Goal: Task Accomplishment & Management: Use online tool/utility

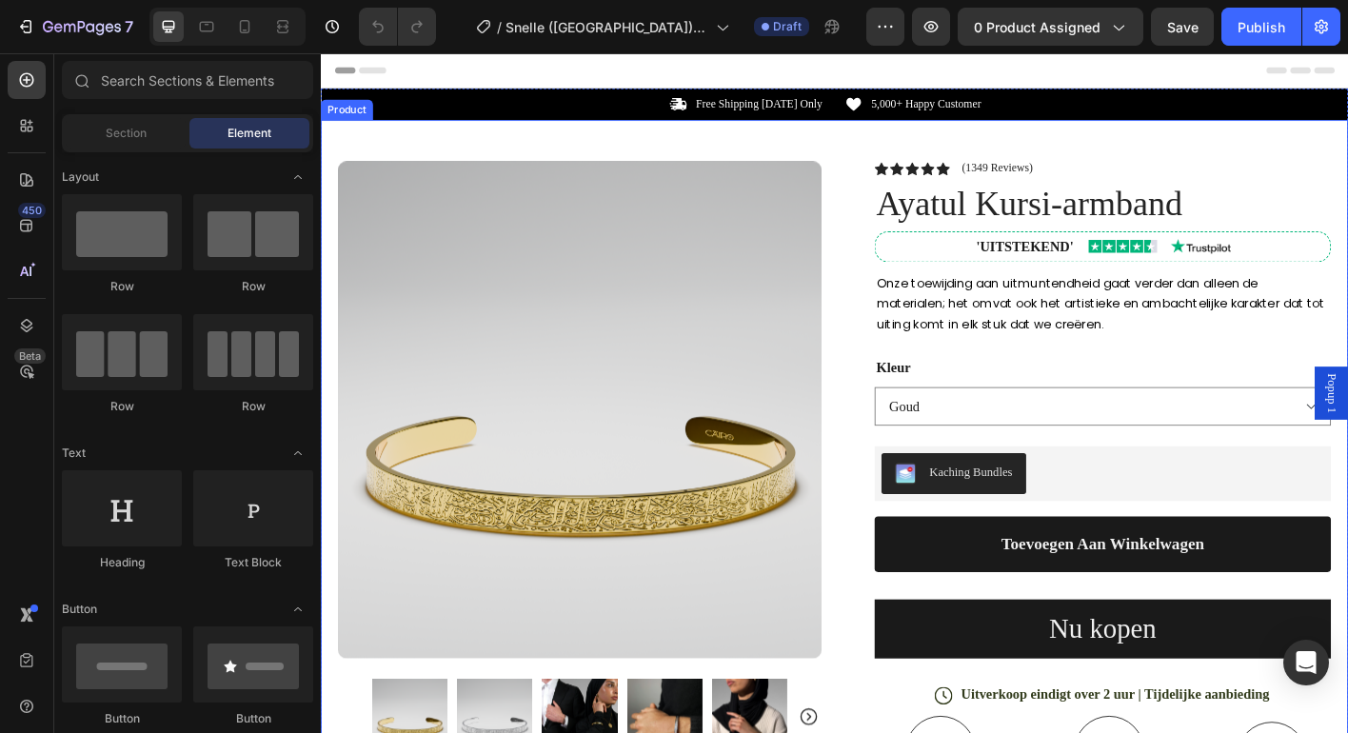
click at [891, 235] on div "Product Images Row Icon Icon Icon Icon Icon Icon List (1349 Reviews) Text Block…" at bounding box center [892, 656] width 1142 height 1057
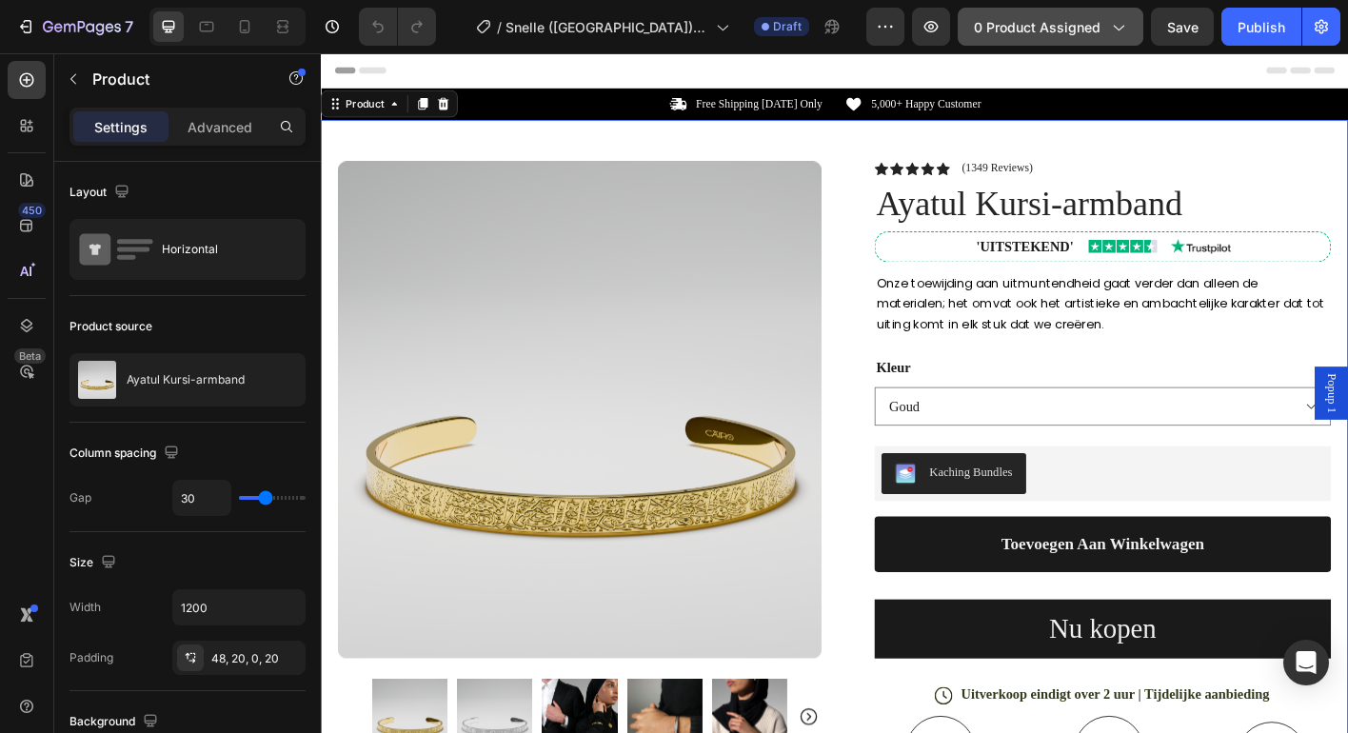
click at [1069, 29] on span "0 product assigned" at bounding box center [1037, 27] width 127 height 20
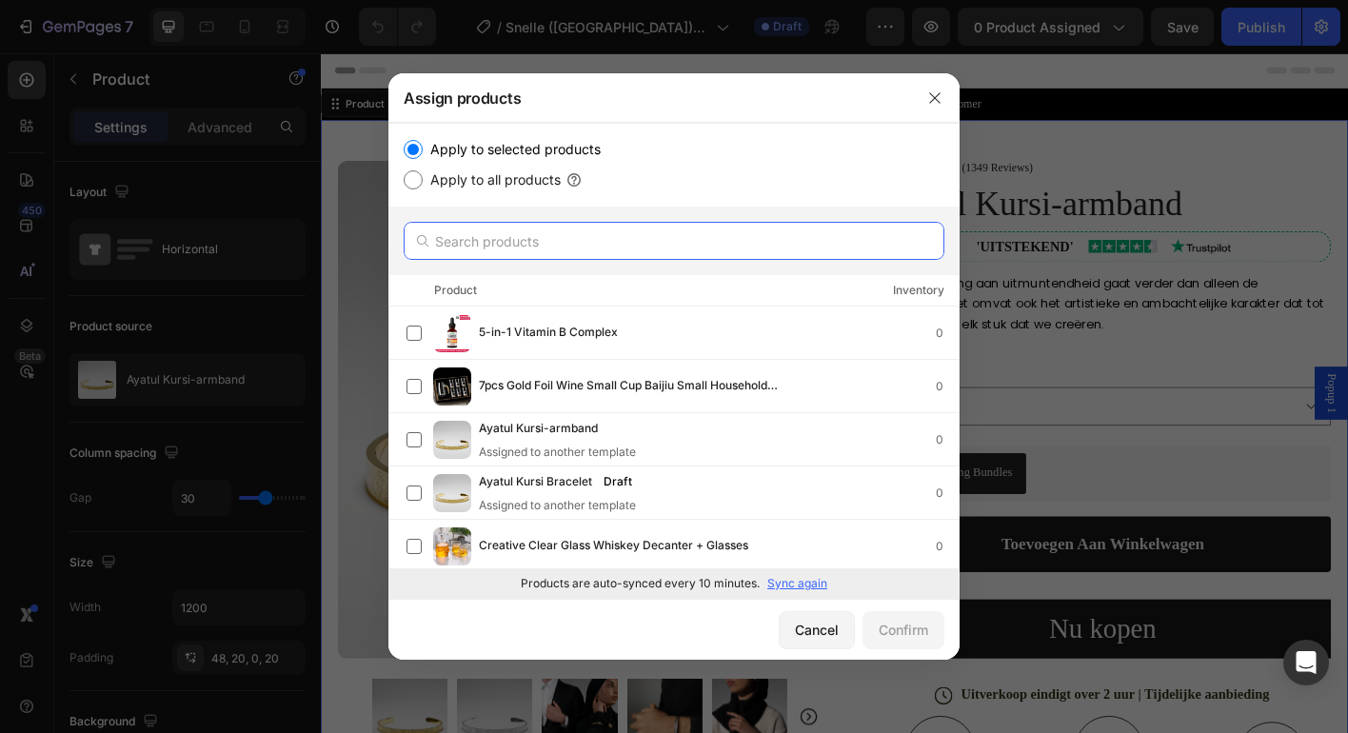
click at [648, 240] on input "text" at bounding box center [674, 241] width 541 height 38
paste input "Snelle kledingreparateur (Ontvang nu GRATIS 2000 lijmnaalden + 5 pistoolnaalden…"
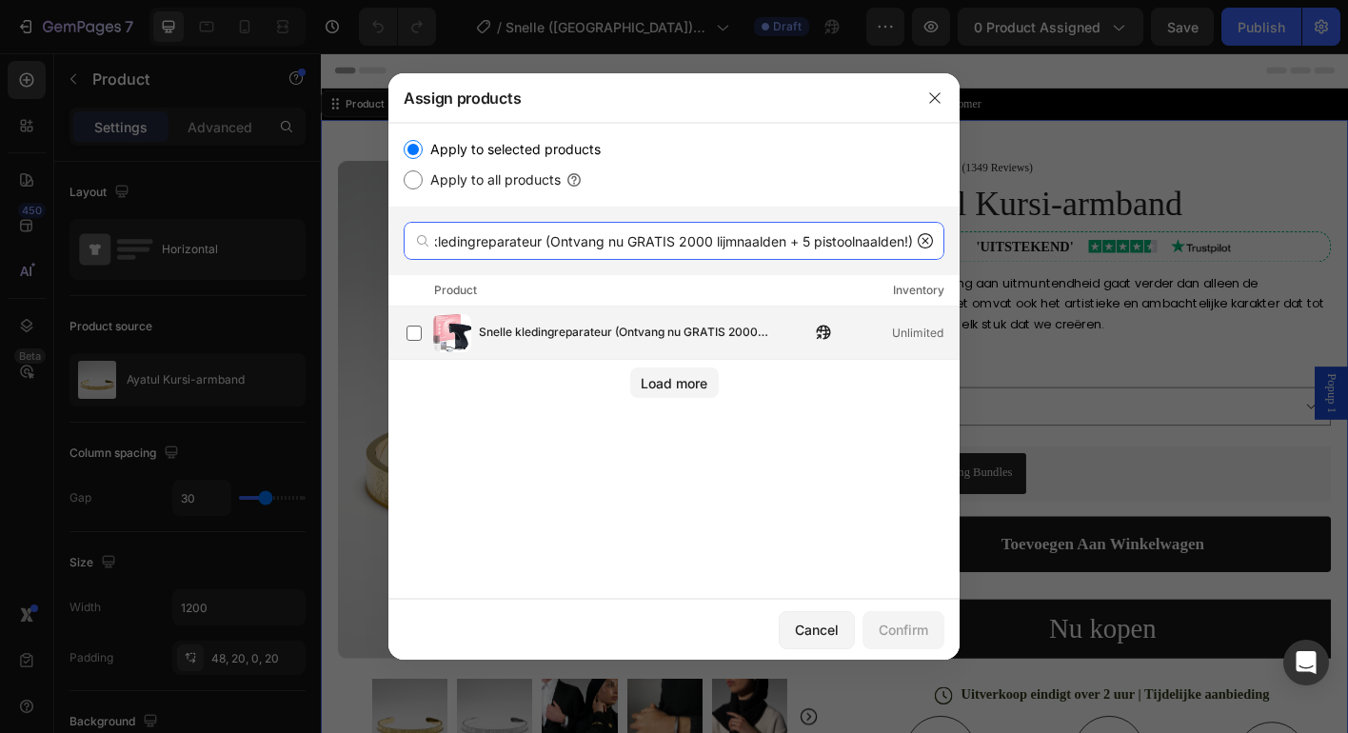
type input "Snelle kledingreparateur (Ontvang nu GRATIS 2000 lijmnaalden + 5 pistoolnaalden…"
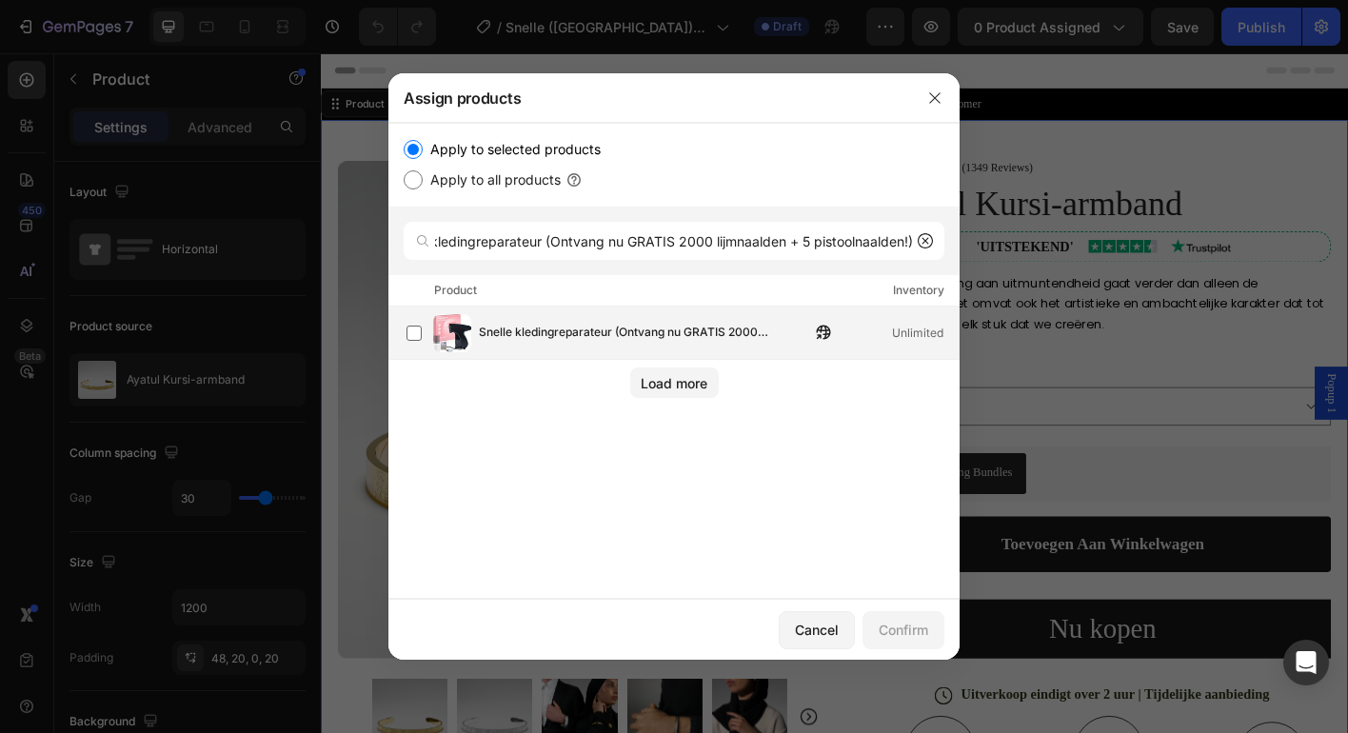
click at [618, 321] on div "Snelle kledingreparateur (Ontvang nu GRATIS 2000 lijmnaalden + 5 pistoolnaalden…" at bounding box center [682, 333] width 552 height 38
click at [936, 632] on button "Confirm" at bounding box center [903, 630] width 82 height 38
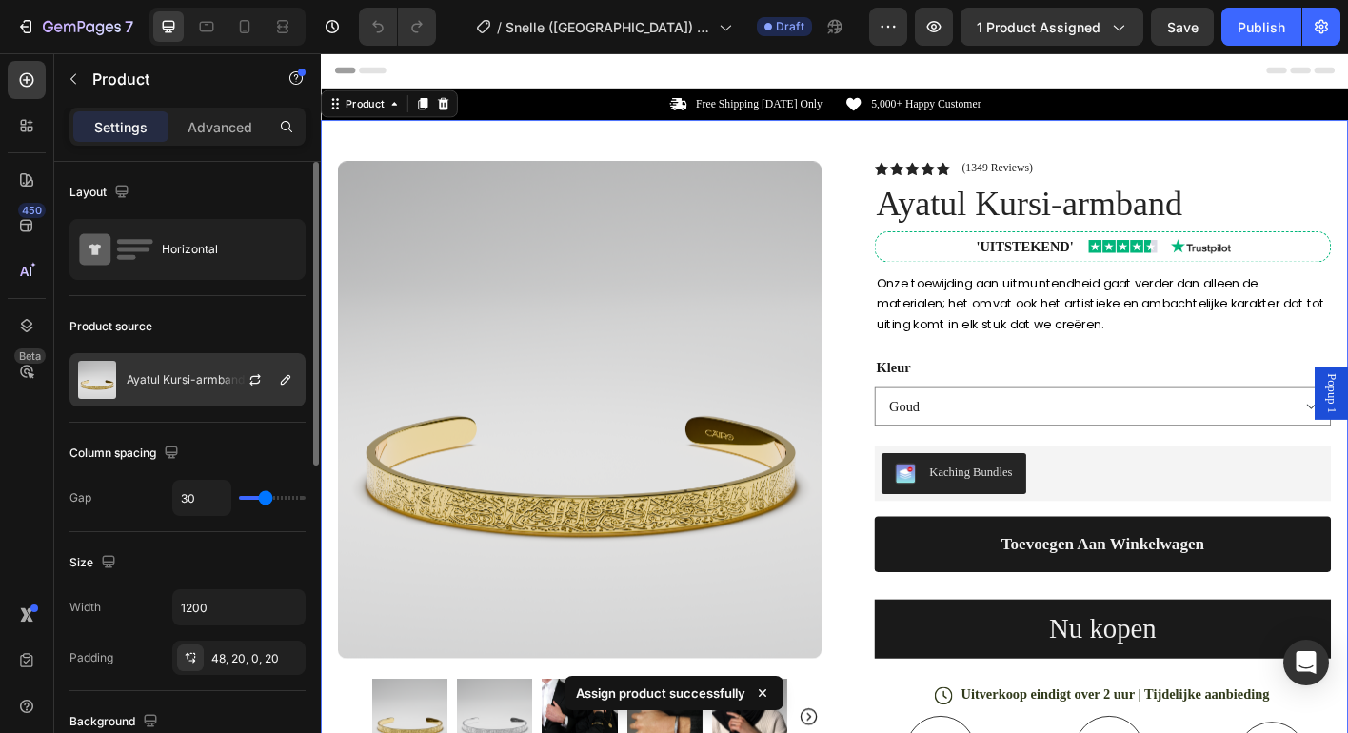
click at [226, 370] on div at bounding box center [263, 379] width 84 height 51
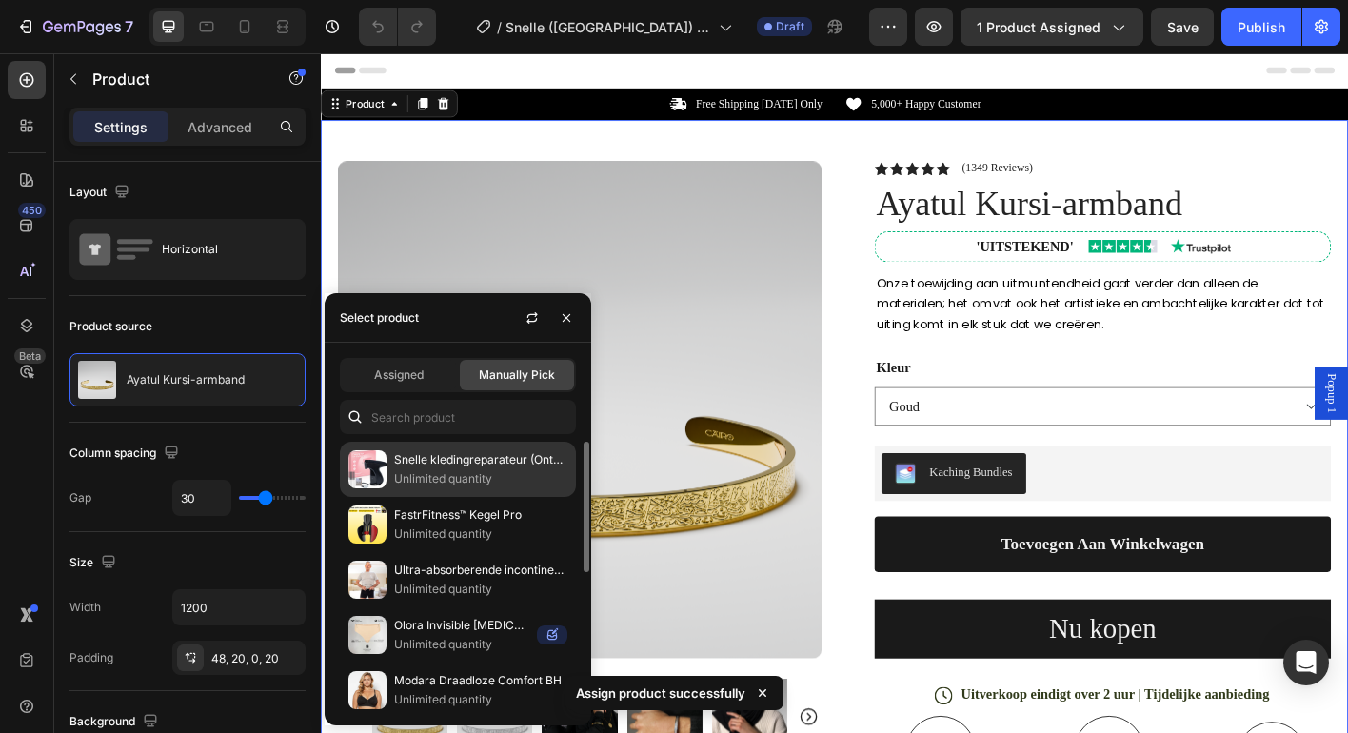
click at [407, 474] on p "Unlimited quantity" at bounding box center [480, 478] width 173 height 19
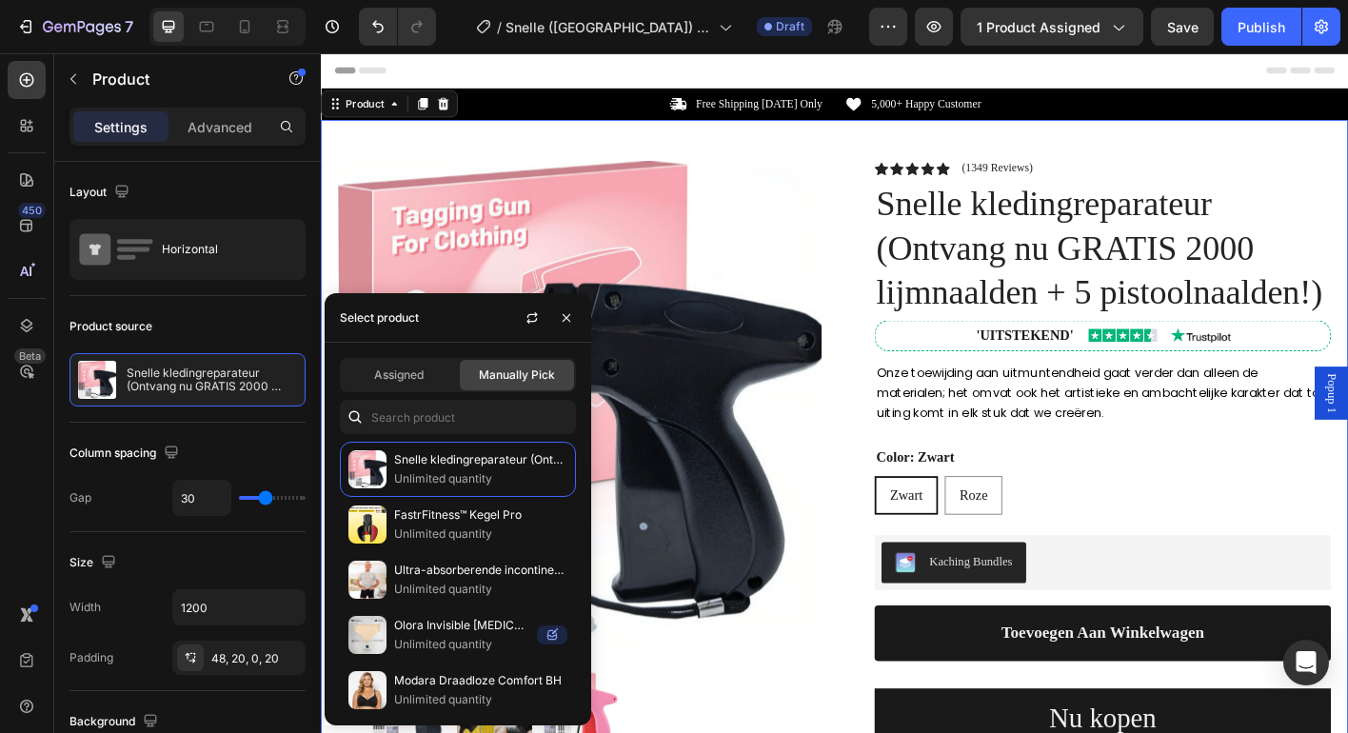
click at [1244, 150] on div "Product Images Row Icon Icon Icon Icon Icon Icon List (1349 Reviews) Text Block…" at bounding box center [892, 706] width 1142 height 1156
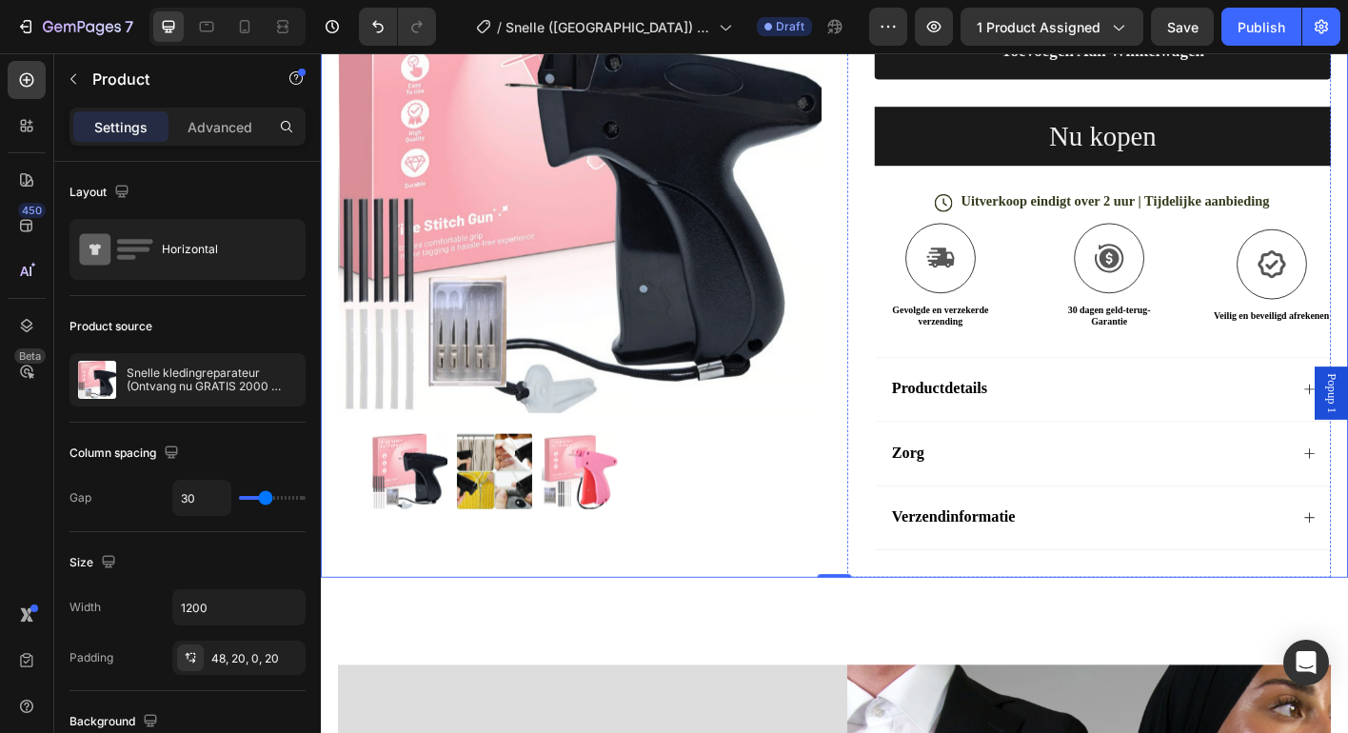
scroll to position [647, 0]
click at [1077, 413] on div "Productdetails" at bounding box center [1175, 426] width 445 height 27
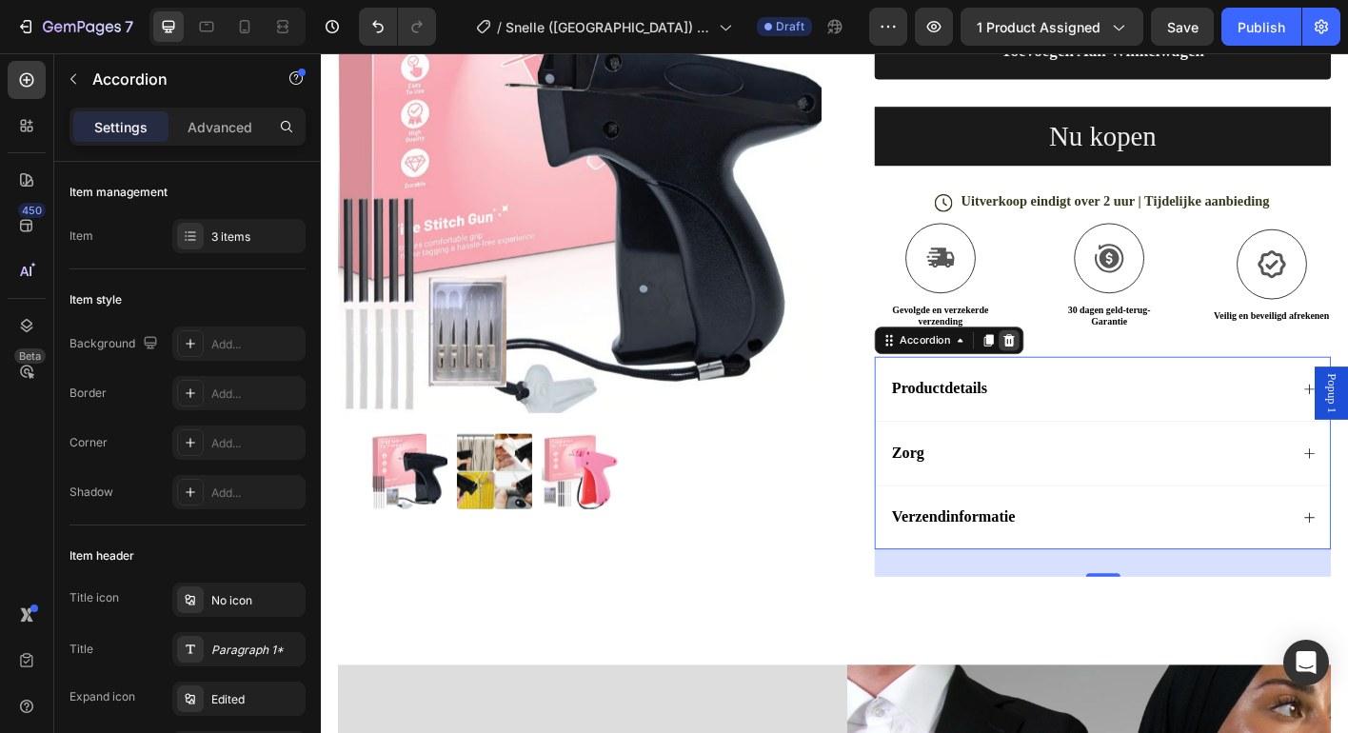
click at [1085, 371] on icon at bounding box center [1086, 372] width 12 height 13
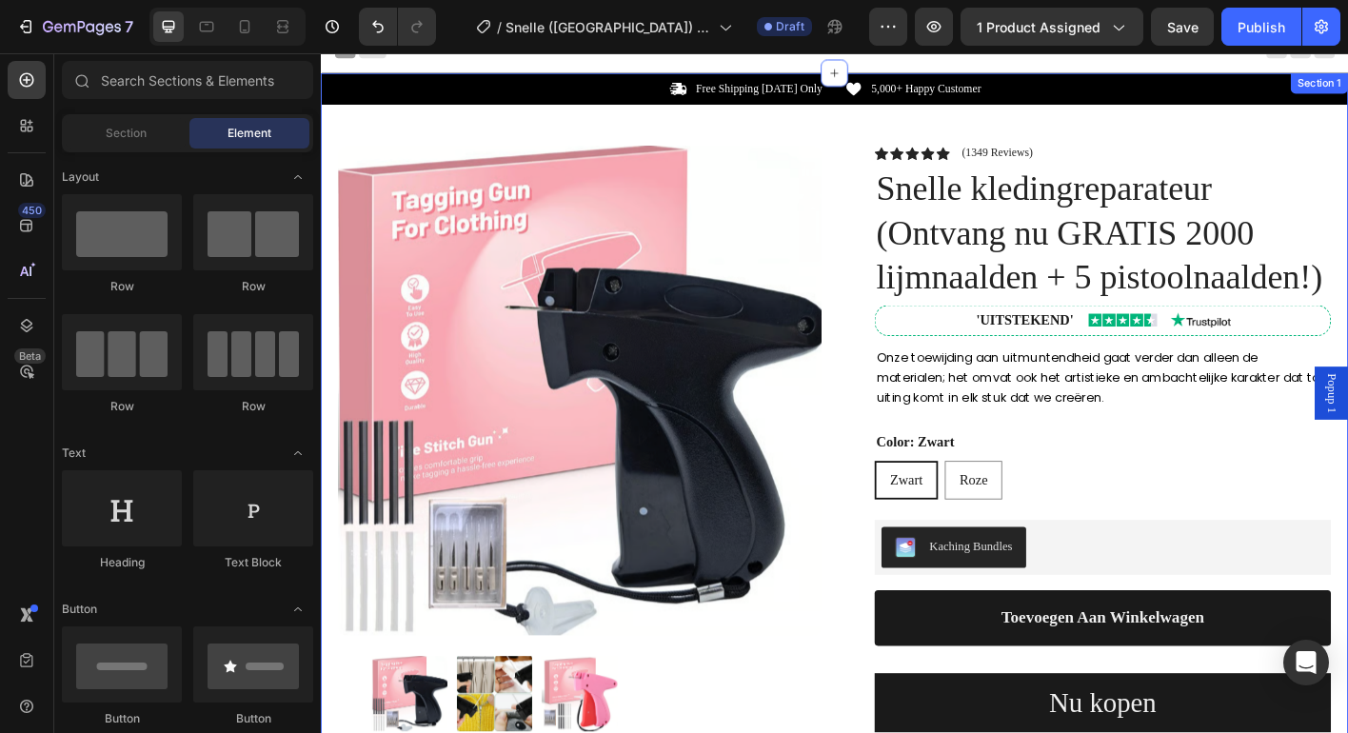
scroll to position [18, 0]
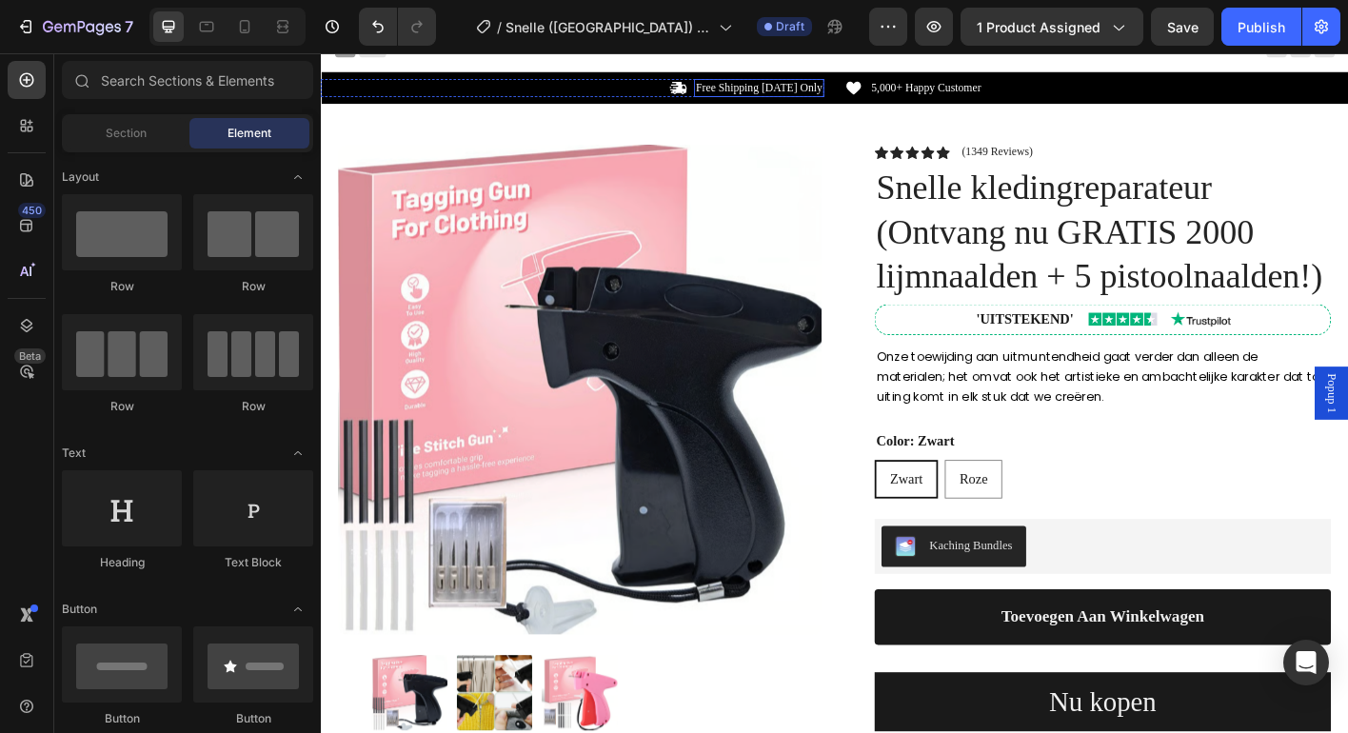
click at [830, 95] on p "Free Shipping Today Only" at bounding box center [808, 92] width 141 height 16
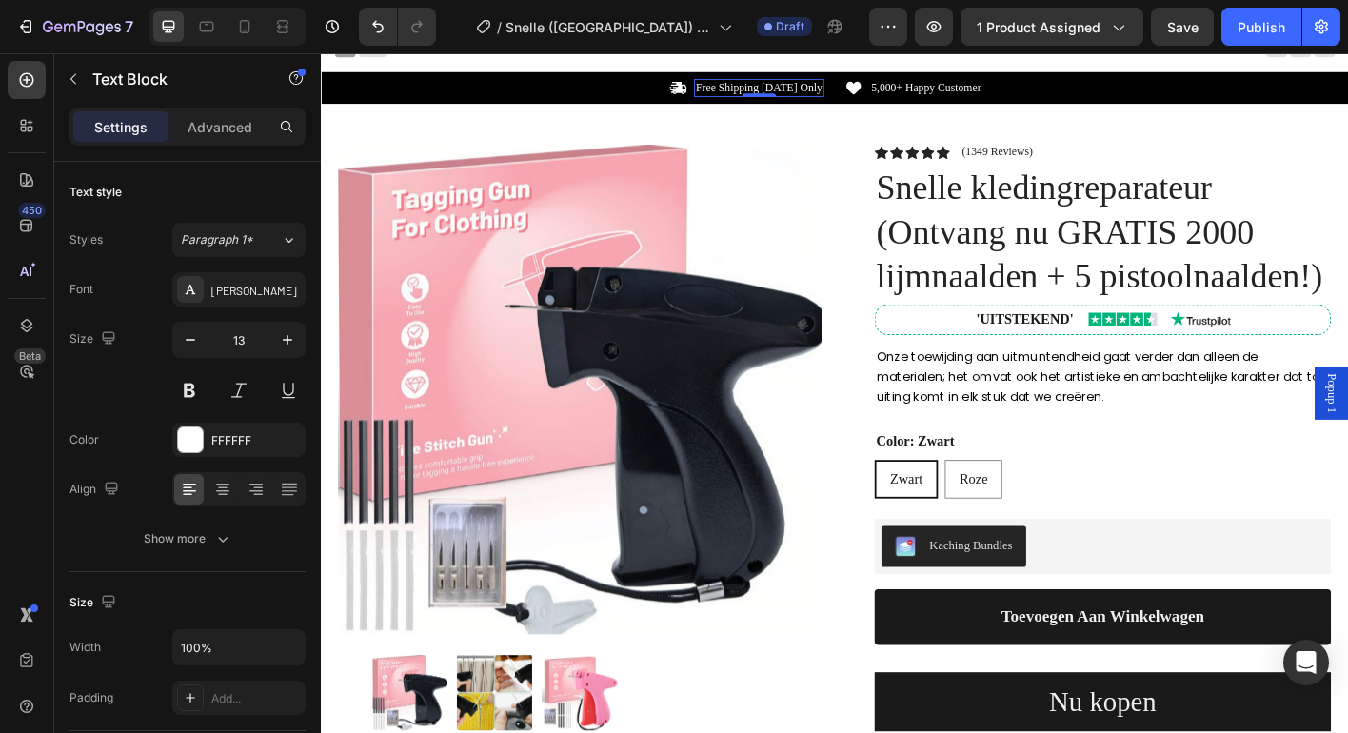
click at [830, 95] on p "Free Shipping Today Only" at bounding box center [808, 92] width 141 height 16
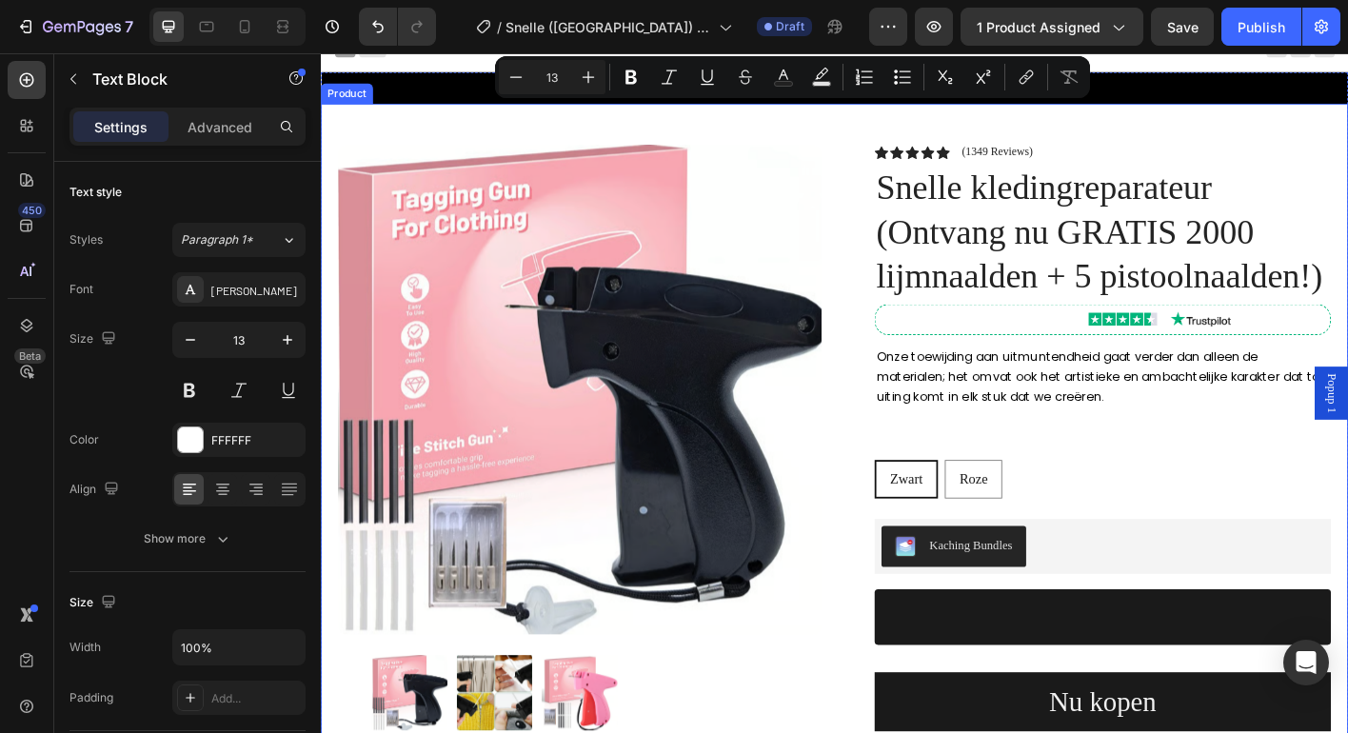
copy p "Free Shipping Today Only"
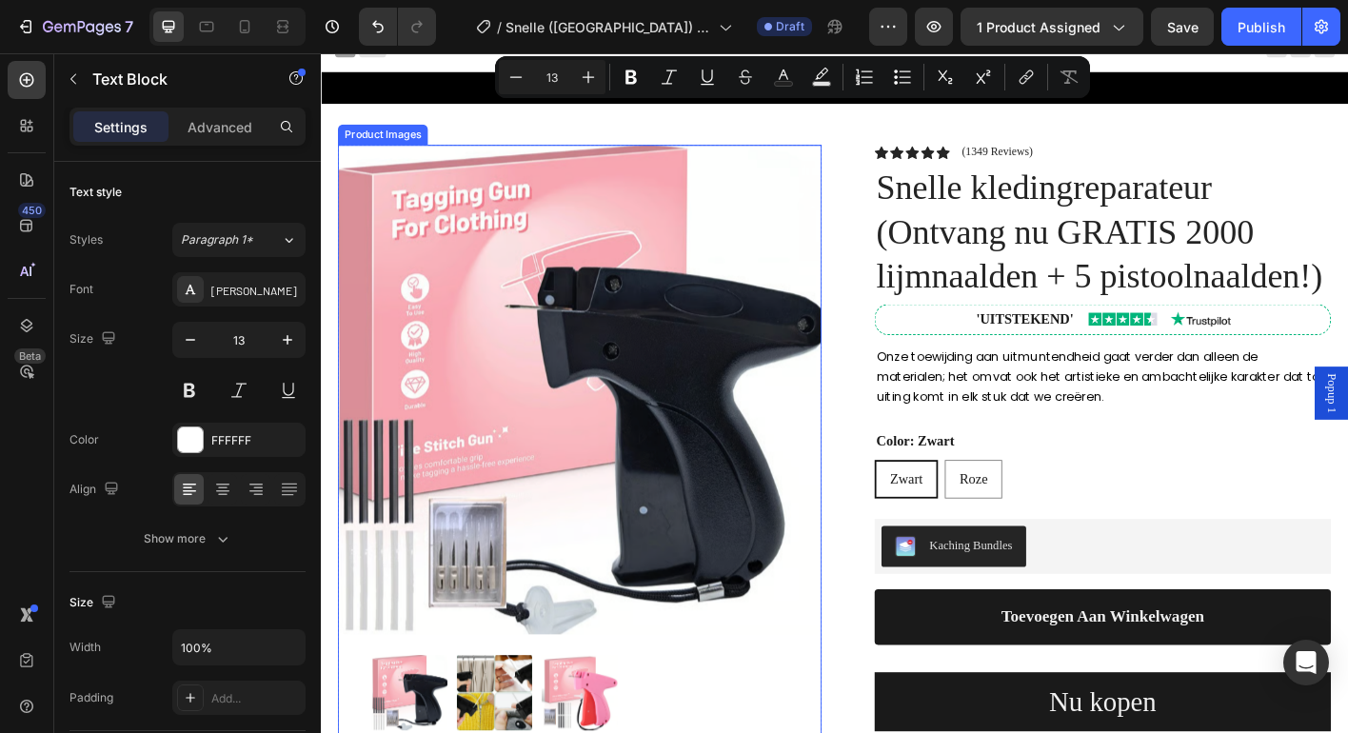
click at [874, 188] on img at bounding box center [609, 427] width 538 height 544
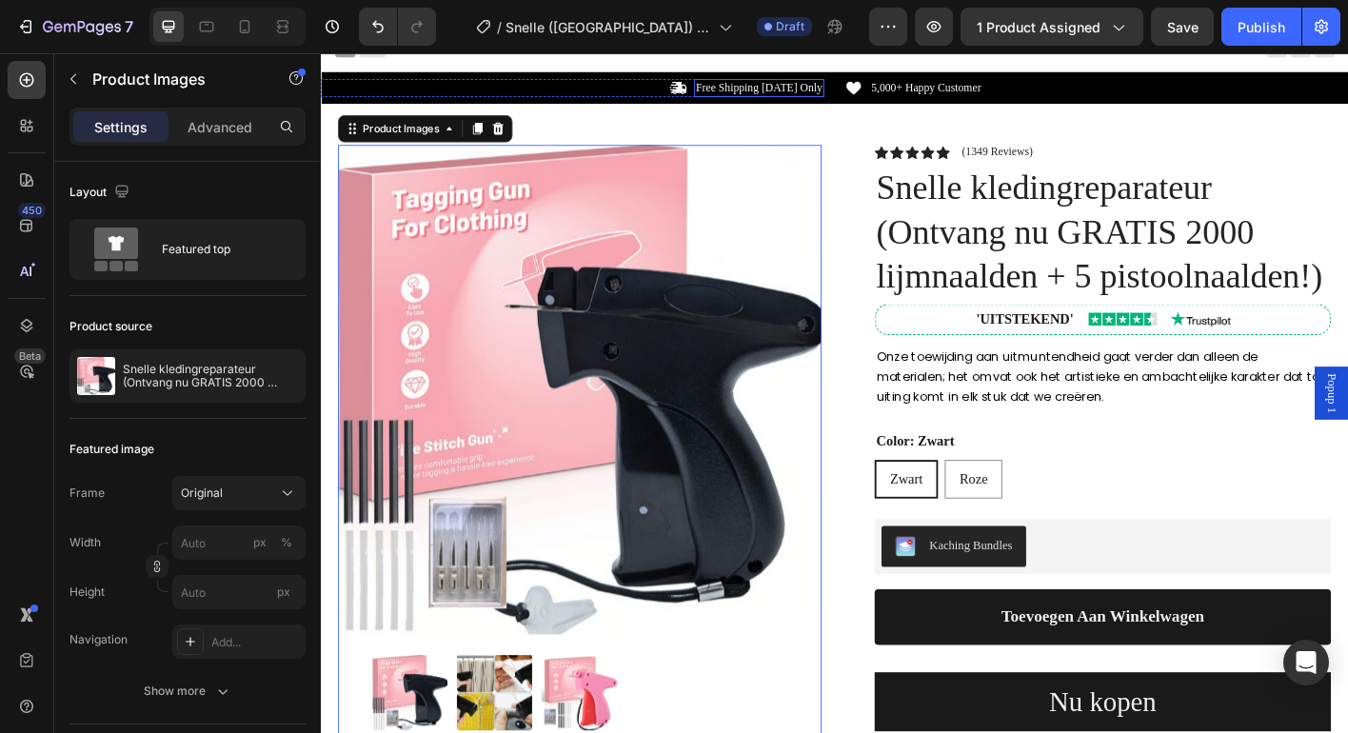
click at [832, 89] on p "Free Shipping Today Only" at bounding box center [808, 92] width 141 height 16
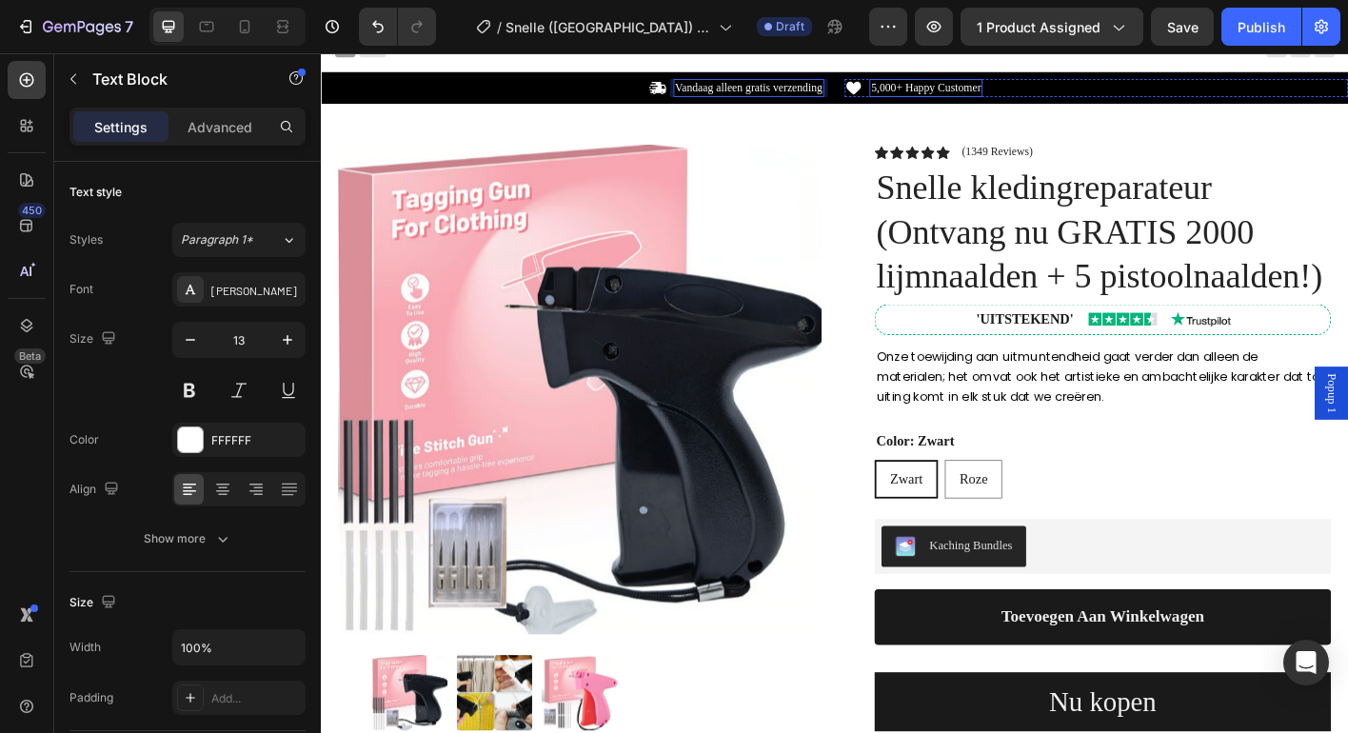
click at [1005, 90] on p "5,000+ Happy Customer" at bounding box center [994, 92] width 122 height 16
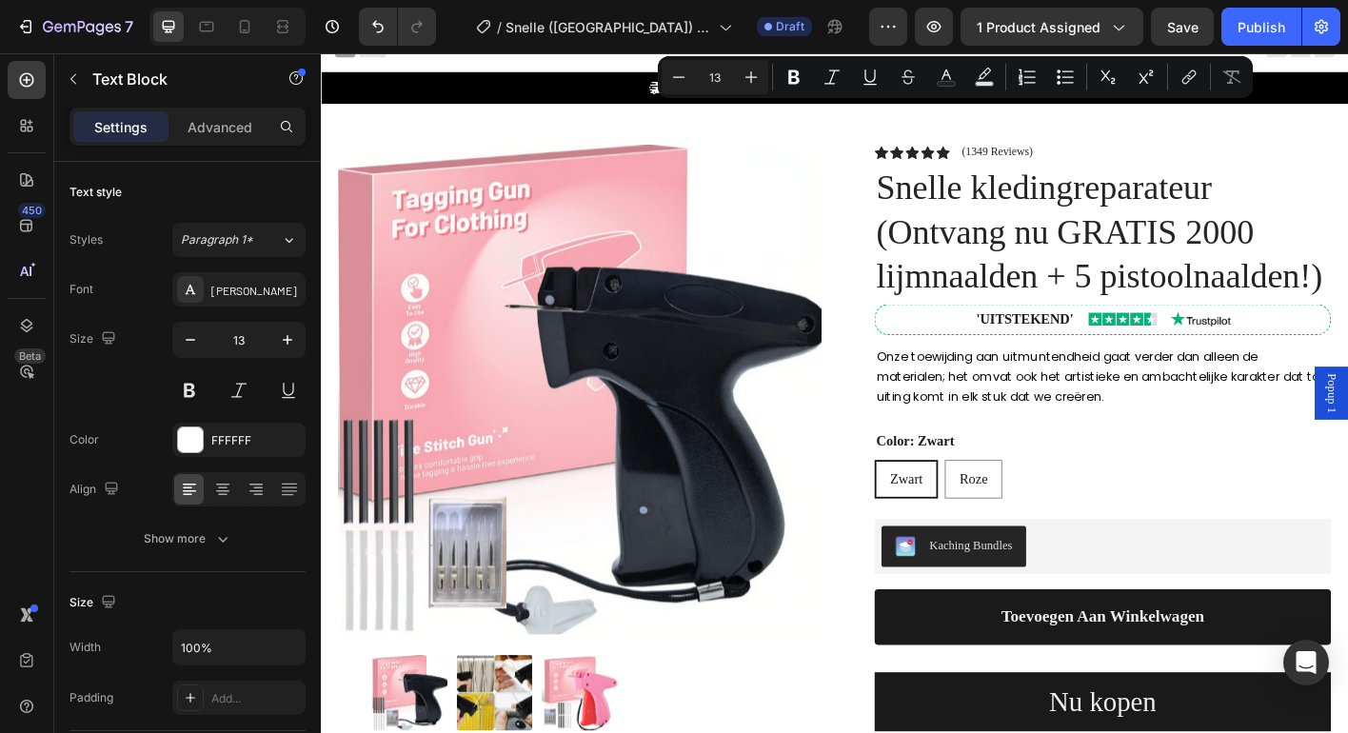
copy p "5,000+ Happy Customer"
click at [873, 143] on div "Product Images Row Icon Icon Icon Icon Icon Icon List (1349 Reviews) Text Block…" at bounding box center [892, 564] width 1142 height 910
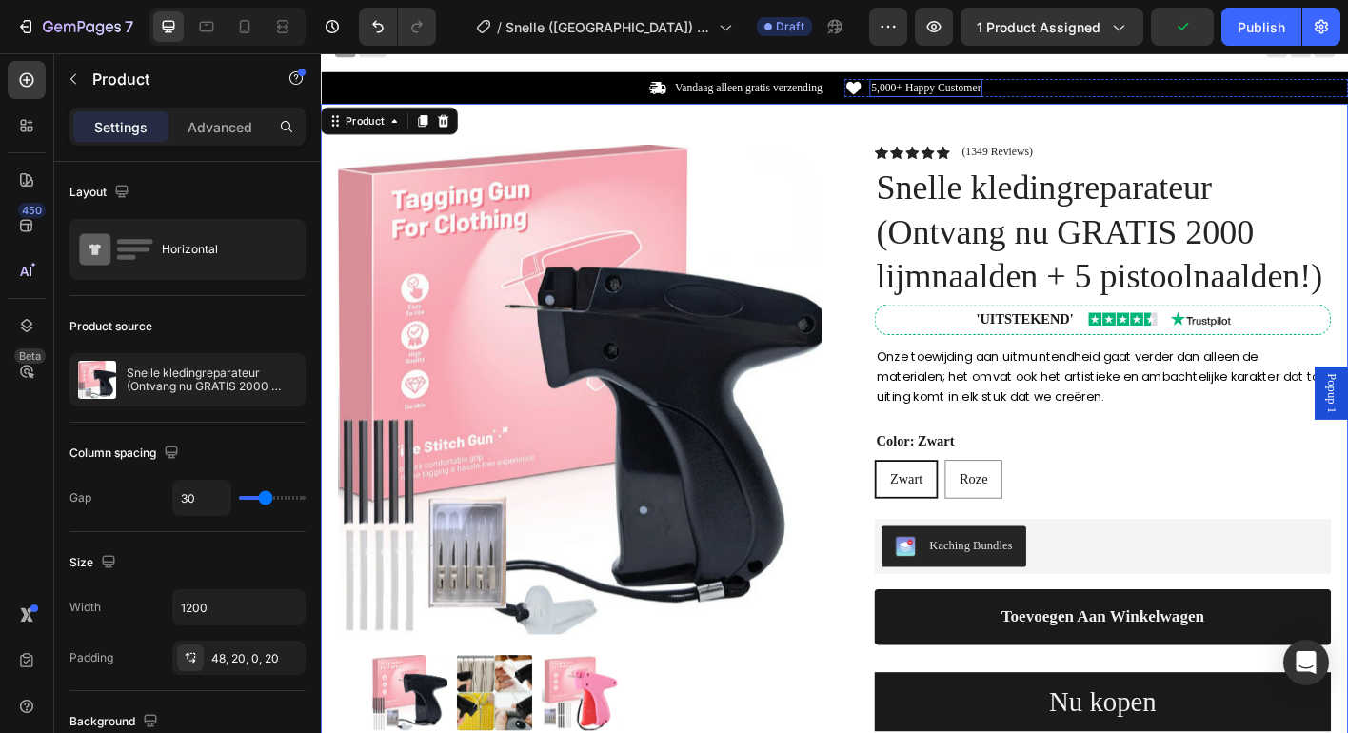
click at [976, 90] on p "5,000+ Happy Customer" at bounding box center [994, 92] width 122 height 16
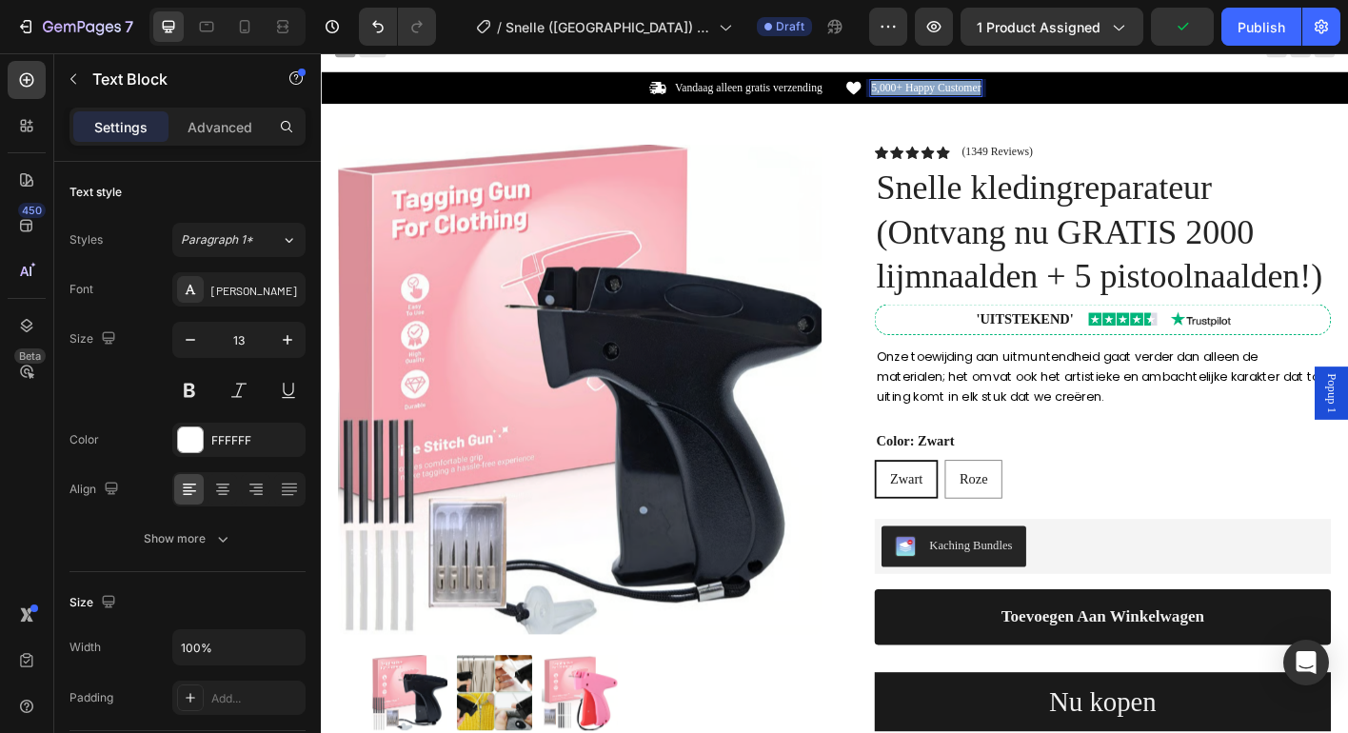
click at [976, 90] on p "5,000+ Happy Customer" at bounding box center [994, 92] width 122 height 16
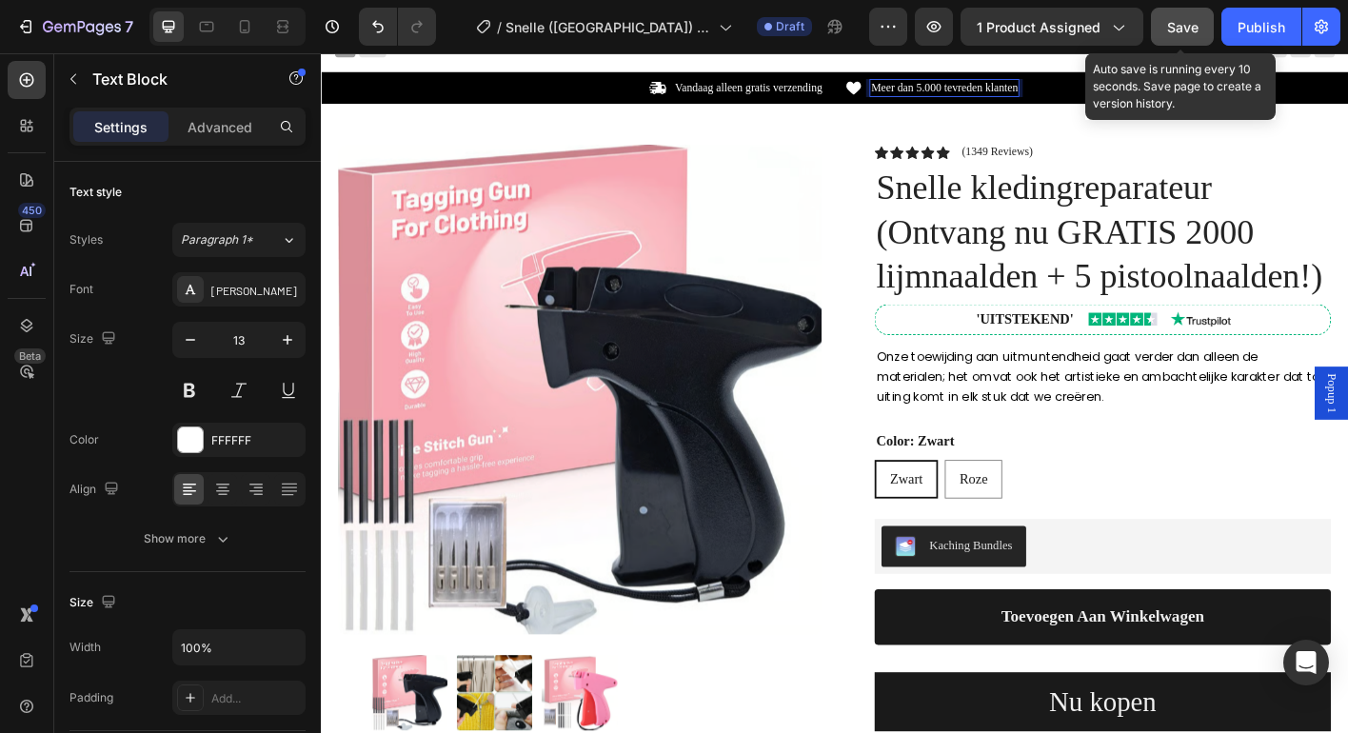
click at [1180, 23] on span "Save" at bounding box center [1182, 27] width 31 height 16
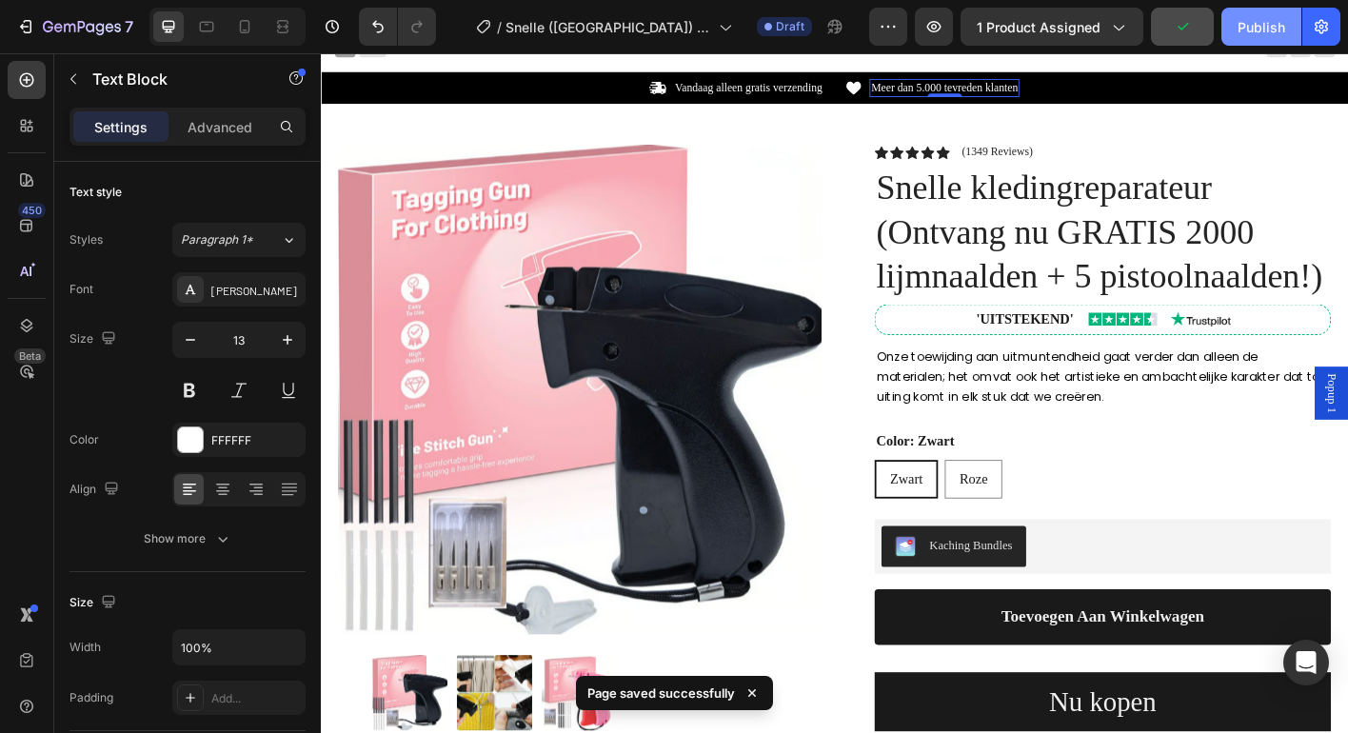
click at [1260, 21] on div "Publish" at bounding box center [1261, 27] width 48 height 20
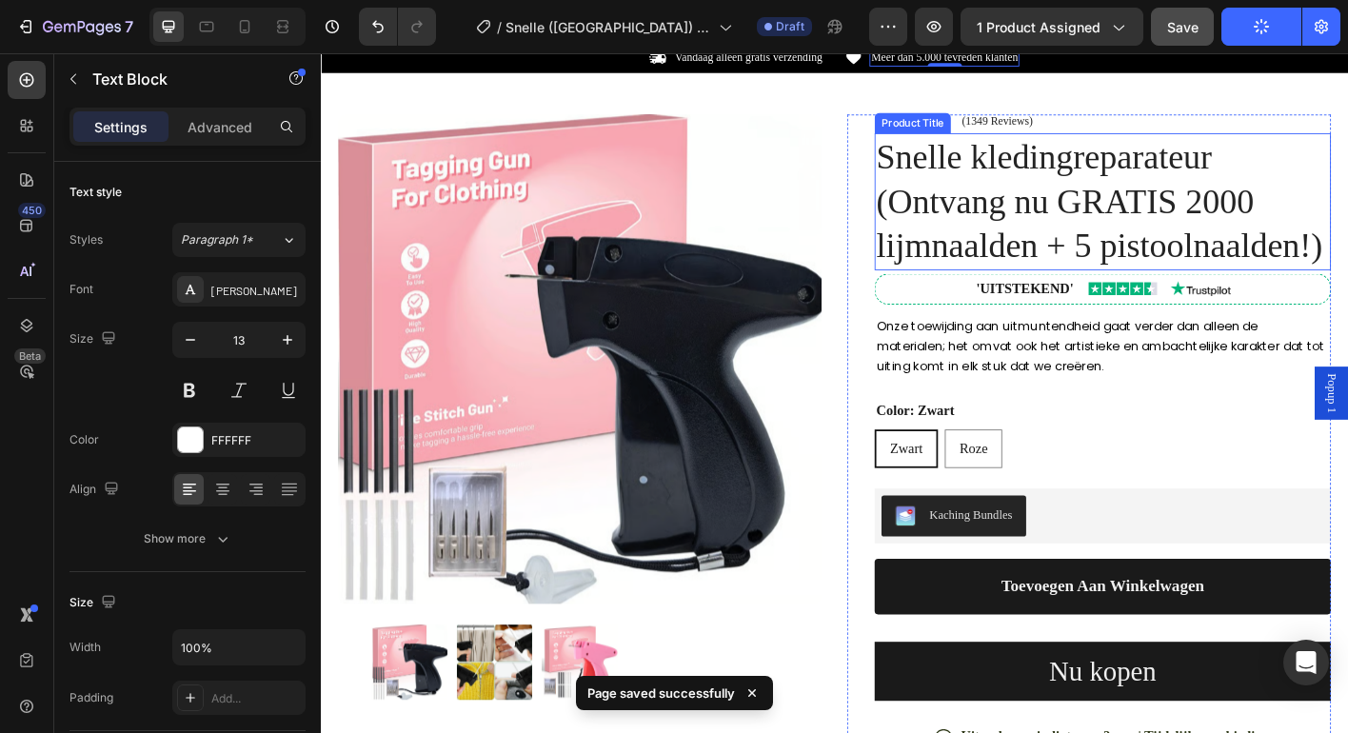
scroll to position [62, 0]
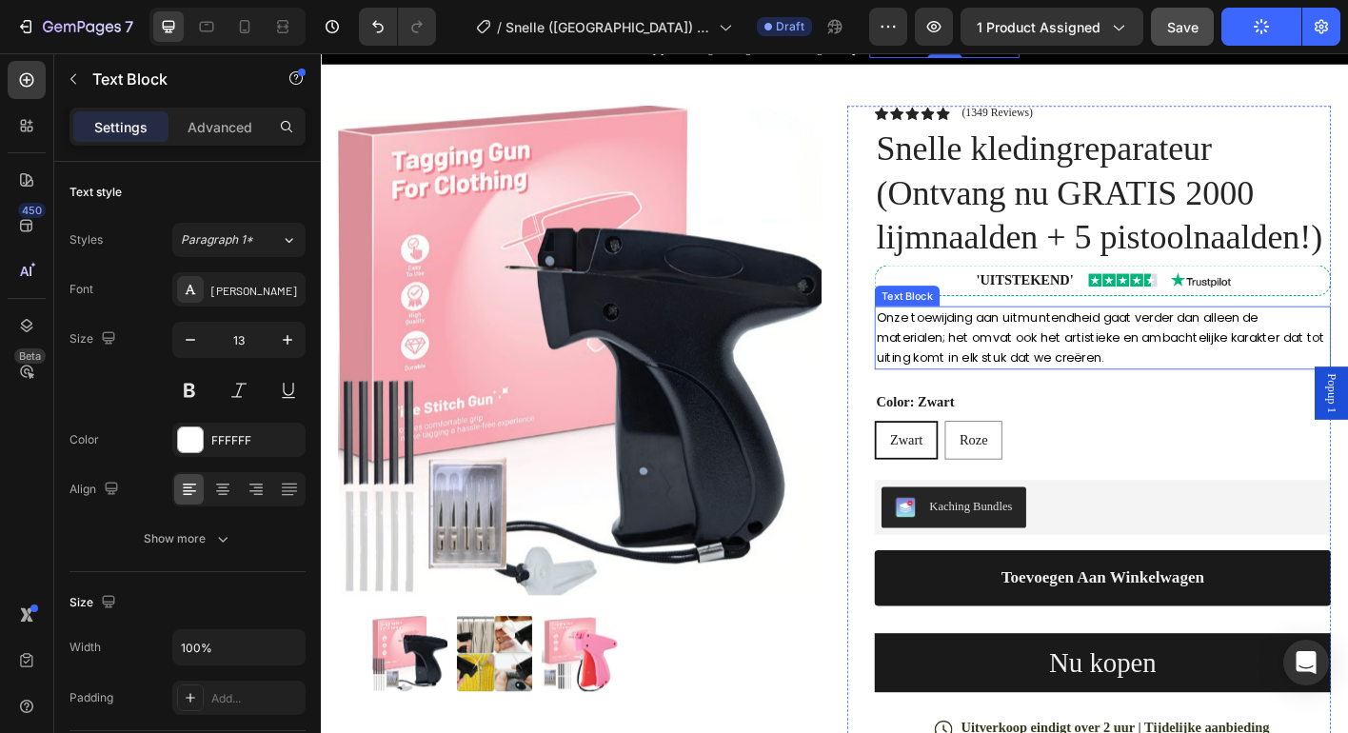
click at [1114, 367] on span "Onze toewijding aan uitmuntendheid gaat verder dan alleen de materialen; het om…" at bounding box center [1188, 369] width 499 height 64
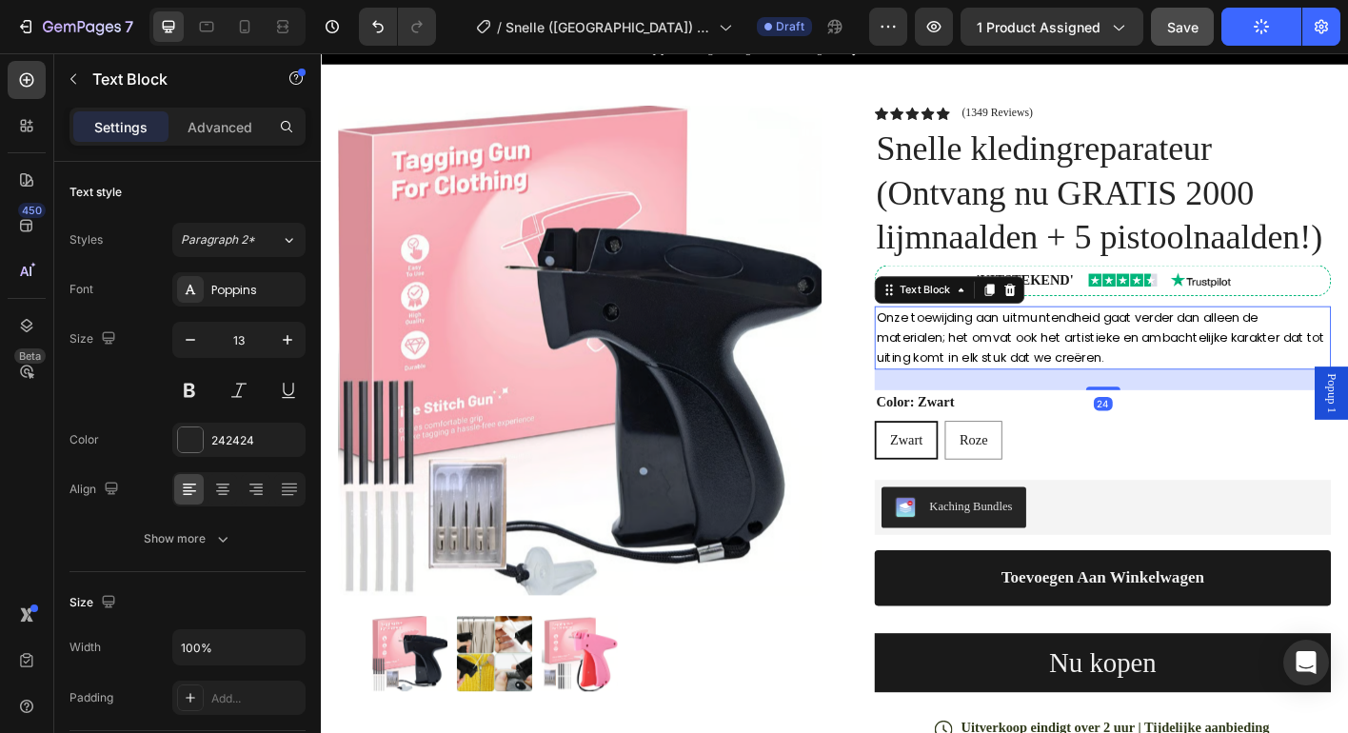
click at [1114, 367] on span "Onze toewijding aan uitmuntendheid gaat verder dan alleen de materialen; het om…" at bounding box center [1188, 369] width 499 height 64
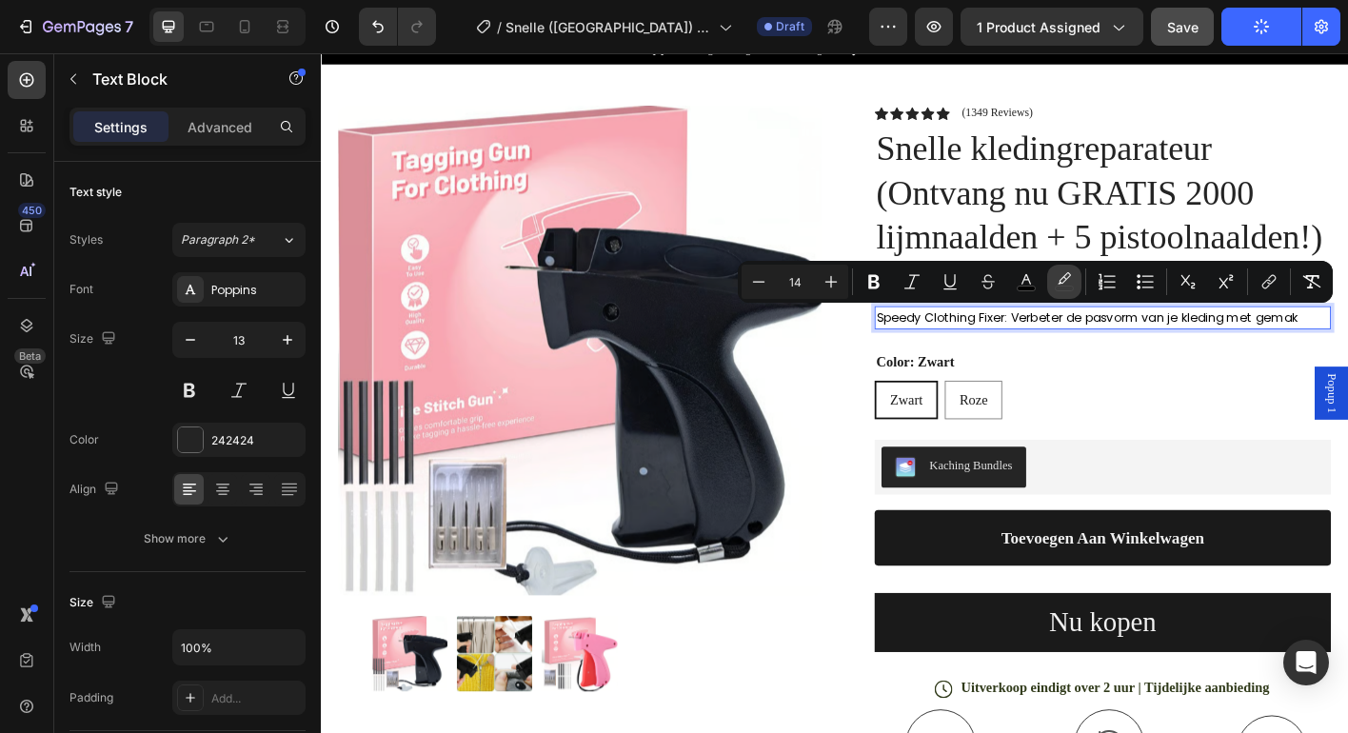
click at [1055, 283] on icon "Editor contextual toolbar" at bounding box center [1064, 281] width 19 height 19
type input "FFFFFF"
type input "0"
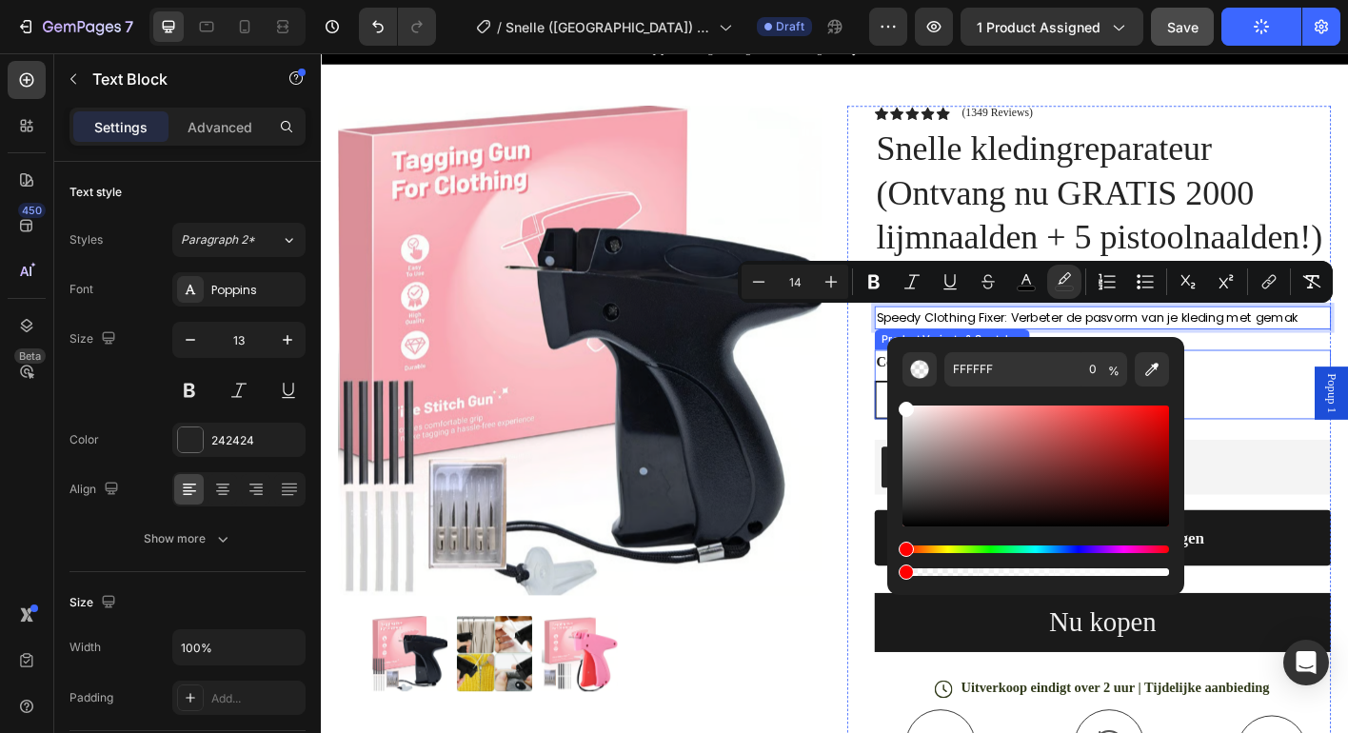
click at [1336, 389] on div "Color: Zwart Zwart Zwart Zwart Roze Roze Roze" at bounding box center [1190, 421] width 507 height 77
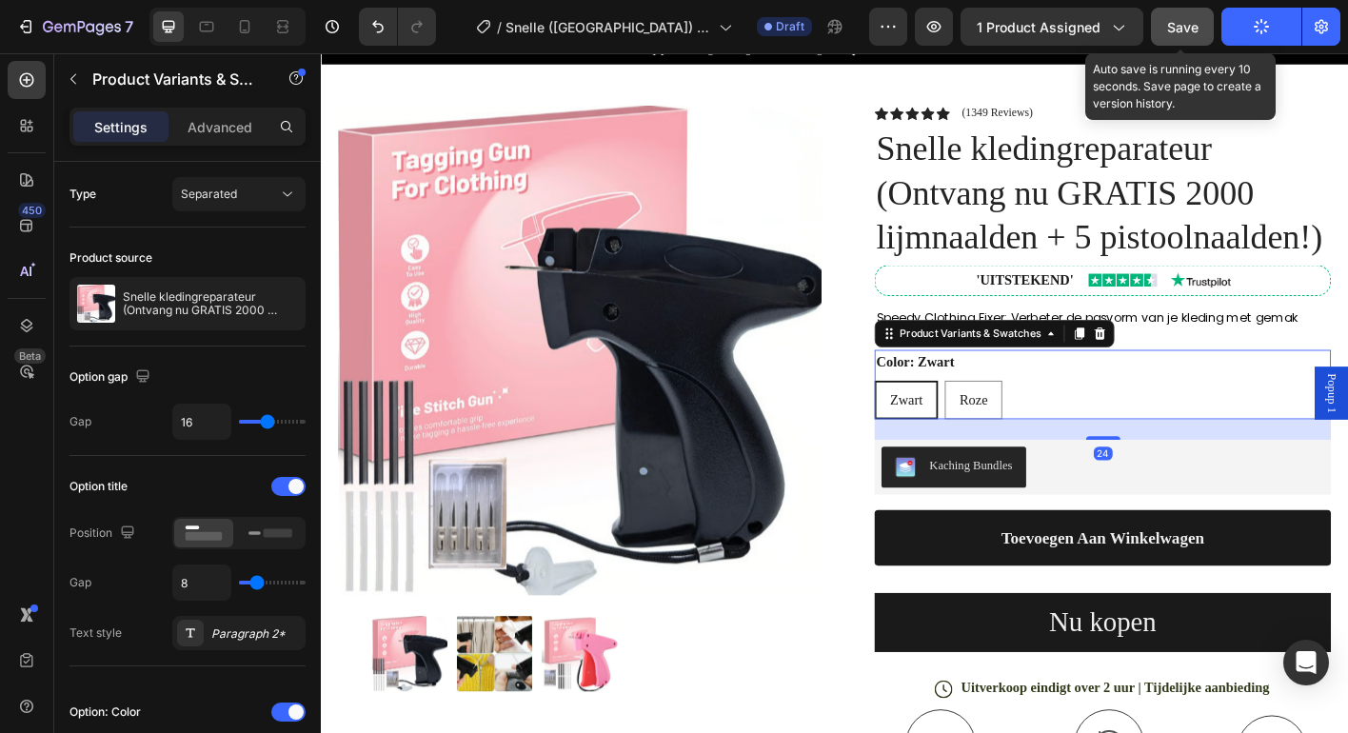
click at [1195, 33] on span "Save" at bounding box center [1182, 27] width 31 height 16
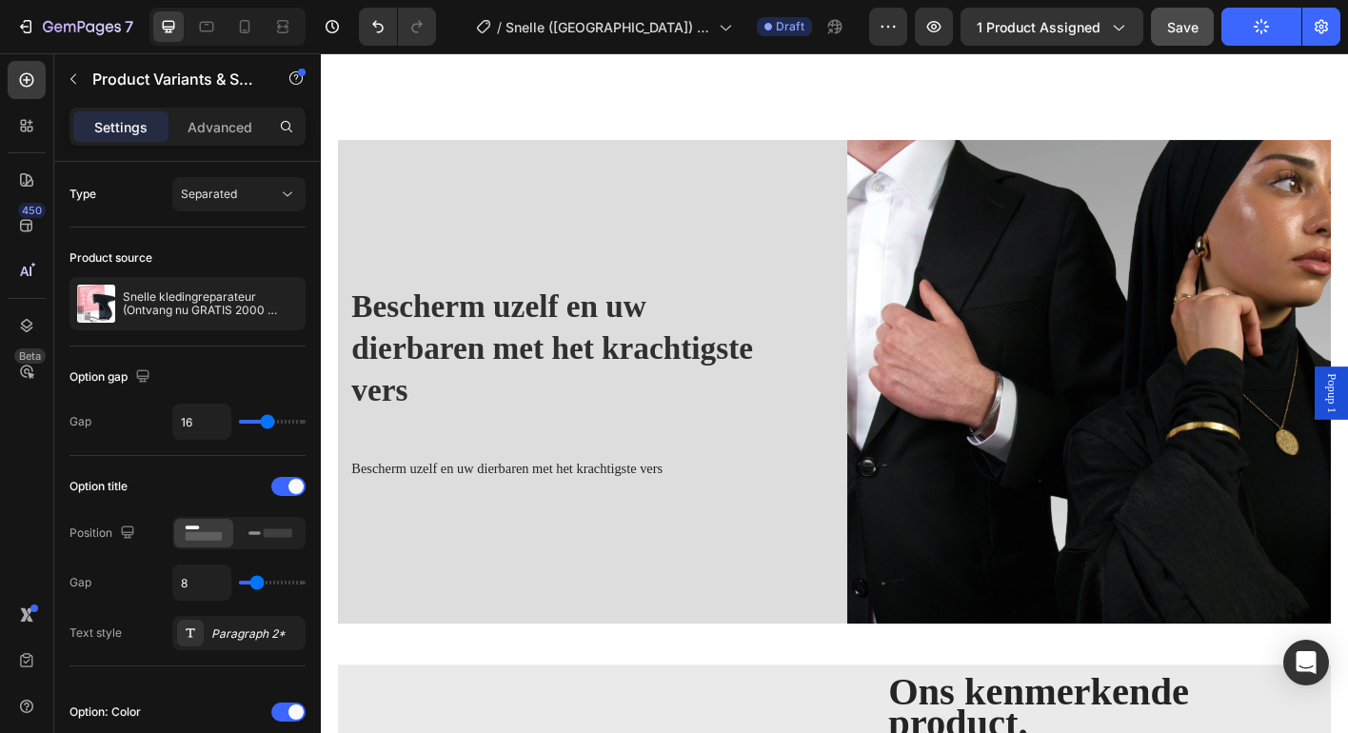
scroll to position [946, 0]
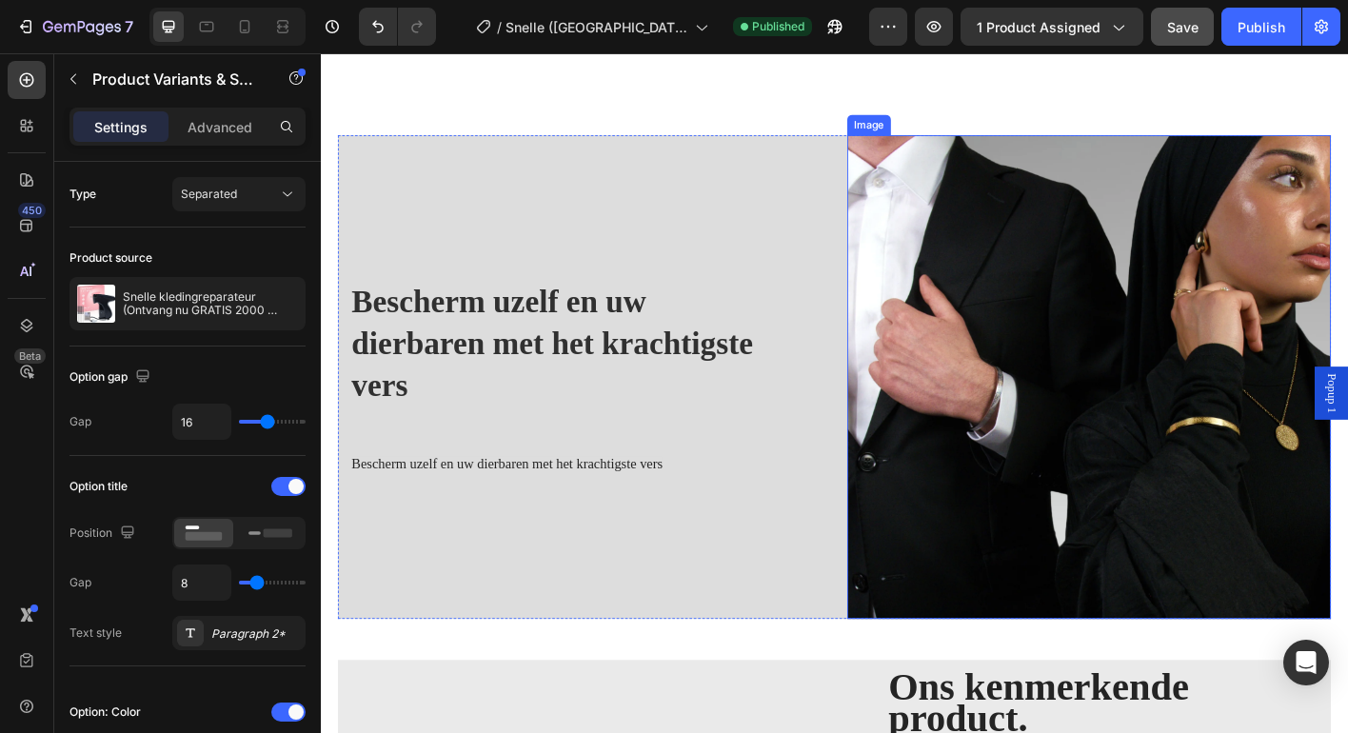
click at [1126, 343] on img at bounding box center [1175, 414] width 538 height 538
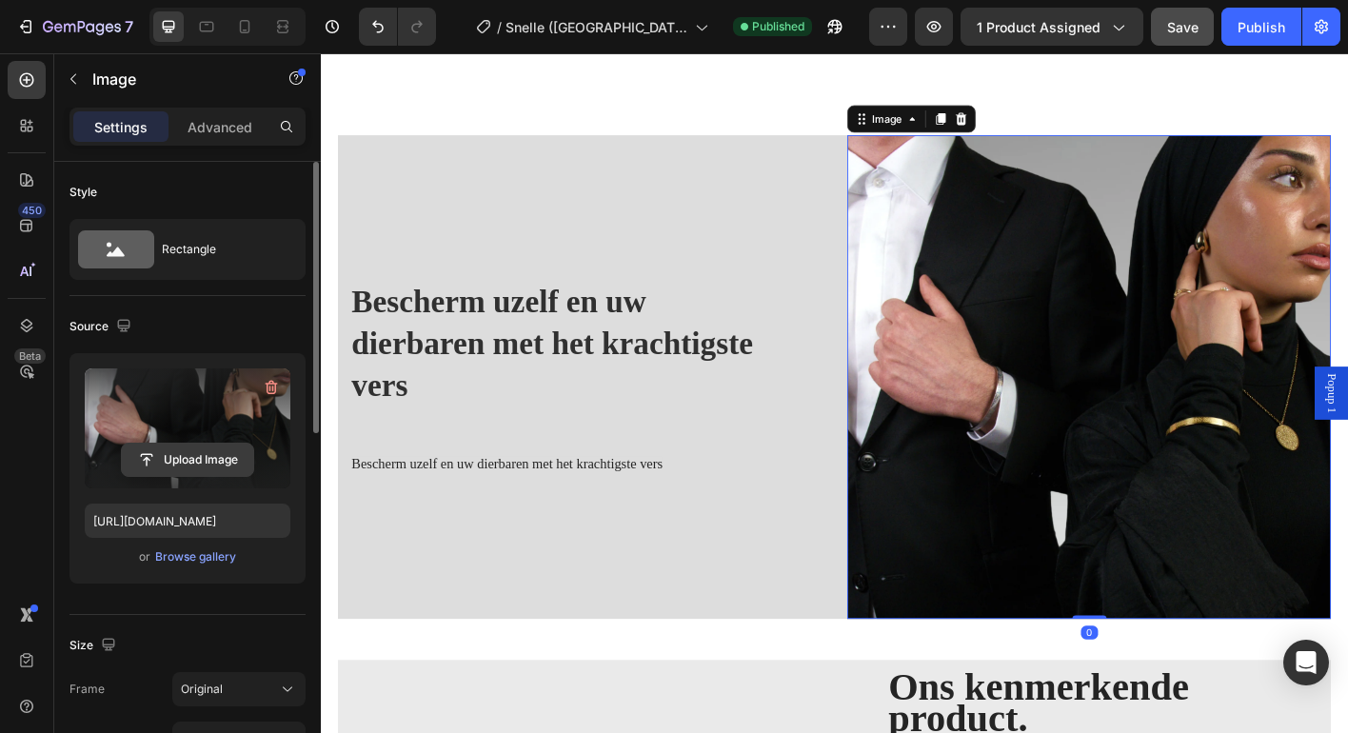
click at [208, 462] on input "file" at bounding box center [187, 460] width 131 height 32
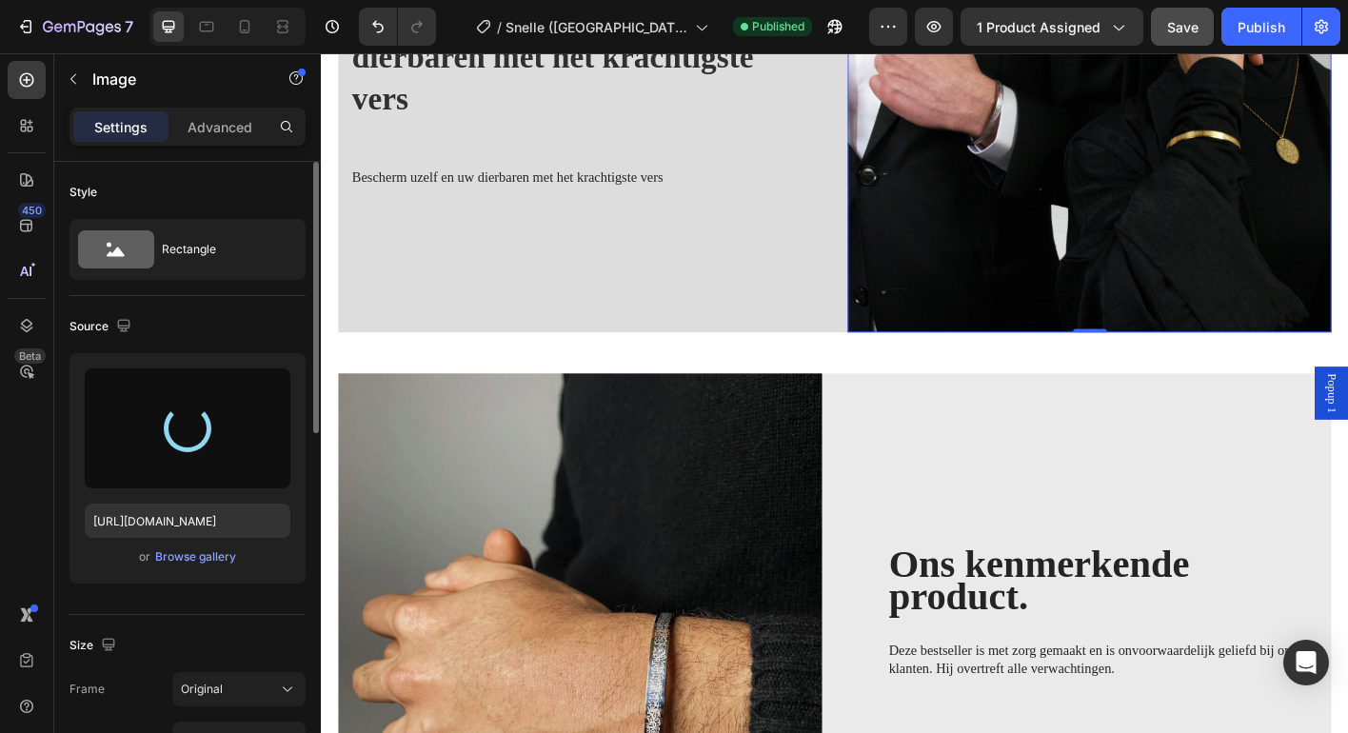
scroll to position [1269, 0]
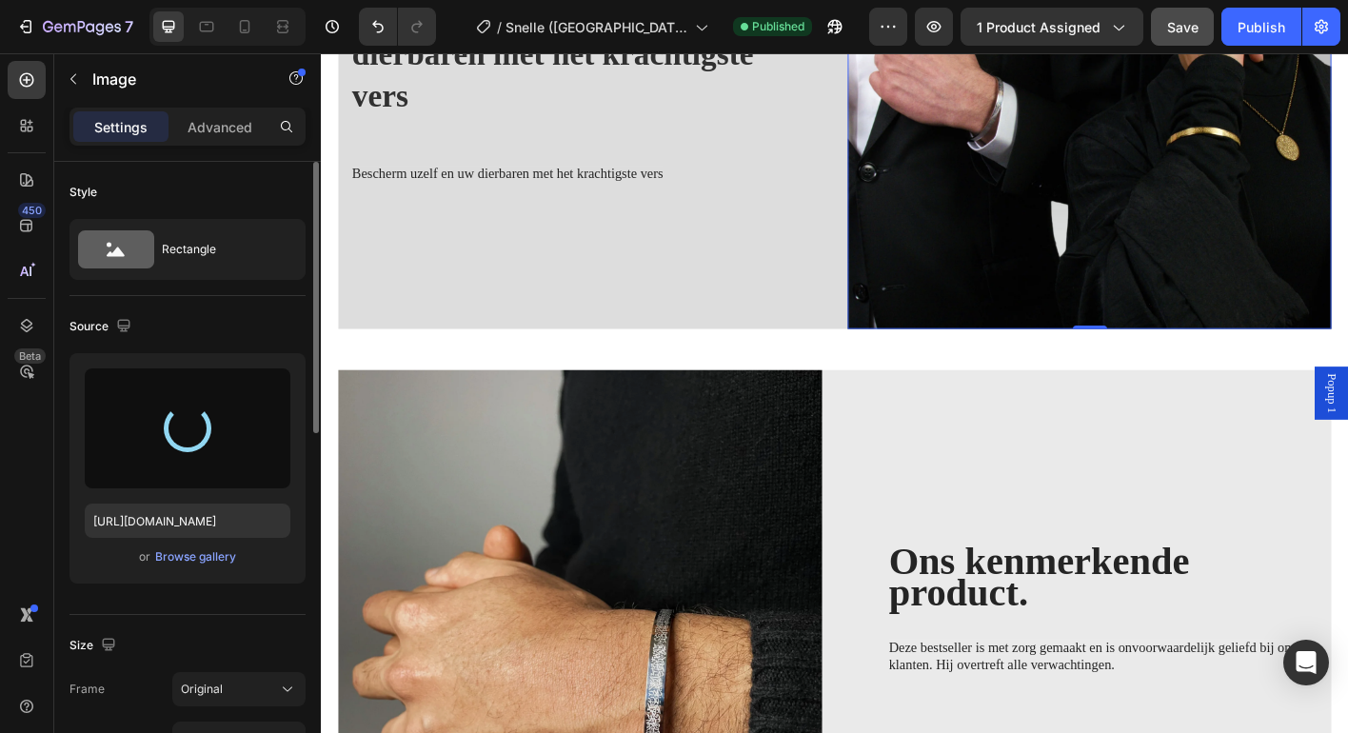
type input "https://cdn.shopify.com/s/files/1/0943/7668/9988/files/gempages_580367979112301…"
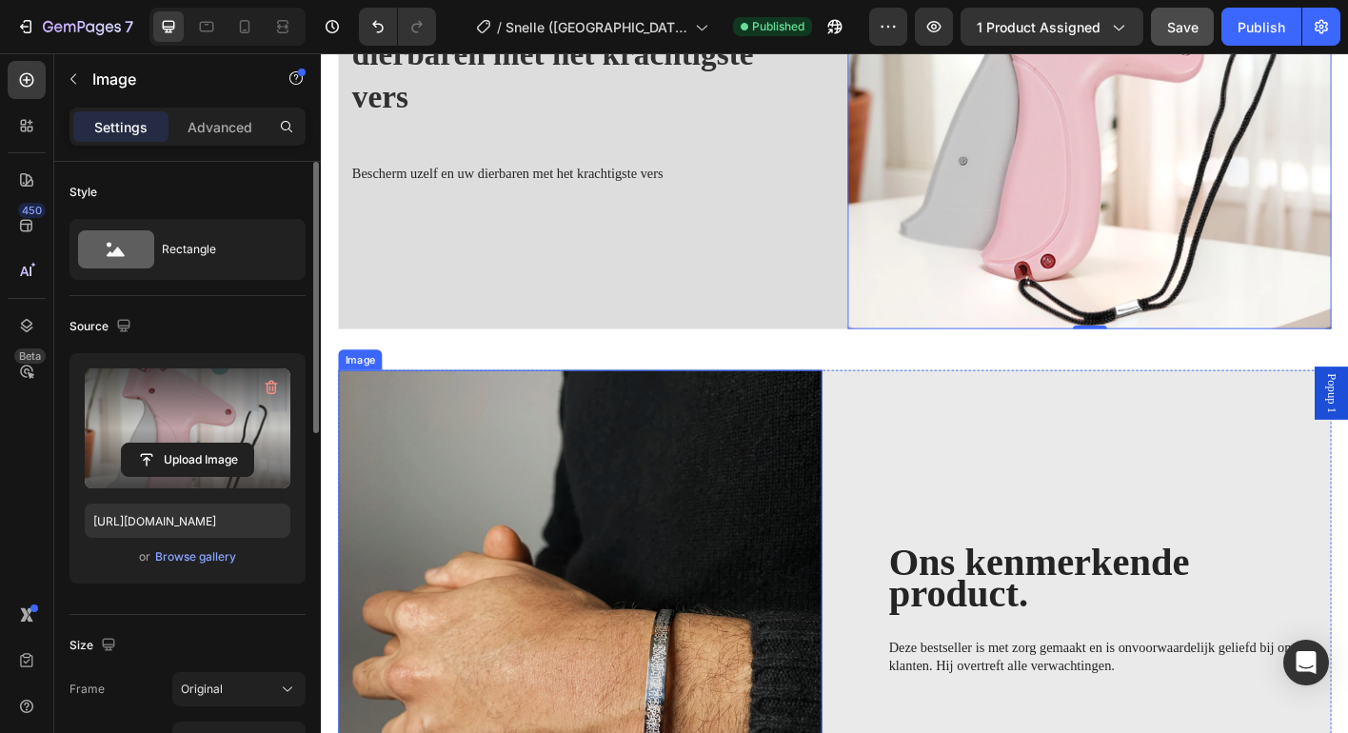
click at [695, 569] on img at bounding box center [609, 674] width 538 height 538
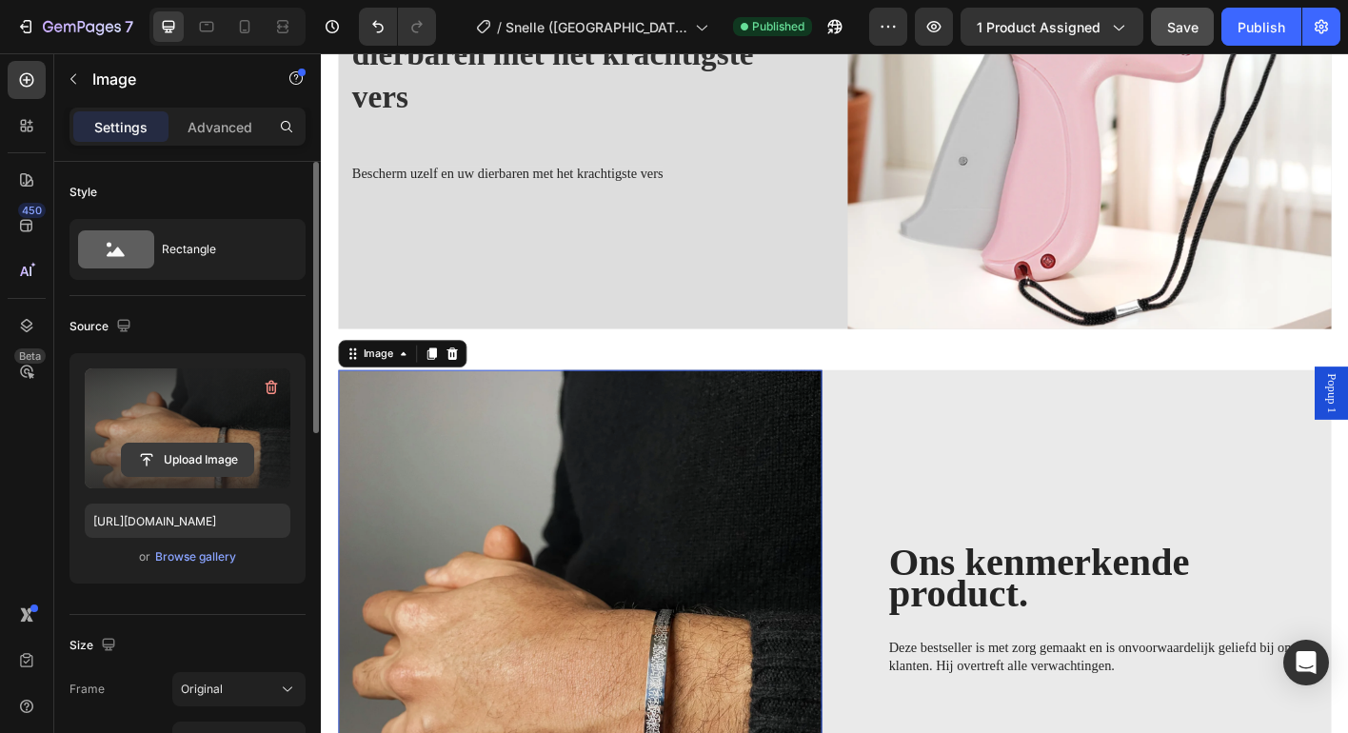
click at [186, 452] on input "file" at bounding box center [187, 460] width 131 height 32
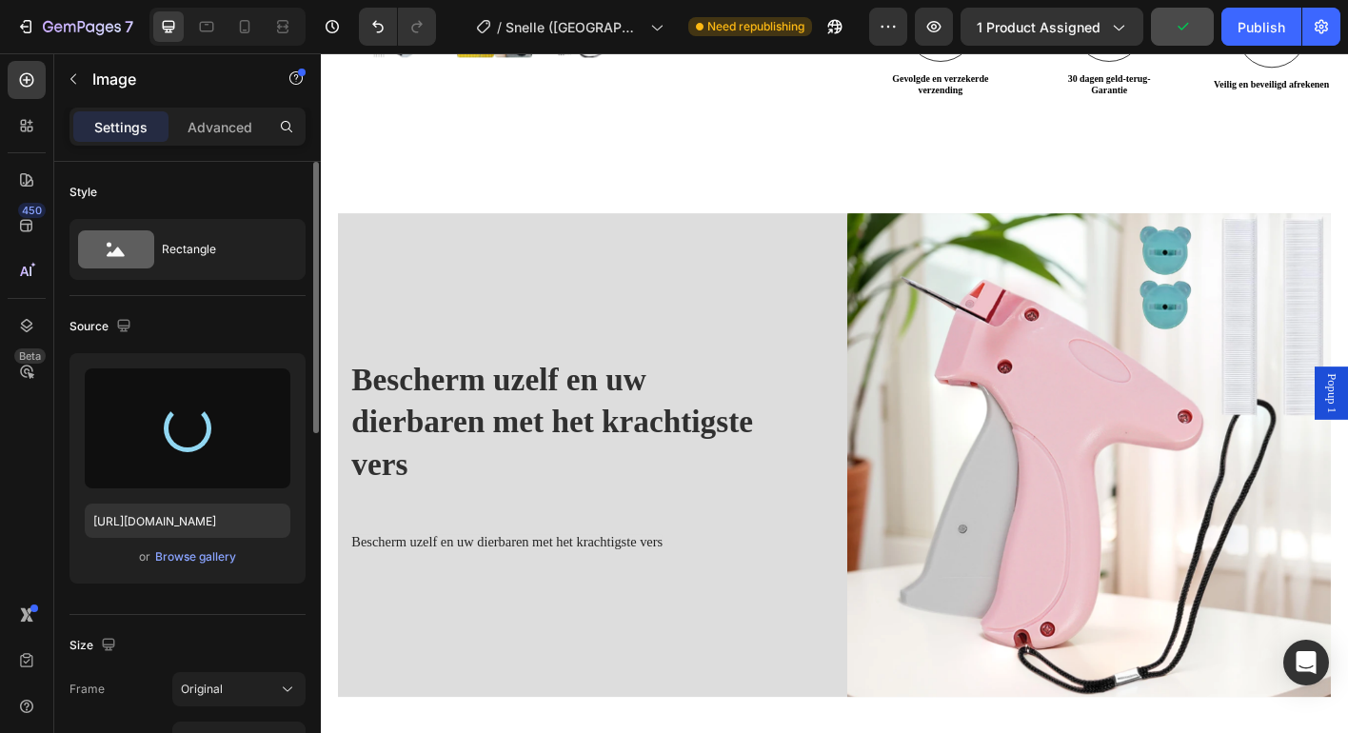
scroll to position [858, 0]
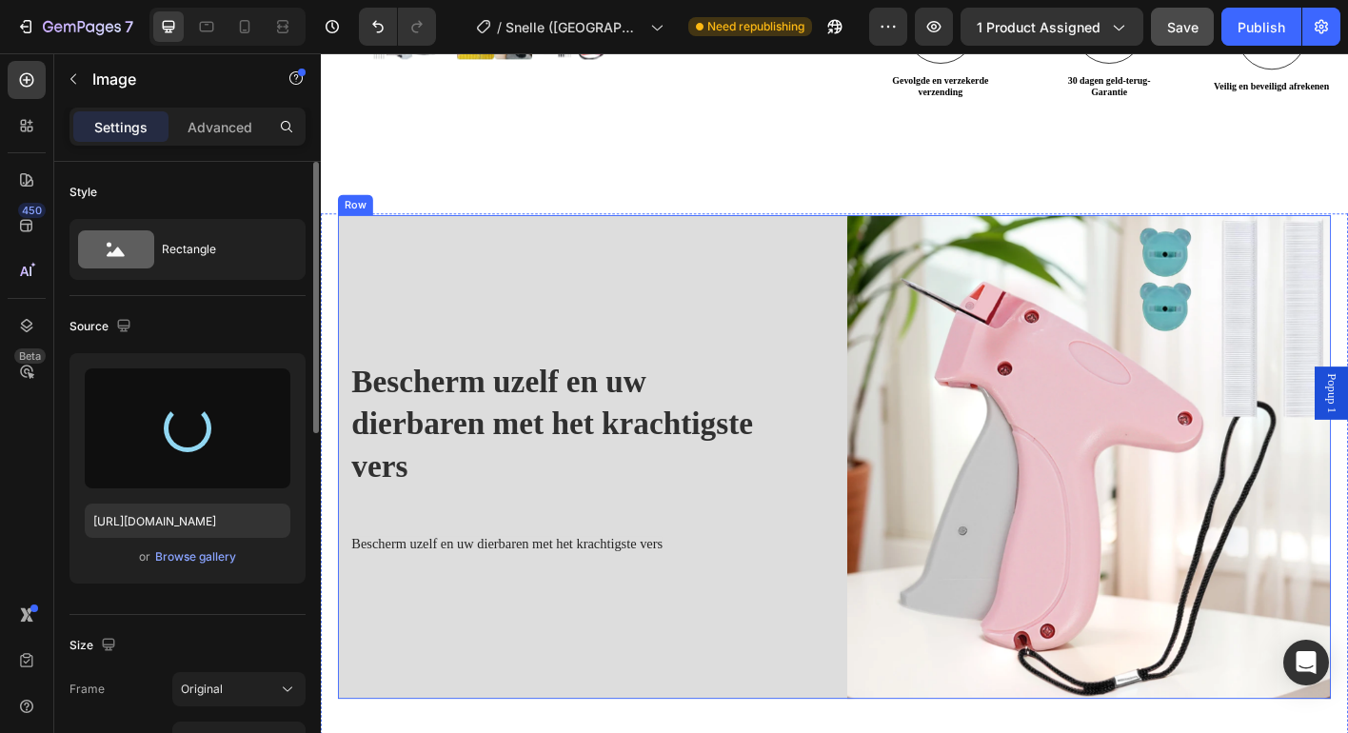
type input "https://cdn.shopify.com/s/files/1/0943/7668/9988/files/gempages_580367979112301…"
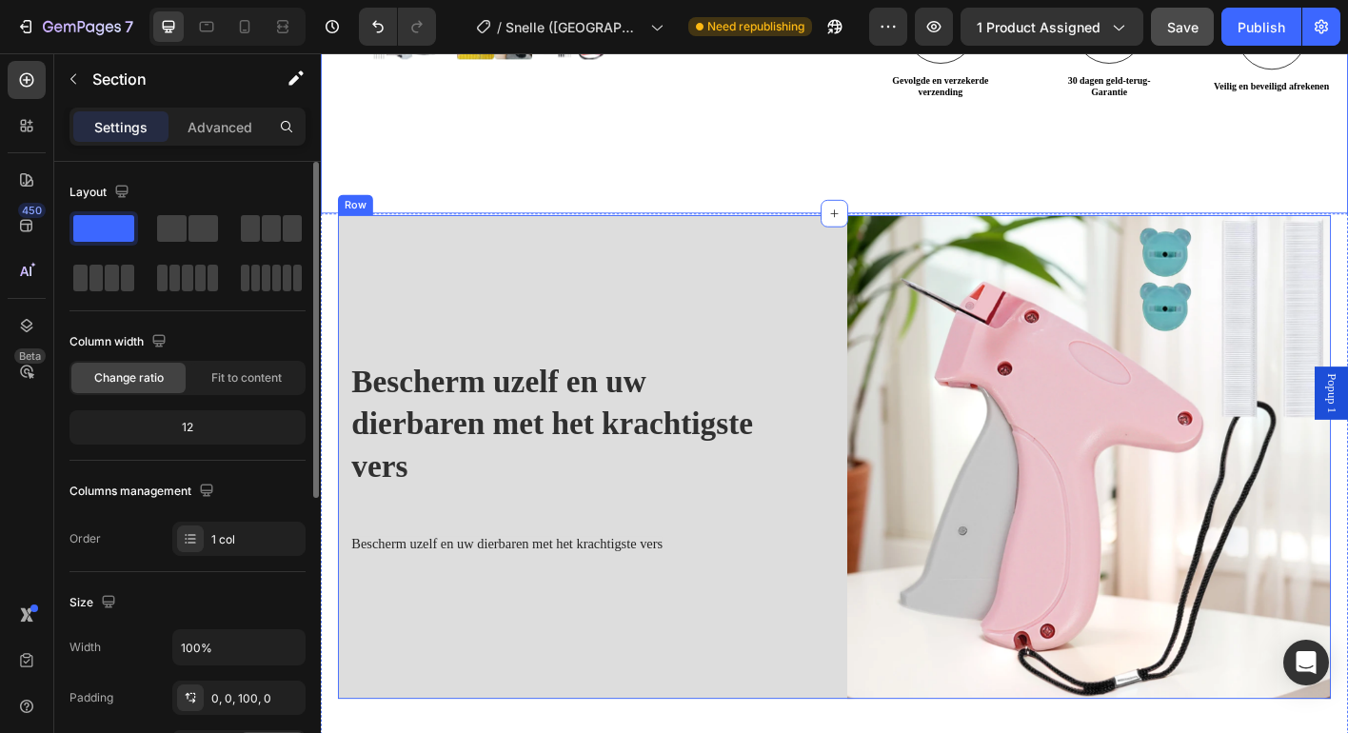
click at [495, 259] on div "Bescherm uzelf en uw dierbaren met het krachtigste vers Heading Bescherm uzelf …" at bounding box center [609, 502] width 538 height 539
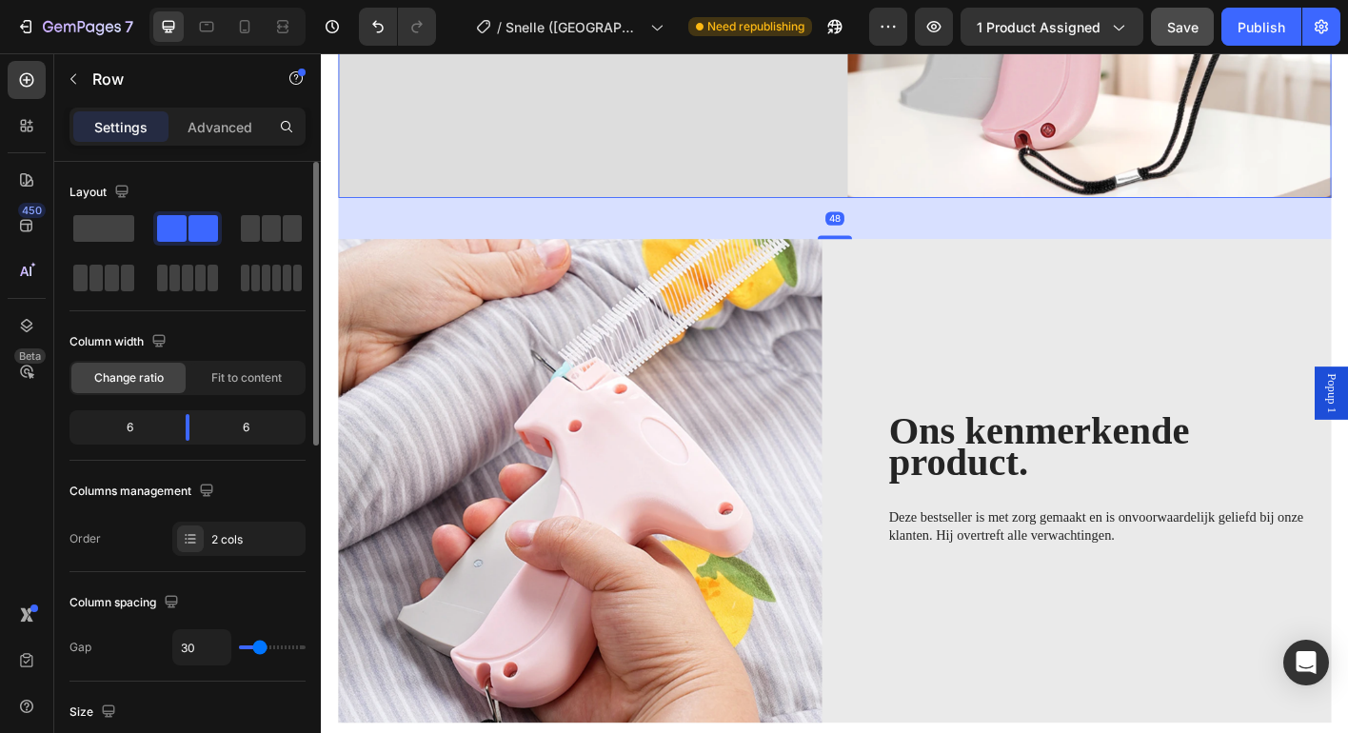
scroll to position [1428, 0]
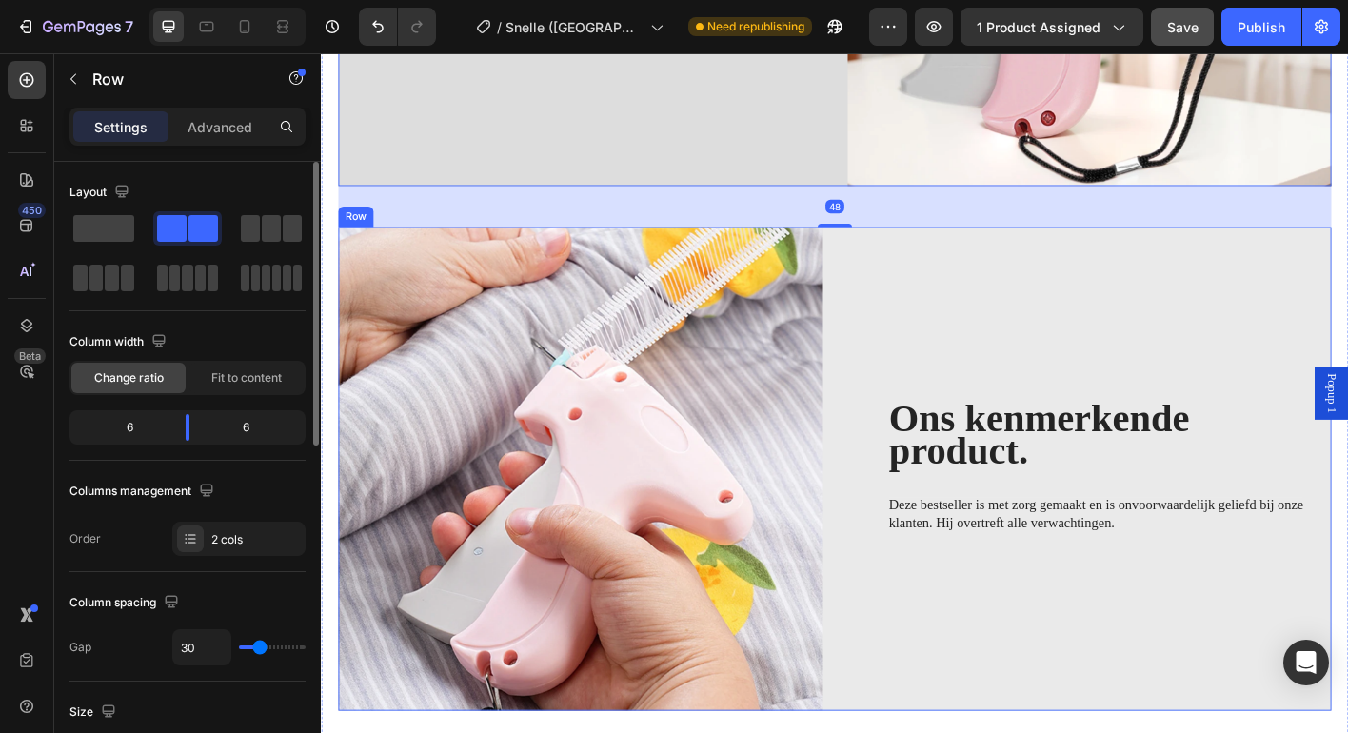
click at [979, 267] on div "Ons kenmerkende product. Heading Deze bestseller is met zorg gemaakt en is onvo…" at bounding box center [1175, 516] width 538 height 538
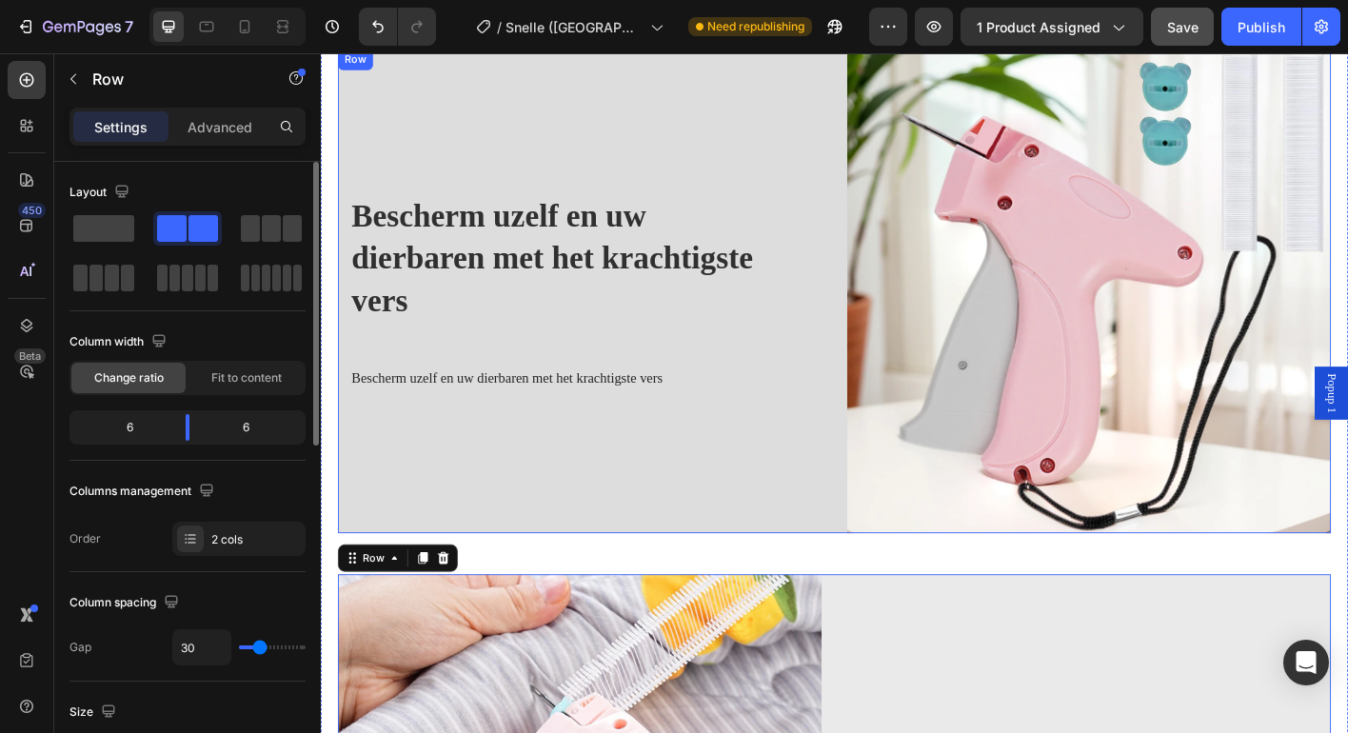
scroll to position [963, 0]
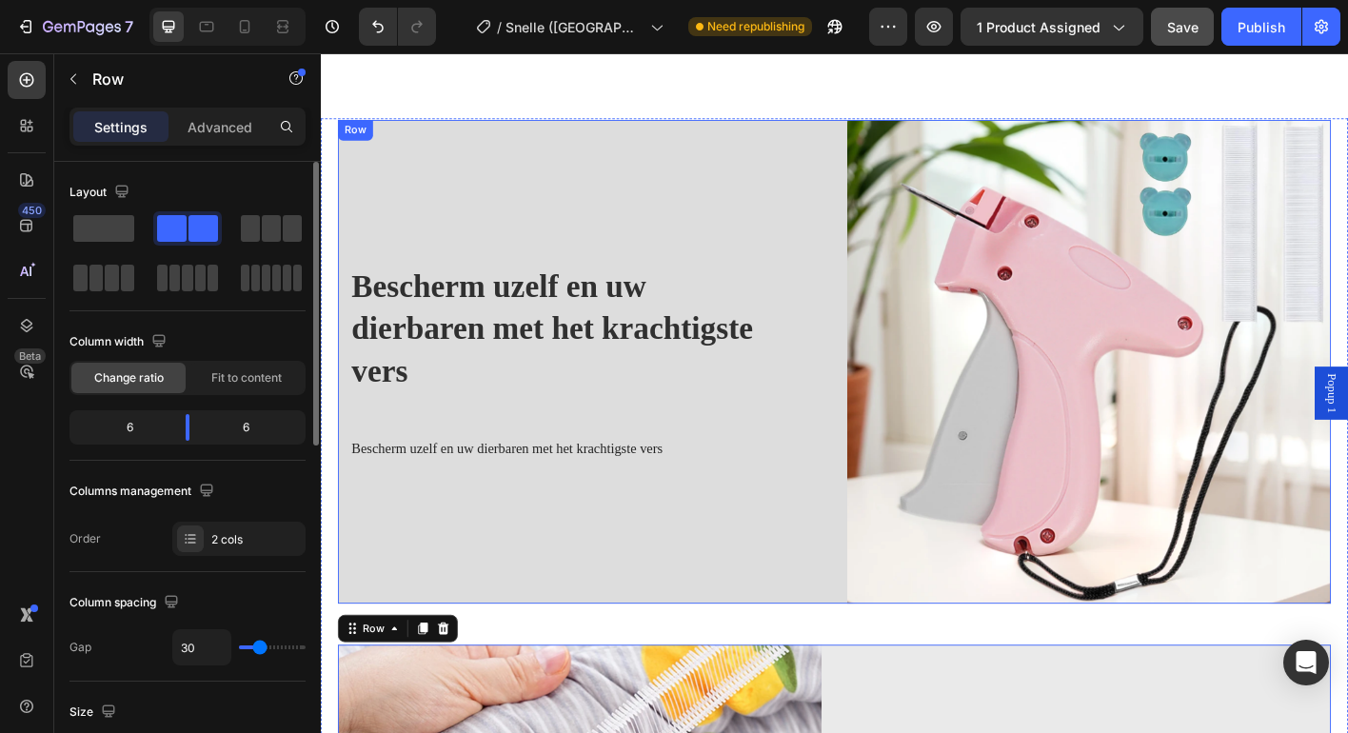
click at [592, 169] on div "Bescherm uzelf en uw dierbaren met het krachtigste vers Heading Bescherm uzelf …" at bounding box center [609, 397] width 538 height 539
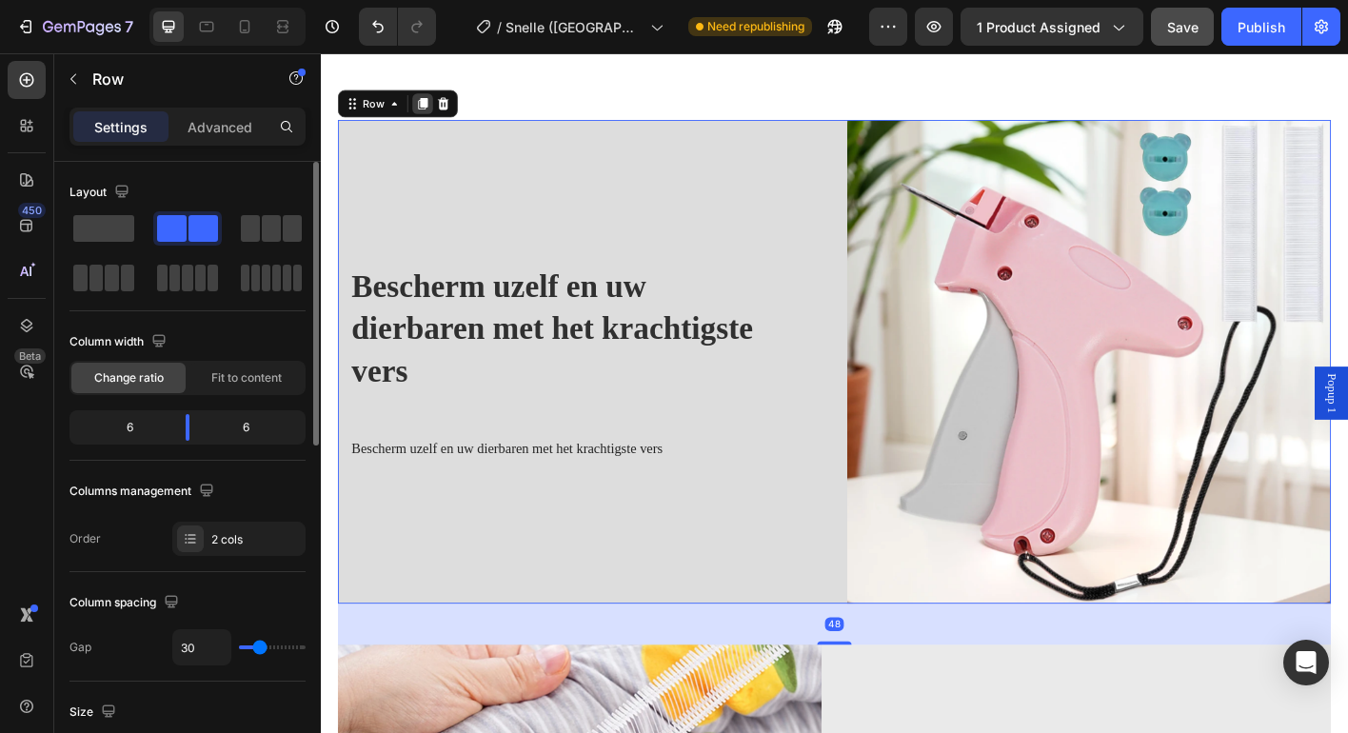
click at [427, 104] on icon at bounding box center [433, 109] width 15 height 15
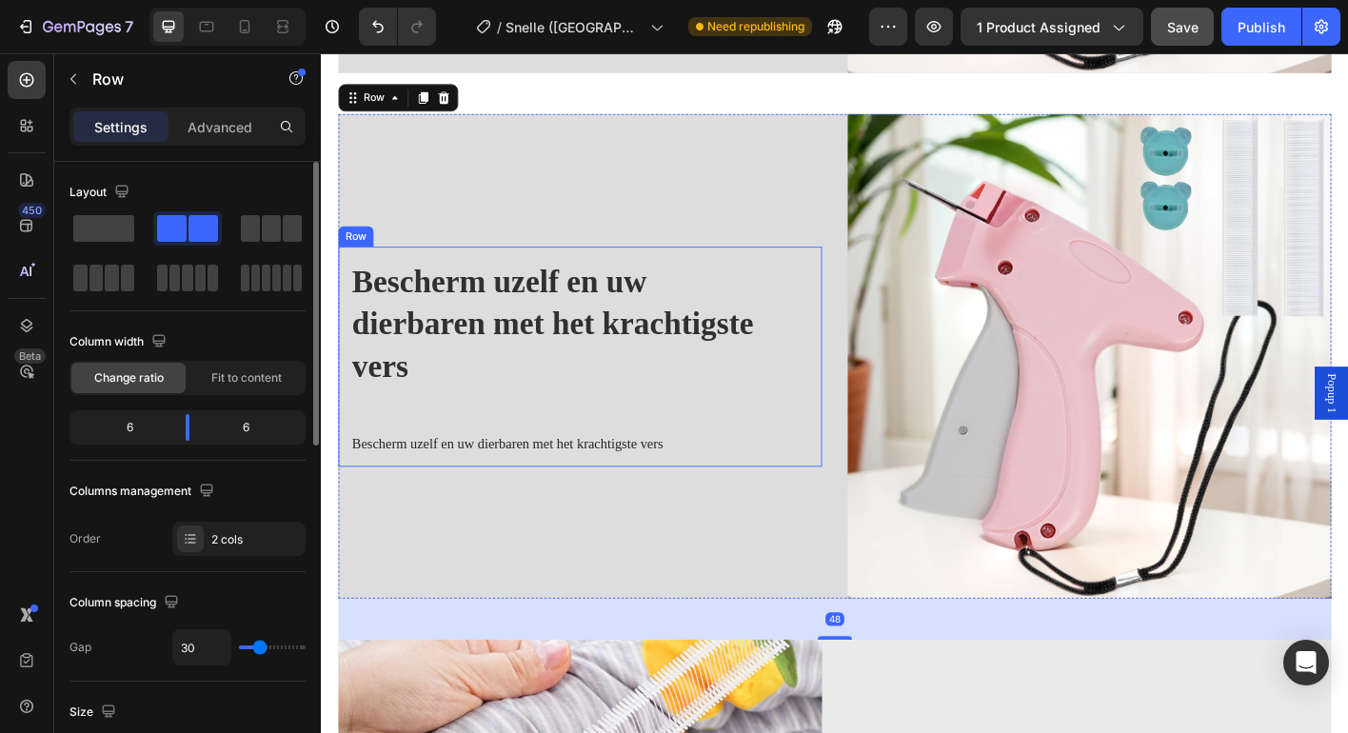
scroll to position [1554, 0]
click at [674, 151] on div "Bescherm uzelf en uw dierbaren met het krachtigste vers Heading Bescherm uzelf …" at bounding box center [609, 389] width 538 height 539
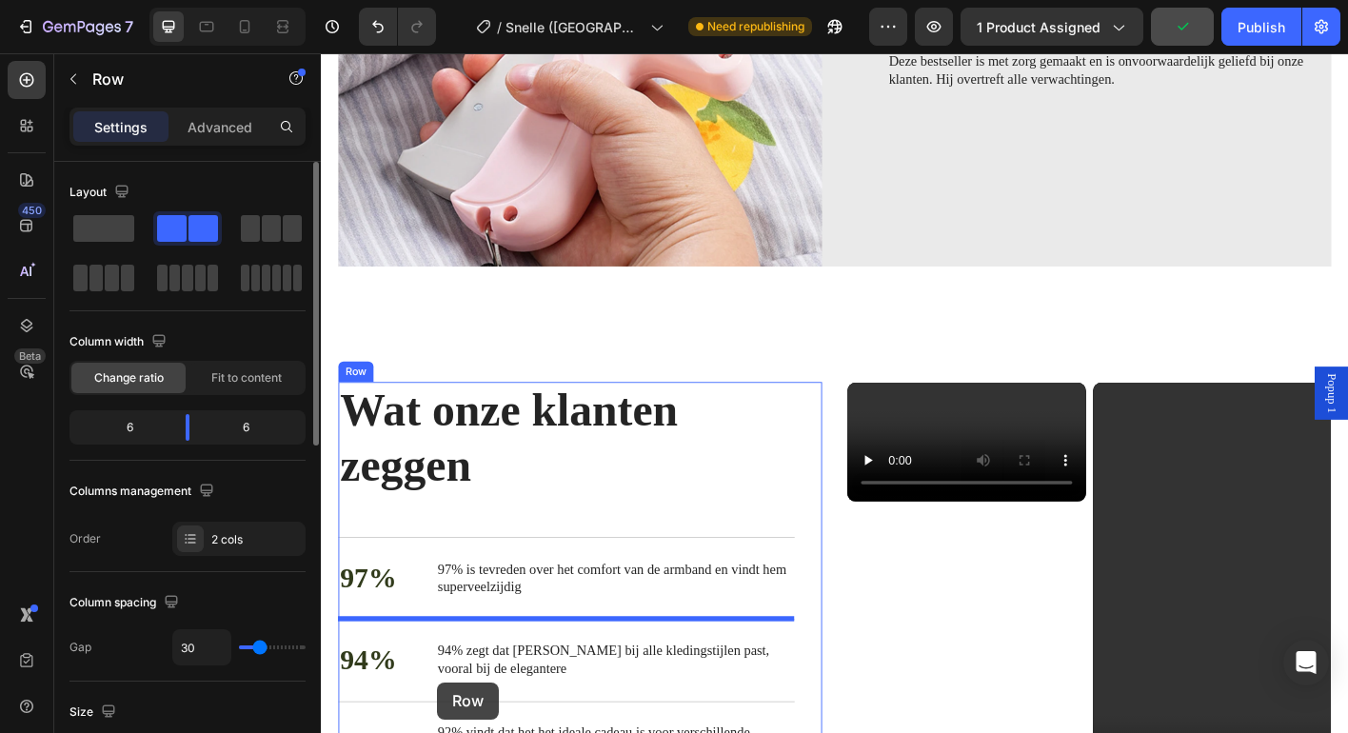
scroll to position [2640, 0]
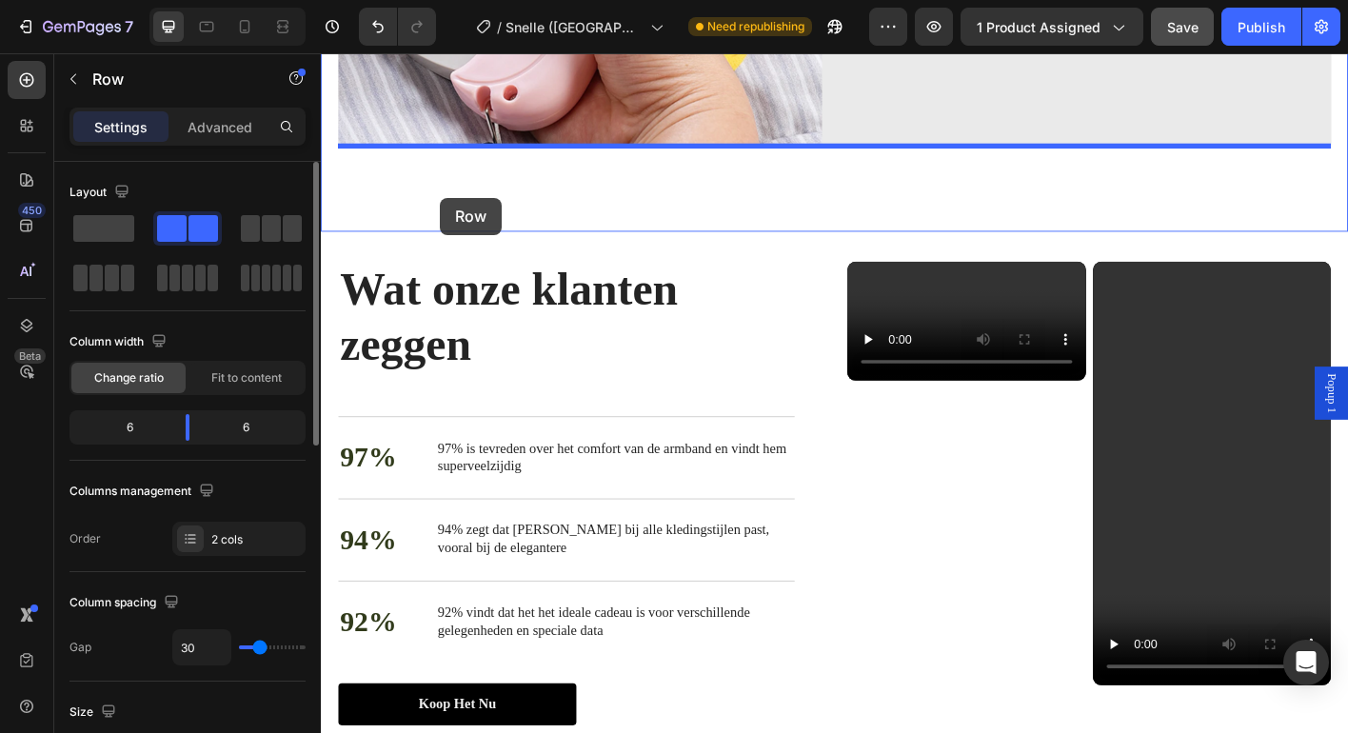
drag, startPoint x: 372, startPoint y: 94, endPoint x: 453, endPoint y: 214, distance: 144.7
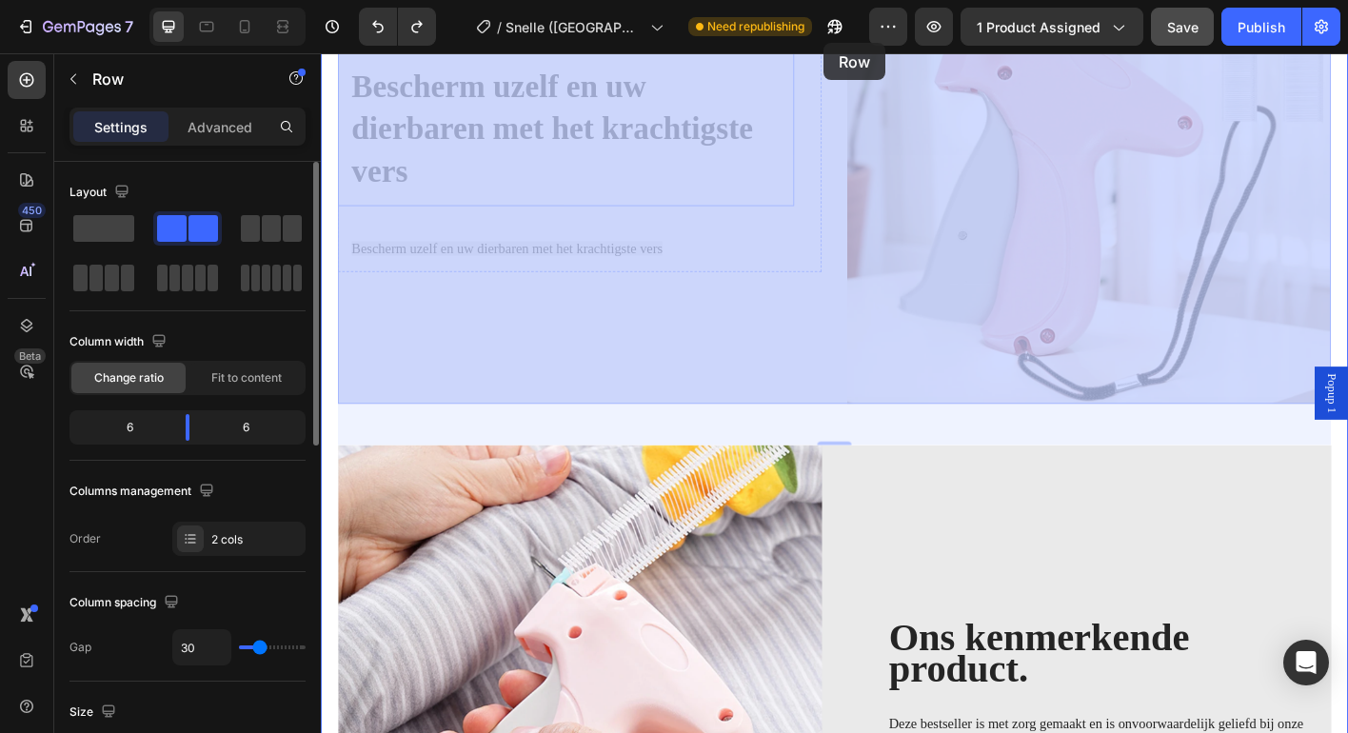
scroll to position [1715, 0]
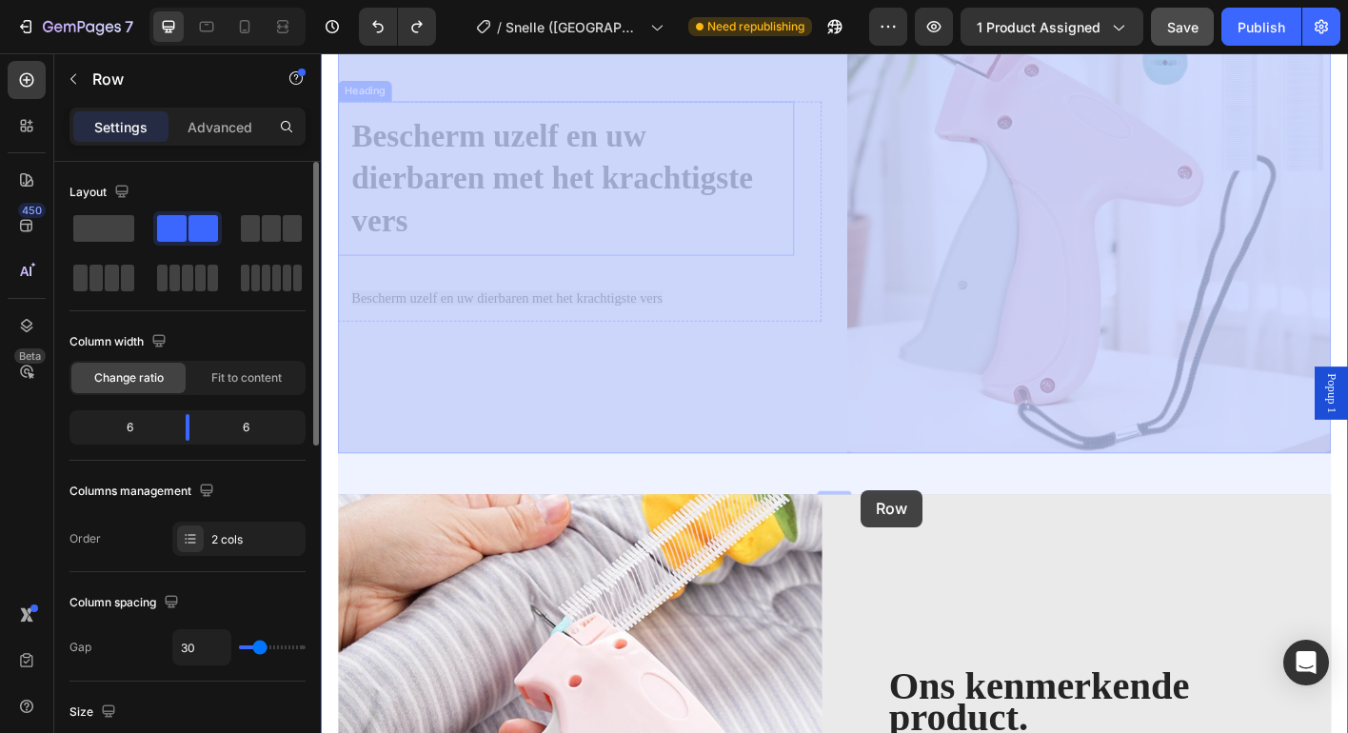
drag, startPoint x: 374, startPoint y: 393, endPoint x: 921, endPoint y: 540, distance: 566.6
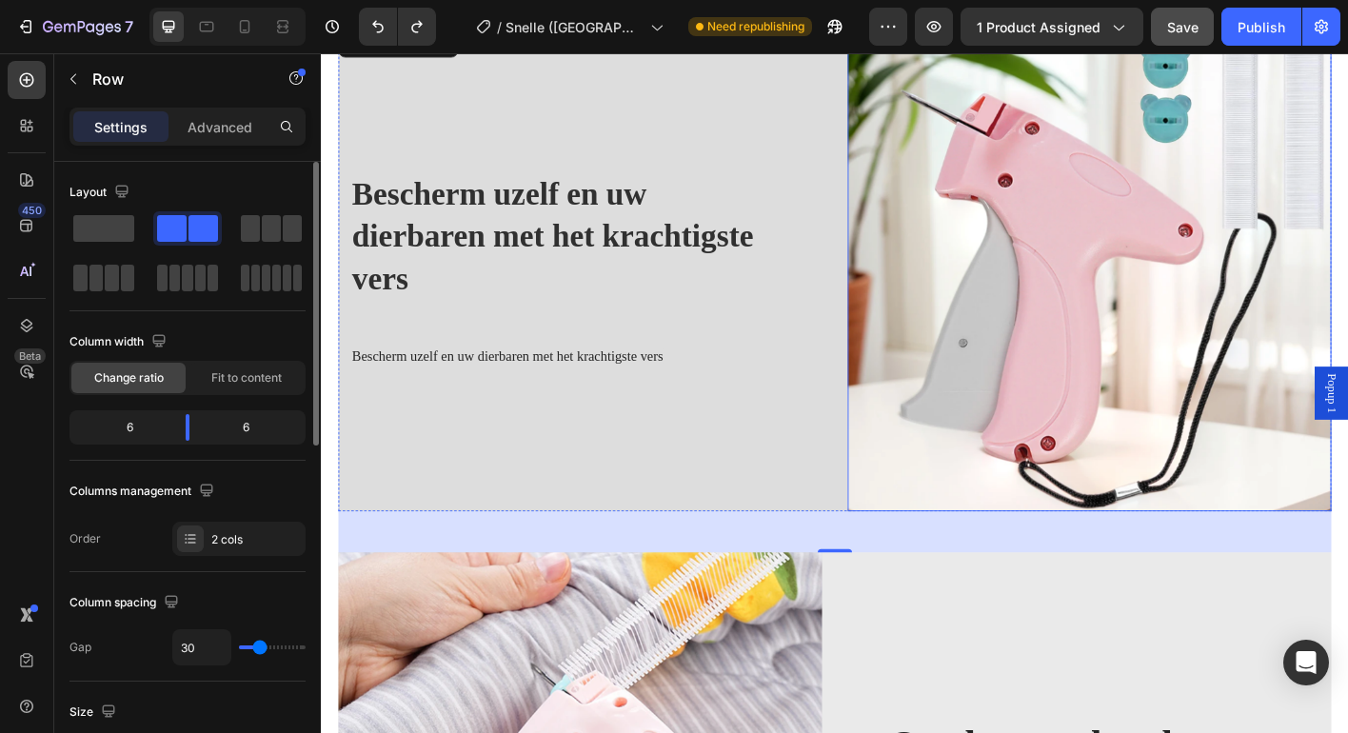
scroll to position [1652, 0]
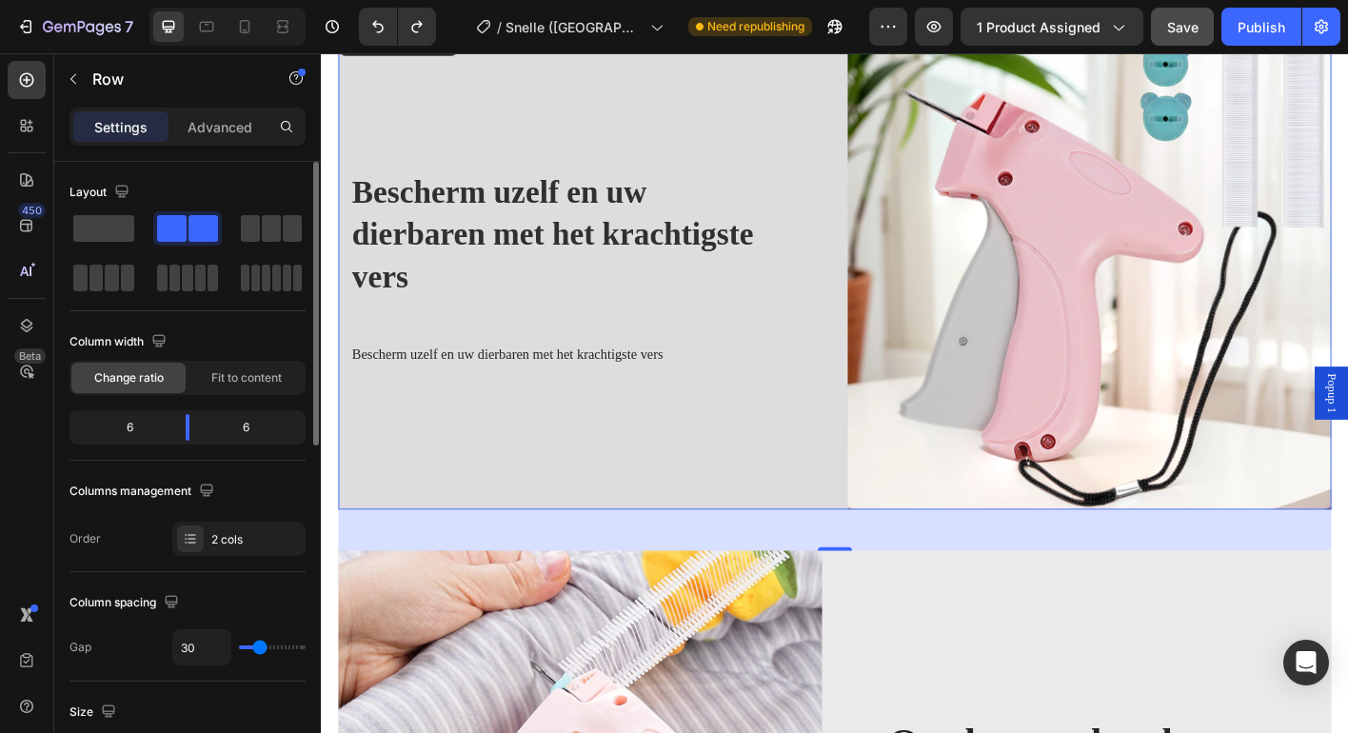
click at [1090, 583] on div "48" at bounding box center [892, 584] width 1104 height 46
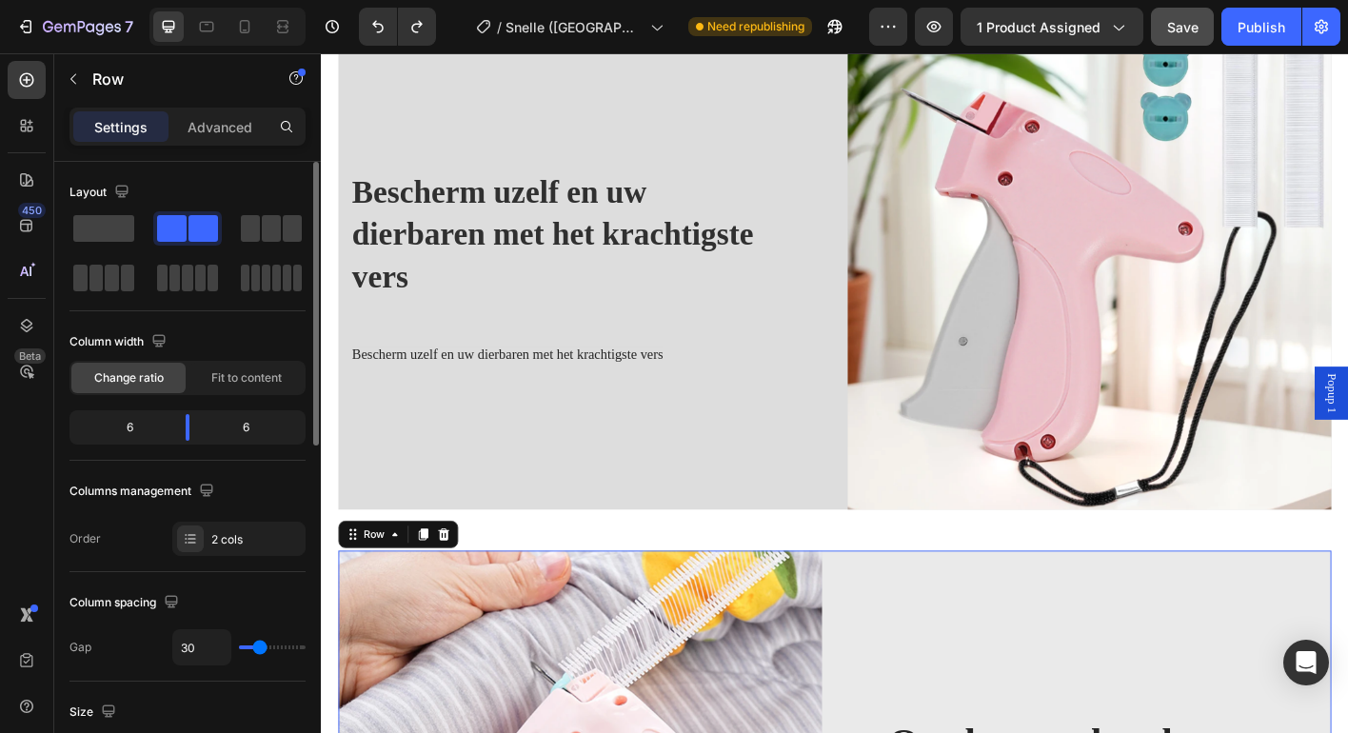
scroll to position [1542, 0]
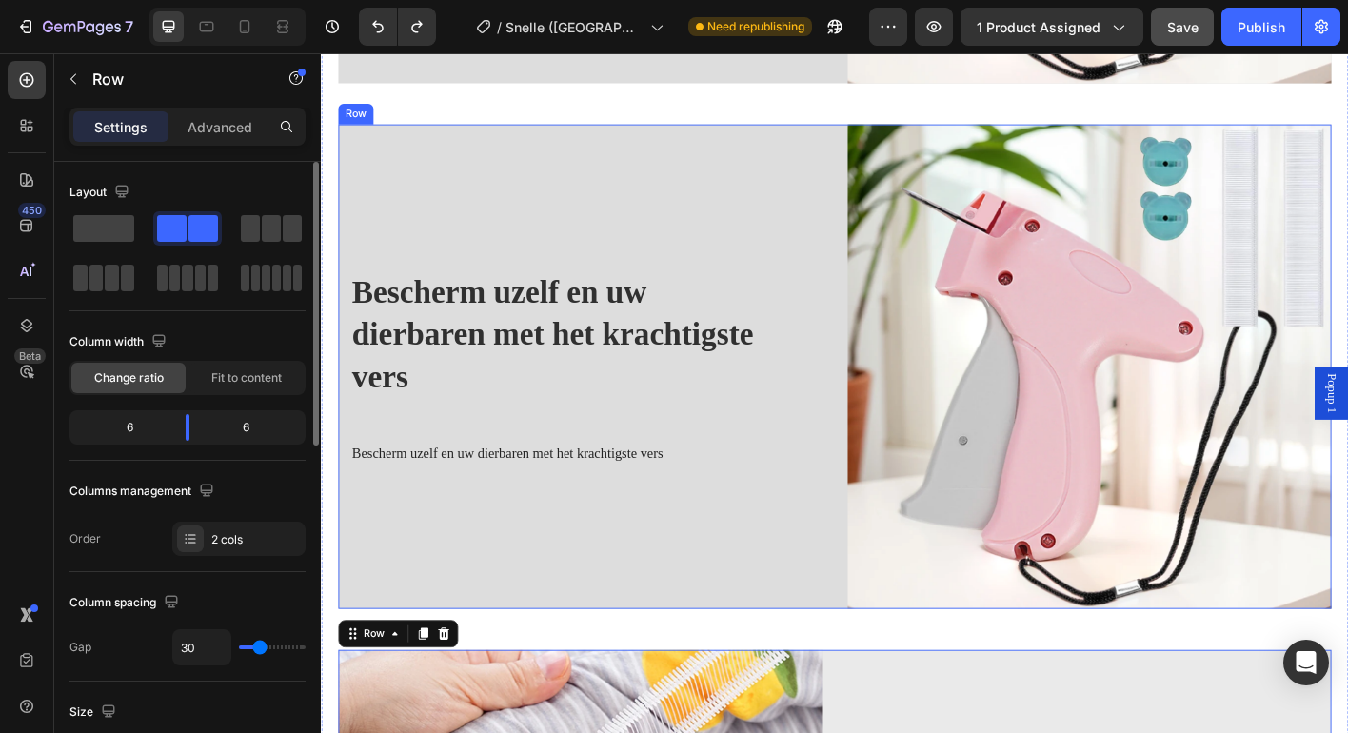
click at [805, 551] on div "Bescherm uzelf en uw dierbaren met het krachtigste vers Heading Bescherm uzelf …" at bounding box center [609, 401] width 538 height 539
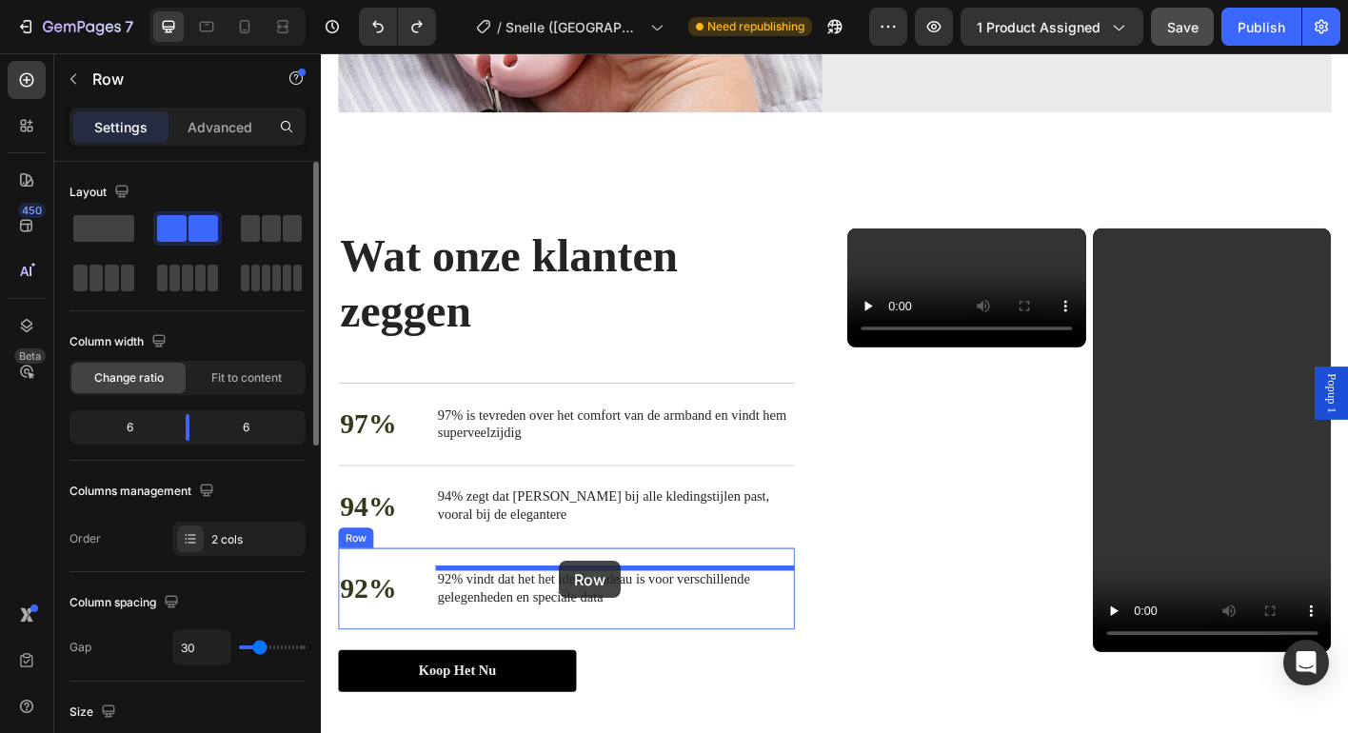
scroll to position [2687, 0]
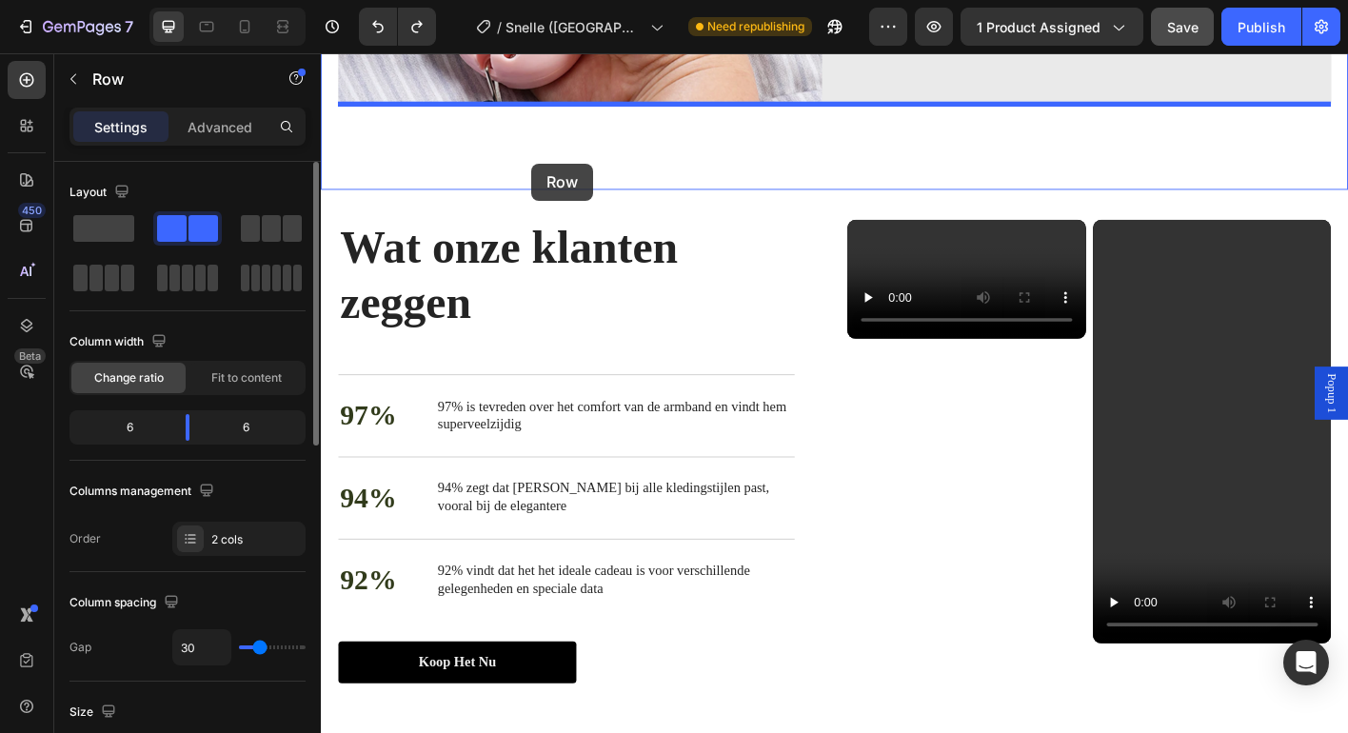
drag, startPoint x: 368, startPoint y: 120, endPoint x: 555, endPoint y: 176, distance: 194.8
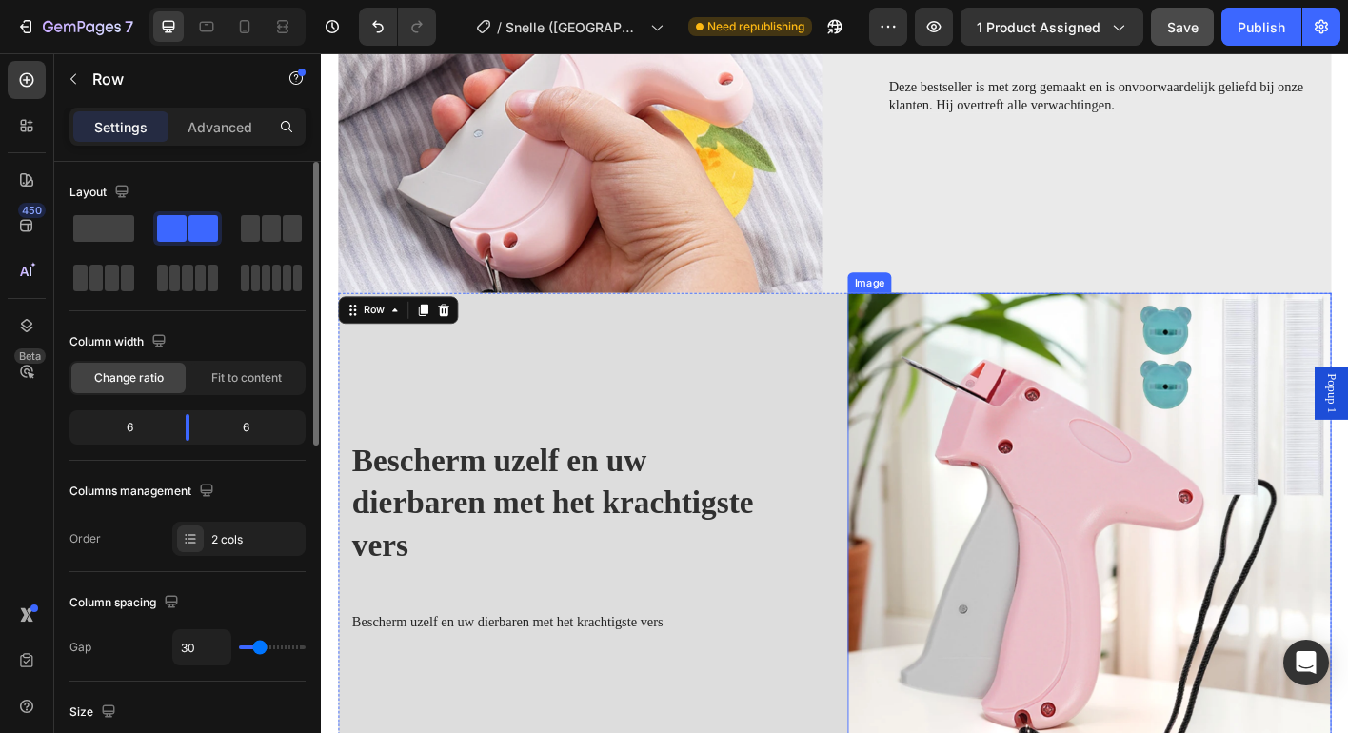
scroll to position [1890, 0]
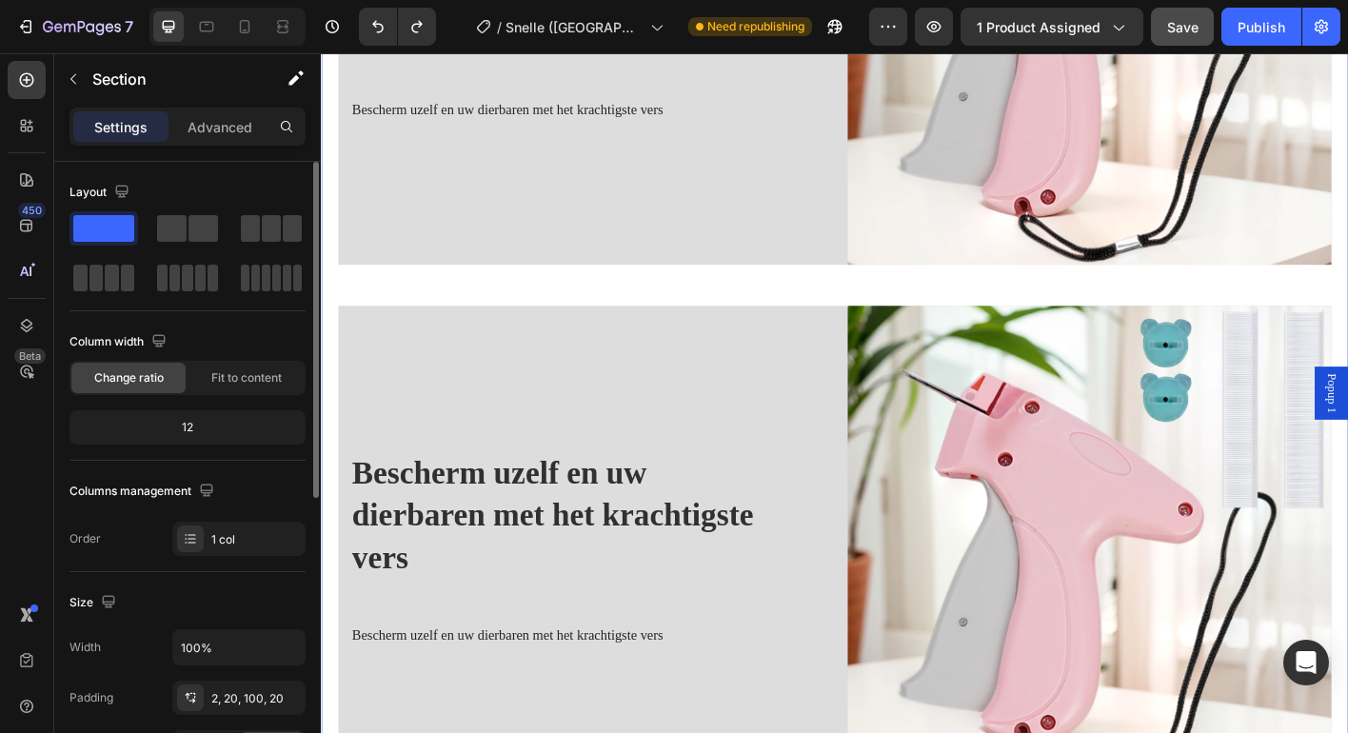
click at [1002, 306] on div "Bescherm uzelf en uw dierbaren met het krachtigste vers Heading Bescherm uzelf …" at bounding box center [892, 604] width 1104 height 1707
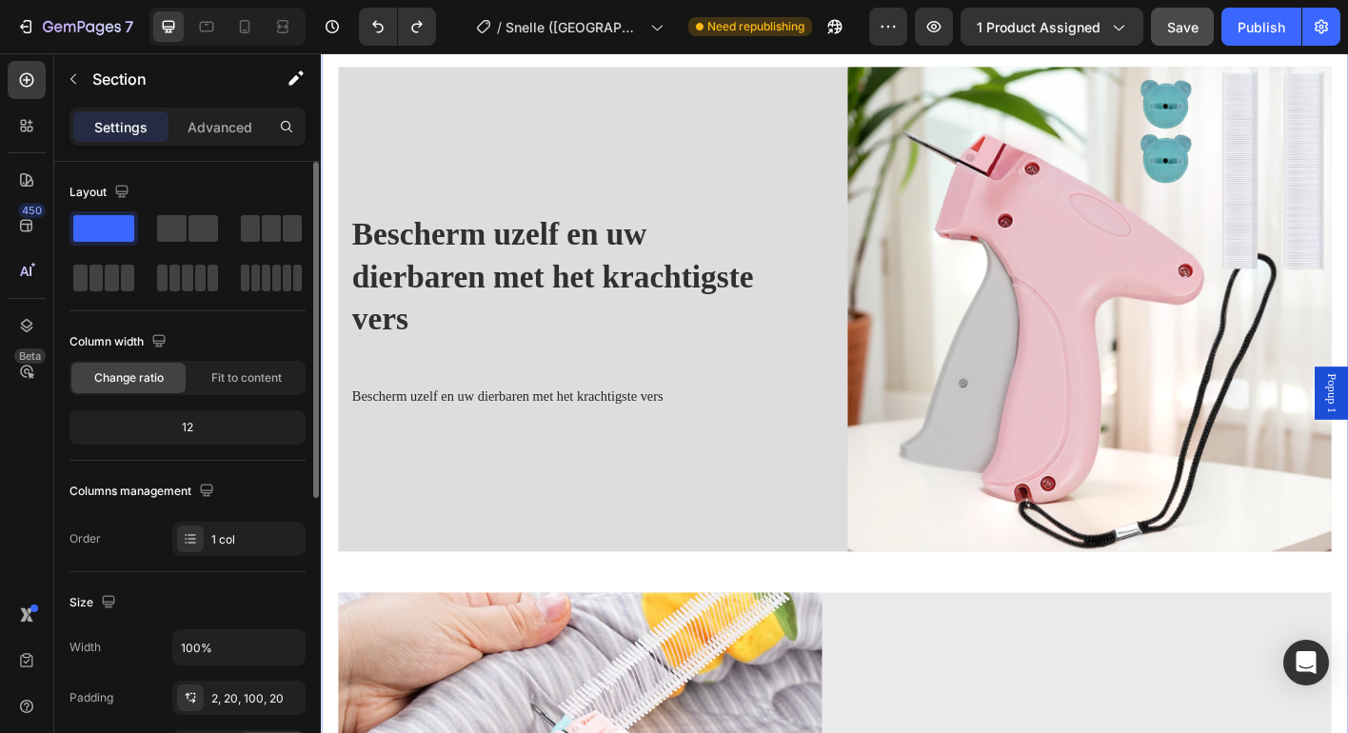
scroll to position [1614, 0]
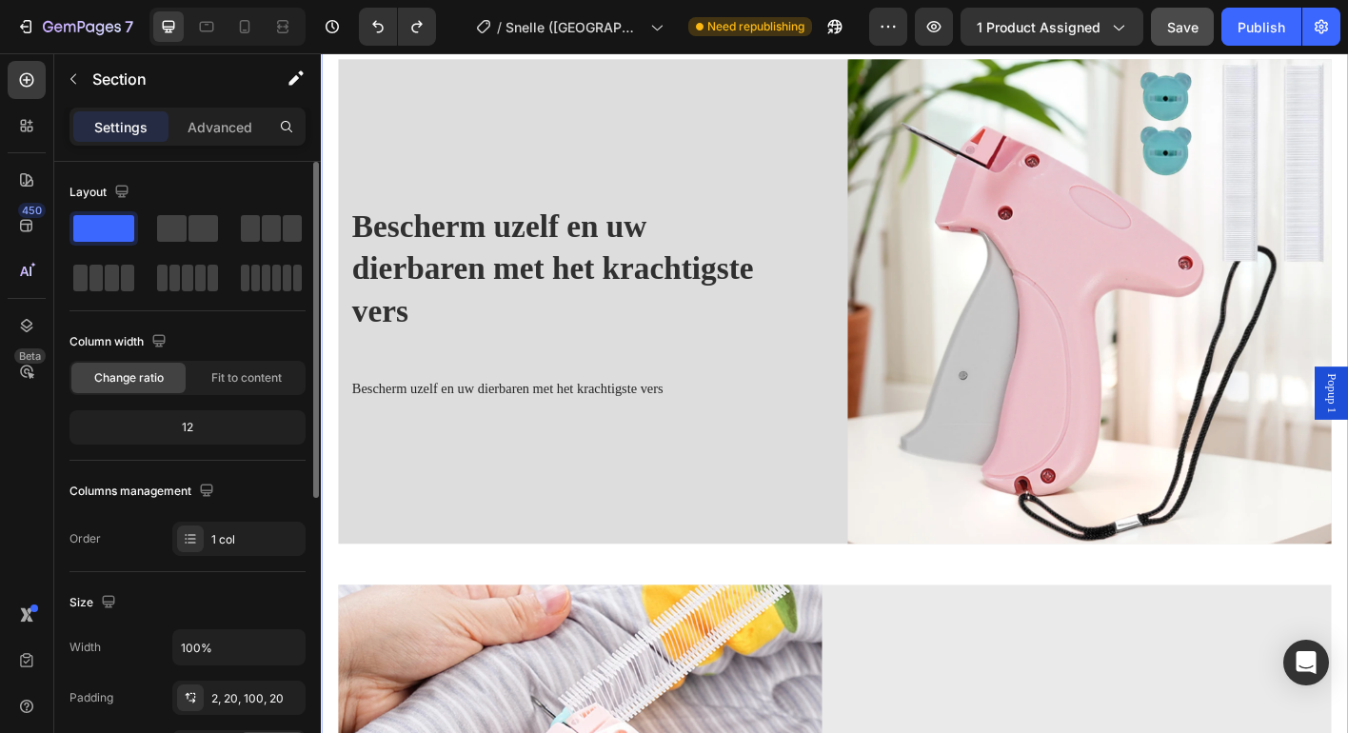
click at [885, 611] on div "Bescherm uzelf en uw dierbaren met het krachtigste vers Heading Bescherm uzelf …" at bounding box center [892, 329] width 1104 height 1707
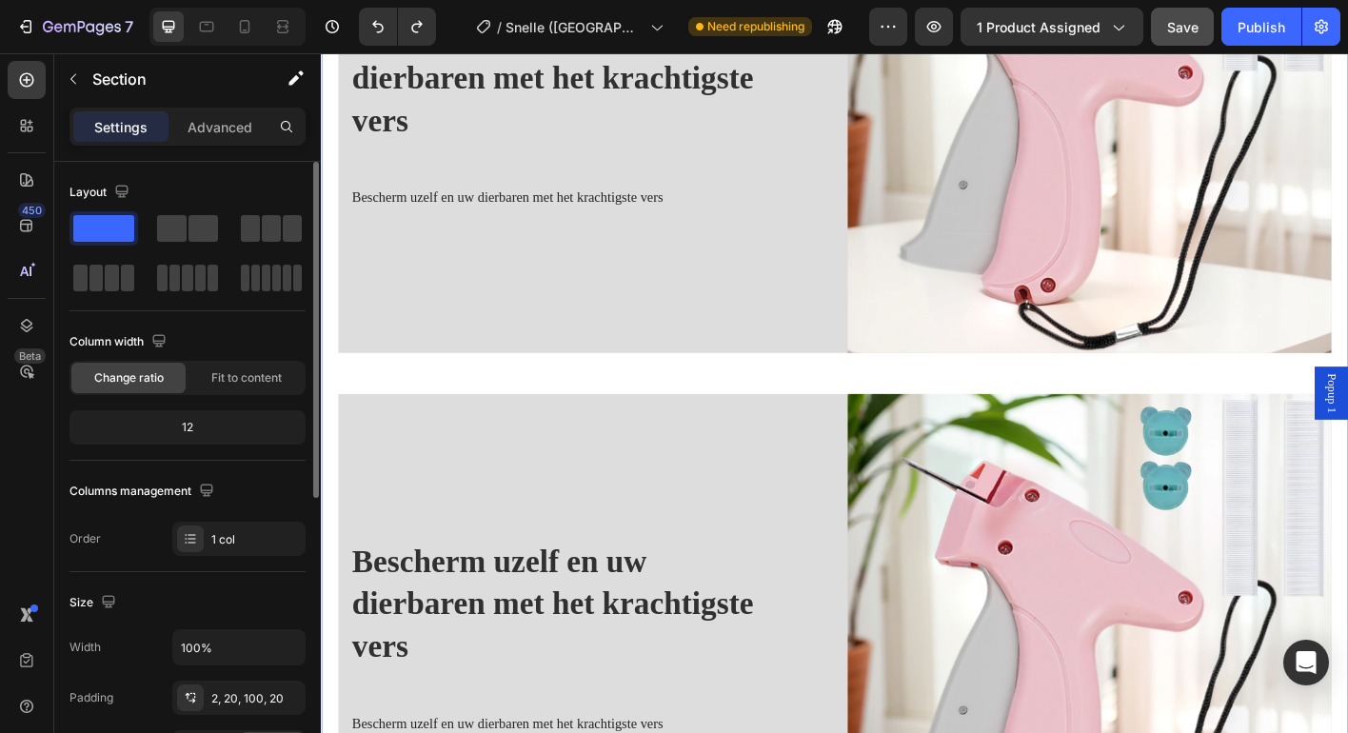
scroll to position [1123, 0]
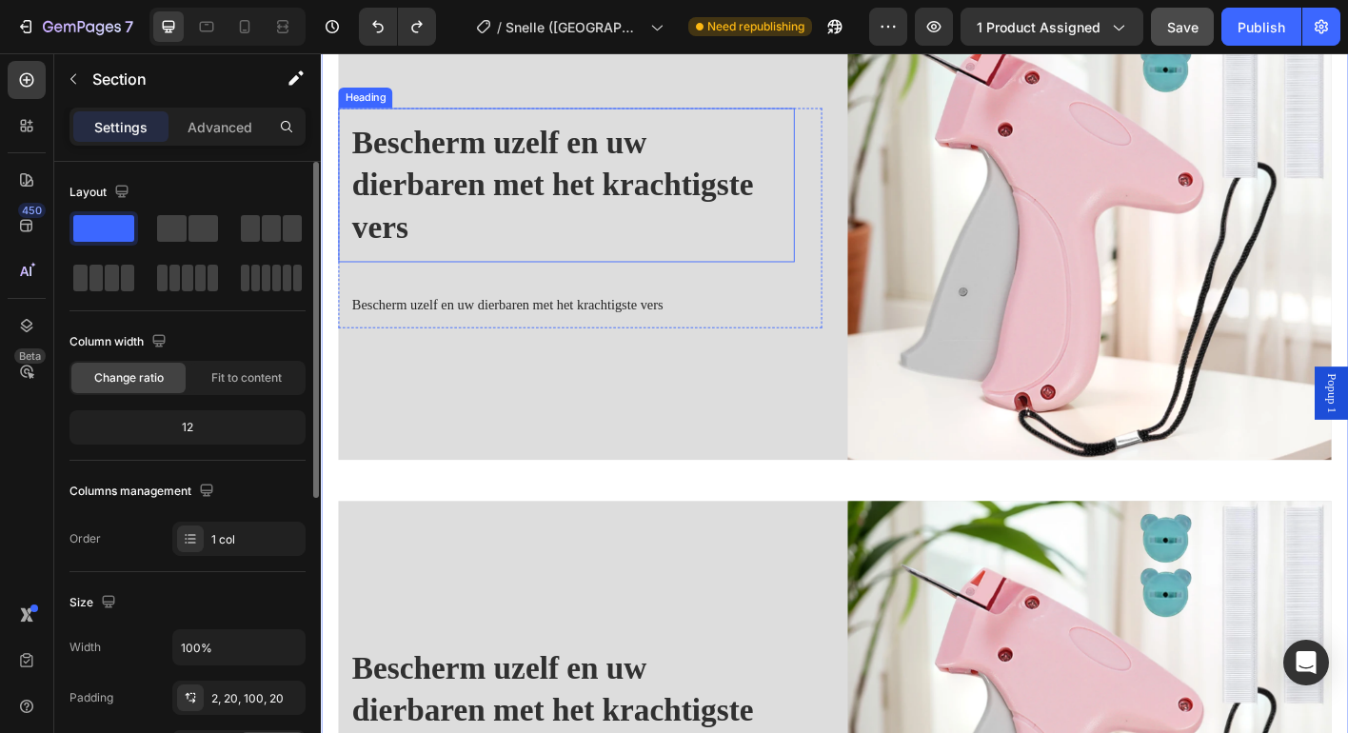
click at [808, 264] on h2 "Bescherm uzelf en uw dierbaren met het krachtigste vers" at bounding box center [593, 199] width 507 height 171
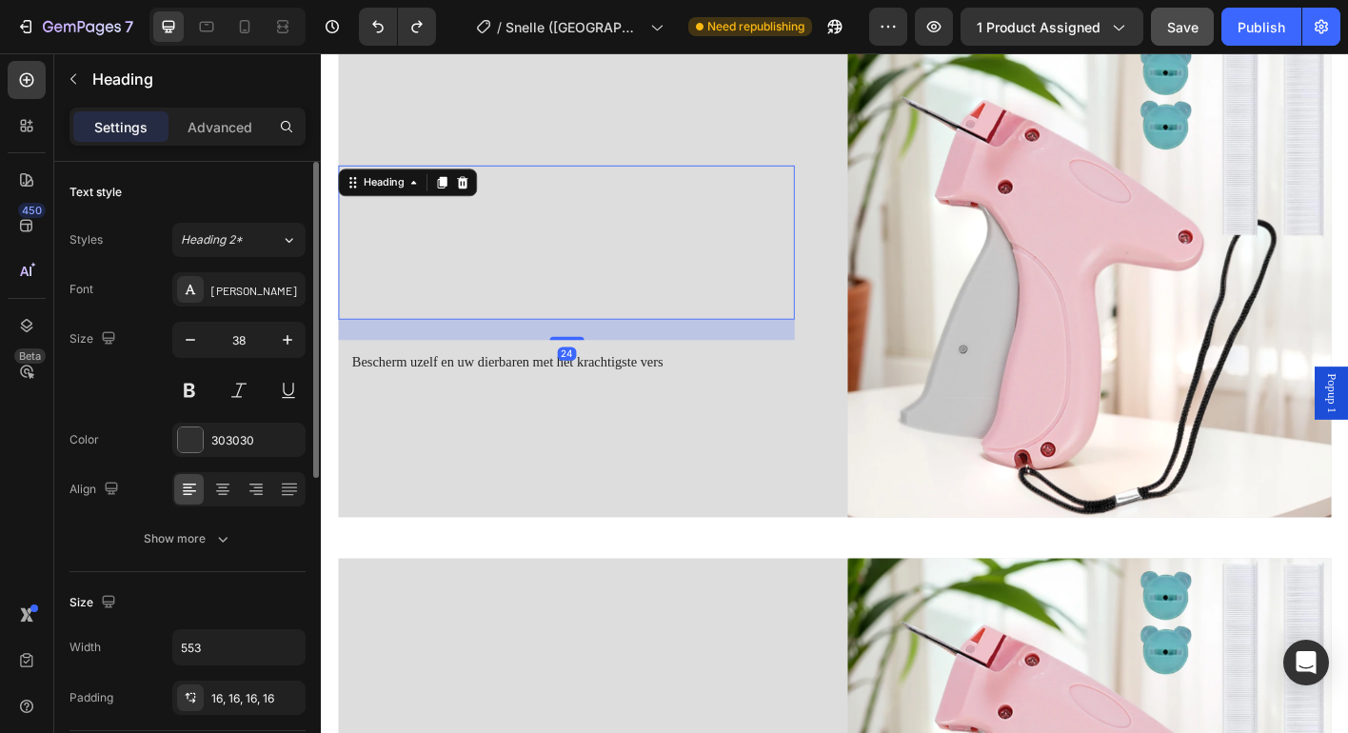
scroll to position [938, 0]
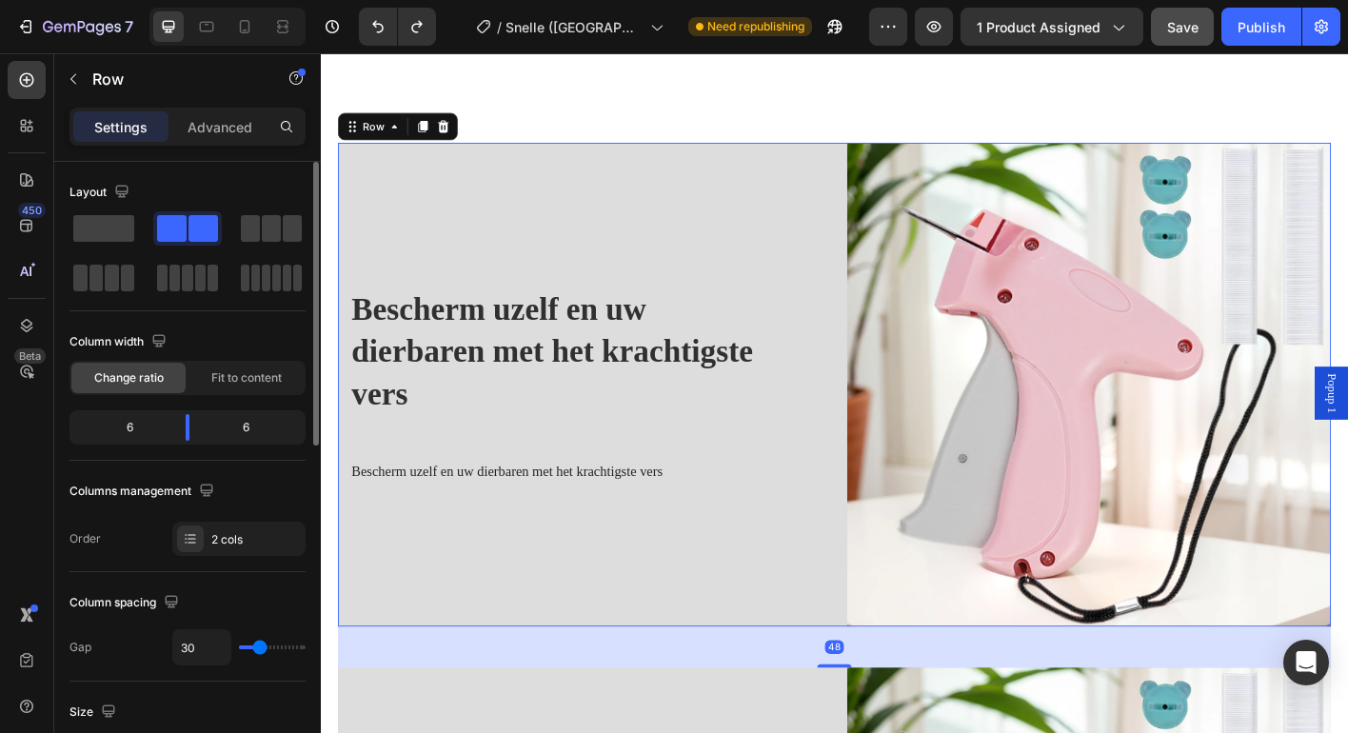
click at [835, 198] on div "Bescherm uzelf en uw dierbaren met het krachtigste vers Heading Bescherm uzelf …" at bounding box center [609, 422] width 538 height 539
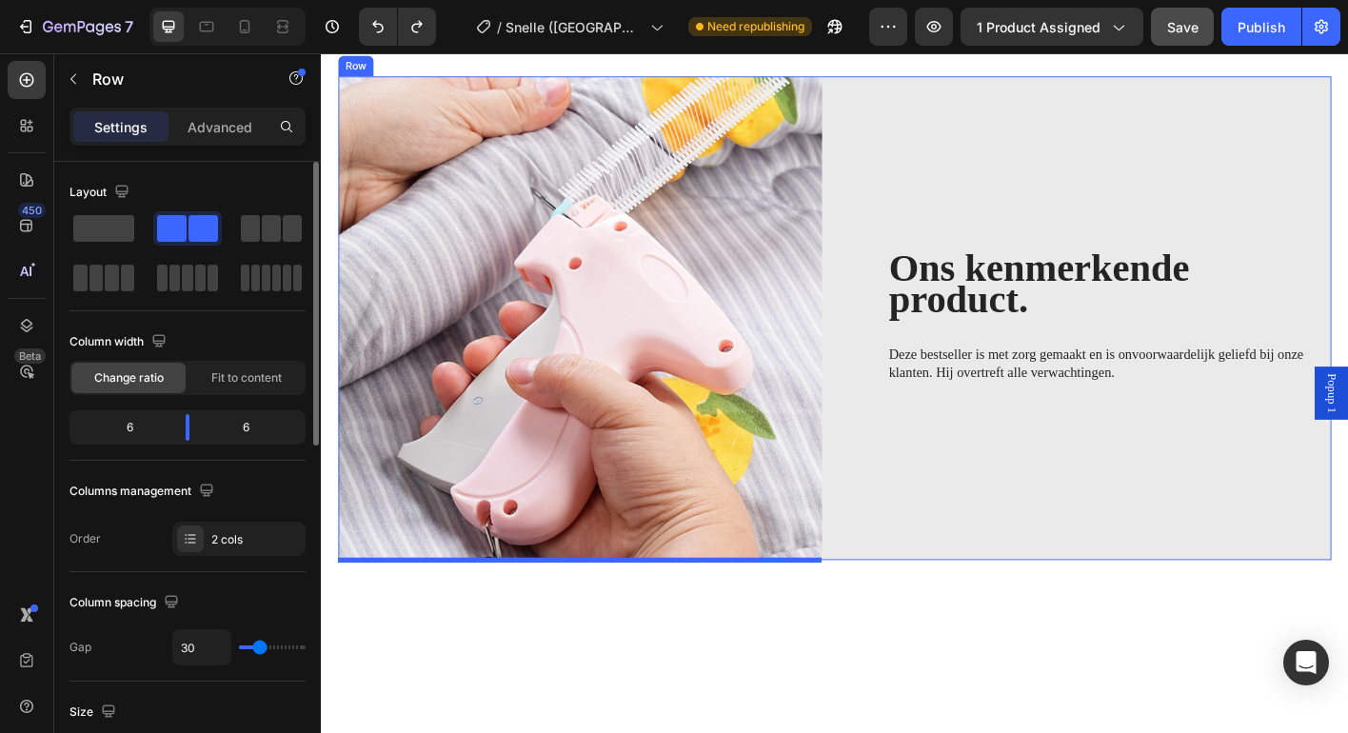
scroll to position [2413, 0]
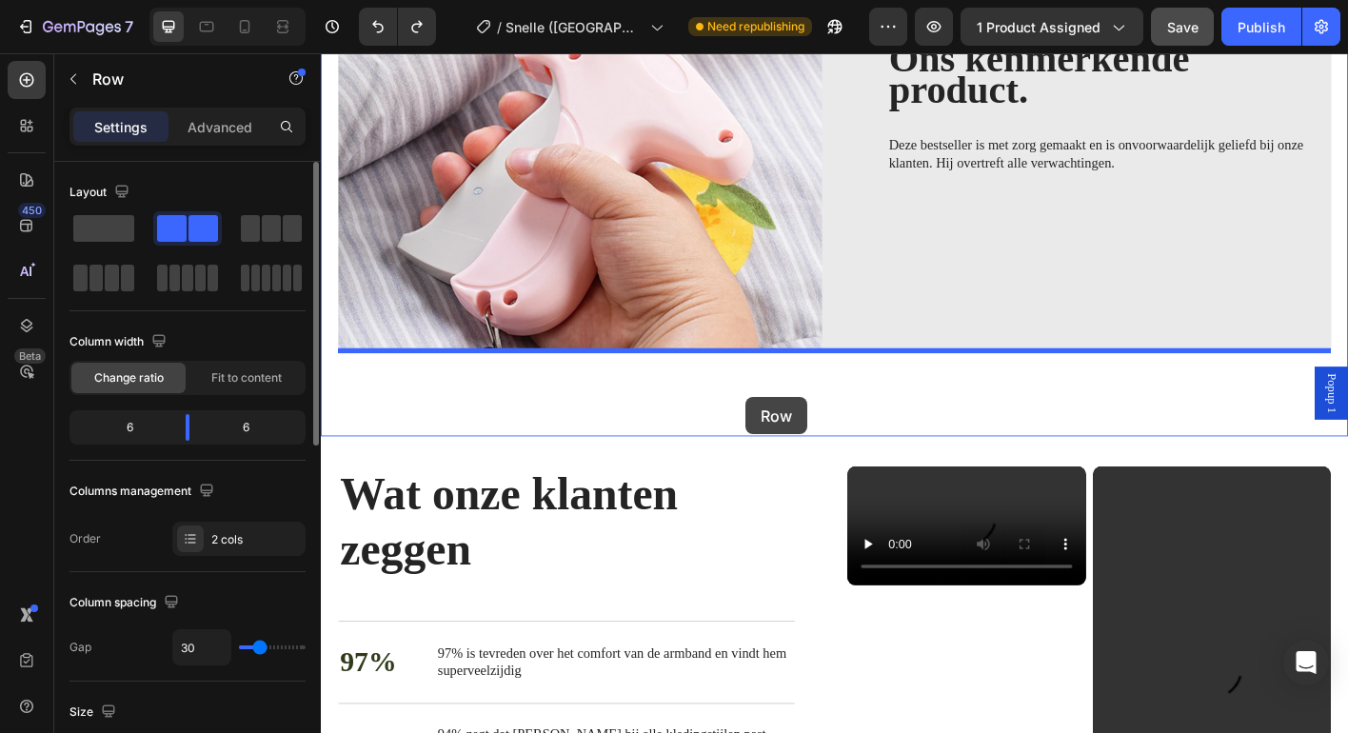
drag, startPoint x: 377, startPoint y: 135, endPoint x: 793, endPoint y: 436, distance: 513.3
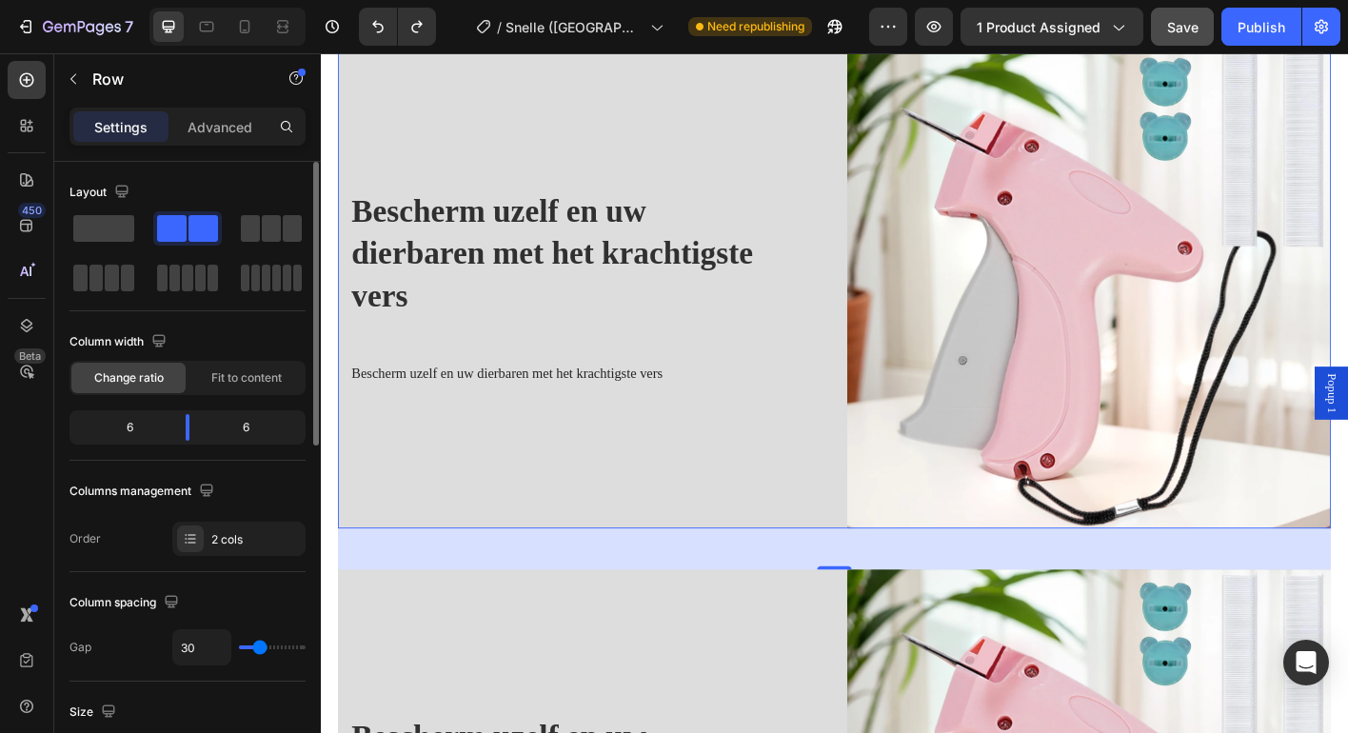
scroll to position [1019, 0]
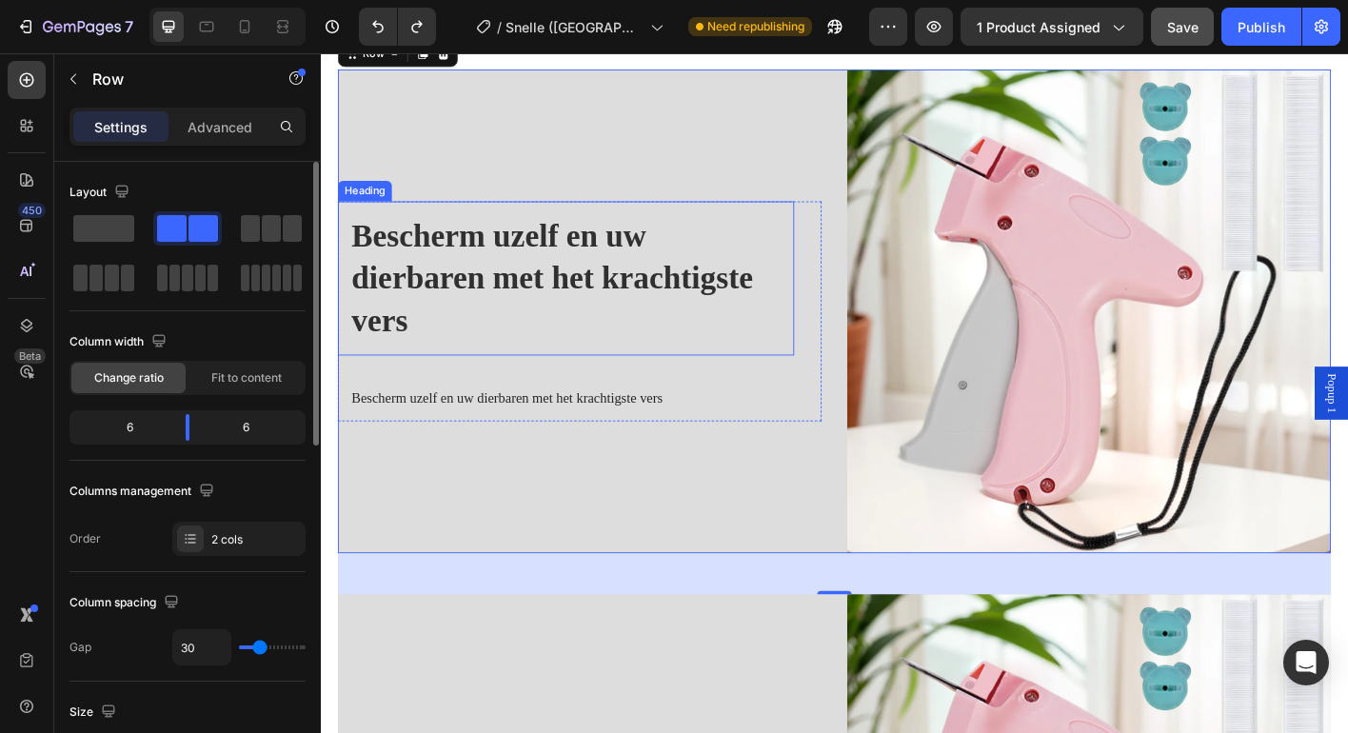
click at [542, 289] on strong "Bescherm uzelf en uw dierbaren met het krachtigste vers" at bounding box center [578, 303] width 446 height 133
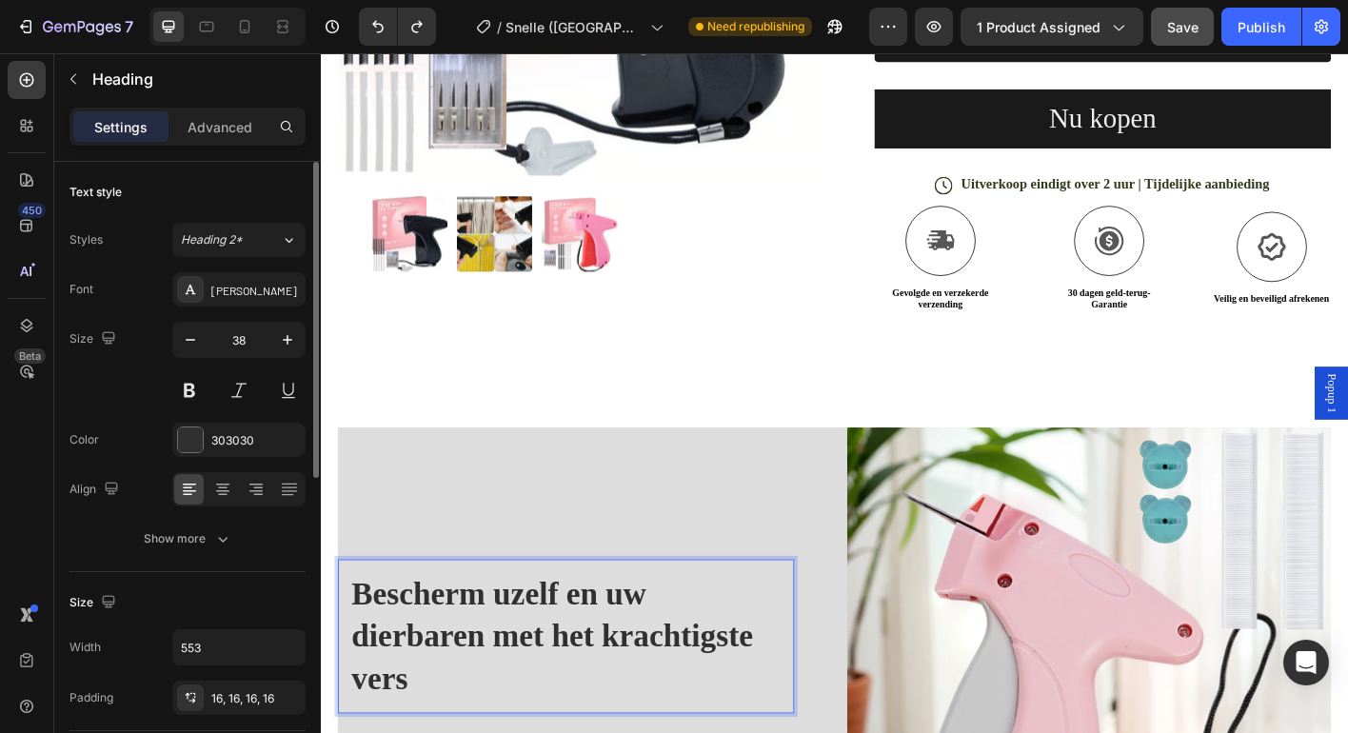
scroll to position [630, 0]
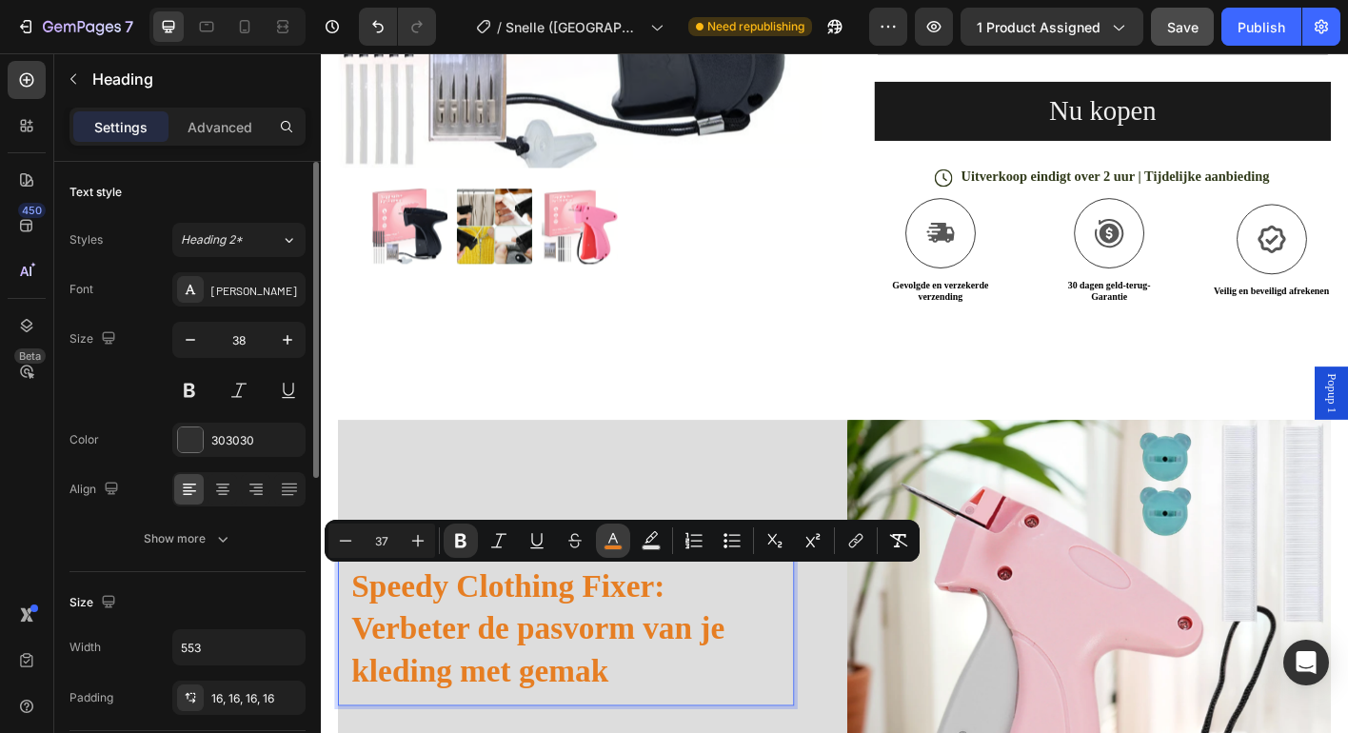
click at [606, 533] on icon "Editor contextual toolbar" at bounding box center [612, 540] width 19 height 19
type input "E67E23"
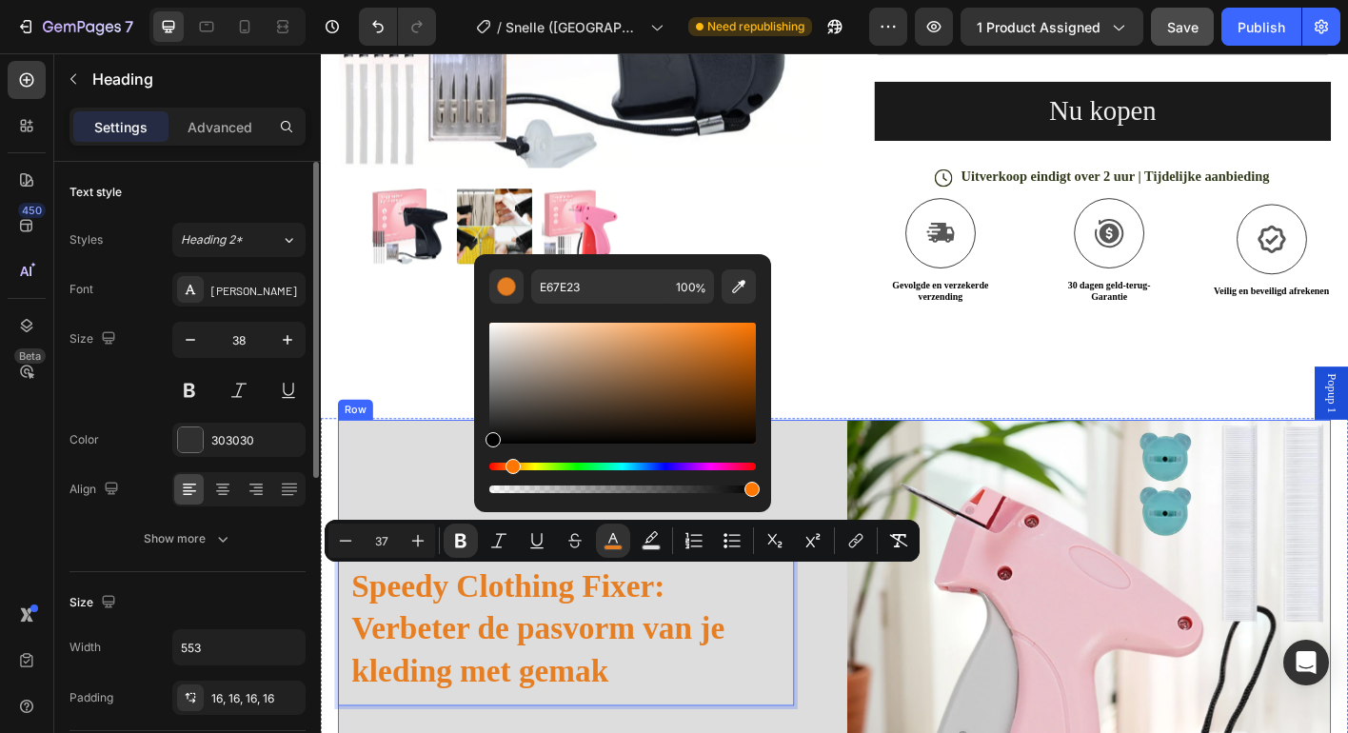
type input "000000"
drag, startPoint x: 868, startPoint y: 455, endPoint x: 474, endPoint y: 510, distance: 397.9
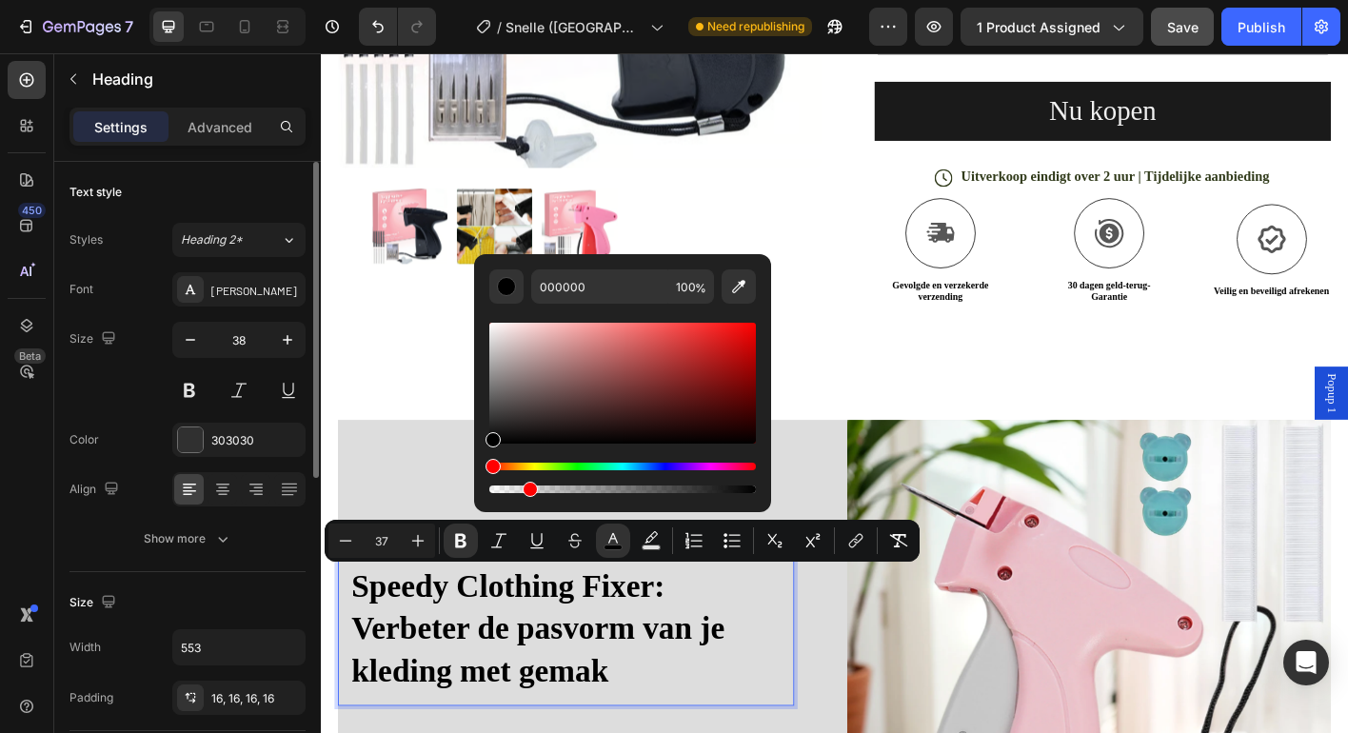
type input "0"
drag, startPoint x: 962, startPoint y: 541, endPoint x: 402, endPoint y: 537, distance: 560.7
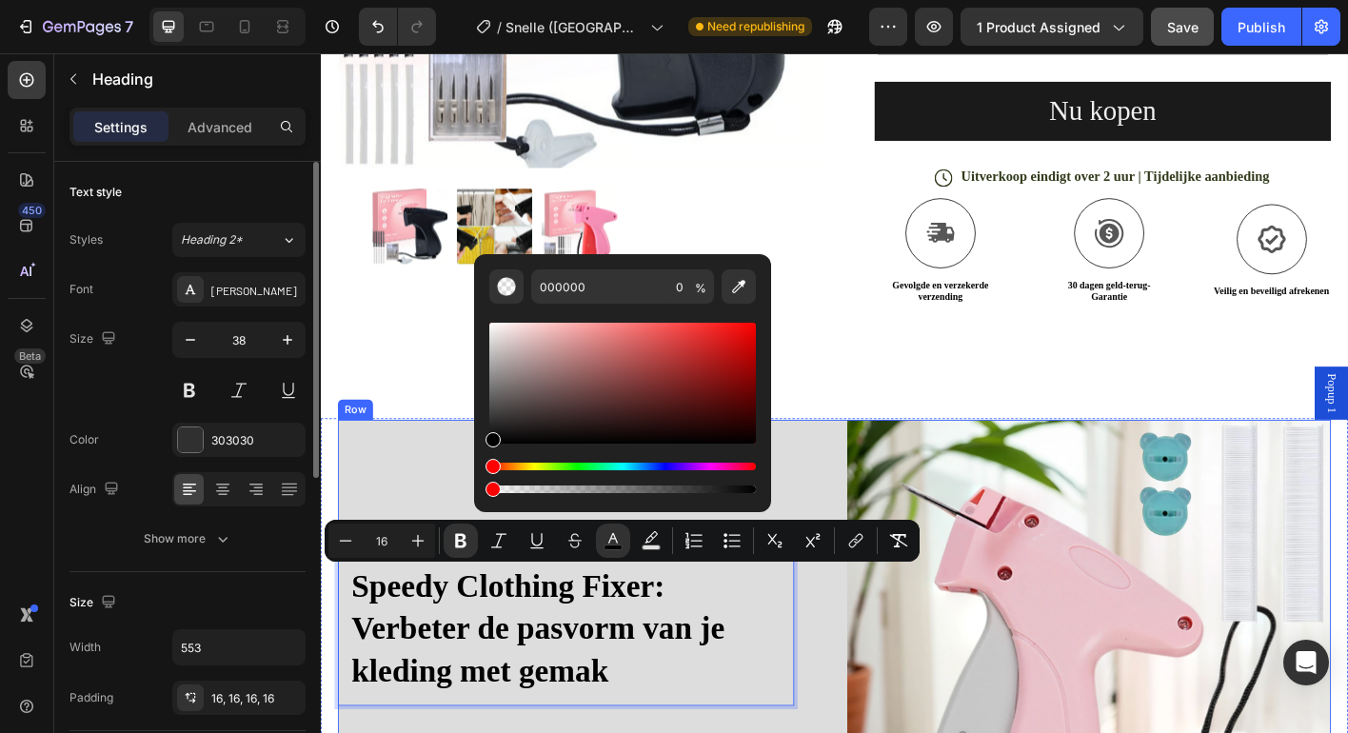
click at [425, 520] on div "Speedy Clothing Fixer: Verbeter de pasvorm van je kleding met gemak Heading 24 …" at bounding box center [609, 730] width 538 height 539
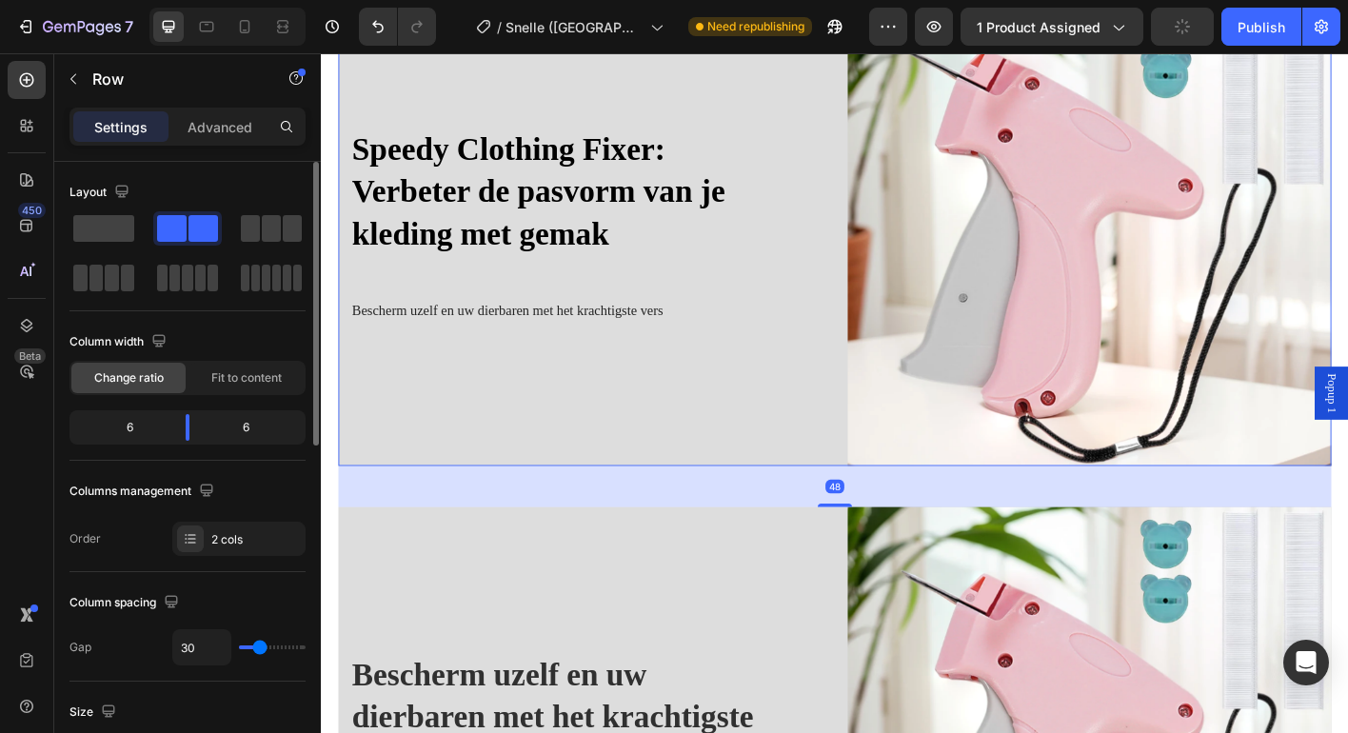
scroll to position [1123, 0]
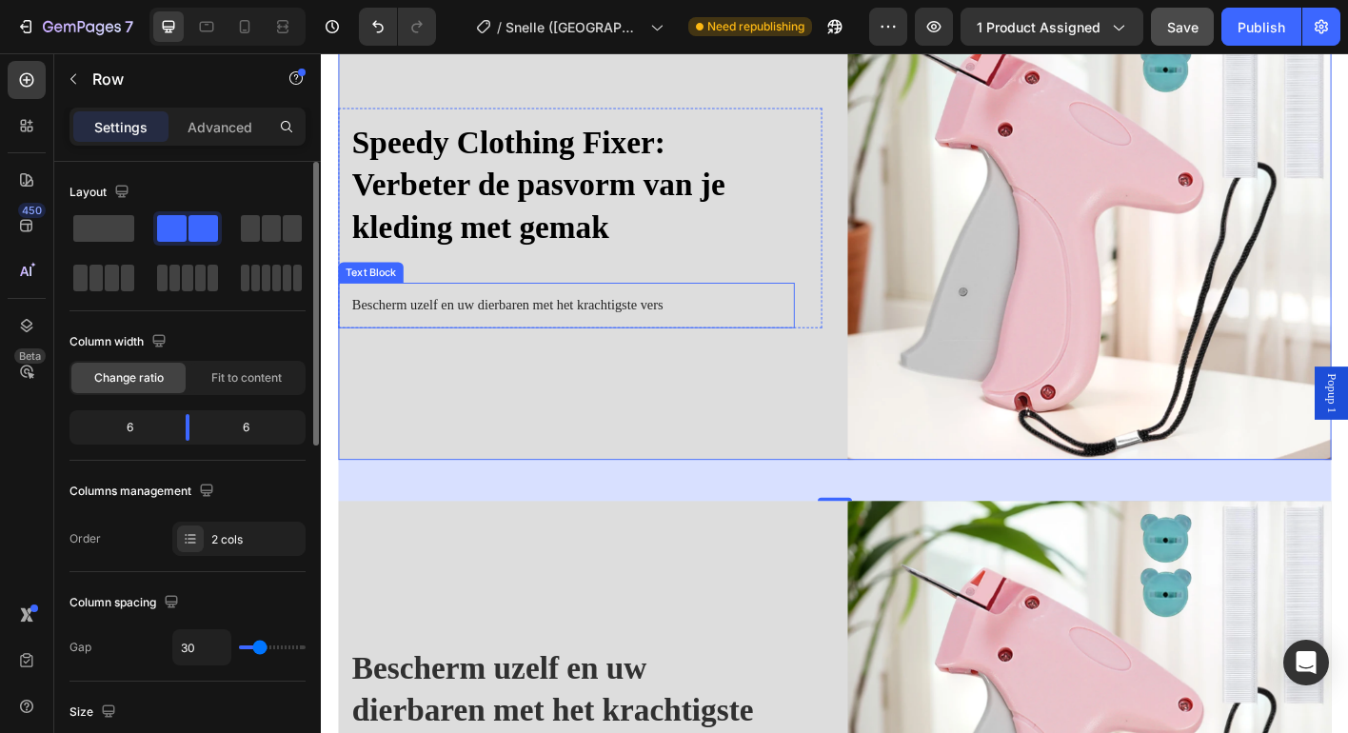
click at [480, 325] on span "Bescherm uzelf en uw dierbaren met het krachtigste vers" at bounding box center [528, 333] width 346 height 16
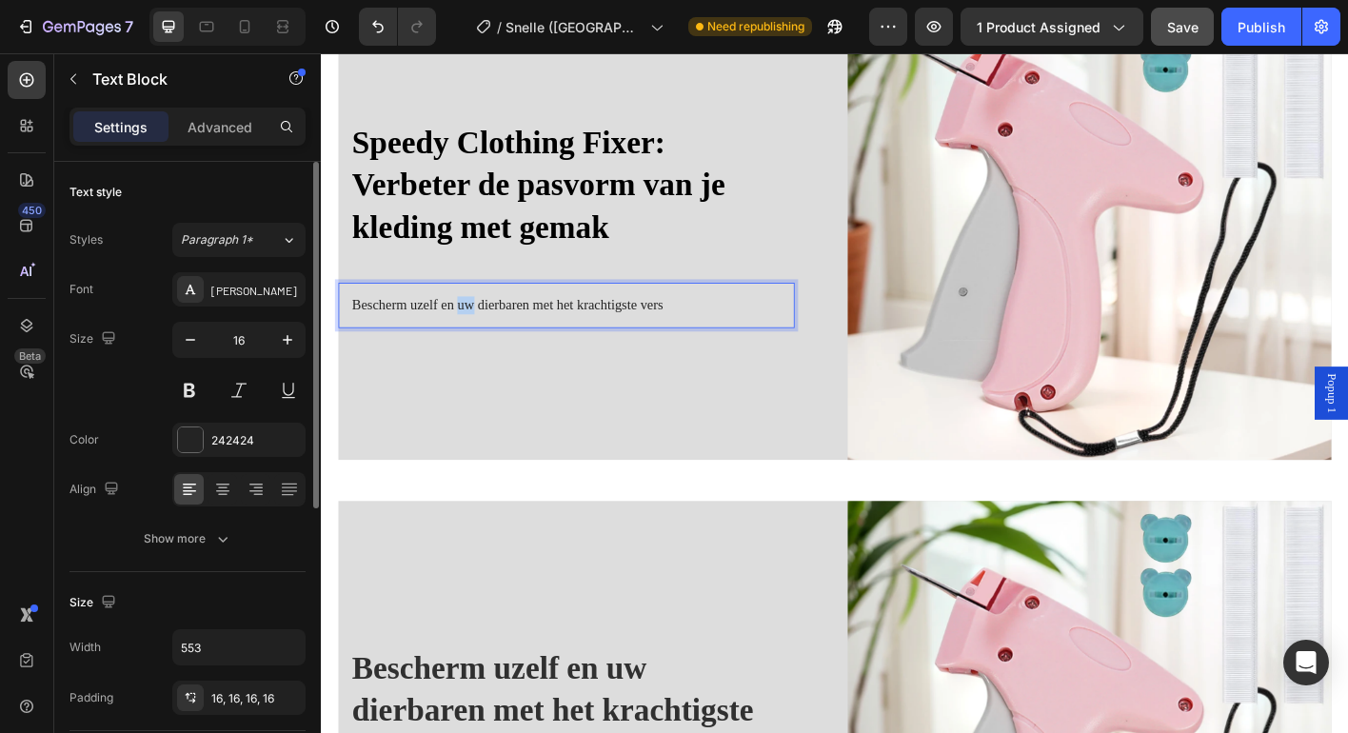
click at [480, 325] on span "Bescherm uzelf en uw dierbaren met het krachtigste vers" at bounding box center [528, 333] width 346 height 16
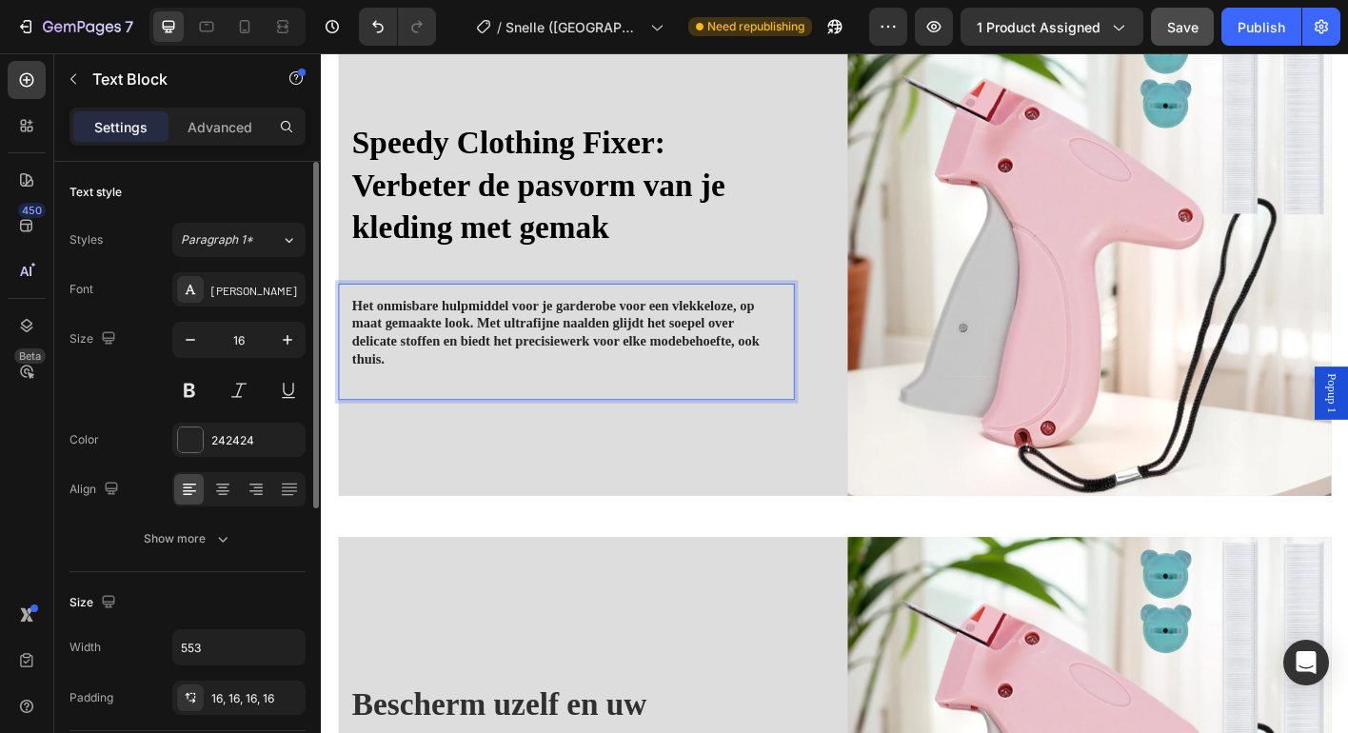
scroll to position [1094, 0]
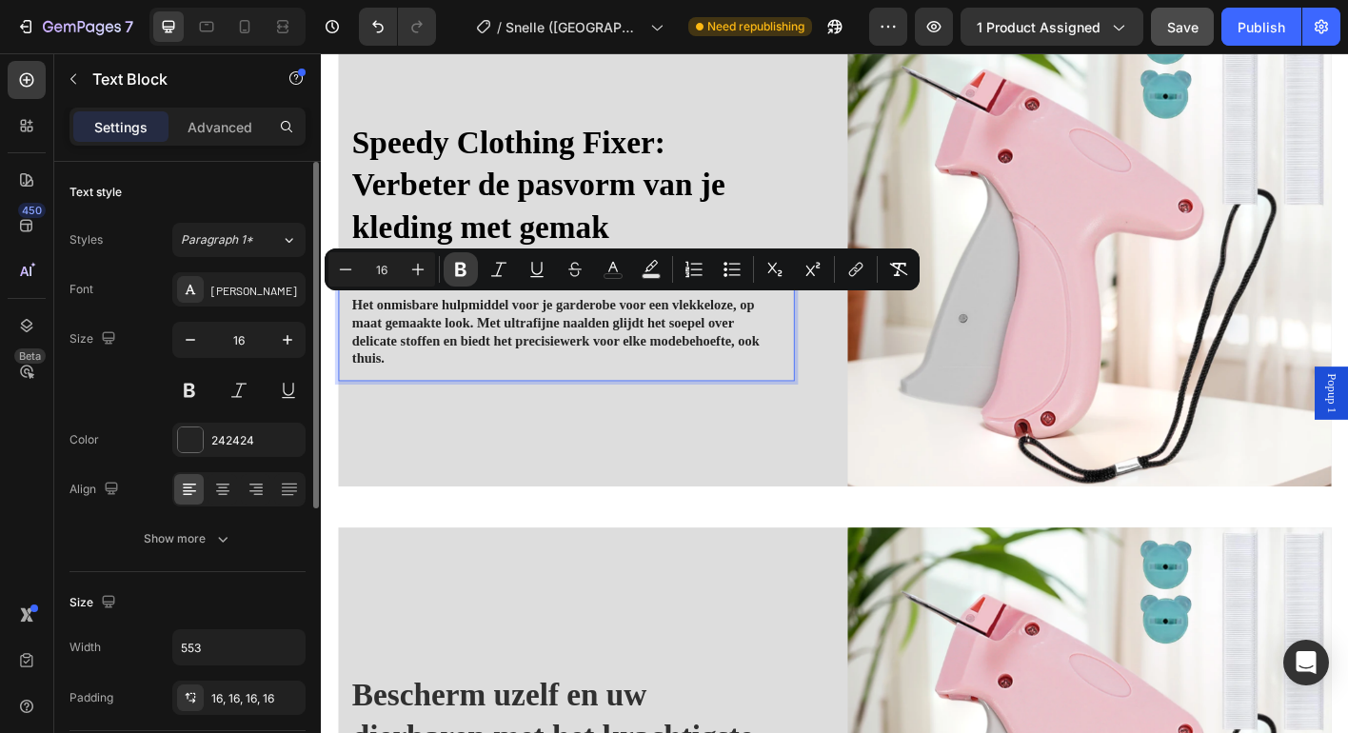
click at [450, 270] on button "Bold" at bounding box center [461, 269] width 34 height 34
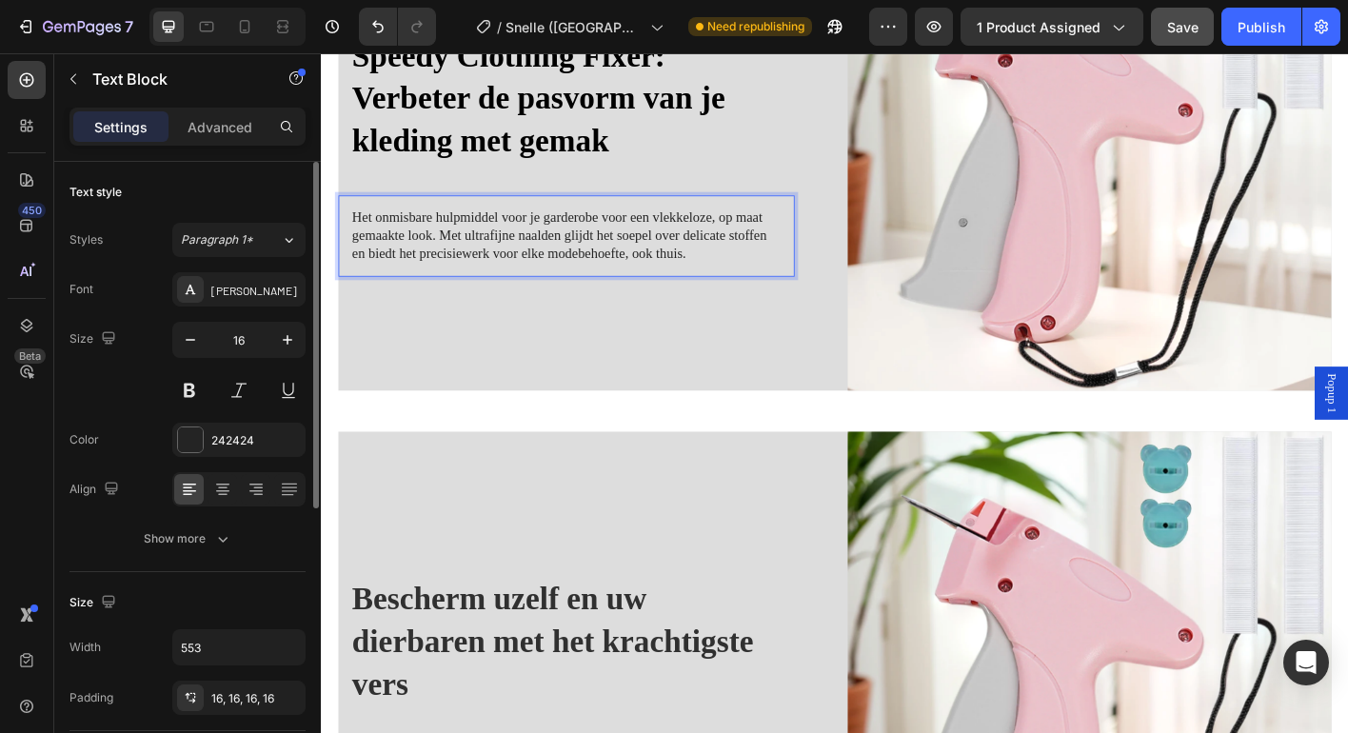
scroll to position [1201, 0]
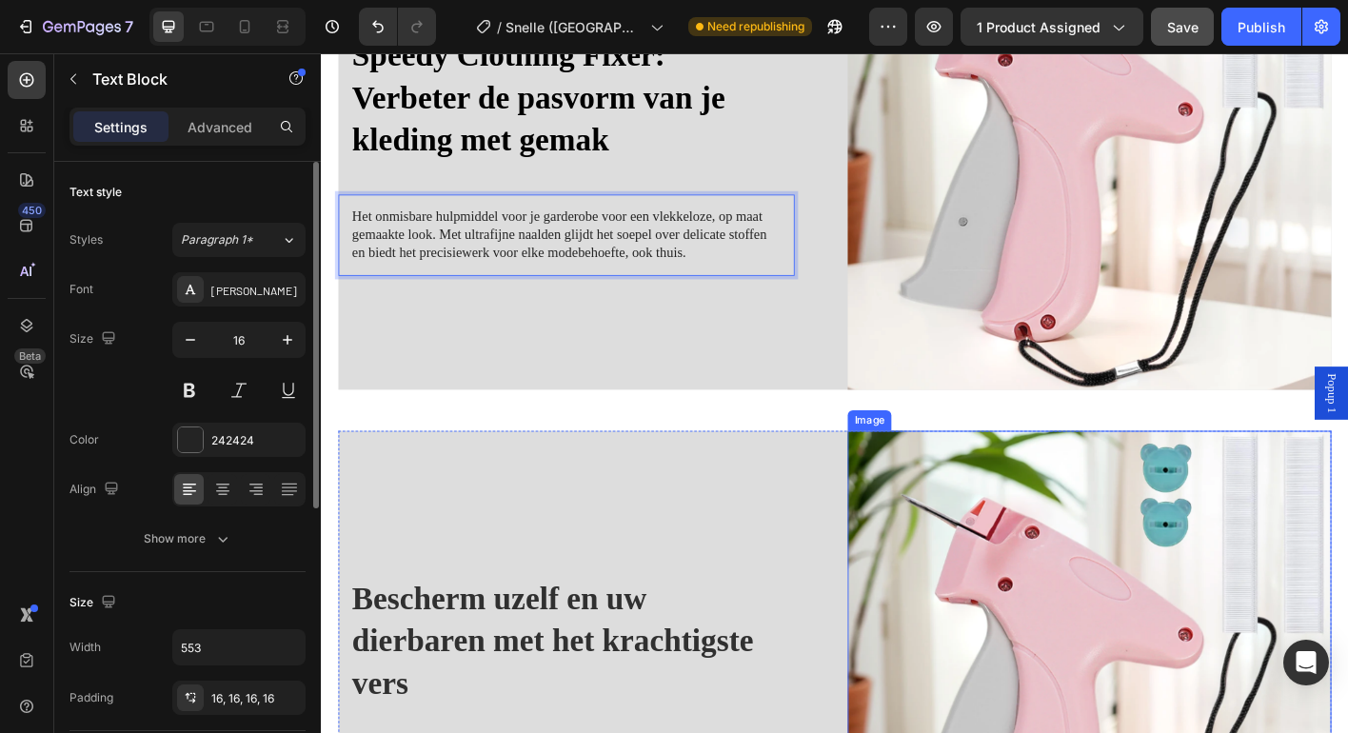
click at [1018, 540] on img at bounding box center [1175, 742] width 538 height 539
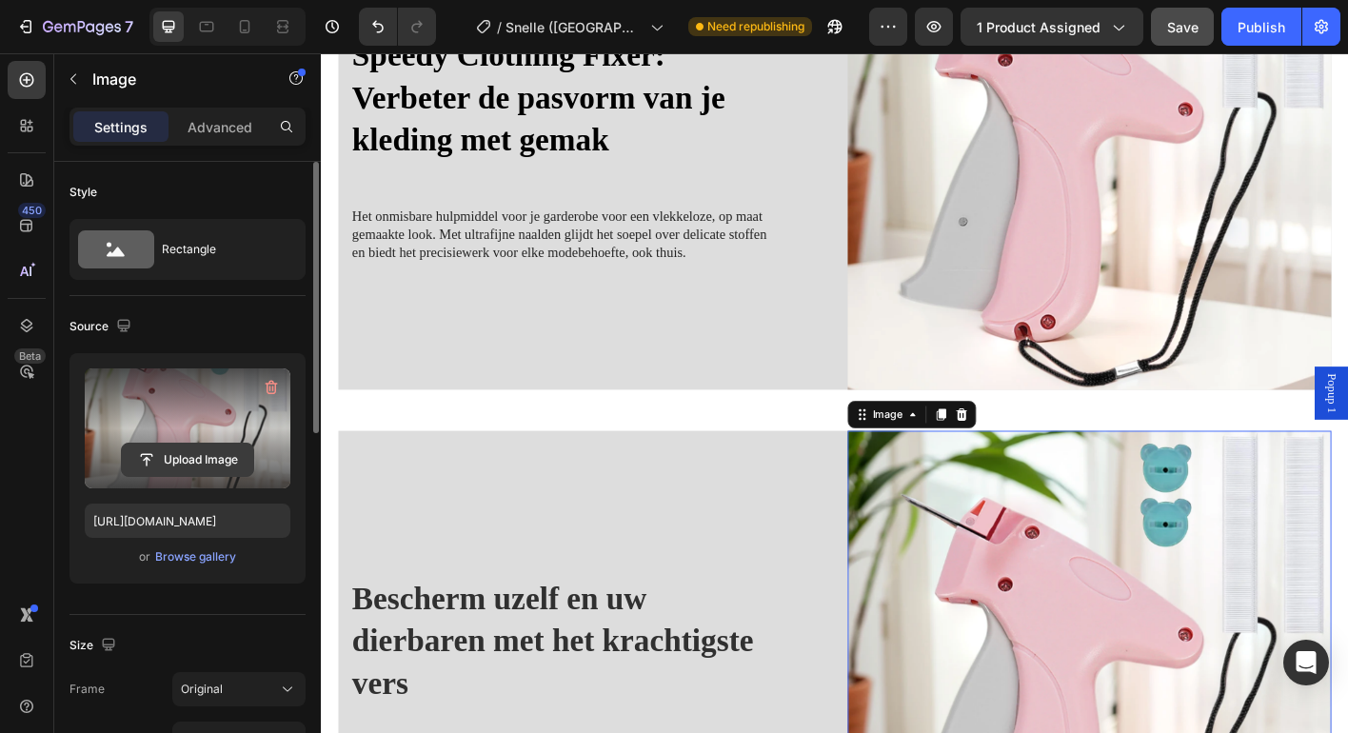
click at [179, 452] on input "file" at bounding box center [187, 460] width 131 height 32
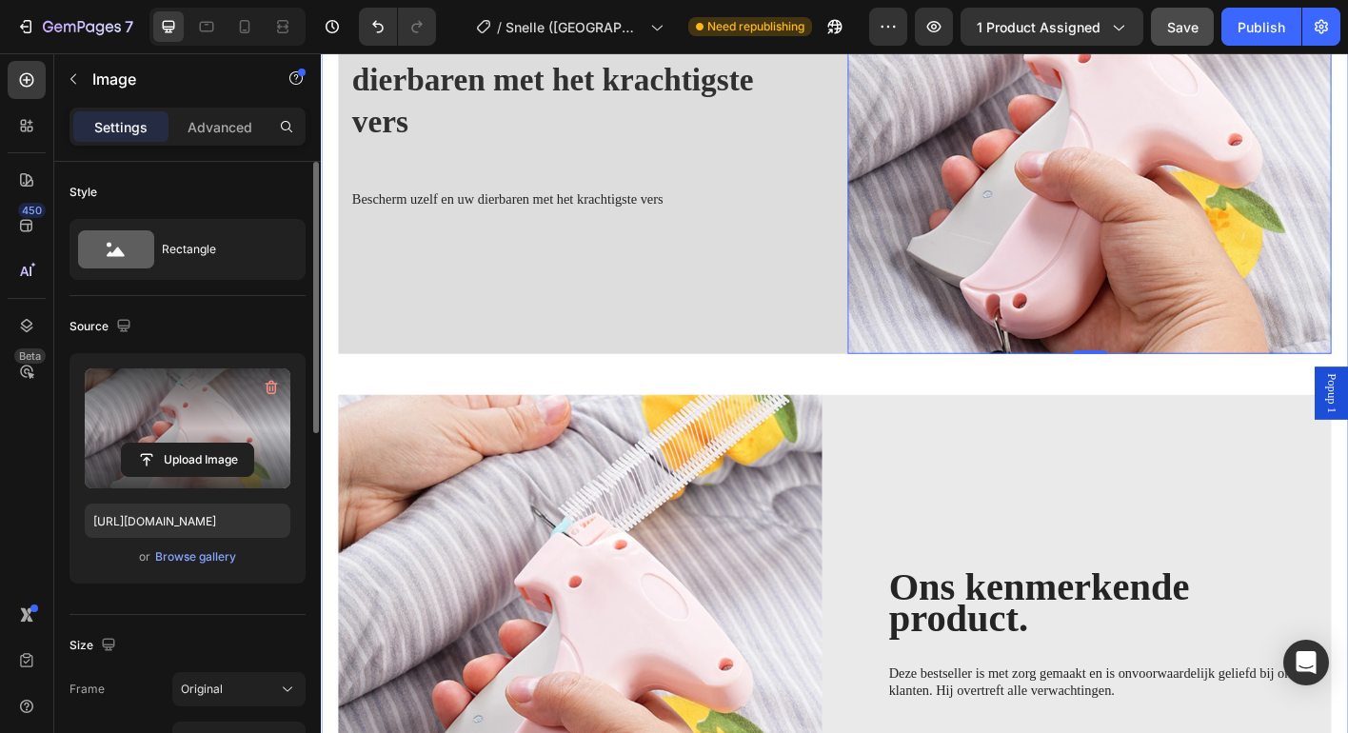
scroll to position [1741, 0]
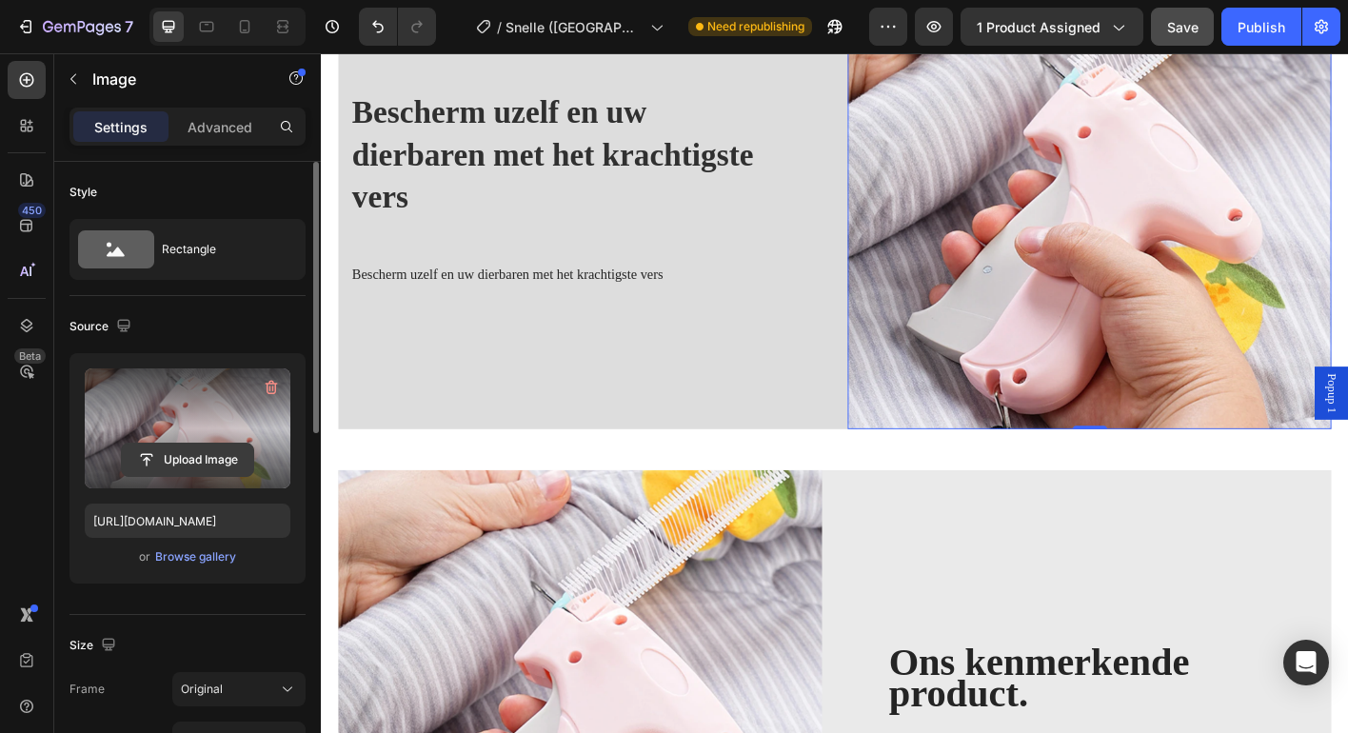
click at [208, 448] on input "file" at bounding box center [187, 460] width 131 height 32
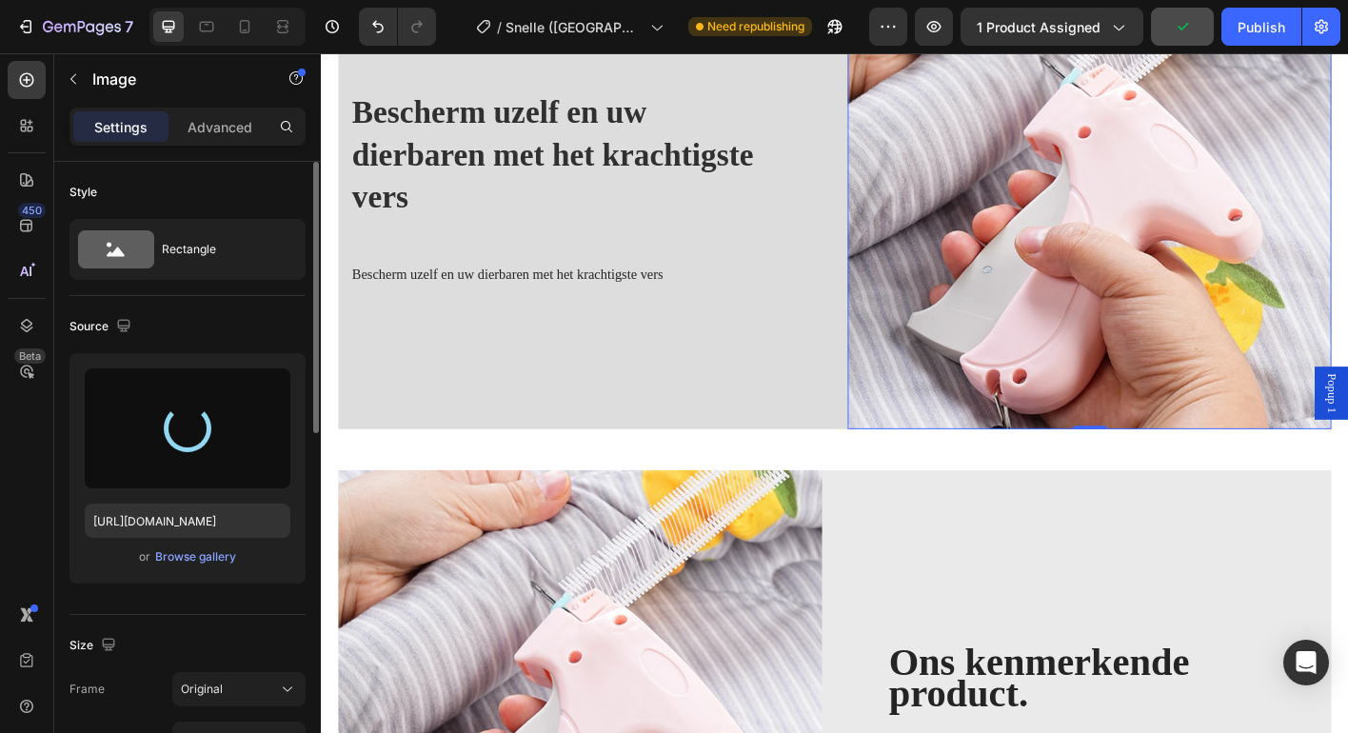
type input "https://cdn.shopify.com/s/files/1/0943/7668/9988/files/gempages_580367979112301…"
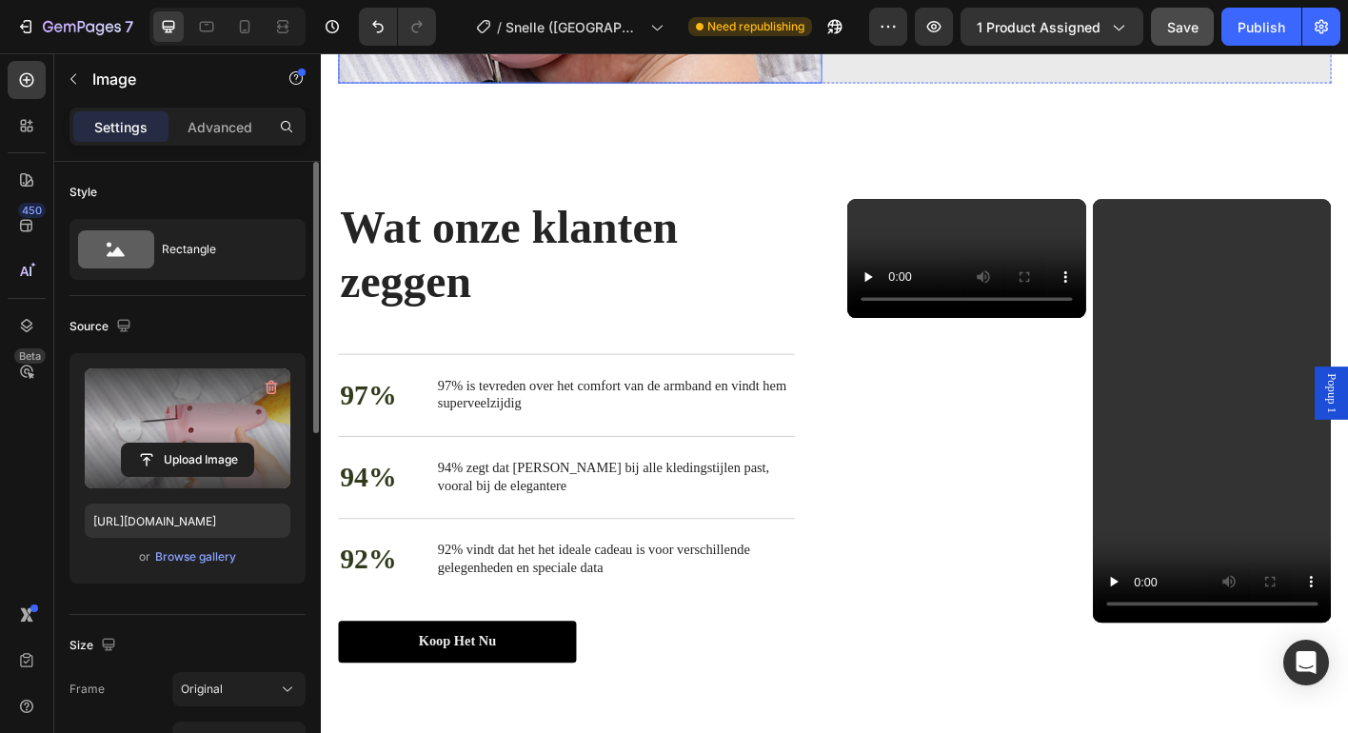
scroll to position [2741, 0]
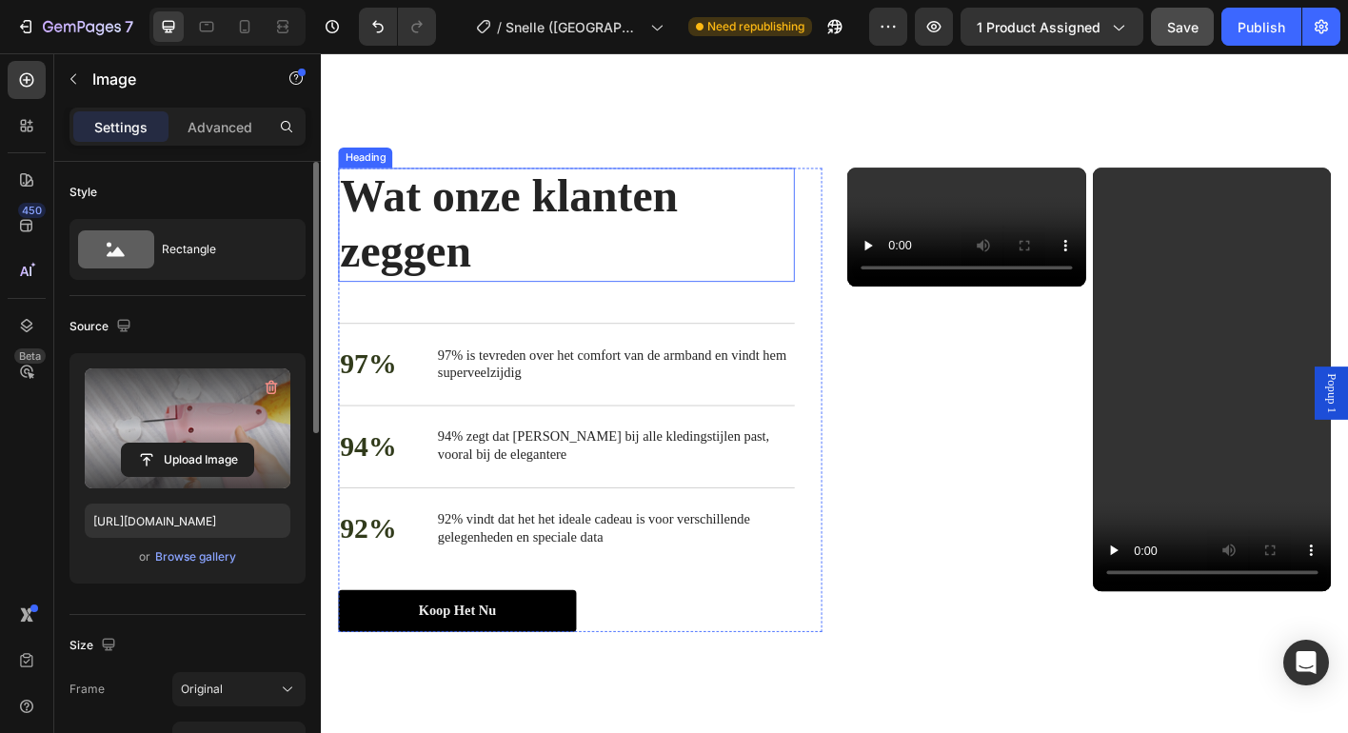
click at [474, 258] on strong "Wat onze klanten zeggen" at bounding box center [530, 243] width 376 height 116
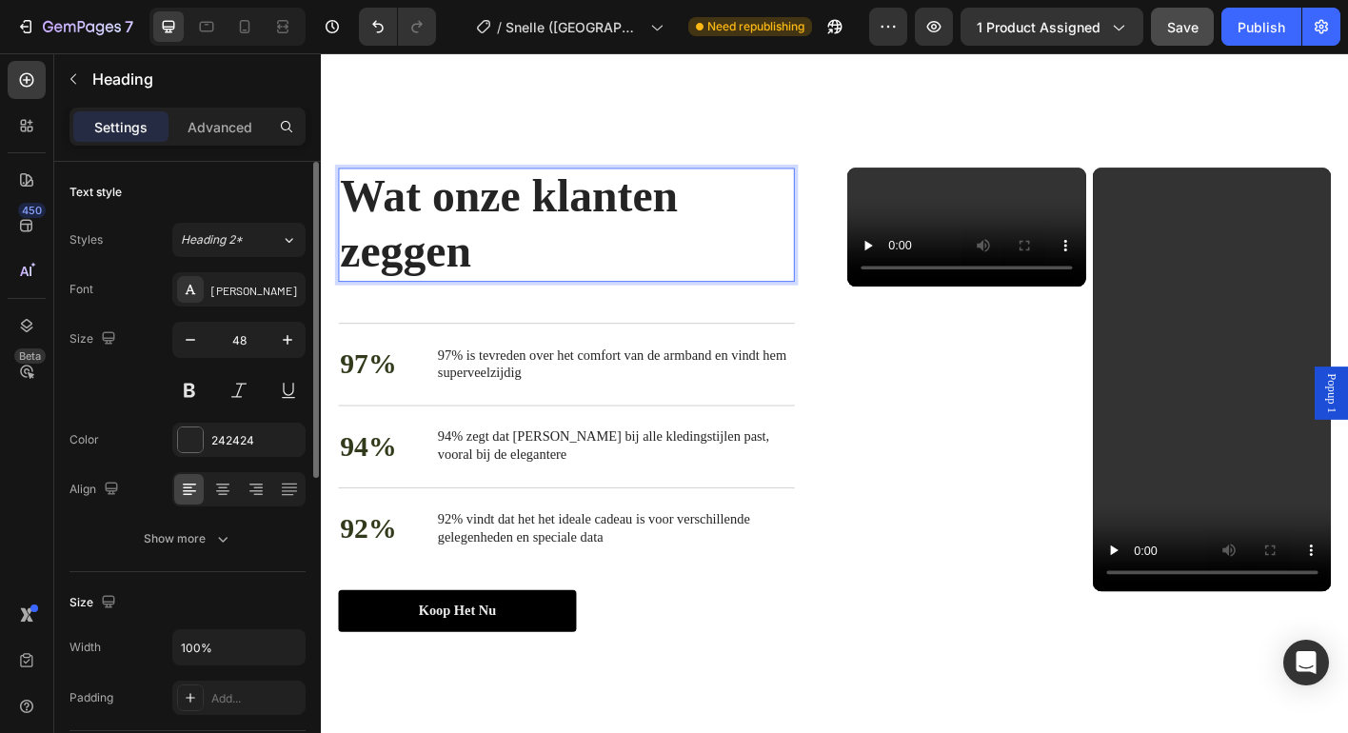
click at [474, 258] on strong "Wat onze klanten zeggen" at bounding box center [530, 243] width 376 height 116
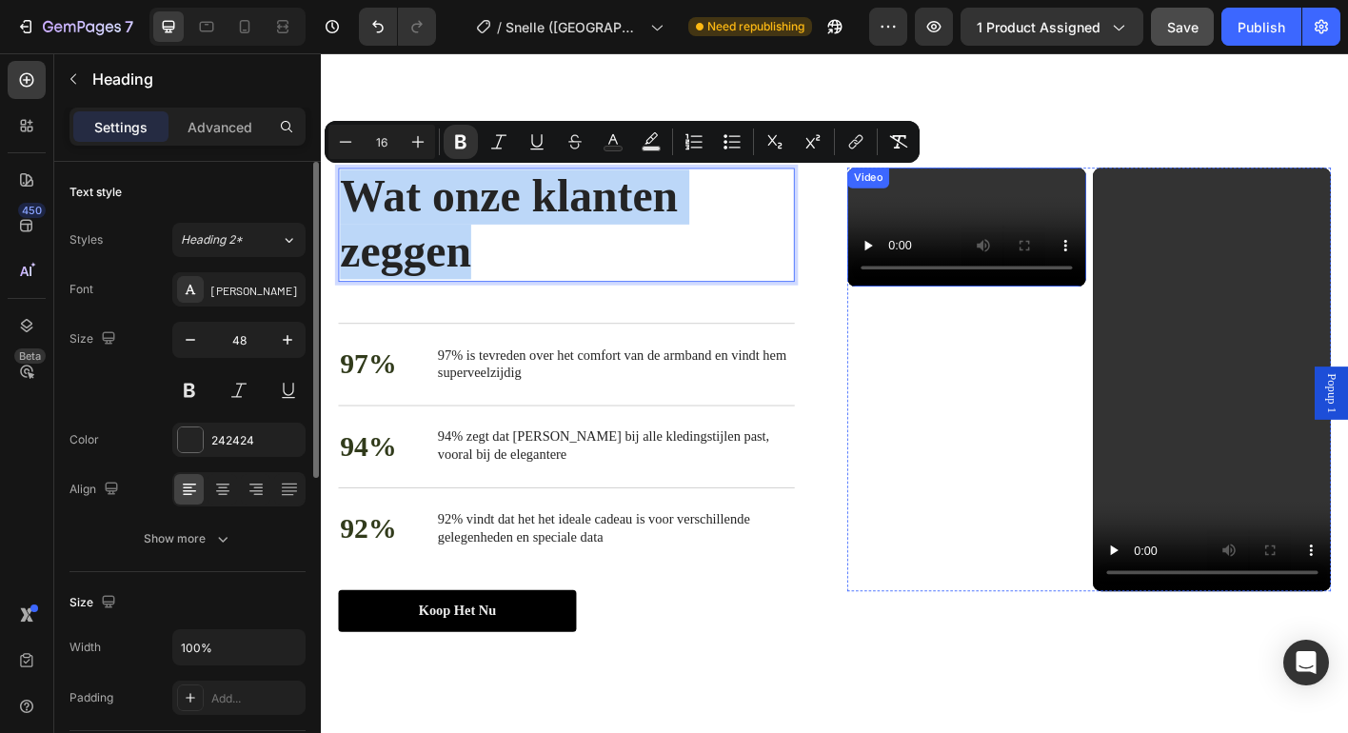
click at [1003, 313] on video at bounding box center [1039, 247] width 266 height 132
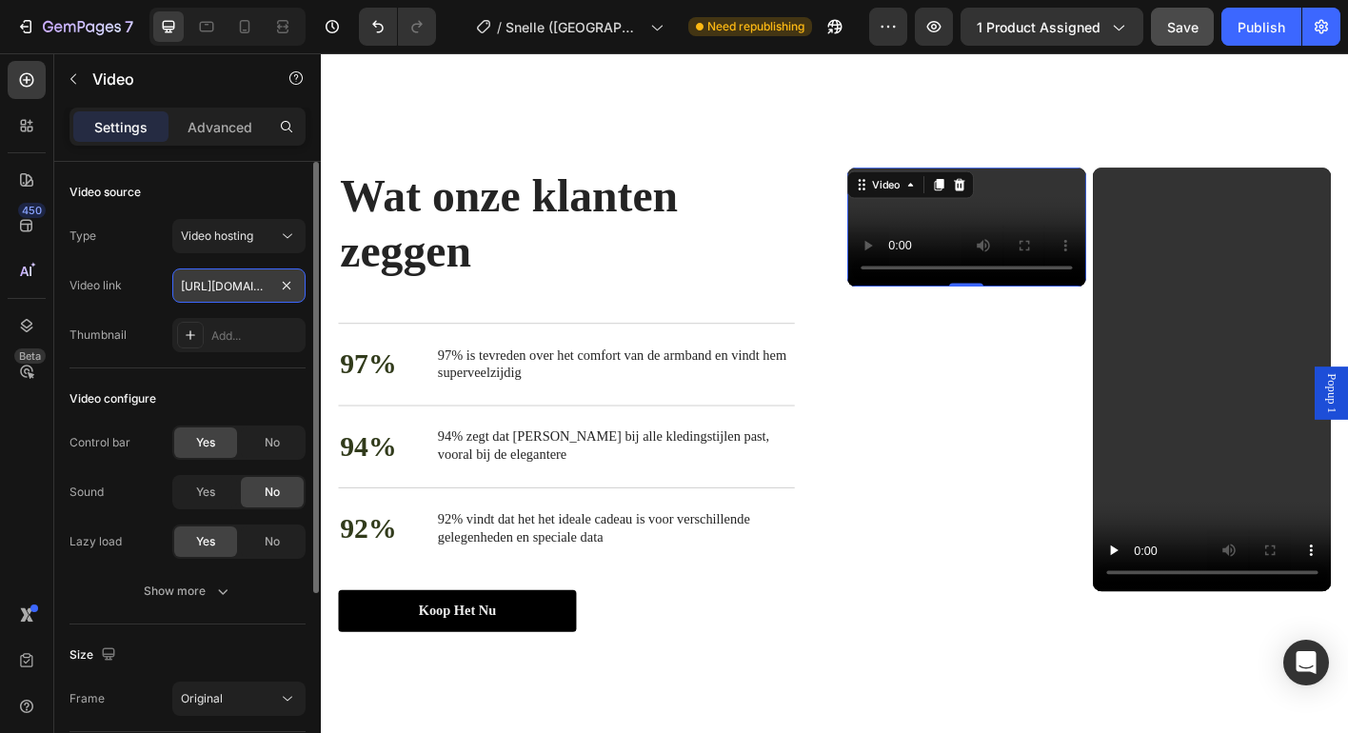
click at [251, 297] on input "https://cdn.shopify.com/videos/c/o/v/bdf38bf168cc4b3d8853a2f246bd2832.mp4" at bounding box center [238, 285] width 133 height 34
type input "https://cdn.shopify.com/videos/c/o/v/f9ab2dc29cfe481ba50a427b297b4229.mp4"
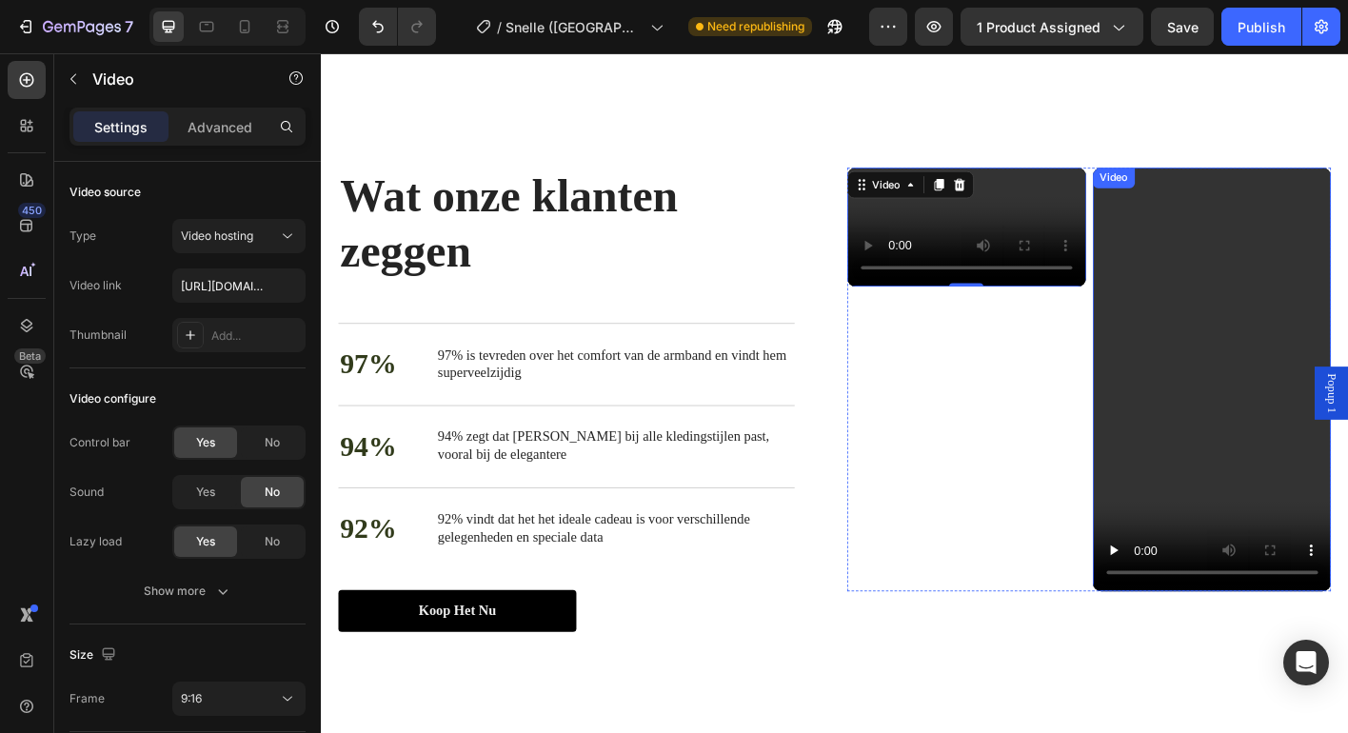
click at [1347, 226] on video at bounding box center [1312, 416] width 266 height 471
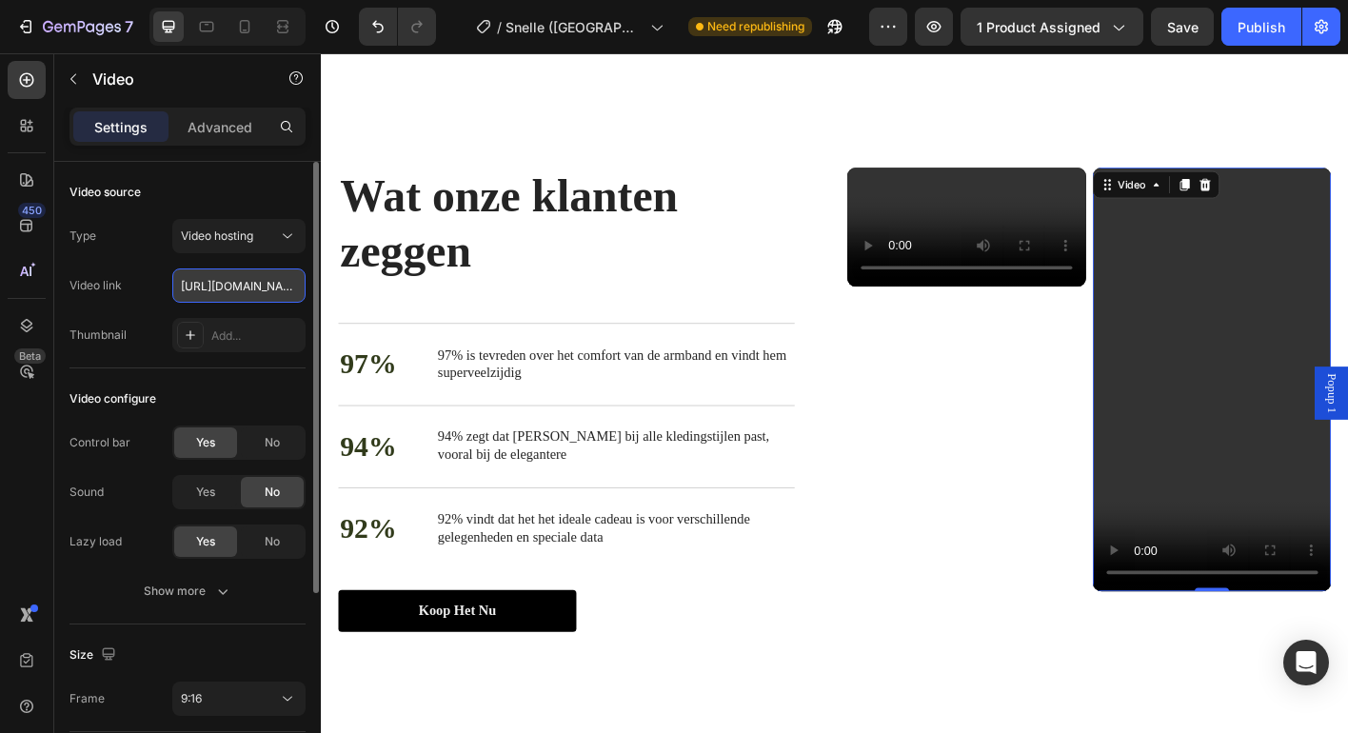
scroll to position [0, 360]
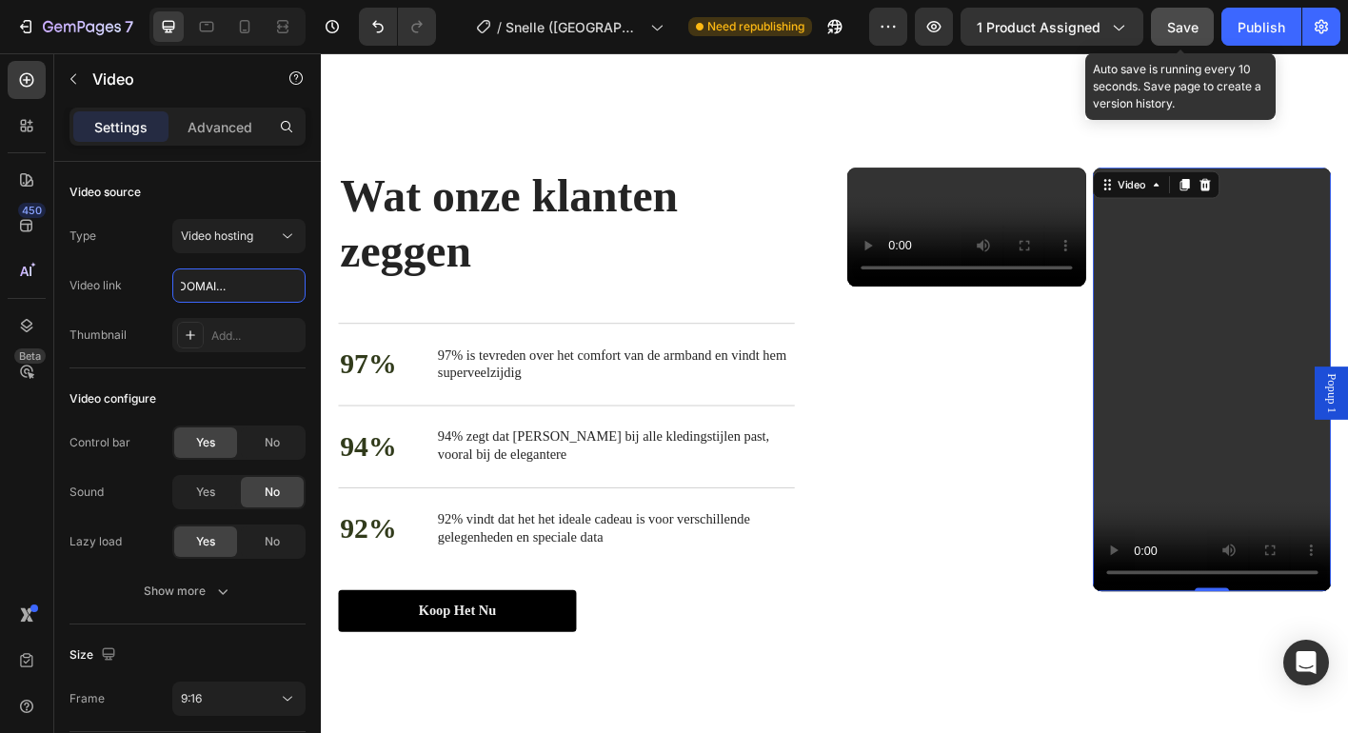
type input "https://cdn.shopify.com/videos/c/o/v/f6fd736569b94fbcae09d2033ee42bdb.mp4"
click at [1188, 31] on span "Save" at bounding box center [1182, 27] width 31 height 16
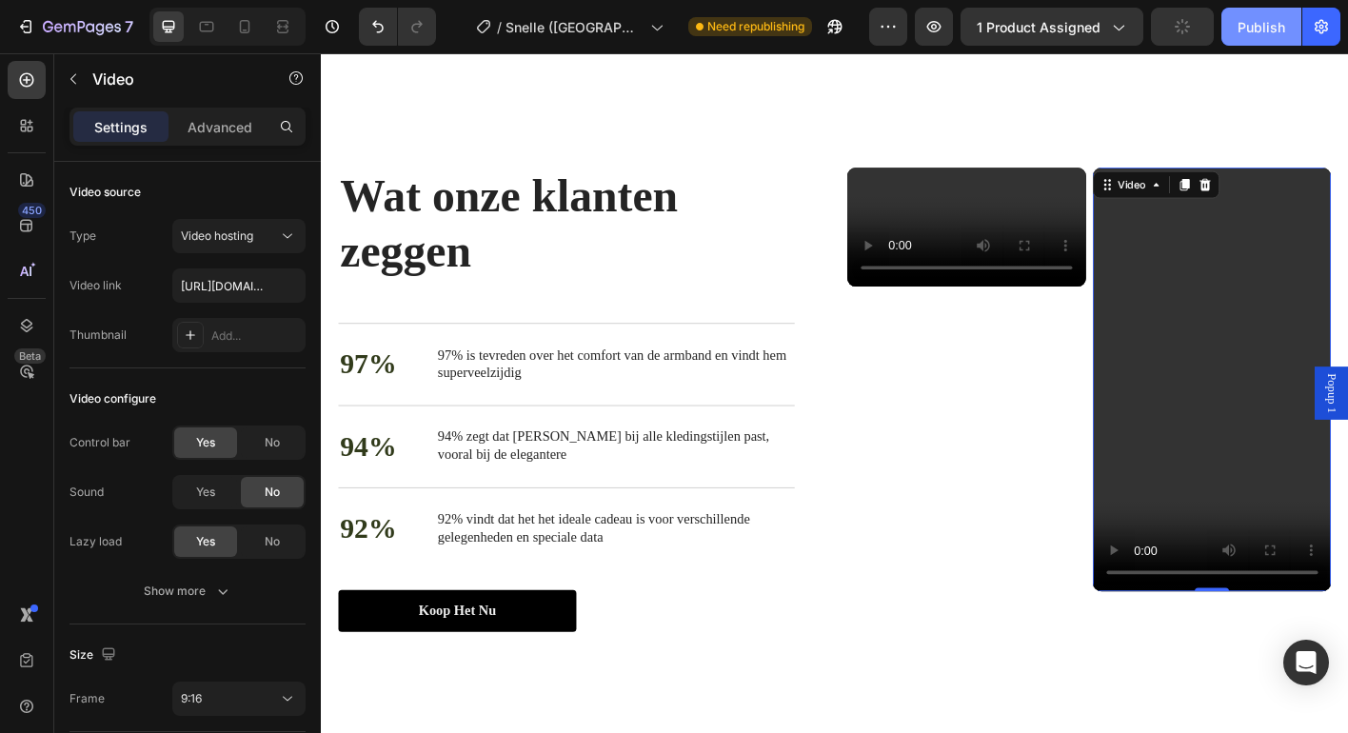
click at [1265, 29] on div "Publish" at bounding box center [1261, 27] width 48 height 20
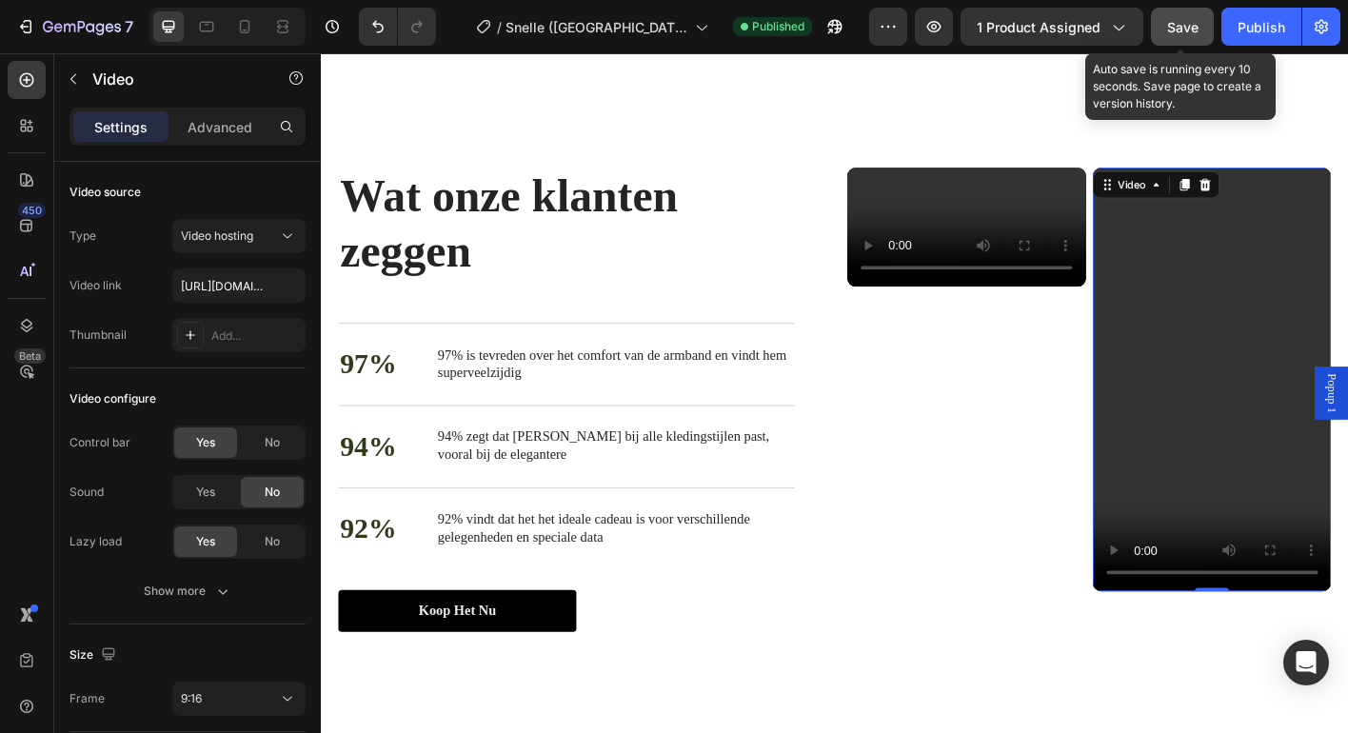
click at [1177, 30] on span "Save" at bounding box center [1182, 27] width 31 height 16
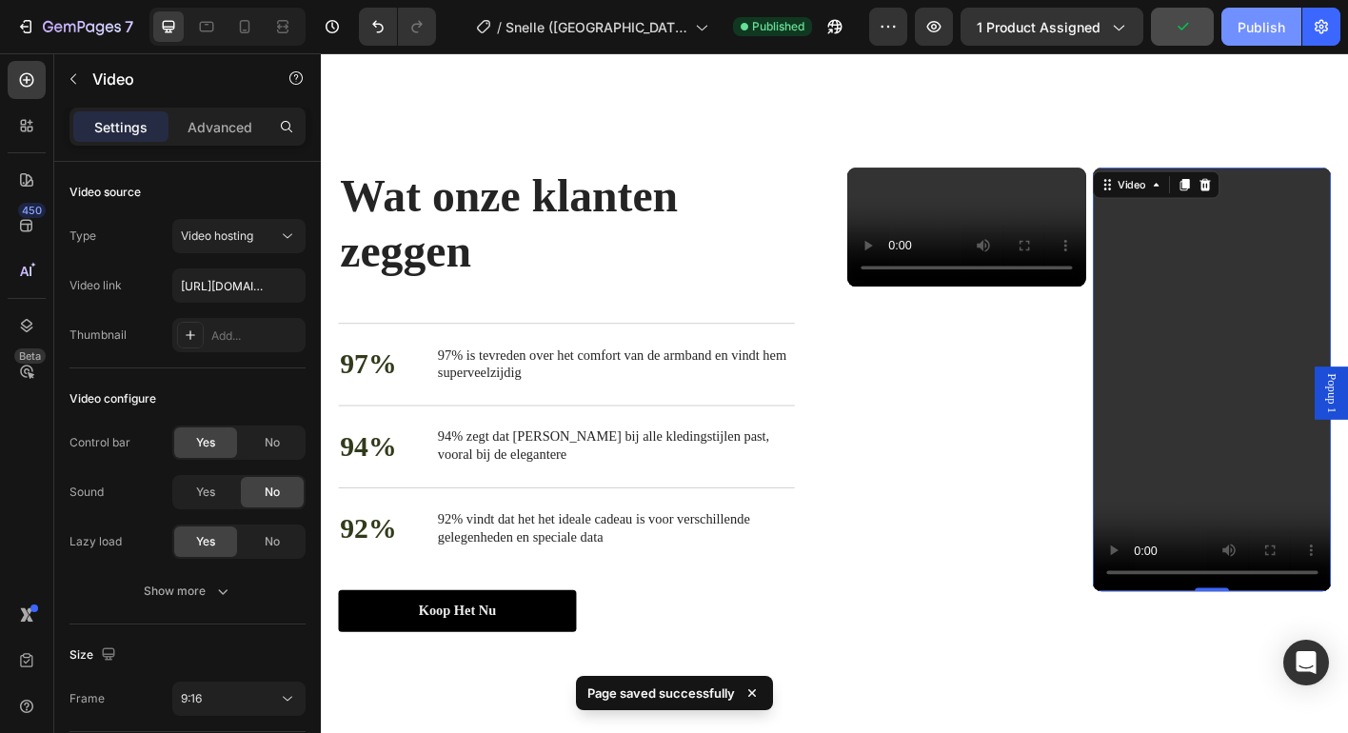
click at [1264, 26] on div "Publish" at bounding box center [1261, 27] width 48 height 20
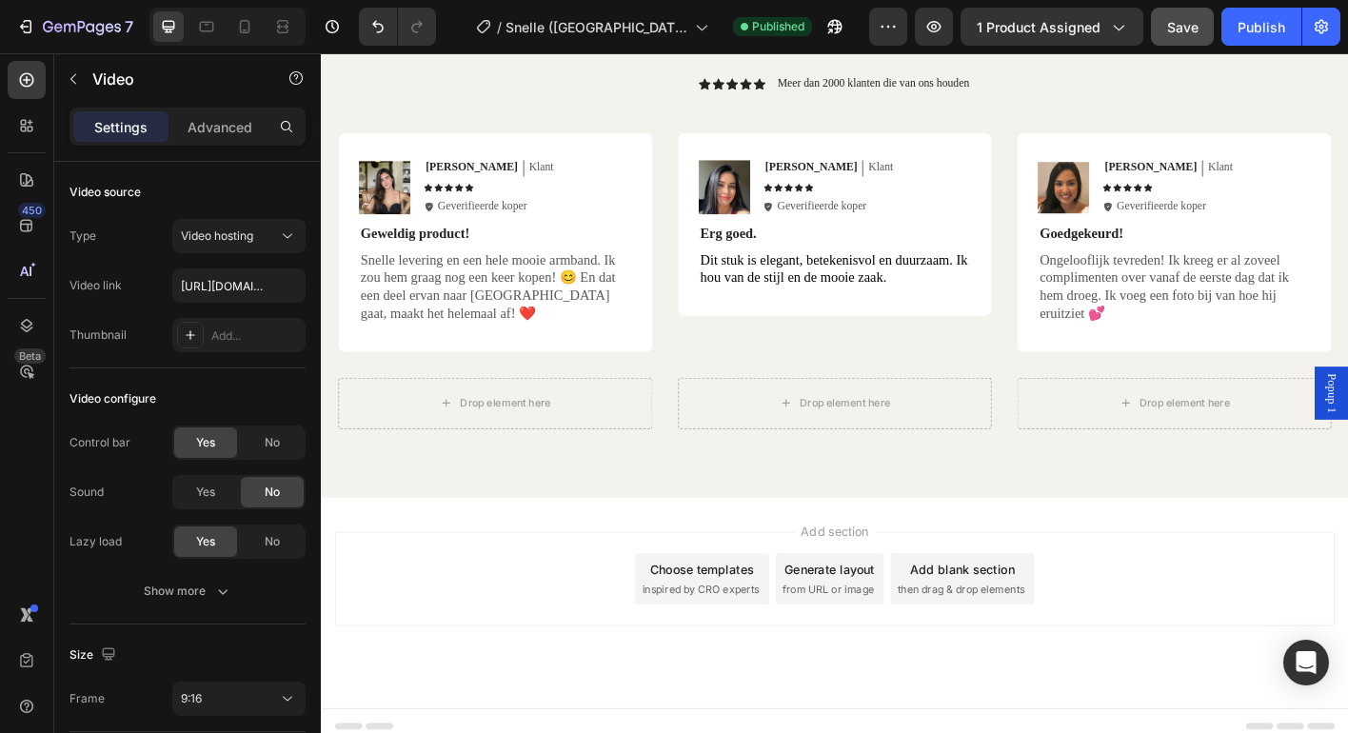
scroll to position [4355, 0]
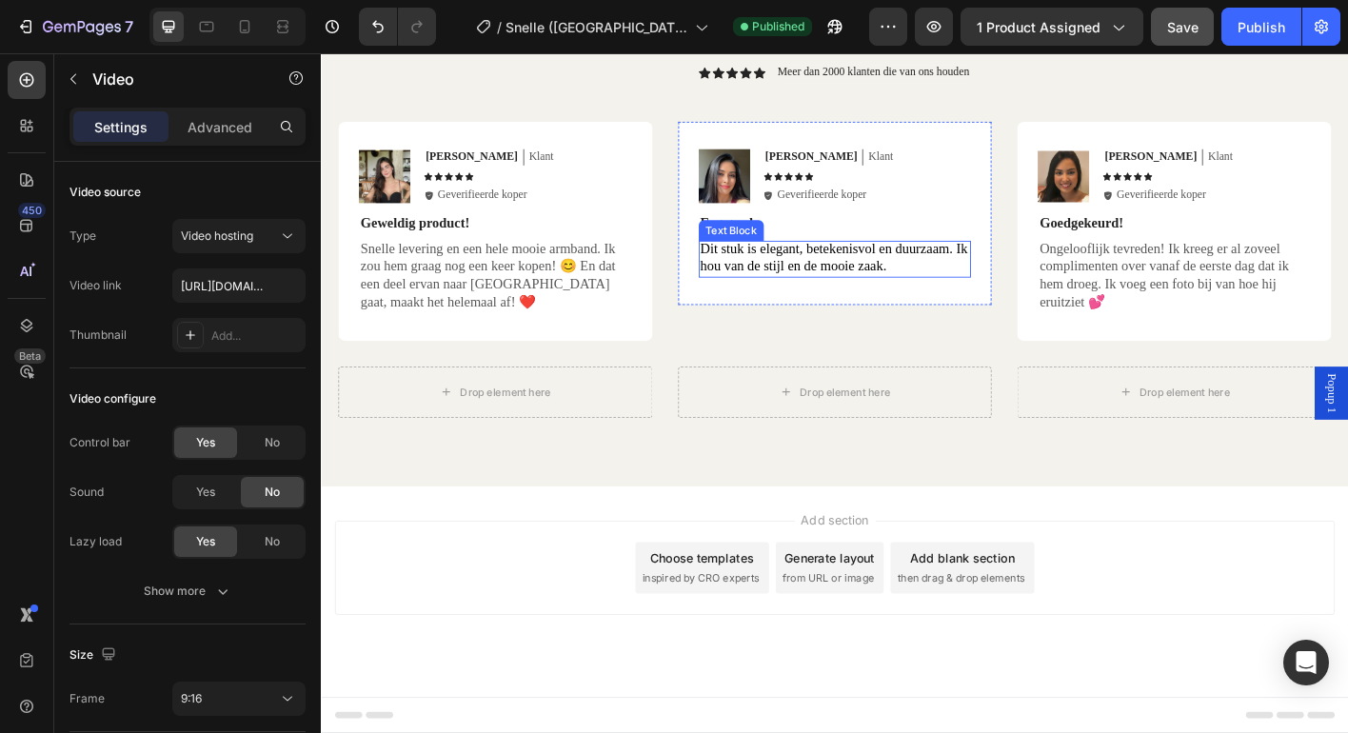
click at [860, 283] on span "Dit stuk is elegant, betekenisvol en duurzaam. Ik hou van de stijl en de mooie …" at bounding box center [890, 281] width 297 height 36
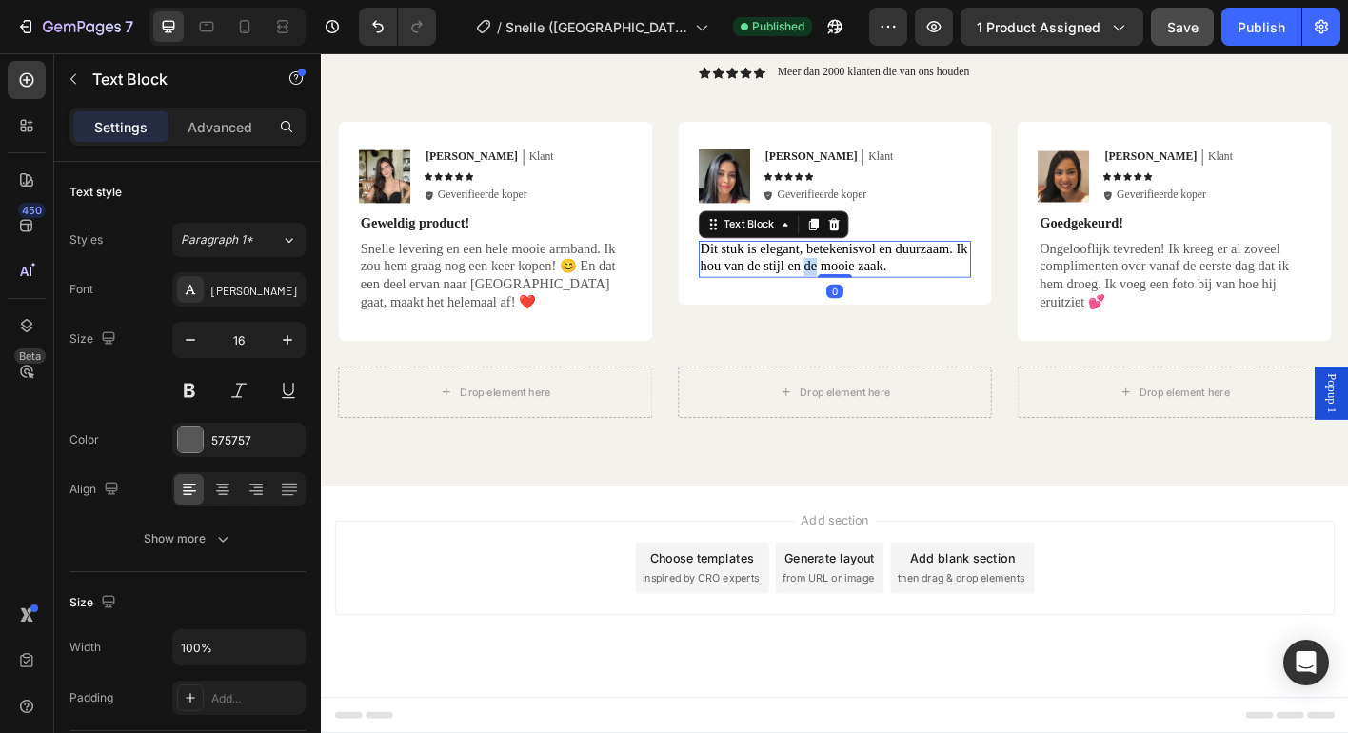
click at [860, 283] on span "Dit stuk is elegant, betekenisvol en duurzaam. Ik hou van de stijl en de mooie …" at bounding box center [890, 281] width 297 height 36
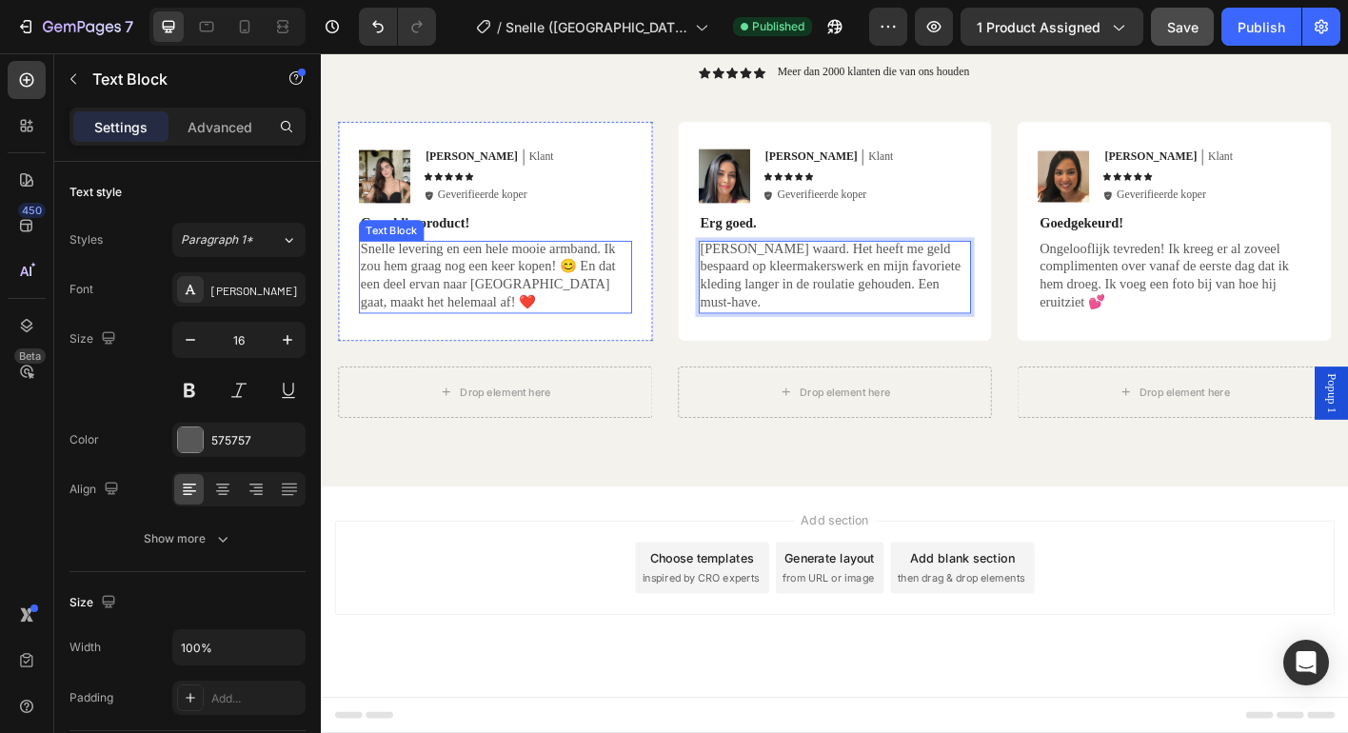
click at [474, 315] on p "Snelle levering en een hele mooie armband. Ik zou hem graag nog een keer kopen!…" at bounding box center [515, 301] width 300 height 79
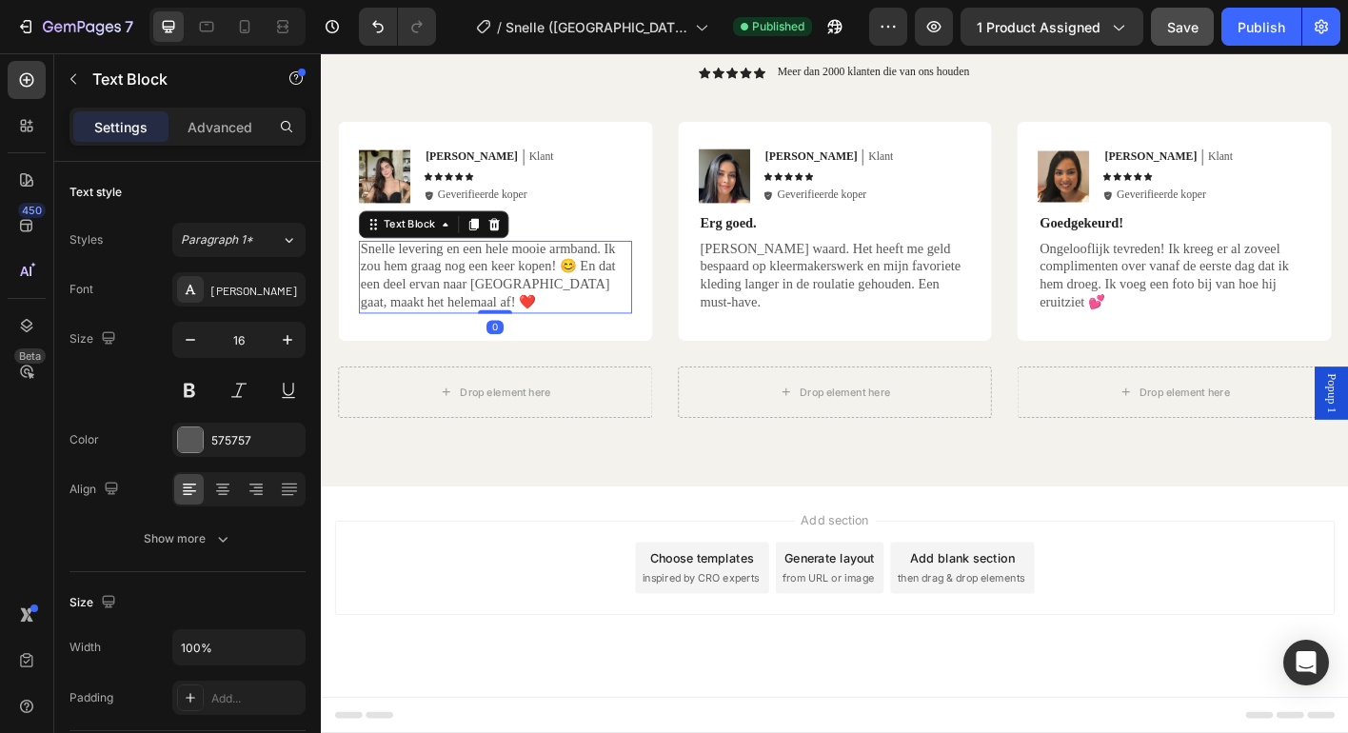
click at [474, 315] on p "Snelle levering en een hele mooie armband. Ik zou hem graag nog een keer kopen!…" at bounding box center [515, 301] width 300 height 79
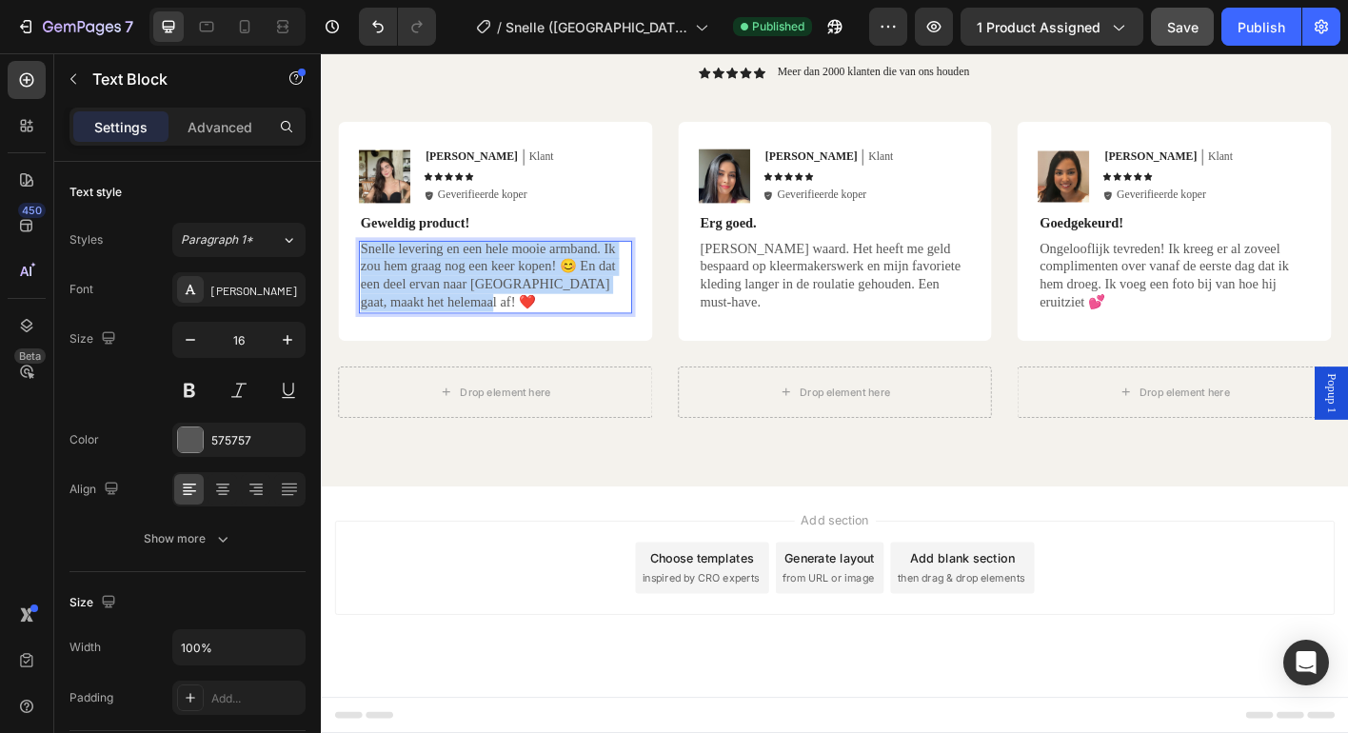
click at [474, 315] on p "Snelle levering en een hele mooie armband. Ik zou hem graag nog een keer kopen!…" at bounding box center [515, 301] width 300 height 79
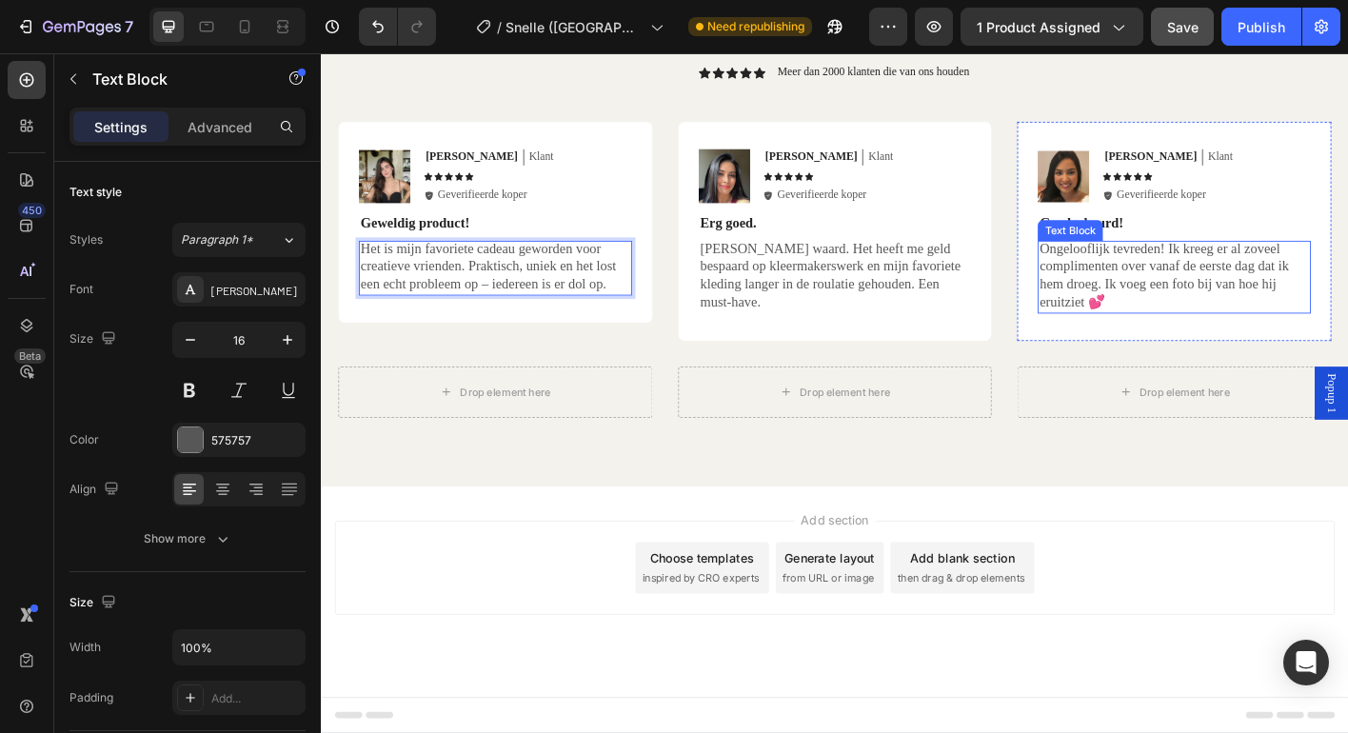
click at [1253, 325] on p "Ongelooflijk tevreden! Ik kreeg er al zoveel complimenten over vanaf de eerste …" at bounding box center [1269, 301] width 300 height 79
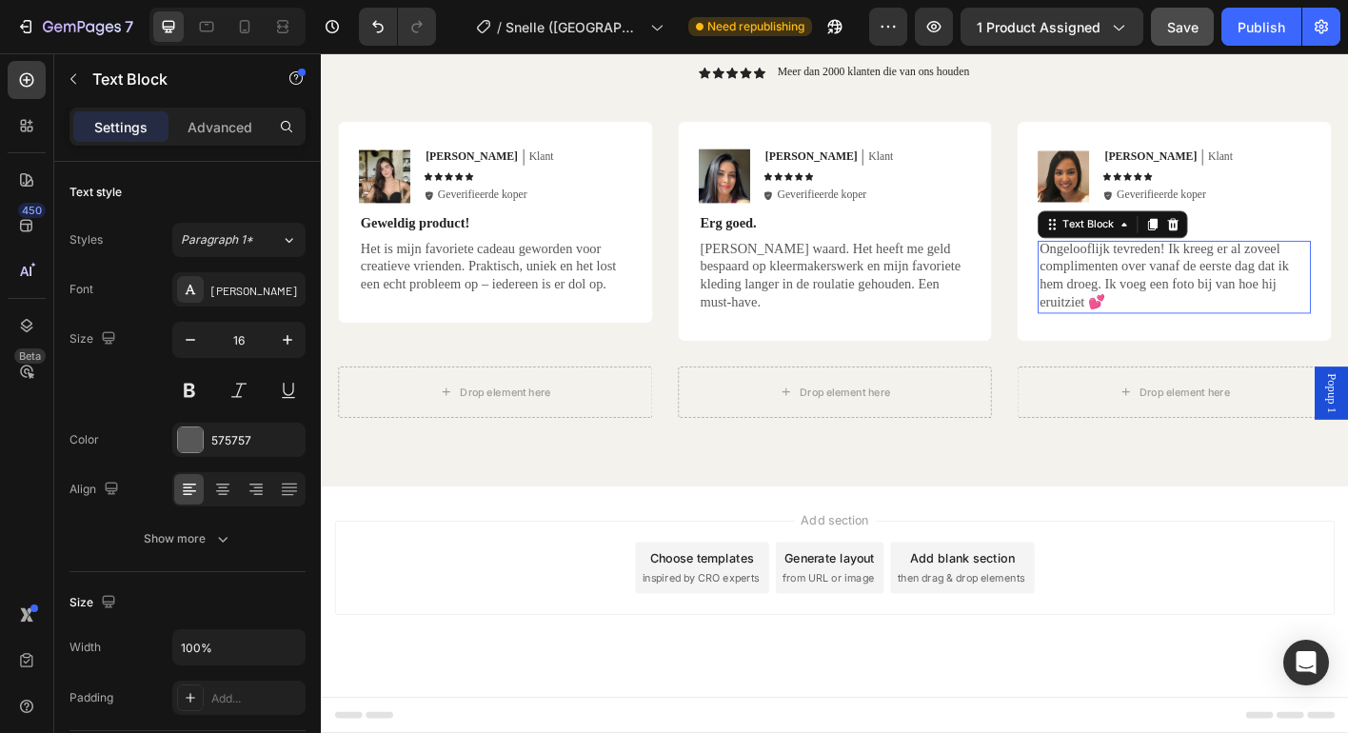
click at [1253, 325] on p "Ongelooflijk tevreden! Ik kreeg er al zoveel complimenten over vanaf de eerste …" at bounding box center [1269, 301] width 300 height 79
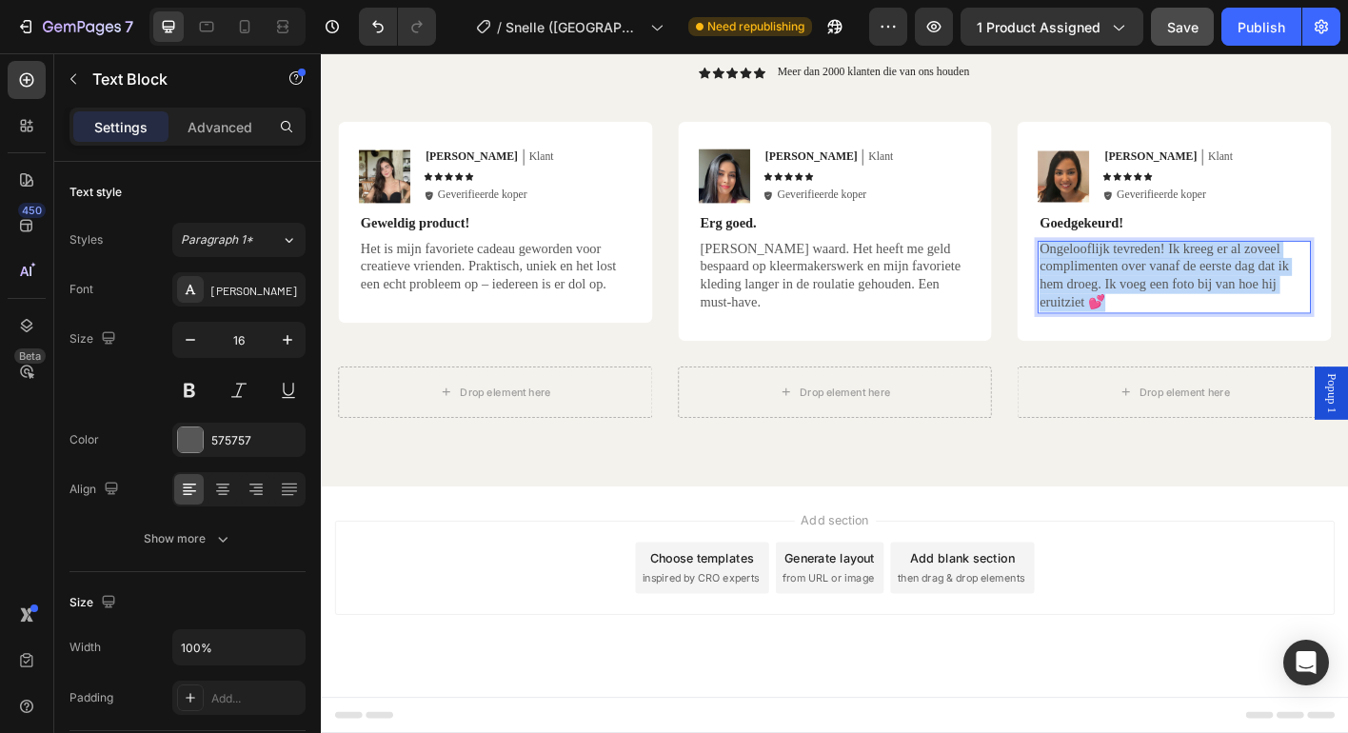
click at [1253, 325] on p "Ongelooflijk tevreden! Ik kreeg er al zoveel complimenten over vanaf de eerste …" at bounding box center [1269, 301] width 300 height 79
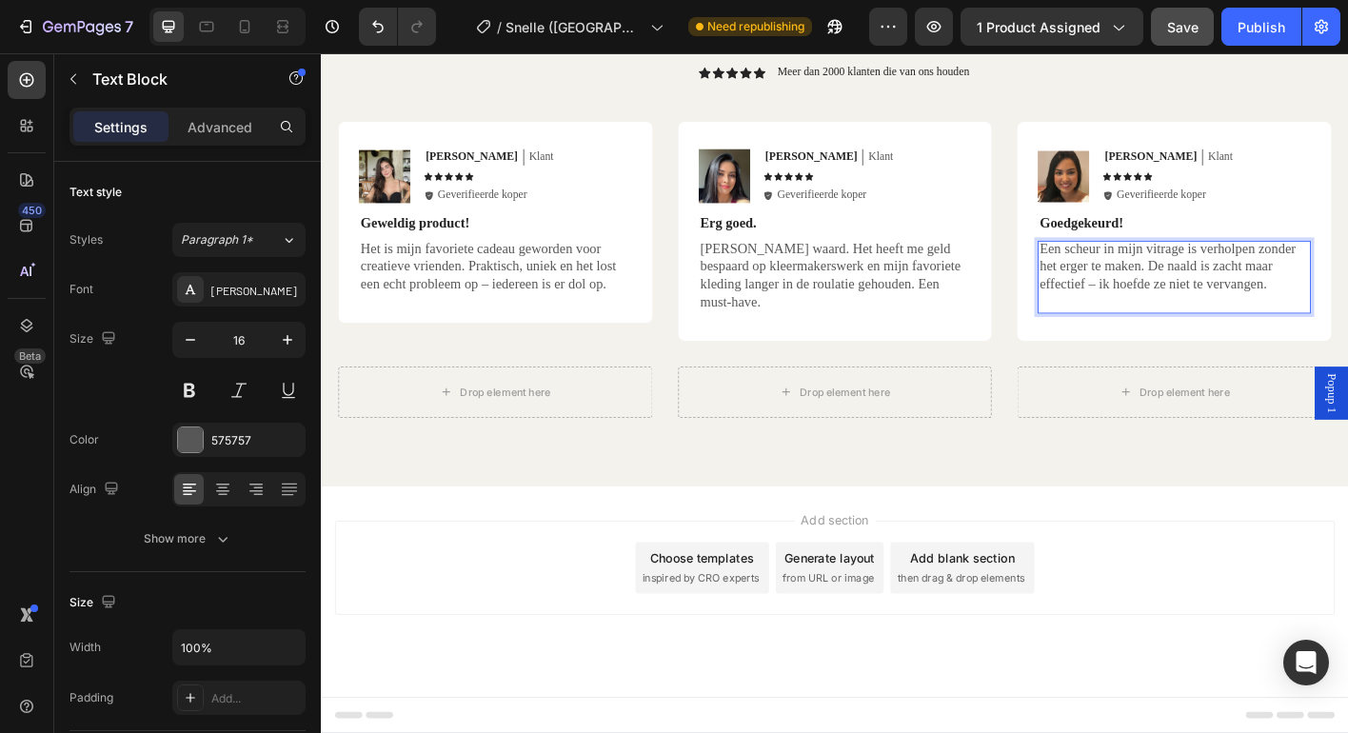
scroll to position [4335, 0]
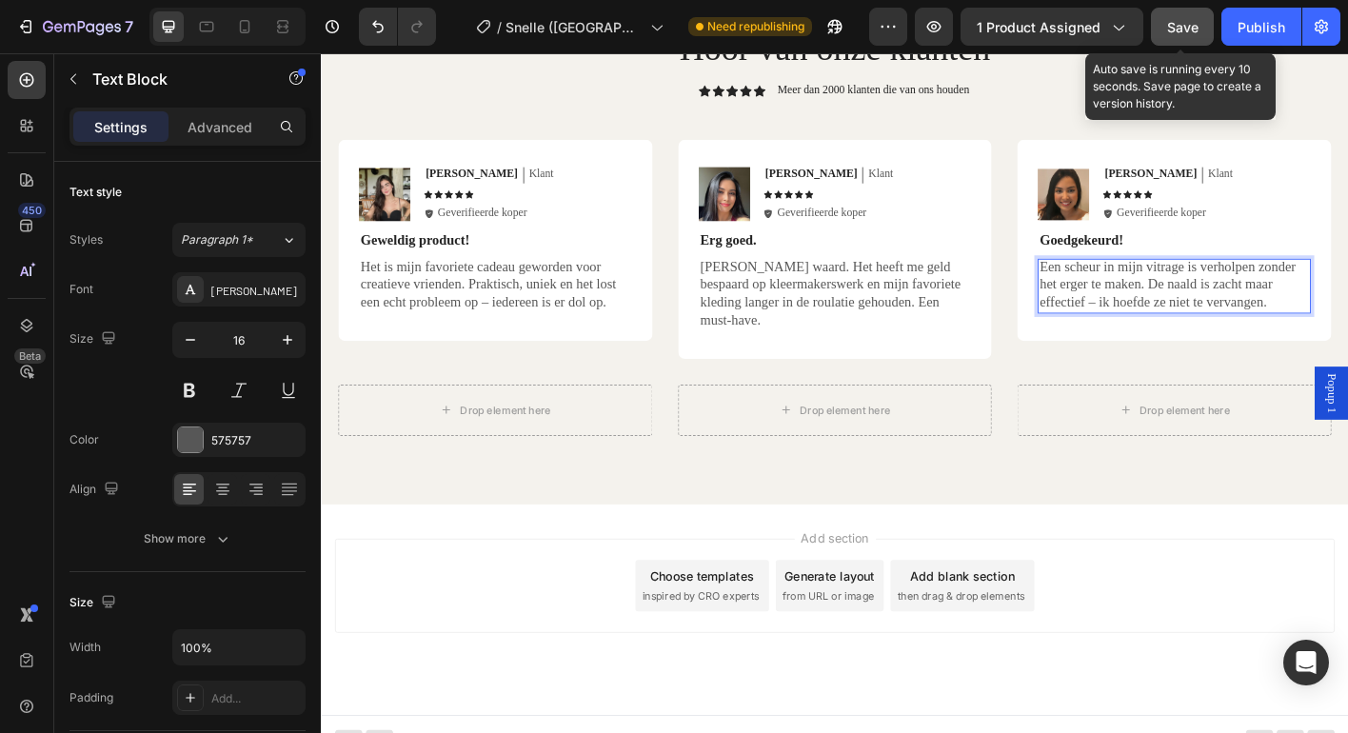
click at [1190, 20] on span "Save" at bounding box center [1182, 27] width 31 height 16
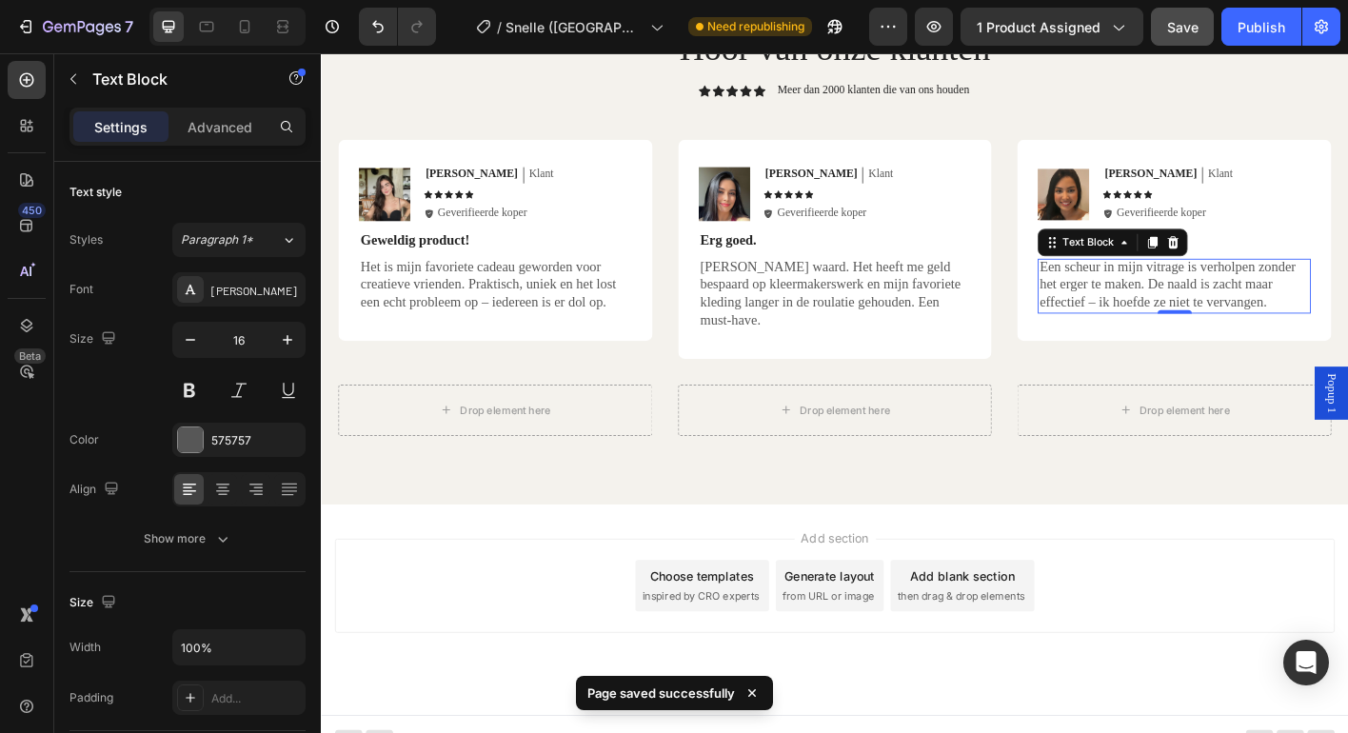
click at [587, 569] on div "Add section Choose templates inspired by CRO experts Generate layout from URL o…" at bounding box center [892, 672] width 1142 height 234
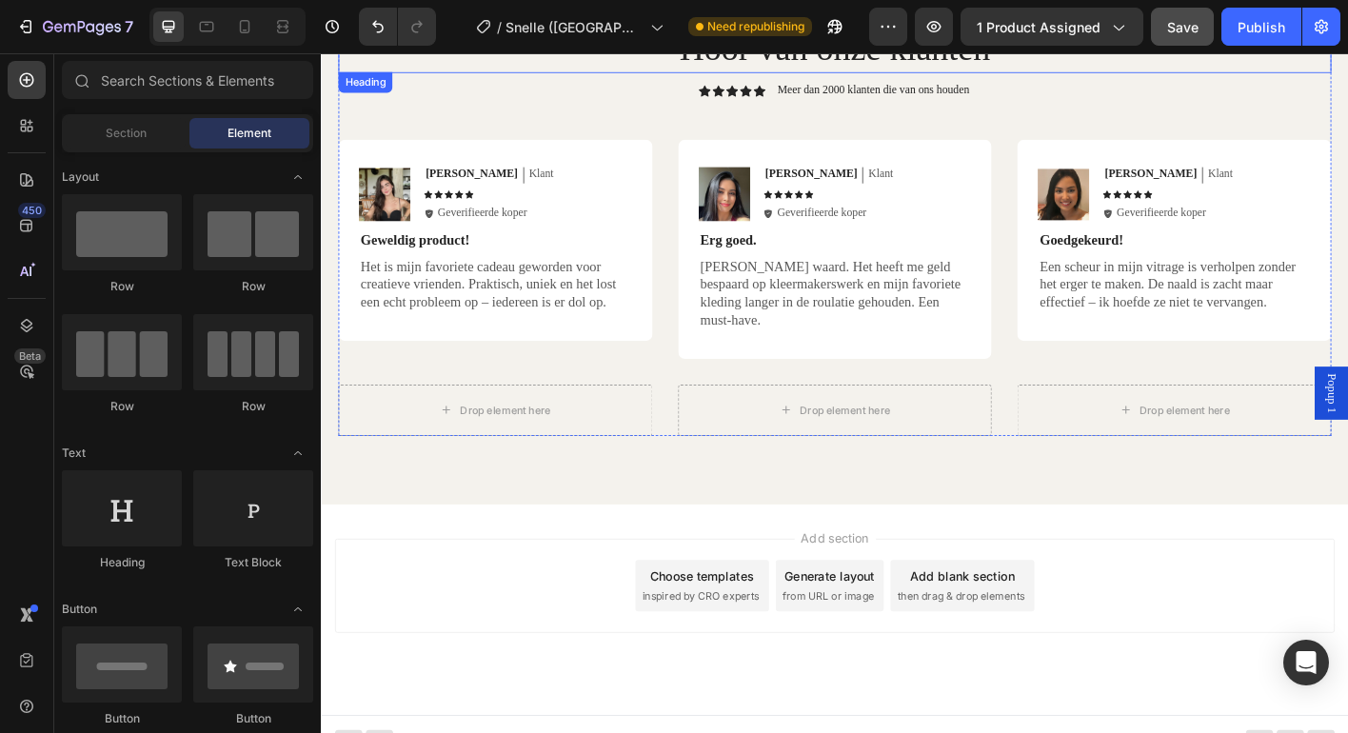
click at [463, 70] on h2 "Hoor van onze klanten" at bounding box center [892, 48] width 1104 height 53
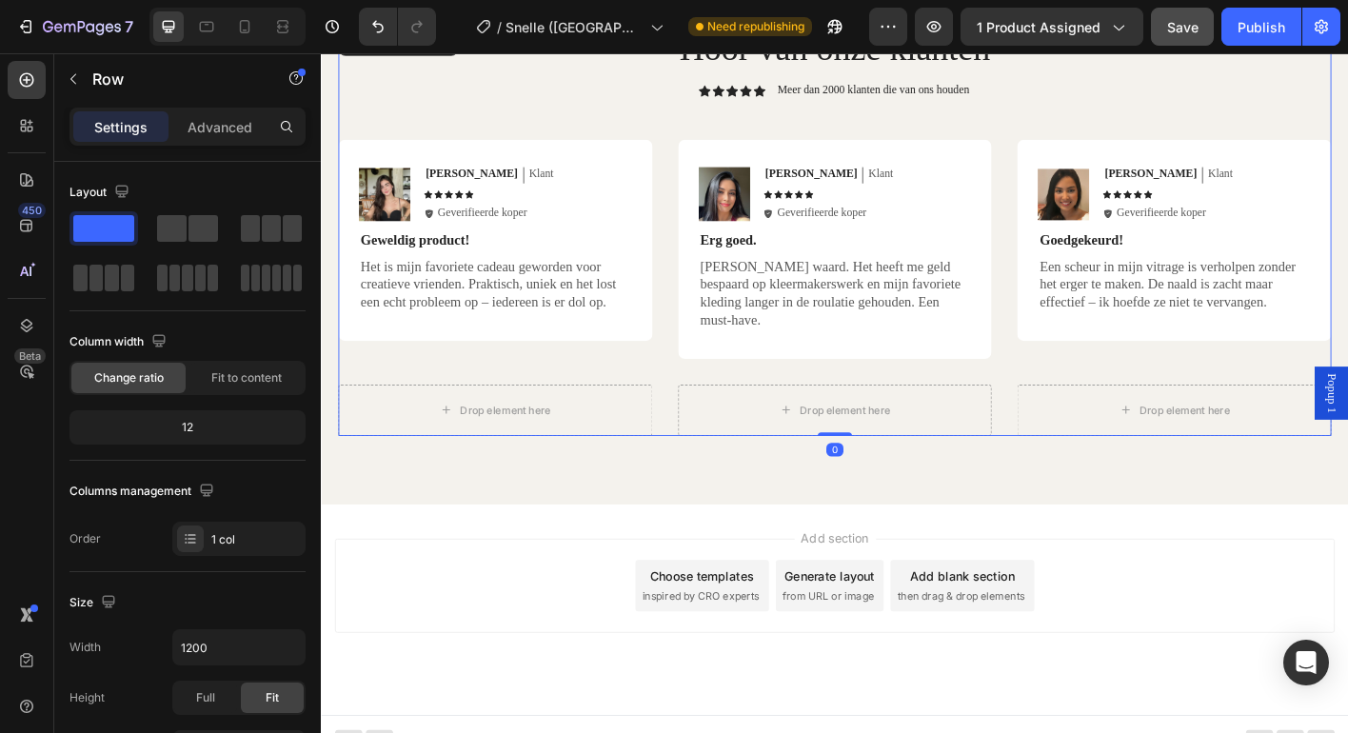
click at [522, 107] on div "Hoor van onze klanten Heading Icon Icon Icon Icon Icon Icon List Meer dan 2000 …" at bounding box center [892, 250] width 1104 height 456
click at [121, 188] on icon "button" at bounding box center [121, 191] width 19 height 19
click at [130, 294] on icon "button" at bounding box center [125, 290] width 19 height 19
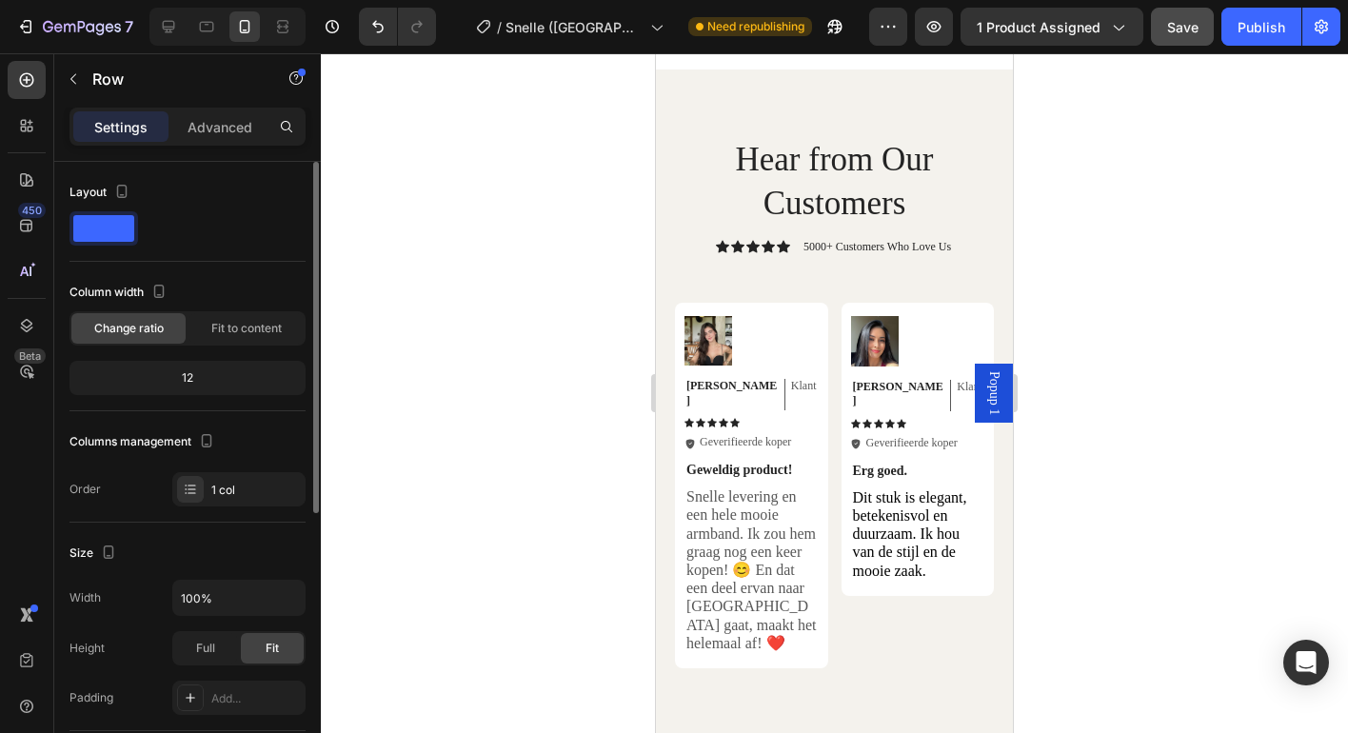
scroll to position [4064, 0]
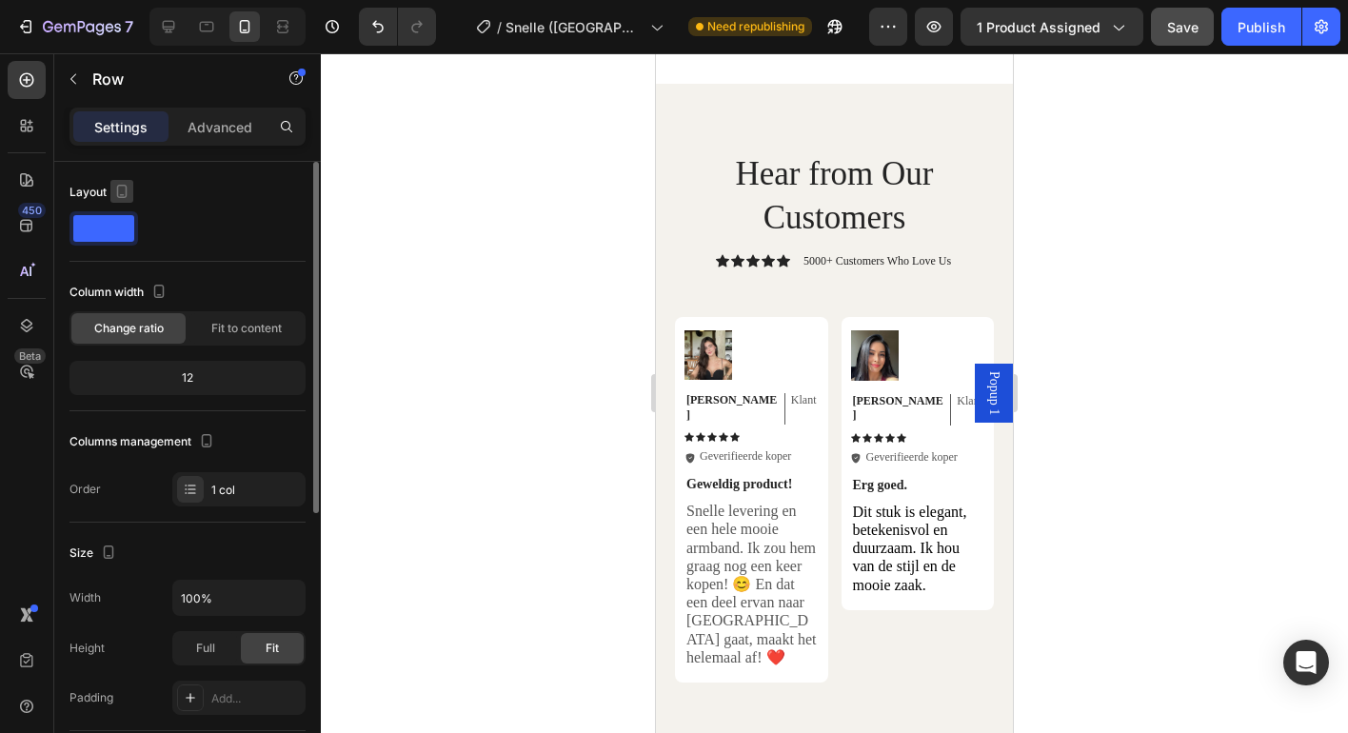
click at [127, 187] on icon "button" at bounding box center [121, 191] width 19 height 19
click at [126, 229] on icon "button" at bounding box center [125, 221] width 19 height 19
type input "1200"
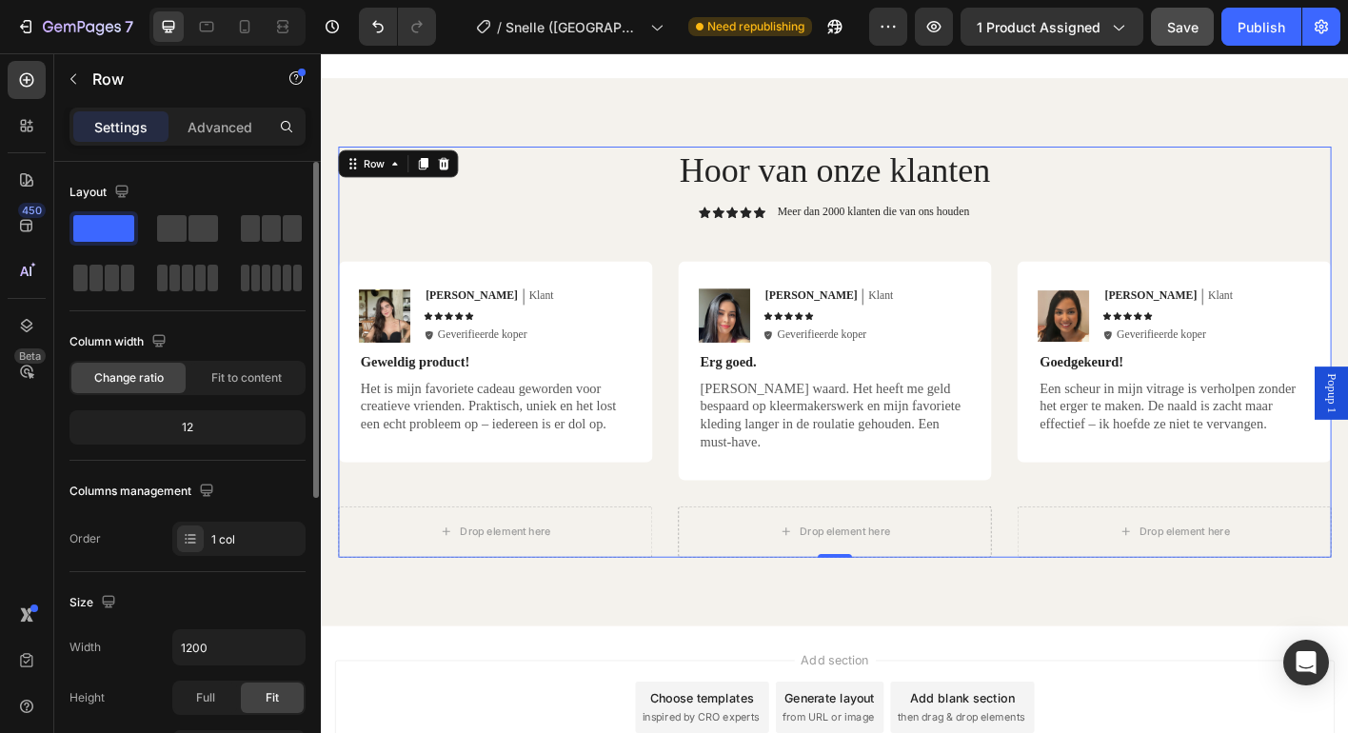
scroll to position [4237, 0]
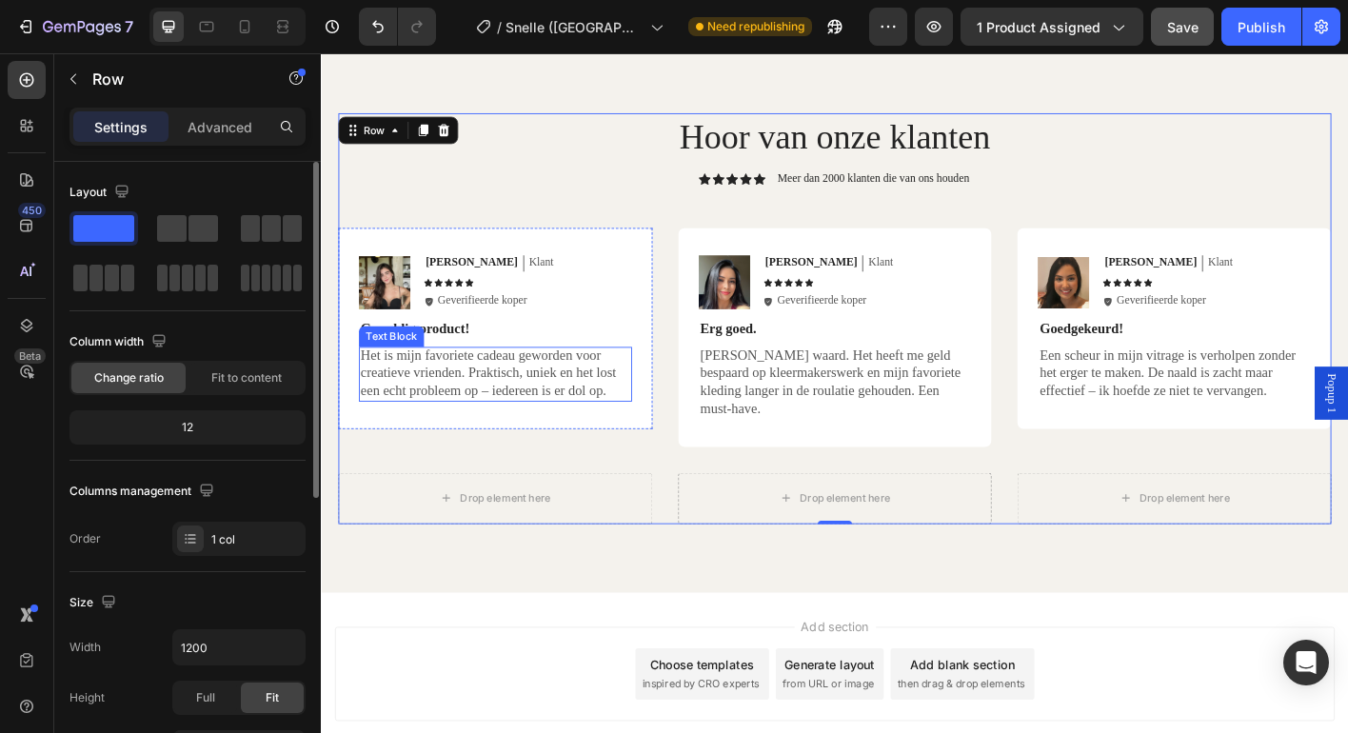
click at [400, 397] on p "Het is mijn favoriete cadeau geworden voor creatieve vrienden. Praktisch, uniek…" at bounding box center [515, 409] width 300 height 59
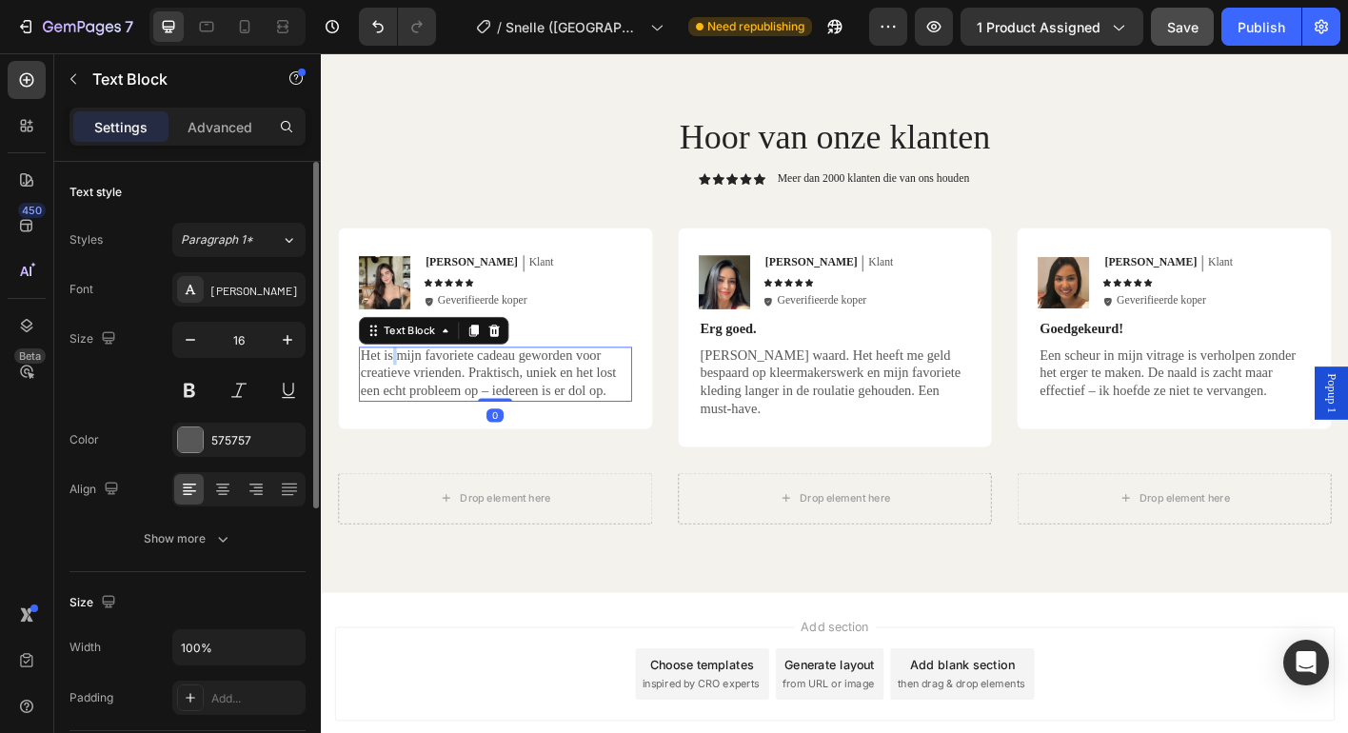
click at [400, 397] on p "Het is mijn favoriete cadeau geworden voor creatieve vrienden. Praktisch, uniek…" at bounding box center [515, 409] width 300 height 59
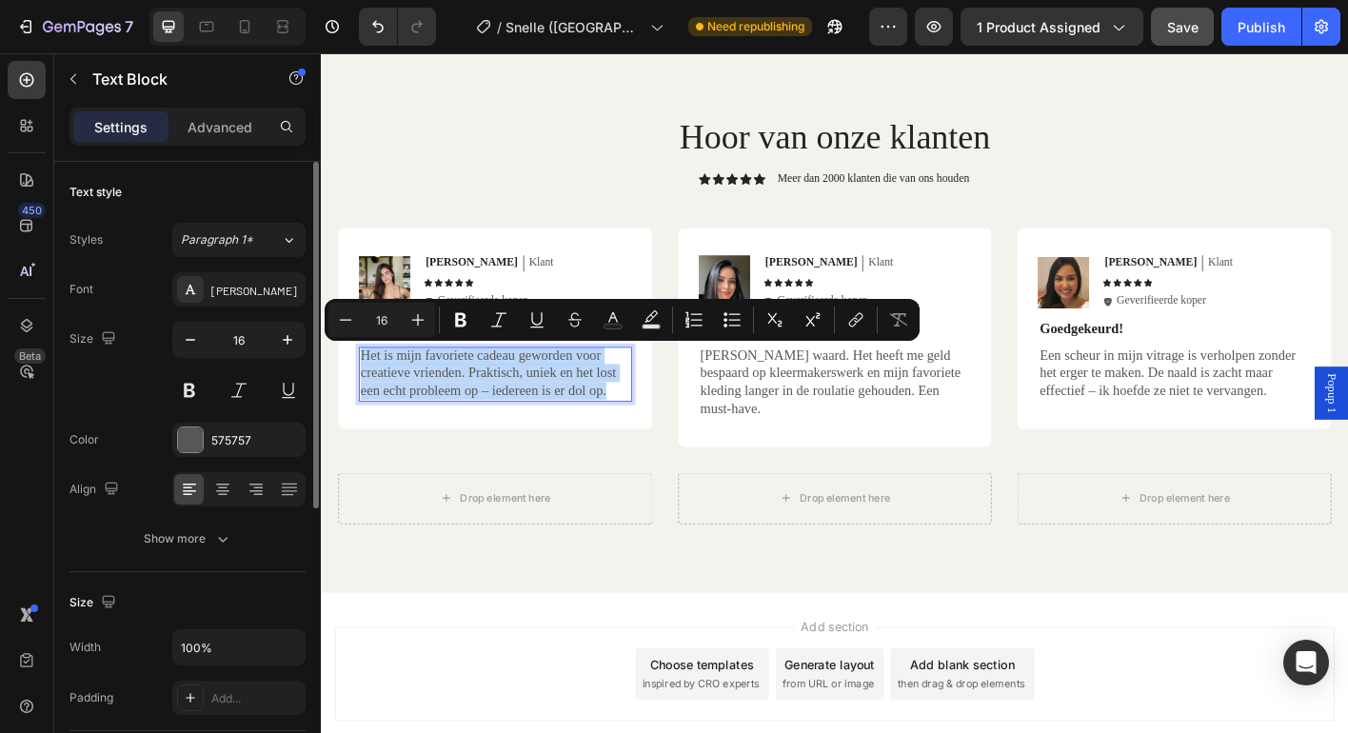
copy p "Het is mijn favoriete cadeau geworden voor creatieve vrienden. Praktisch, uniek…"
click at [105, 334] on icon "button" at bounding box center [108, 337] width 19 height 19
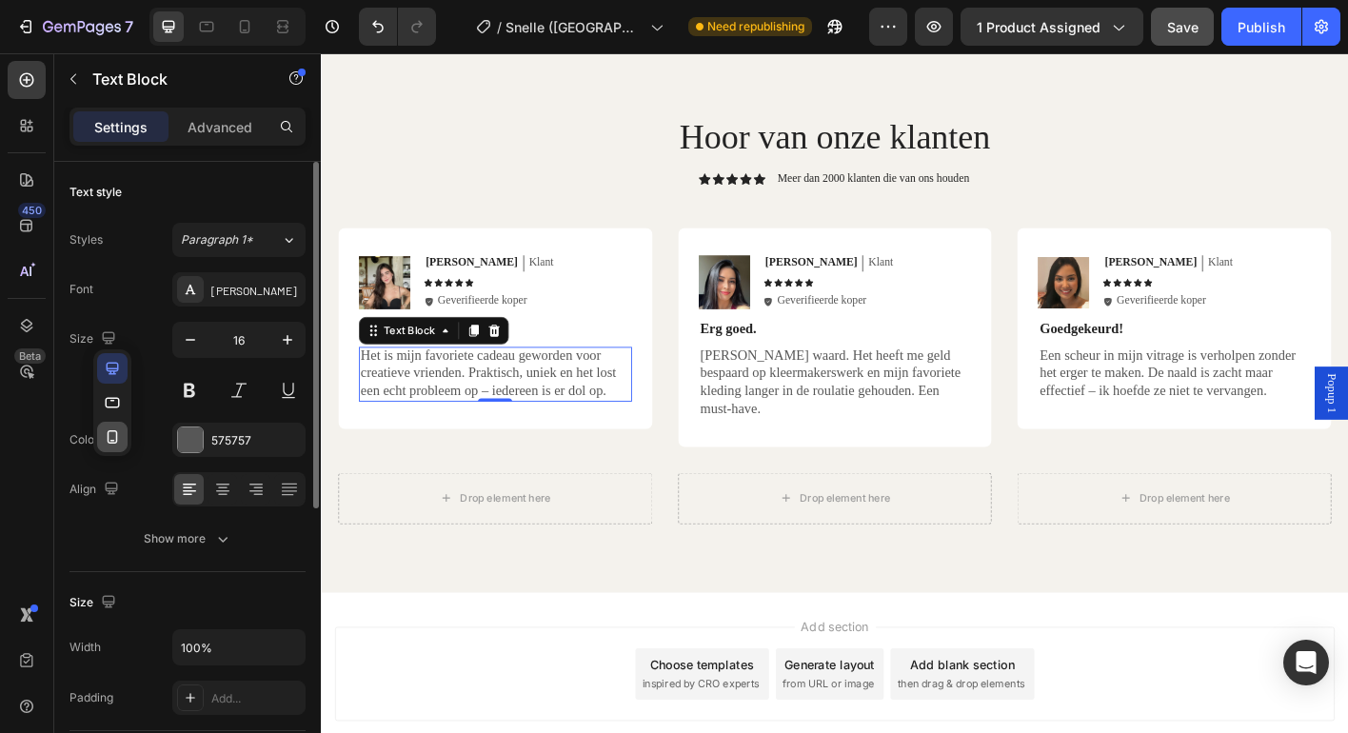
click at [104, 429] on icon "button" at bounding box center [112, 436] width 19 height 19
type input "14"
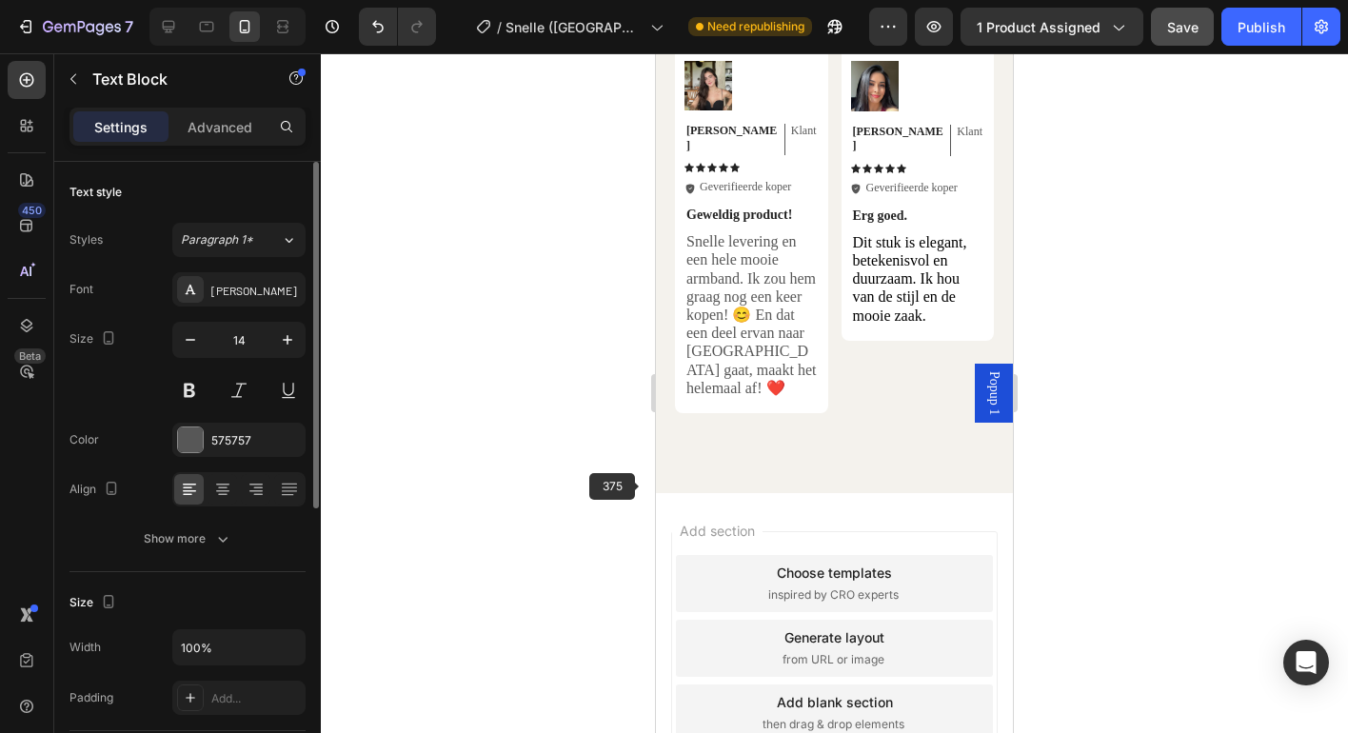
scroll to position [4266, 0]
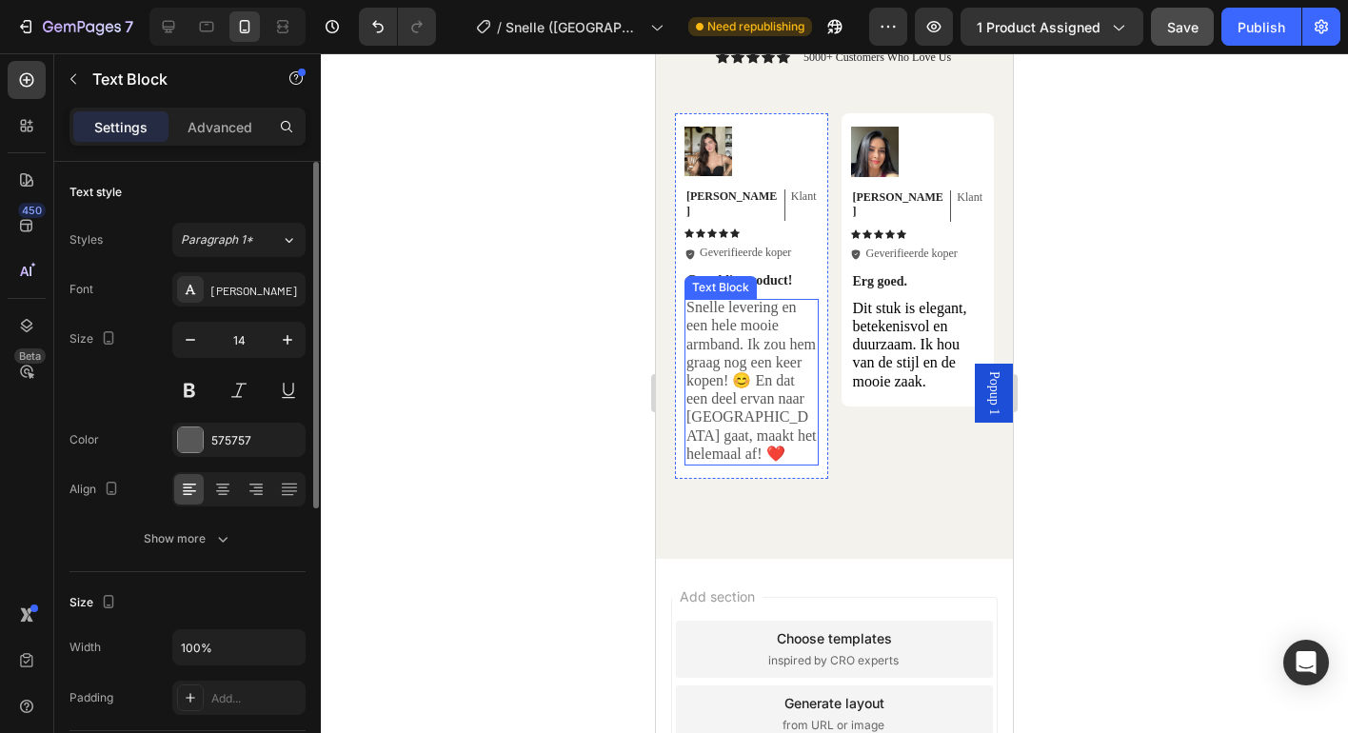
click at [771, 303] on span "Snelle levering en een hele mooie armband. Ik zou hem graag nog een keer kopen!…" at bounding box center [750, 380] width 129 height 163
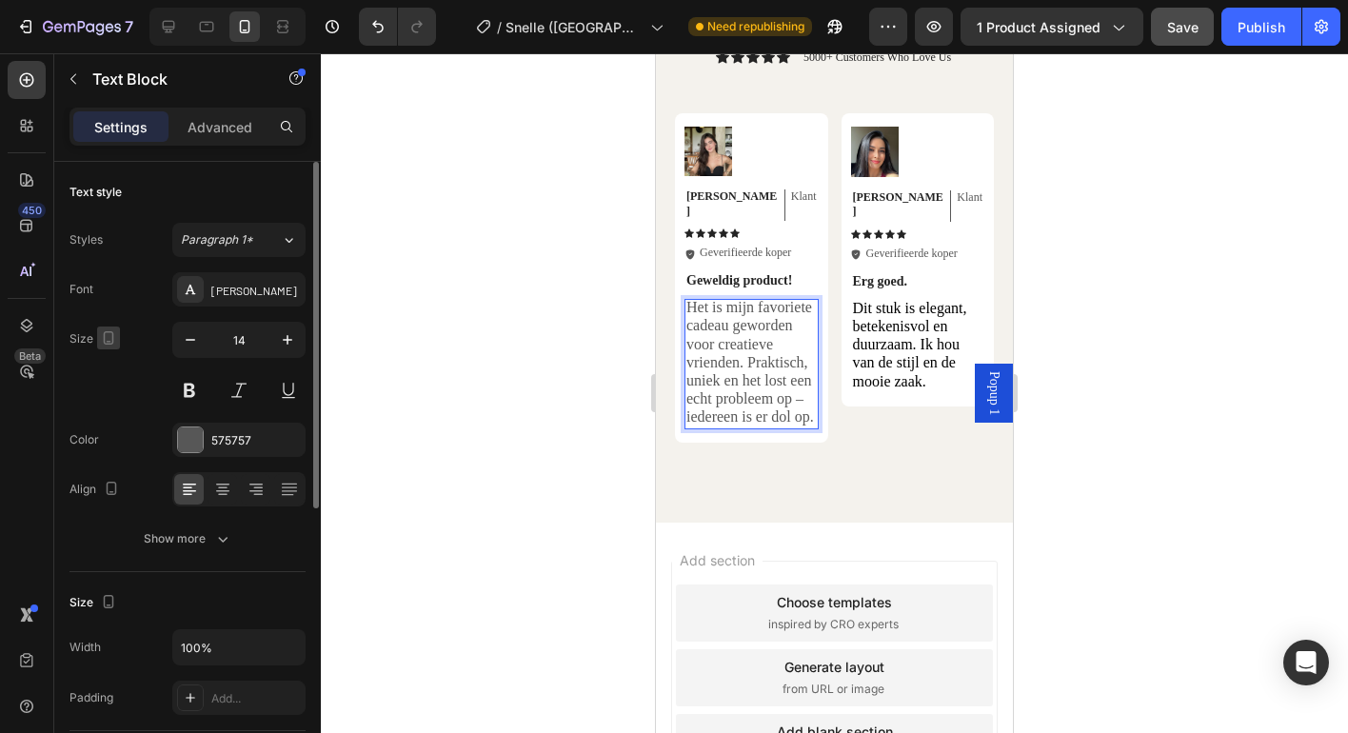
click at [111, 335] on icon "button" at bounding box center [109, 337] width 10 height 13
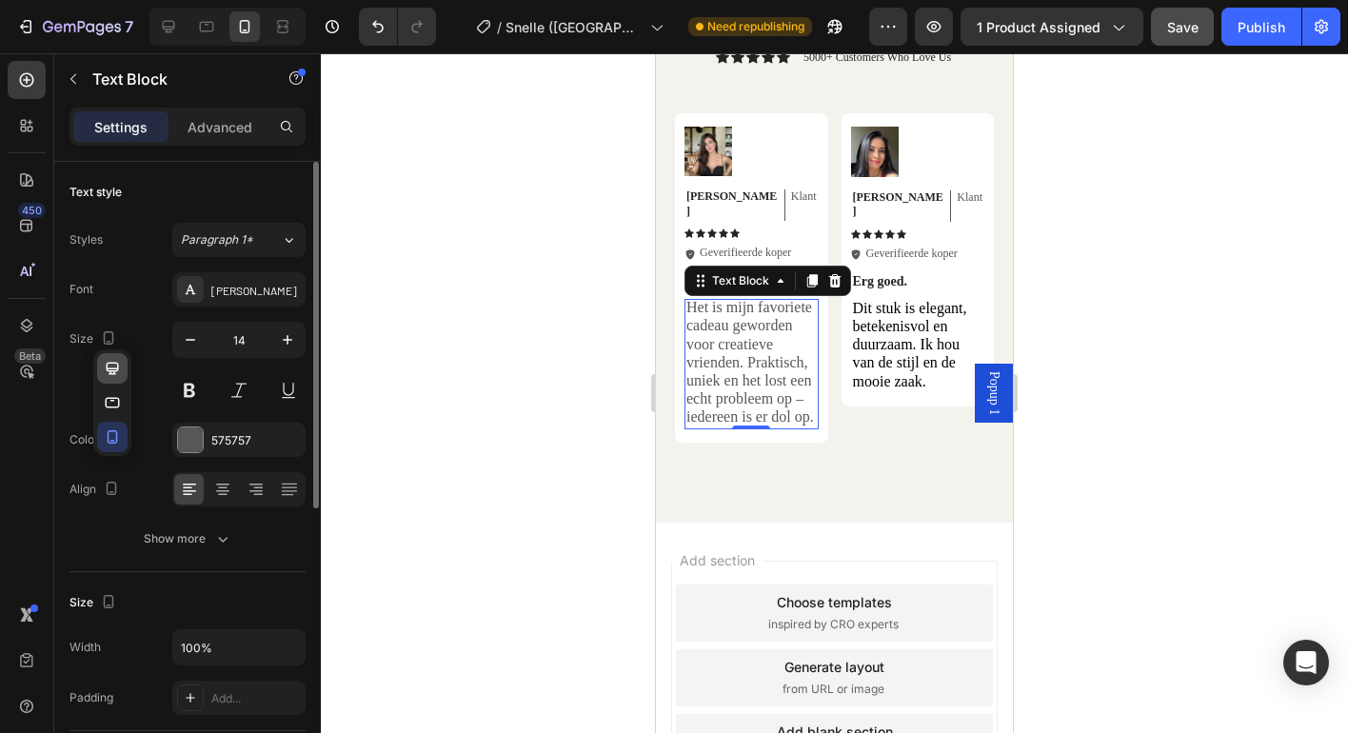
click at [114, 370] on icon "button" at bounding box center [113, 368] width 12 height 12
type input "16"
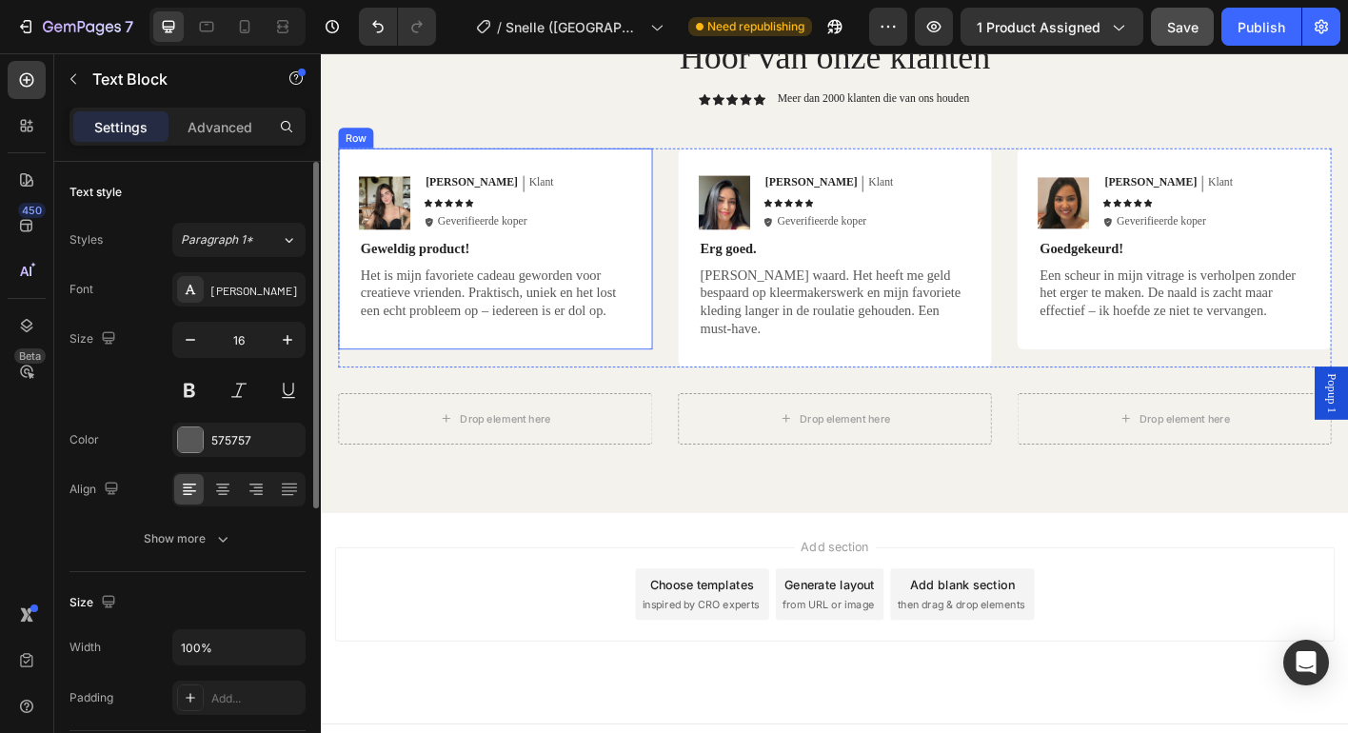
scroll to position [4270, 0]
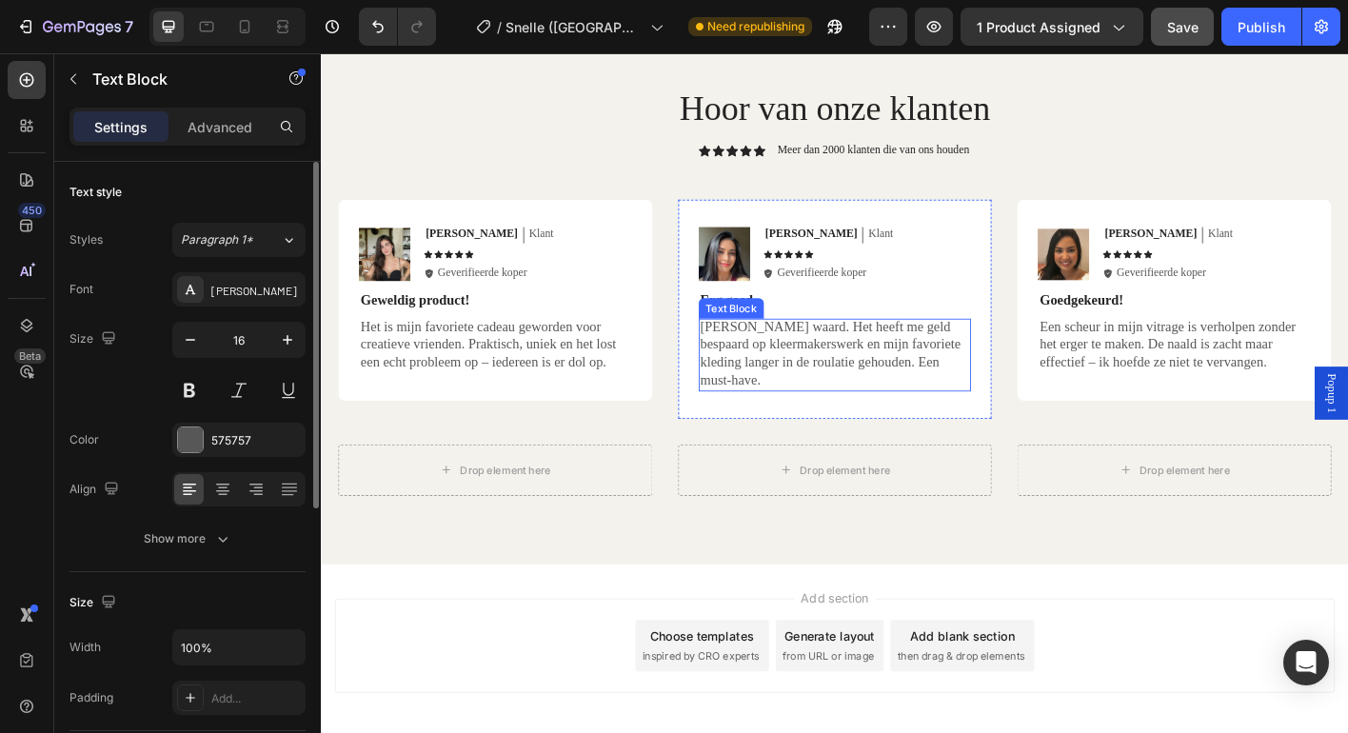
click at [840, 399] on p "[PERSON_NAME] waard. Het heeft me geld bespaard op kleermakerswerk en mijn favo…" at bounding box center [892, 387] width 300 height 79
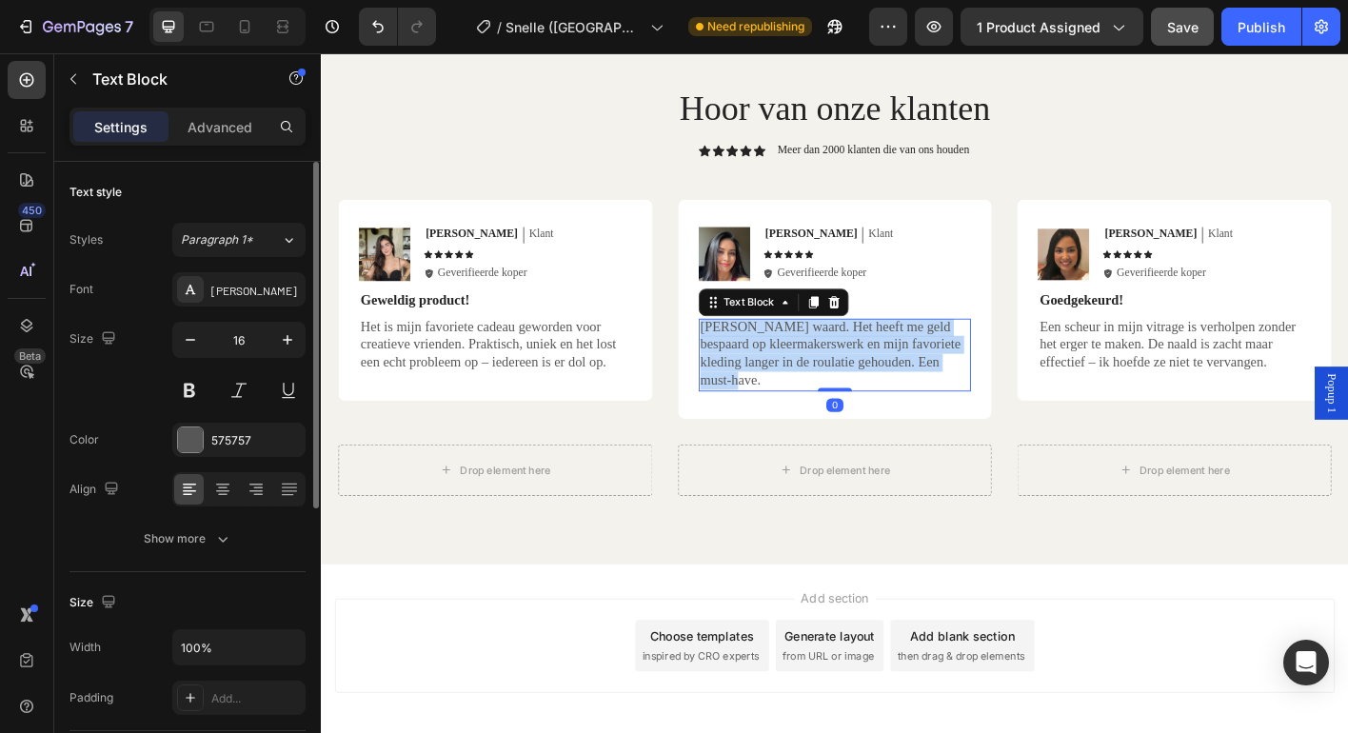
click at [840, 399] on p "[PERSON_NAME] waard. Het heeft me geld bespaard op kleermakerswerk en mijn favo…" at bounding box center [892, 387] width 300 height 79
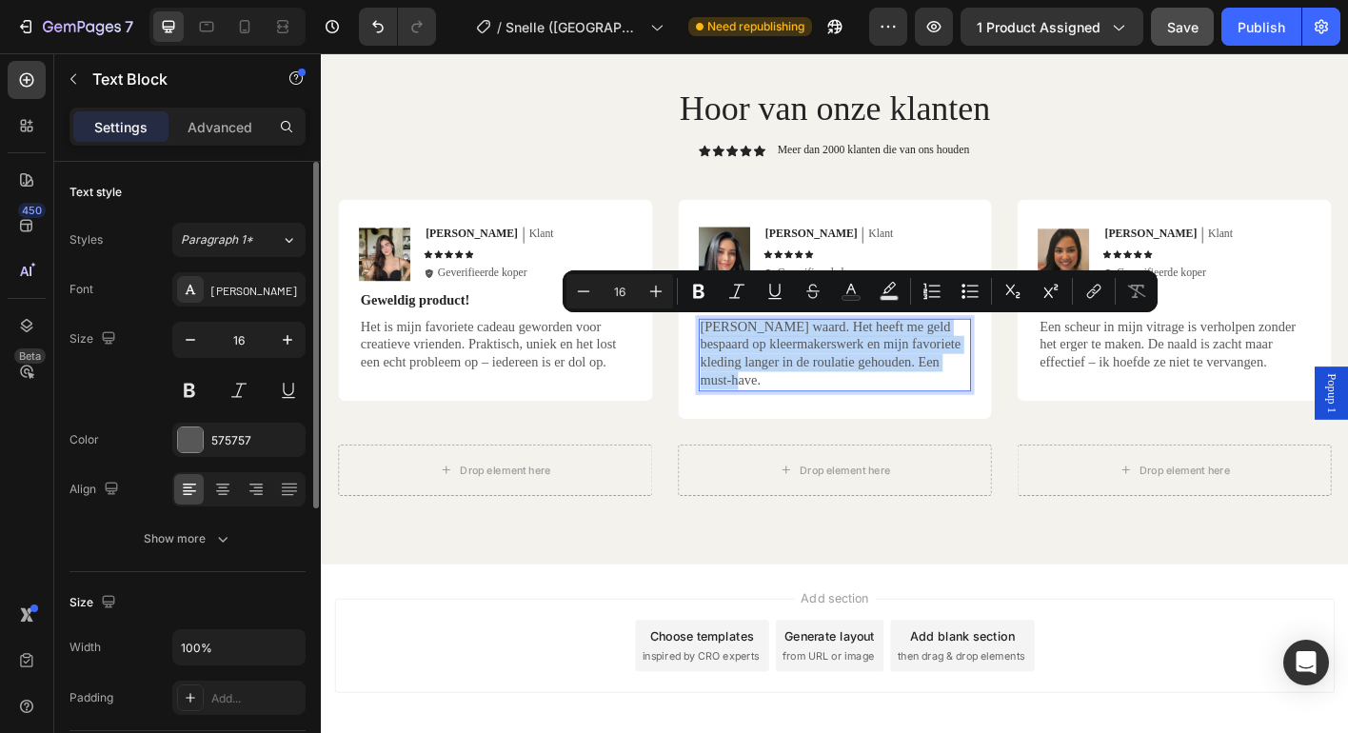
copy p "[PERSON_NAME] waard. Het heeft me geld bespaard op kleermakerswerk en mijn favo…"
click at [104, 344] on icon "button" at bounding box center [108, 337] width 19 height 19
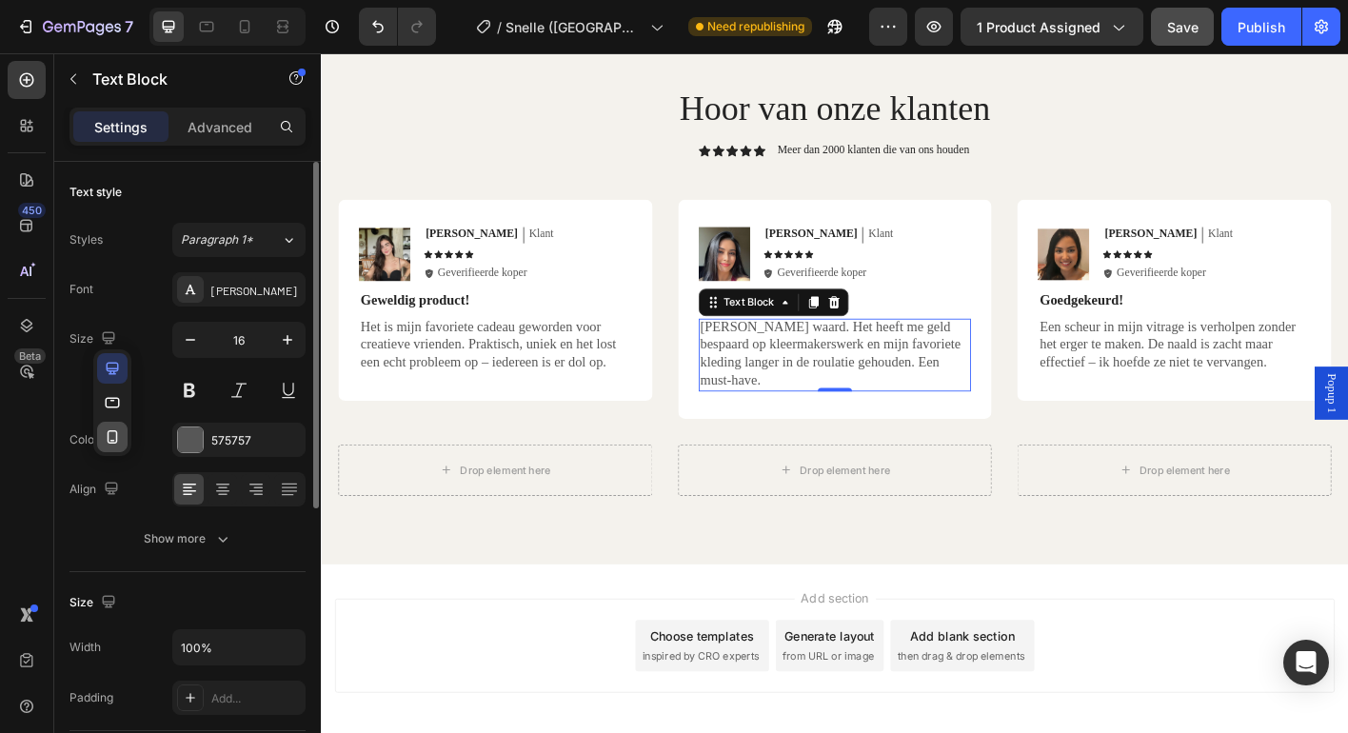
click at [114, 433] on icon "button" at bounding box center [112, 436] width 19 height 19
type input "14"
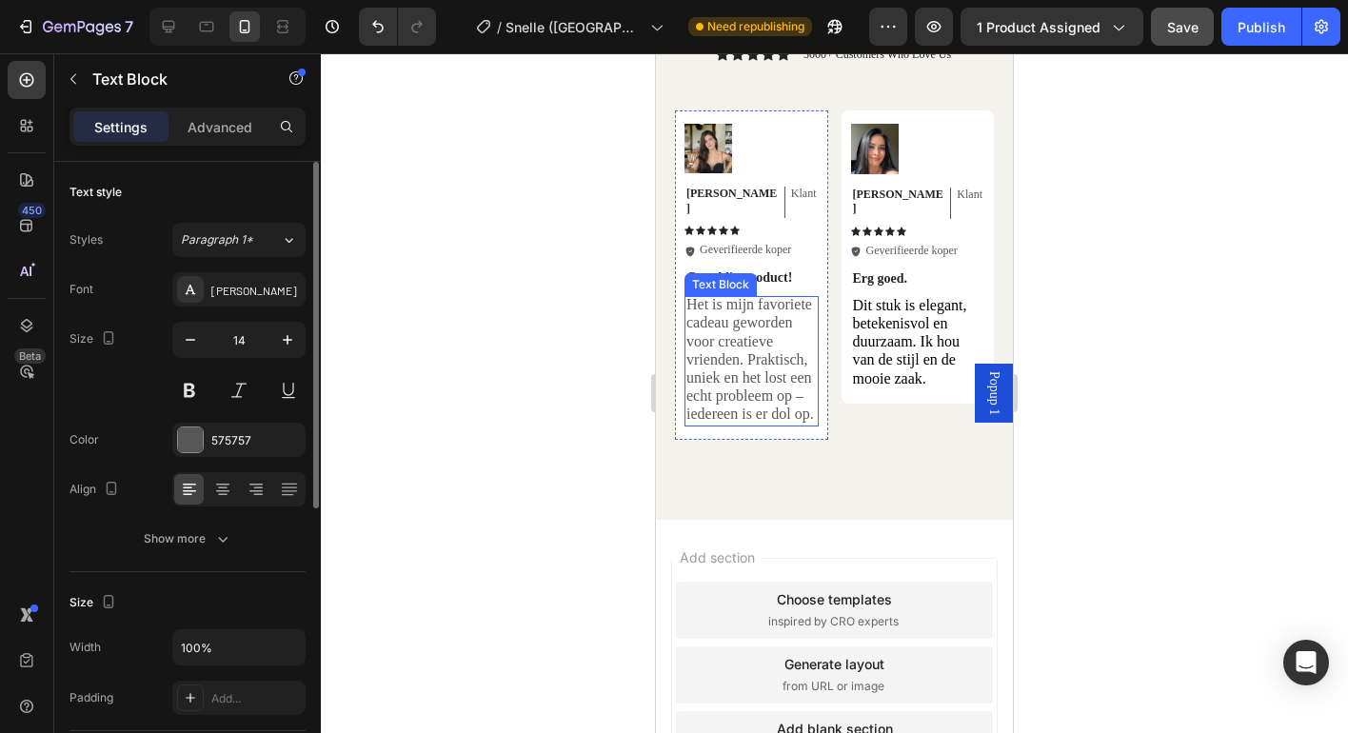
scroll to position [4246, 0]
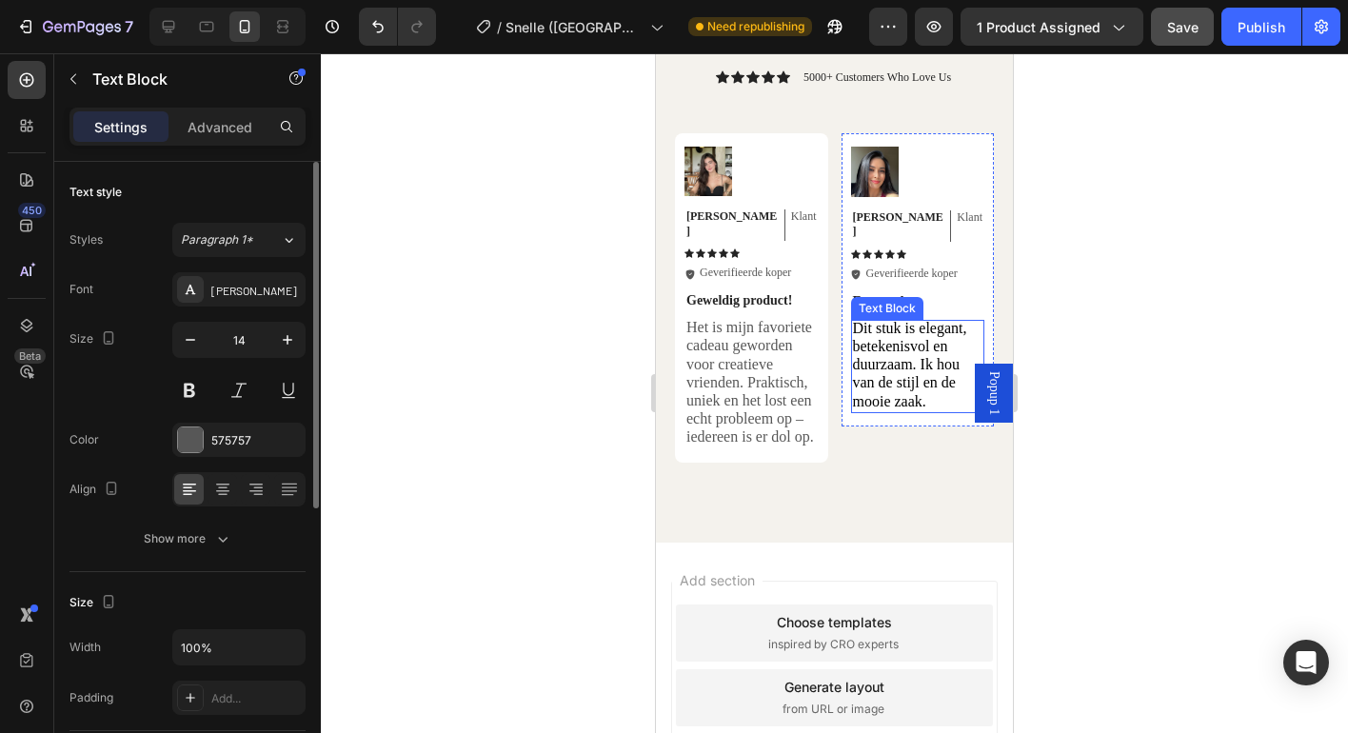
click at [906, 346] on span "Dit stuk is elegant, betekenisvol en duurzaam. Ik hou van de stijl en de mooie …" at bounding box center [910, 364] width 114 height 89
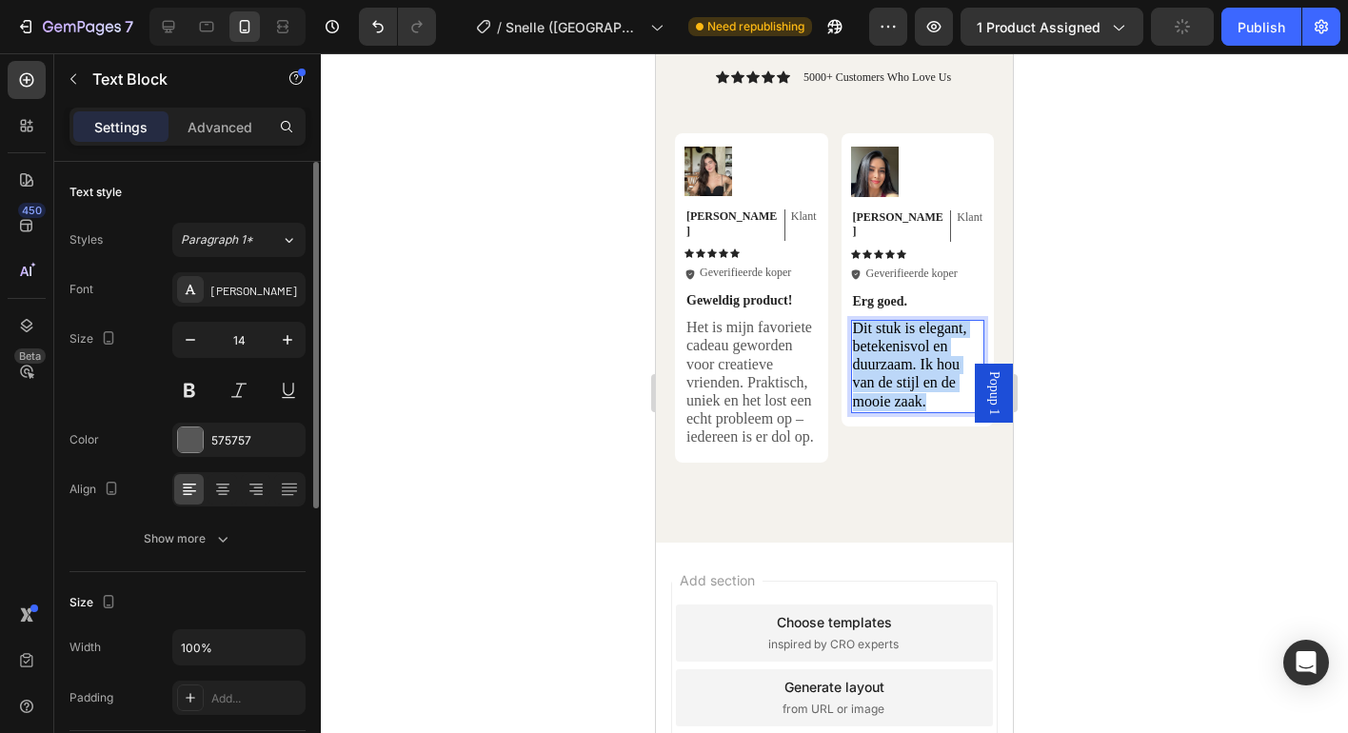
click at [906, 346] on span "Dit stuk is elegant, betekenisvol en duurzaam. Ik hou van de stijl en de mooie …" at bounding box center [910, 364] width 114 height 89
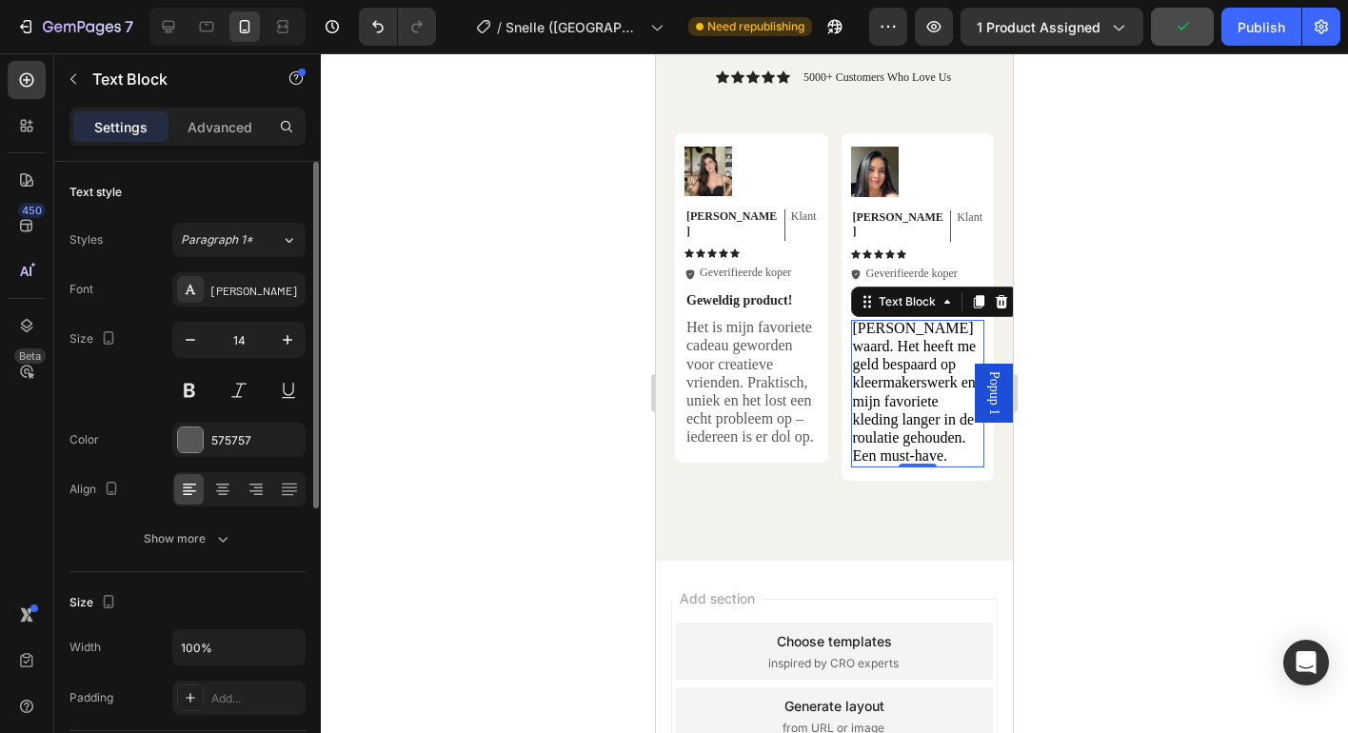
click at [1186, 187] on div at bounding box center [834, 393] width 1027 height 680
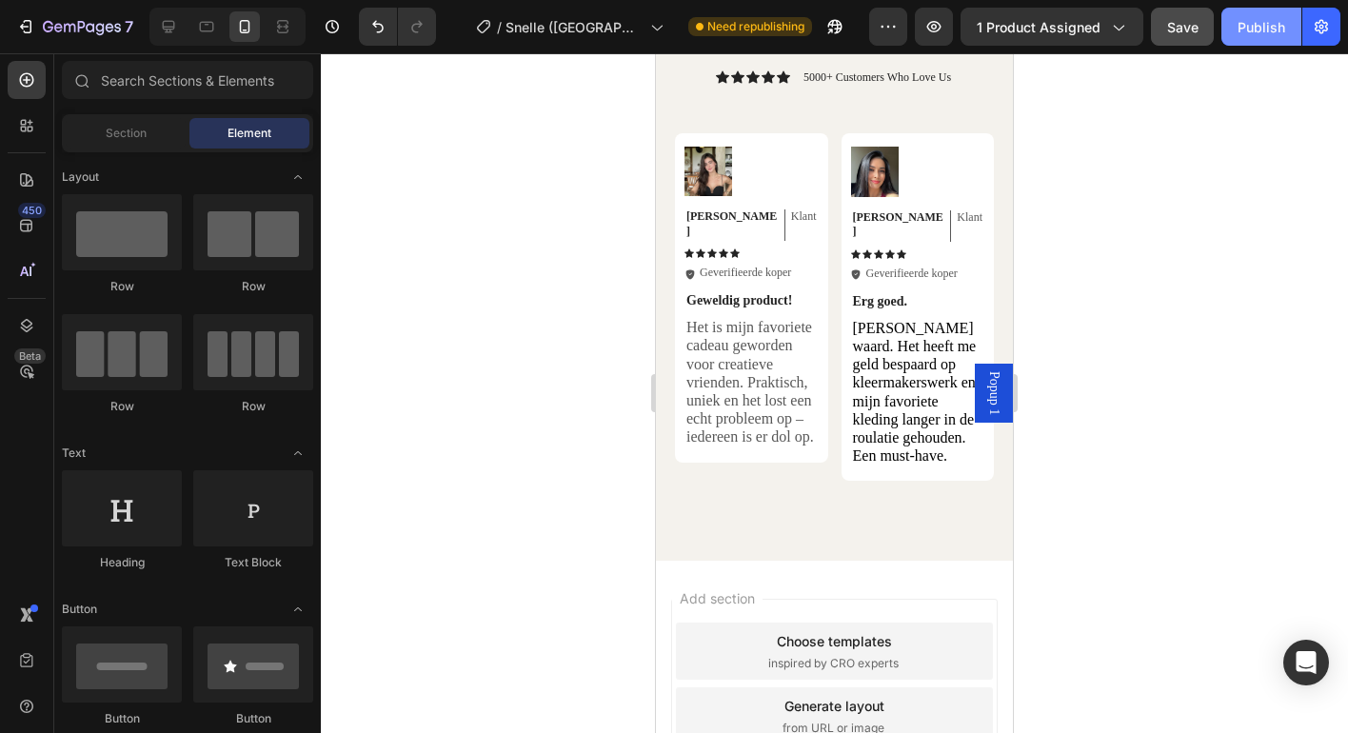
click at [1257, 18] on div "Publish" at bounding box center [1261, 27] width 48 height 20
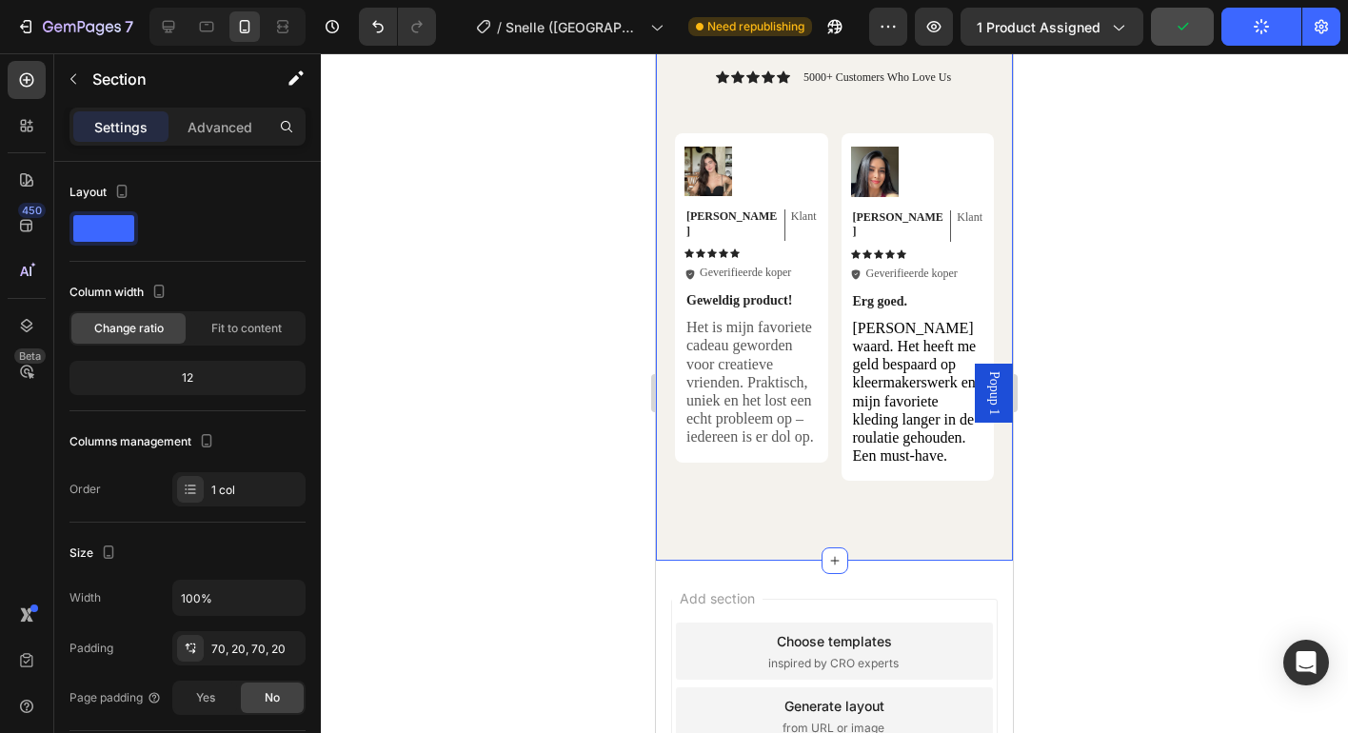
click at [670, 103] on div "Hear from Our Customers Heading Icon Icon Icon Icon Icon Icon List 5000+ Custom…" at bounding box center [834, 230] width 357 height 661
click at [125, 194] on icon "button" at bounding box center [122, 191] width 10 height 13
click at [133, 214] on icon "button" at bounding box center [125, 221] width 19 height 19
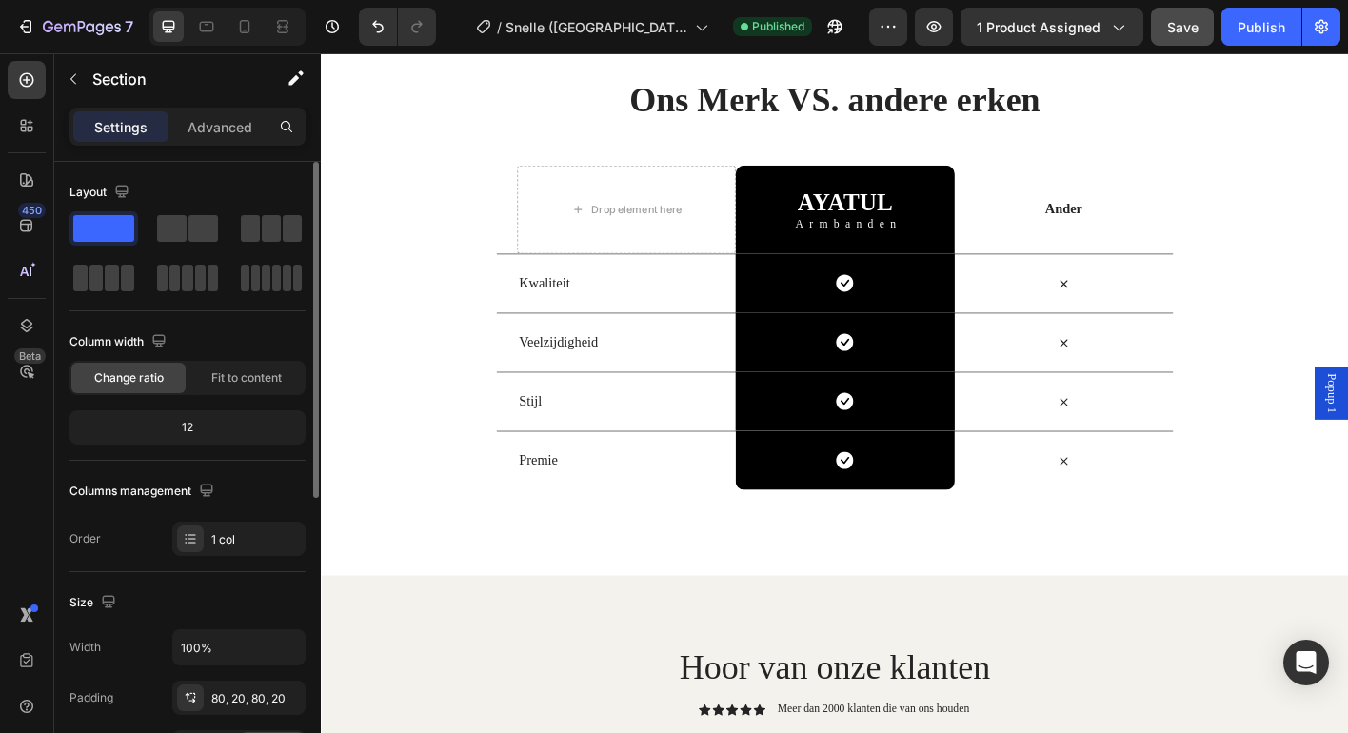
scroll to position [3636, 0]
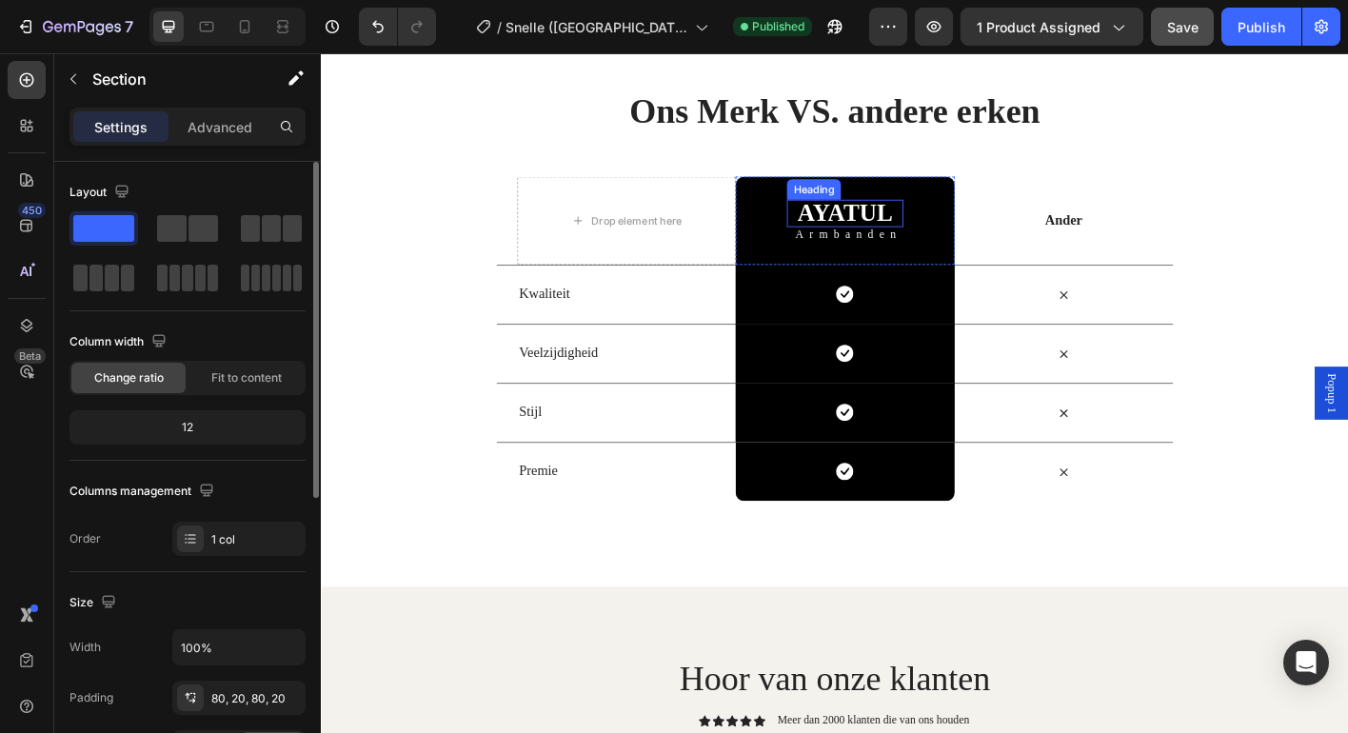
click at [926, 229] on strong "AYATUL" at bounding box center [903, 231] width 106 height 30
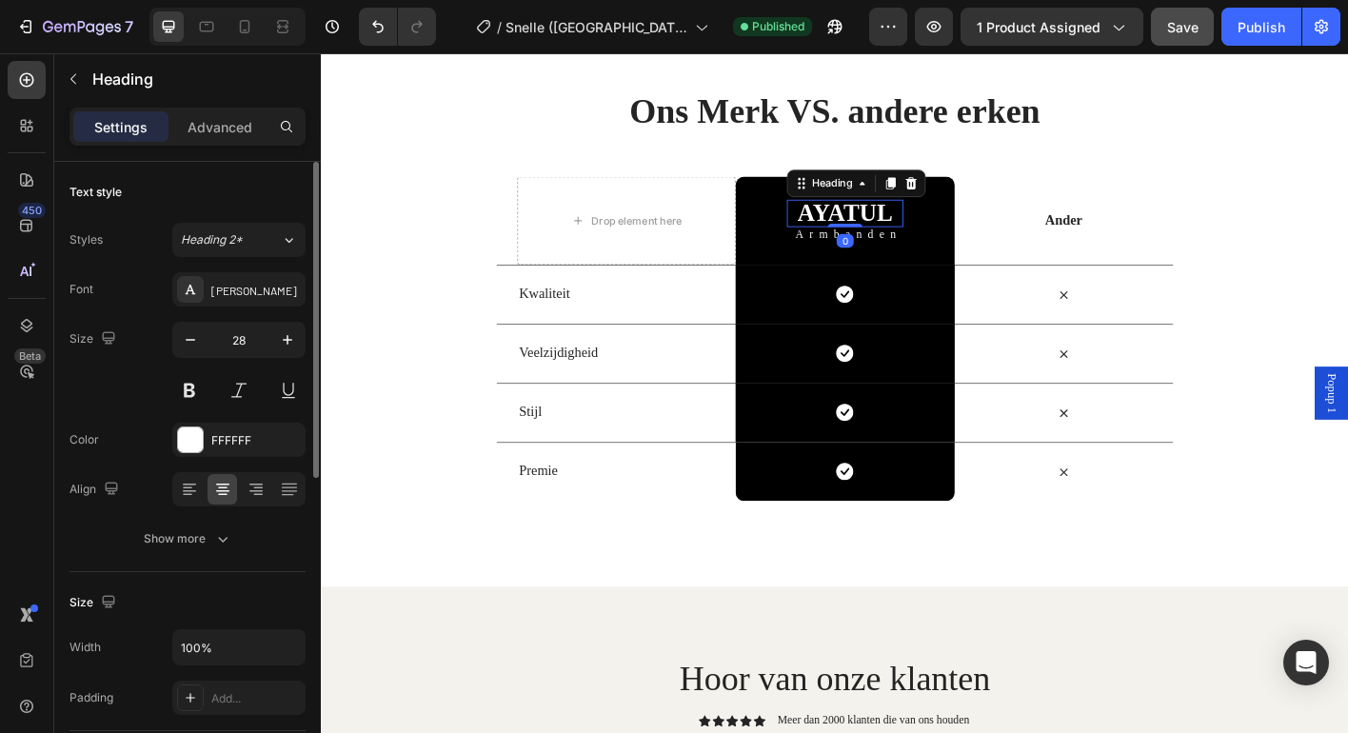
click at [926, 229] on strong "AYATUL" at bounding box center [903, 231] width 106 height 30
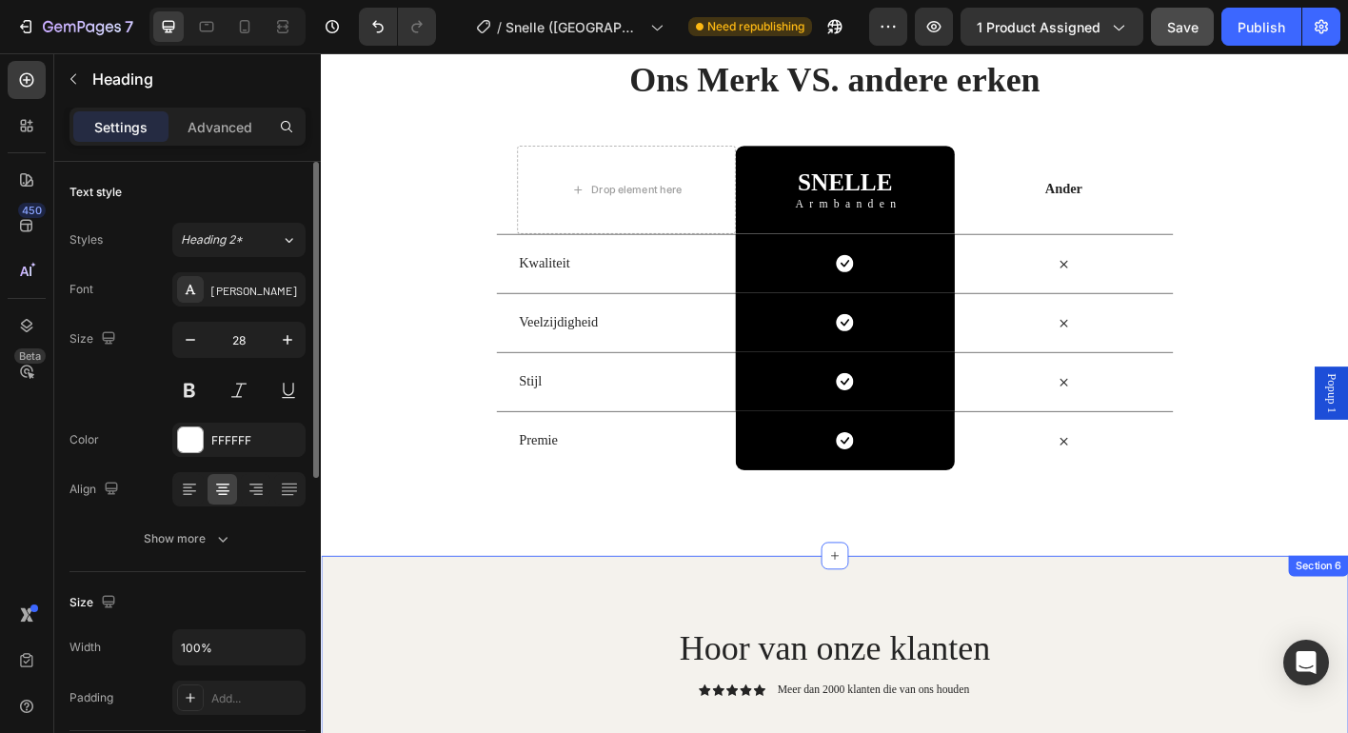
scroll to position [3585, 0]
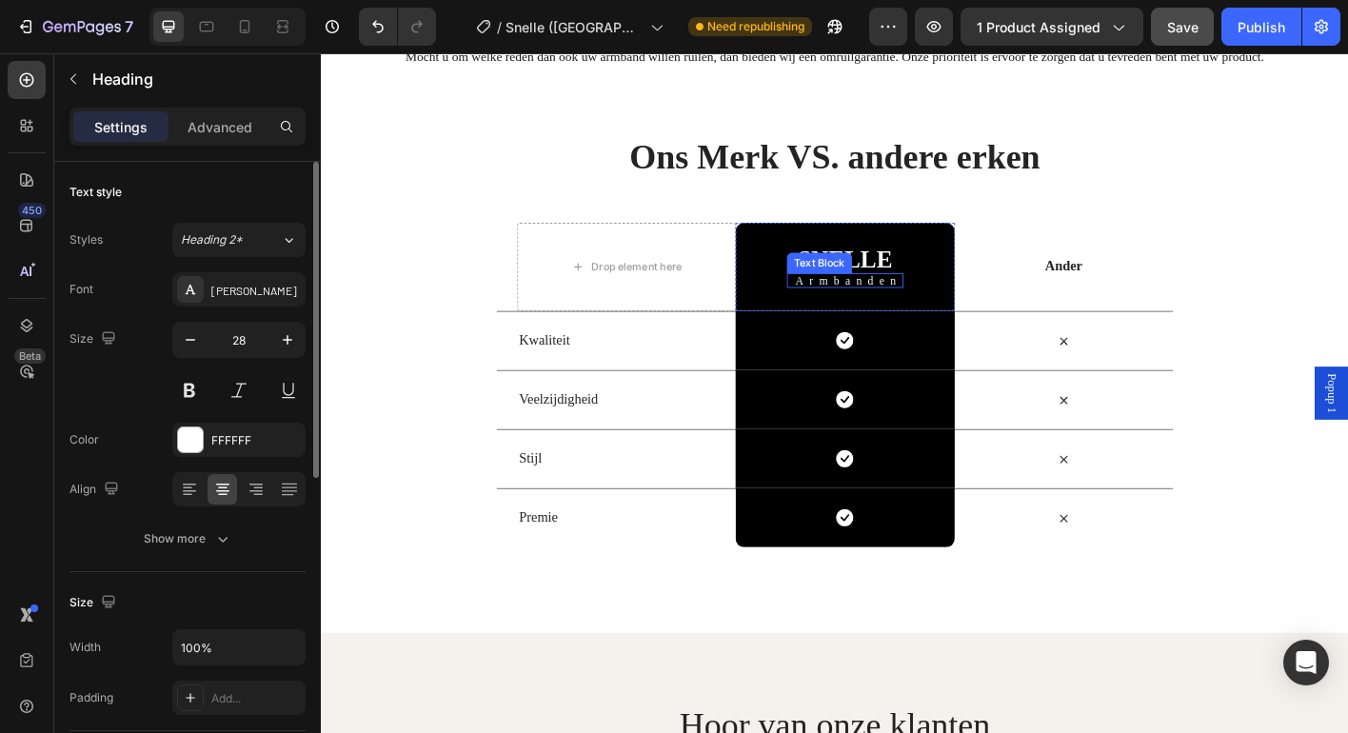
click at [927, 306] on span "Armbanden" at bounding box center [907, 306] width 118 height 14
click at [964, 306] on strong "kledingreparateur" at bounding box center [907, 306] width 210 height 14
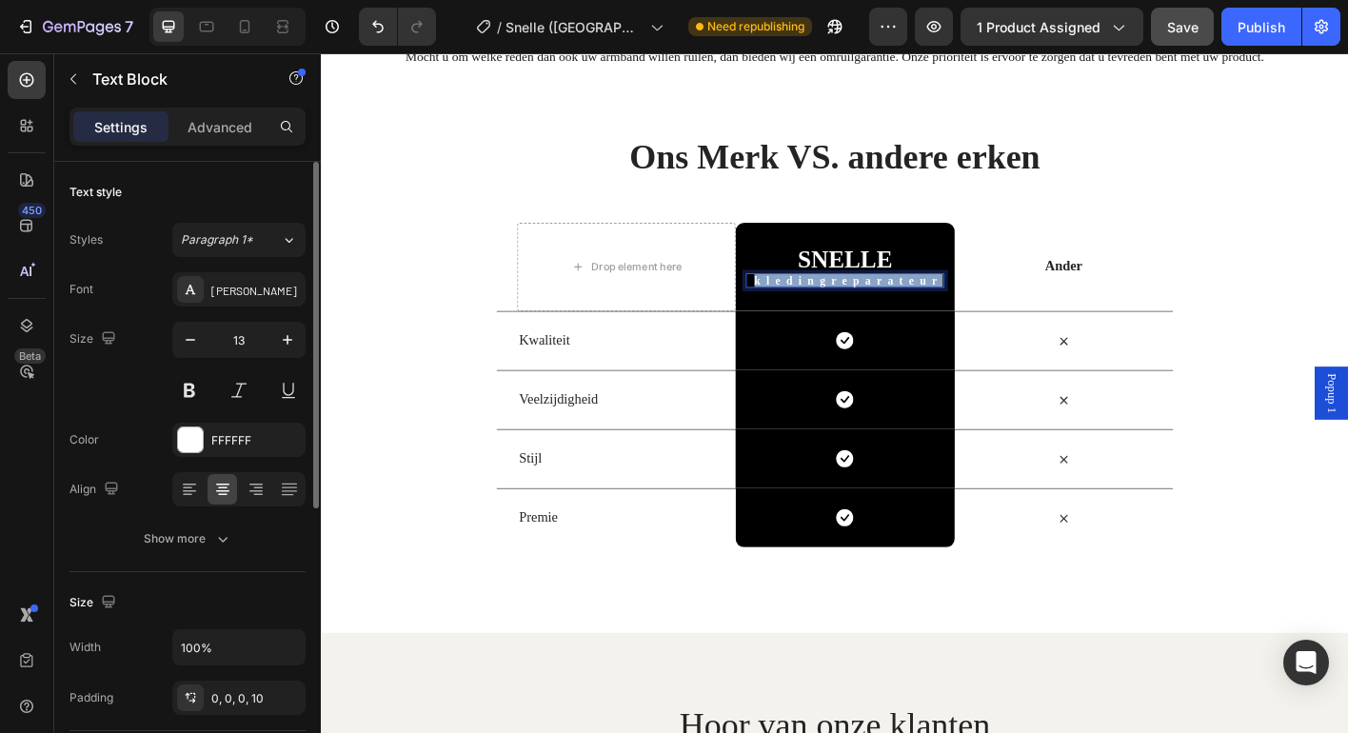
click at [964, 306] on strong "kledingreparateur" at bounding box center [907, 306] width 210 height 14
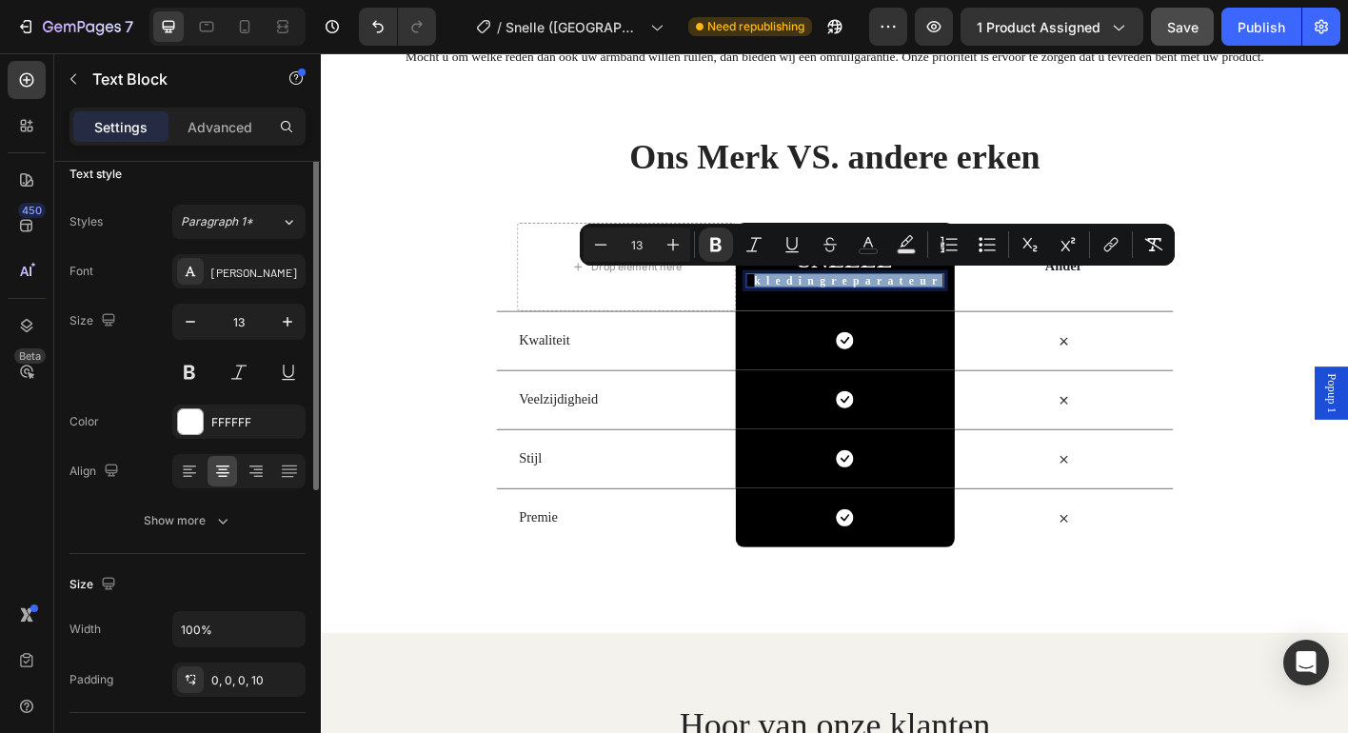
scroll to position [0, 0]
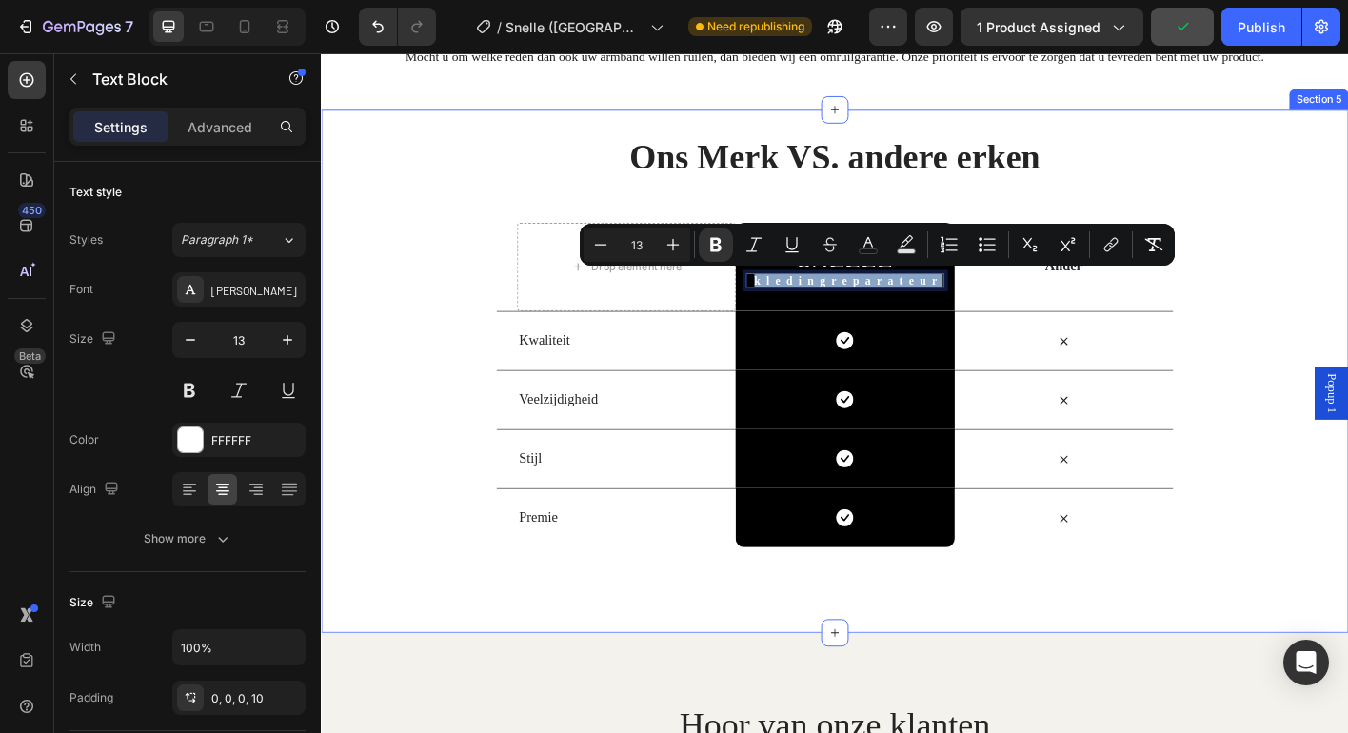
click at [597, 139] on div "Ons Merk VS. andere erken Heading Row Drop element here SNELLE Heading kledingr…" at bounding box center [892, 407] width 1142 height 582
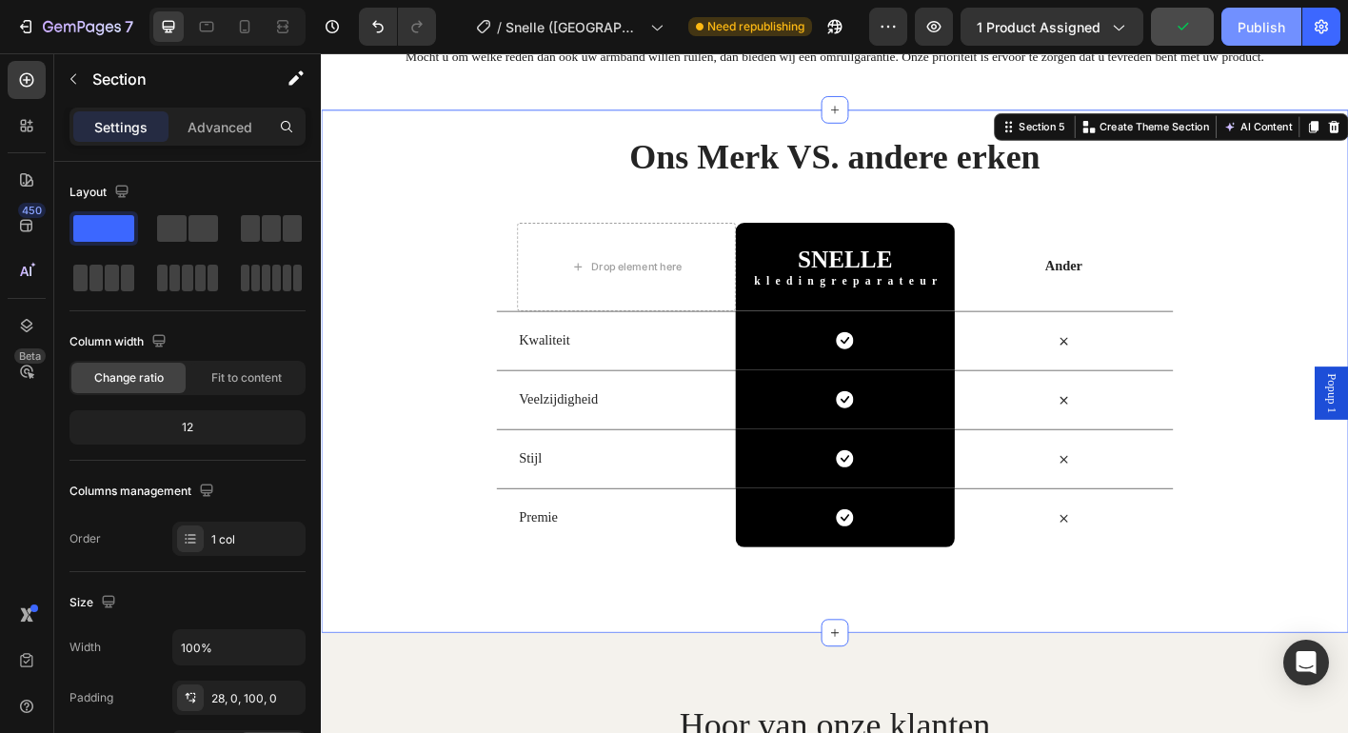
click at [1263, 22] on div "Publish" at bounding box center [1261, 27] width 48 height 20
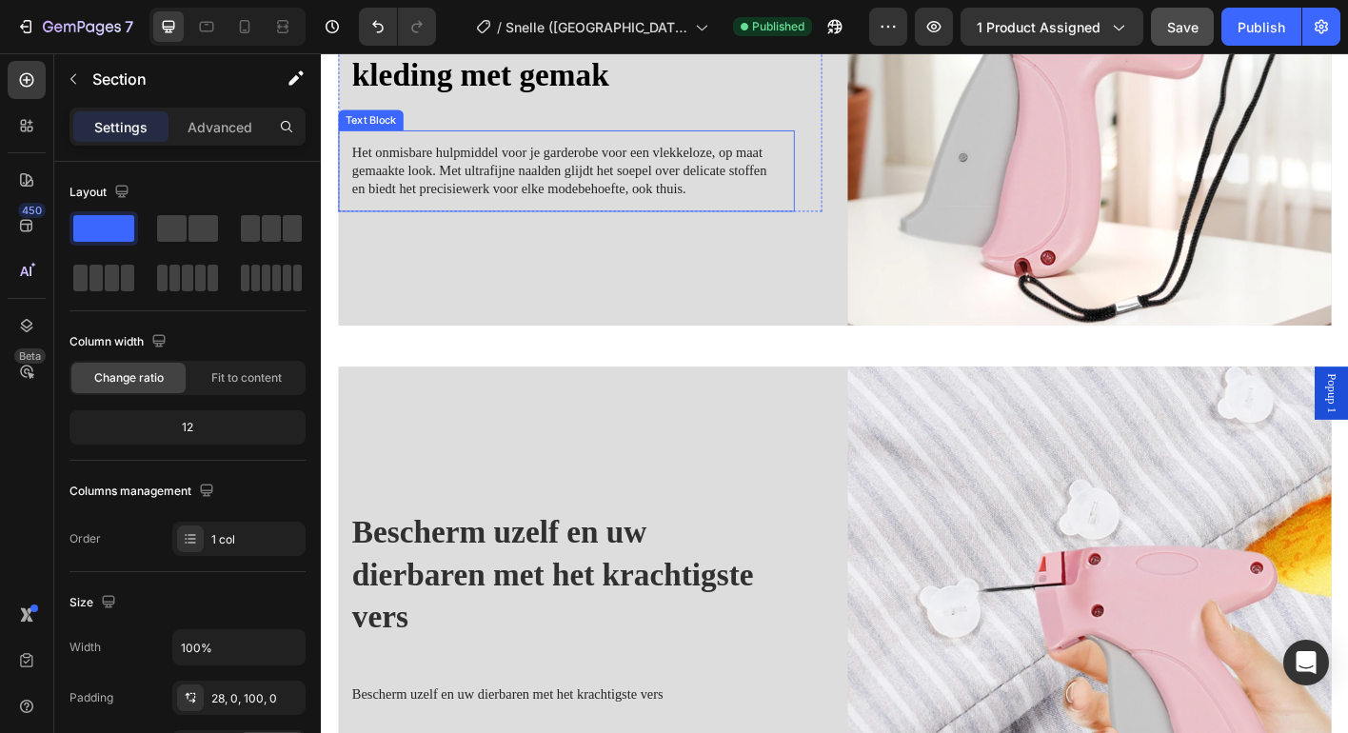
scroll to position [1328, 0]
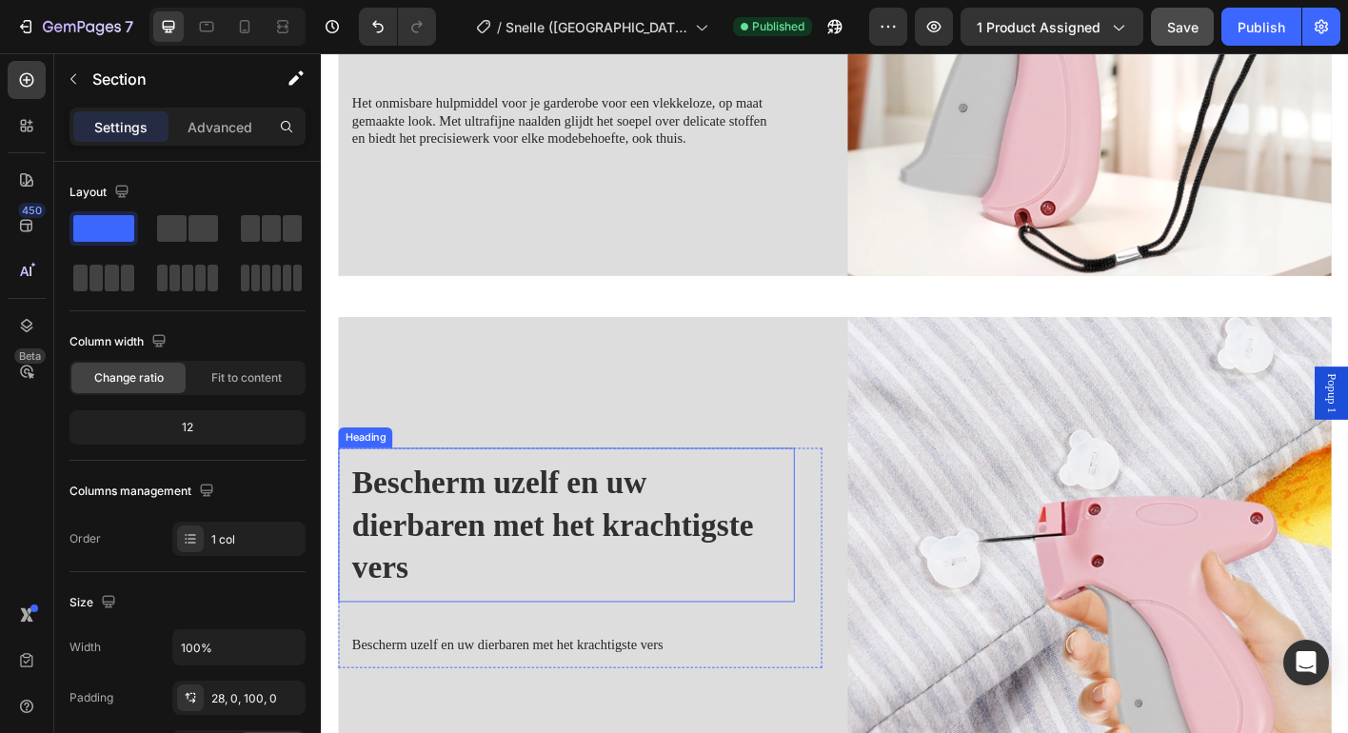
click at [541, 569] on strong "Bescherm uzelf en uw dierbaren met het krachtigste vers" at bounding box center [578, 577] width 446 height 133
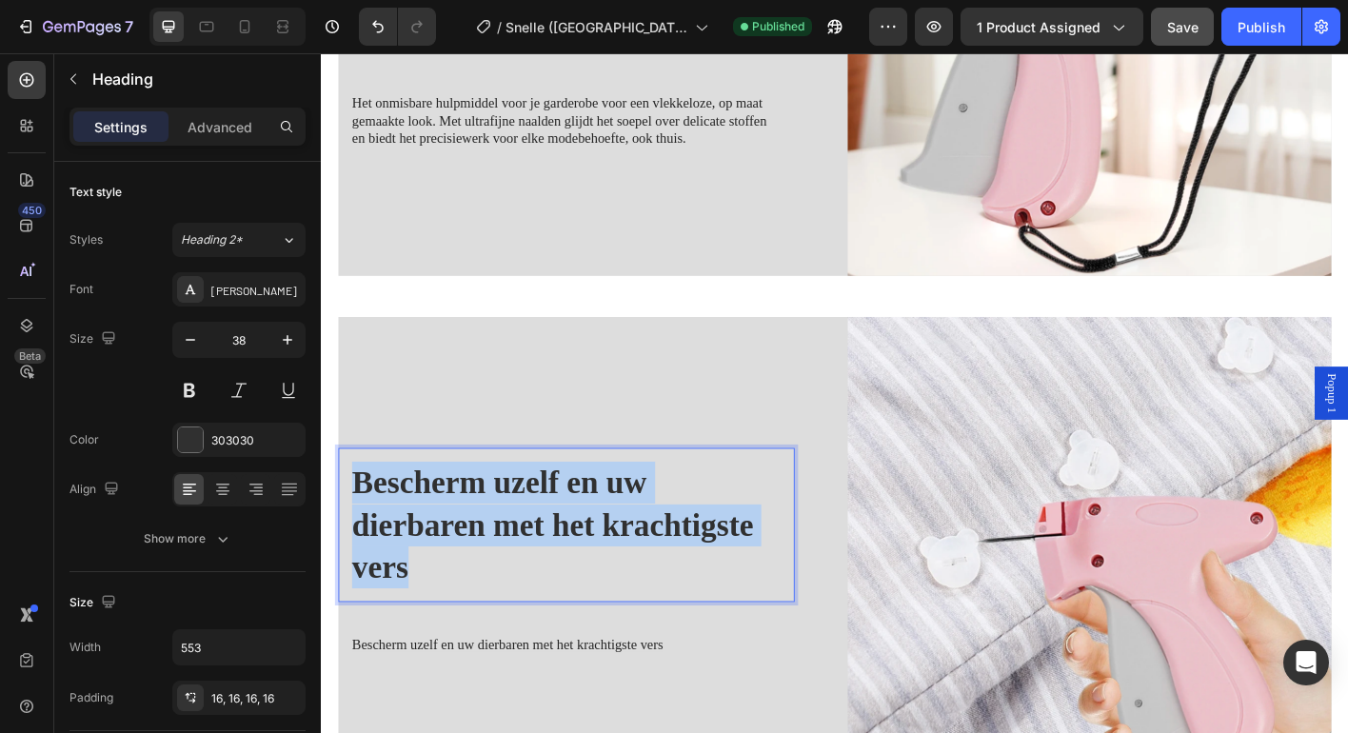
click at [541, 569] on strong "Bescherm uzelf en uw dierbaren met het krachtigste vers" at bounding box center [578, 577] width 446 height 133
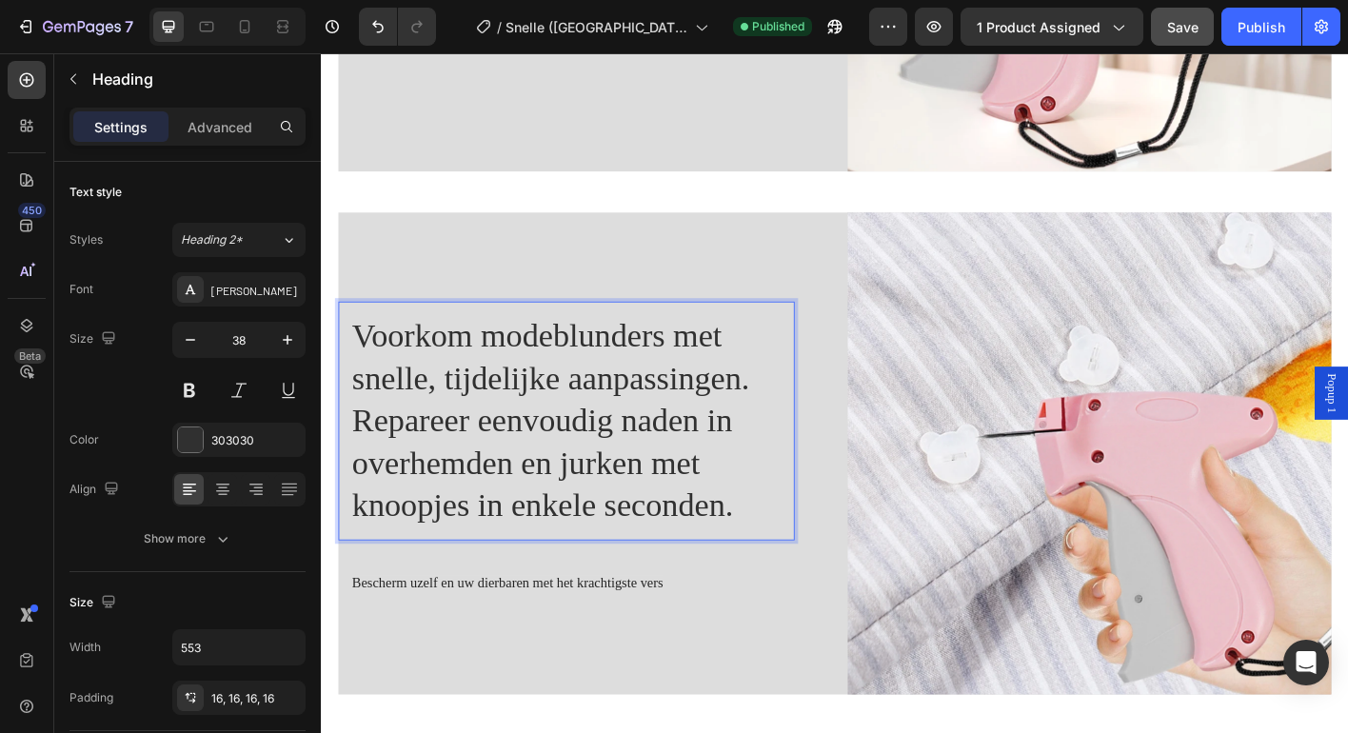
scroll to position [1468, 0]
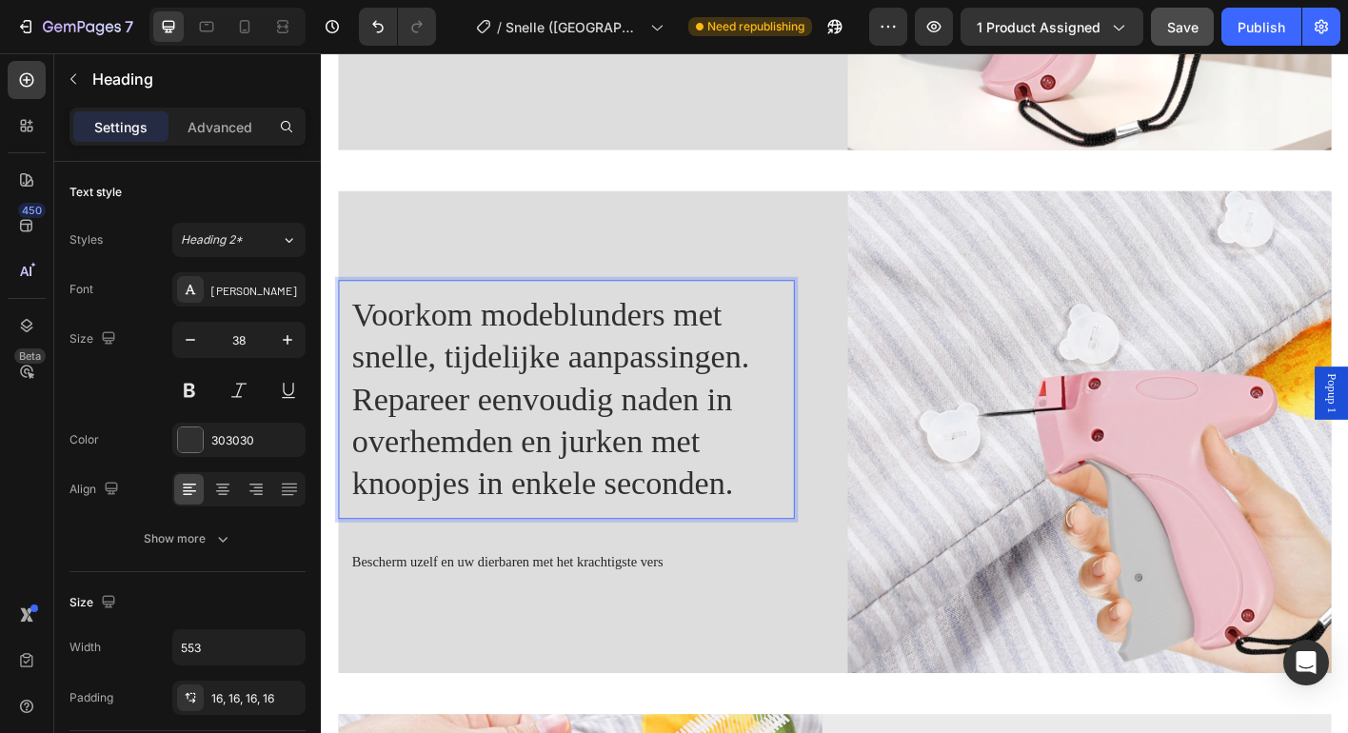
click at [675, 505] on p "Voorkom modeblunders met snelle, tijdelijke aanpassingen. Repareer eenvoudig na…" at bounding box center [593, 438] width 477 height 235
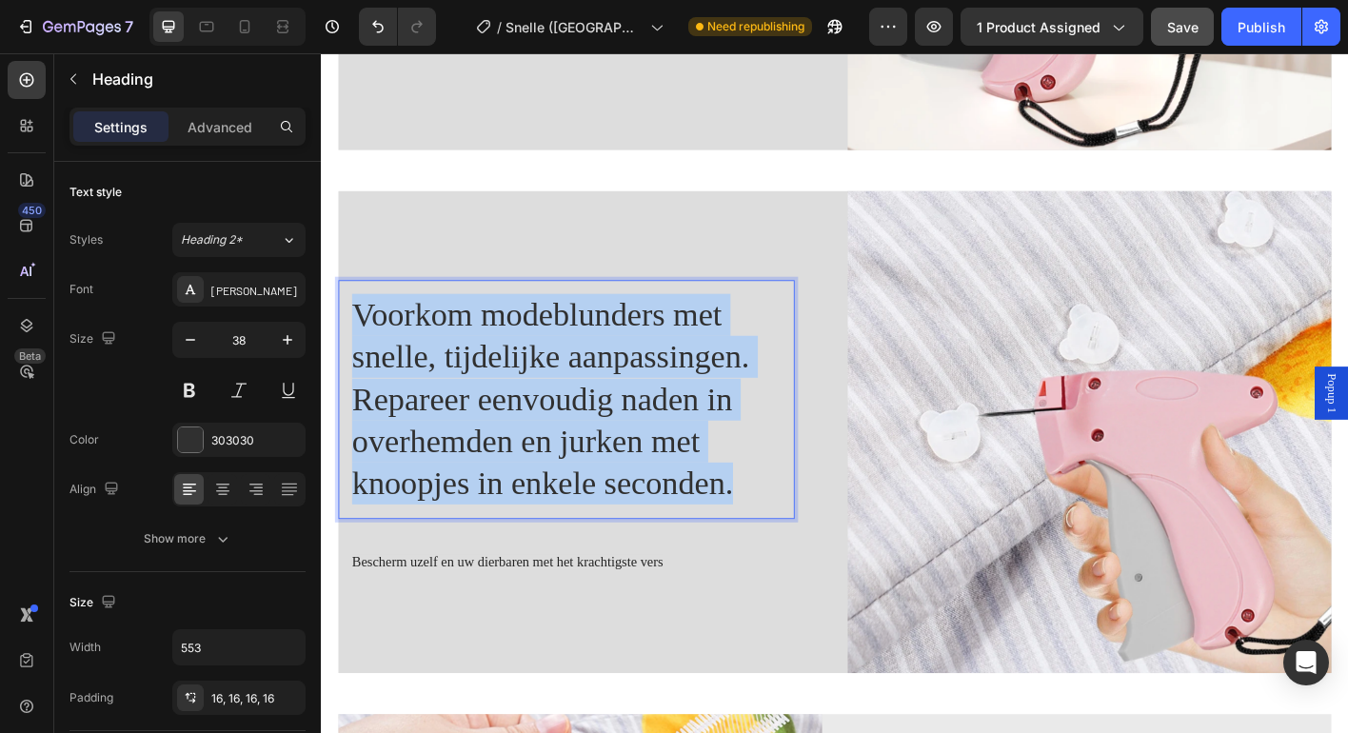
click at [675, 505] on p "Voorkom modeblunders met snelle, tijdelijke aanpassingen. Repareer eenvoudig na…" at bounding box center [593, 438] width 477 height 235
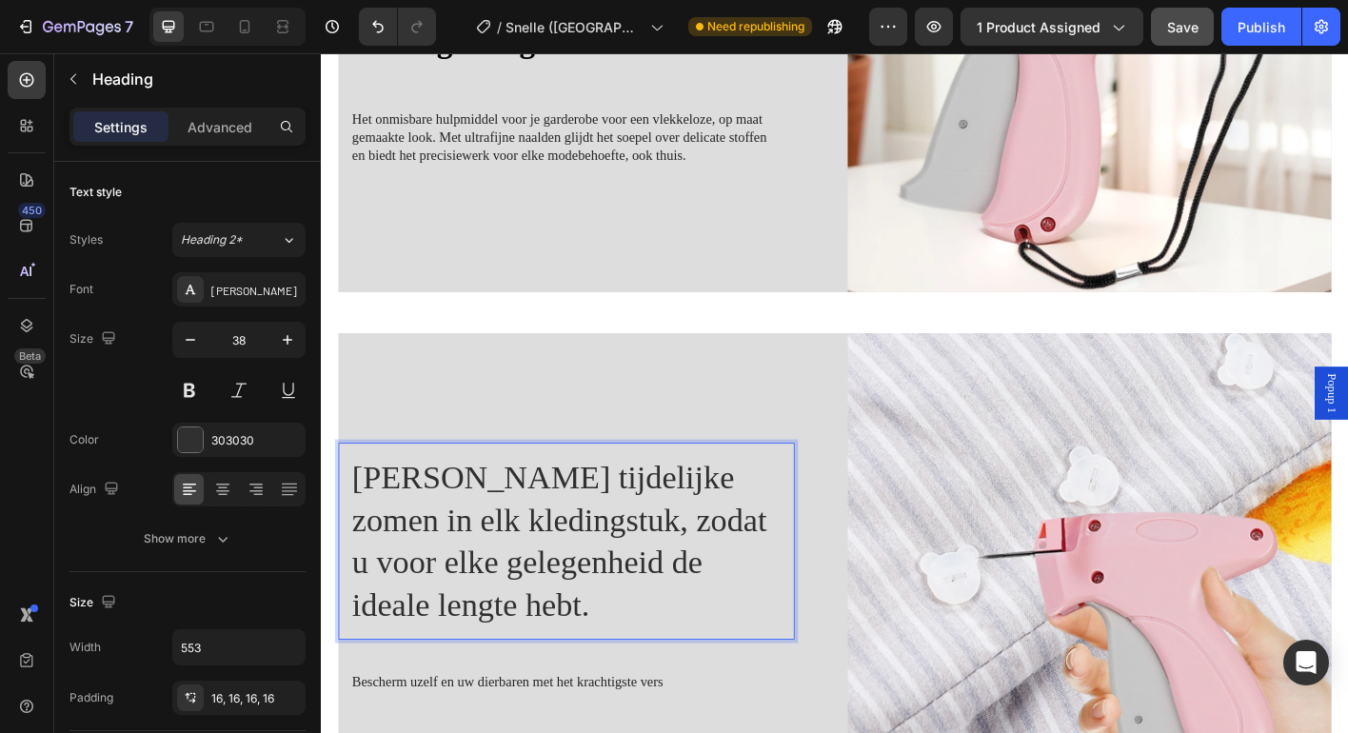
scroll to position [1315, 0]
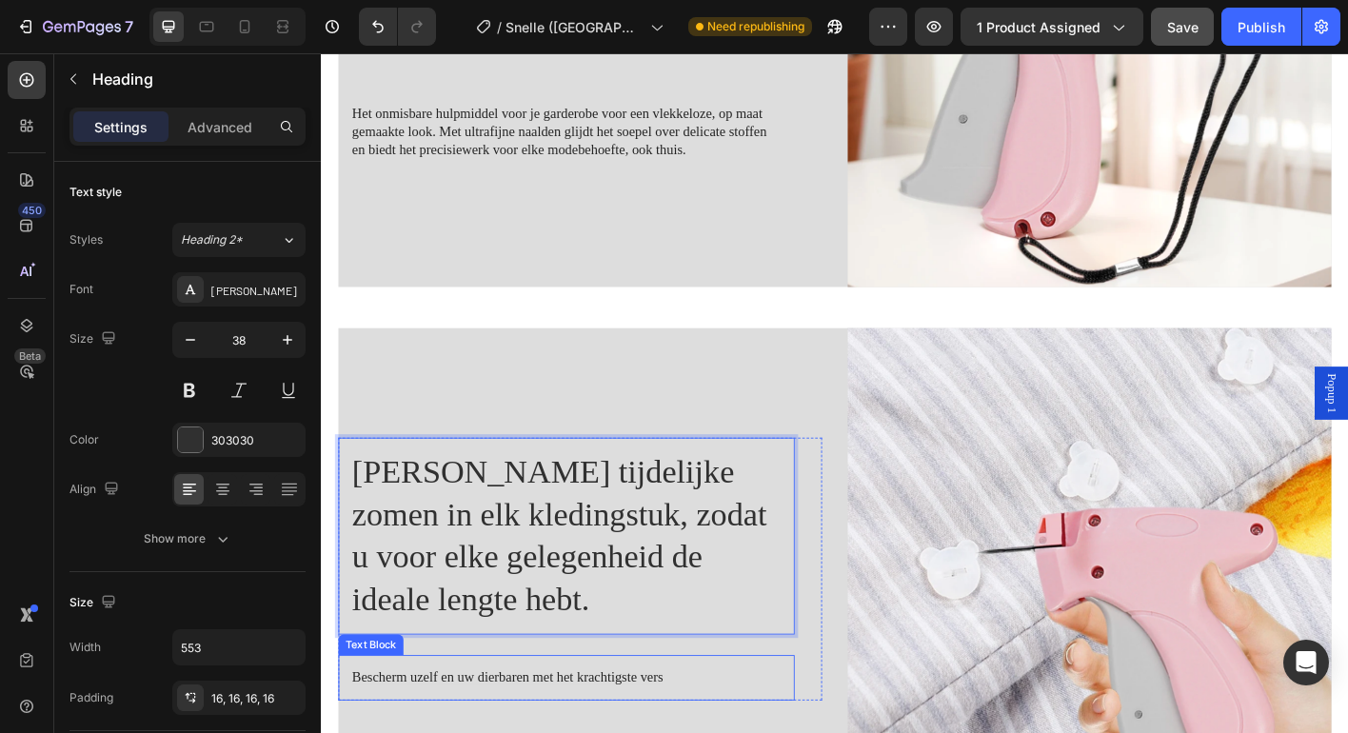
click at [458, 732] on span "Bescherm uzelf en uw dierbaren met het krachtigste vers" at bounding box center [528, 747] width 346 height 16
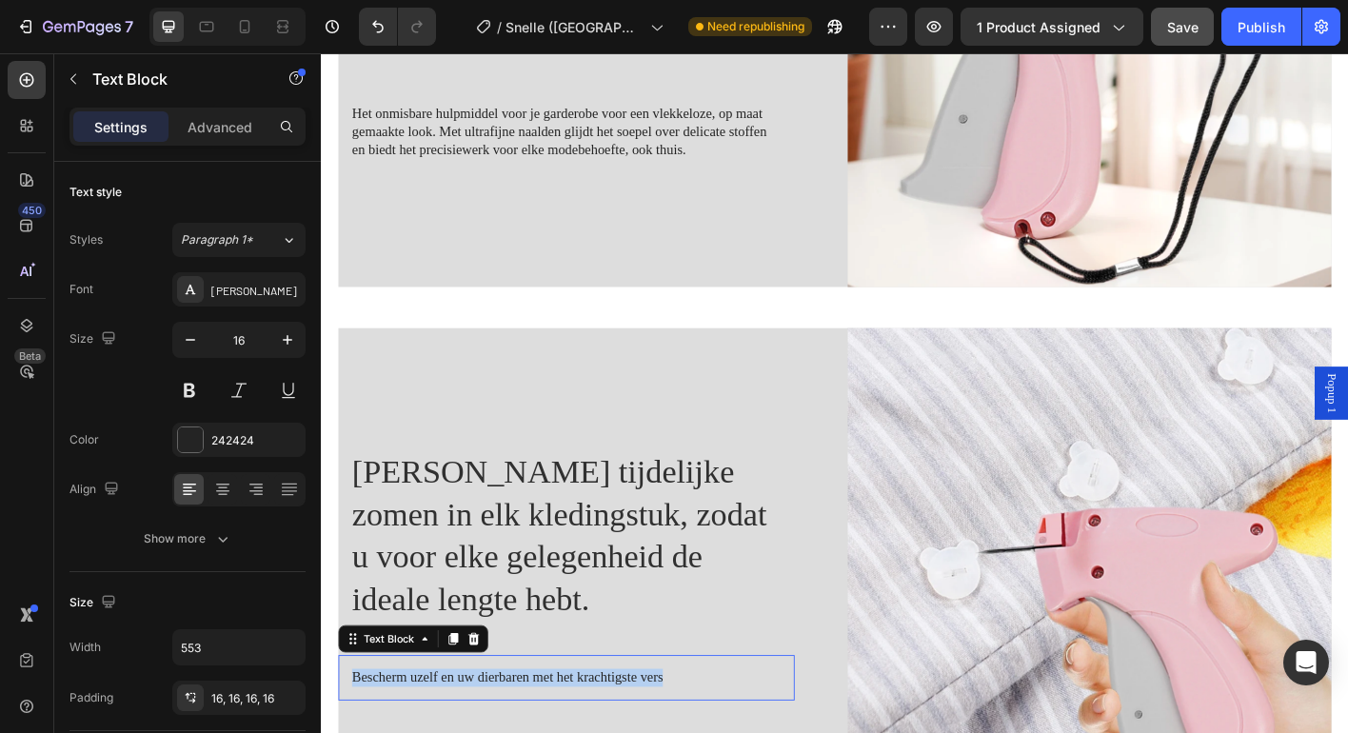
click at [458, 732] on span "Bescherm uzelf en uw dierbaren met het krachtigste vers" at bounding box center [528, 747] width 346 height 16
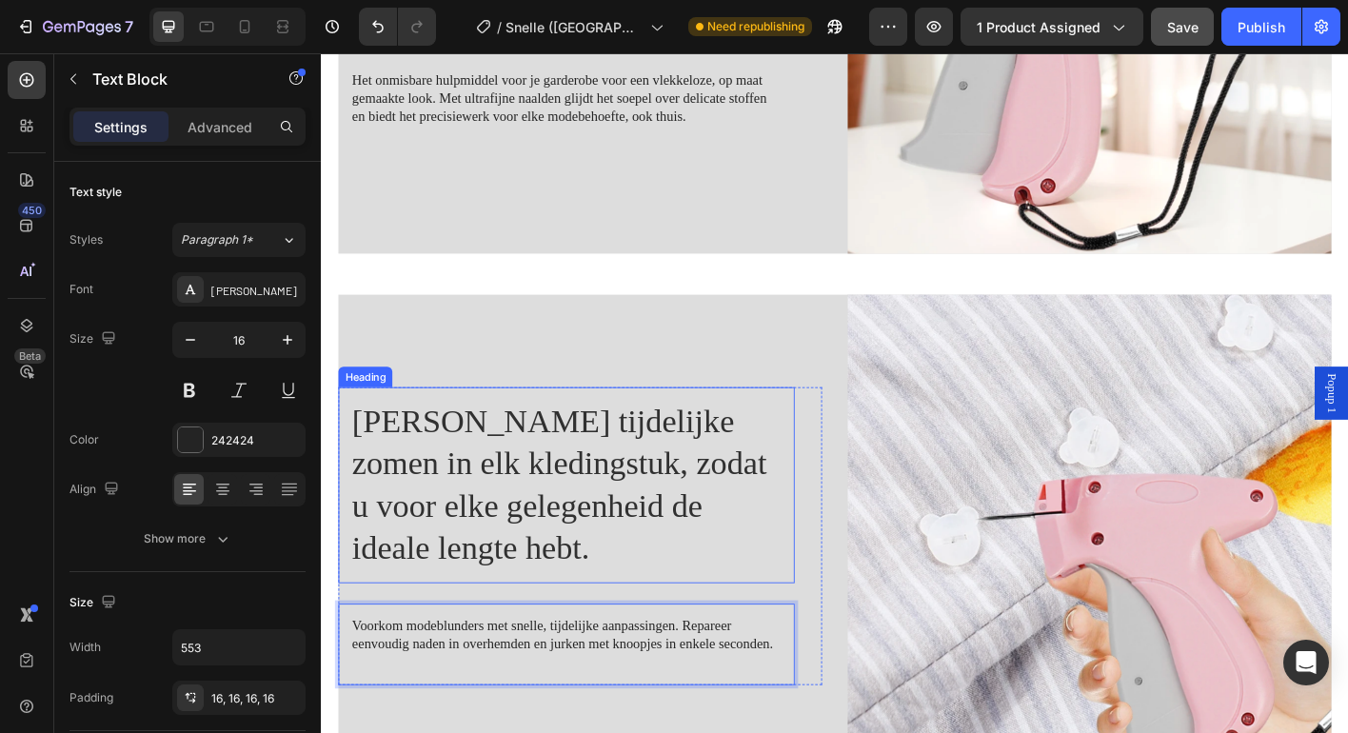
scroll to position [1362, 0]
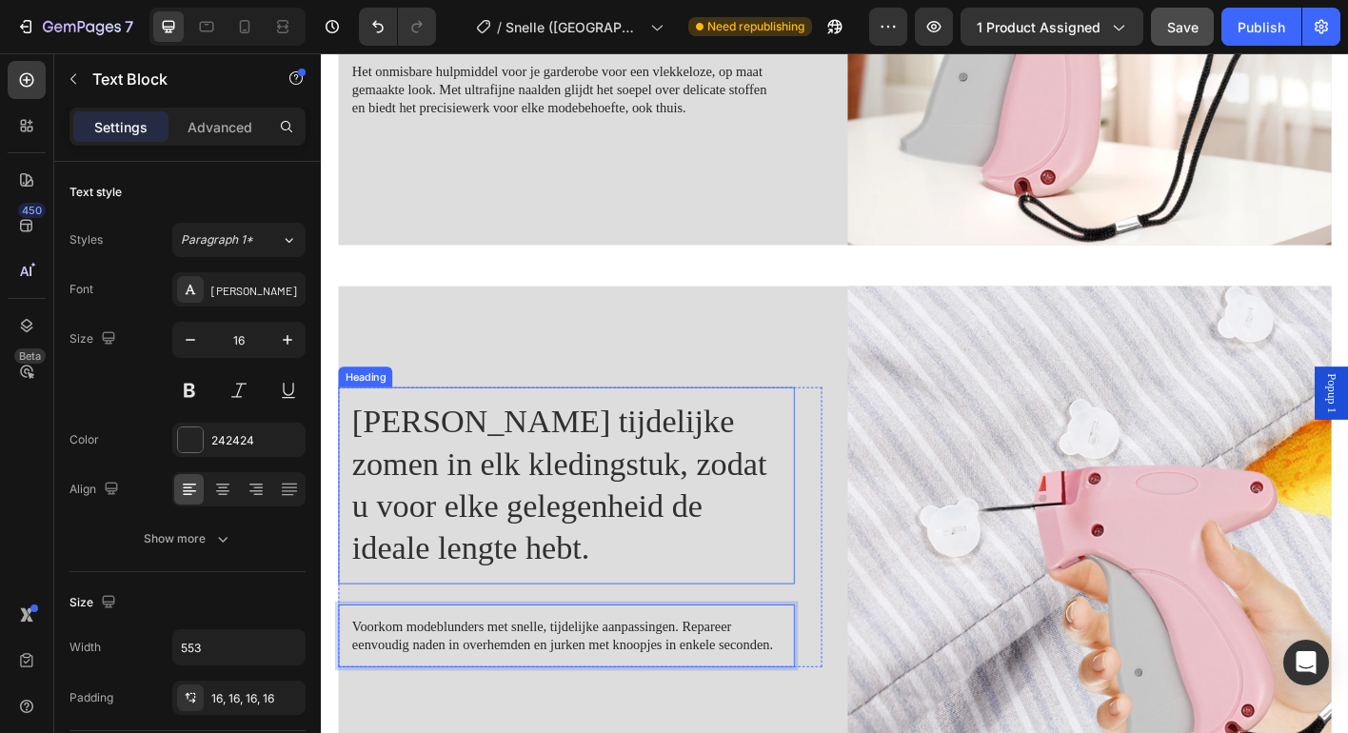
click at [414, 583] on p "[PERSON_NAME] tijdelijke zomen in elk kledingstuk, zodat u voor elke gelegenhei…" at bounding box center [593, 534] width 477 height 188
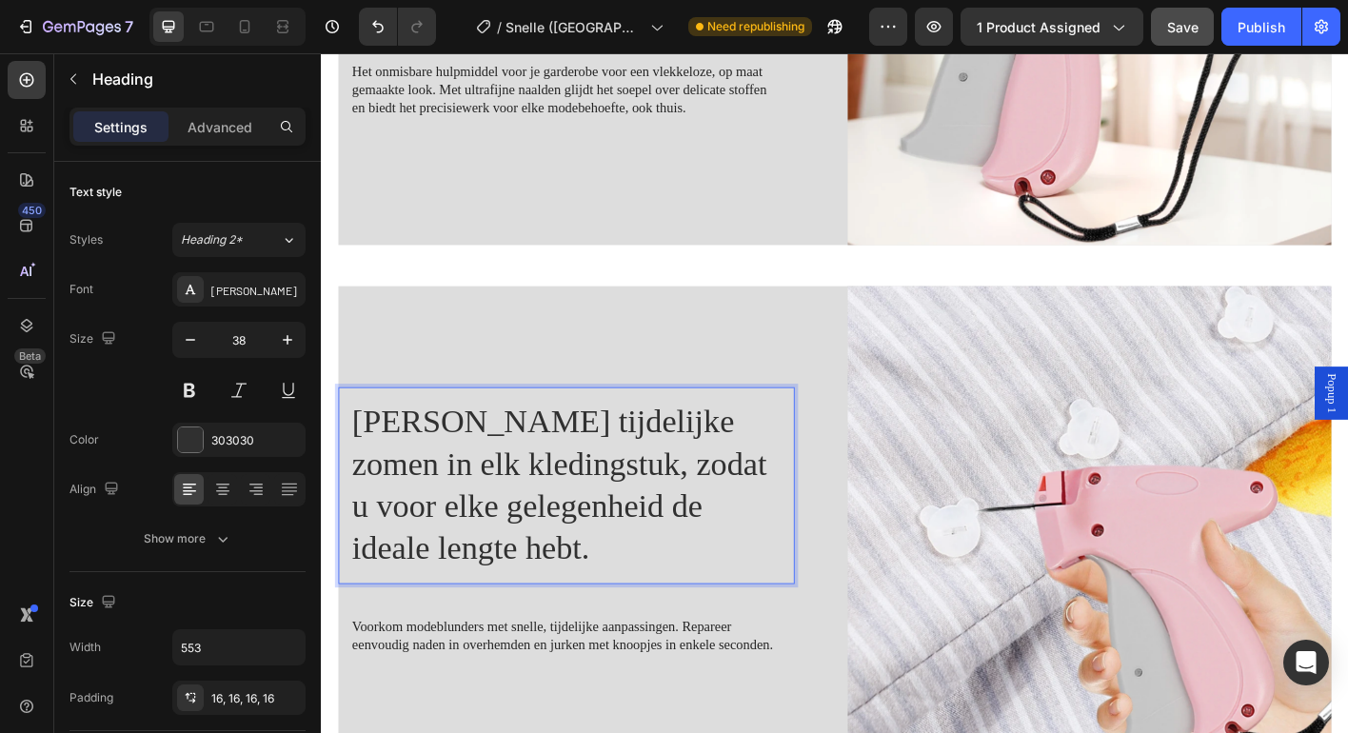
click at [414, 583] on p "[PERSON_NAME] tijdelijke zomen in elk kledingstuk, zodat u voor elke gelegenhei…" at bounding box center [593, 534] width 477 height 188
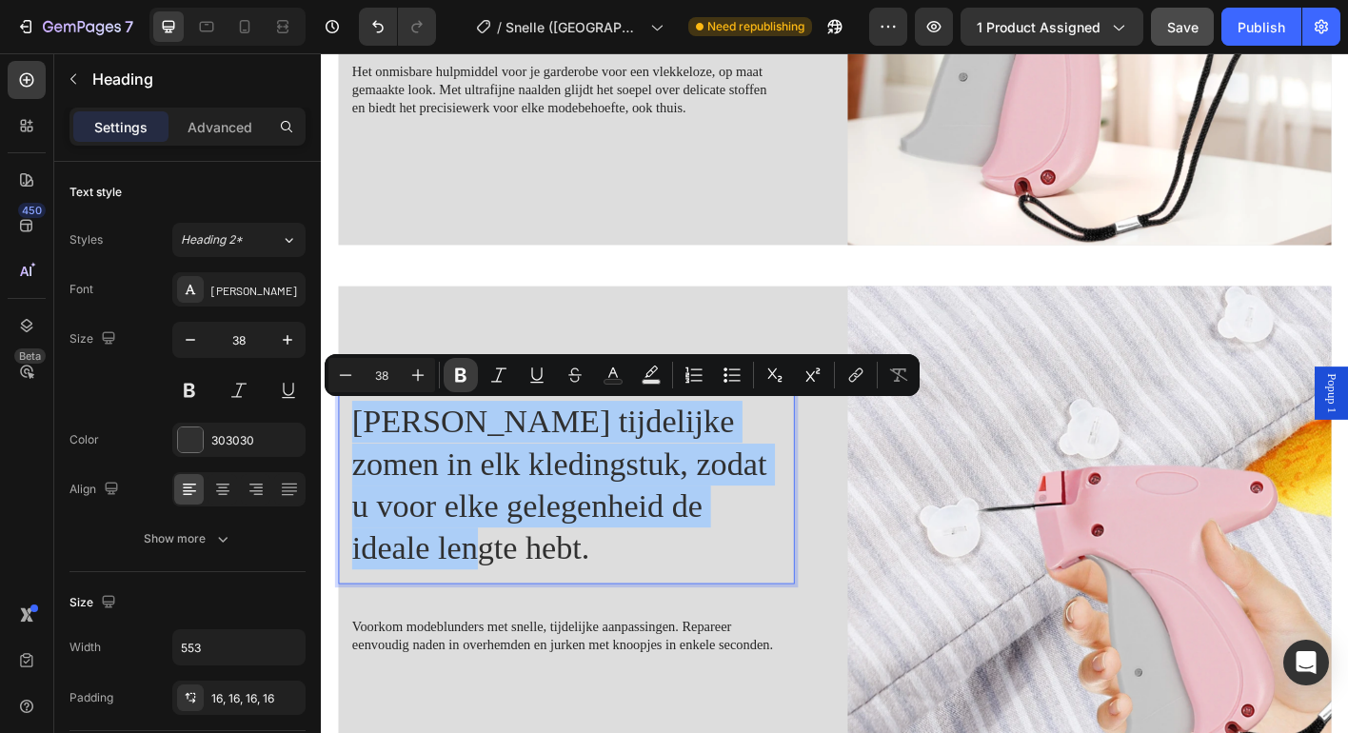
click at [459, 374] on icon "Editor contextual toolbar" at bounding box center [460, 375] width 11 height 14
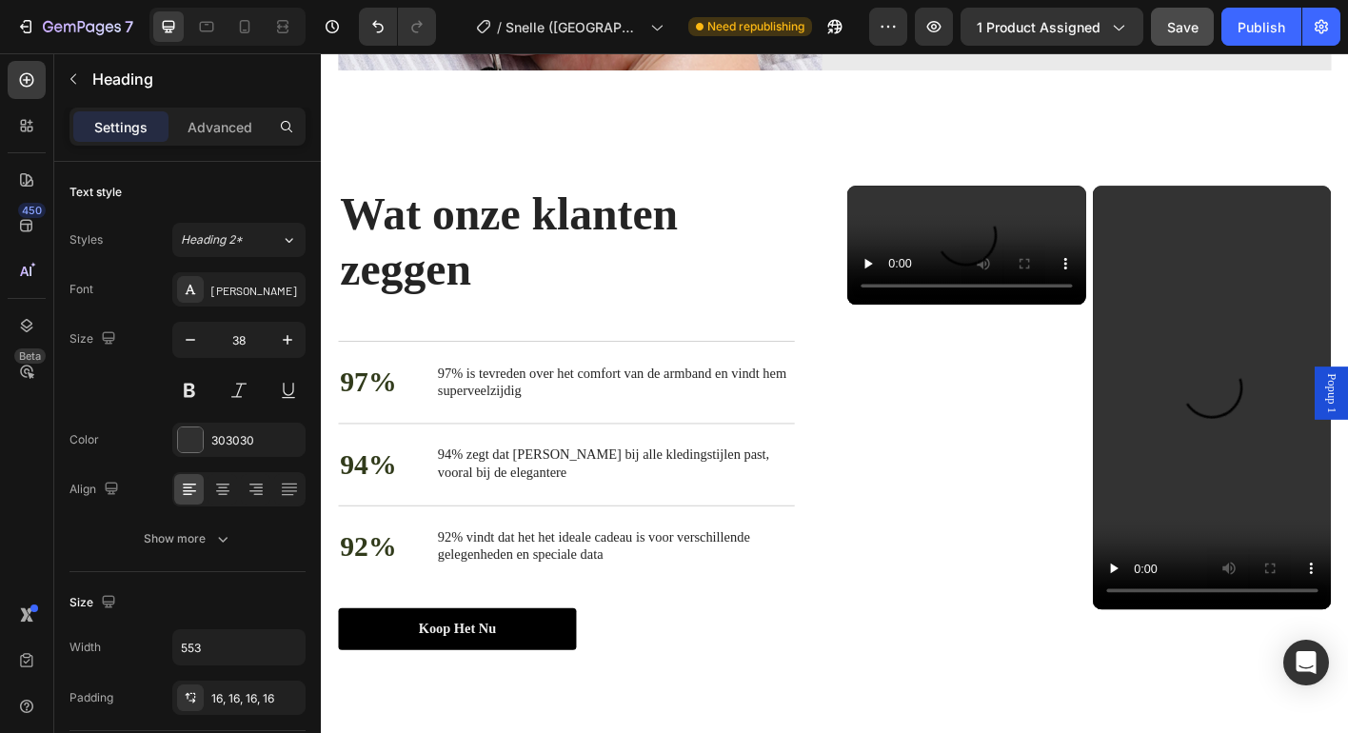
scroll to position [2722, 0]
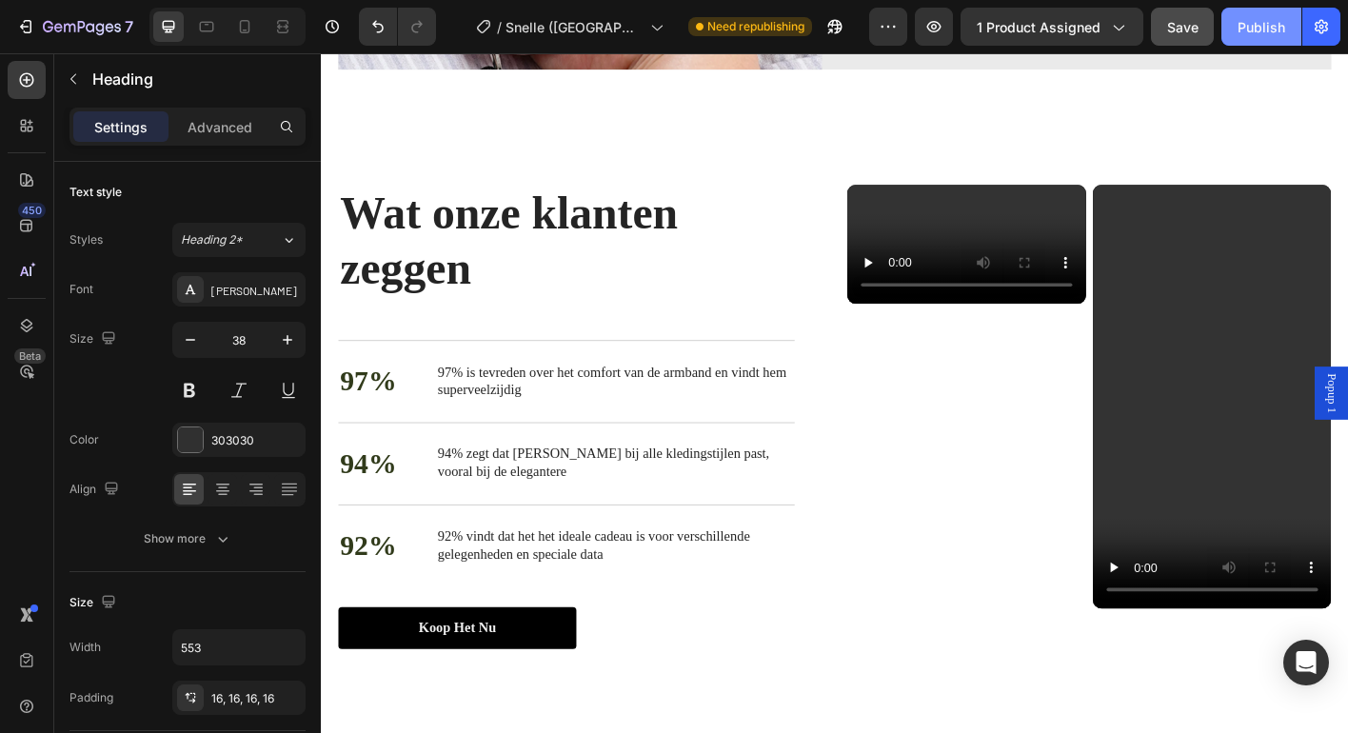
click at [1246, 30] on div "Publish" at bounding box center [1261, 27] width 48 height 20
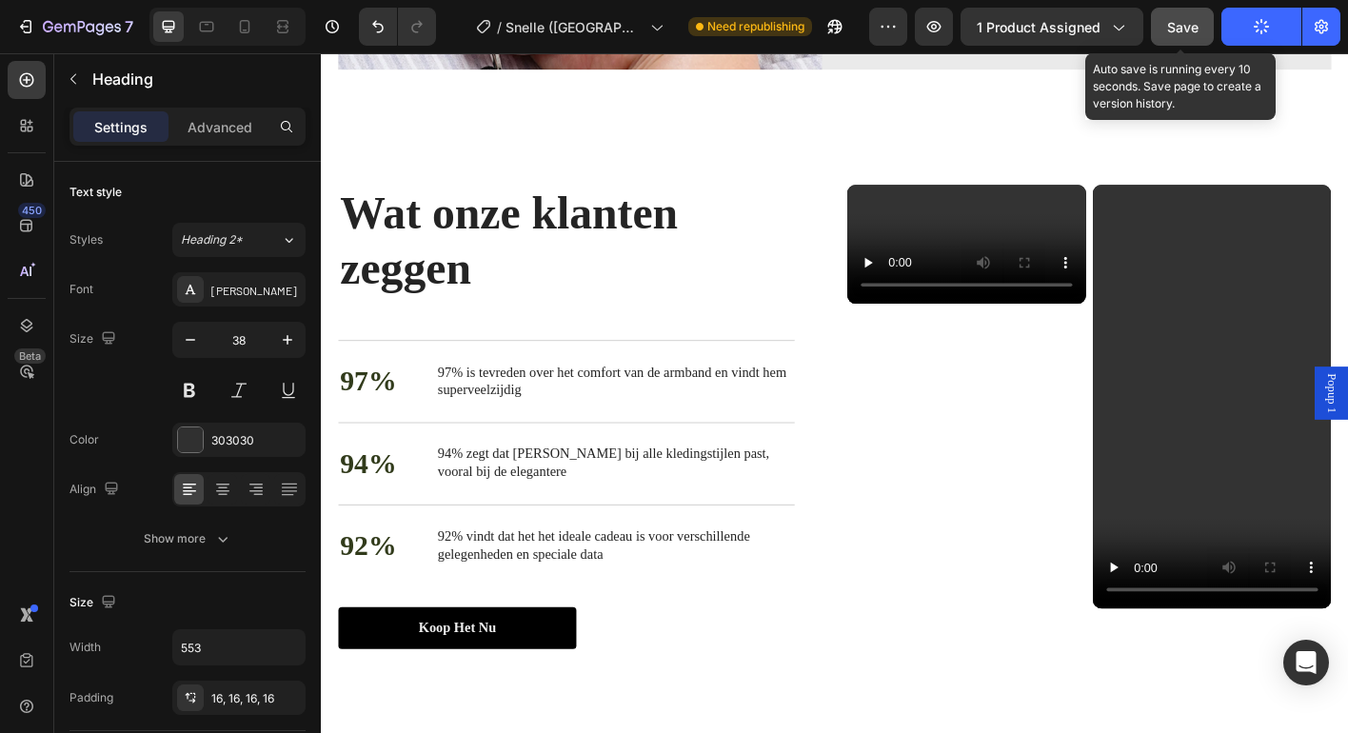
click at [1177, 27] on span "Save" at bounding box center [1182, 27] width 31 height 16
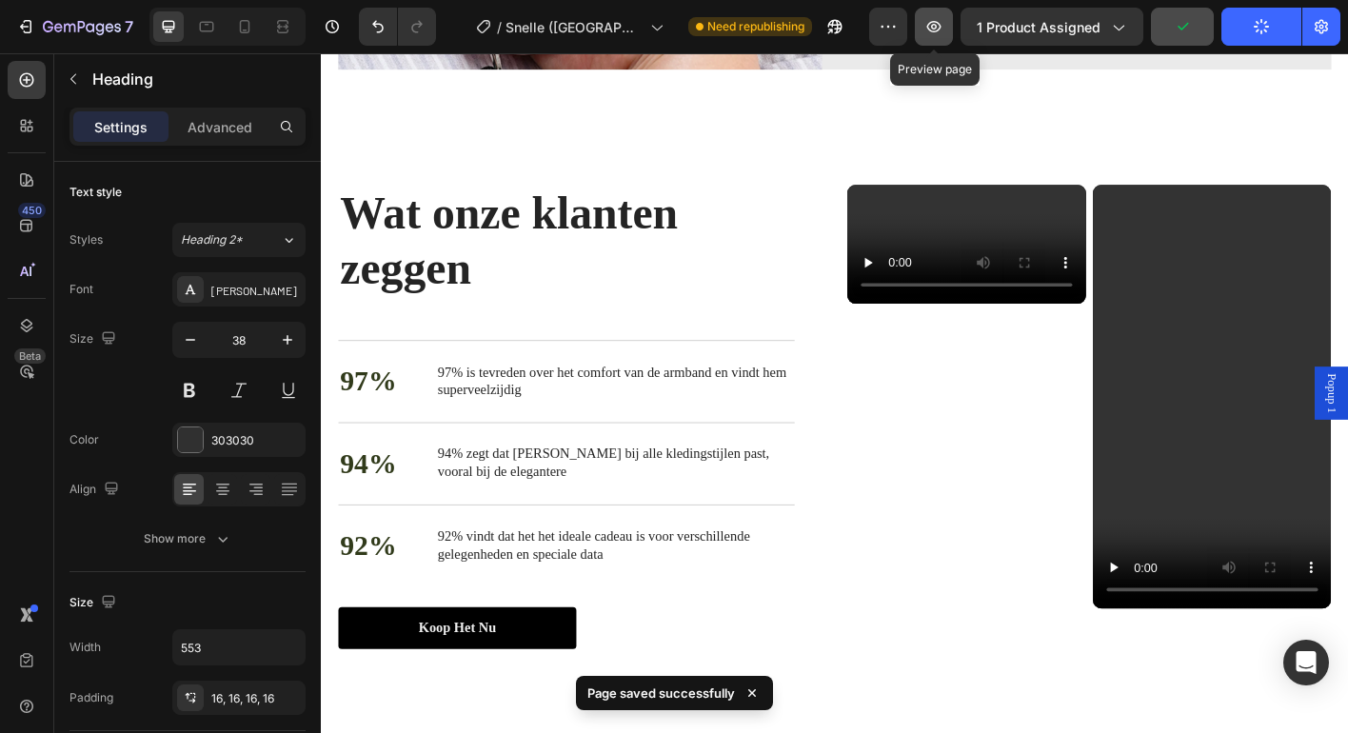
click at [941, 26] on icon "button" at bounding box center [933, 26] width 19 height 19
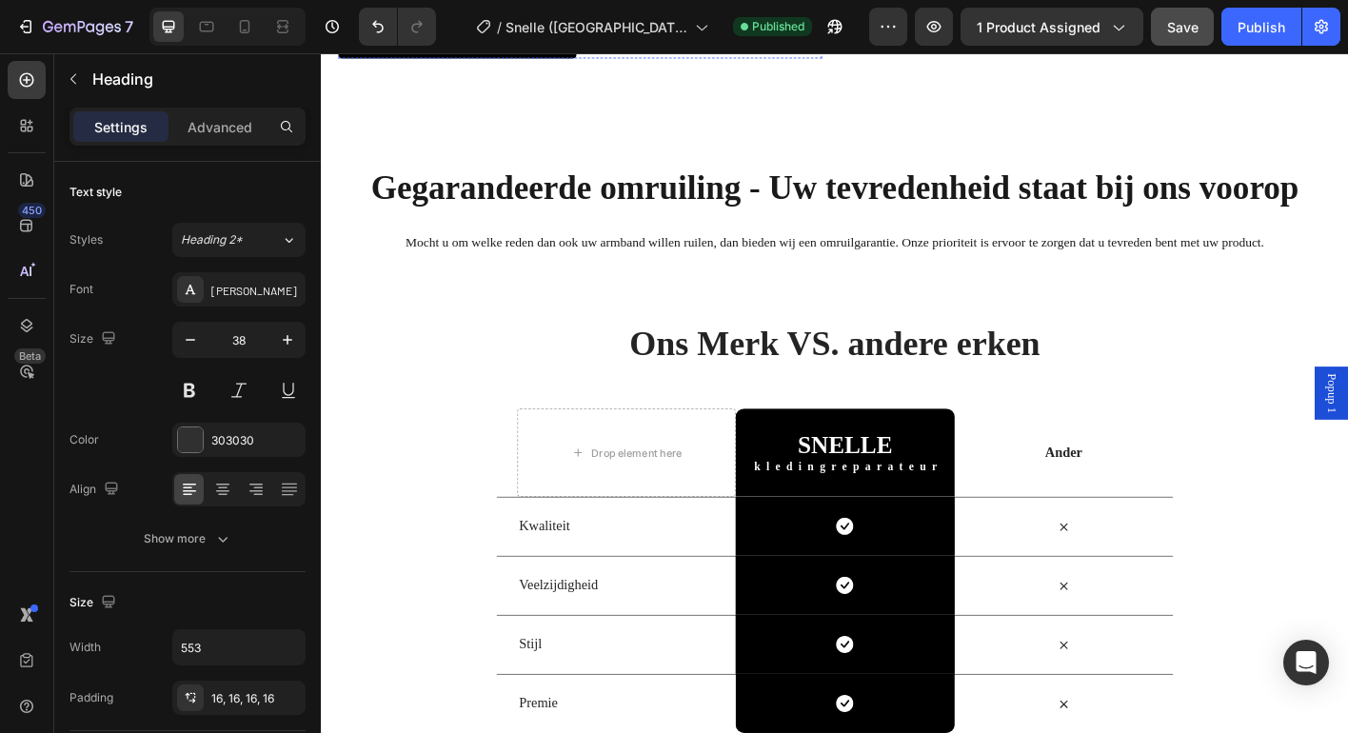
scroll to position [3435, 0]
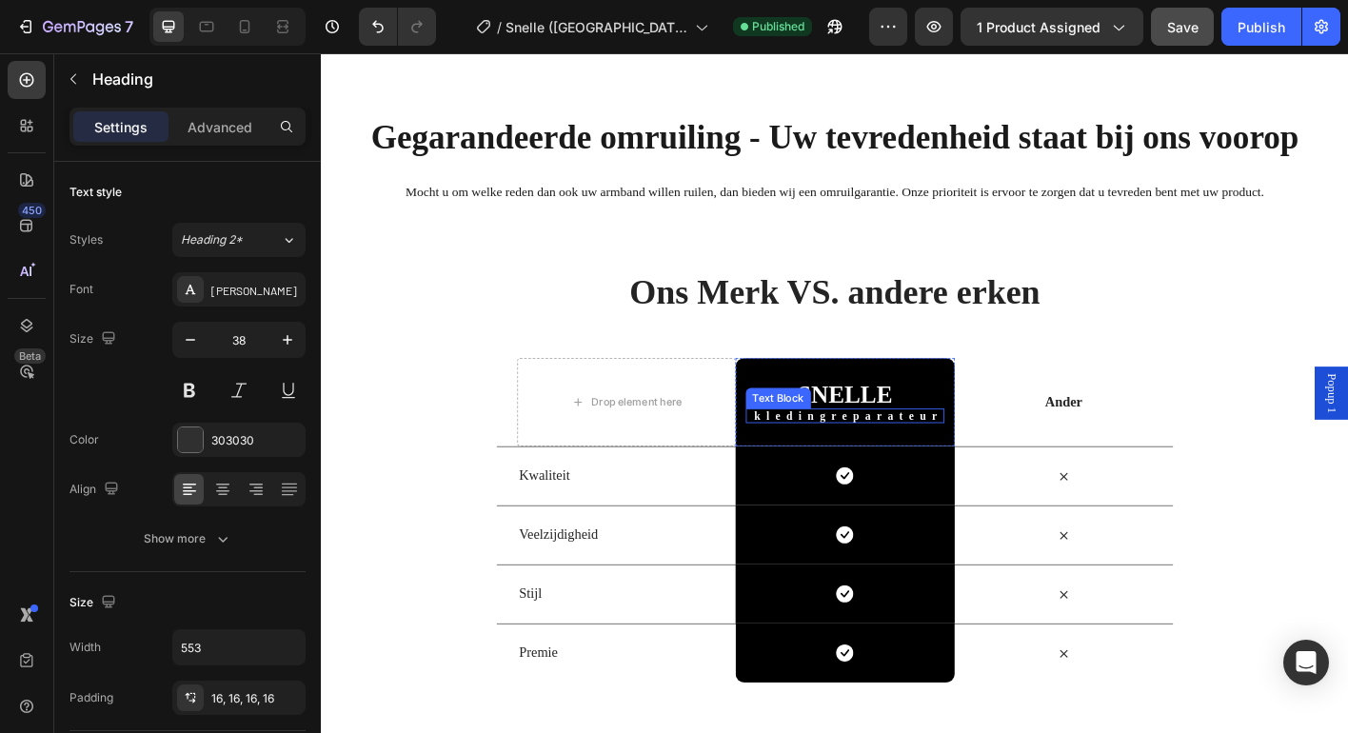
click at [910, 453] on strong "kledingreparateur" at bounding box center [907, 456] width 210 height 14
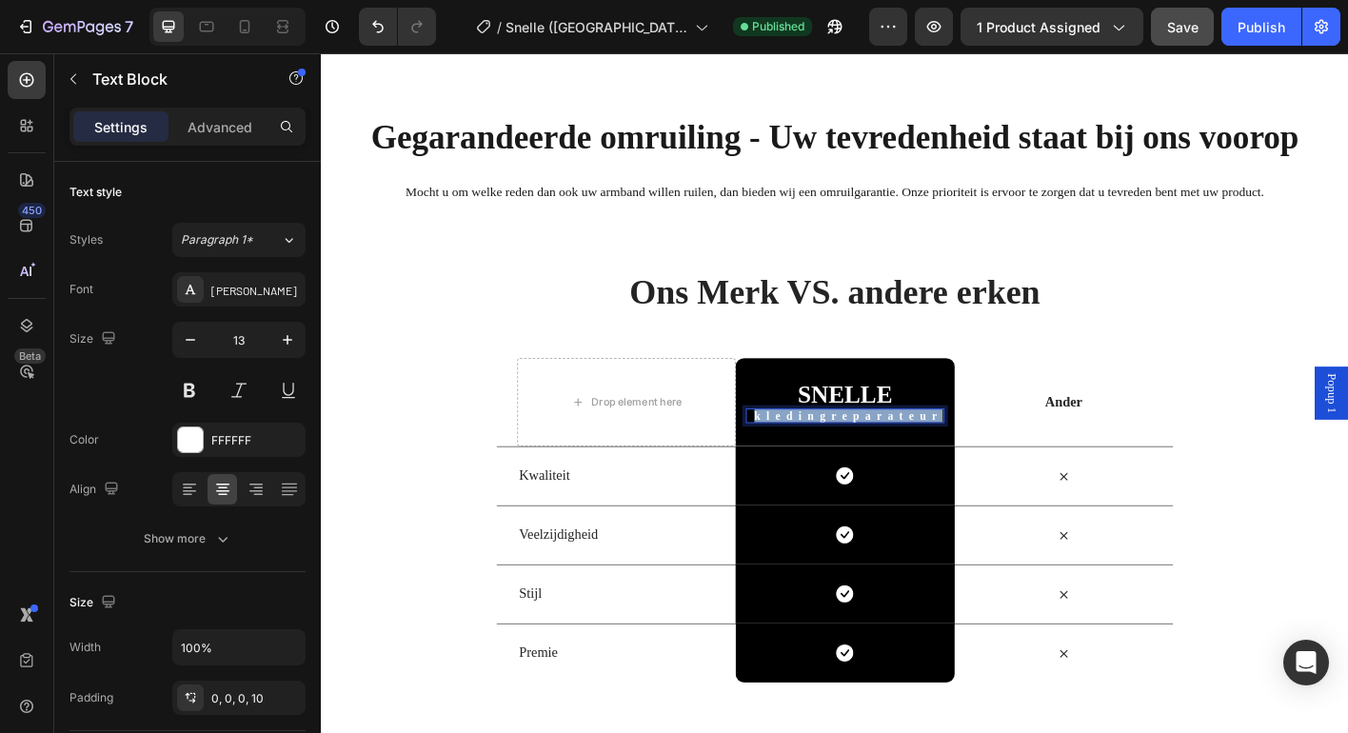
click at [910, 453] on strong "kledingreparateur" at bounding box center [907, 456] width 210 height 14
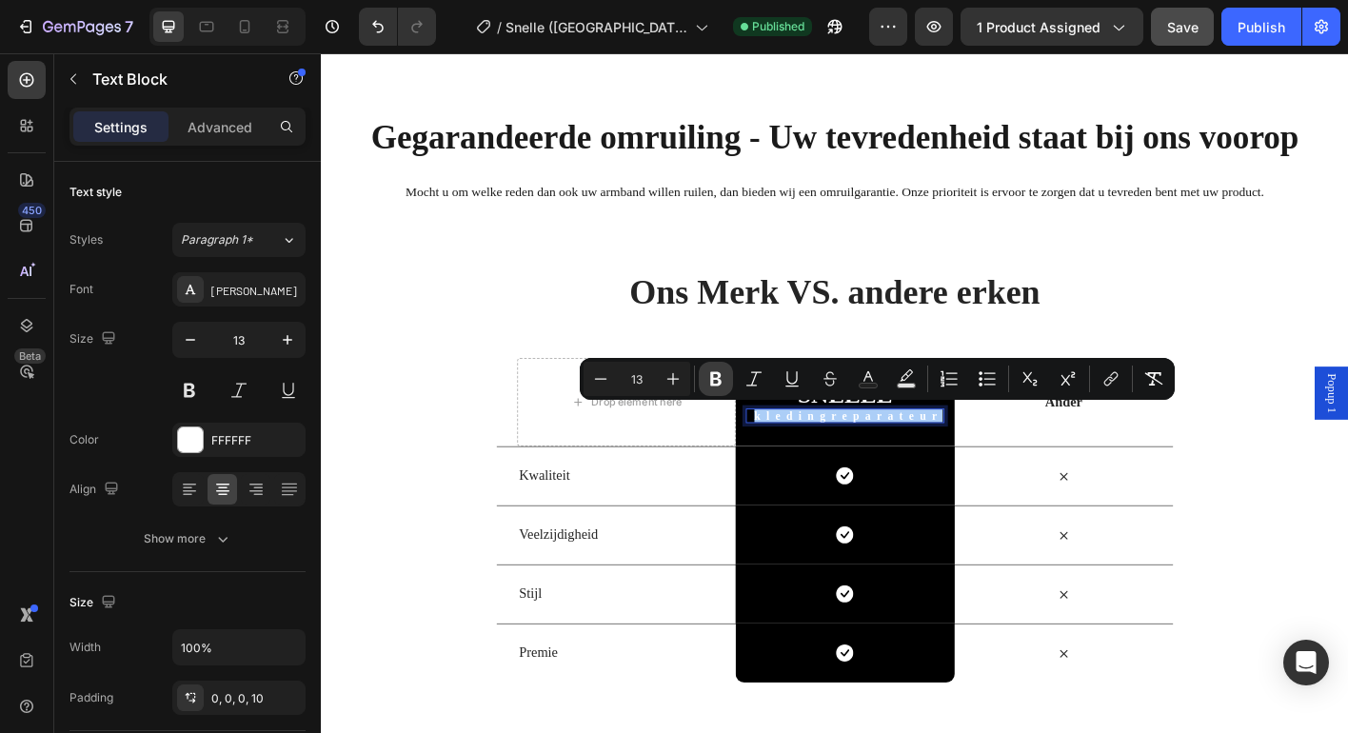
click at [714, 384] on icon "Editor contextual toolbar" at bounding box center [715, 379] width 11 height 14
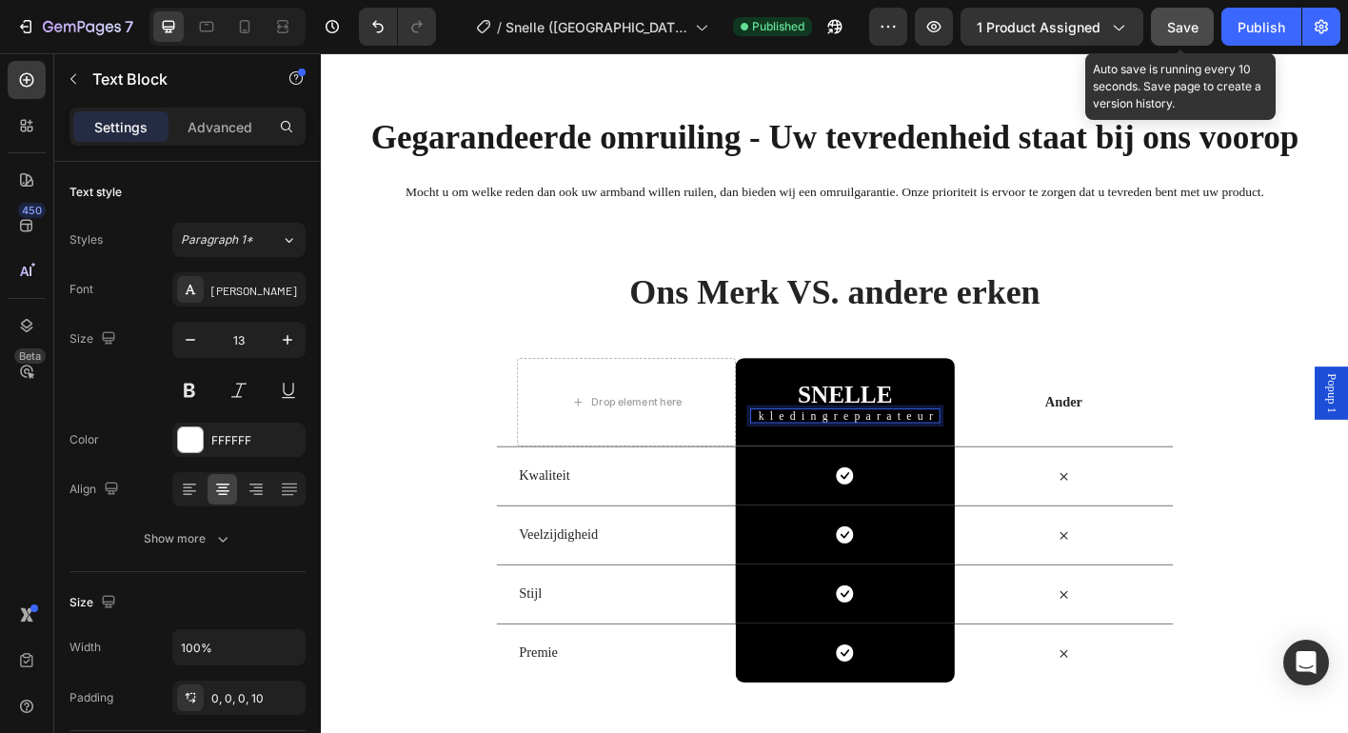
click at [1184, 27] on span "Save" at bounding box center [1182, 27] width 31 height 16
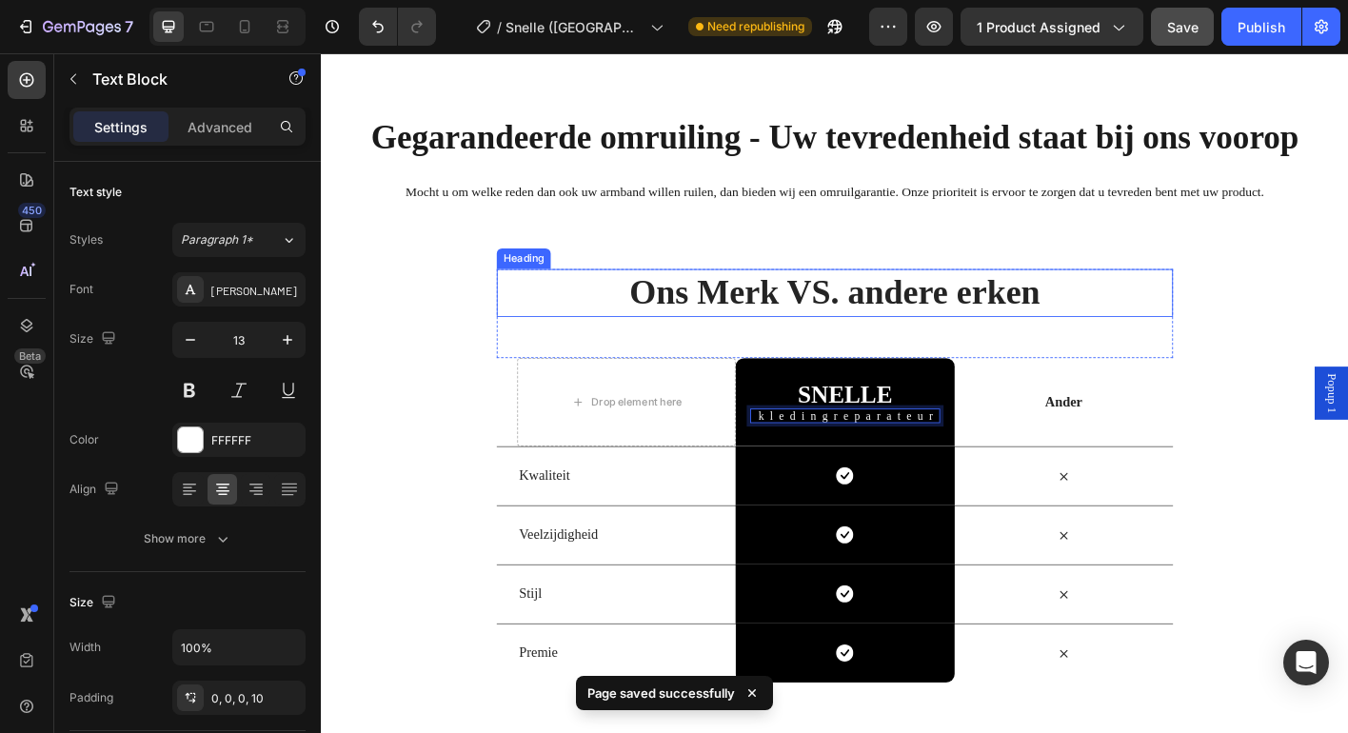
click at [944, 323] on strong "Ons Merk VS. andere erken" at bounding box center [891, 319] width 457 height 43
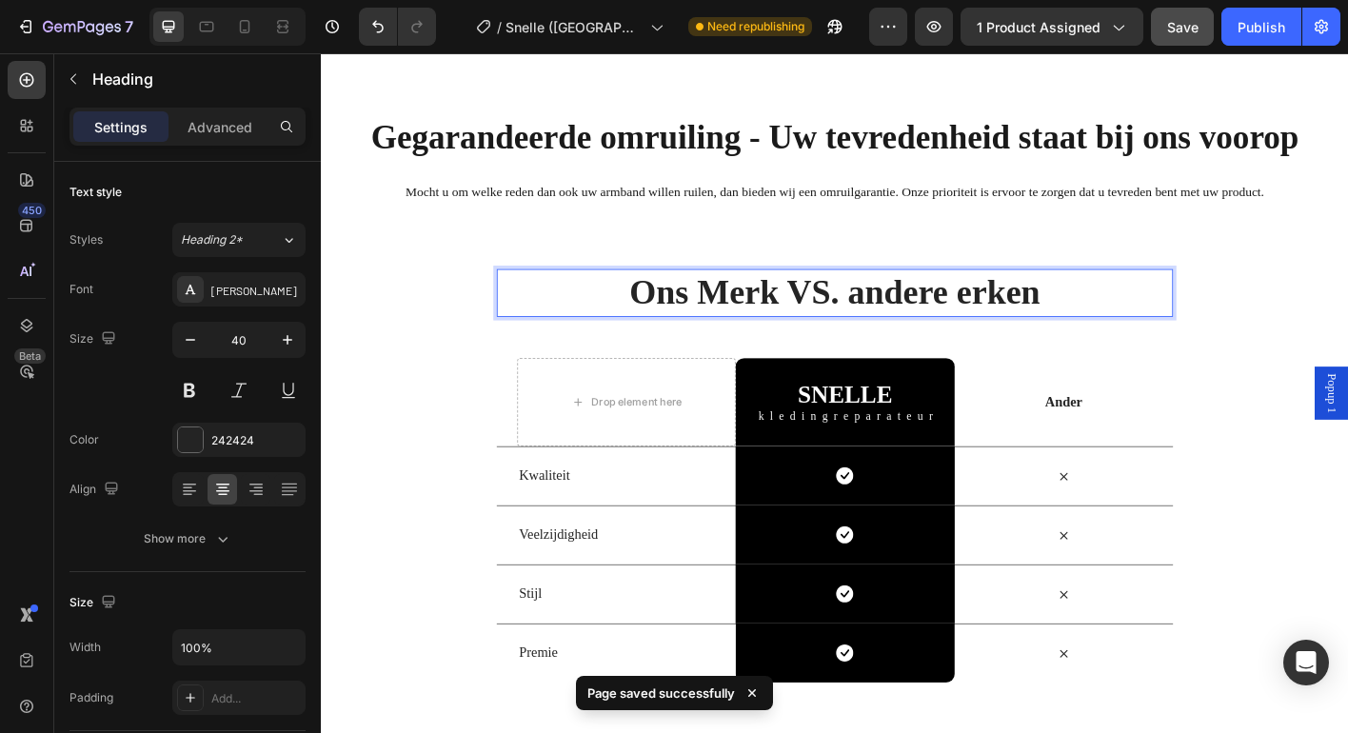
click at [944, 323] on strong "Ons Merk VS. andere erken" at bounding box center [891, 319] width 457 height 43
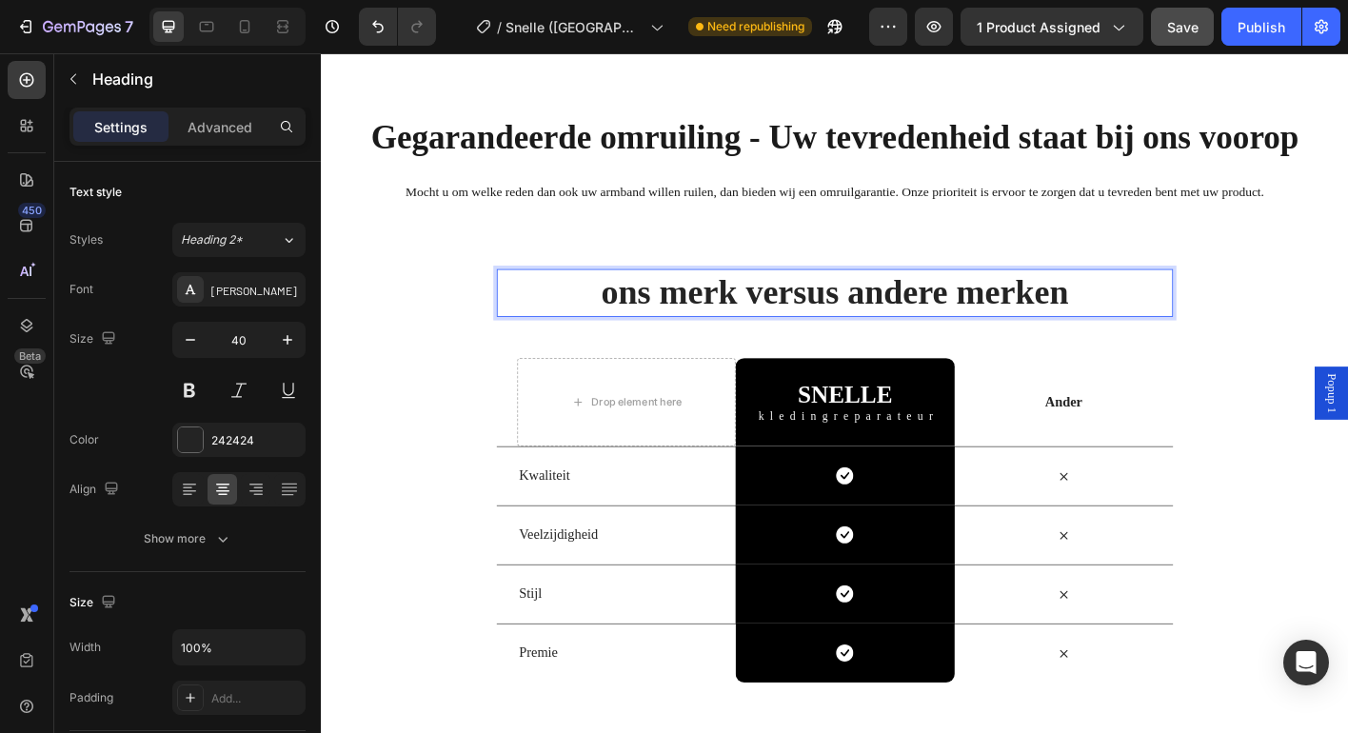
click at [657, 314] on strong "ons merk versus andere merken" at bounding box center [892, 319] width 520 height 43
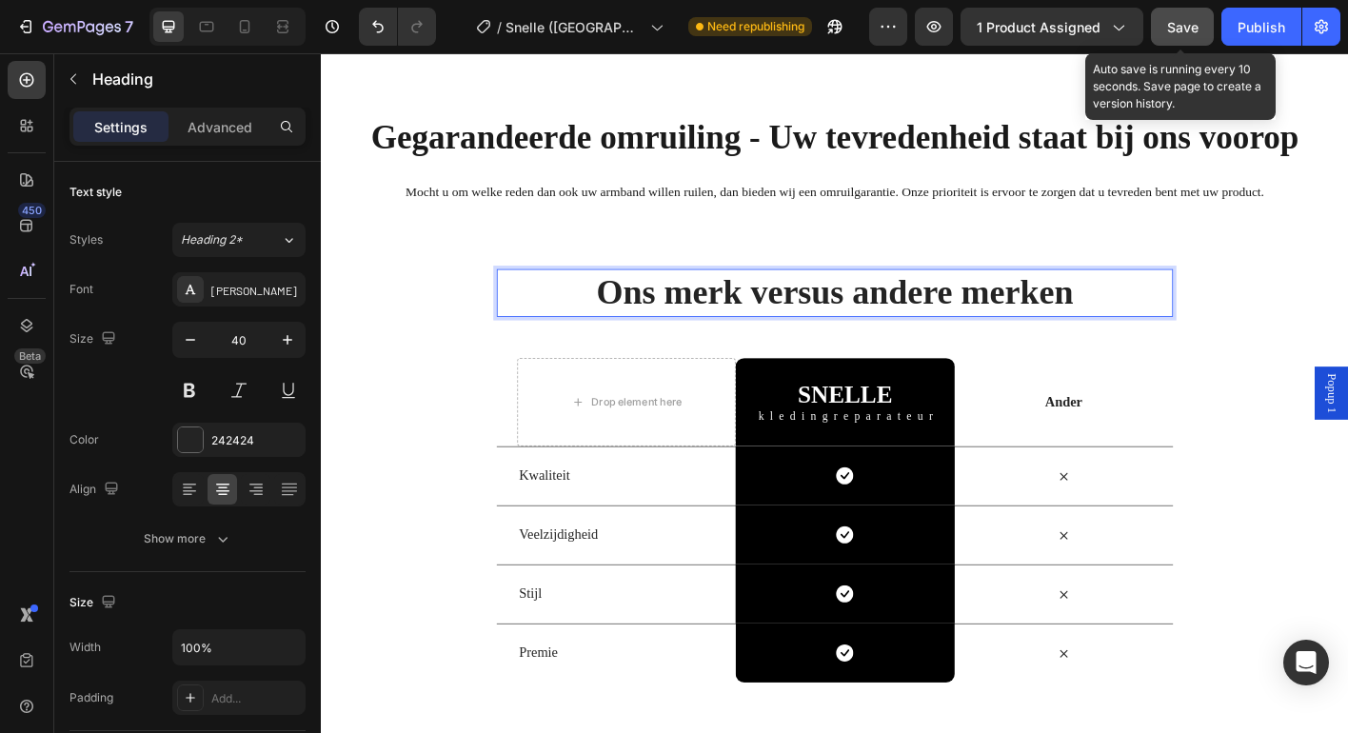
click at [1172, 26] on span "Save" at bounding box center [1182, 27] width 31 height 16
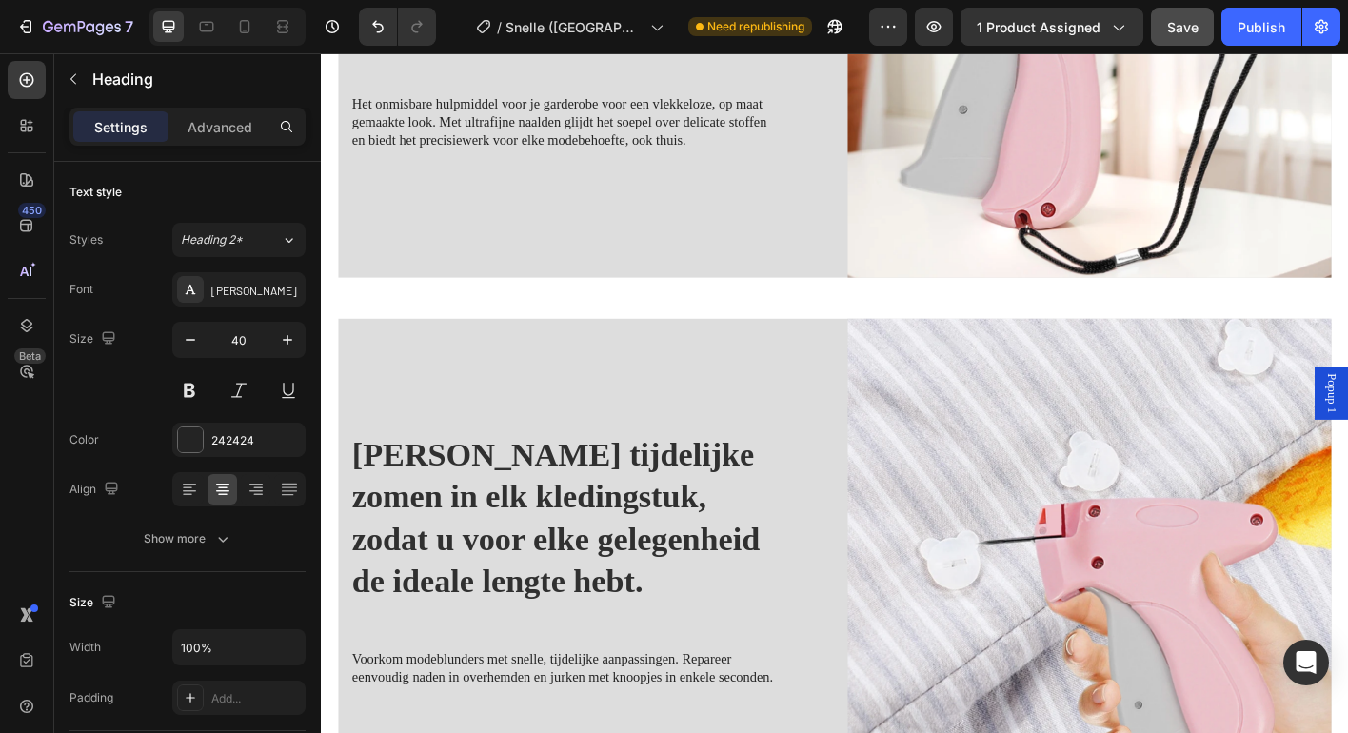
scroll to position [1349, 0]
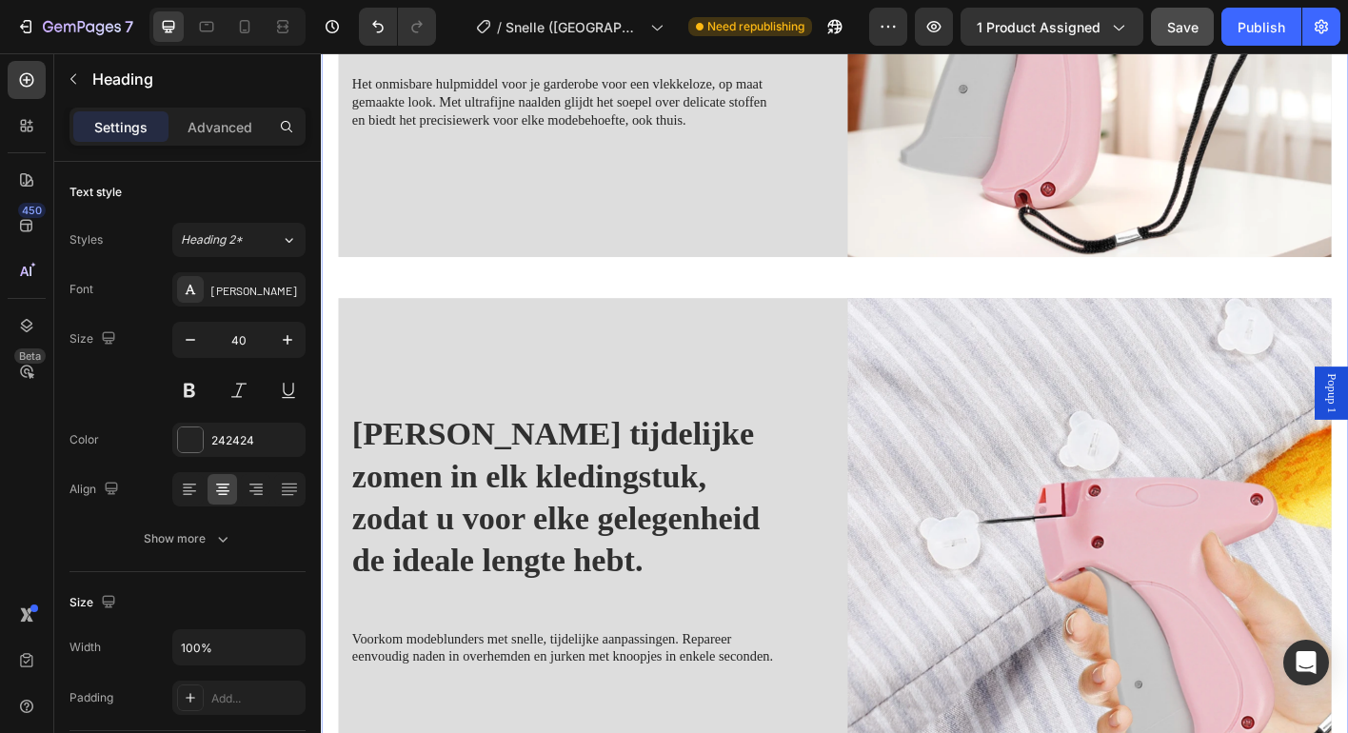
click at [750, 306] on div "Speedy Clothing Fixer: Verbeter de pasvorm van je kleding met gemak Heading Het…" at bounding box center [892, 594] width 1104 height 1704
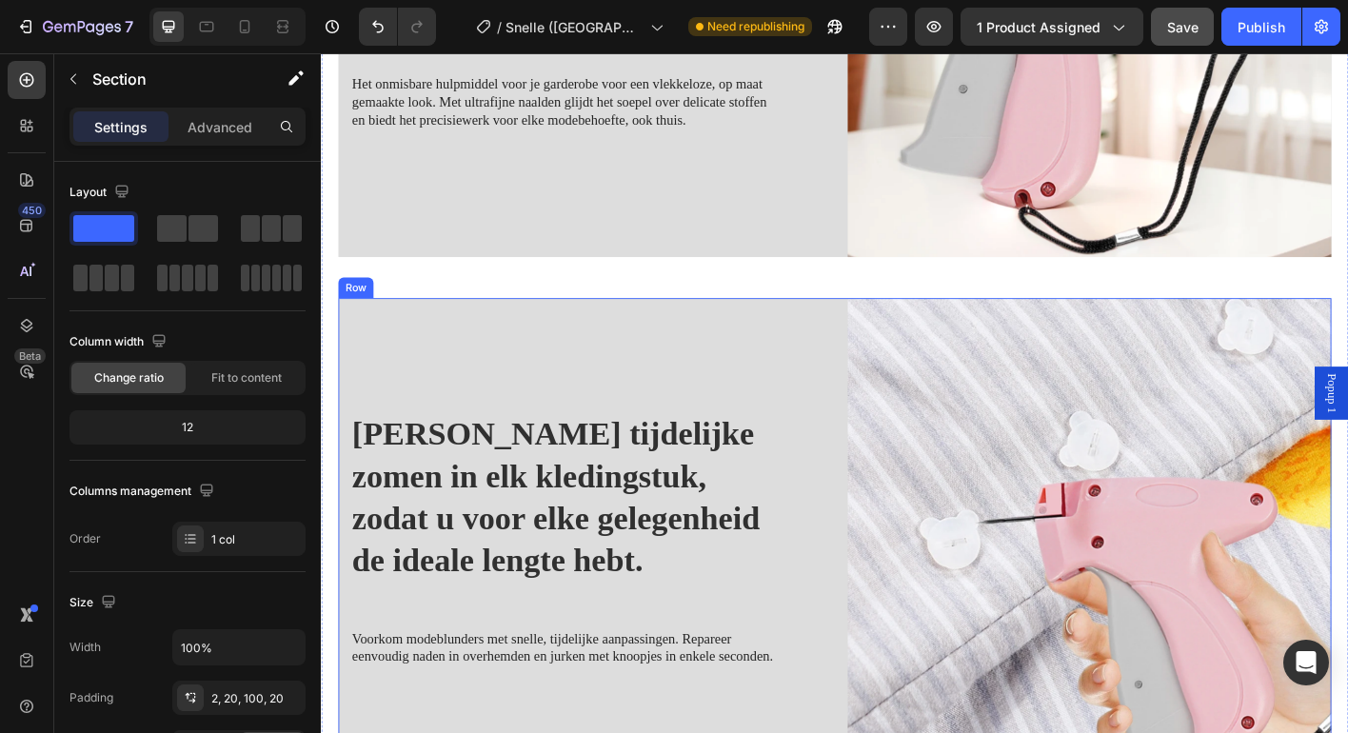
click at [823, 366] on div "[PERSON_NAME] tijdelijke zomen in elk kledingstuk, zodat u voor elke gelegenhei…" at bounding box center [609, 594] width 538 height 536
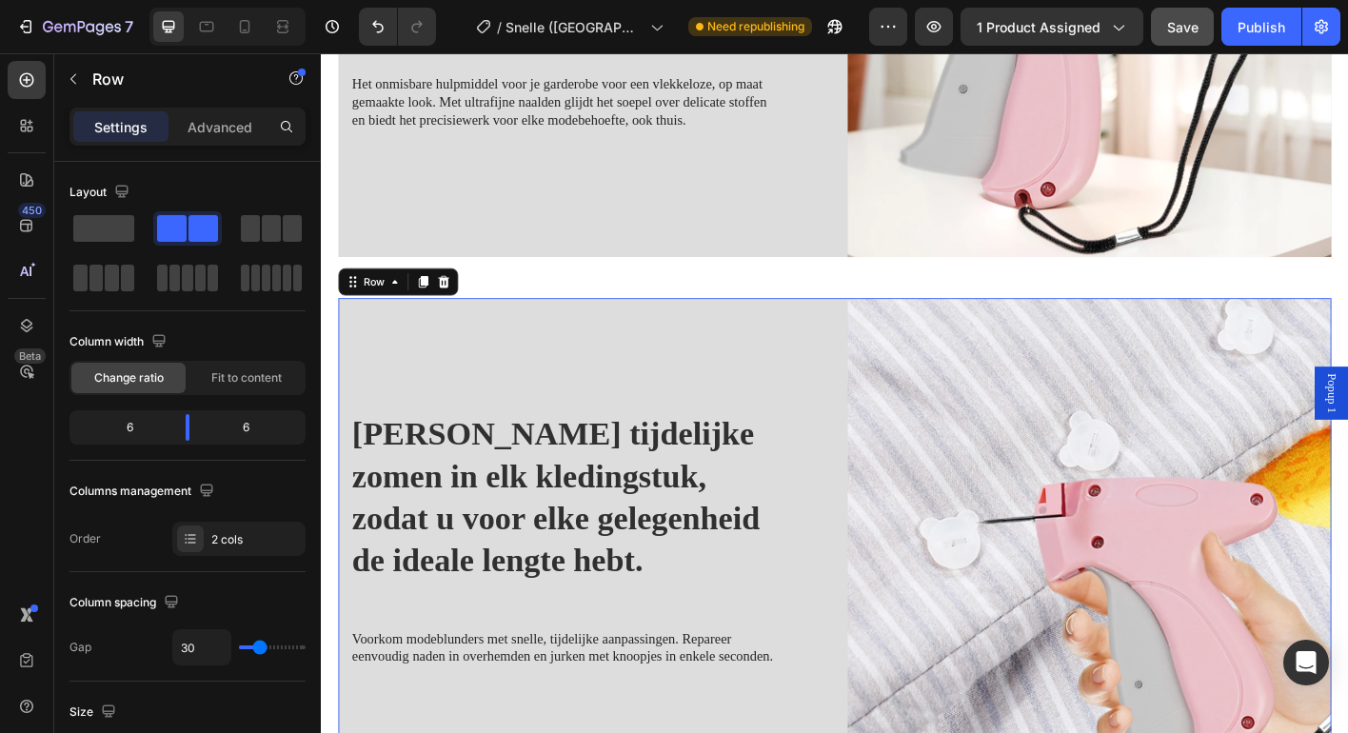
scroll to position [1378, 0]
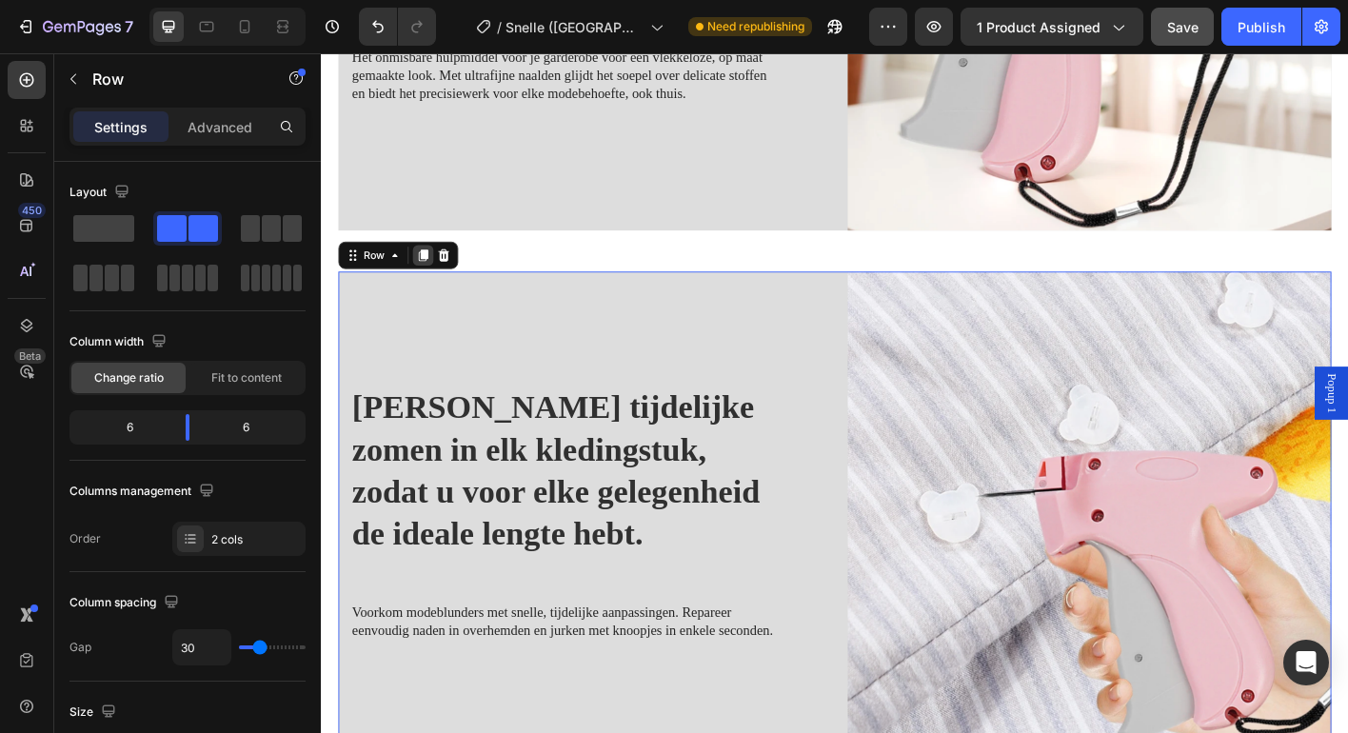
click at [429, 276] on icon at bounding box center [434, 278] width 10 height 13
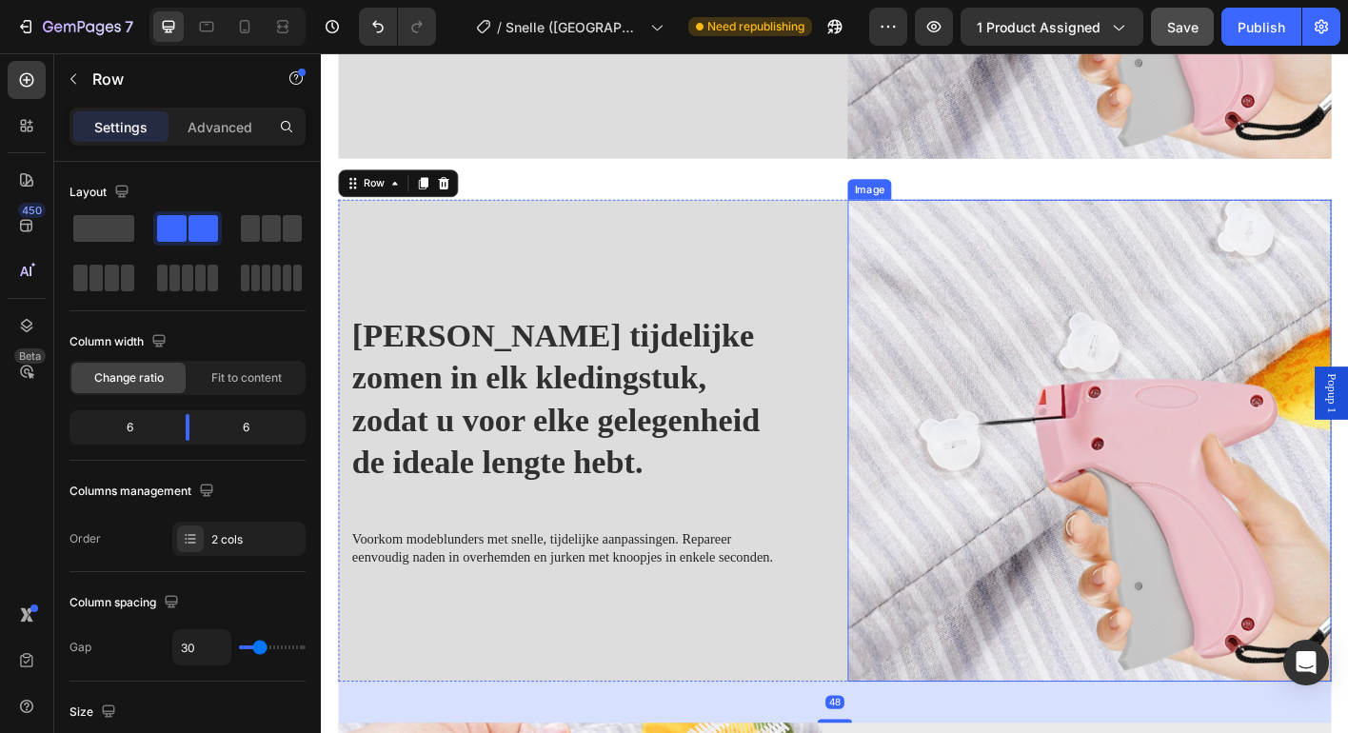
scroll to position [2136, 0]
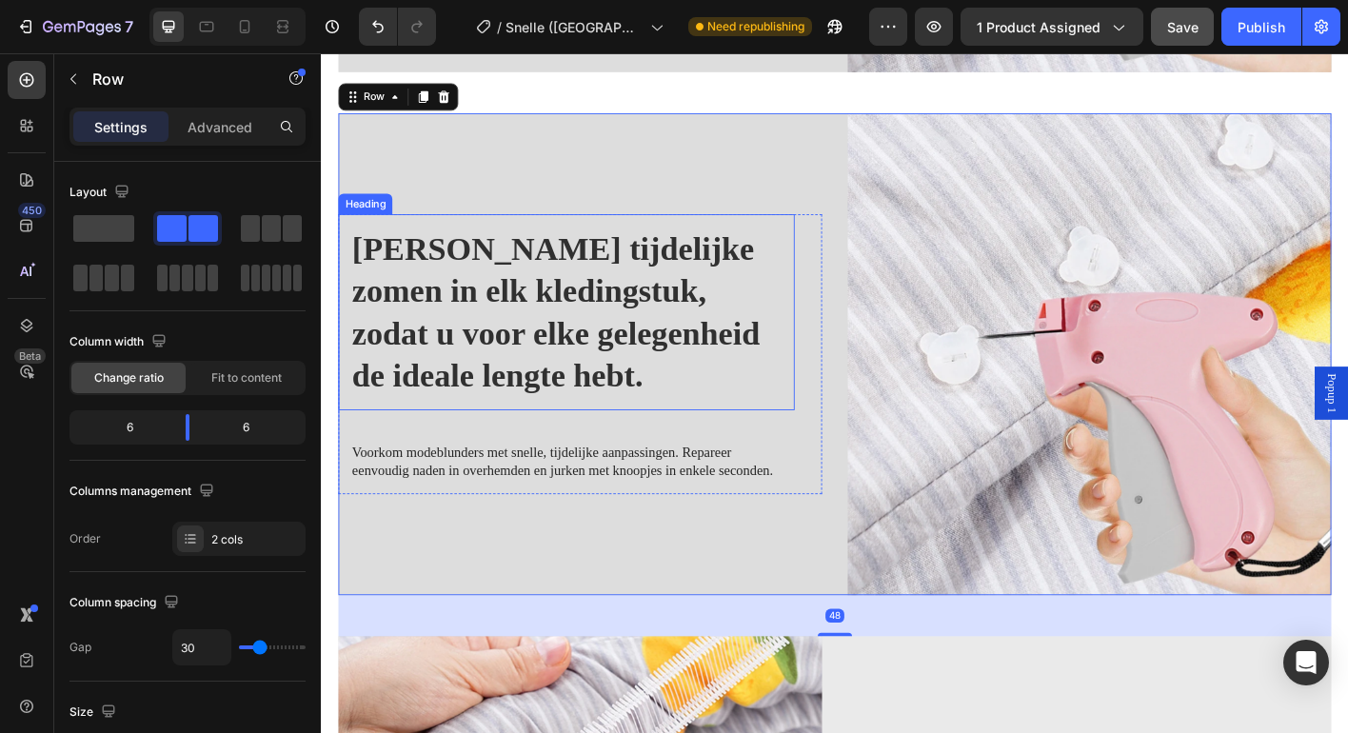
click at [564, 300] on strong "[PERSON_NAME] tijdelijke zomen in elk kledingstuk, zodat u voor elke gelegenhei…" at bounding box center [581, 340] width 453 height 181
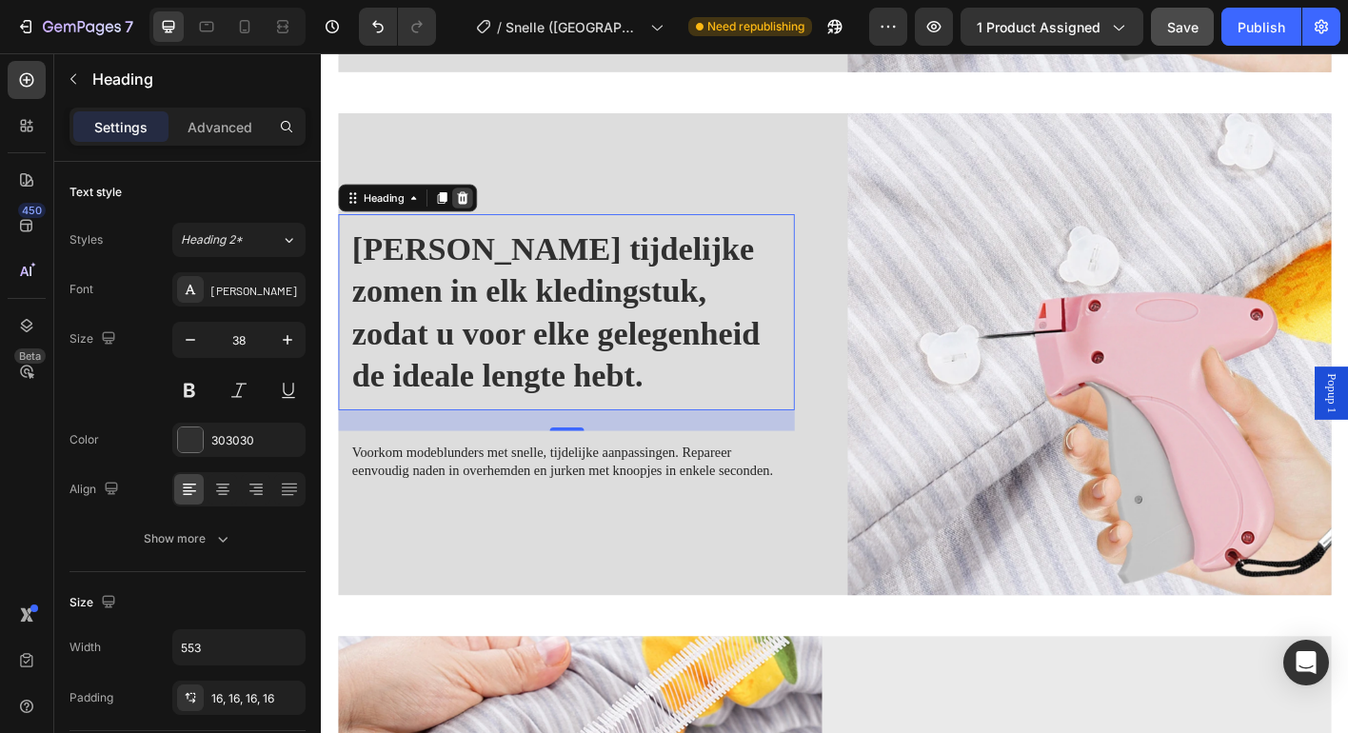
click at [485, 209] on icon at bounding box center [477, 214] width 15 height 15
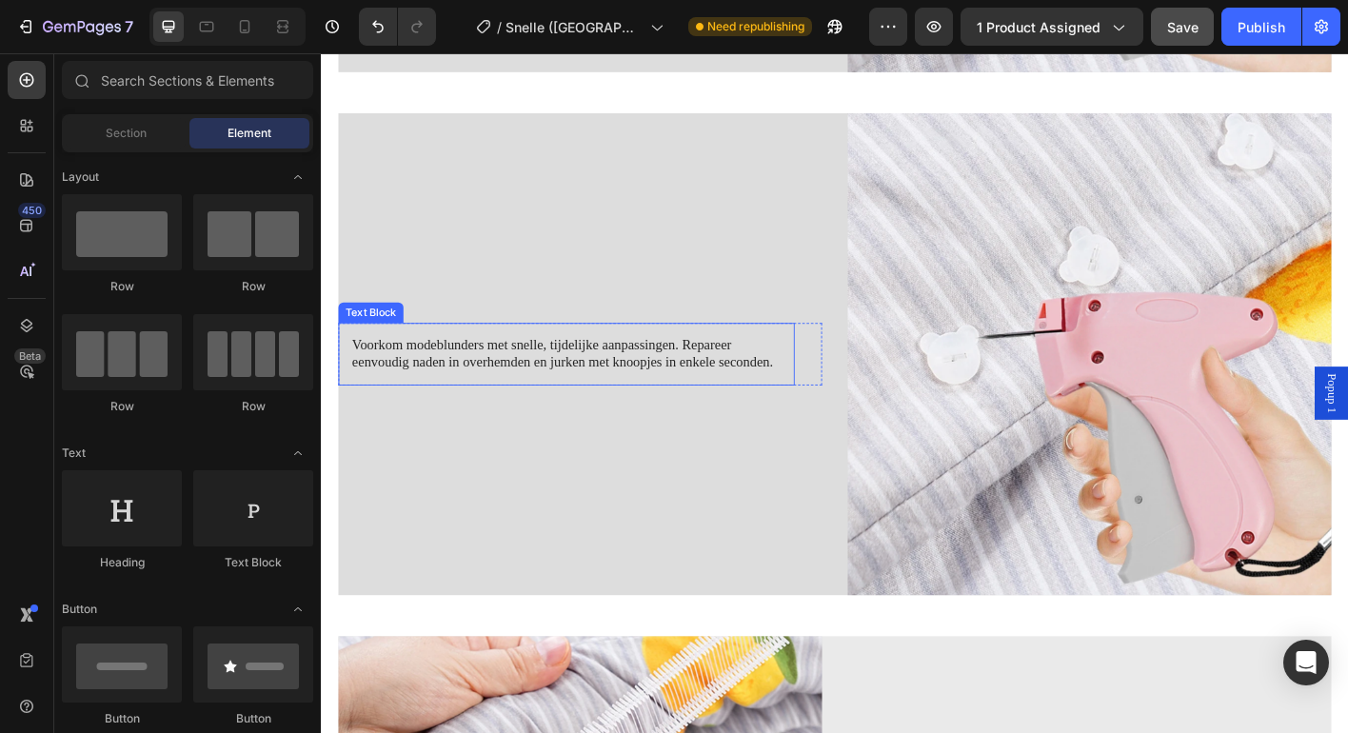
click at [558, 401] on p "Voorkom modeblunders met snelle, tijdelijke aanpassingen. Repareer eenvoudig na…" at bounding box center [593, 388] width 477 height 40
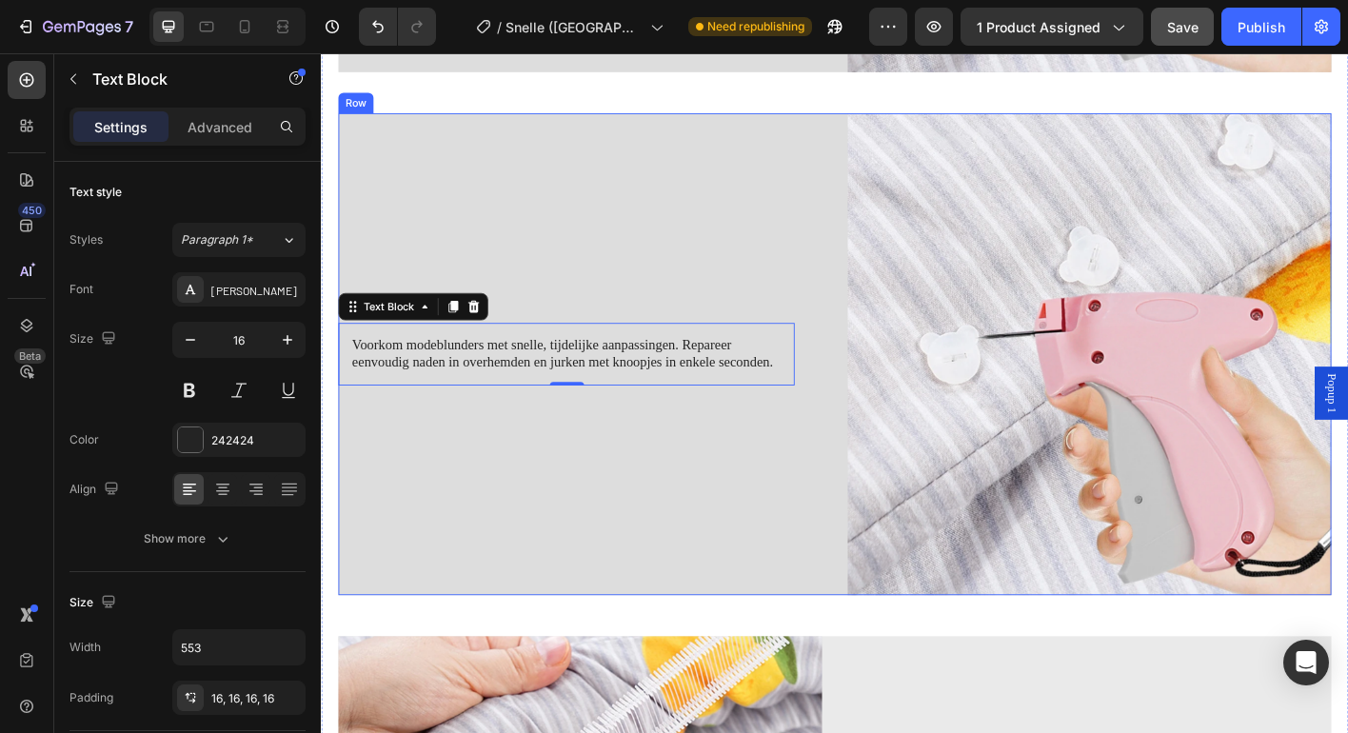
click at [683, 384] on p "Voorkom modeblunders met snelle, tijdelijke aanpassingen. Repareer eenvoudig na…" at bounding box center [593, 388] width 477 height 40
click at [521, 479] on div "Voorkom modeblunders met snelle, tijdelijke aanpassingen. Repareer eenvoudig na…" at bounding box center [609, 388] width 538 height 536
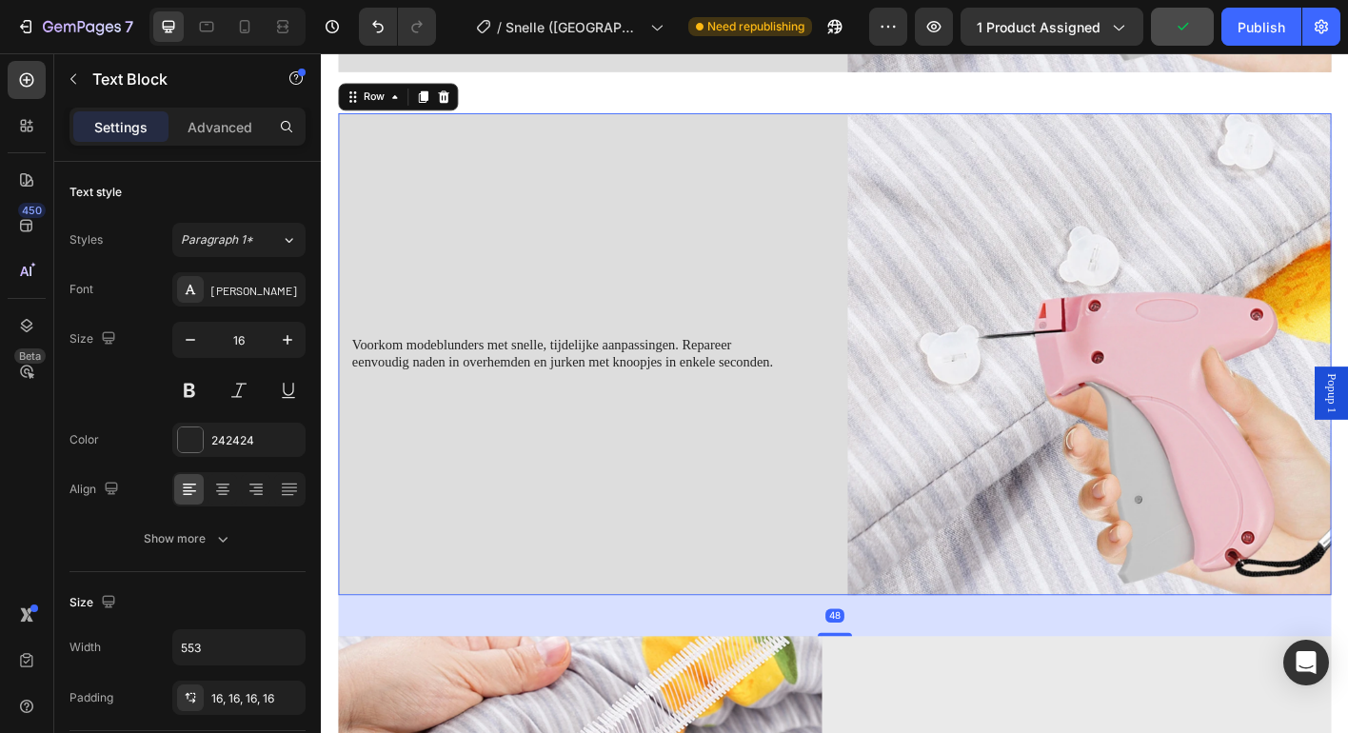
click at [541, 407] on div "Voorkom modeblunders met snelle, tijdelijke aanpassingen. Repareer eenvoudig na…" at bounding box center [593, 388] width 507 height 70
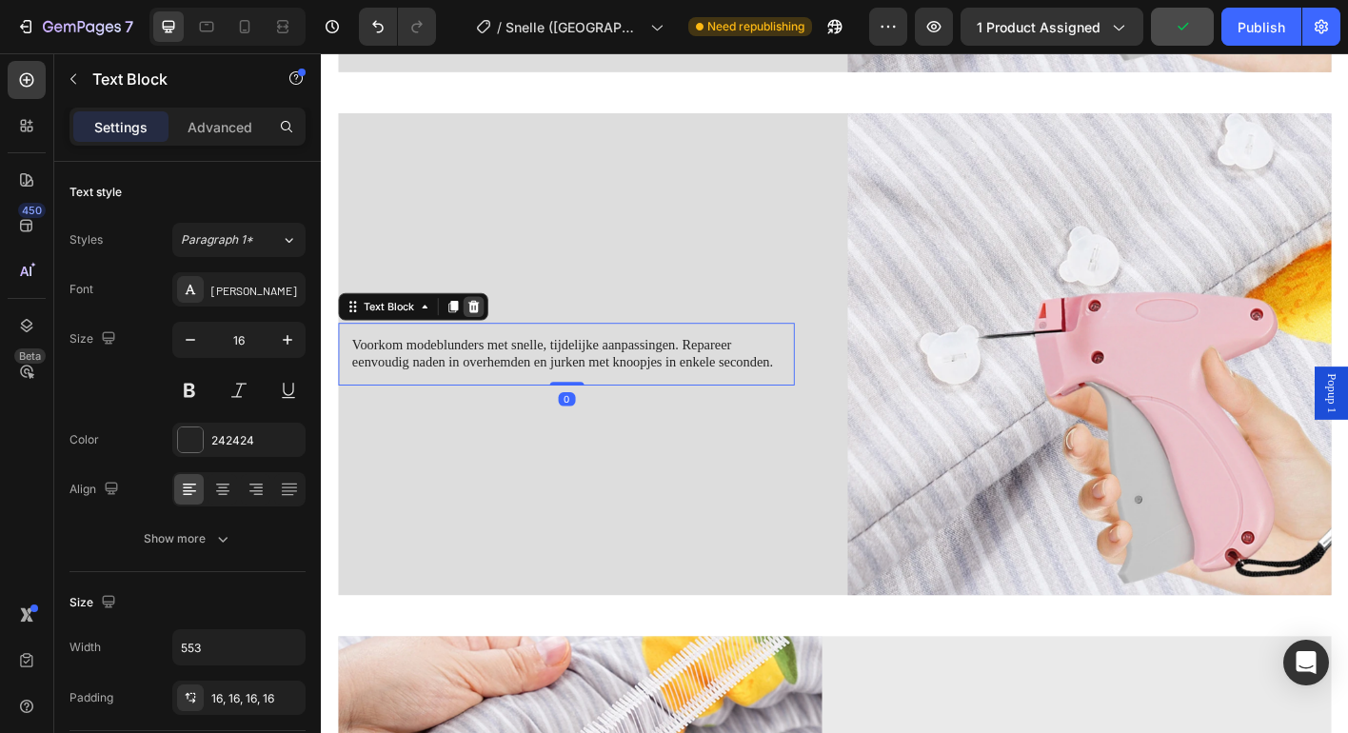
click at [496, 335] on icon at bounding box center [490, 334] width 15 height 15
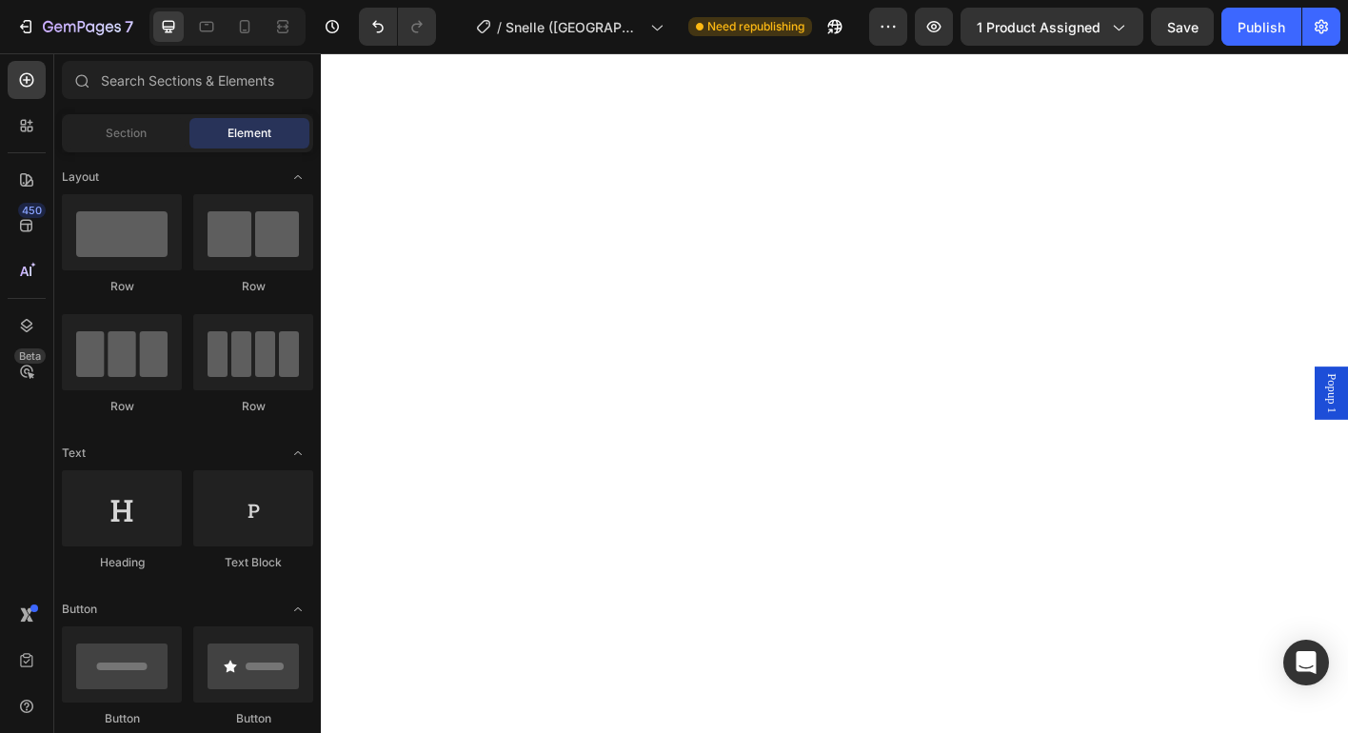
scroll to position [2136, 0]
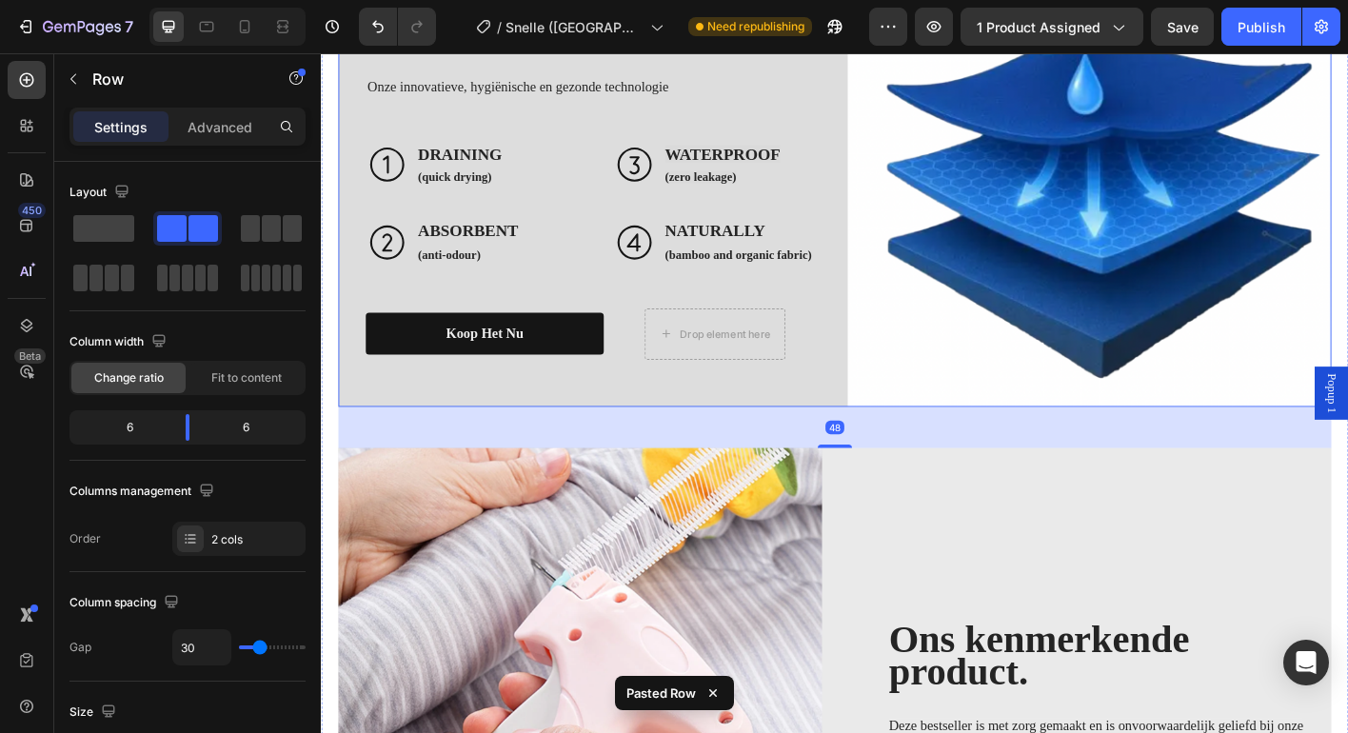
scroll to position [1946, 0]
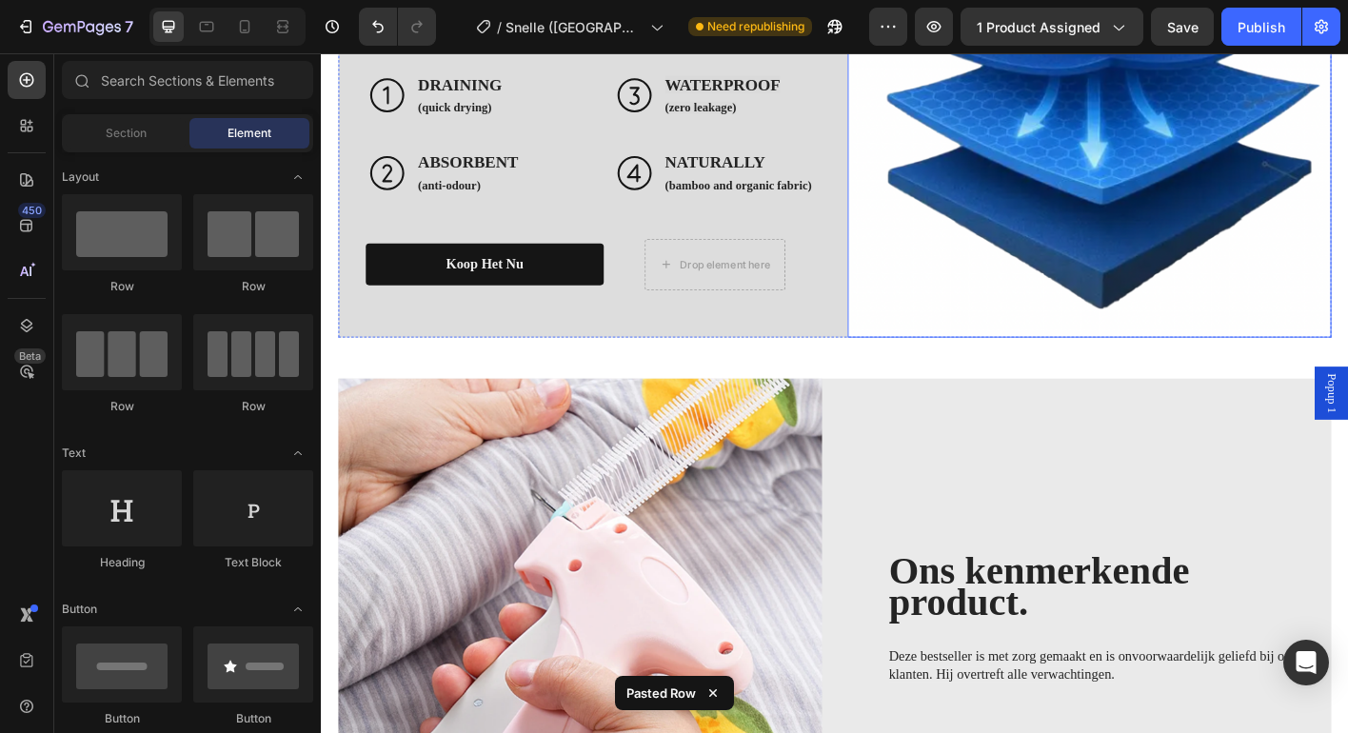
click at [1058, 369] on img at bounding box center [1175, 101] width 538 height 538
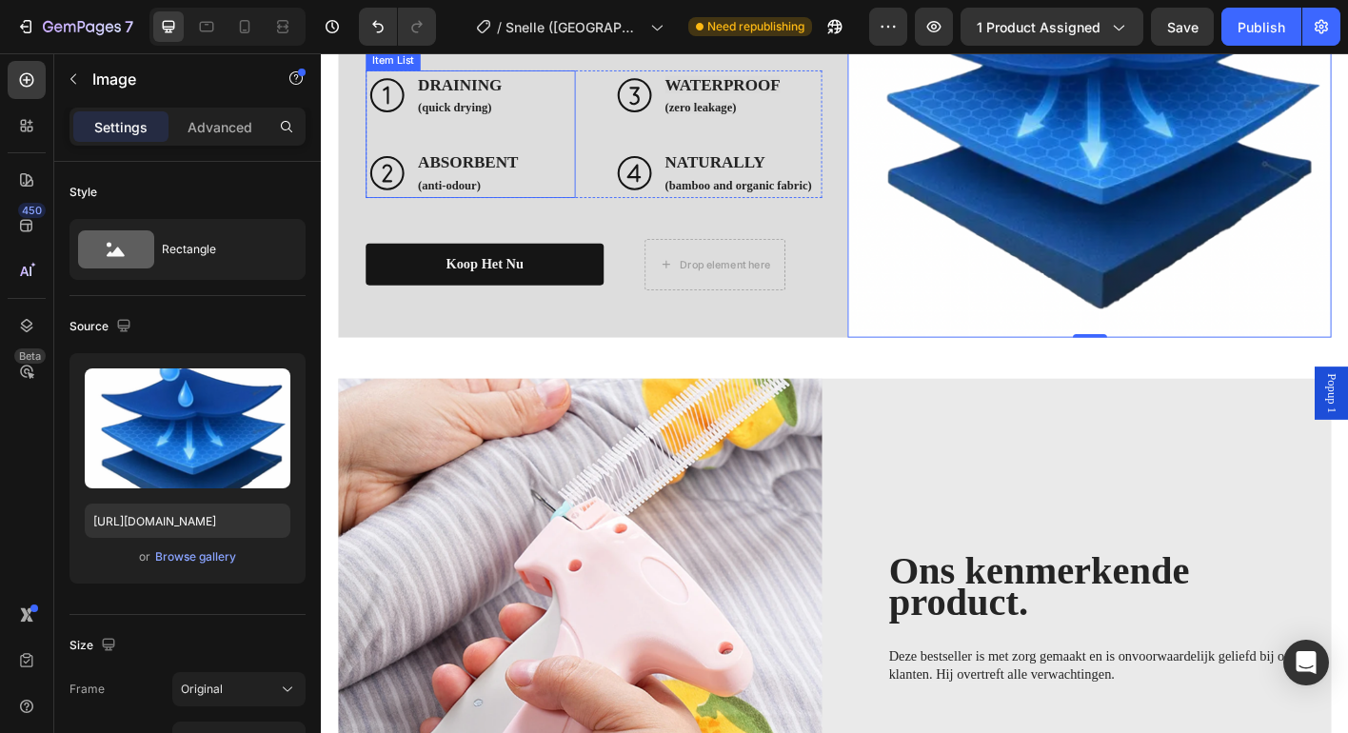
click at [463, 98] on strong "DRAINING" at bounding box center [474, 88] width 93 height 20
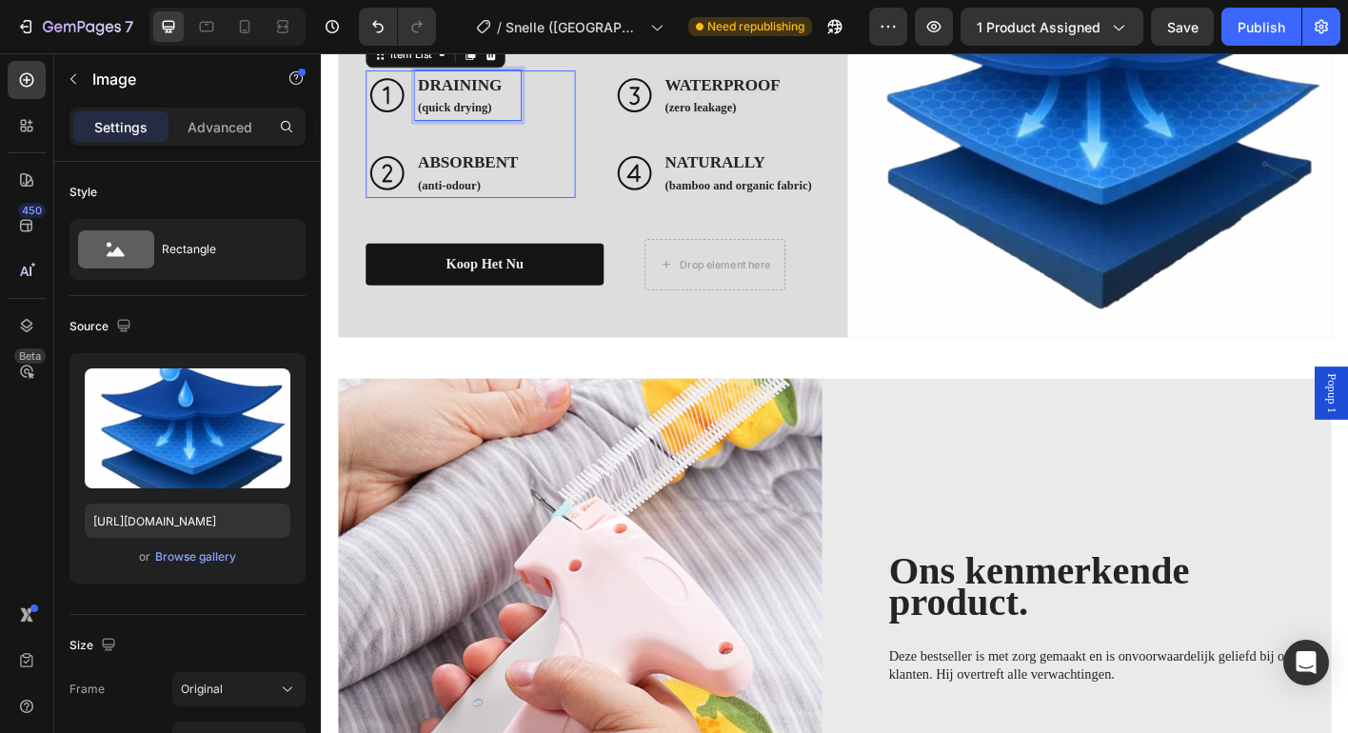
click at [463, 98] on strong "DRAINING" at bounding box center [474, 88] width 93 height 20
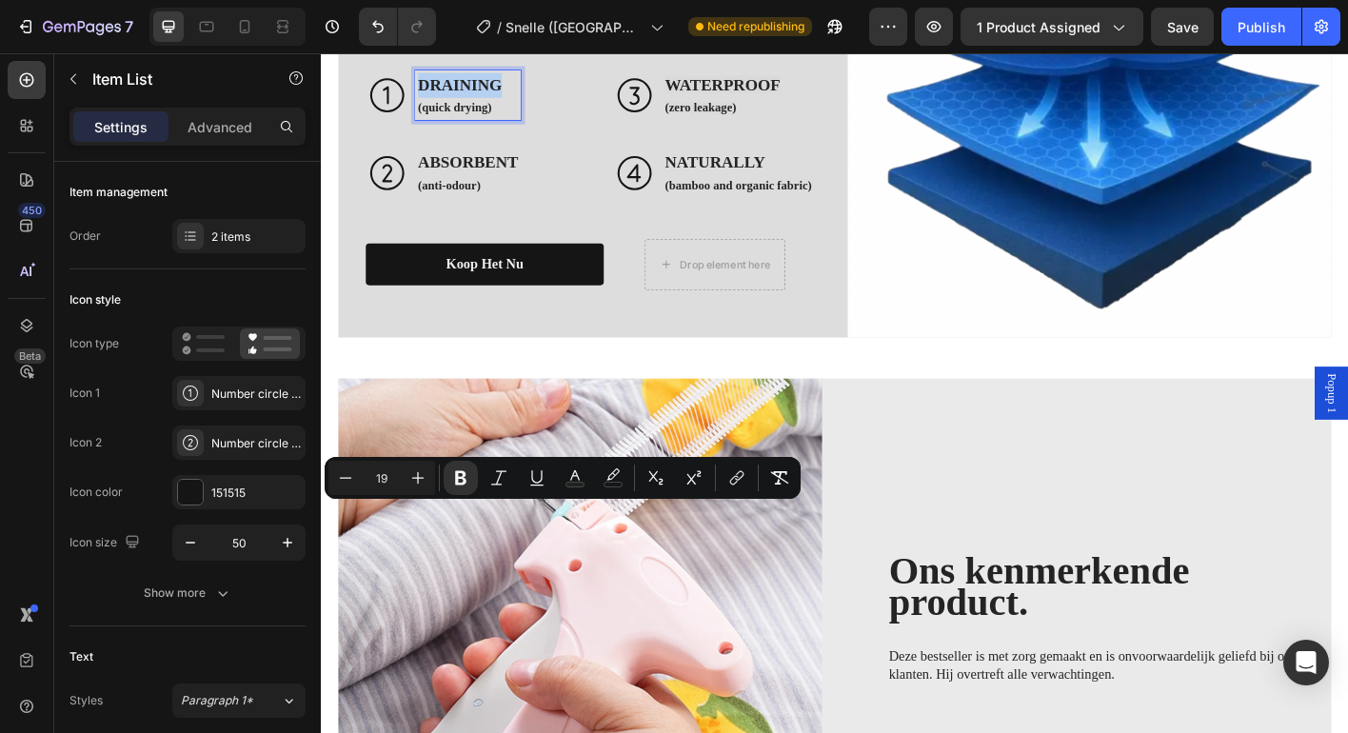
click at [463, 98] on strong "DRAINING" at bounding box center [474, 88] width 93 height 20
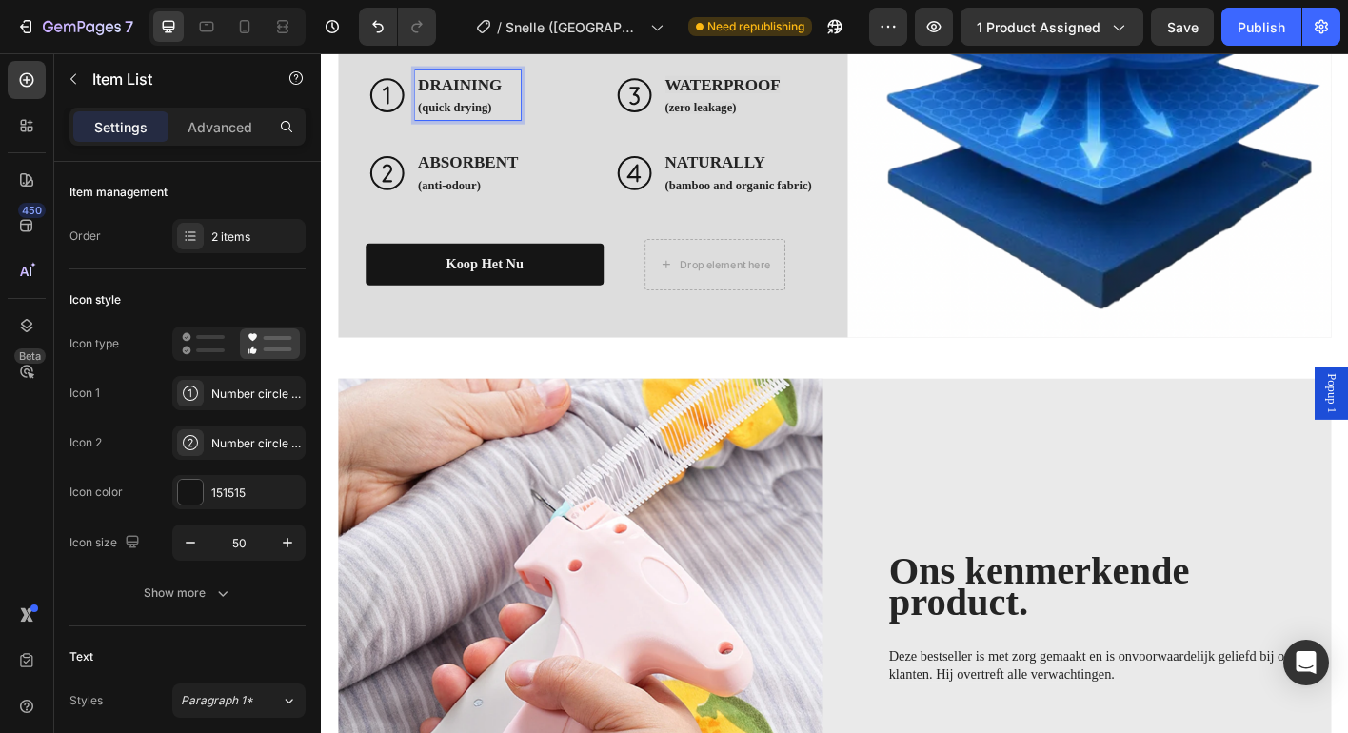
click at [463, 98] on strong "DRAINING" at bounding box center [474, 88] width 93 height 20
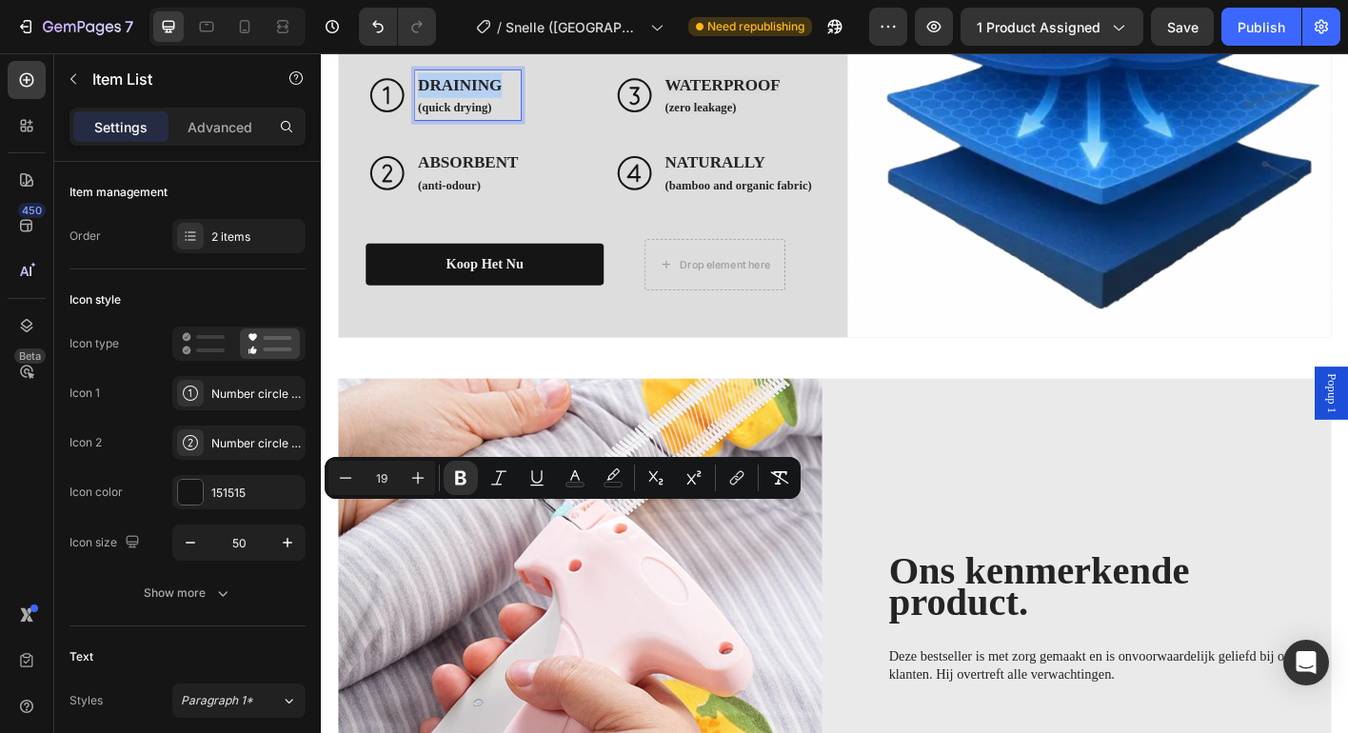
click at [488, 121] on strong "(quick drying)" at bounding box center [469, 114] width 82 height 14
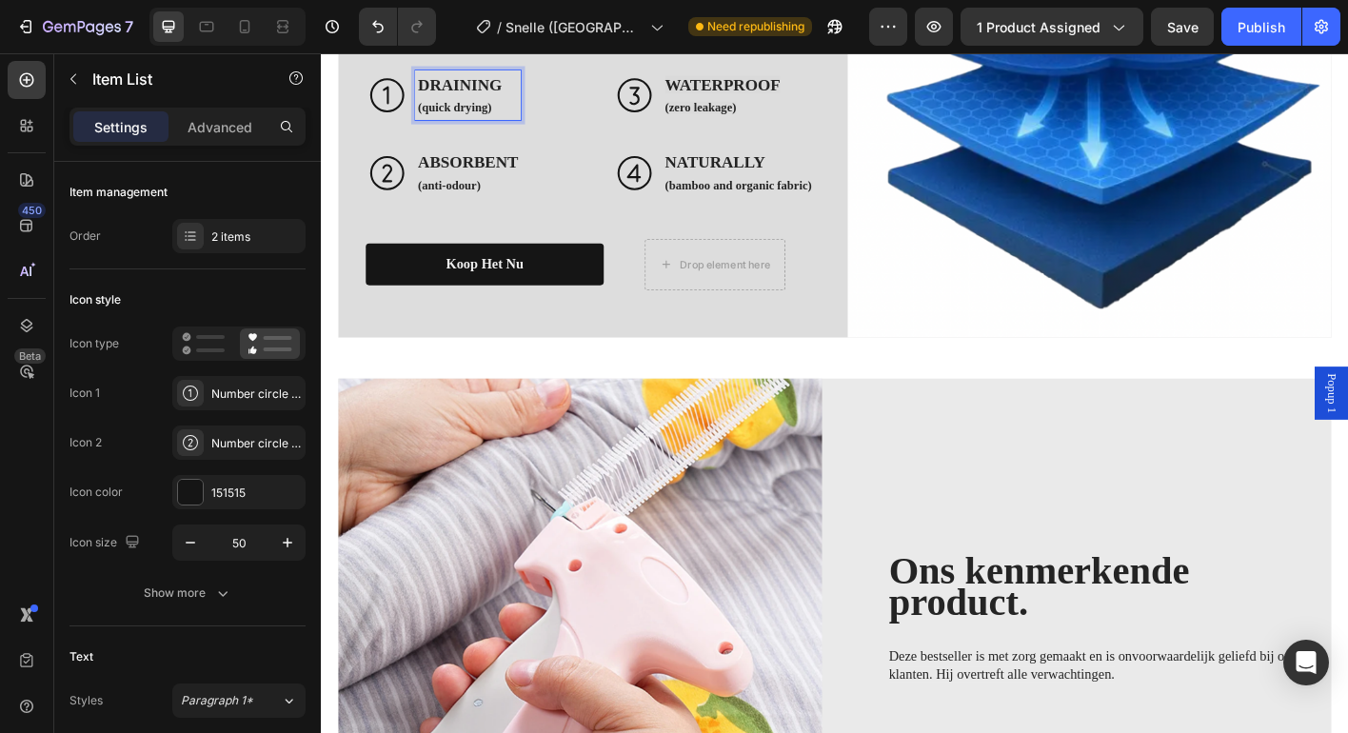
click at [526, 125] on p "(quick drying)" at bounding box center [483, 113] width 111 height 23
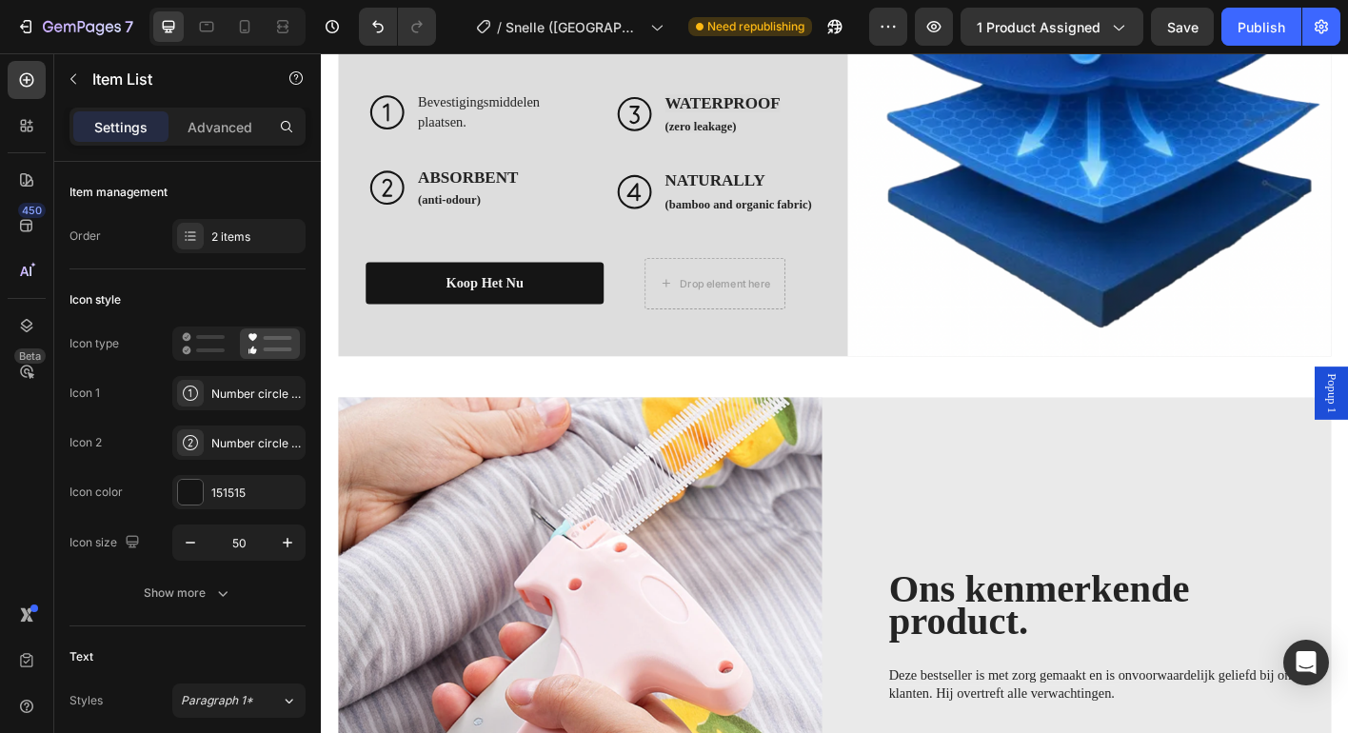
scroll to position [1934, 0]
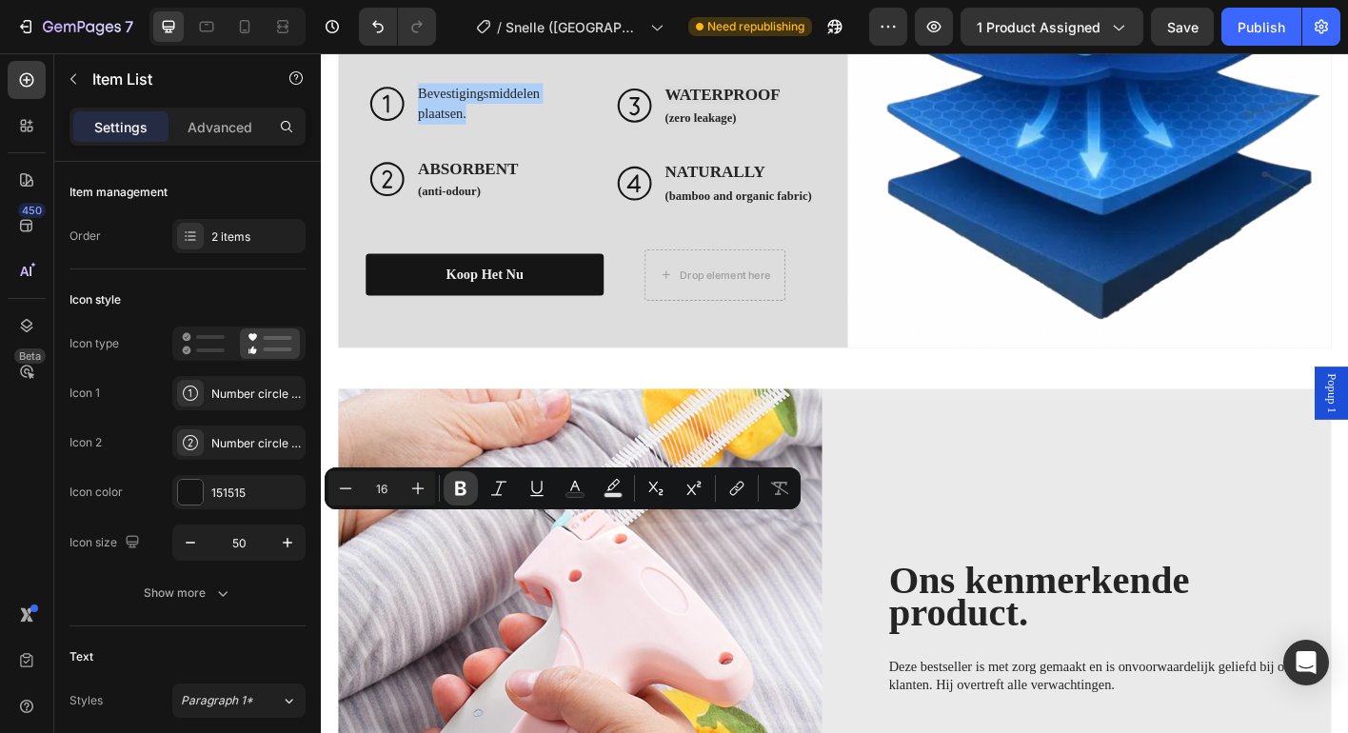
click at [457, 483] on icon "Editor contextual toolbar" at bounding box center [460, 489] width 11 height 14
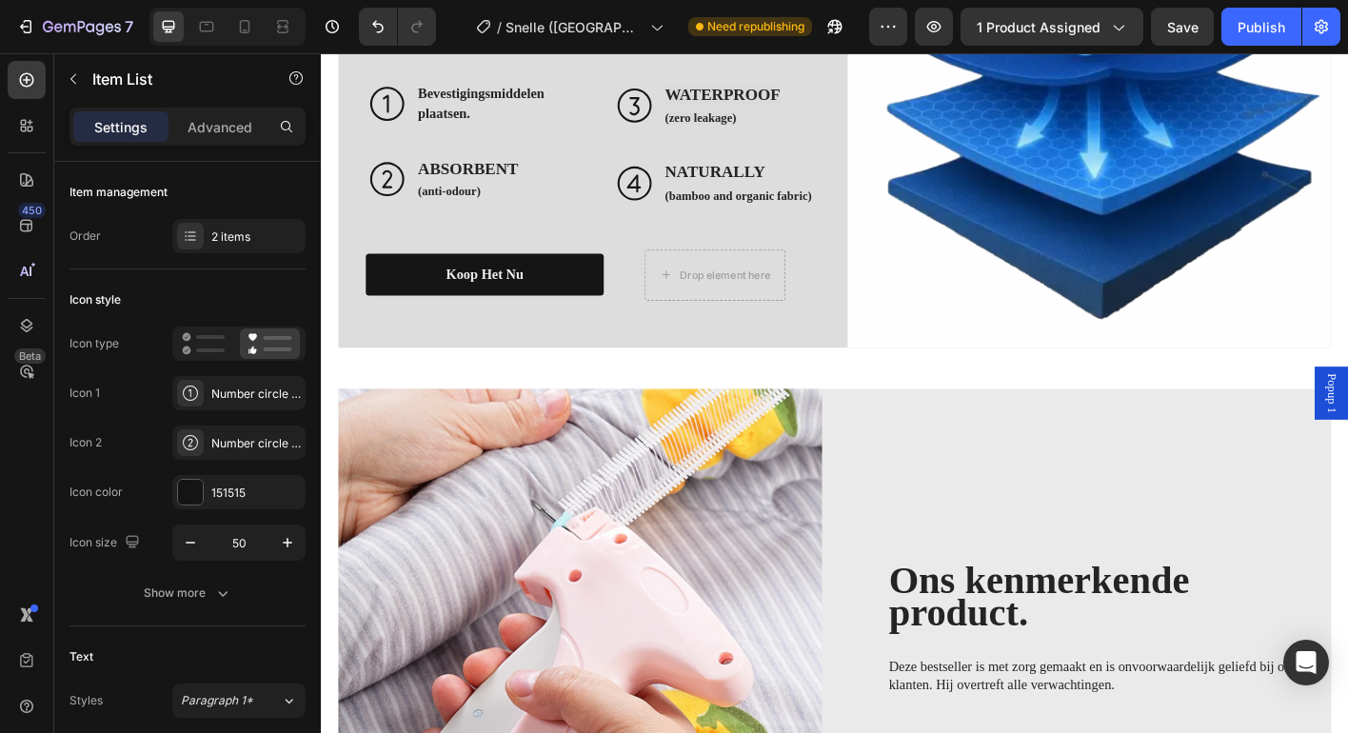
click at [522, 132] on p "Bevestigingsmiddelen plaatsen." at bounding box center [514, 110] width 172 height 46
click at [473, 132] on p "Bevestigingsmiddelen plaatsen." at bounding box center [514, 110] width 172 height 46
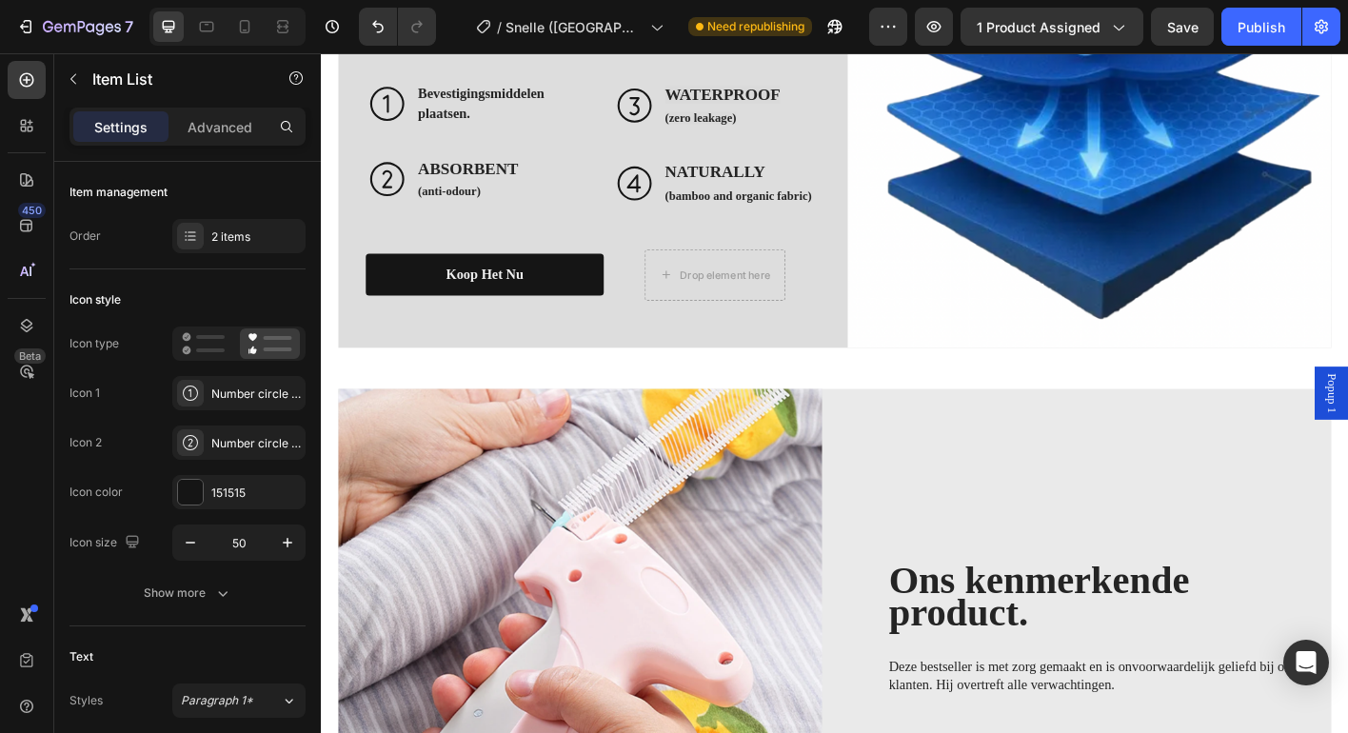
click at [473, 132] on p "Bevestigingsmiddelen plaatsen." at bounding box center [514, 110] width 172 height 46
click at [481, 191] on strong "ABSORBENT" at bounding box center [483, 181] width 111 height 20
click at [465, 129] on strong "Bevestigingsmiddelen plaatsen." at bounding box center [498, 108] width 141 height 39
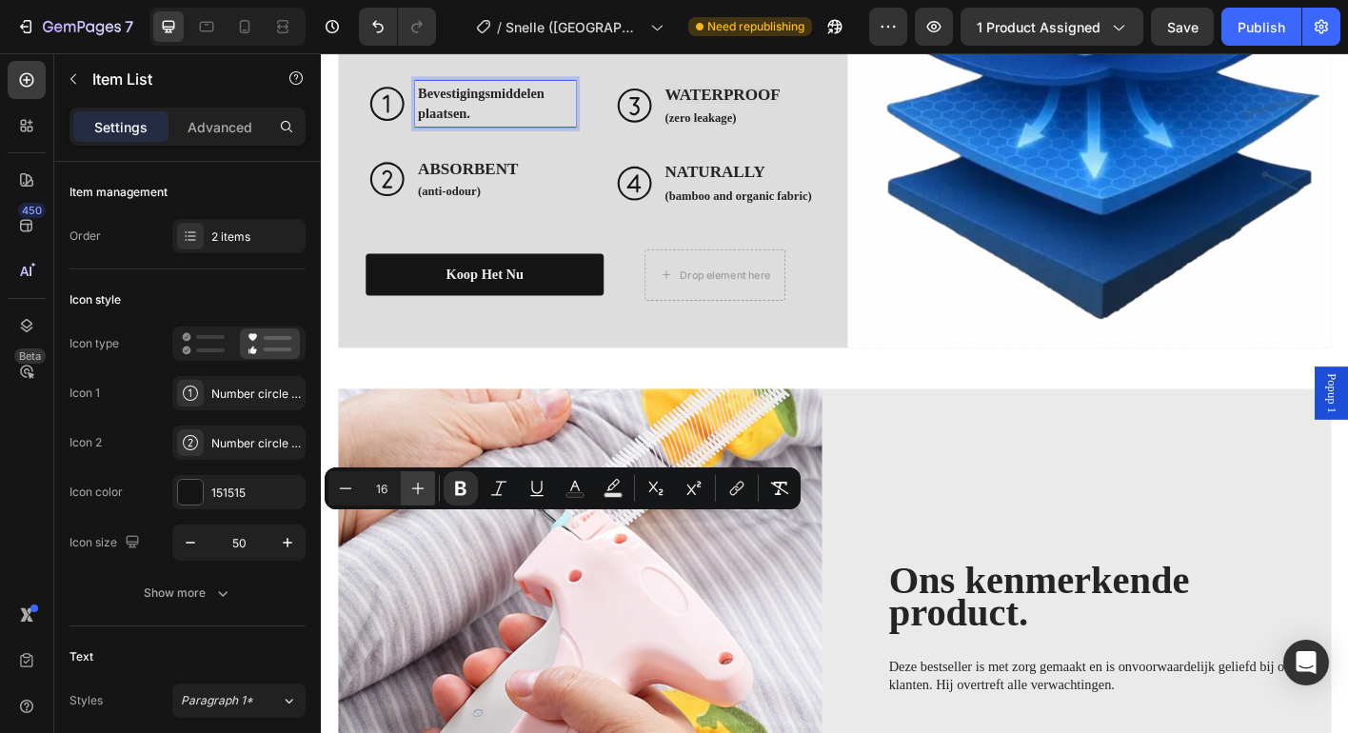
click at [419, 488] on icon "Editor contextual toolbar" at bounding box center [418, 489] width 12 height 12
type input "19"
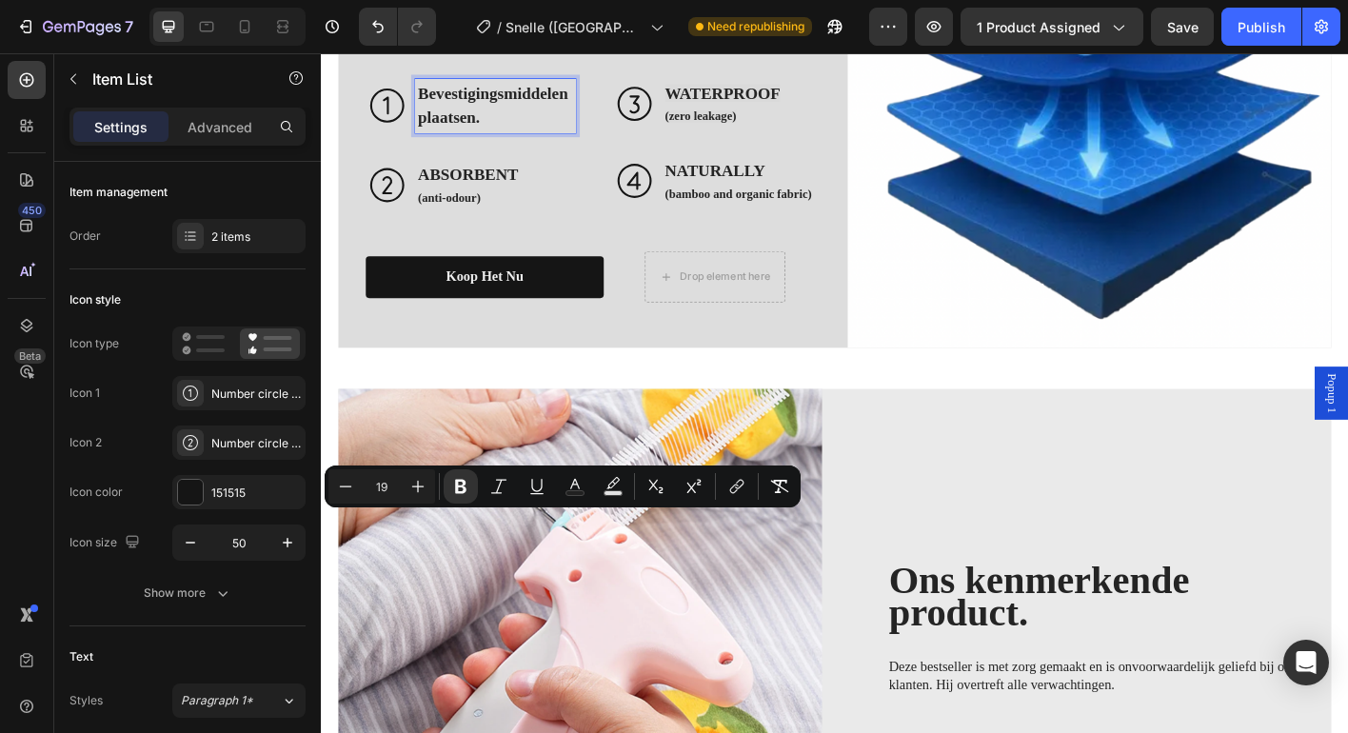
click at [452, 198] on strong "ABSORBENT" at bounding box center [483, 188] width 111 height 20
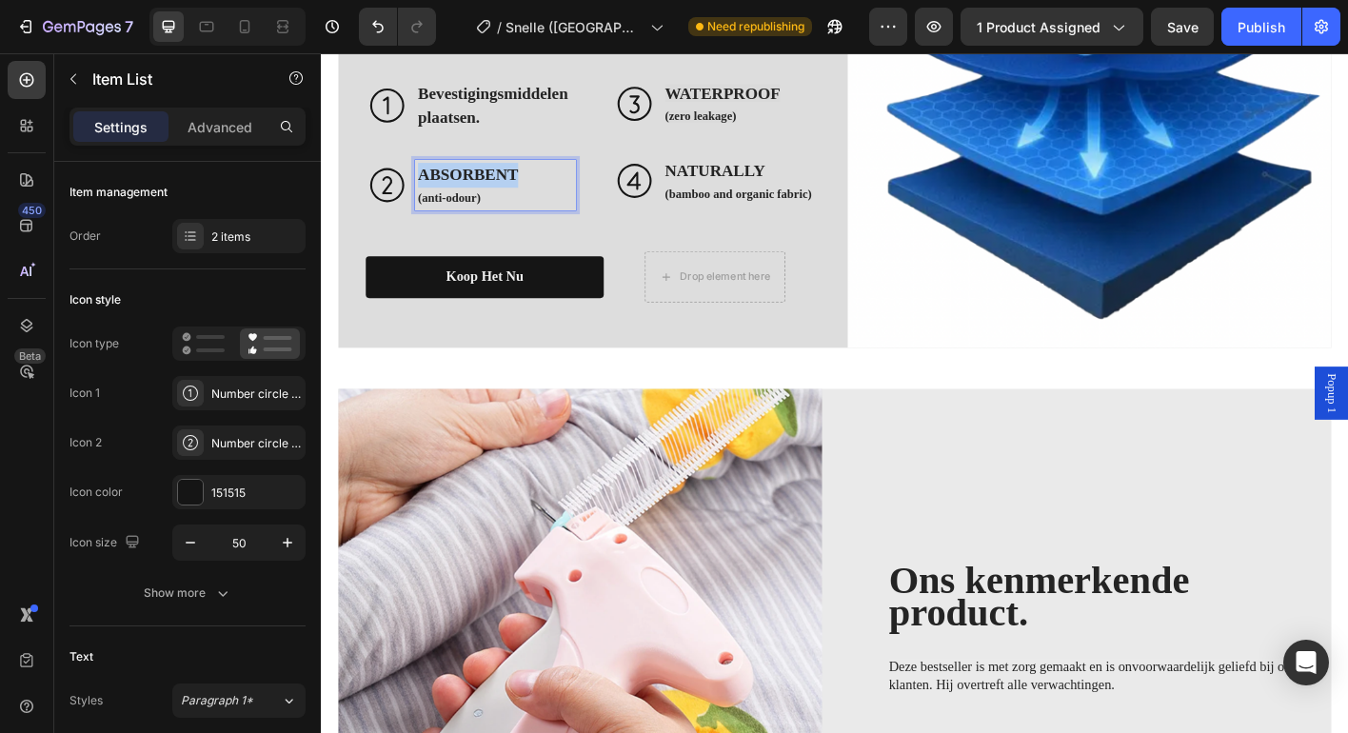
click at [452, 198] on strong "ABSORBENT" at bounding box center [483, 188] width 111 height 20
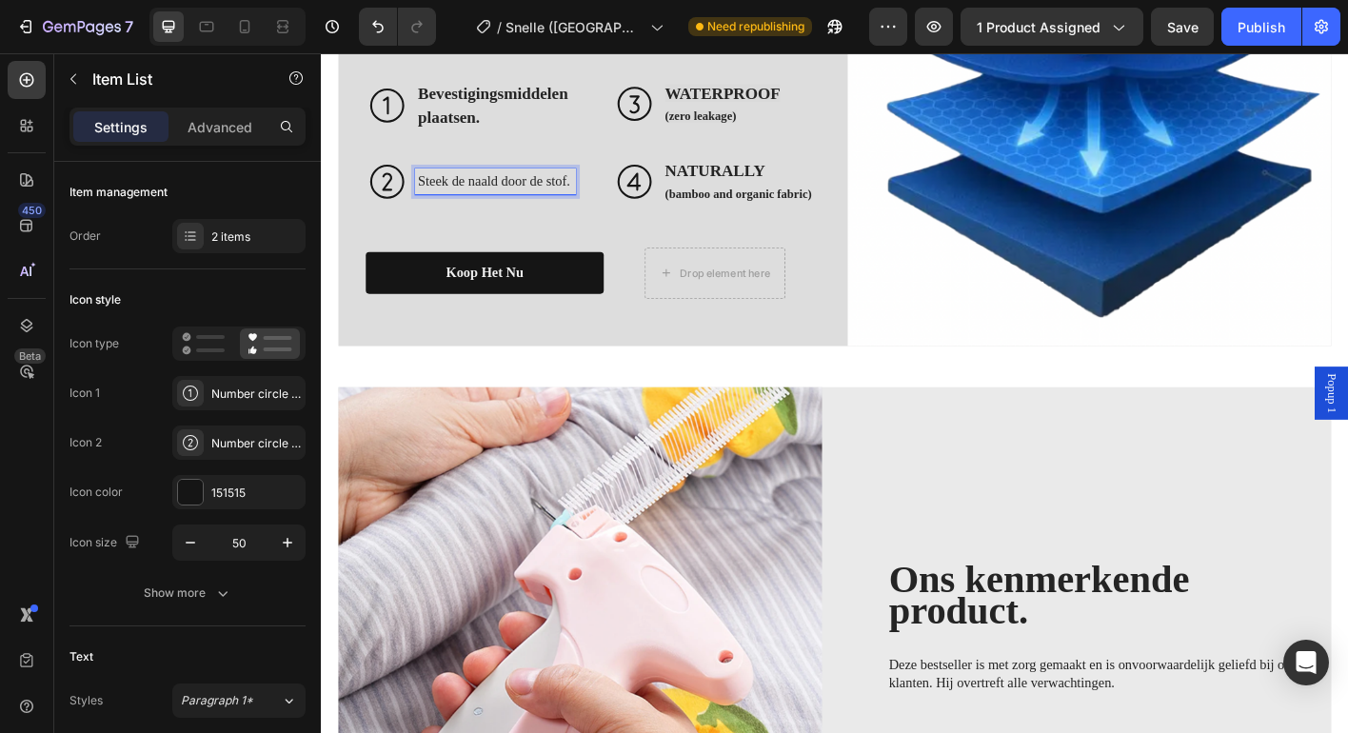
scroll to position [1946, 0]
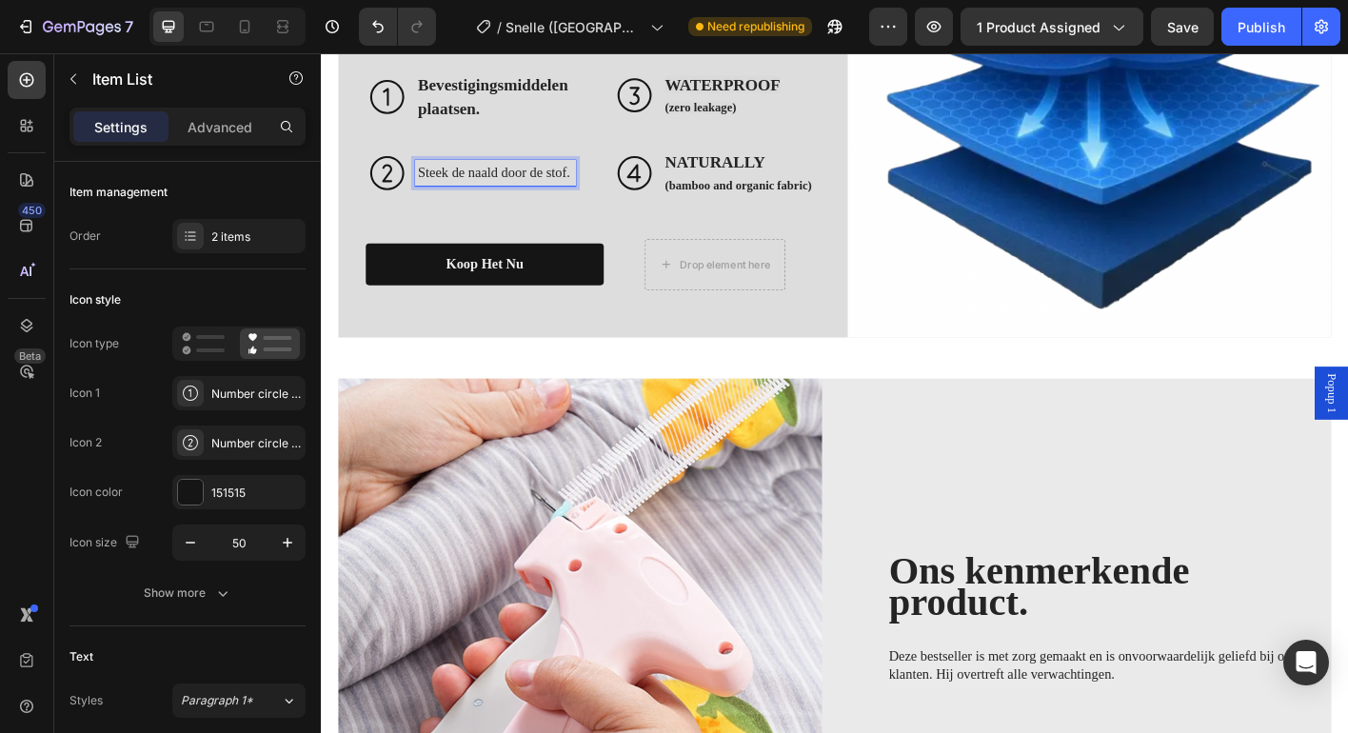
click at [519, 198] on p "Steek de naald door de stof." at bounding box center [514, 186] width 172 height 23
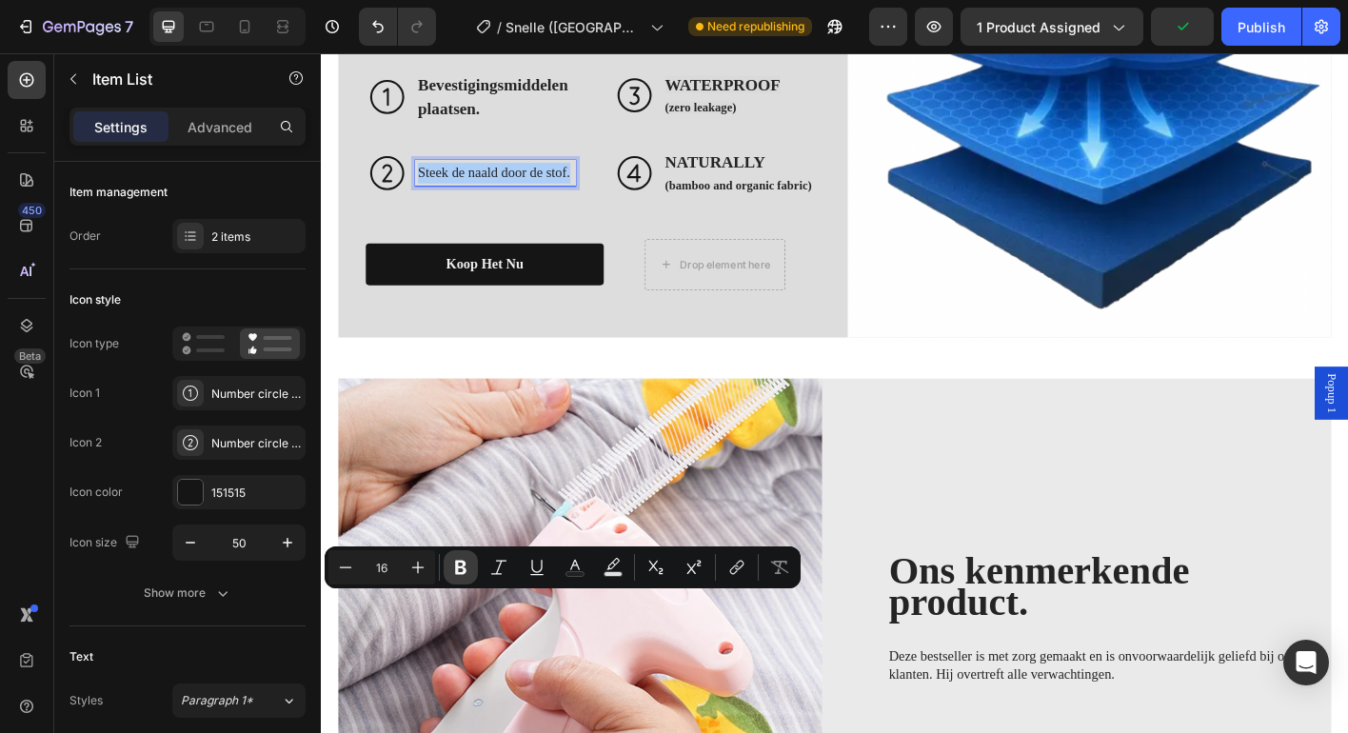
click at [449, 564] on button "Bold" at bounding box center [461, 567] width 34 height 34
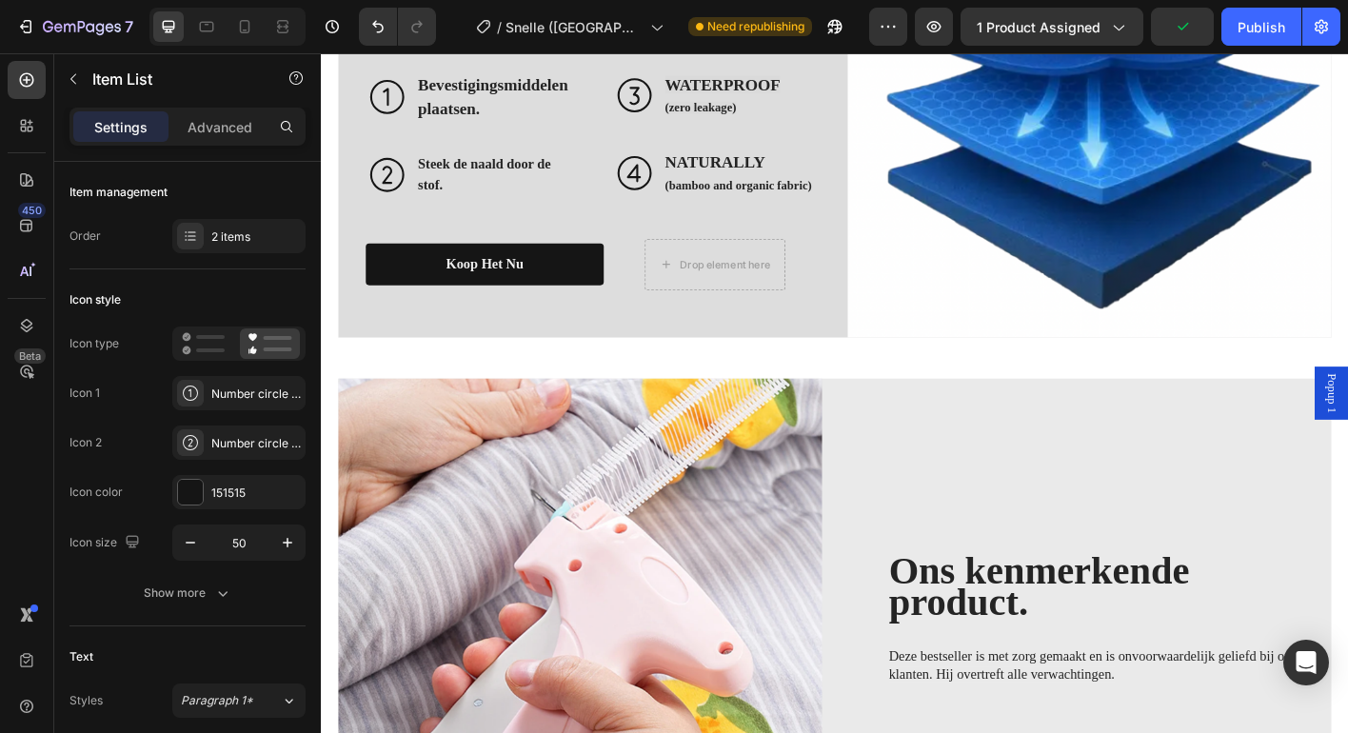
click at [471, 211] on p "Steek de naald door de stof." at bounding box center [514, 189] width 172 height 46
click at [497, 317] on div "Unieke voordelen - Stijl en kwaliteit van leven Heading Onze innovatieve, hygië…" at bounding box center [623, 101] width 507 height 432
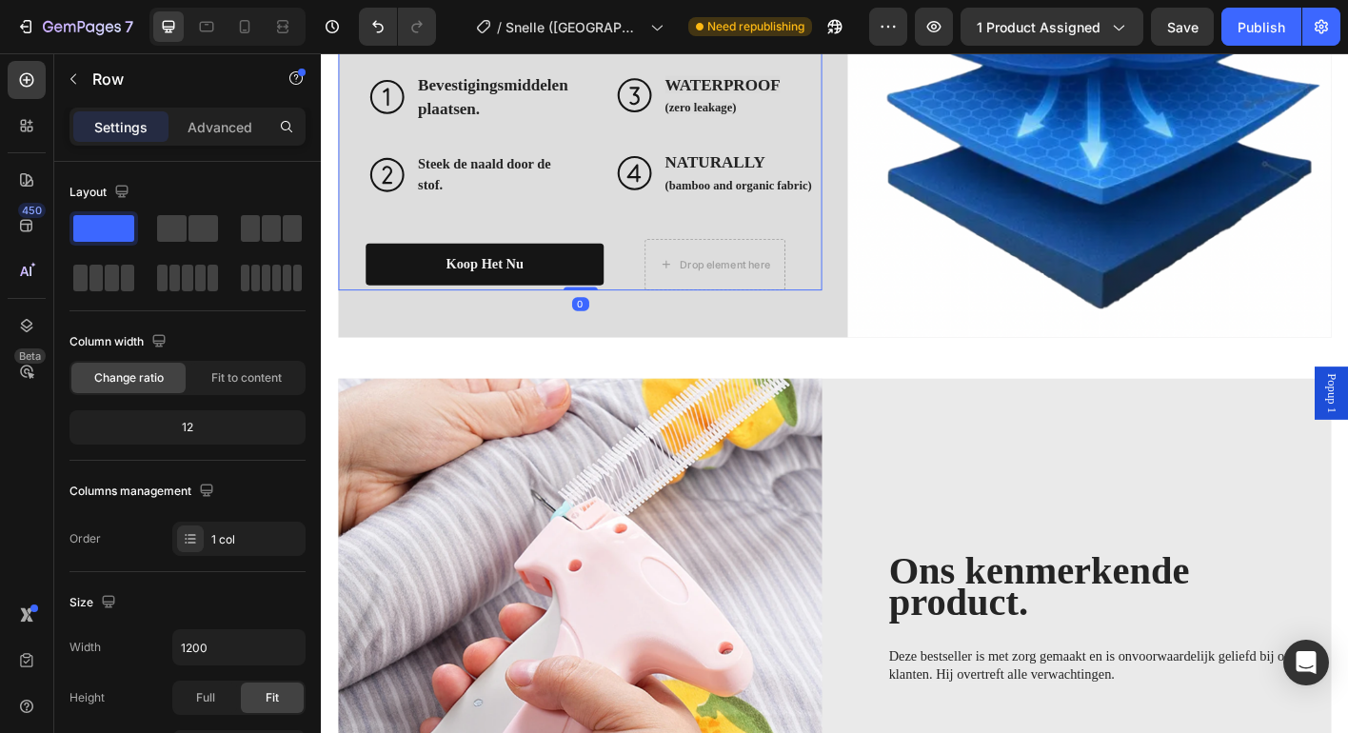
click at [481, 126] on strong "Bevestigingsmiddelen plaatsen." at bounding box center [511, 102] width 167 height 48
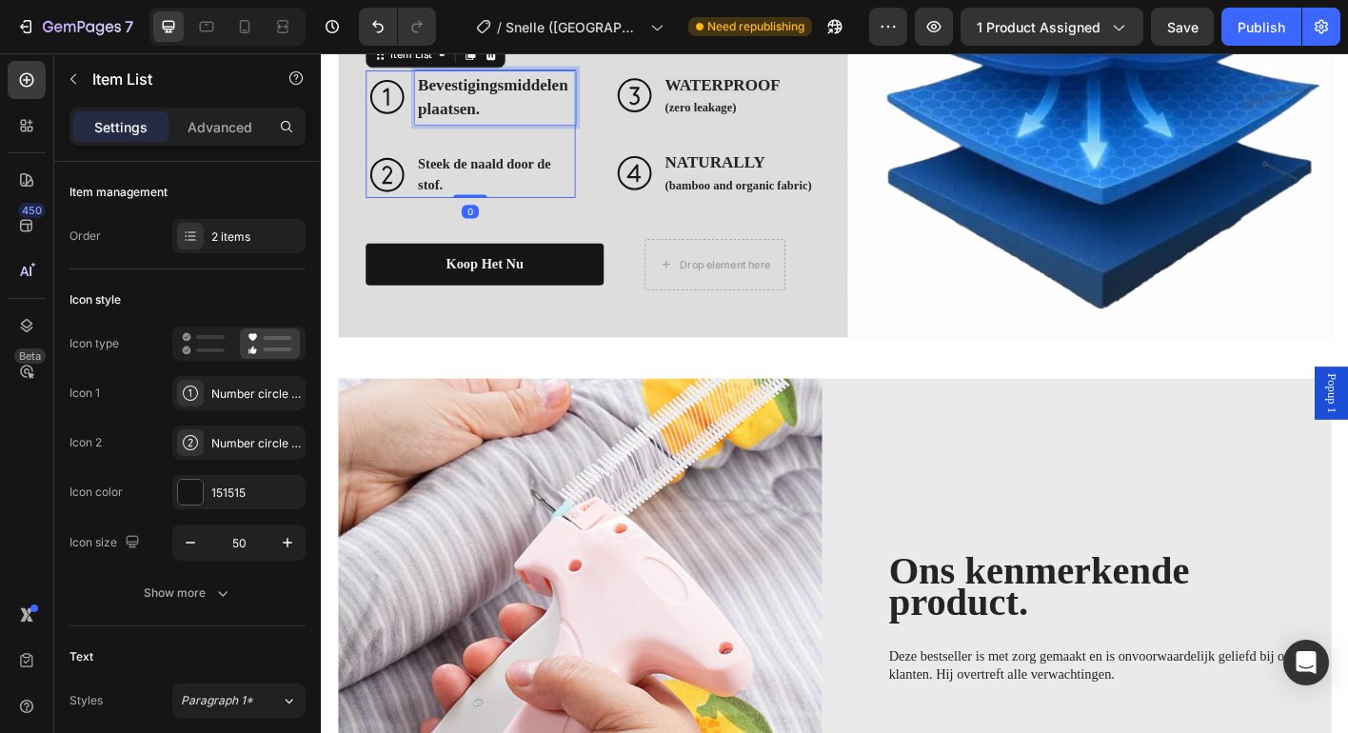
click at [481, 126] on strong "Bevestigingsmiddelen plaatsen." at bounding box center [511, 102] width 167 height 48
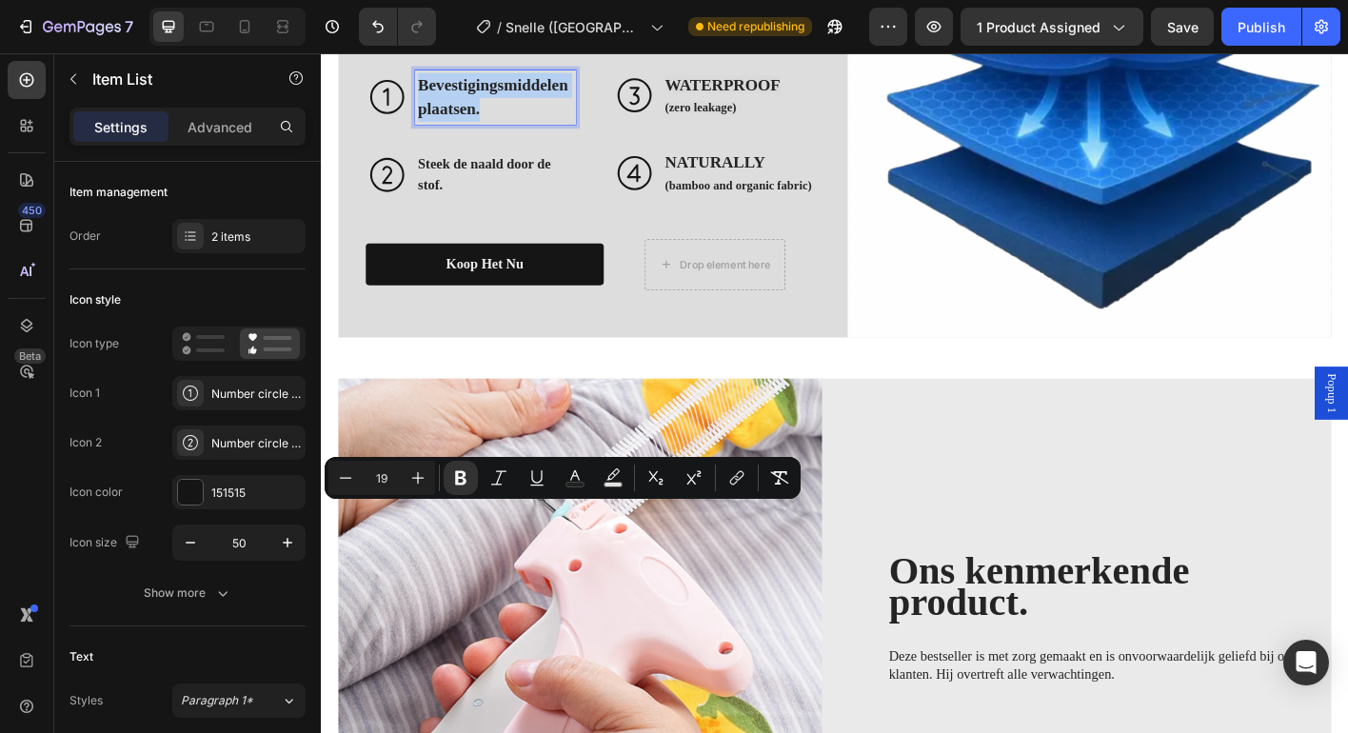
click at [472, 208] on strong "Steek de naald door de stof." at bounding box center [502, 187] width 148 height 39
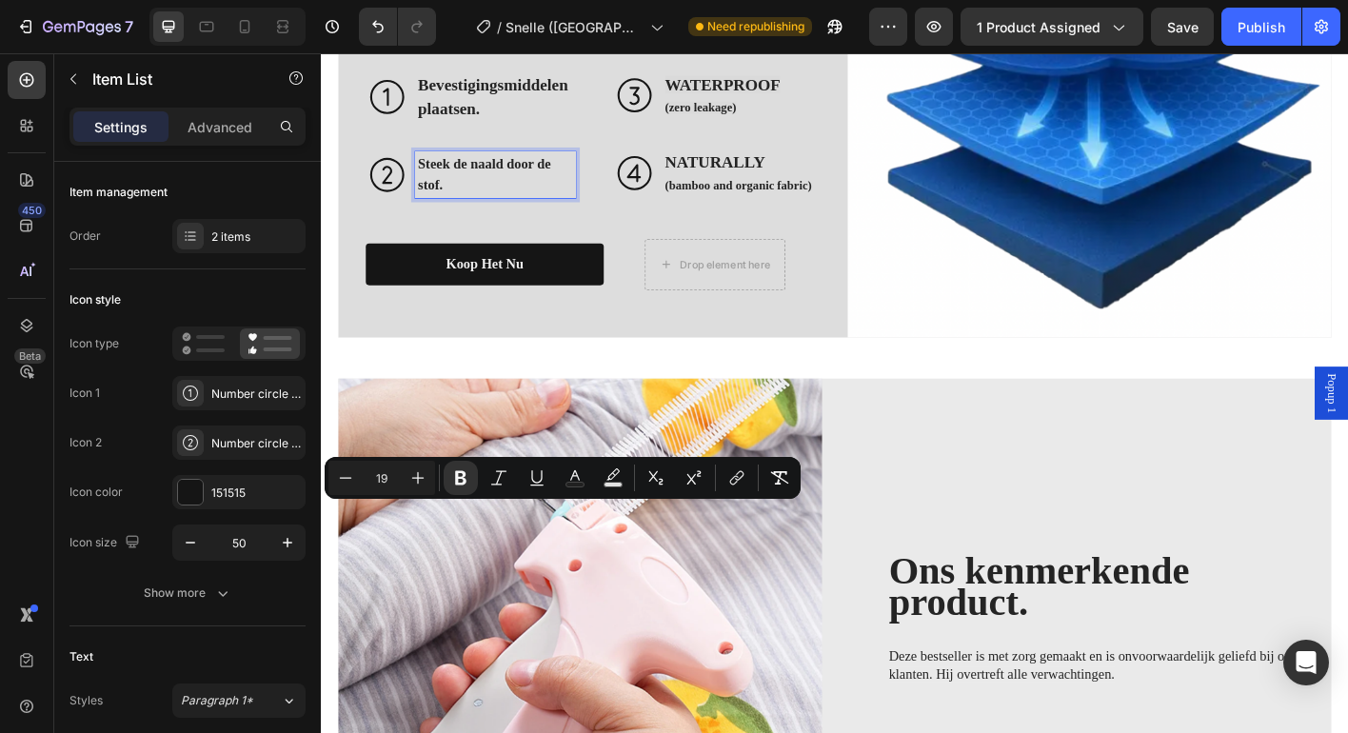
click at [472, 208] on strong "Steek de naald door de stof." at bounding box center [502, 187] width 148 height 39
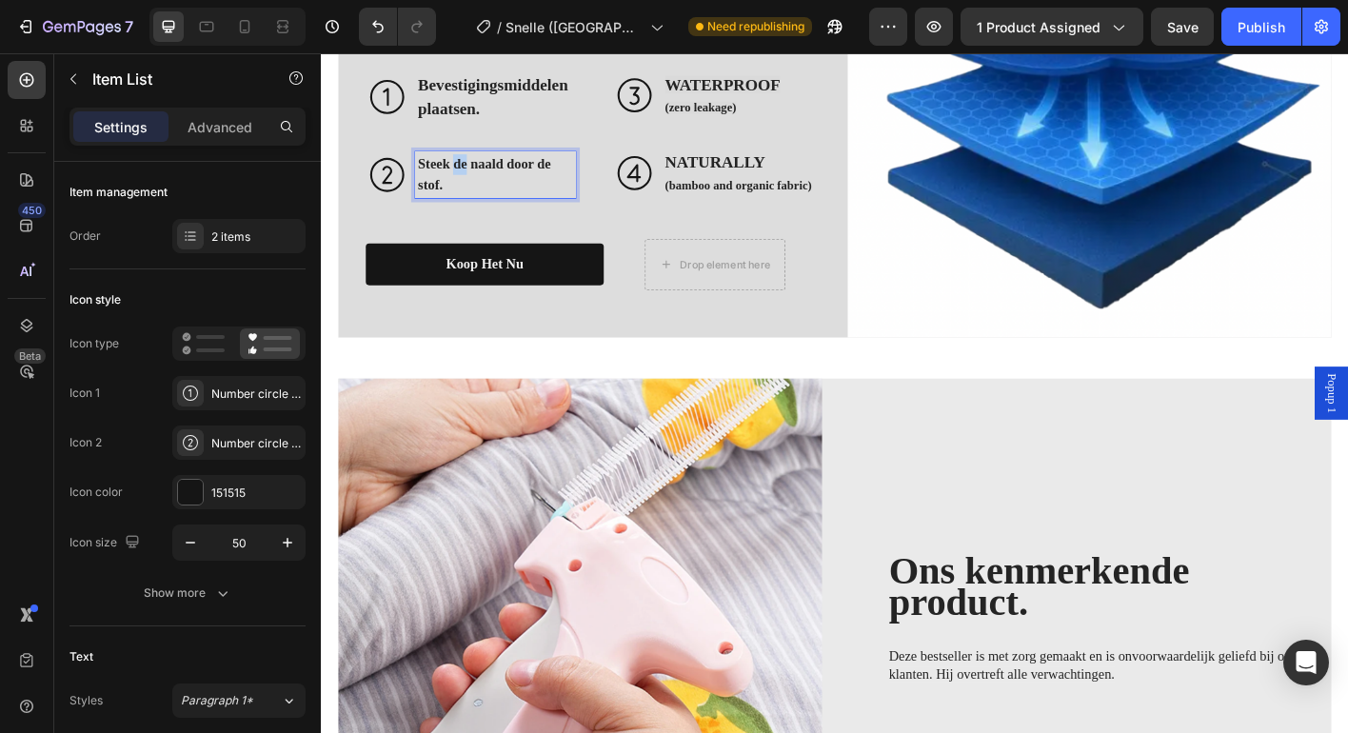
click at [472, 208] on strong "Steek de naald door de stof." at bounding box center [502, 187] width 148 height 39
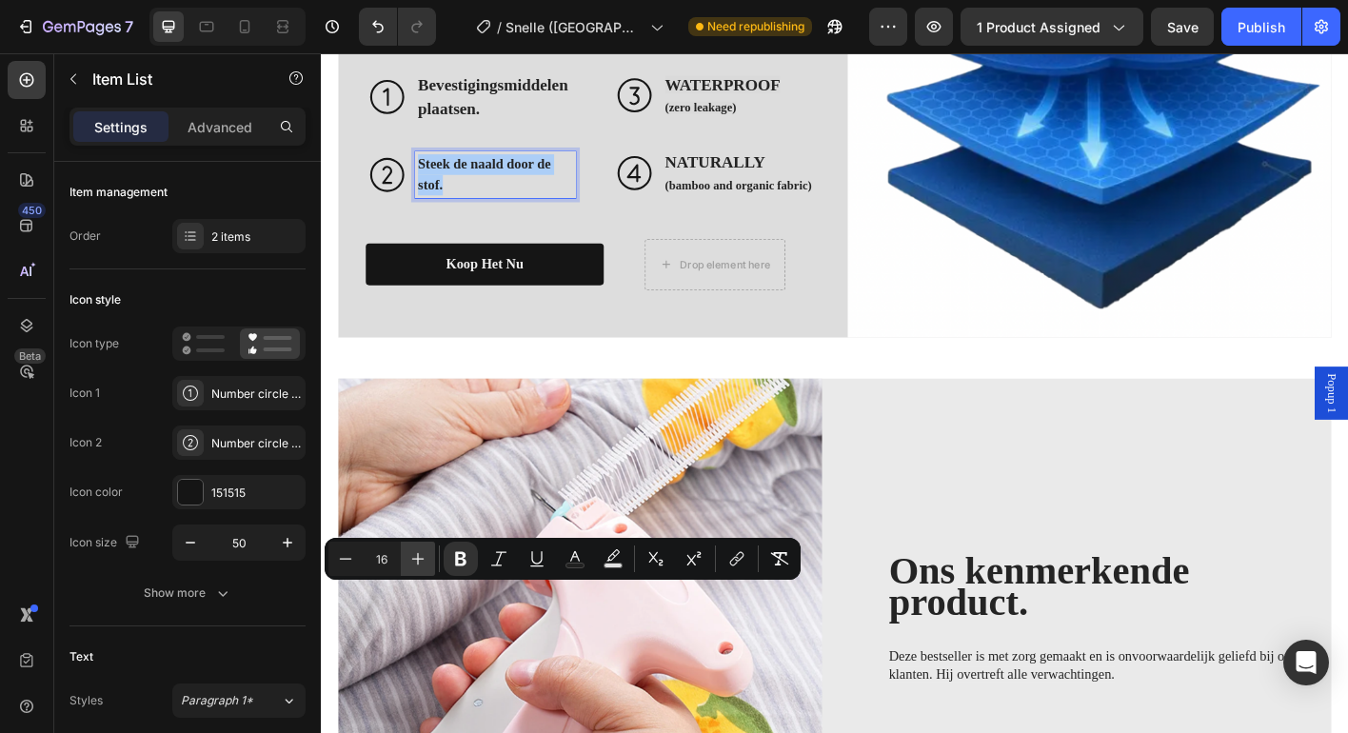
click at [425, 552] on icon "Editor contextual toolbar" at bounding box center [417, 558] width 19 height 19
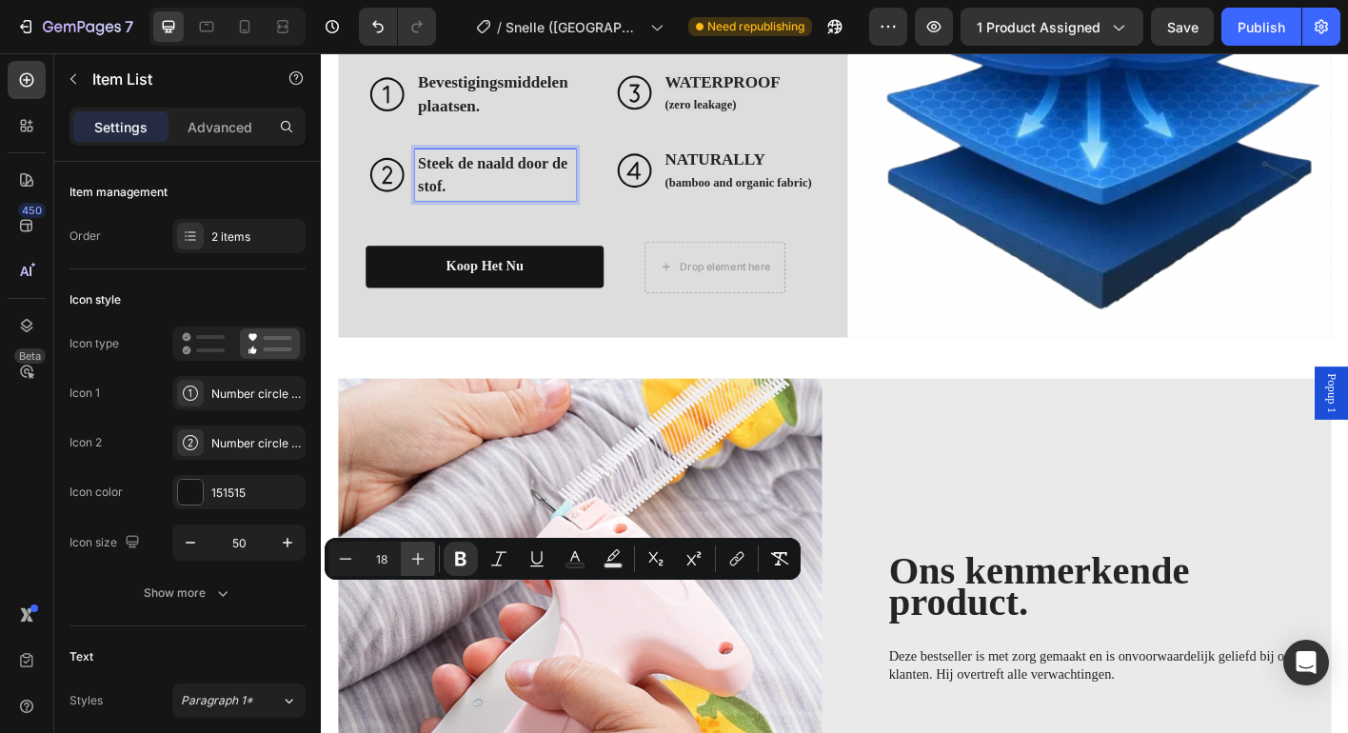
click at [425, 552] on icon "Editor contextual toolbar" at bounding box center [417, 558] width 19 height 19
type input "19"
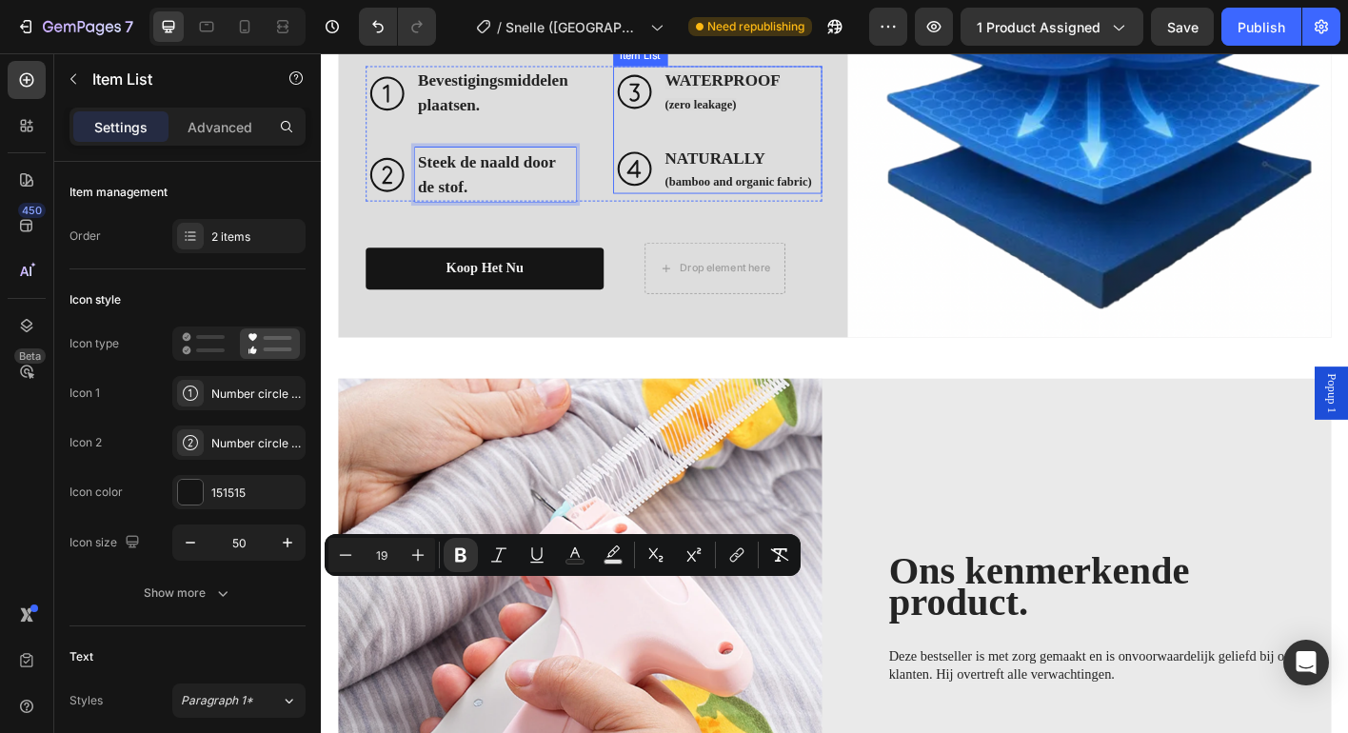
click at [776, 98] on p "WATERPROOF" at bounding box center [785, 84] width 164 height 28
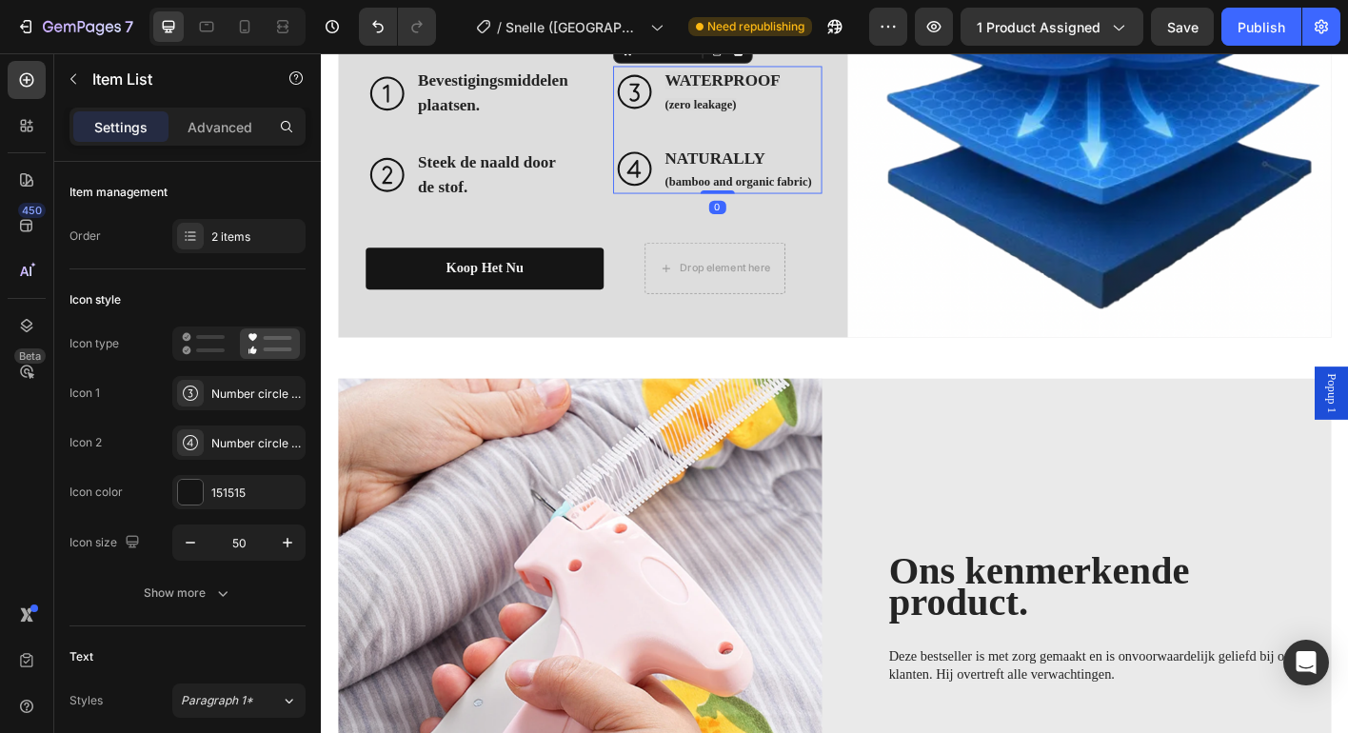
click at [776, 98] on p "WATERPROOF" at bounding box center [785, 84] width 164 height 28
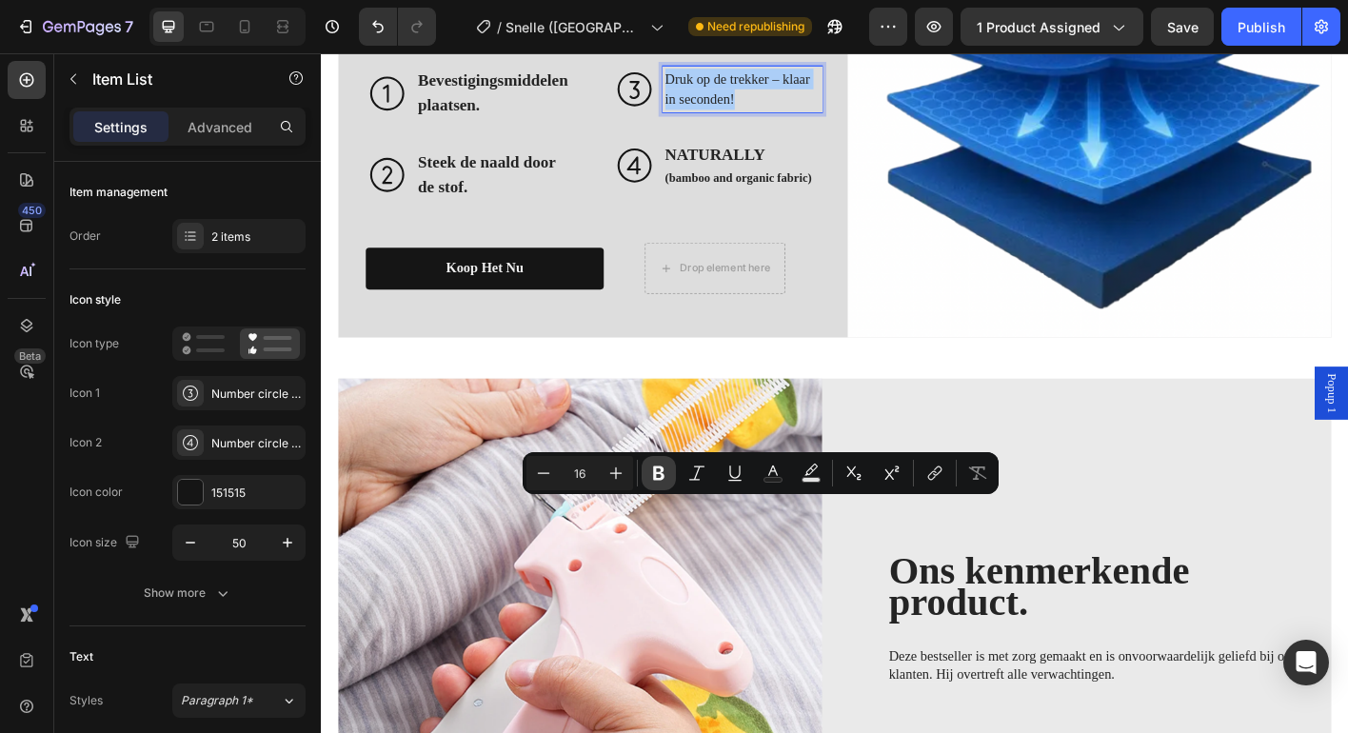
click at [655, 468] on icon "Editor contextual toolbar" at bounding box center [658, 473] width 11 height 14
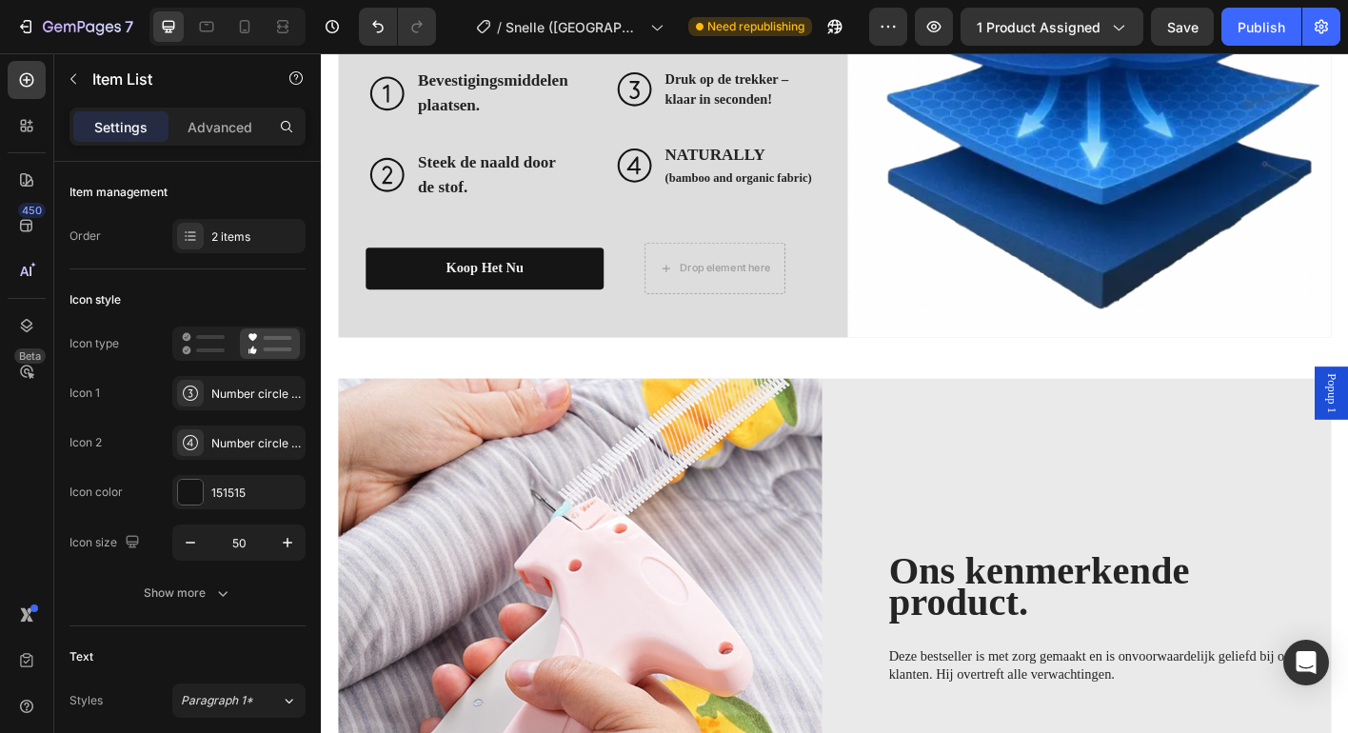
click at [727, 112] on strong "Druk op de trekker – klaar in seconden!" at bounding box center [771, 92] width 137 height 39
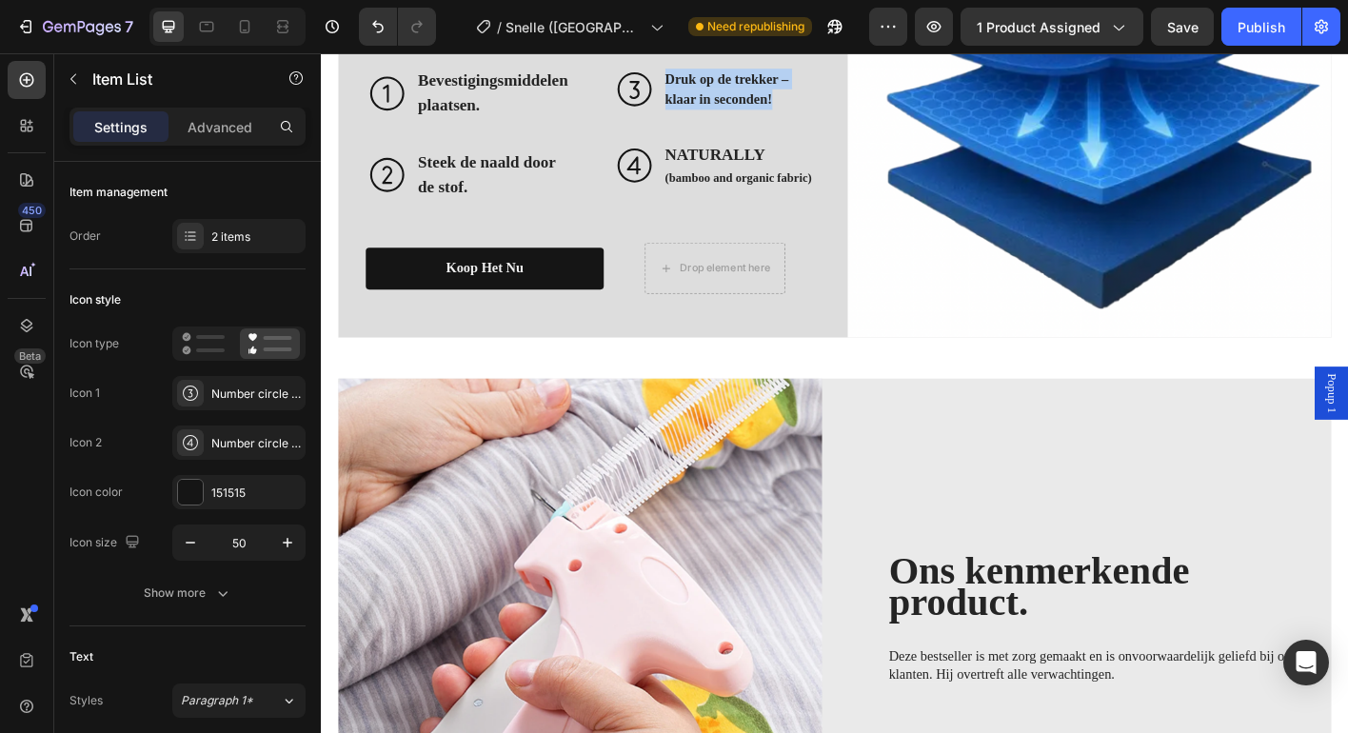
click at [727, 112] on strong "Druk op de trekker – klaar in seconden!" at bounding box center [771, 92] width 137 height 39
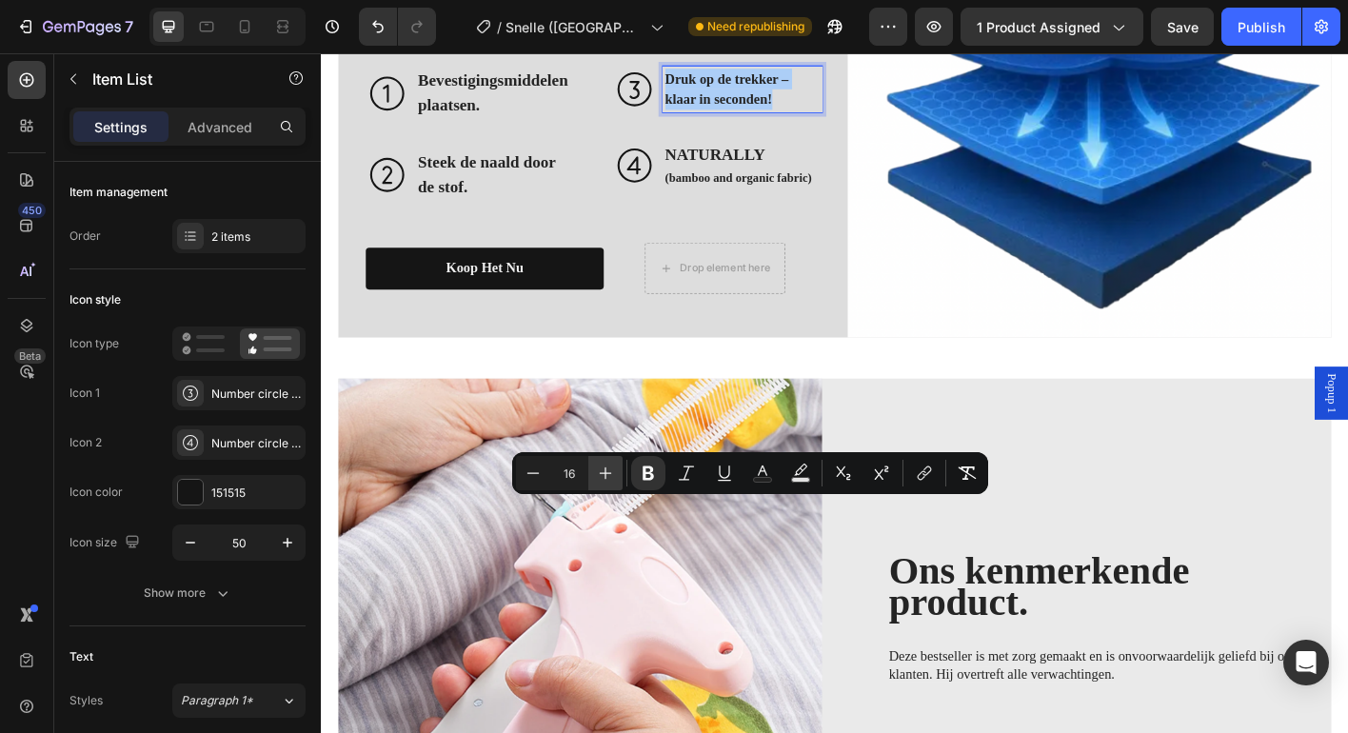
click at [601, 472] on icon "Editor contextual toolbar" at bounding box center [606, 473] width 12 height 12
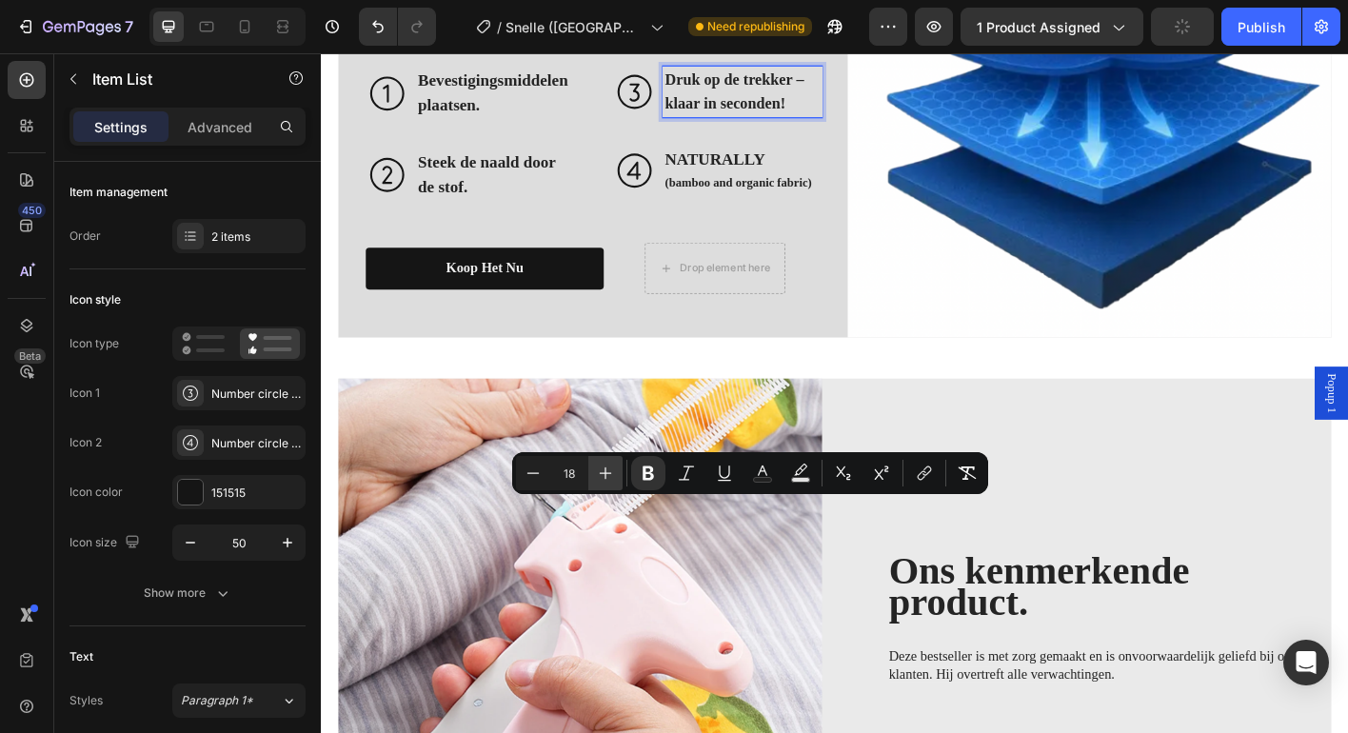
click at [601, 472] on icon "Editor contextual toolbar" at bounding box center [606, 473] width 12 height 12
type input "19"
click at [751, 208] on strong "(bamboo and organic fabric)" at bounding box center [785, 200] width 164 height 14
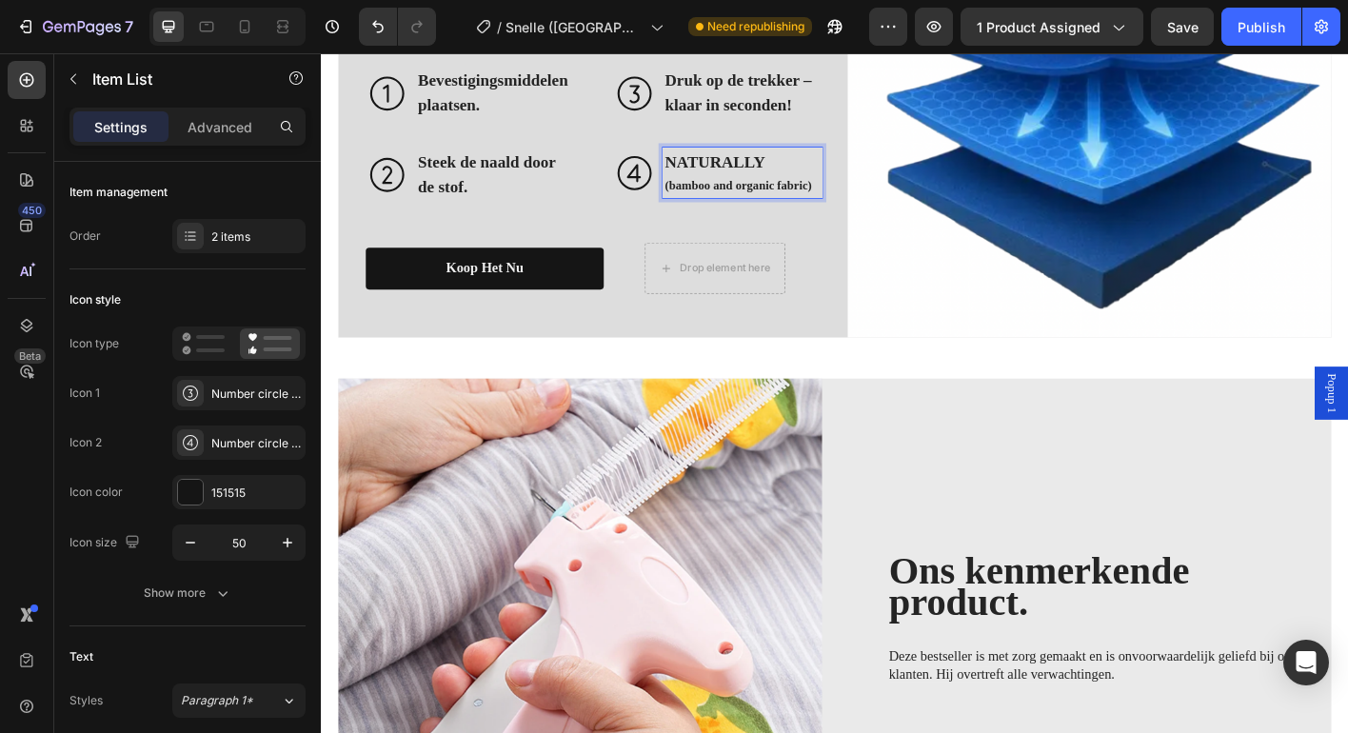
click at [692, 214] on div "NATURALLY (bamboo and organic fabric)" at bounding box center [761, 186] width 233 height 56
click at [669, 210] on icon at bounding box center [669, 187] width 48 height 48
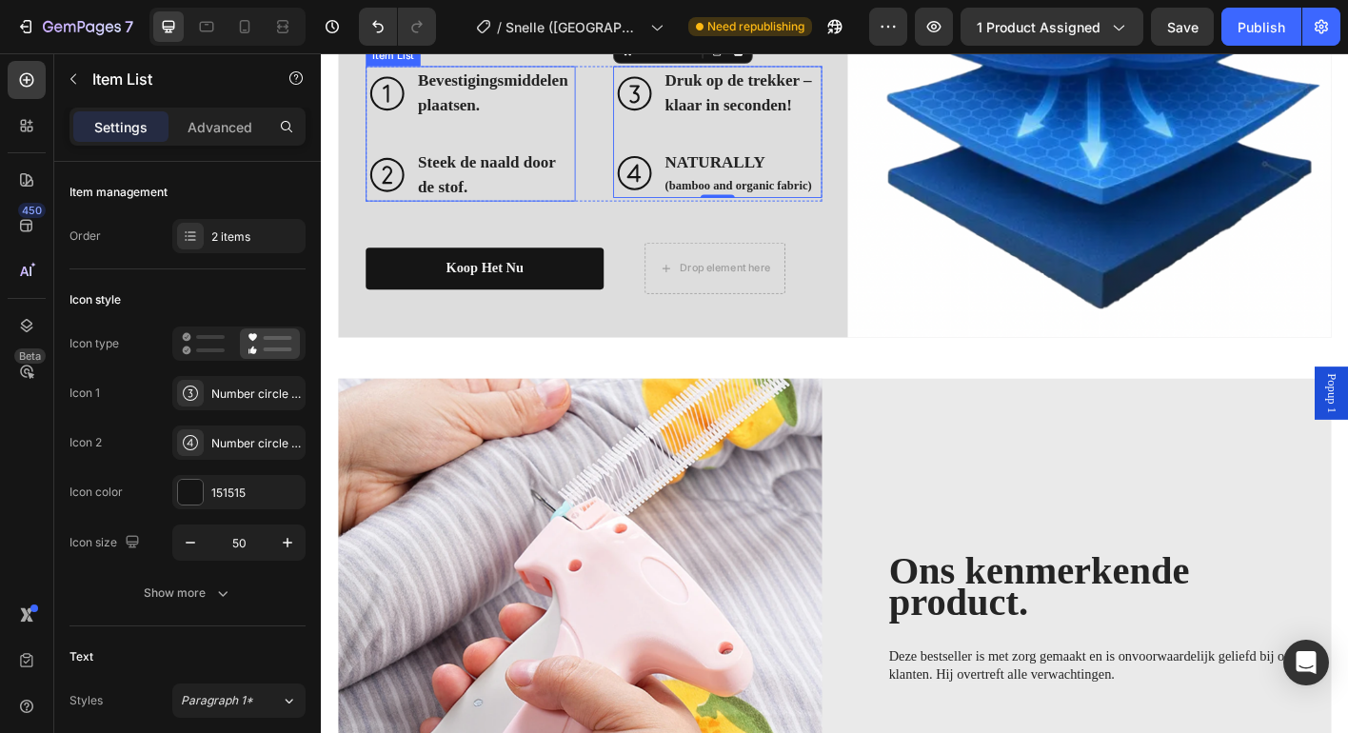
click at [484, 218] on div "Bevestigingsmiddelen plaatsen. Steek de naald door de stof." at bounding box center [486, 143] width 233 height 150
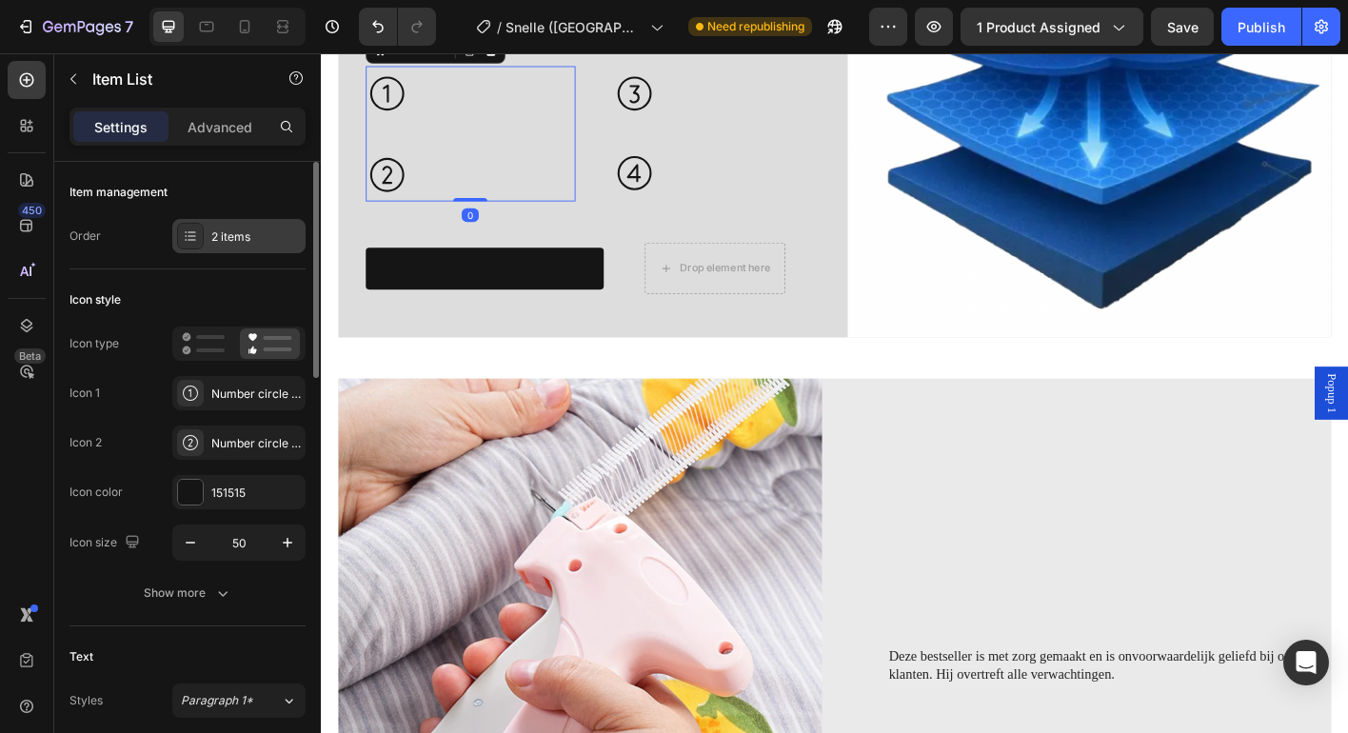
click at [244, 249] on div "2 items" at bounding box center [238, 236] width 133 height 34
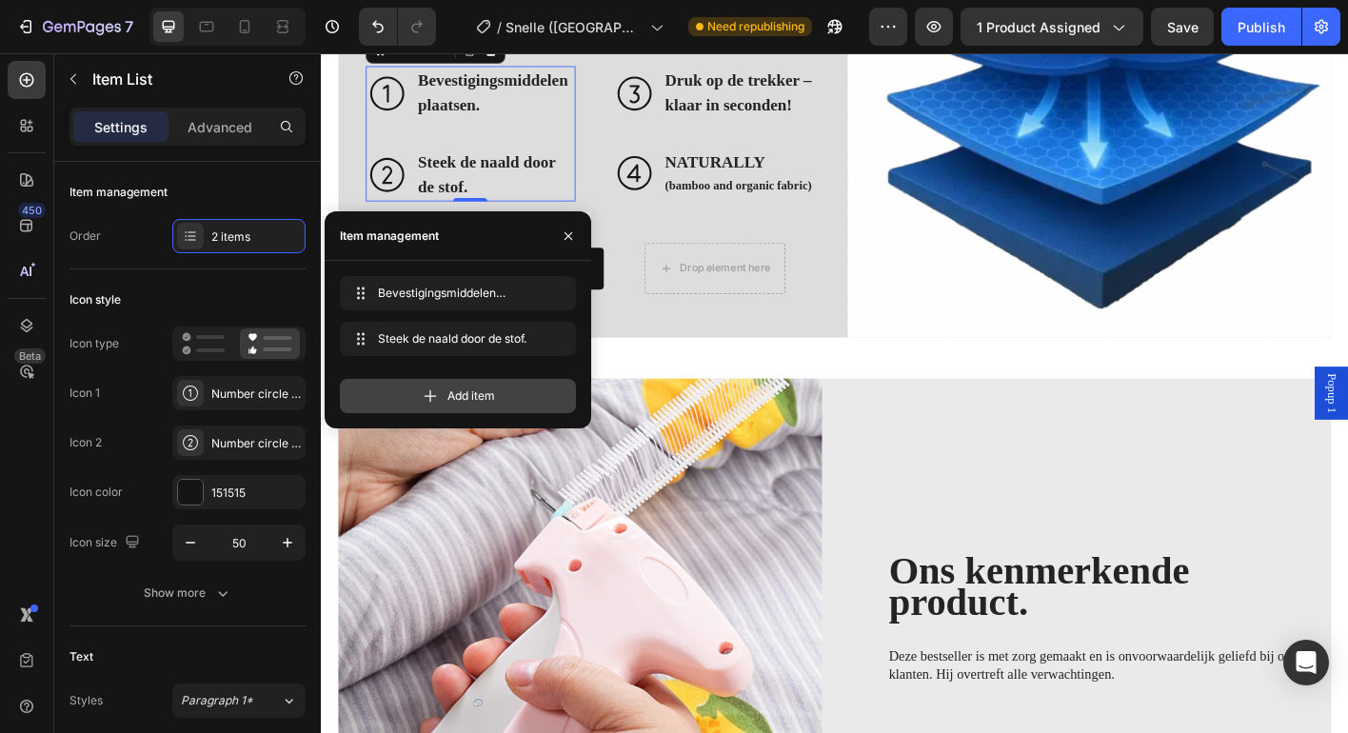
click at [462, 393] on span "Add item" at bounding box center [471, 395] width 48 height 17
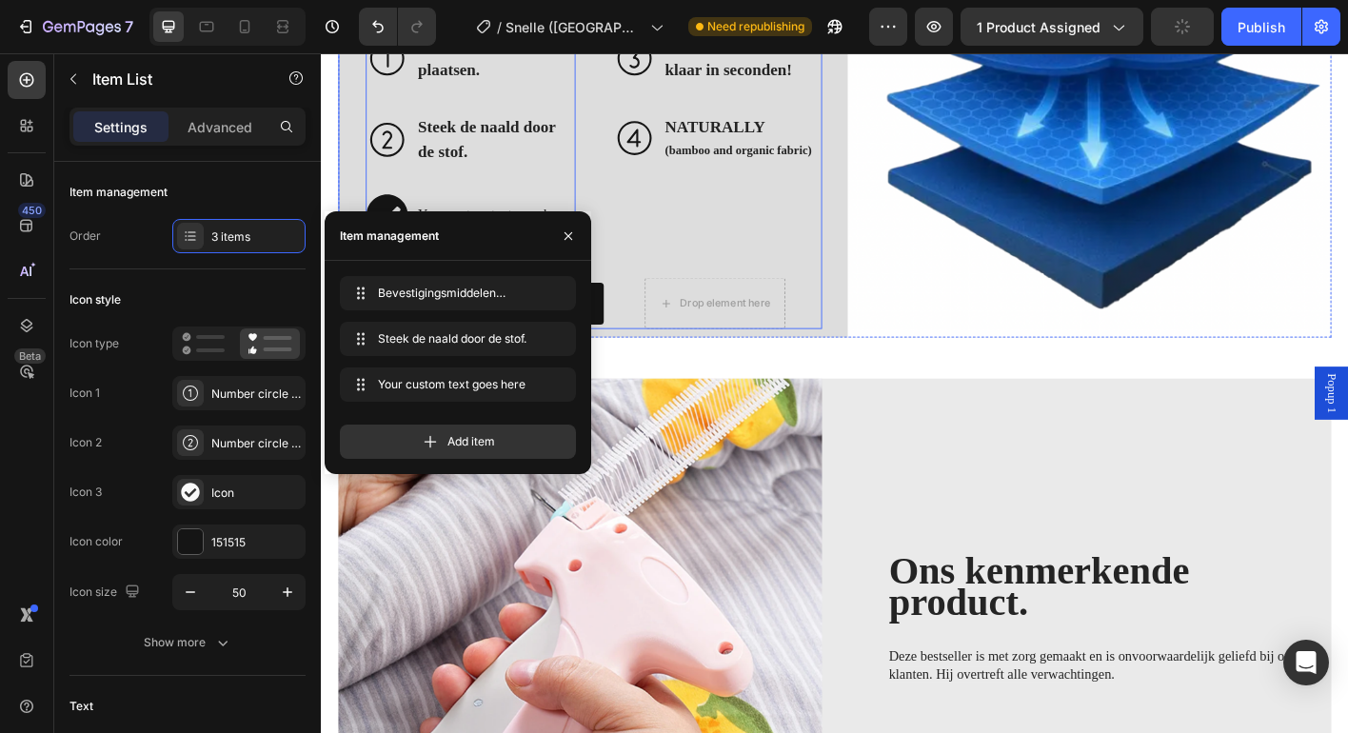
click at [828, 361] on div "Unieke voordelen - Stijl en kwaliteit van leven Heading Onze innovatieve, hygië…" at bounding box center [623, 101] width 507 height 519
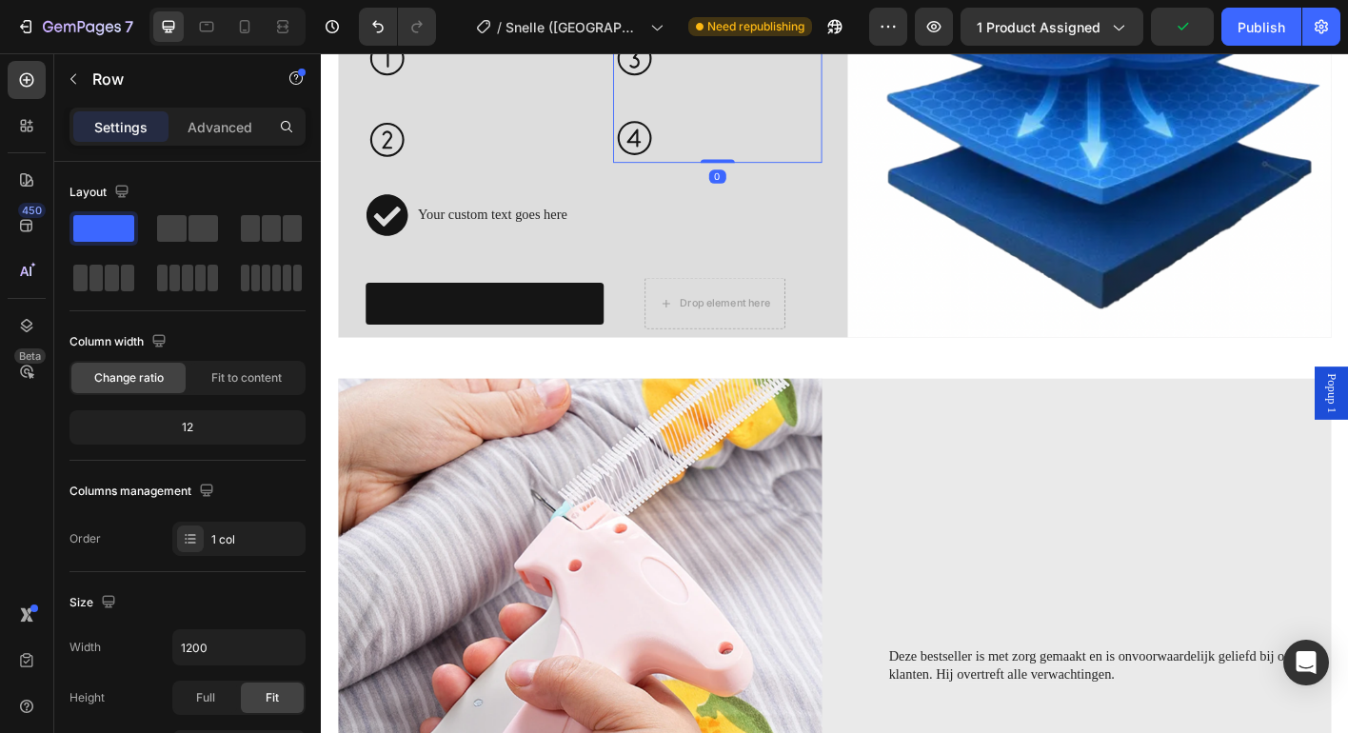
click at [786, 82] on strong "Druk op de trekker – klaar in seconden!" at bounding box center [784, 58] width 163 height 48
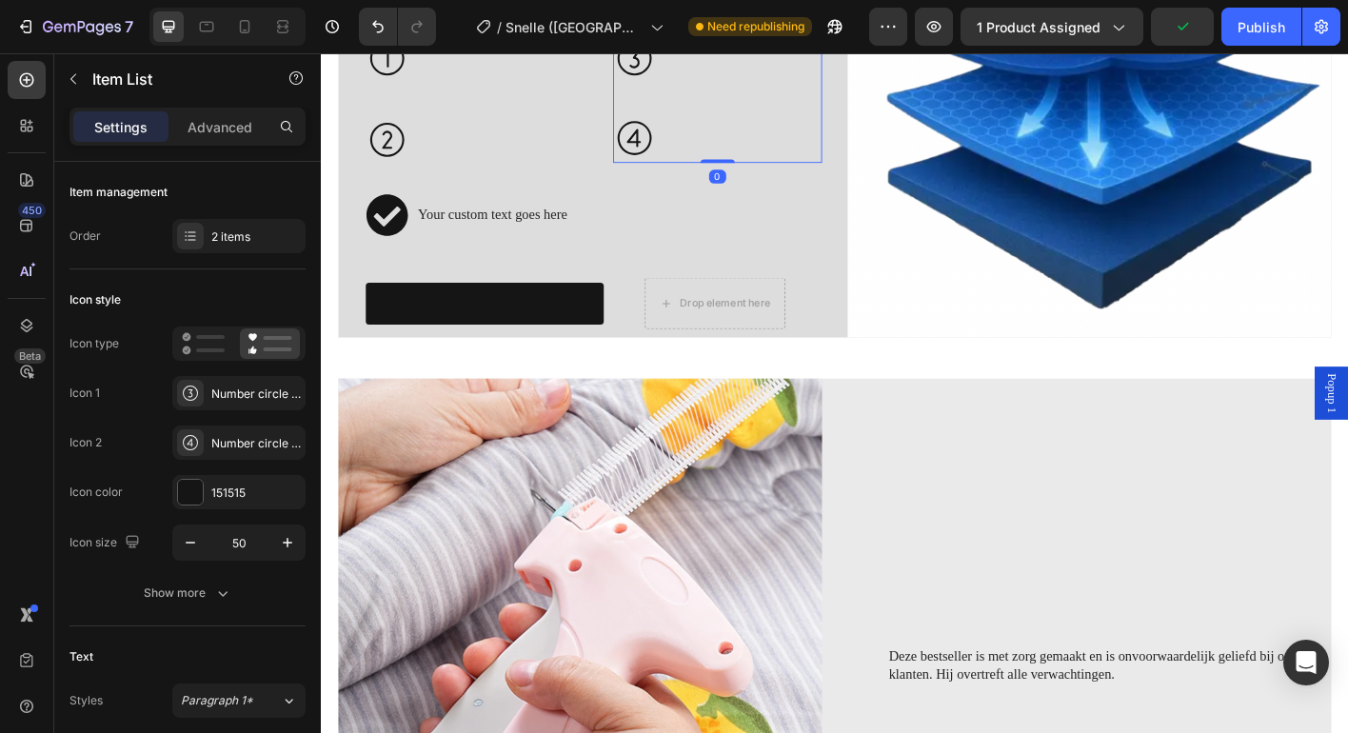
click at [784, 17] on icon at bounding box center [784, 10] width 12 height 13
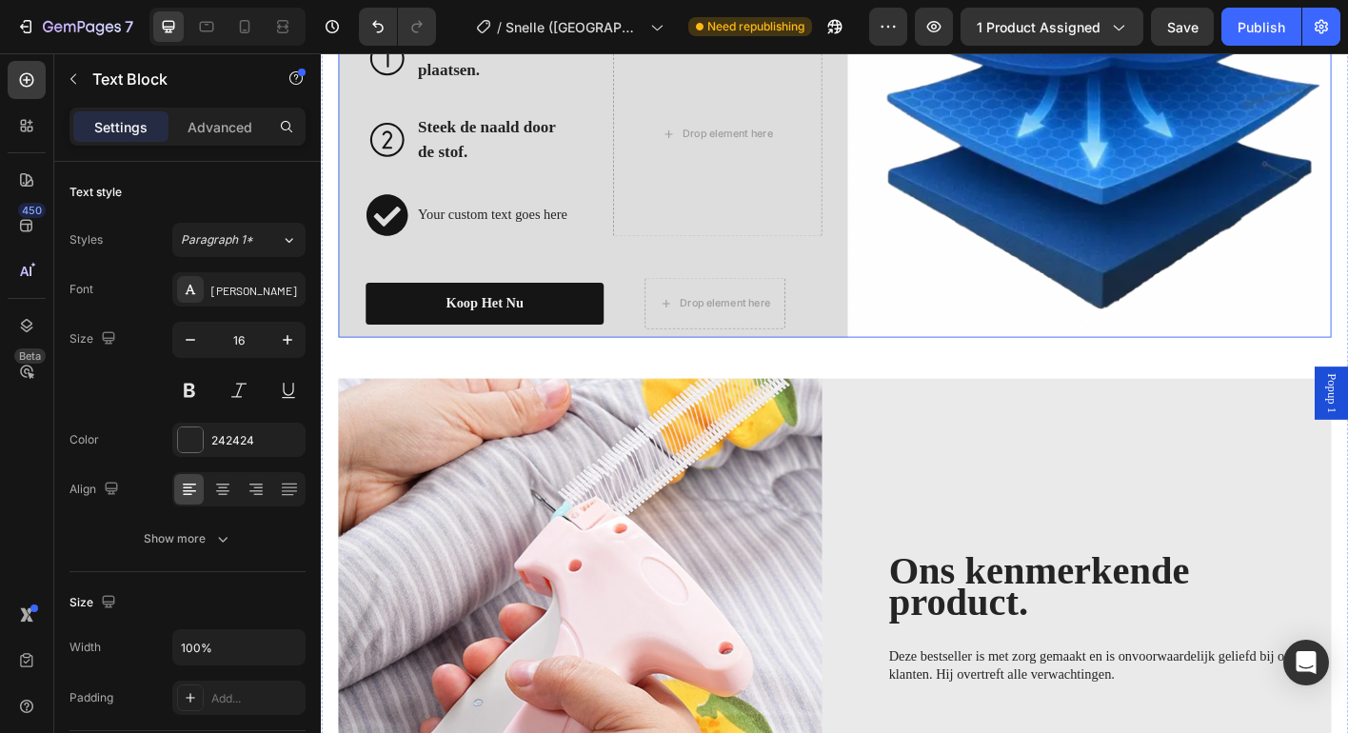
click at [880, 369] on div "Unieke voordelen - Stijl en kwaliteit van leven Heading Onze innovatieve, hygië…" at bounding box center [892, 101] width 1104 height 538
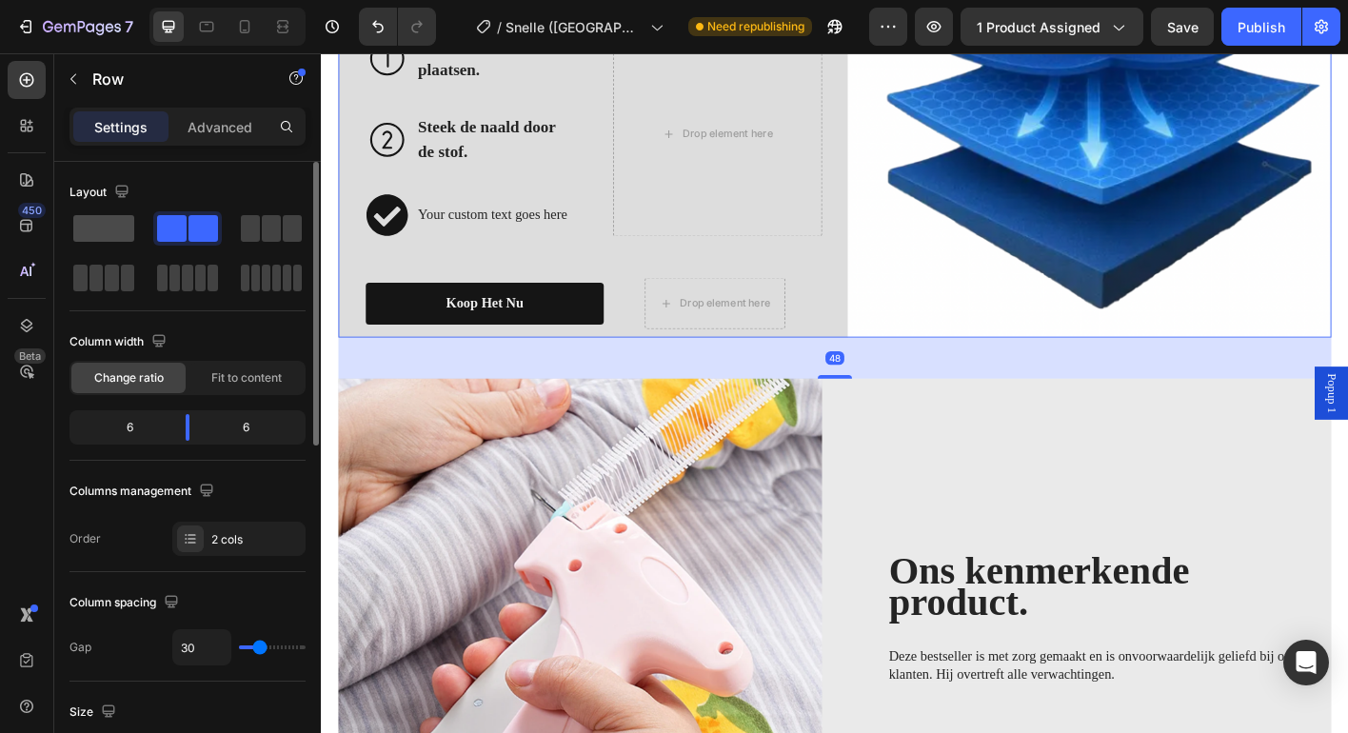
click at [101, 227] on span at bounding box center [103, 228] width 61 height 27
click at [537, 86] on p "Bevestigingsmiddelen plaatsen." at bounding box center [514, 58] width 172 height 54
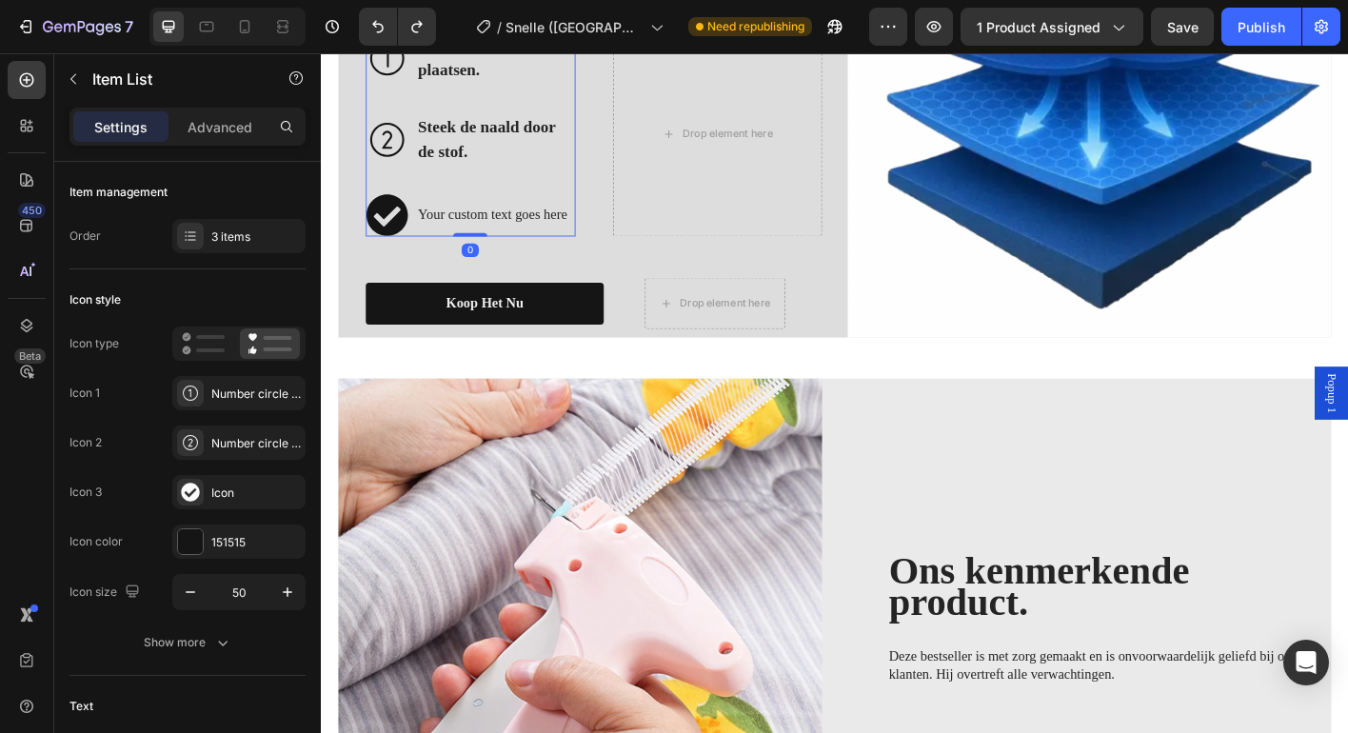
click at [398, 257] on icon at bounding box center [394, 233] width 48 height 48
click at [239, 482] on div "Icon" at bounding box center [238, 492] width 133 height 34
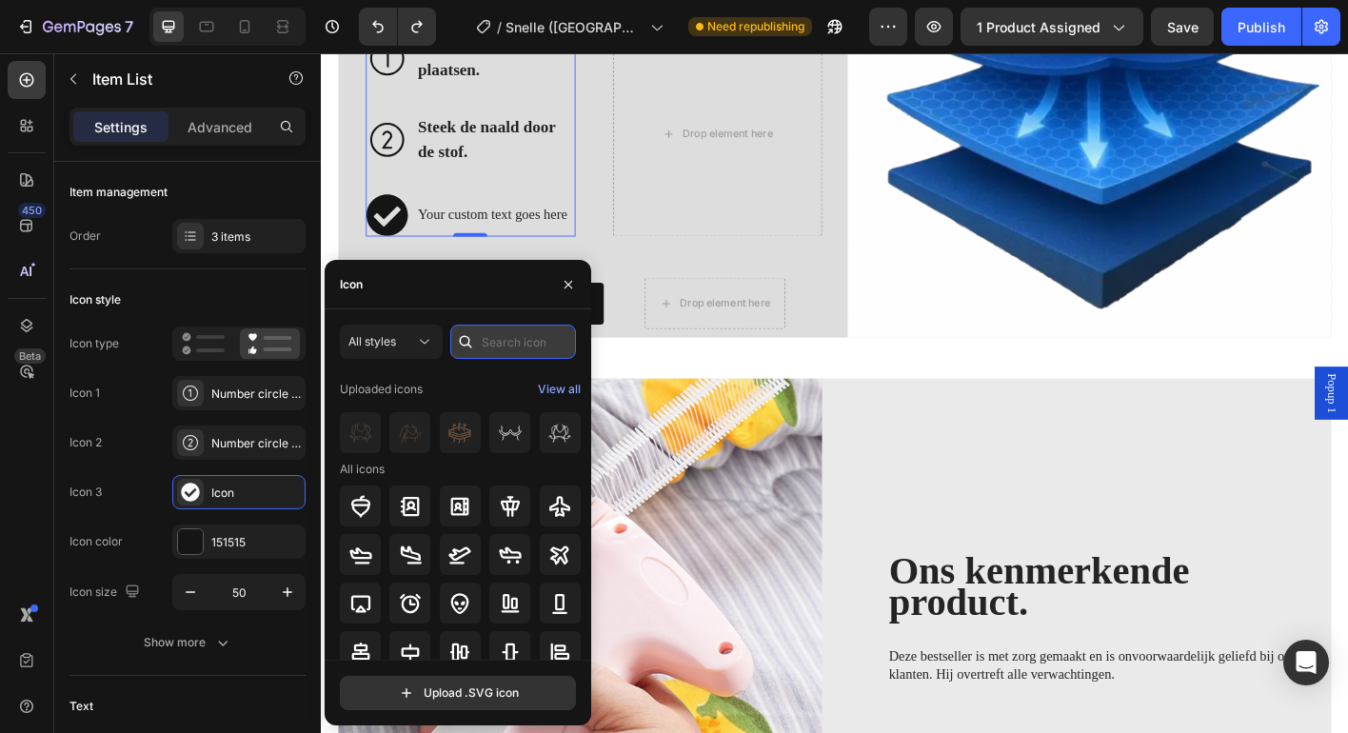
click at [504, 338] on input "text" at bounding box center [513, 342] width 126 height 34
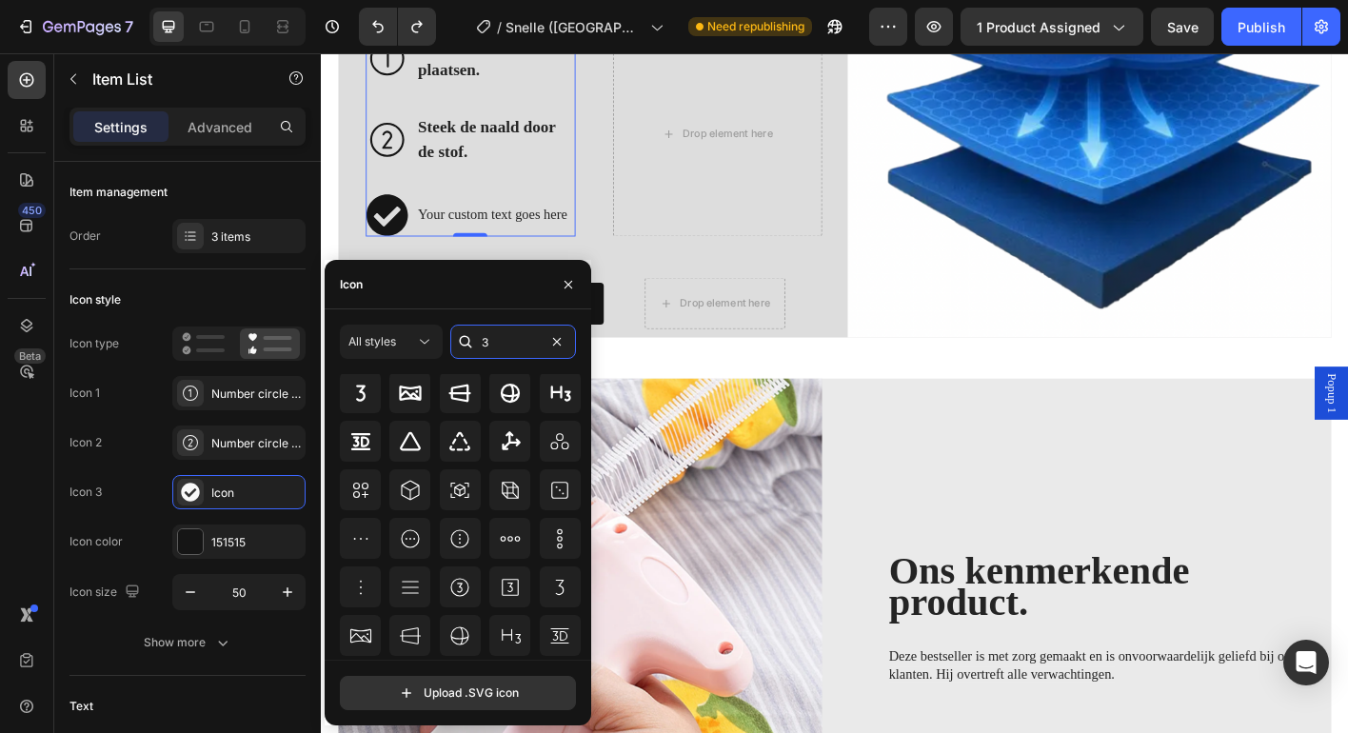
scroll to position [247, 0]
type input "3"
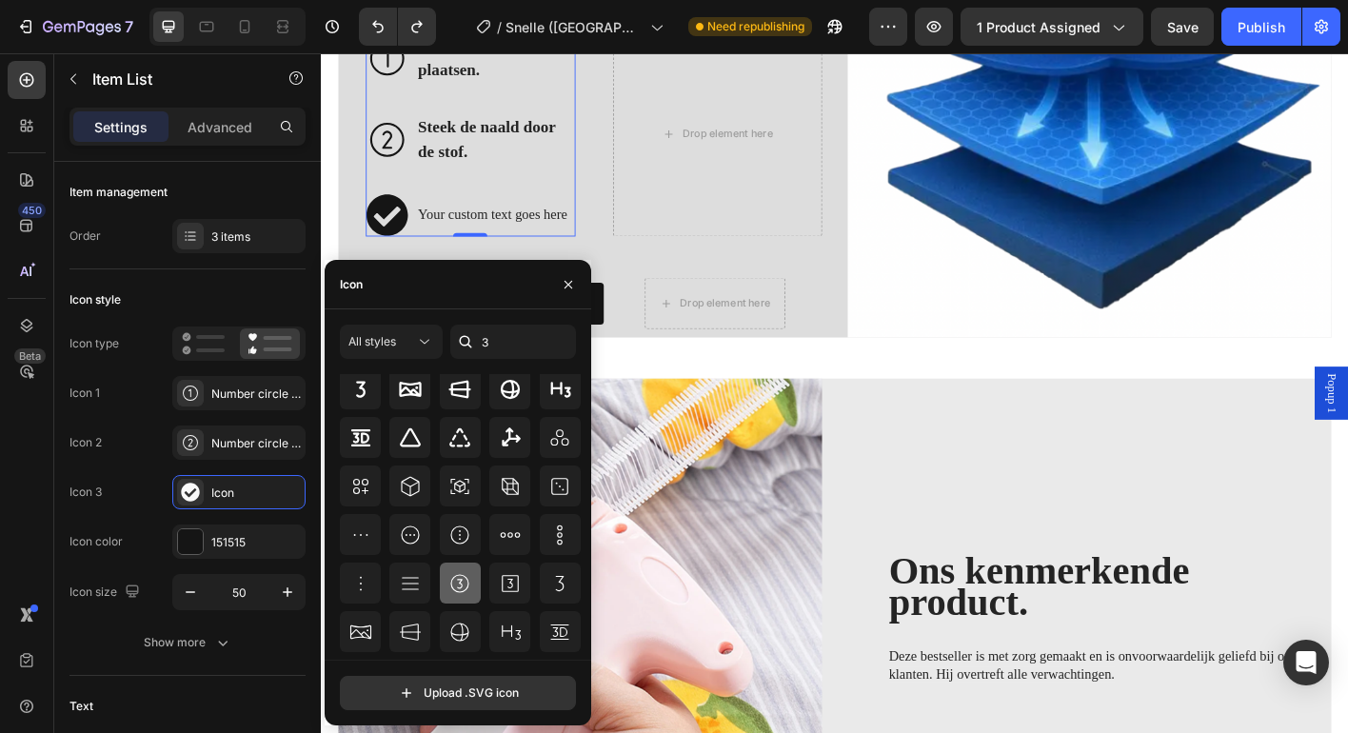
click at [452, 581] on icon at bounding box center [459, 583] width 23 height 23
click at [467, 588] on icon at bounding box center [459, 583] width 23 height 23
click at [808, 361] on div "Unieke voordelen - Stijl en kwaliteit van leven Heading Onze innovatieve, hygië…" at bounding box center [623, 101] width 507 height 519
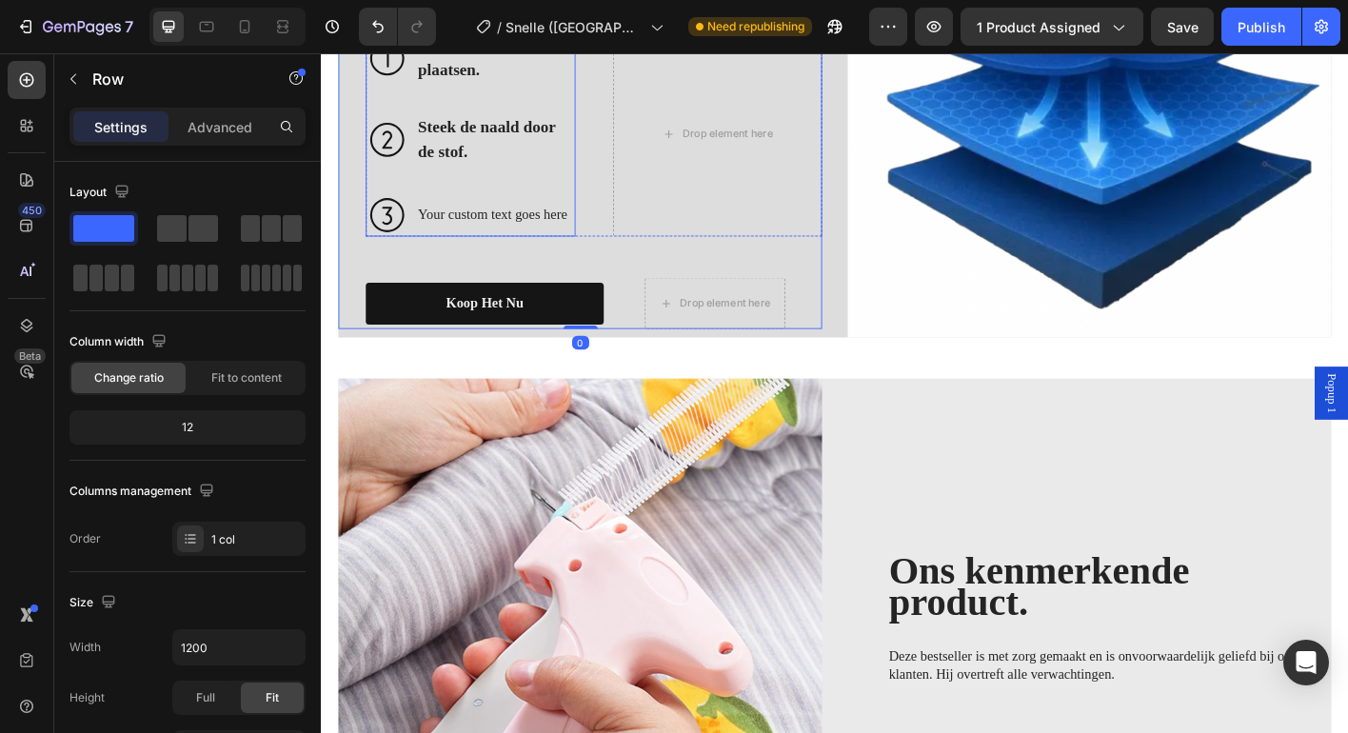
click at [476, 247] on div "Your custom text goes here" at bounding box center [514, 233] width 178 height 29
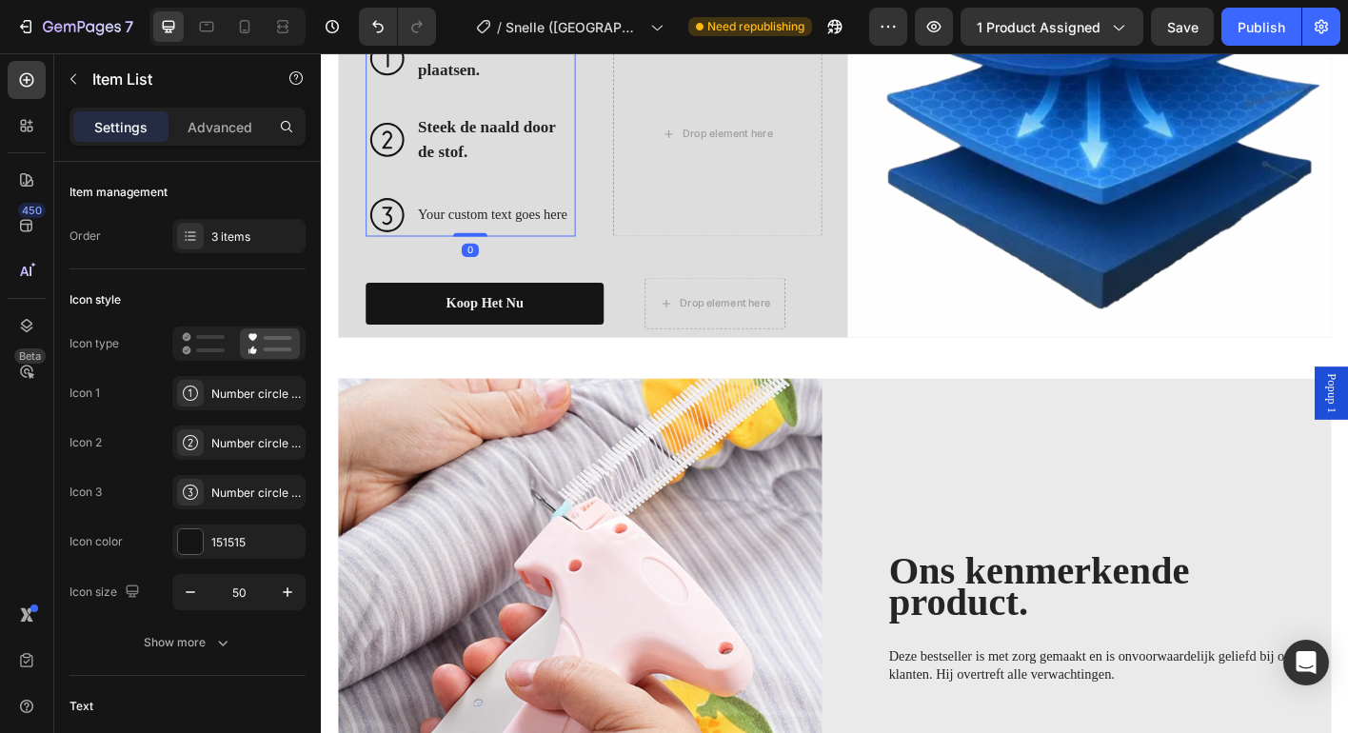
click at [476, 247] on div "Your custom text goes here" at bounding box center [514, 233] width 178 height 29
click at [476, 245] on p "Your custom text goes here" at bounding box center [514, 233] width 172 height 23
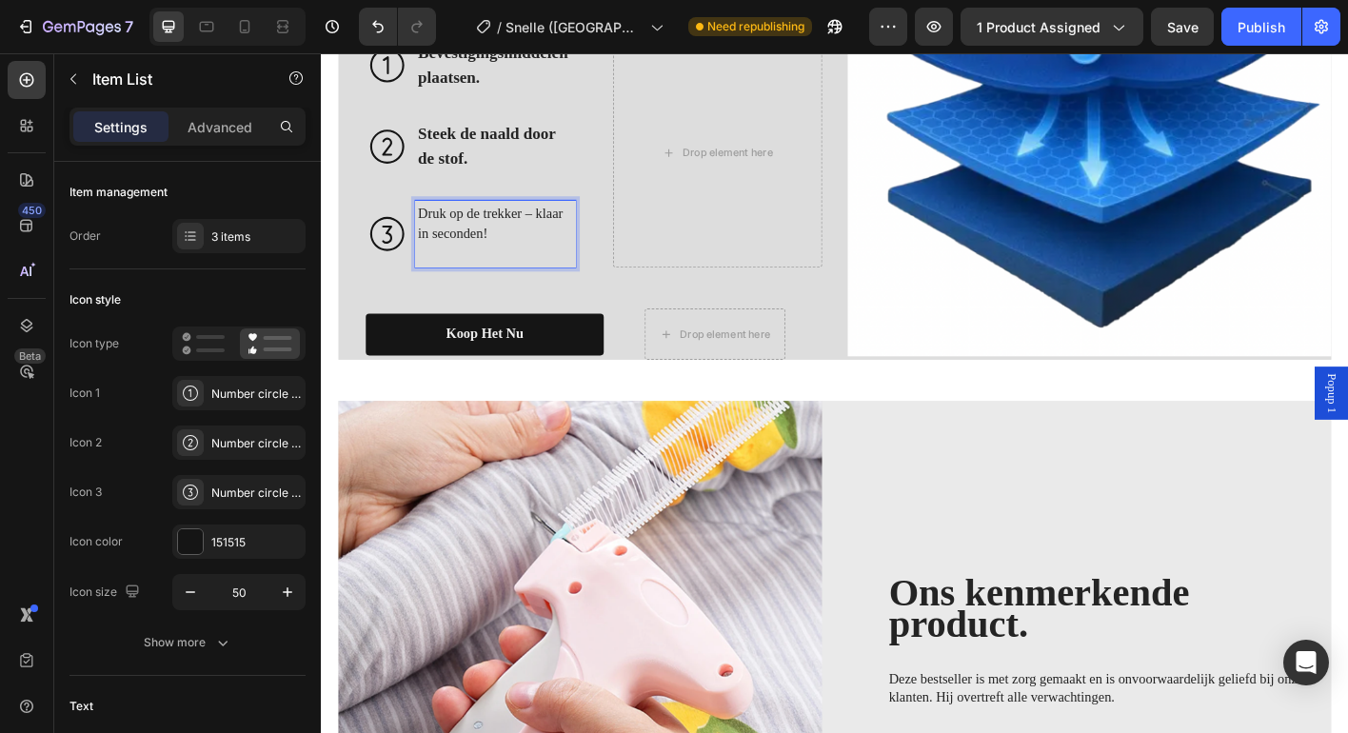
scroll to position [1936, 0]
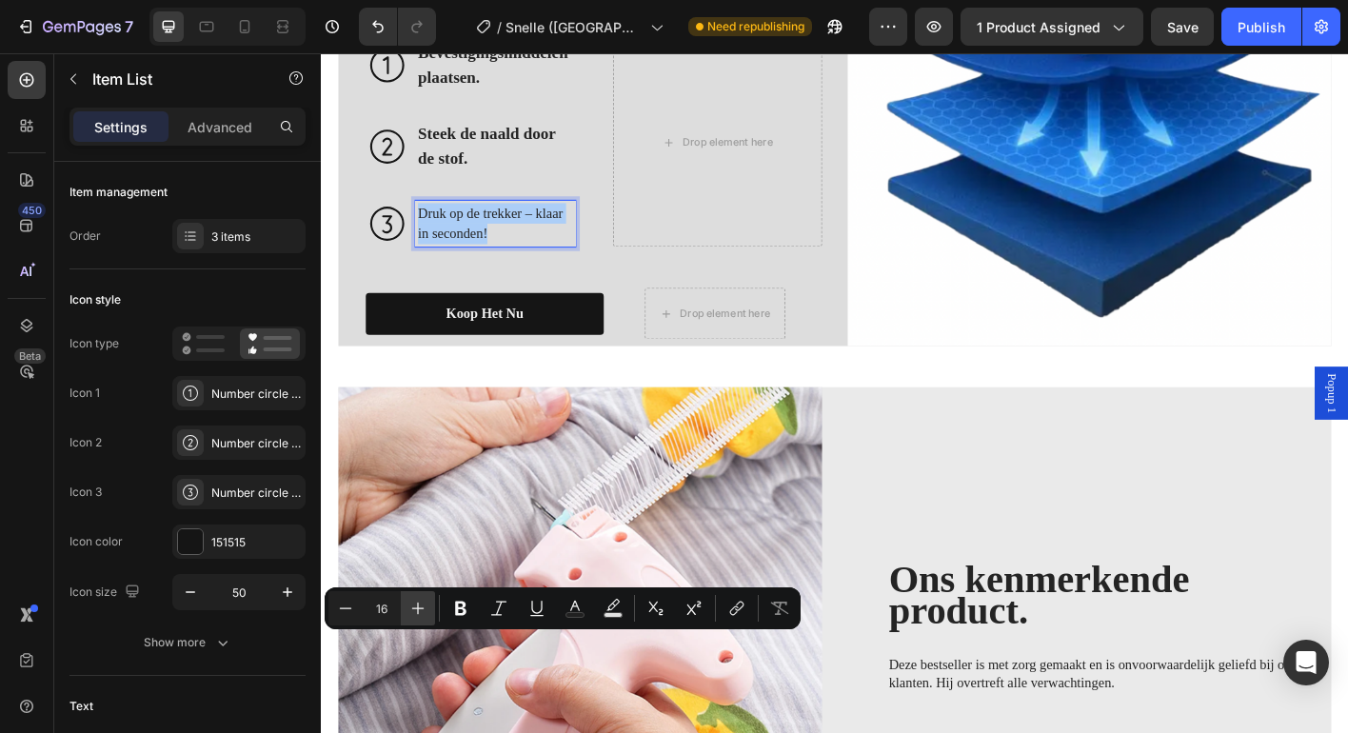
click at [415, 611] on icon "Editor contextual toolbar" at bounding box center [417, 608] width 19 height 19
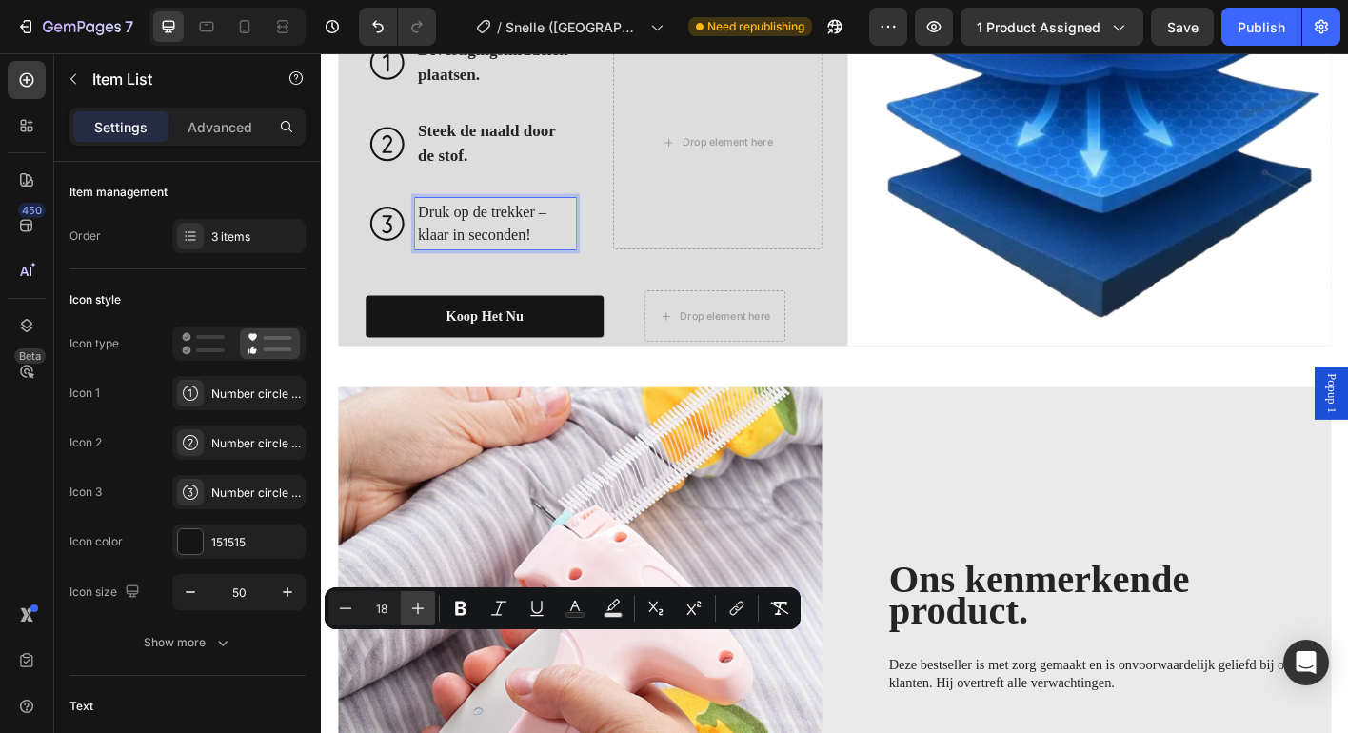
click at [415, 611] on icon "Editor contextual toolbar" at bounding box center [417, 608] width 19 height 19
type input "19"
click at [452, 607] on icon "Editor contextual toolbar" at bounding box center [460, 608] width 19 height 19
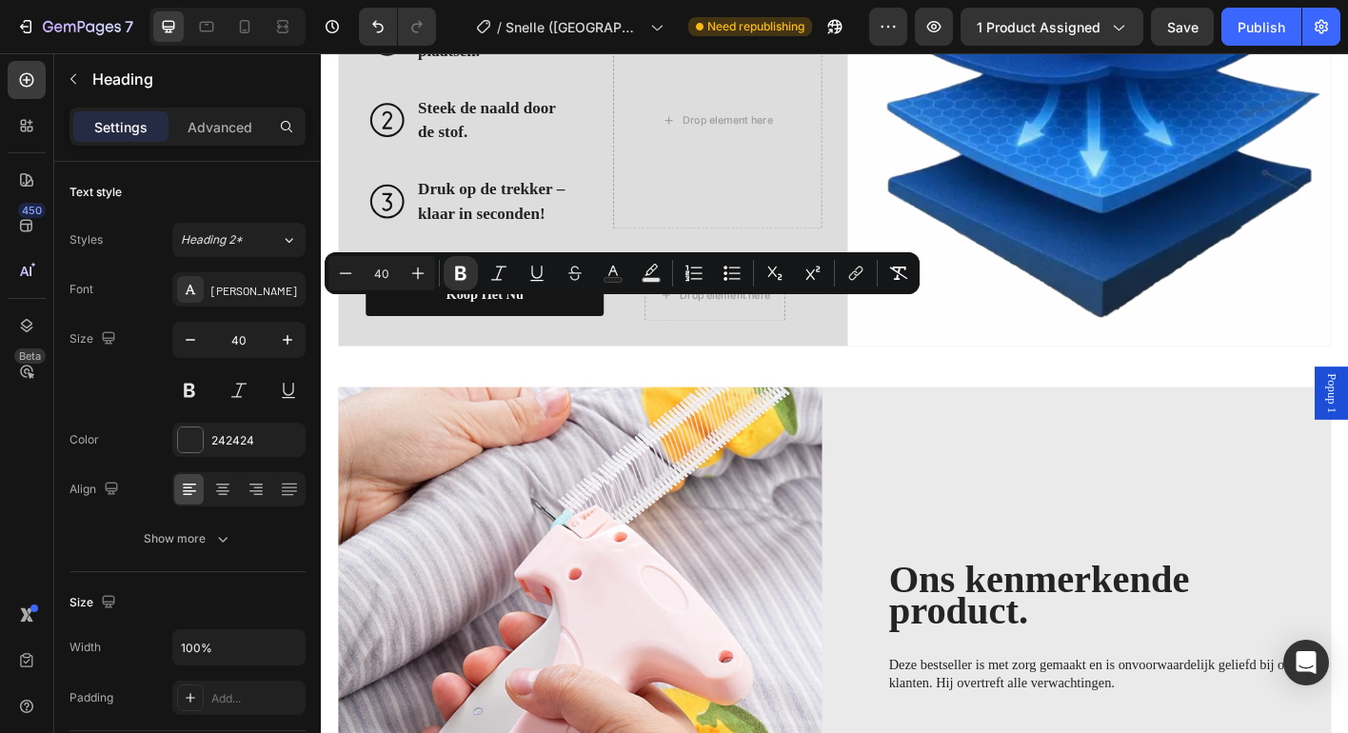
scroll to position [1961, 0]
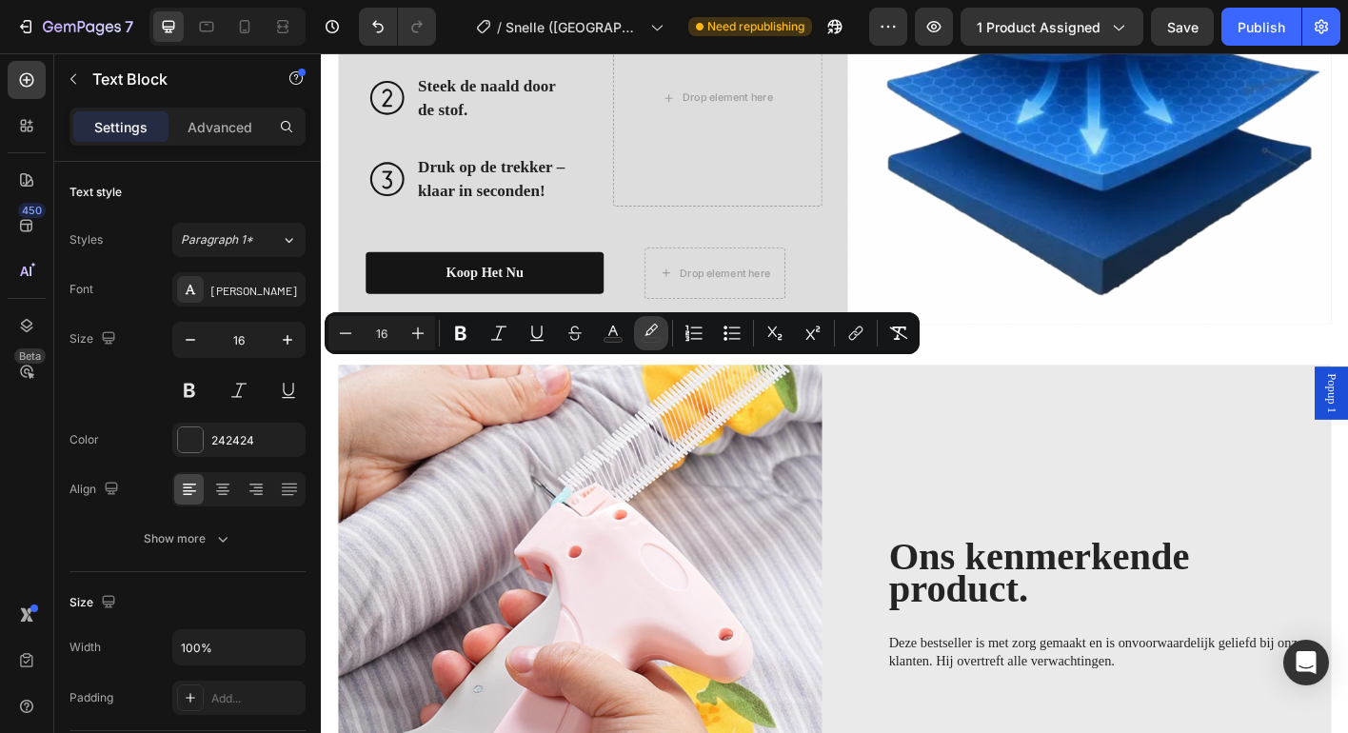
click at [643, 328] on icon "Editor contextual toolbar" at bounding box center [651, 333] width 19 height 19
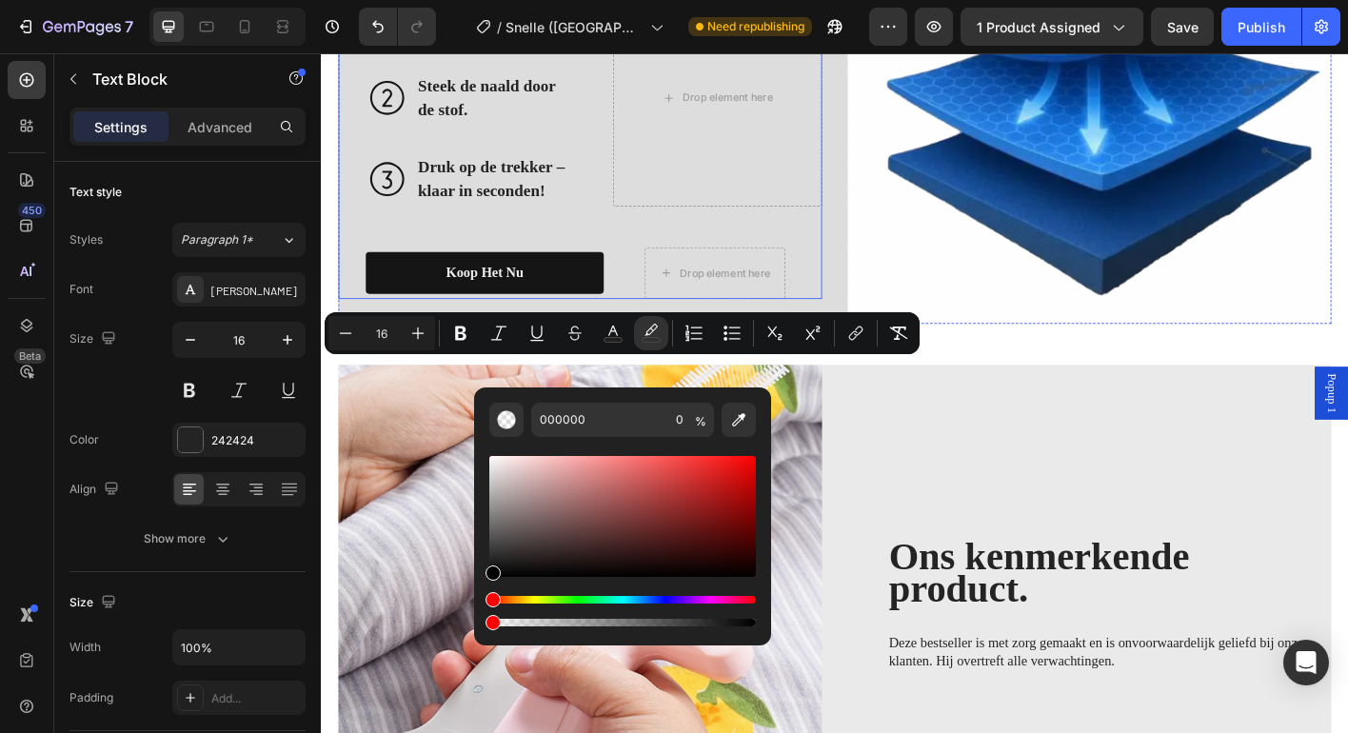
click at [866, 326] on div "⁠⁠⁠⁠⁠⁠⁠ Zeer eenvoudig te gebruiken Heading Bekijk de stapsgewijze, eenvoudige …" at bounding box center [623, 86] width 507 height 482
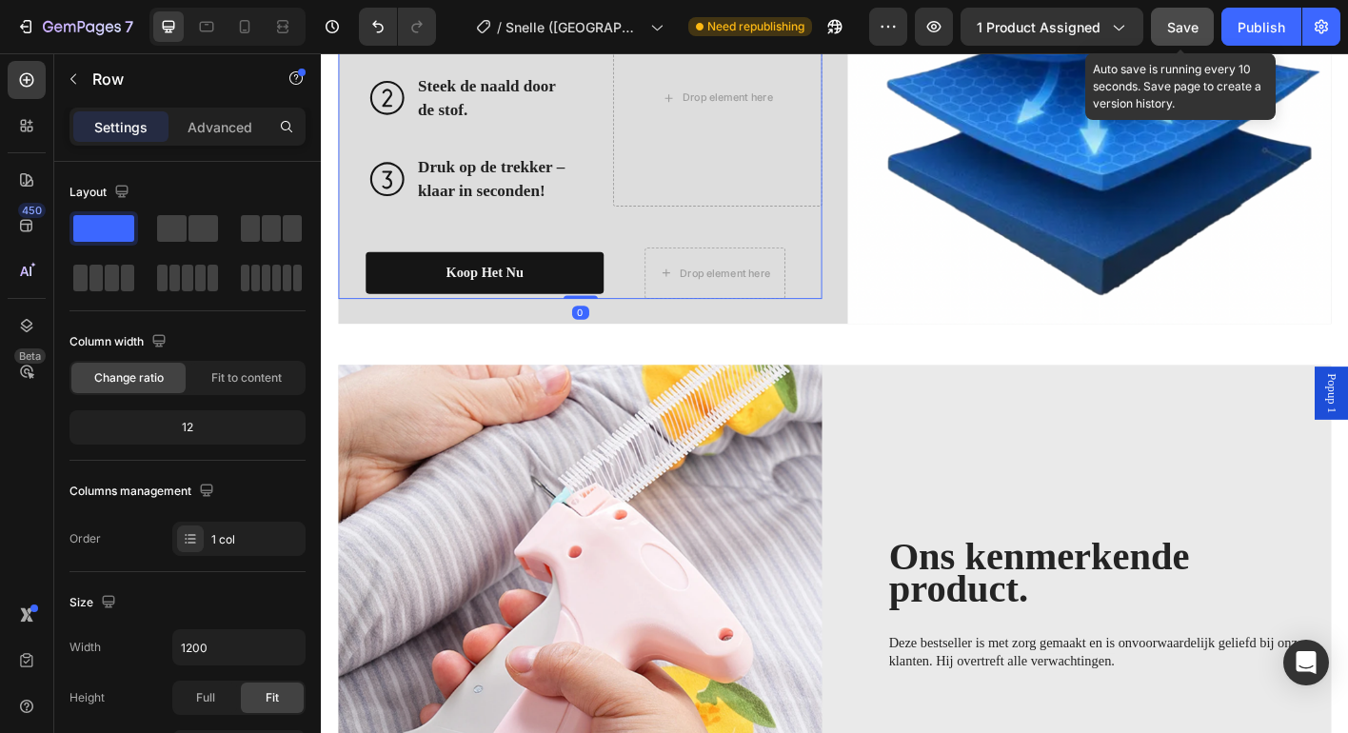
click at [1185, 31] on span "Save" at bounding box center [1182, 27] width 31 height 16
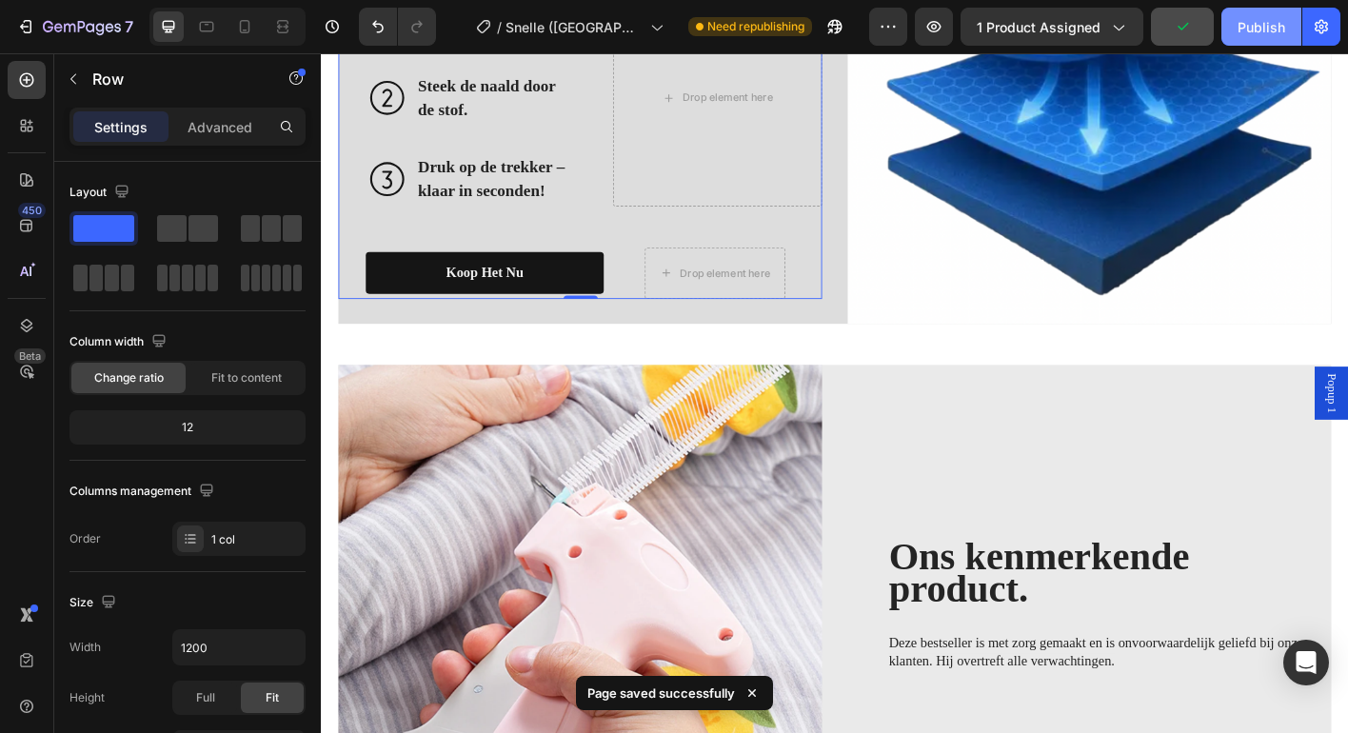
click at [1259, 27] on div "Publish" at bounding box center [1261, 27] width 48 height 20
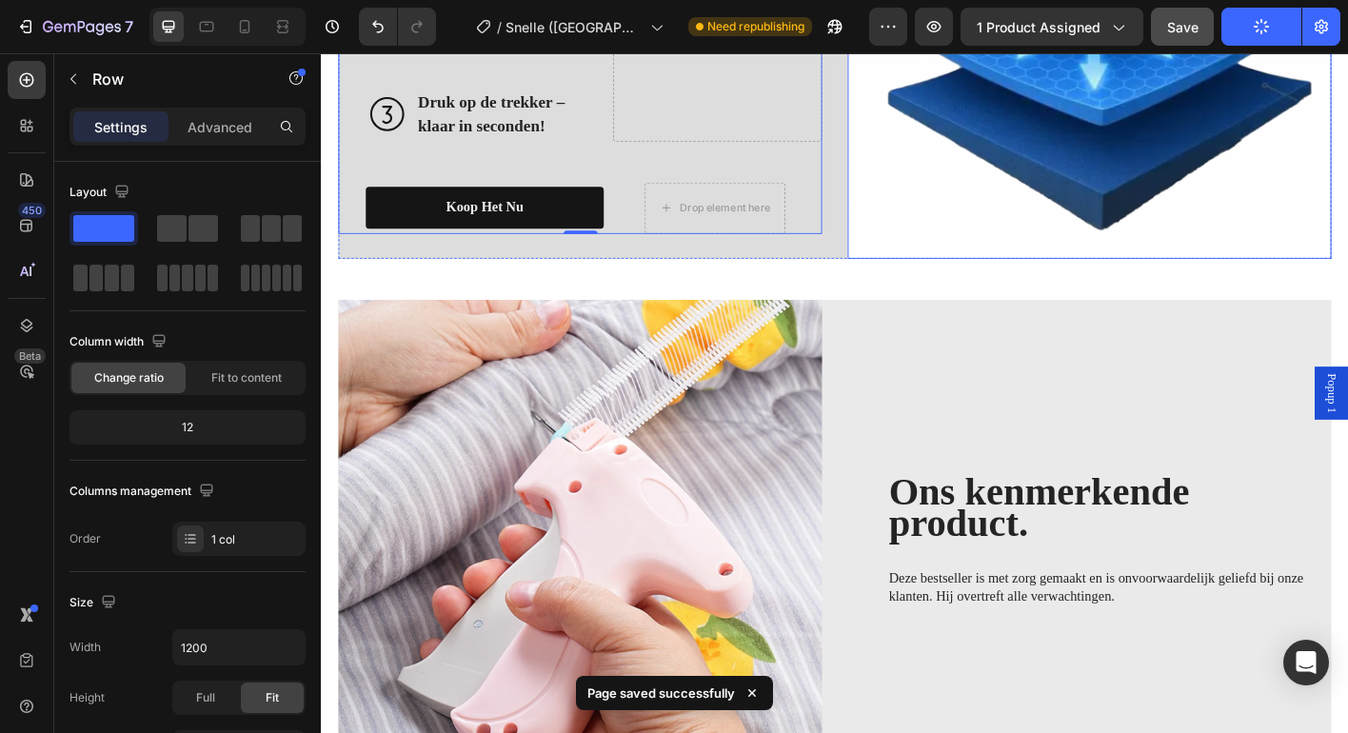
scroll to position [2051, 0]
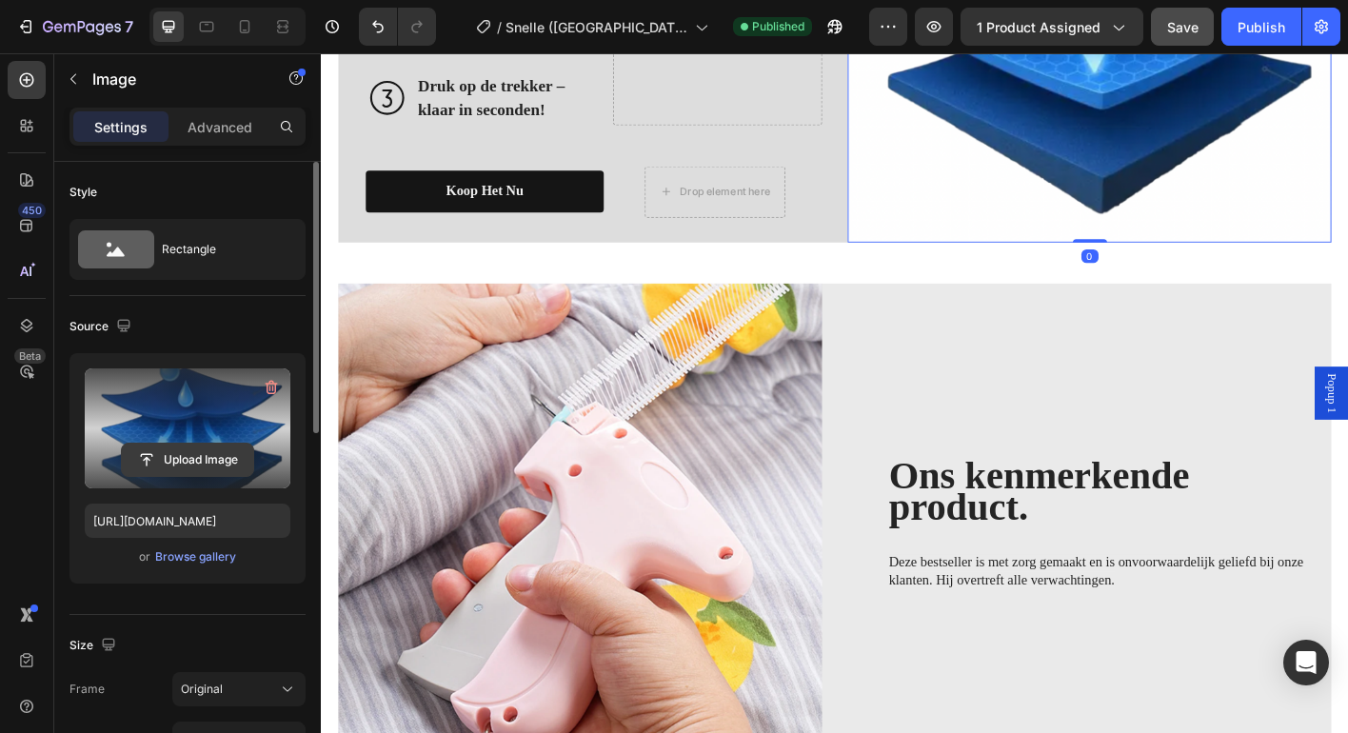
click at [168, 459] on input "file" at bounding box center [187, 460] width 131 height 32
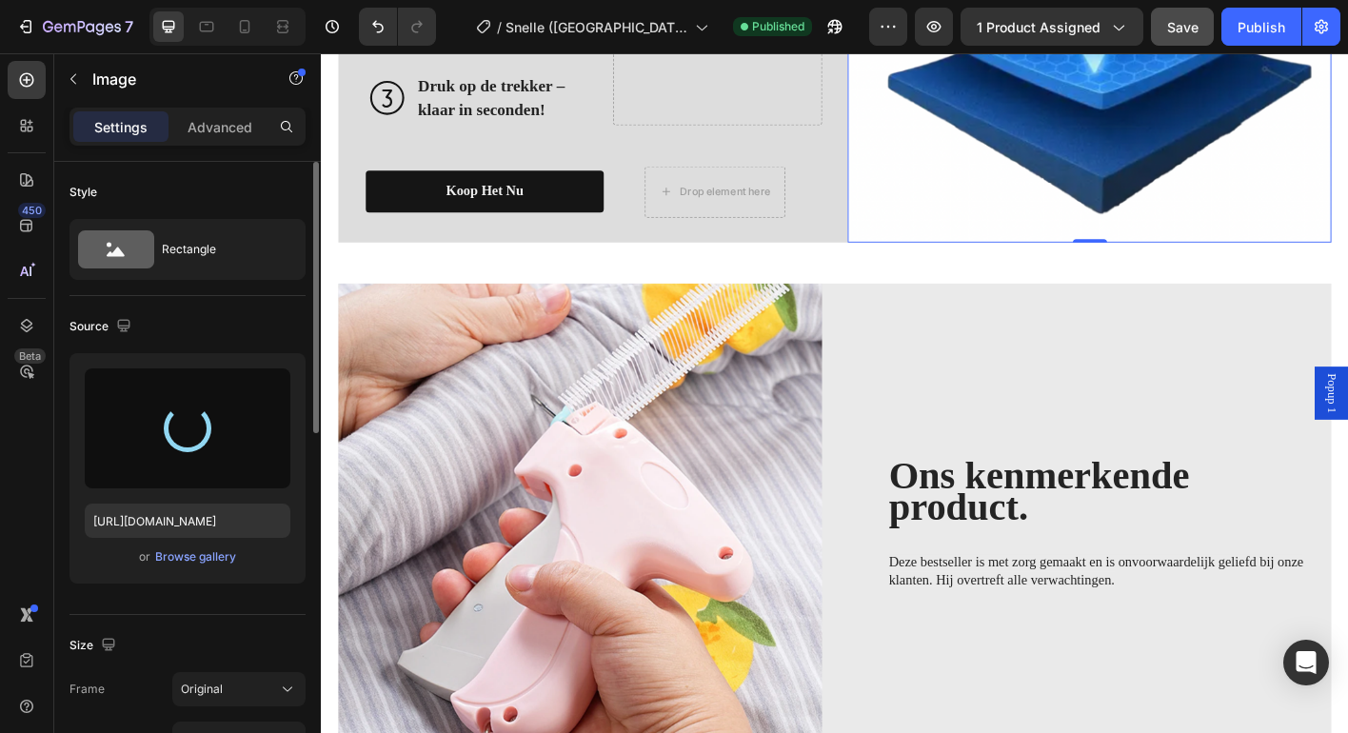
type input "https://cdn.shopify.com/s/files/1/0943/7668/9988/files/gempages_580367979112301…"
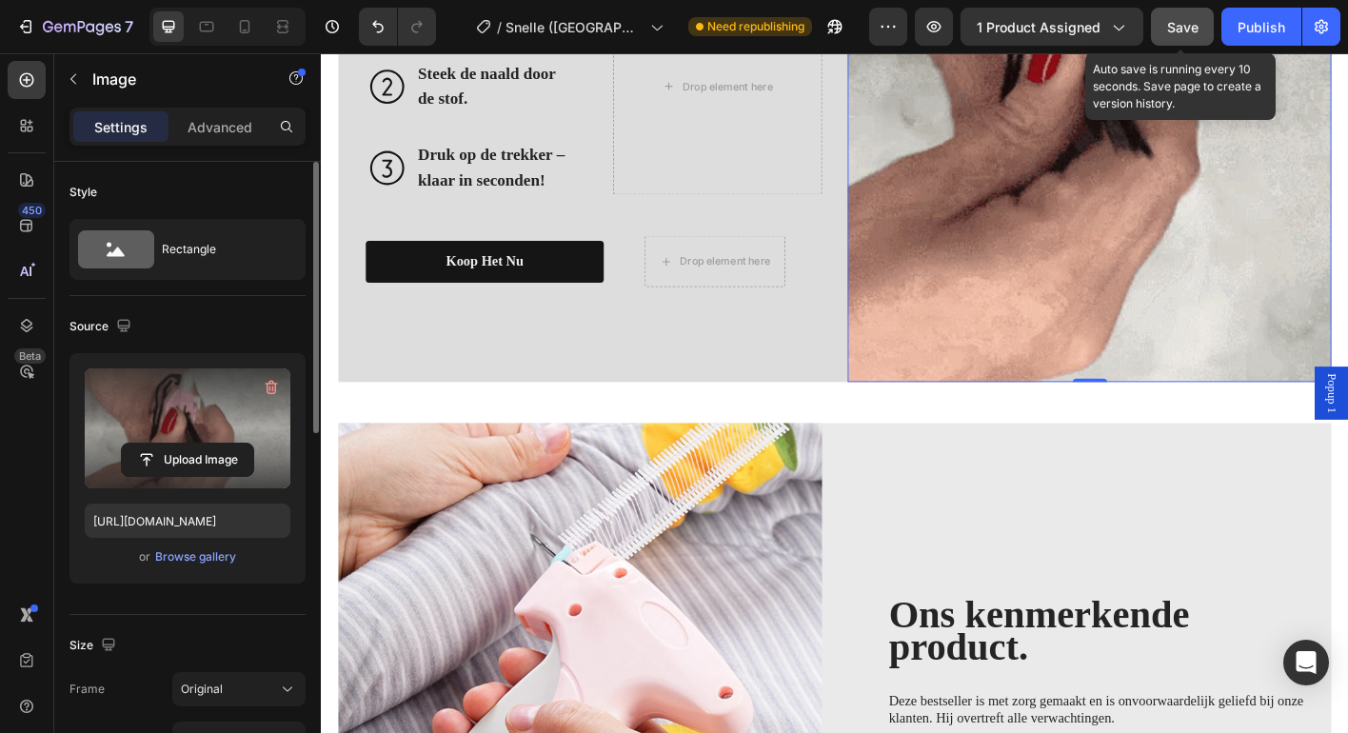
click at [1193, 20] on span "Save" at bounding box center [1182, 27] width 31 height 16
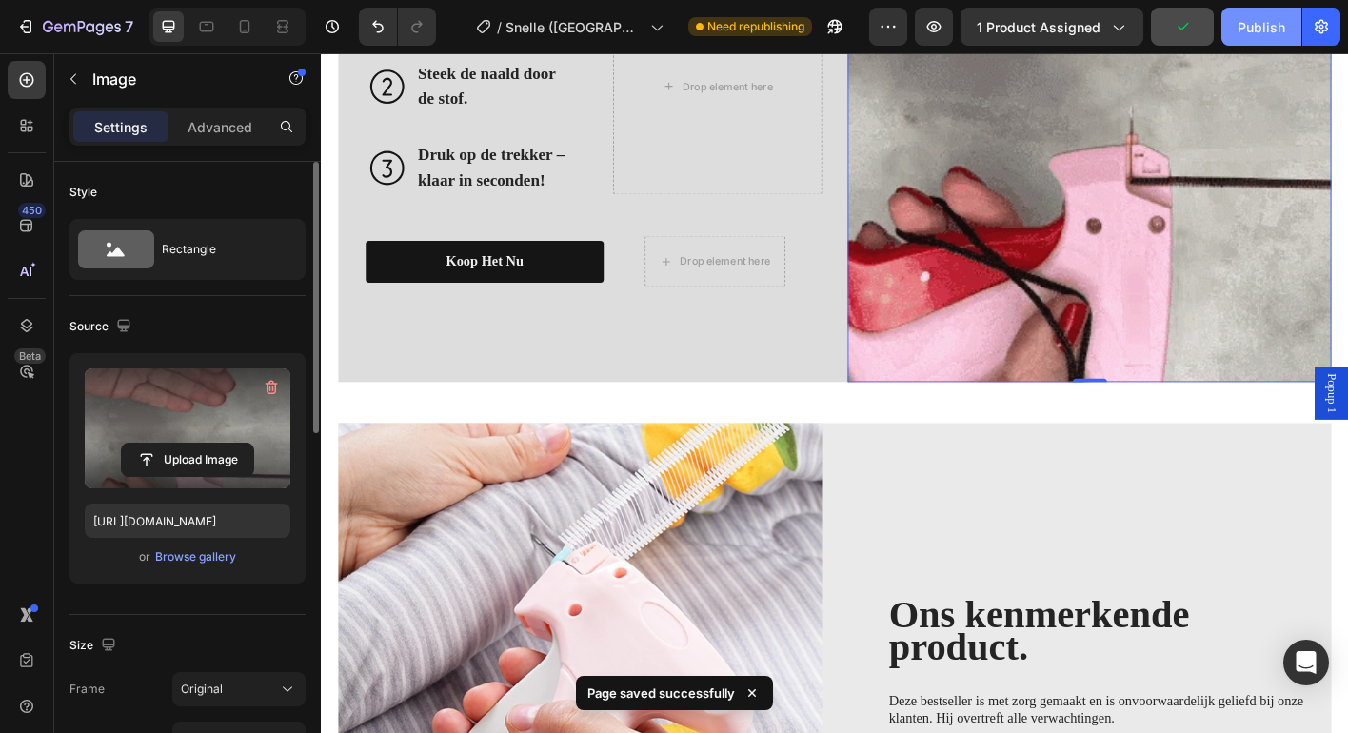
click at [1242, 29] on div "Publish" at bounding box center [1261, 27] width 48 height 20
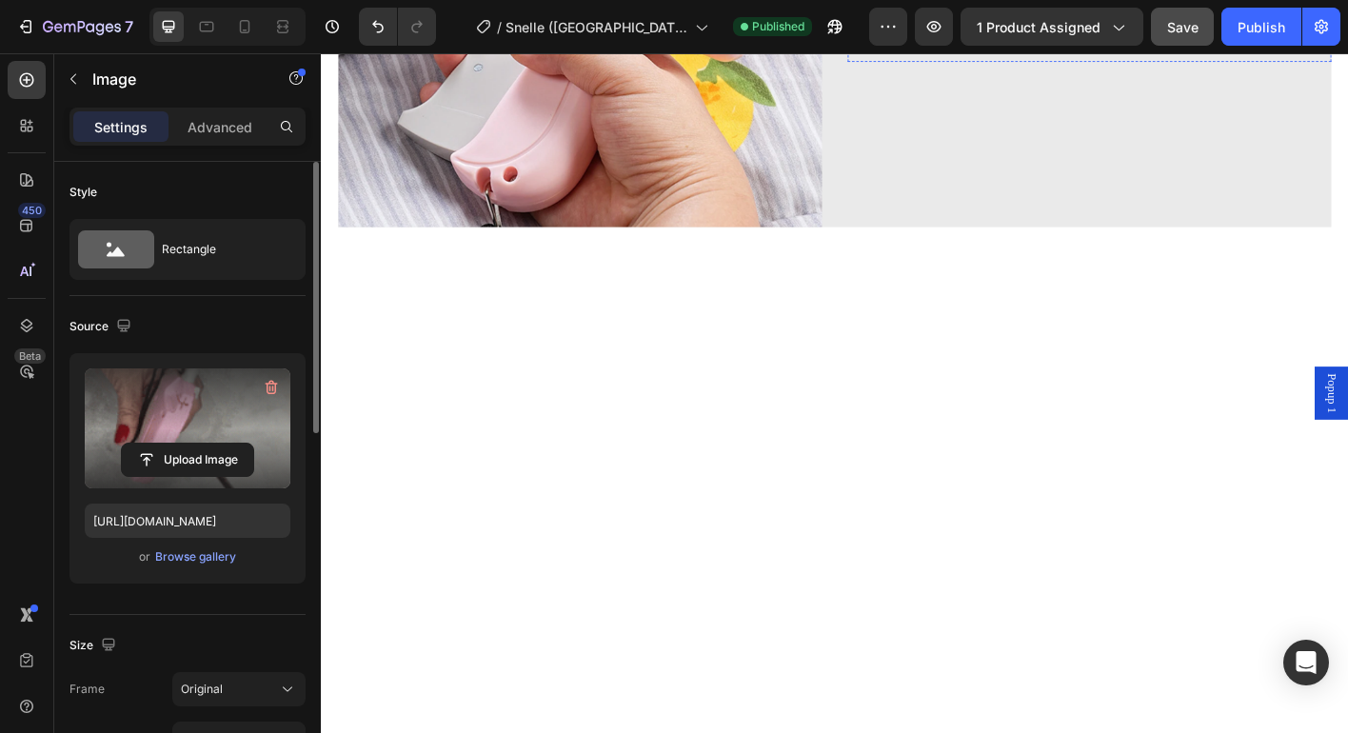
scroll to position [2821, 0]
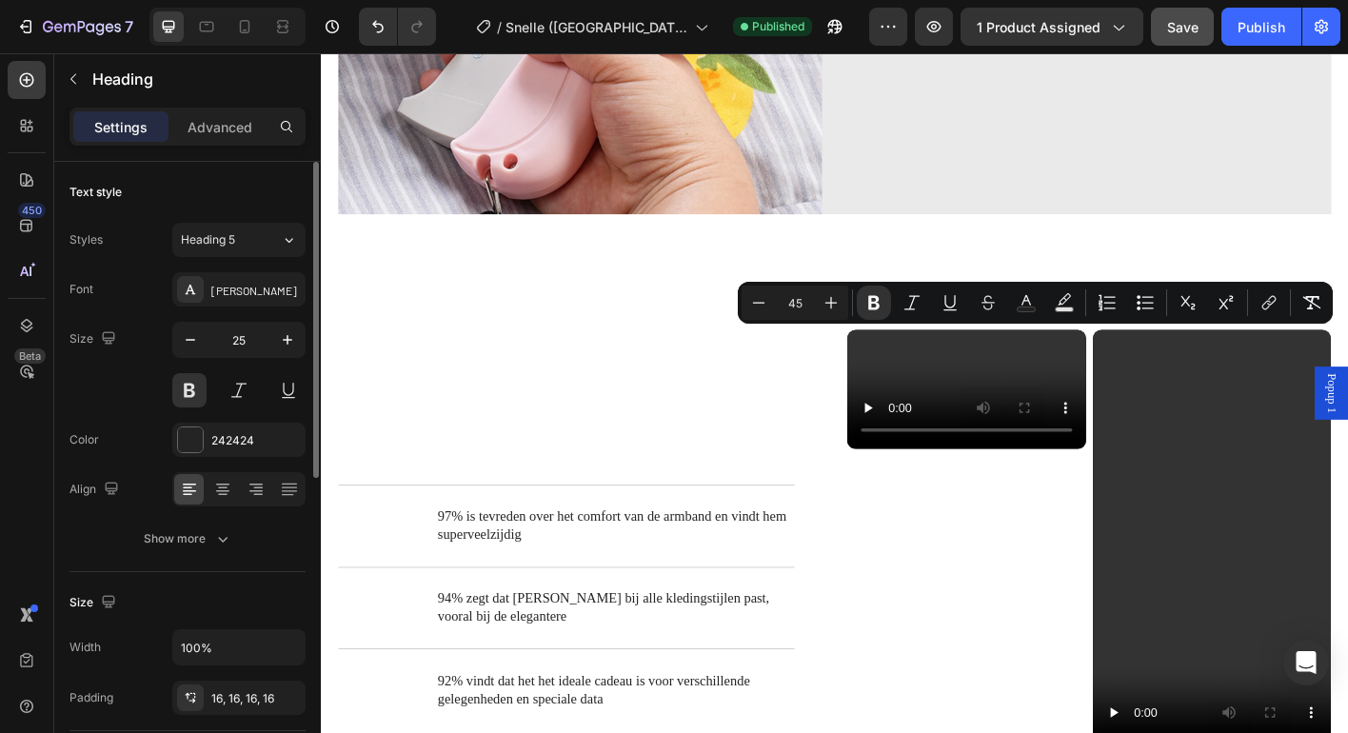
type input "25"
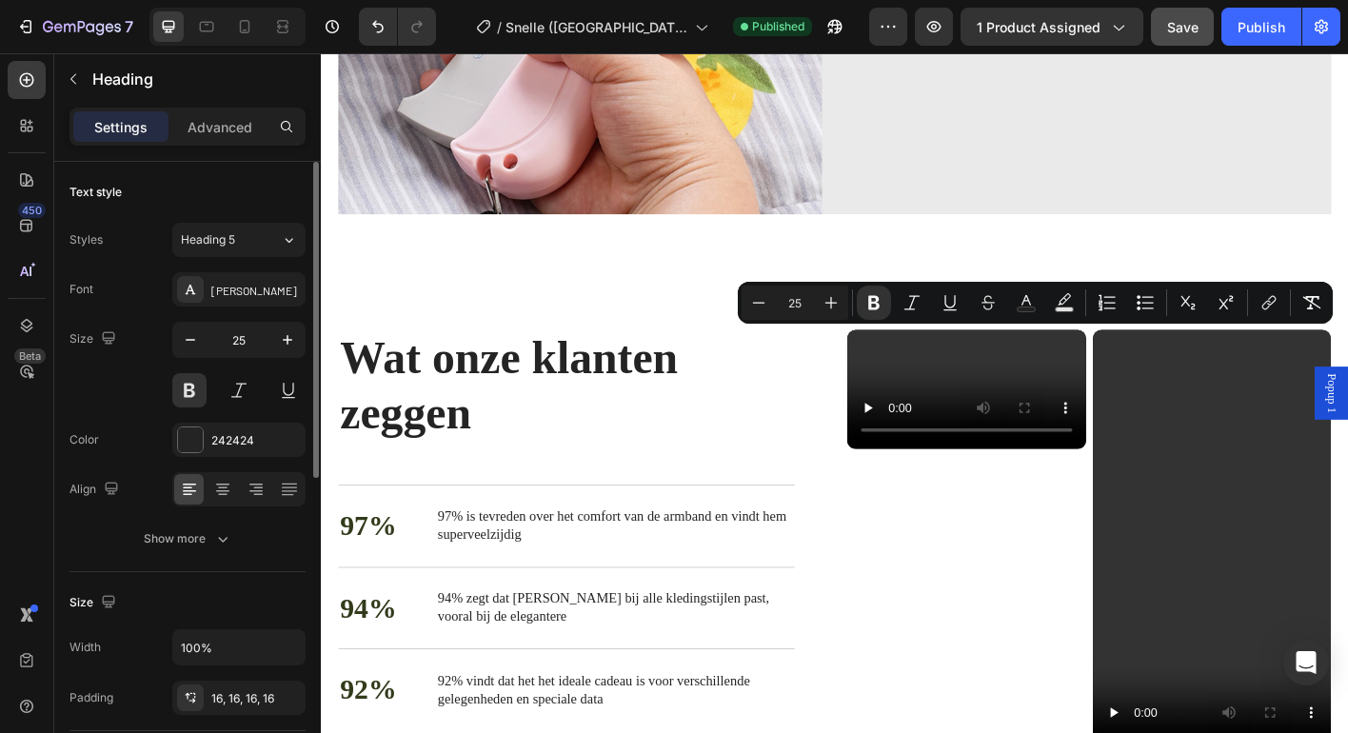
scroll to position [2827, 0]
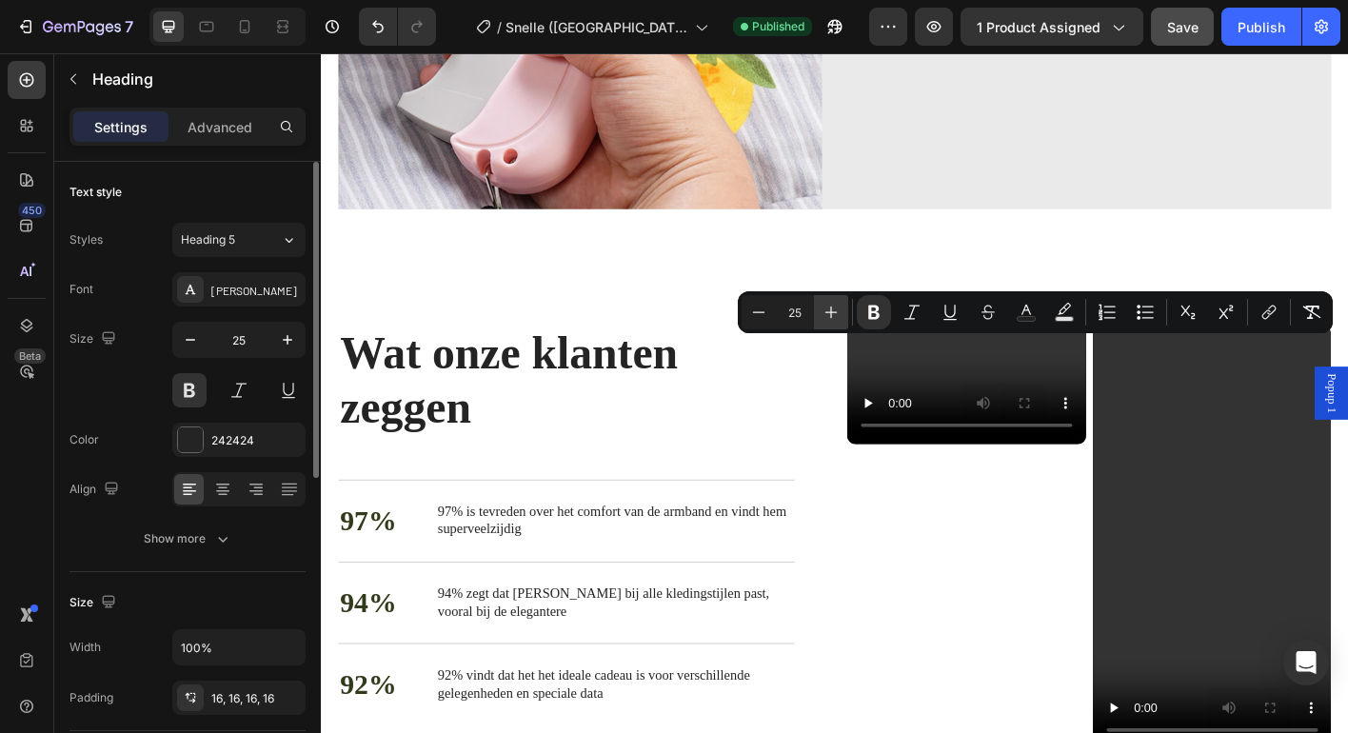
click at [838, 303] on icon "Editor contextual toolbar" at bounding box center [830, 312] width 19 height 19
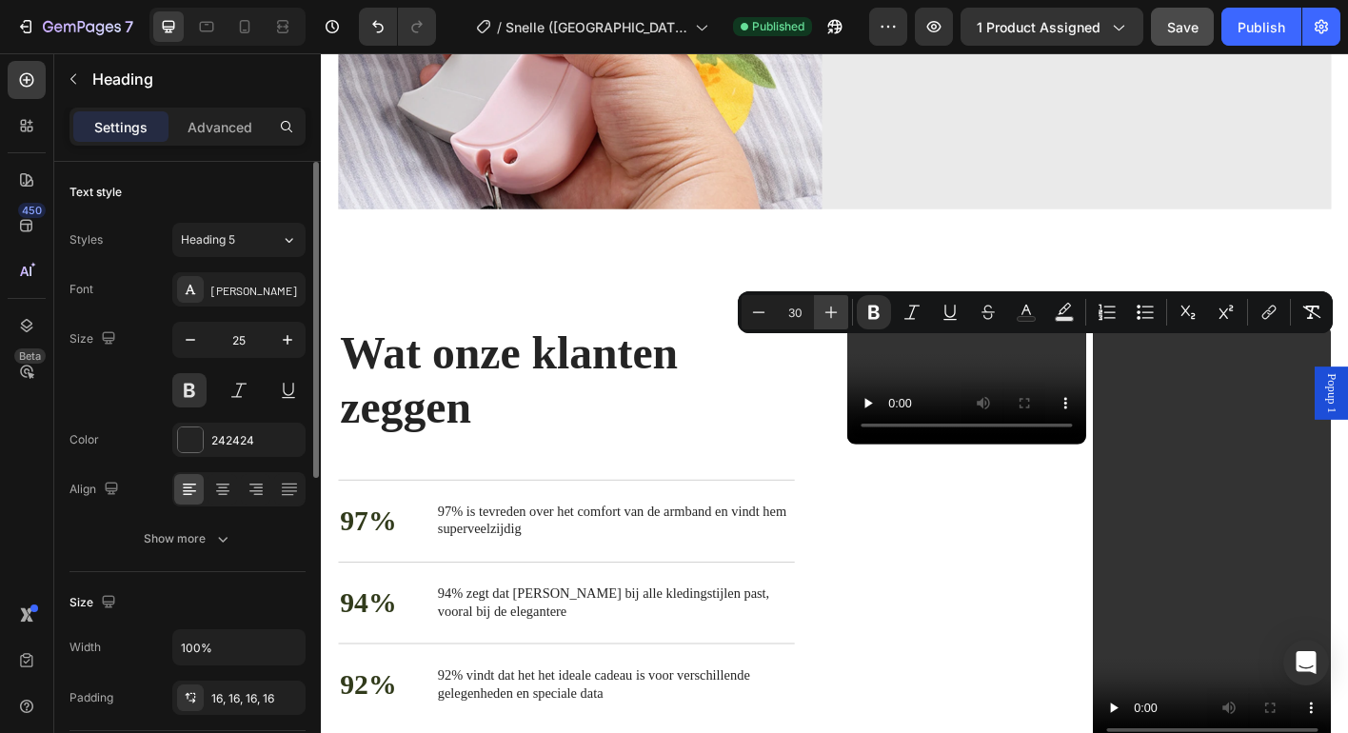
click at [838, 303] on icon "Editor contextual toolbar" at bounding box center [830, 312] width 19 height 19
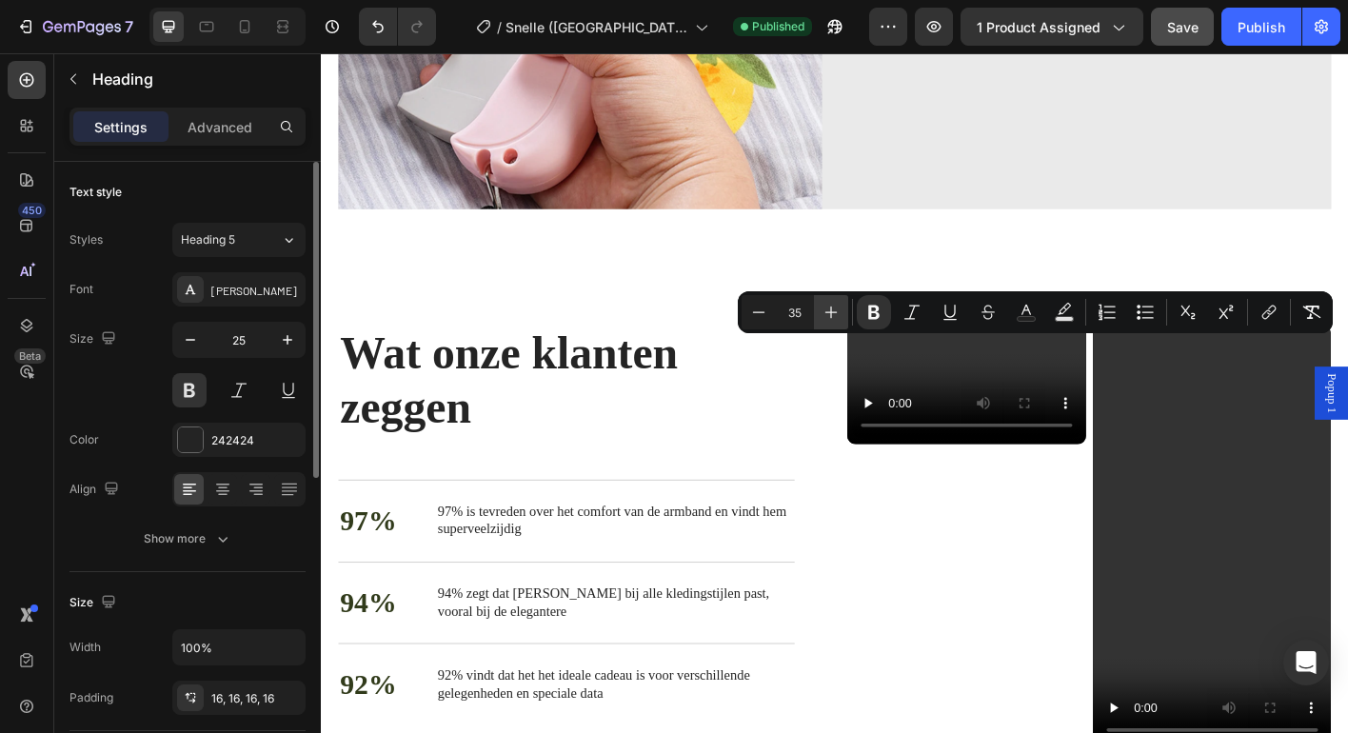
click at [838, 303] on icon "Editor contextual toolbar" at bounding box center [830, 312] width 19 height 19
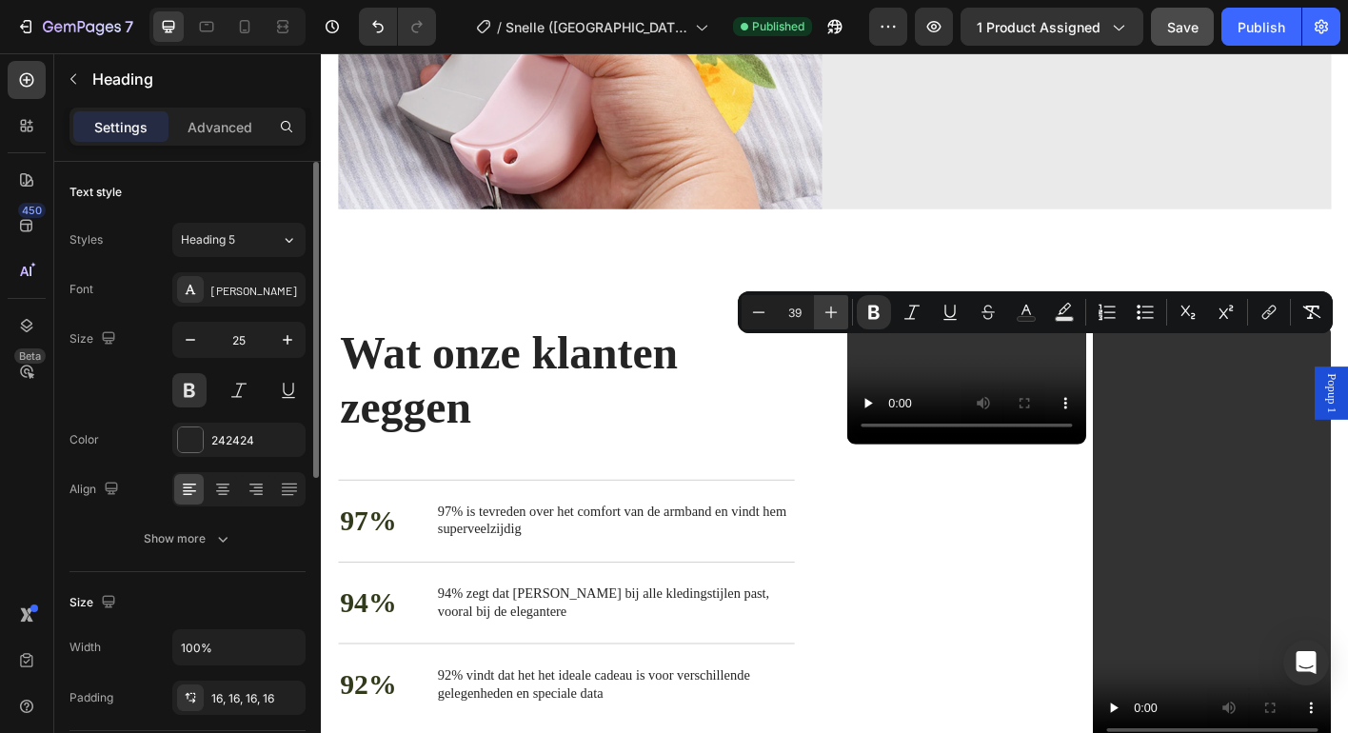
type input "40"
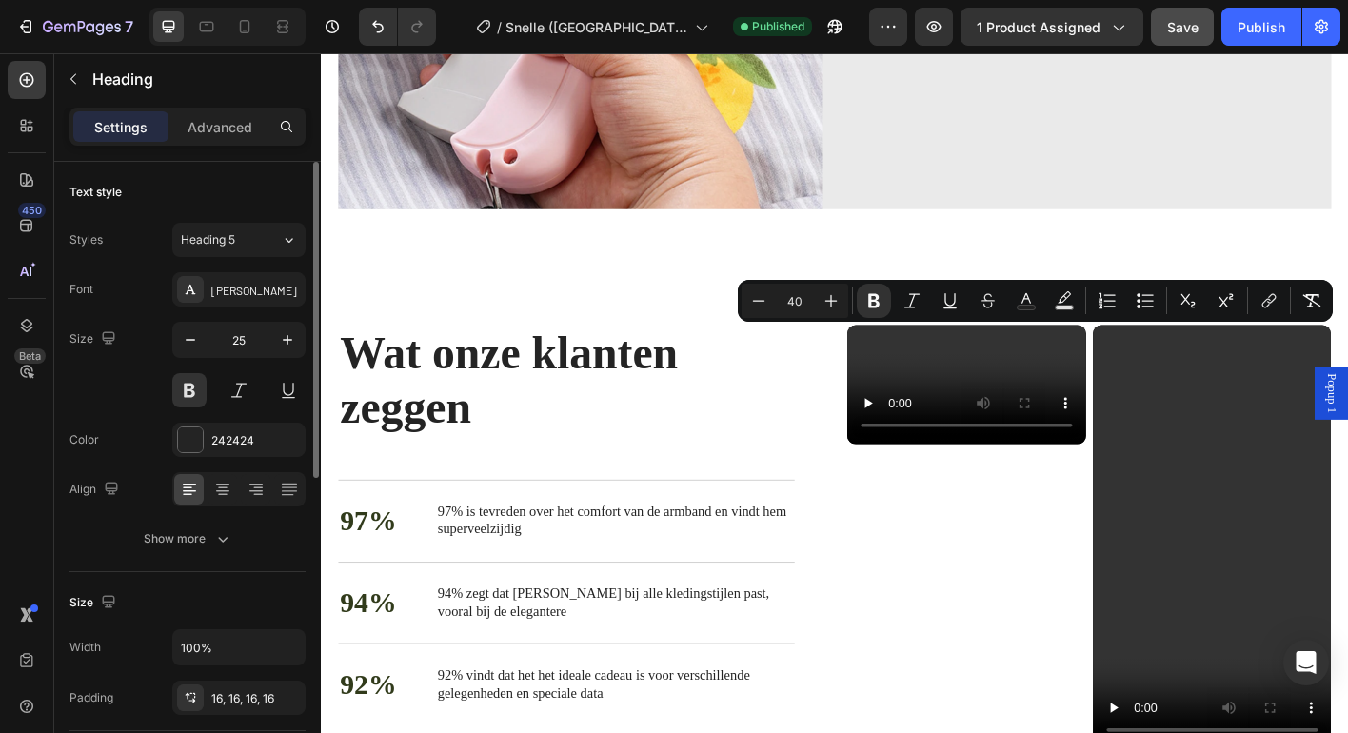
click at [1066, 24] on span "Deze bestseller is met zorg gemaakt en is onvoorwaardelijk geliefd bij onze kla…" at bounding box center [1182, 6] width 461 height 36
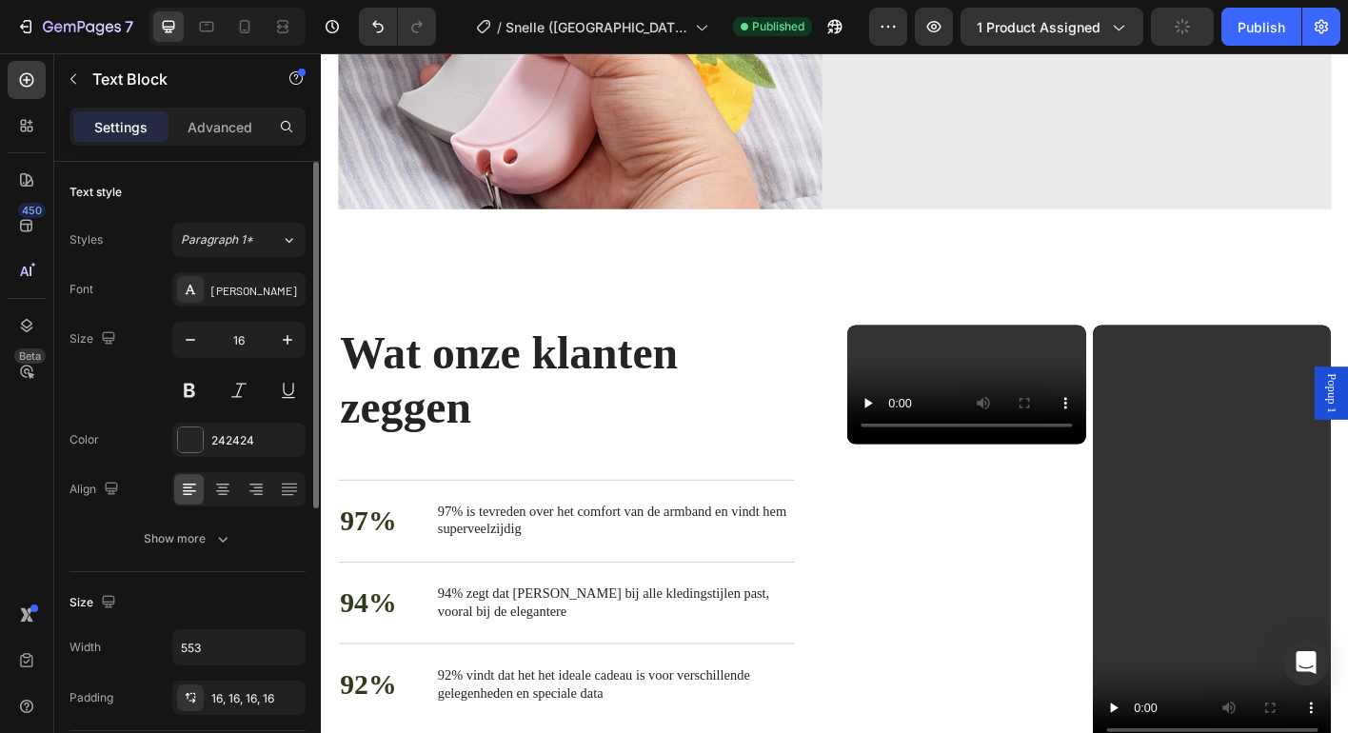
click at [1066, 24] on span "Deze bestseller is met zorg gemaakt en is onvoorwaardelijk geliefd bij onze kla…" at bounding box center [1182, 6] width 461 height 36
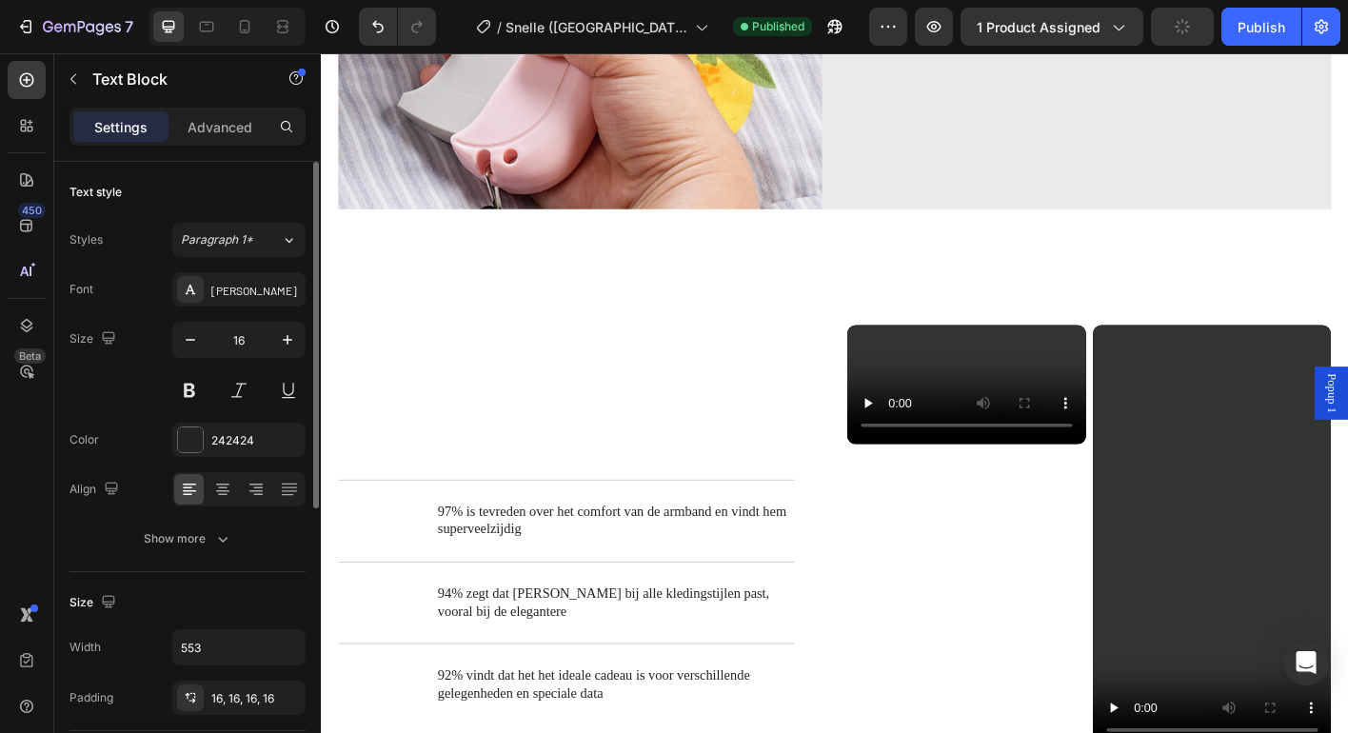
click at [1066, 24] on span "Deze bestseller is met zorg gemaakt en is onvoorwaardelijk geliefd bij onze kla…" at bounding box center [1182, 6] width 461 height 36
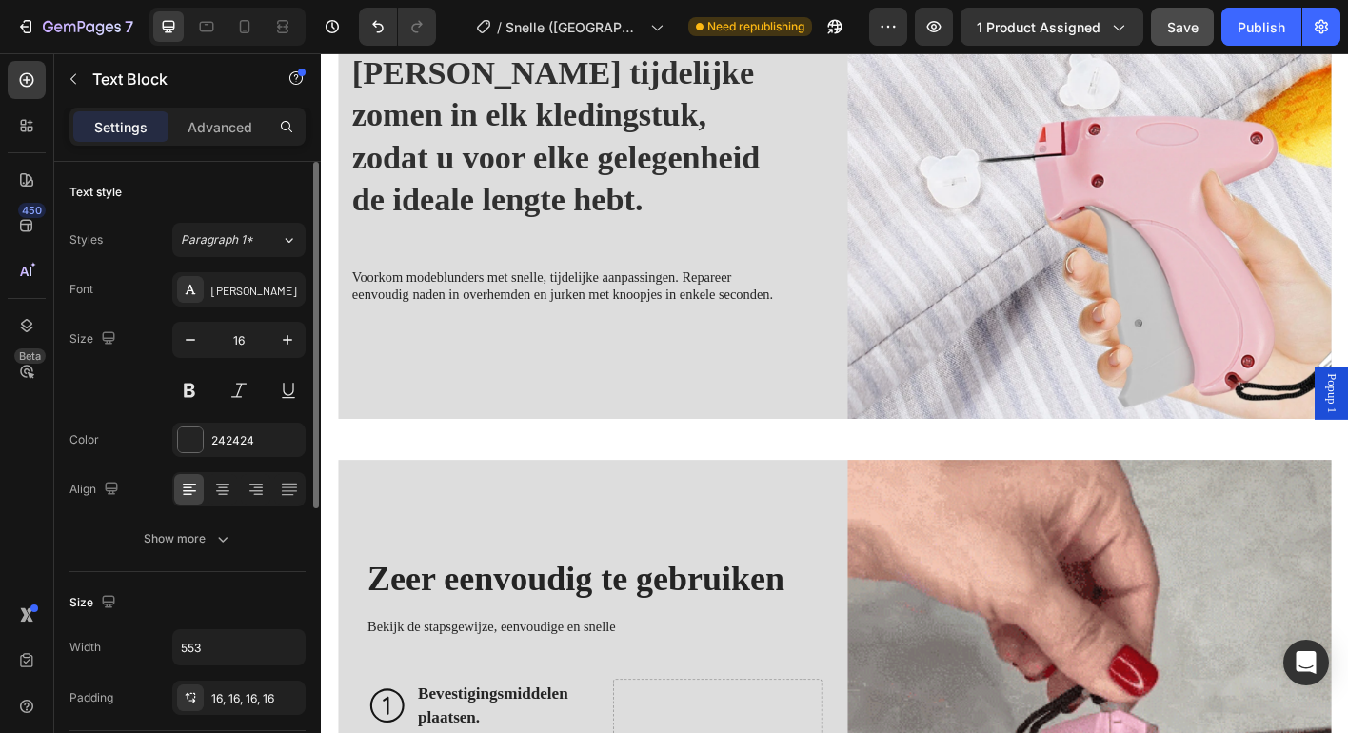
scroll to position [1494, 0]
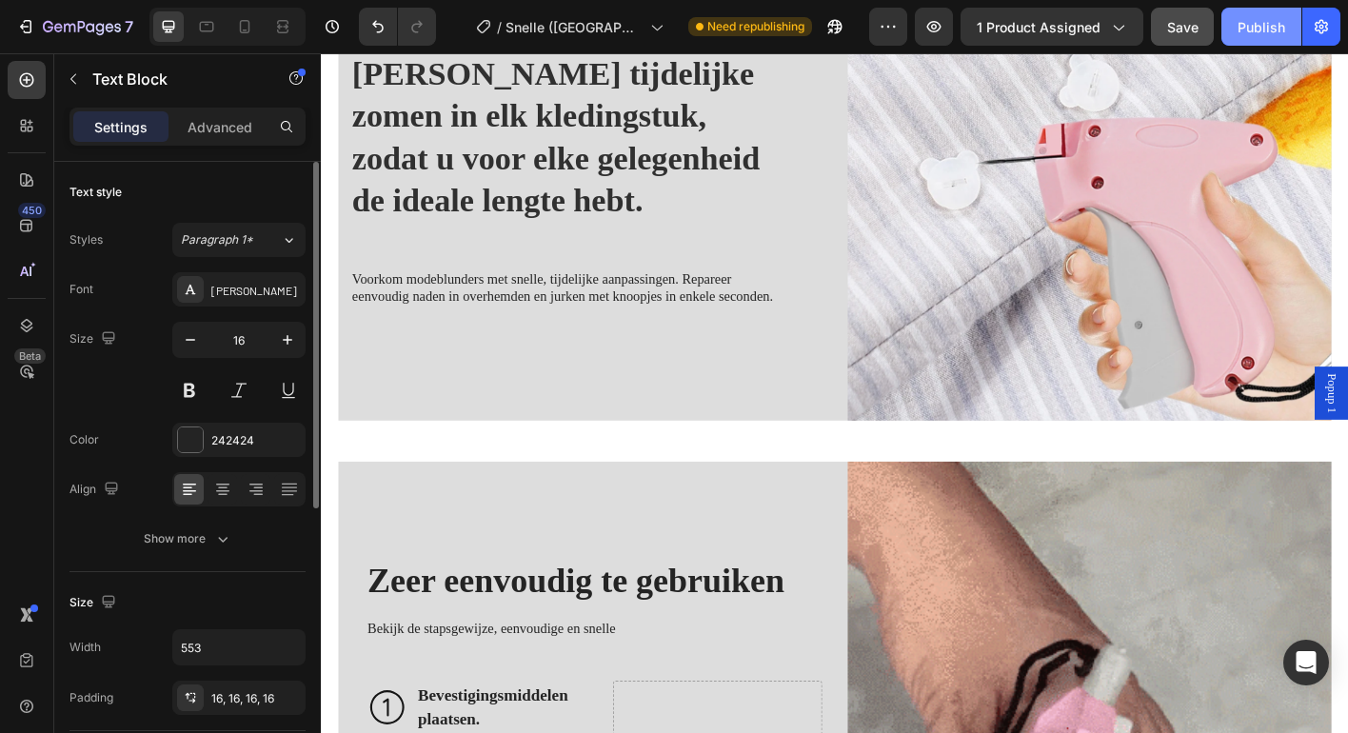
click at [1270, 27] on div "Publish" at bounding box center [1261, 27] width 48 height 20
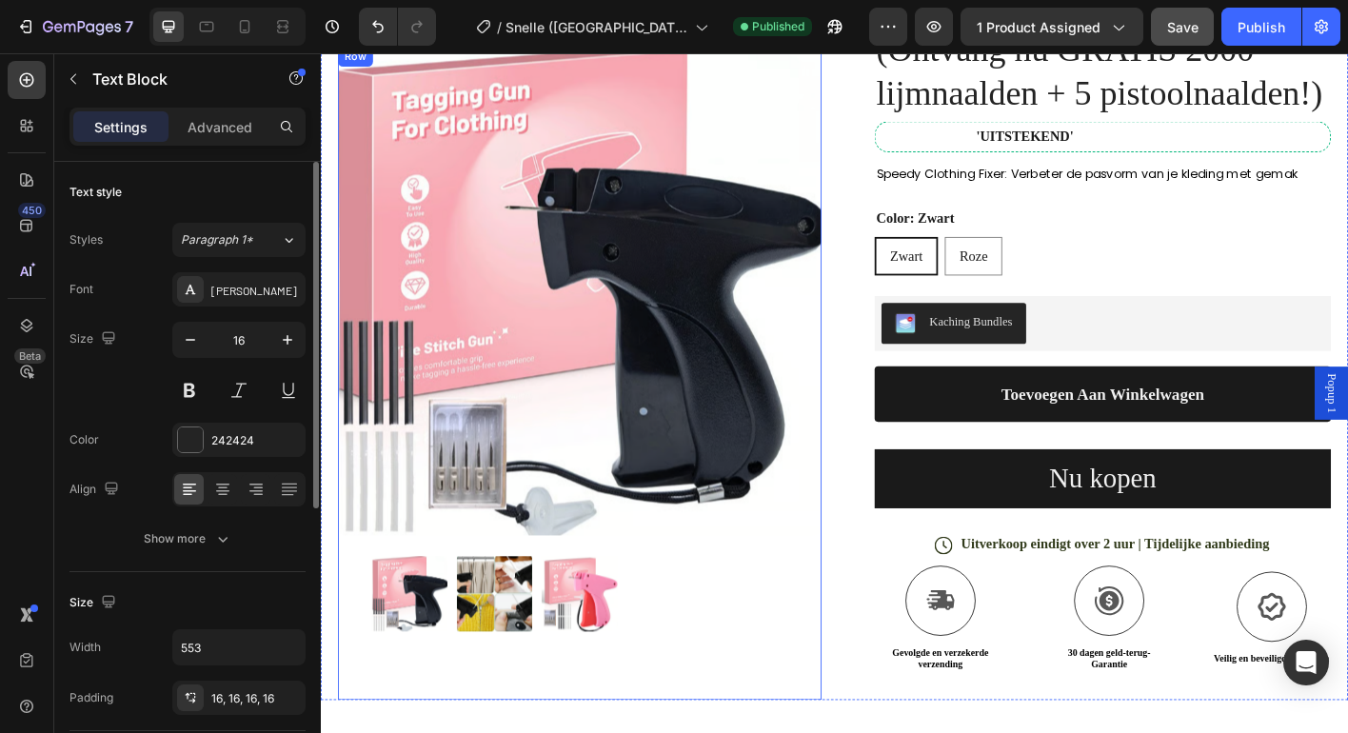
scroll to position [0, 0]
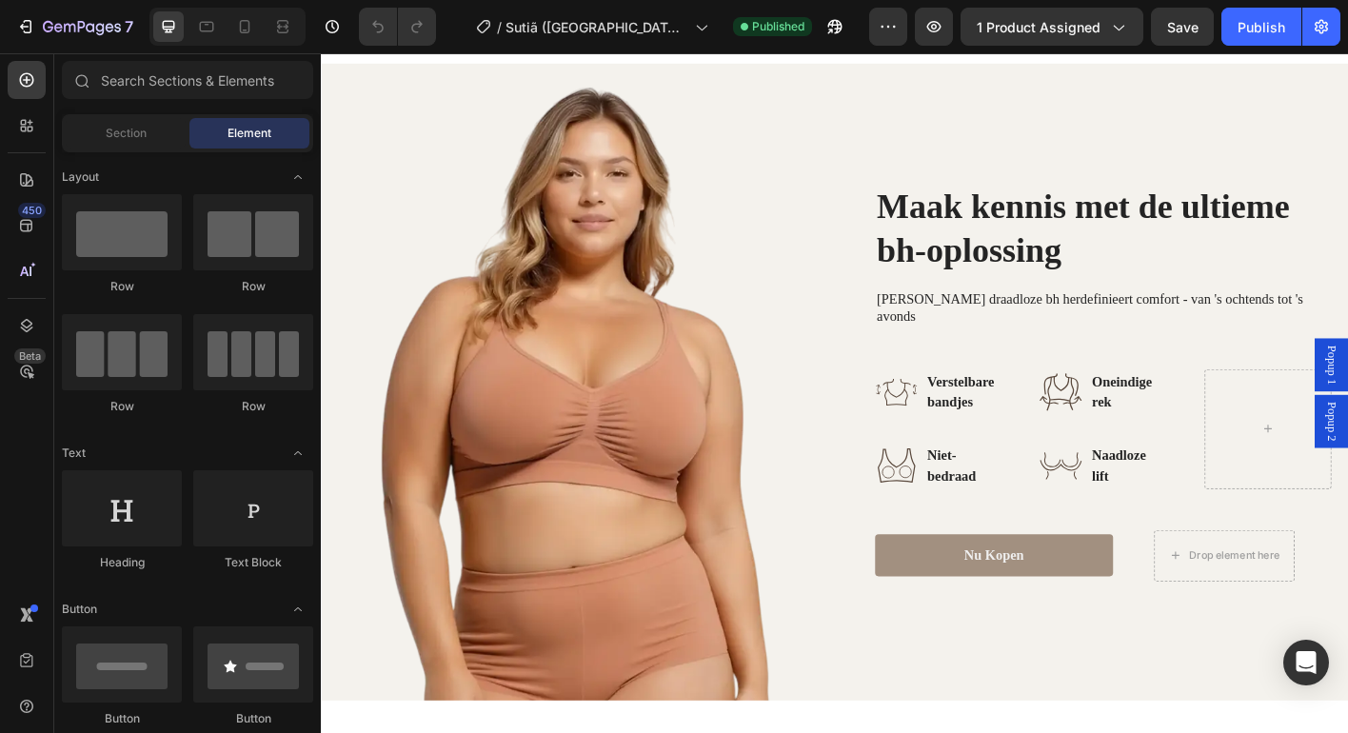
scroll to position [1478, 0]
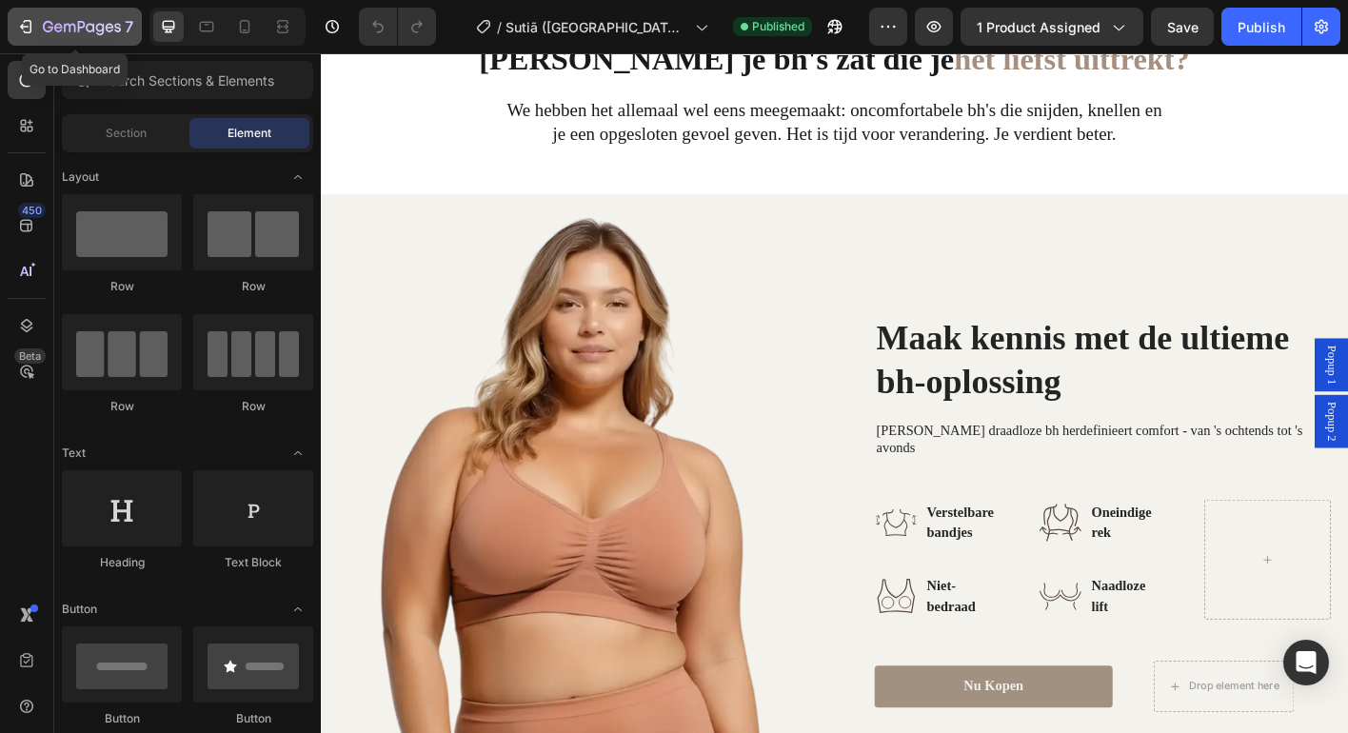
click at [59, 28] on icon "button" at bounding box center [58, 27] width 9 height 9
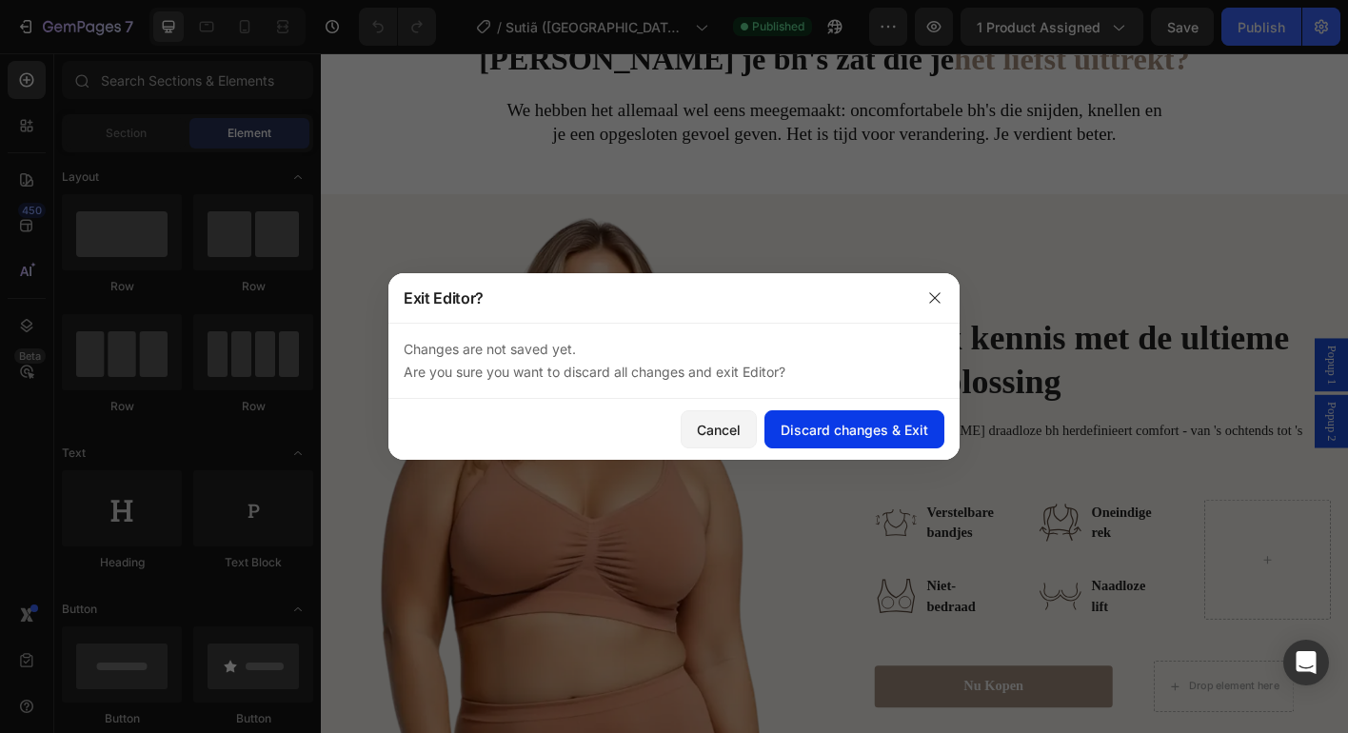
click at [864, 425] on div "Discard changes & Exit" at bounding box center [855, 430] width 148 height 20
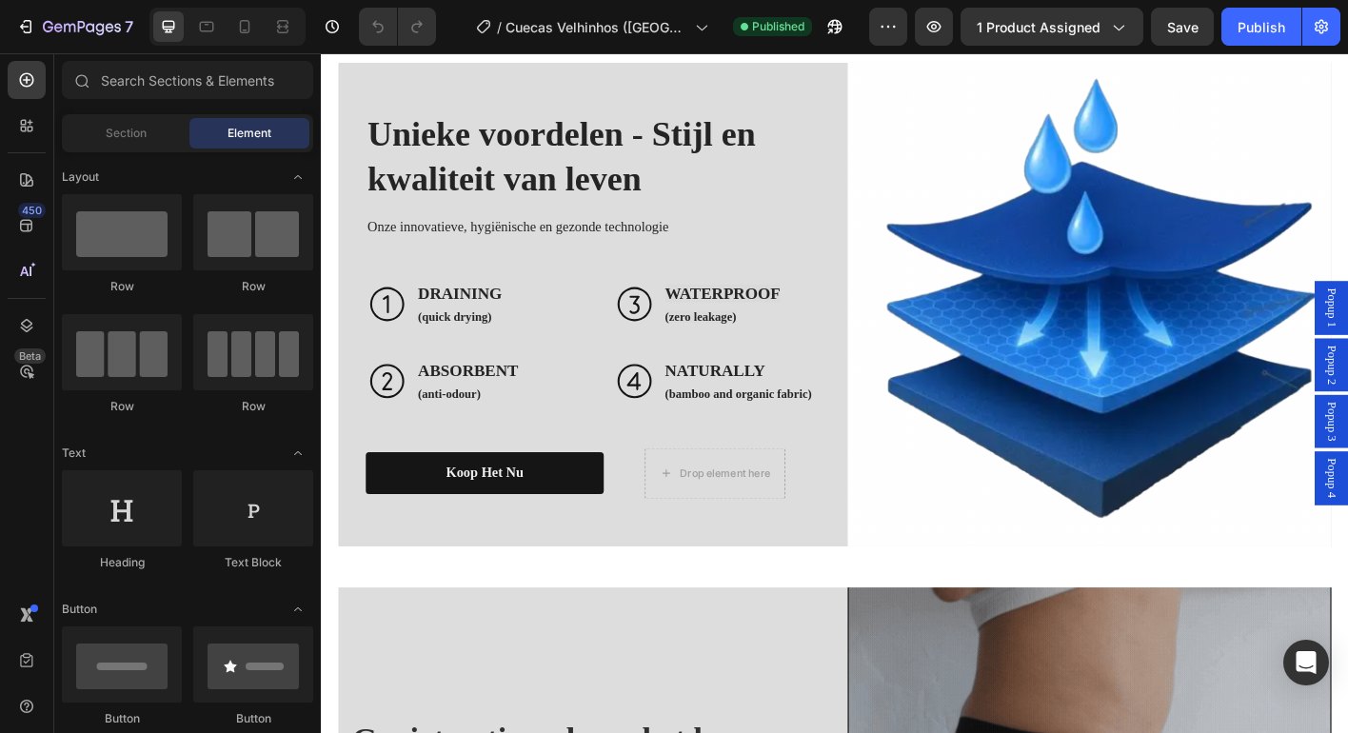
scroll to position [1953, 0]
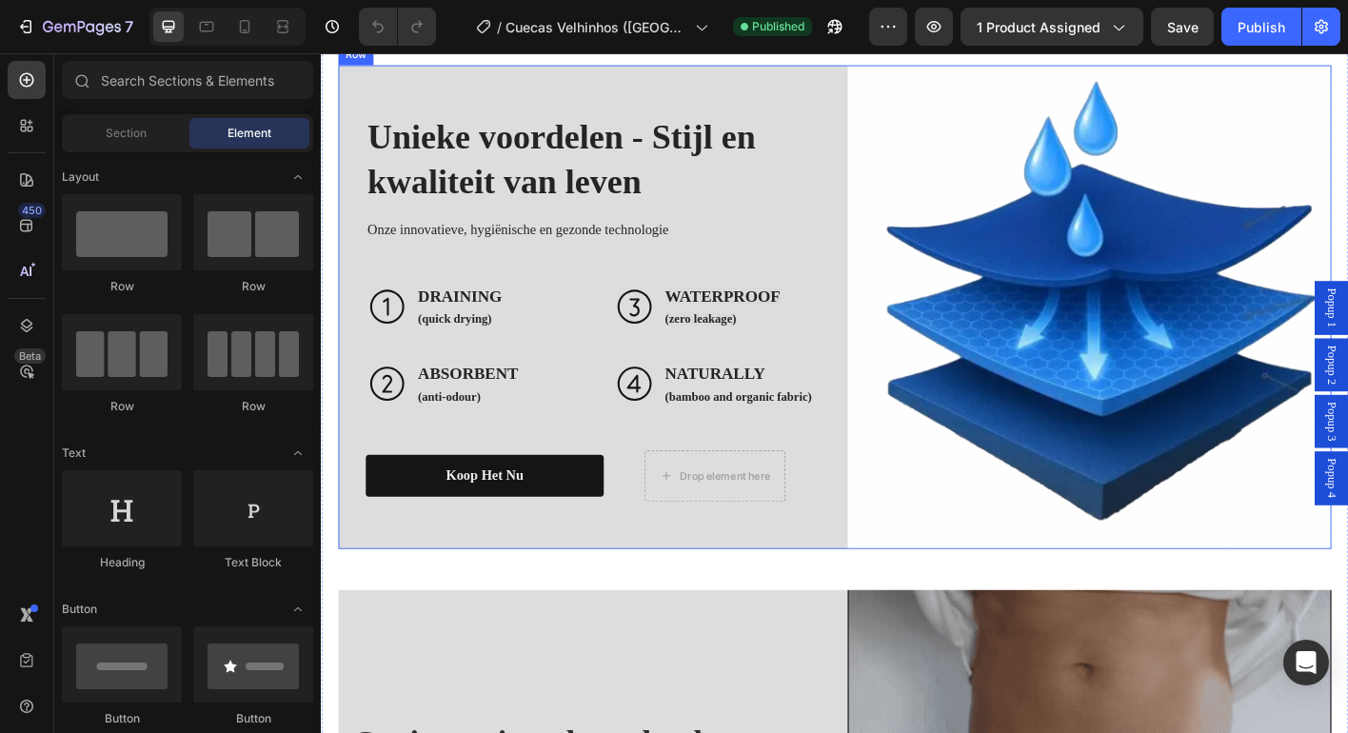
click at [814, 223] on div "Unieke voordelen - Stijl en kwaliteit van leven Heading Onze innovatieve, hygië…" at bounding box center [609, 336] width 538 height 538
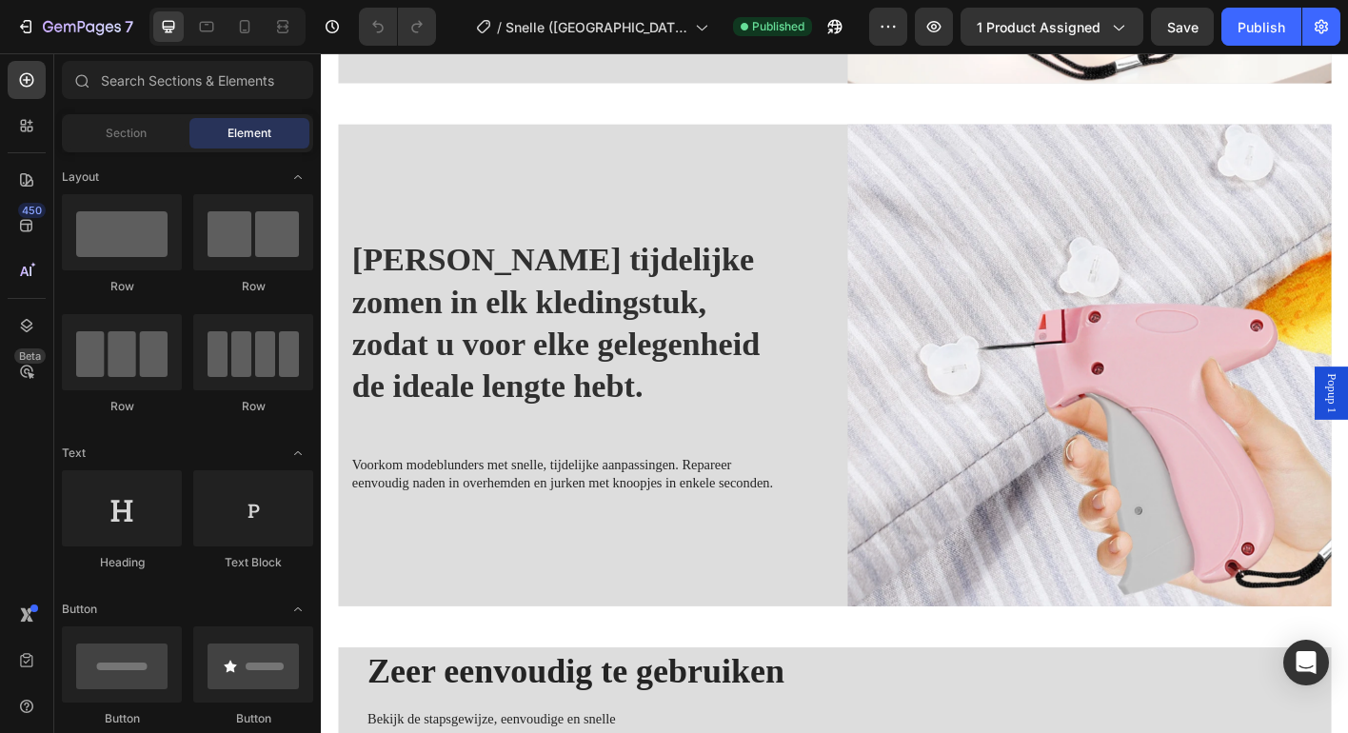
scroll to position [1550, 0]
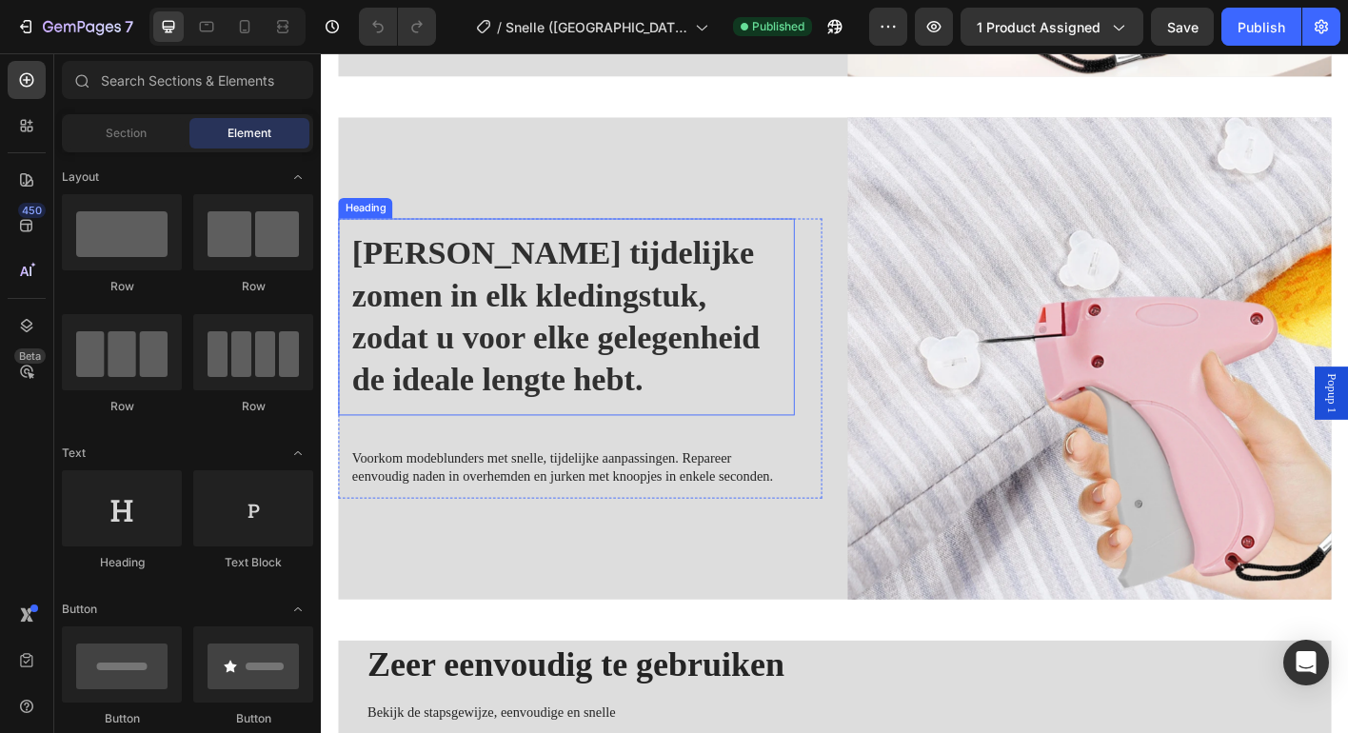
click at [662, 381] on strong "[PERSON_NAME] tijdelijke zomen in elk kledingstuk, zodat u voor elke gelegenhei…" at bounding box center [581, 345] width 453 height 181
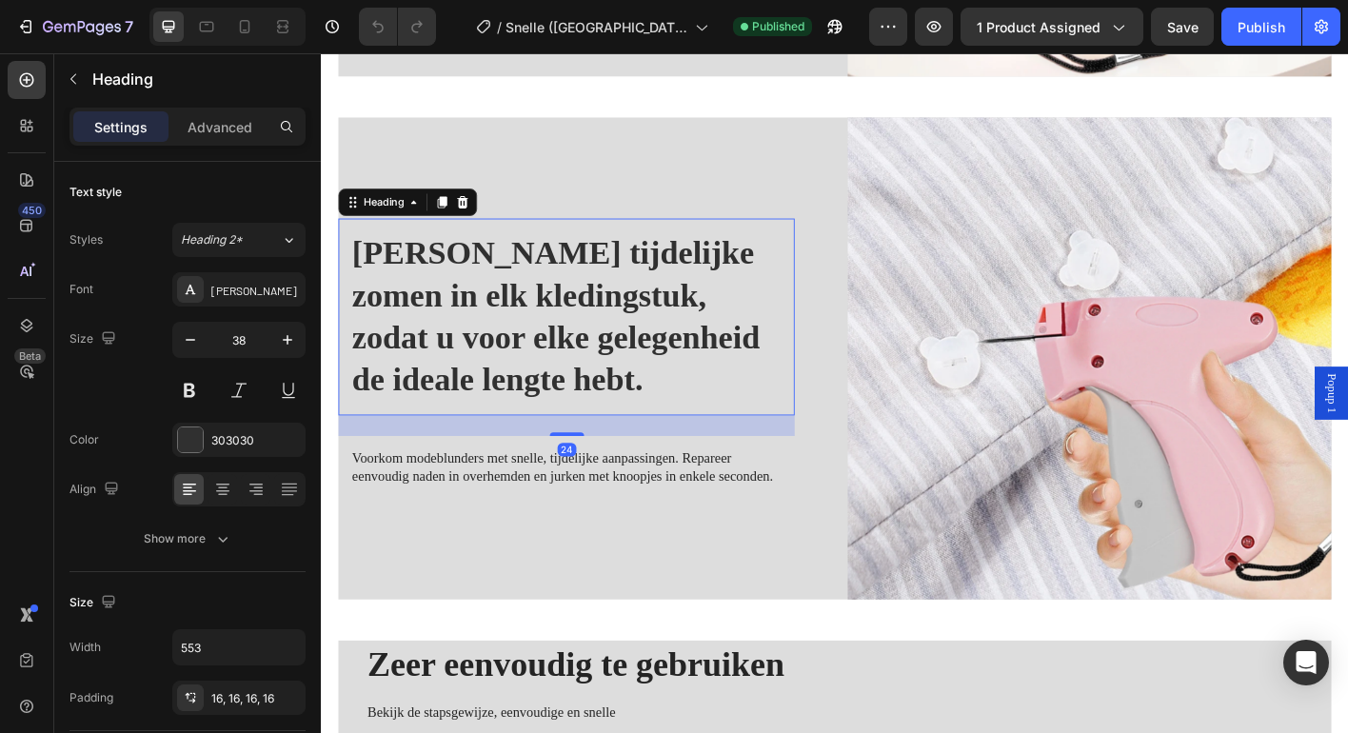
click at [662, 381] on strong "[PERSON_NAME] tijdelijke zomen in elk kledingstuk, zodat u voor elke gelegenhei…" at bounding box center [581, 345] width 453 height 181
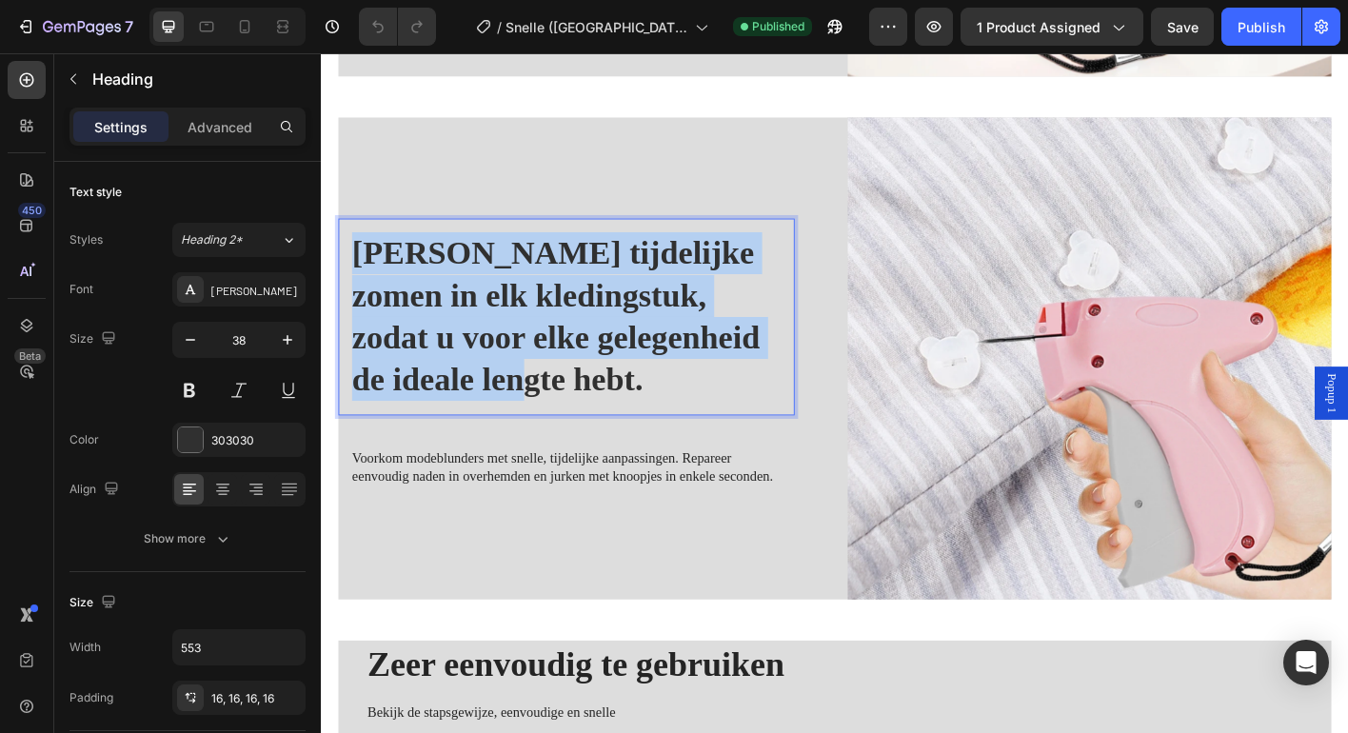
click at [662, 381] on strong "[PERSON_NAME] tijdelijke zomen in elk kledingstuk, zodat u voor elke gelegenhei…" at bounding box center [581, 345] width 453 height 181
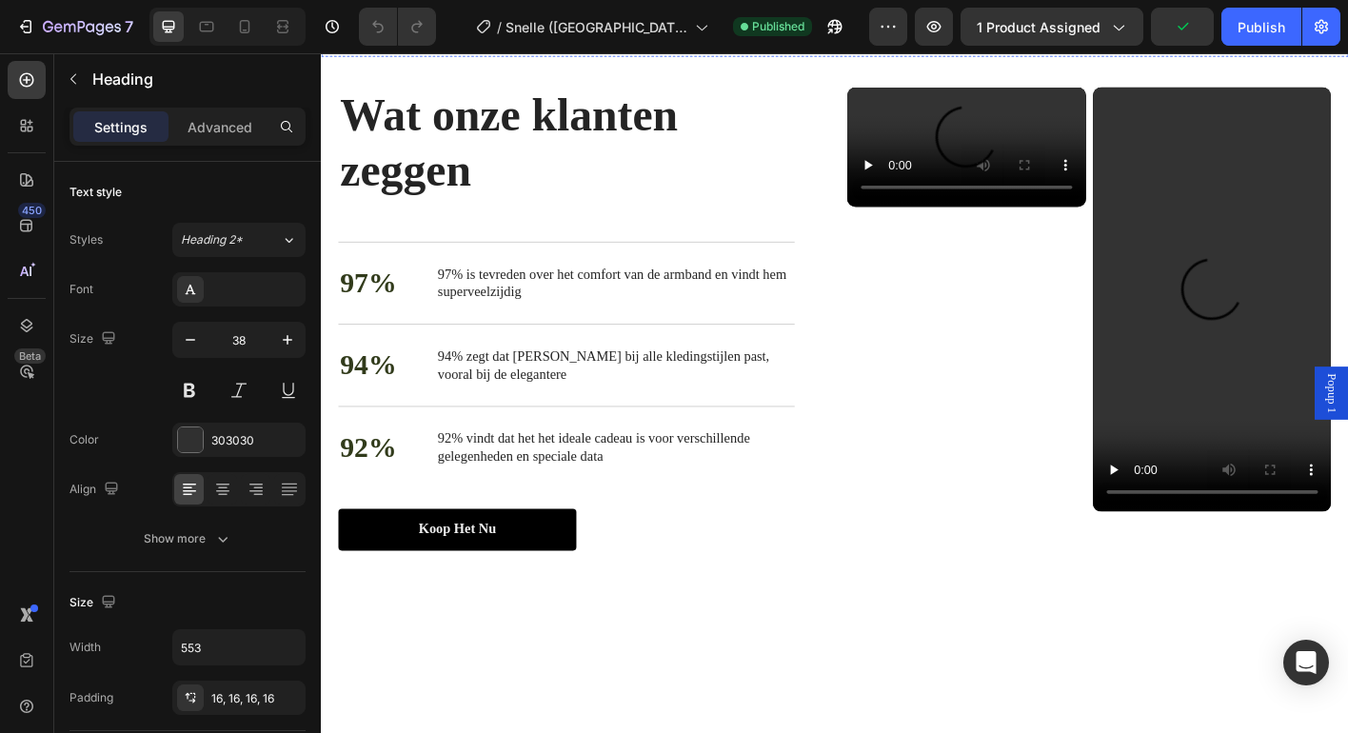
scroll to position [2937, 0]
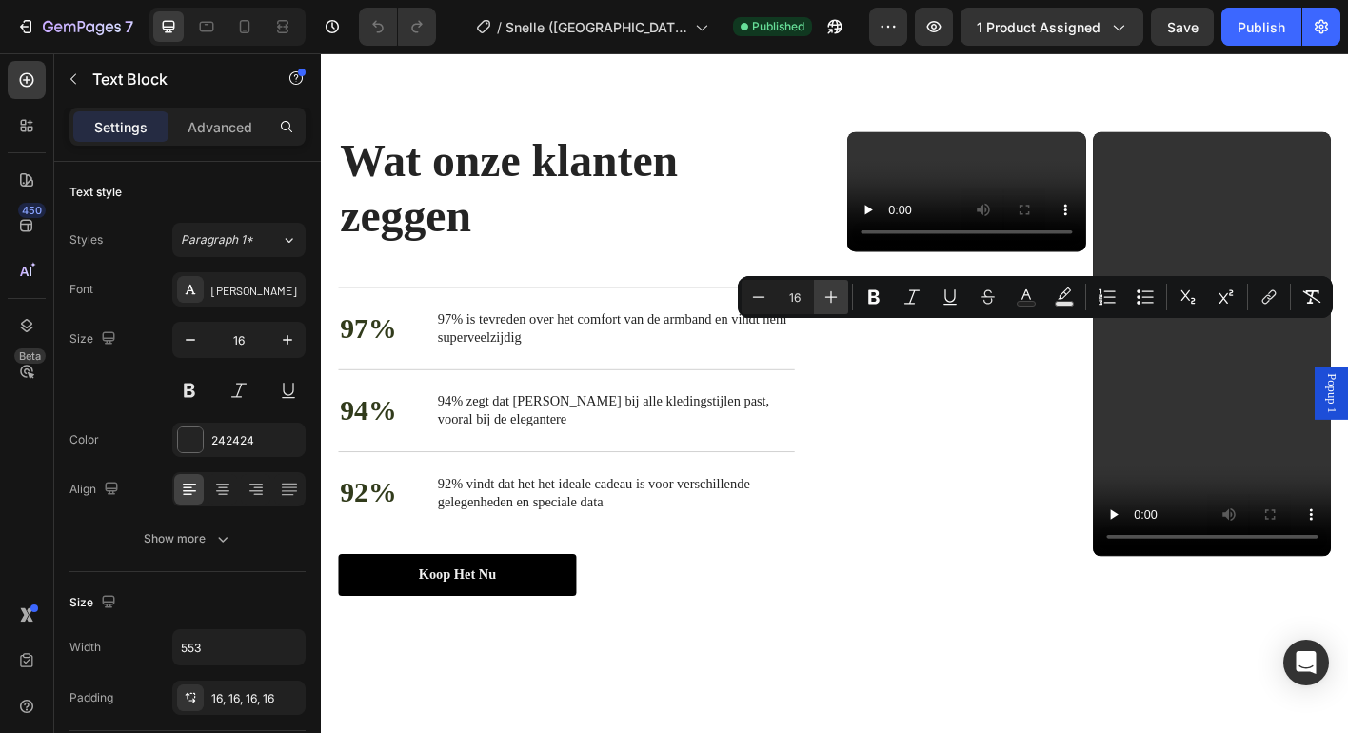
click at [834, 295] on icon "Editor contextual toolbar" at bounding box center [830, 296] width 19 height 19
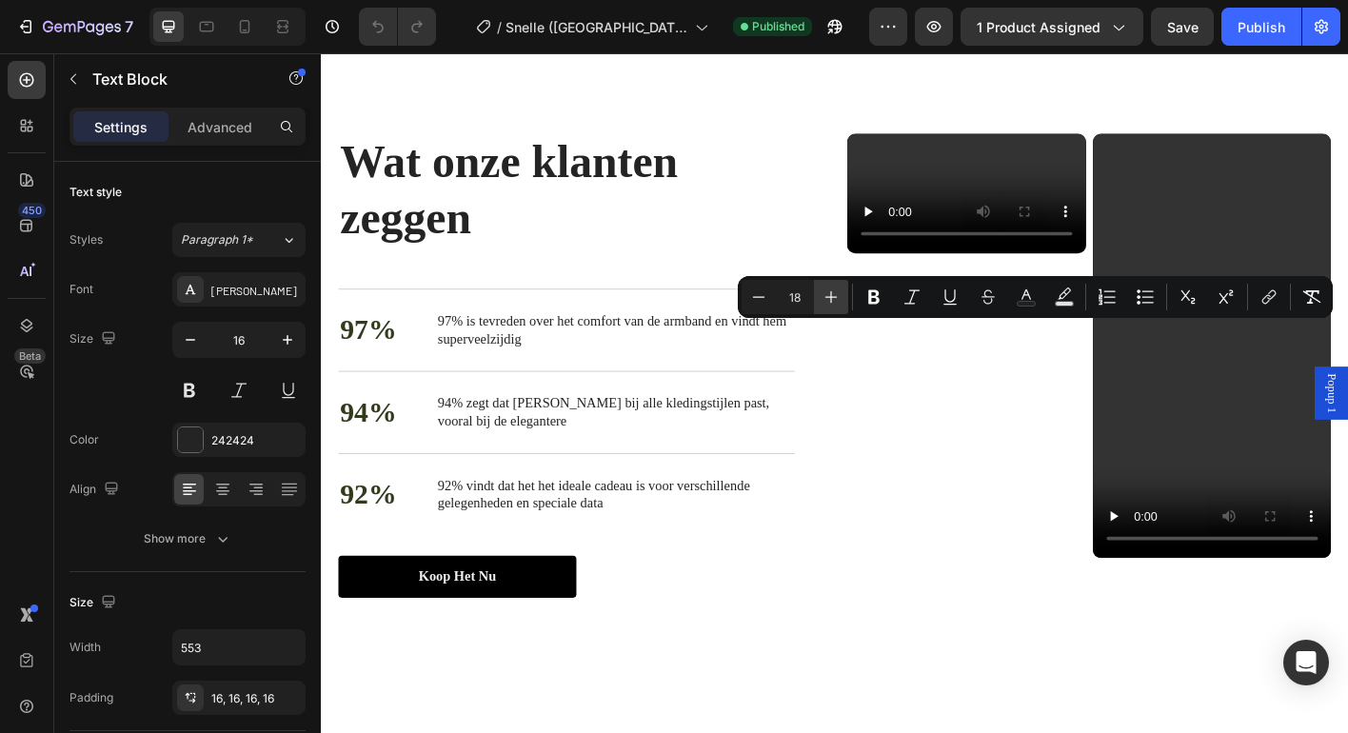
click at [834, 295] on icon "Editor contextual toolbar" at bounding box center [830, 296] width 19 height 19
type input "19"
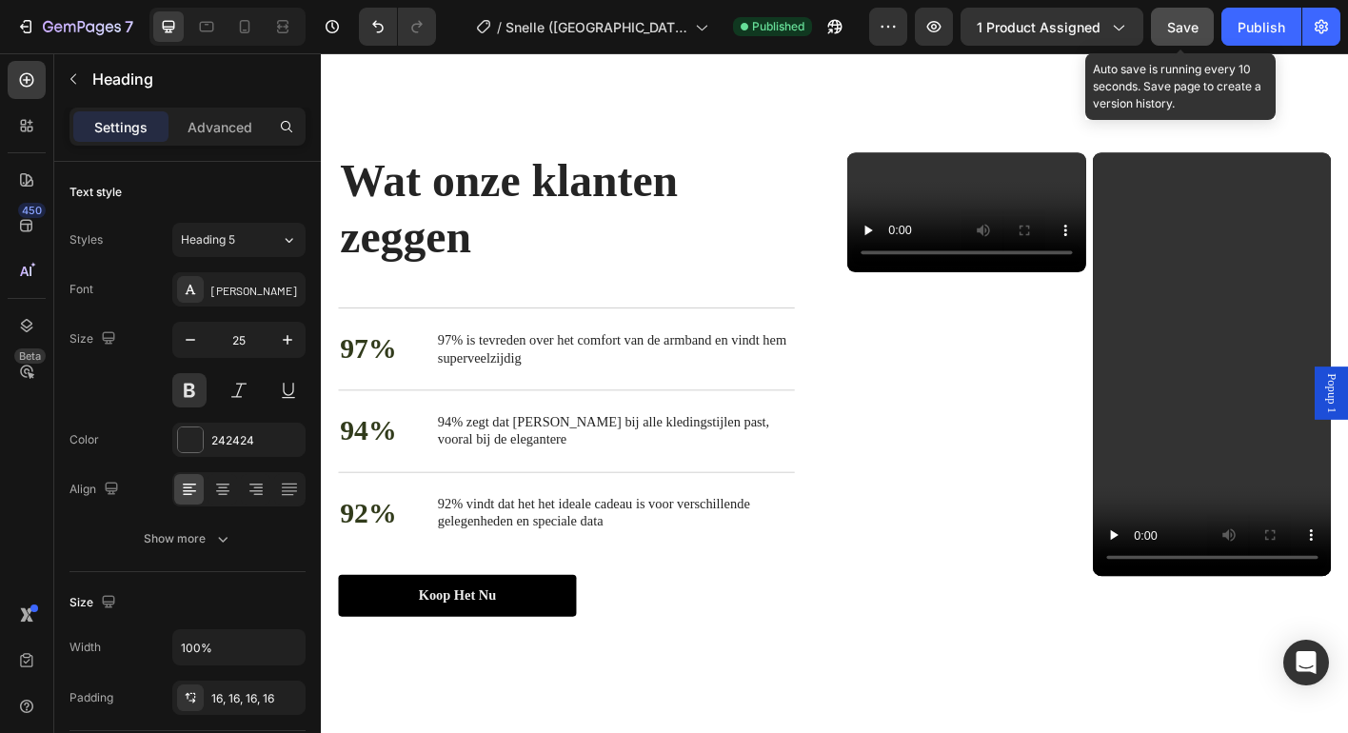
click at [1175, 43] on button "Save" at bounding box center [1182, 27] width 63 height 38
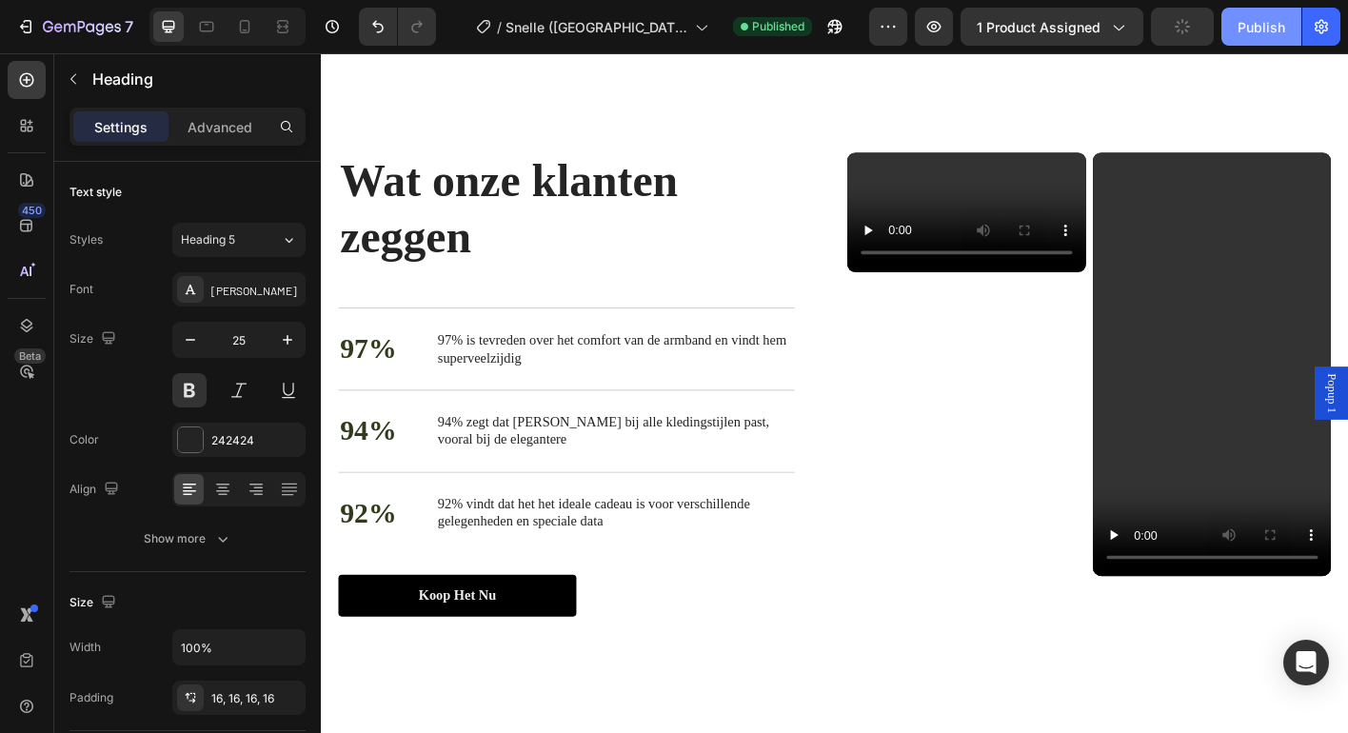
click at [1276, 32] on div "Publish" at bounding box center [1261, 27] width 48 height 20
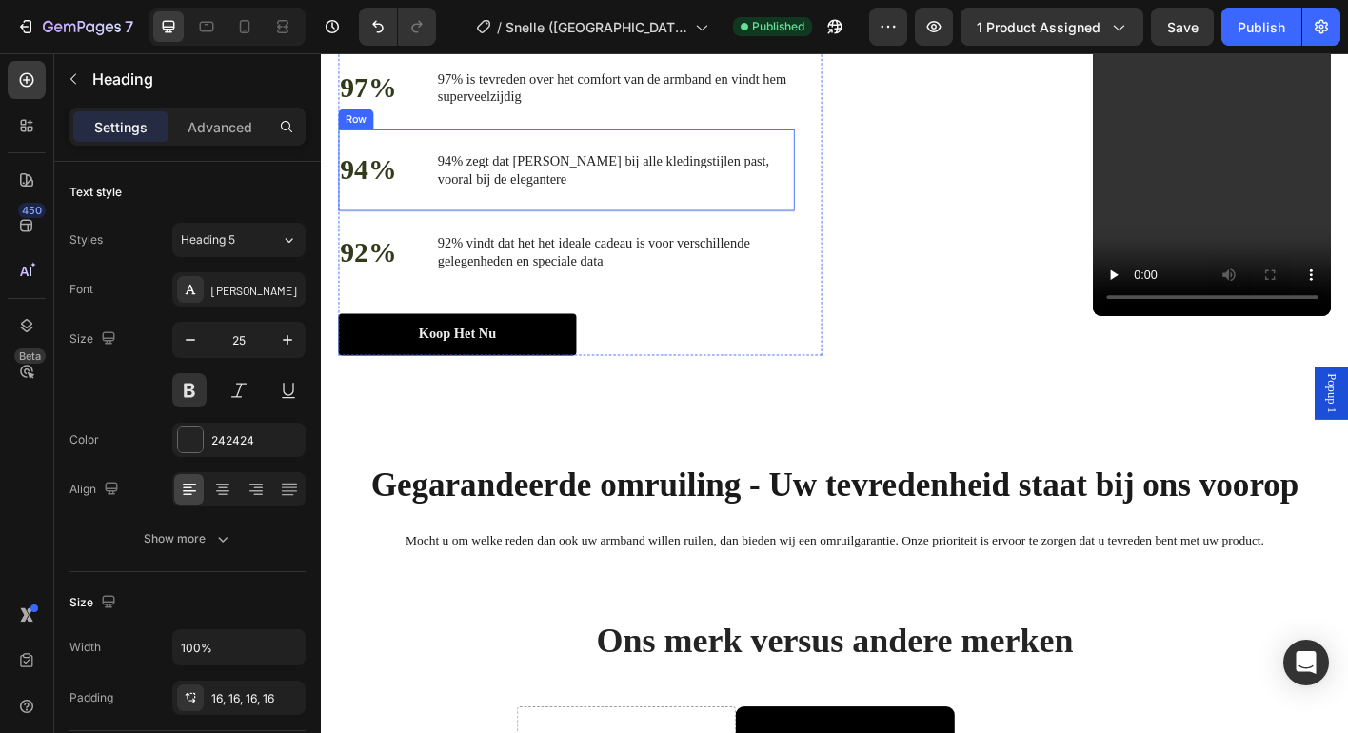
scroll to position [3867, 0]
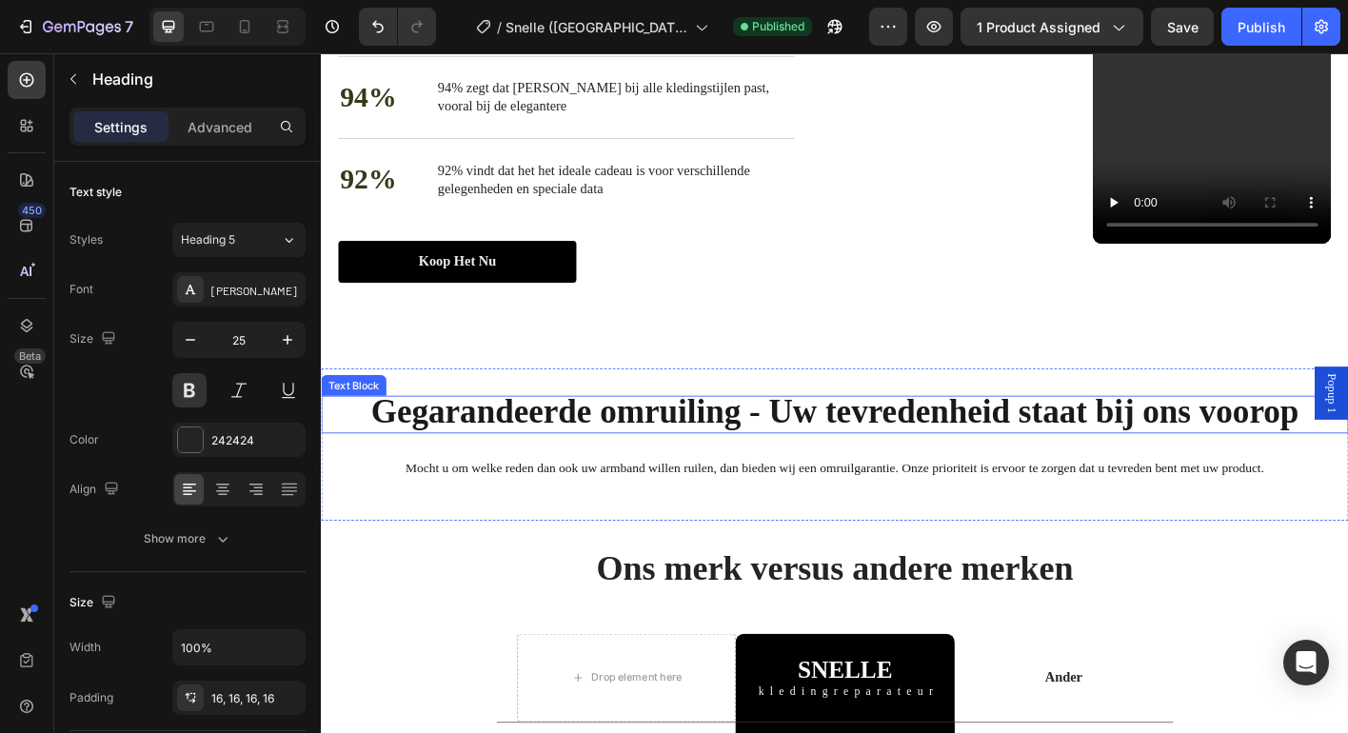
click at [765, 443] on strong "Gegarandeerde omruiling - Uw tevredenheid staat bij ons voorop" at bounding box center [892, 451] width 1032 height 41
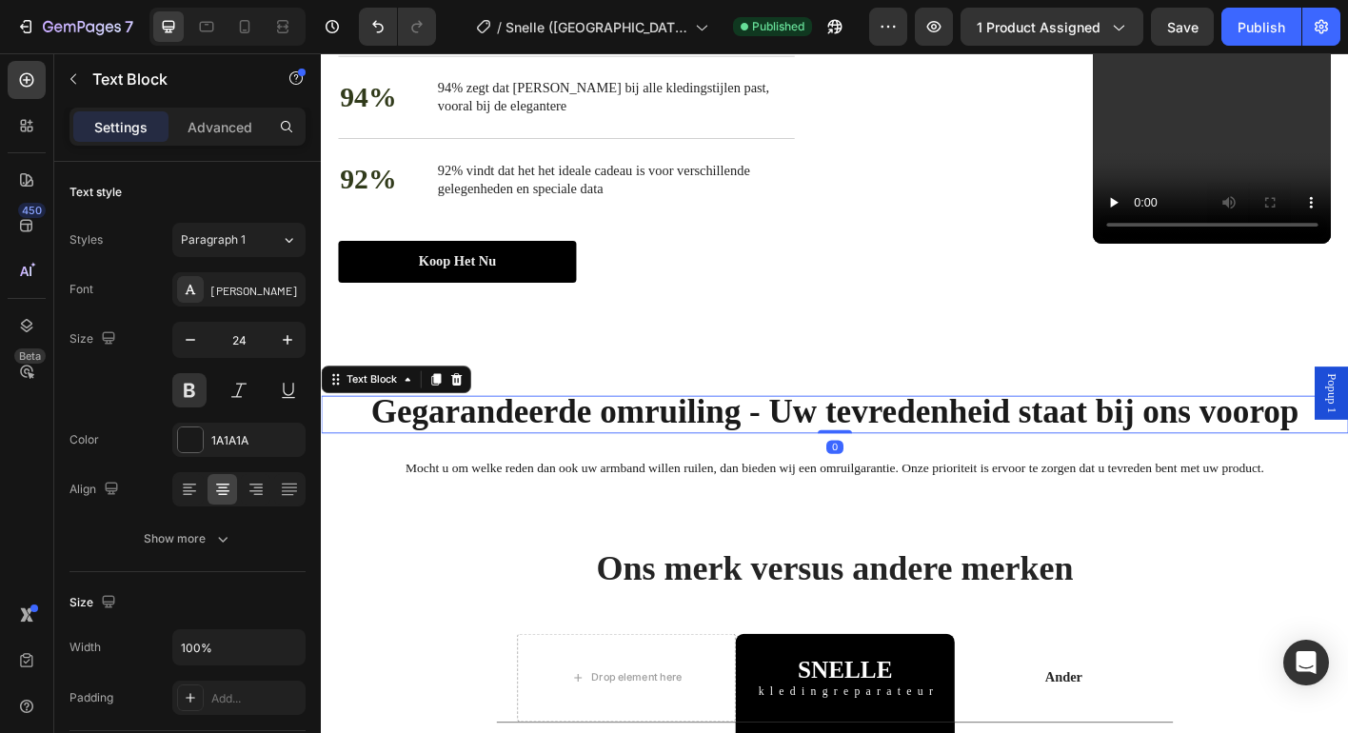
click at [765, 443] on strong "Gegarandeerde omruiling - Uw tevredenheid staat bij ons voorop" at bounding box center [892, 451] width 1032 height 41
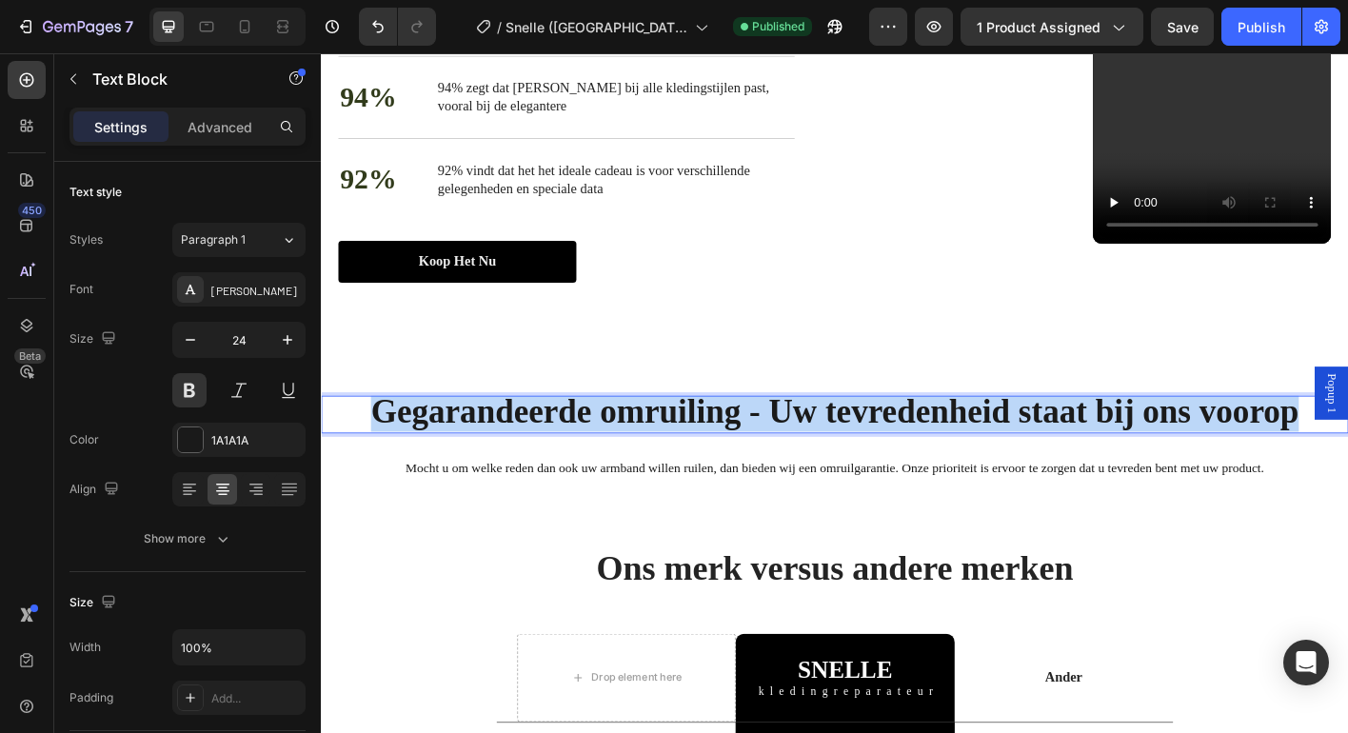
click at [765, 443] on strong "Gegarandeerde omruiling - Uw tevredenheid staat bij ons voorop" at bounding box center [892, 451] width 1032 height 41
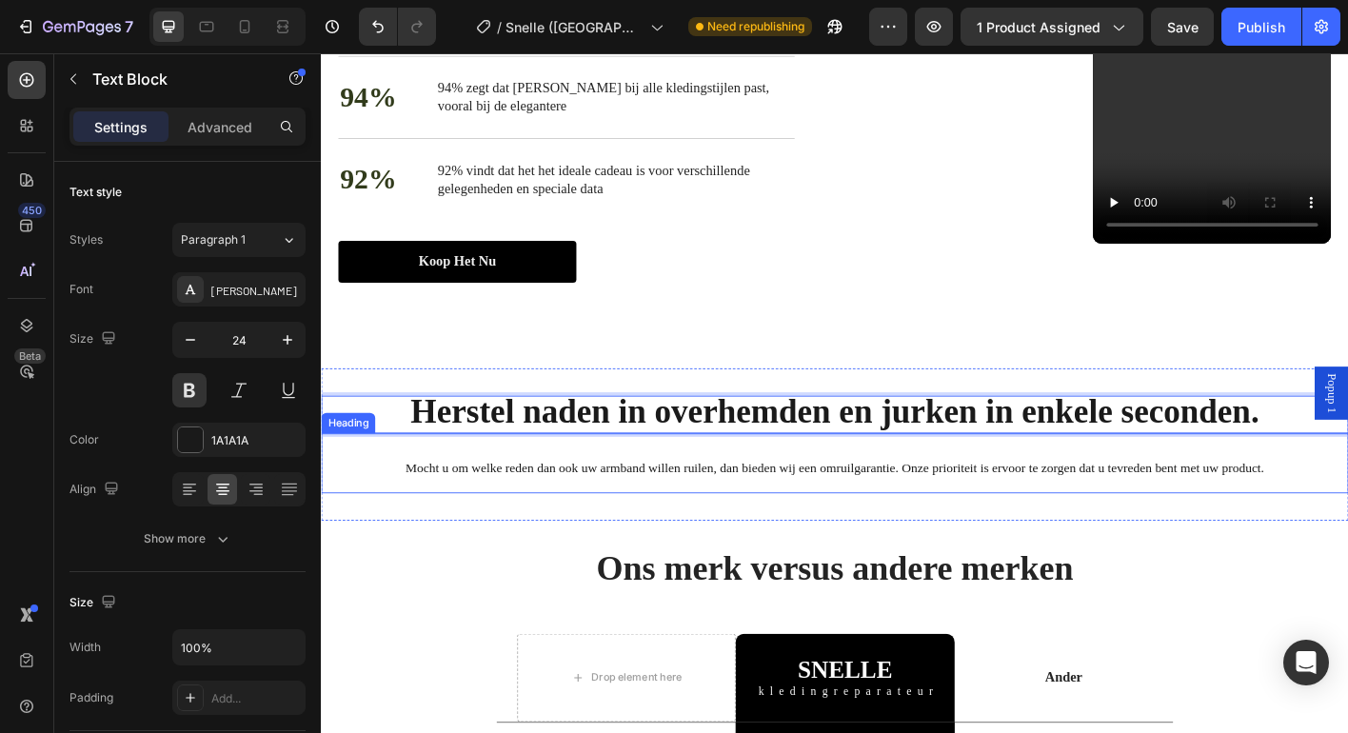
click at [702, 511] on span "Mocht u om welke reden dan ook uw armband willen ruilen, dan bieden wij een omr…" at bounding box center [891, 513] width 955 height 15
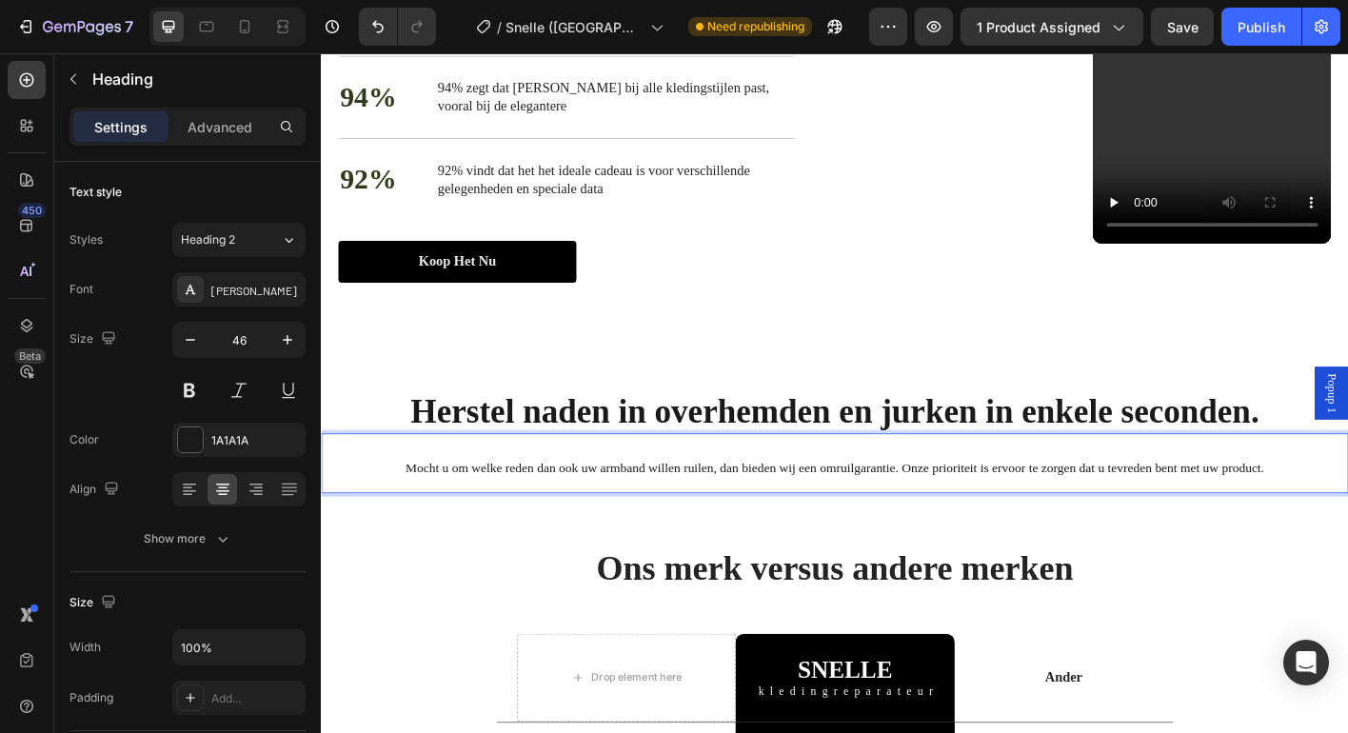
click at [702, 511] on span "Mocht u om welke reden dan ook uw armband willen ruilen, dan bieden wij een omr…" at bounding box center [891, 513] width 955 height 15
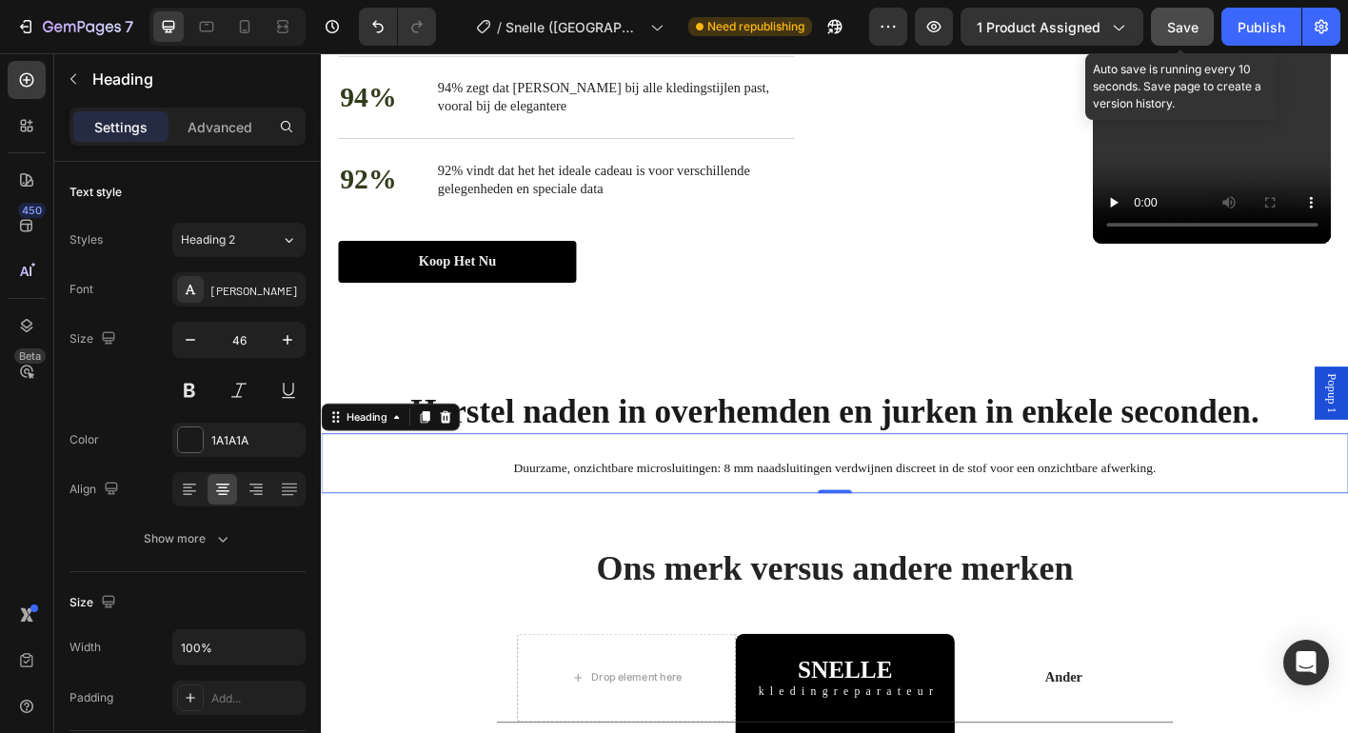
click at [1178, 15] on button "Save" at bounding box center [1182, 27] width 63 height 38
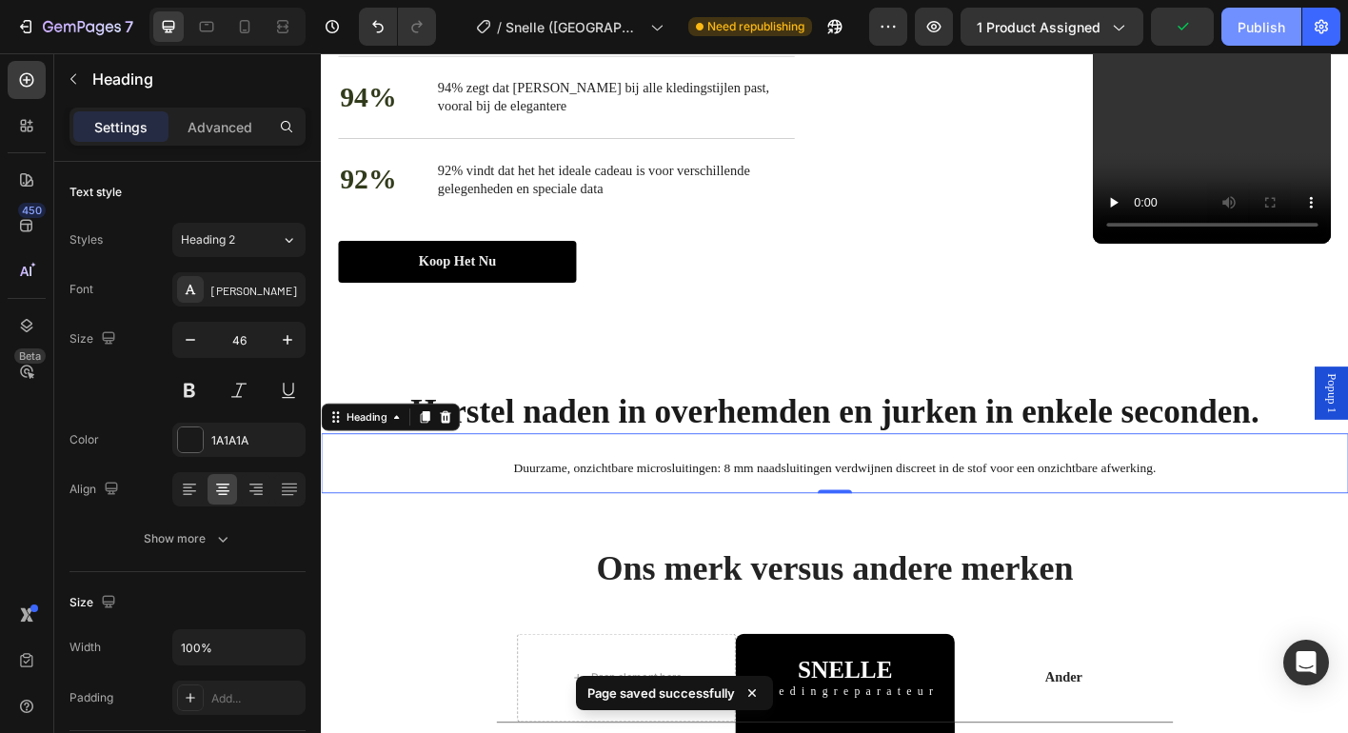
click at [1258, 30] on div "Publish" at bounding box center [1261, 27] width 48 height 20
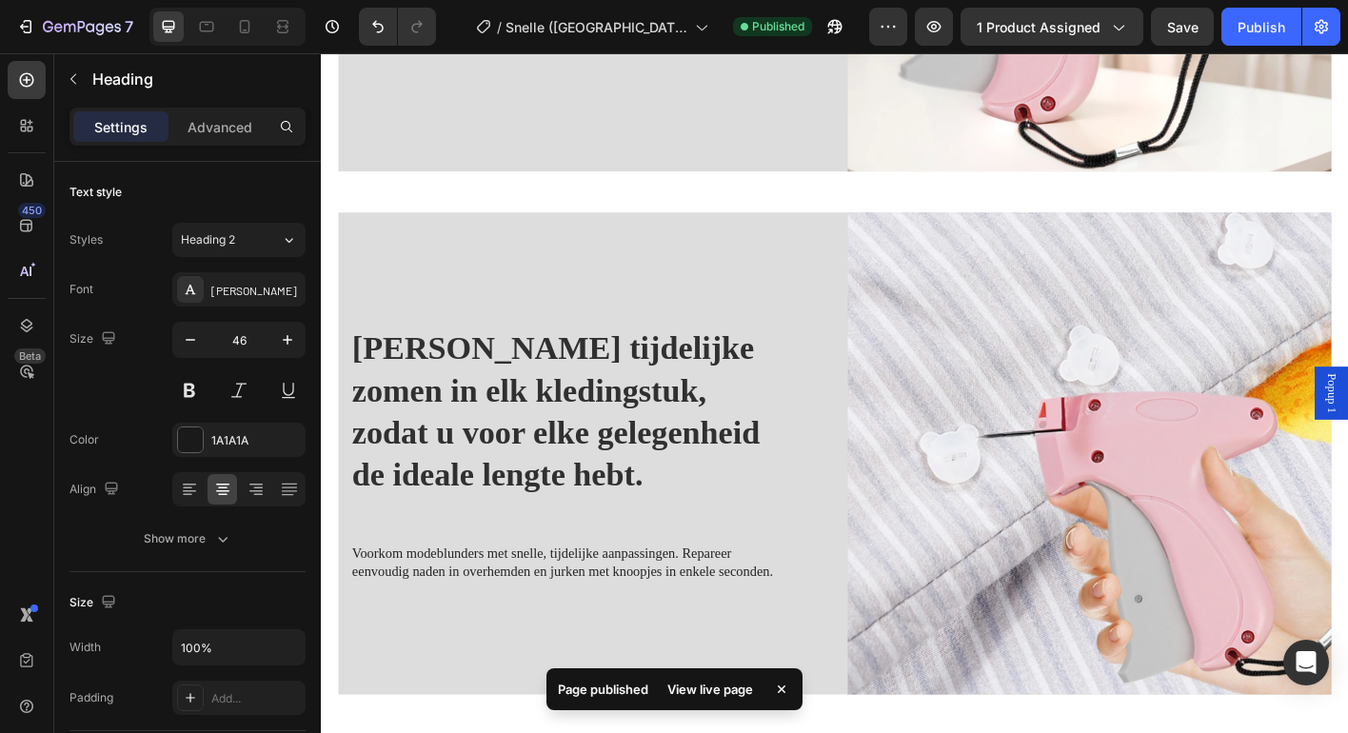
scroll to position [1450, 0]
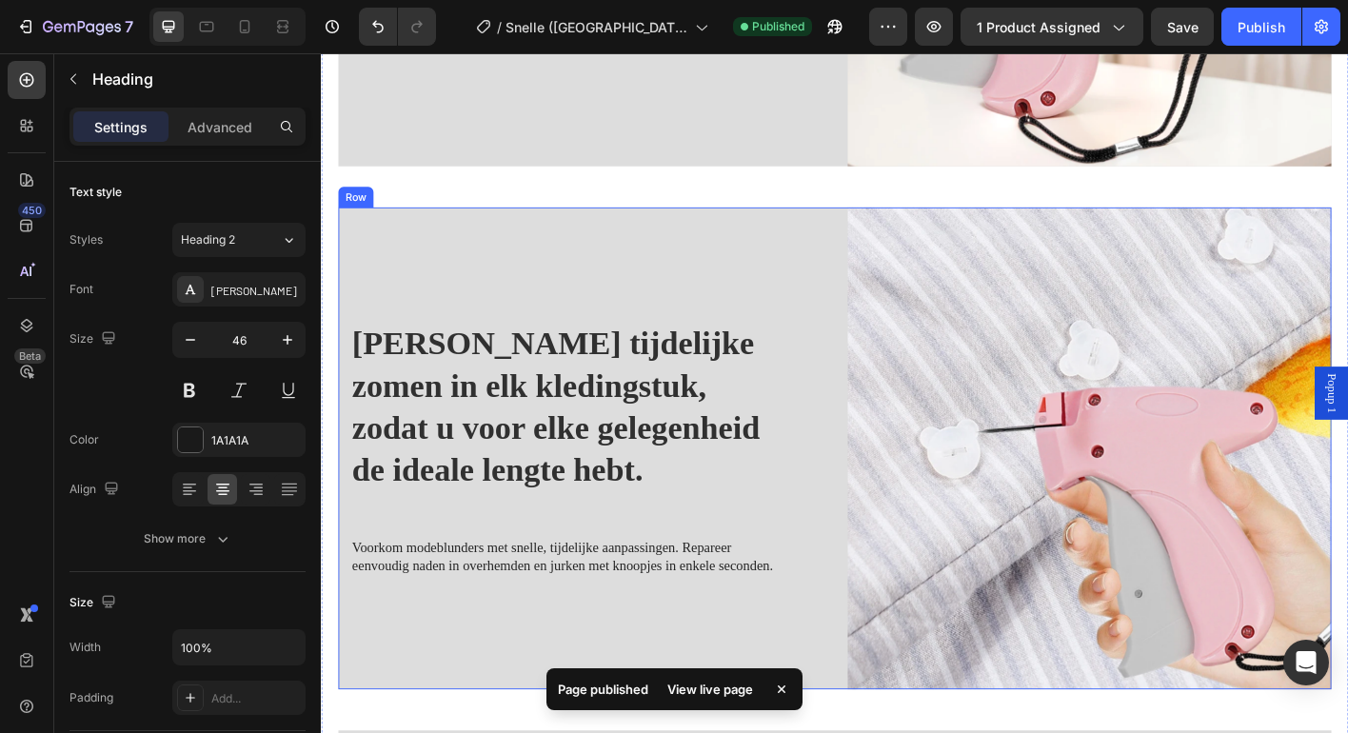
click at [792, 292] on div "[PERSON_NAME] tijdelijke zomen in elk kledingstuk, zodat u voor elke gelegenhei…" at bounding box center [609, 493] width 538 height 536
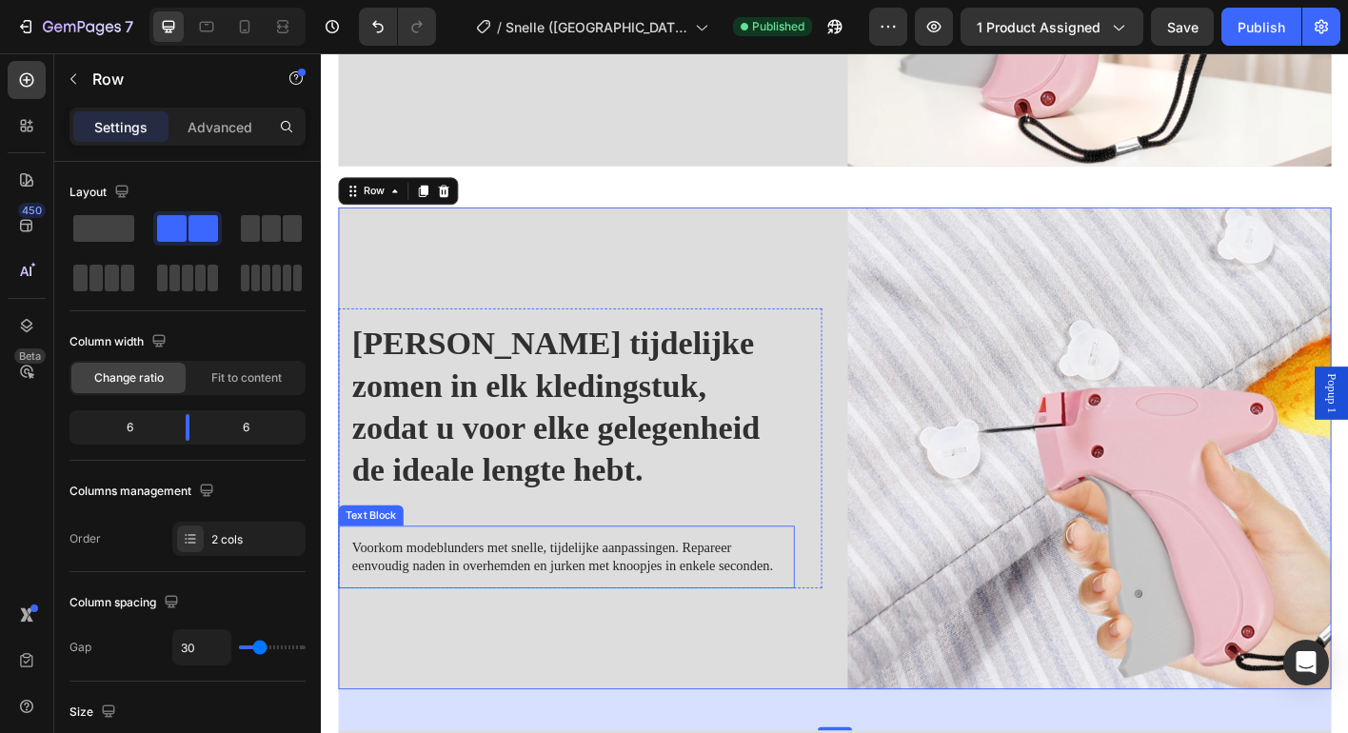
click at [550, 598] on p "Voorkom modeblunders met snelle, tijdelijke aanpassingen. Repareer eenvoudig na…" at bounding box center [593, 614] width 477 height 40
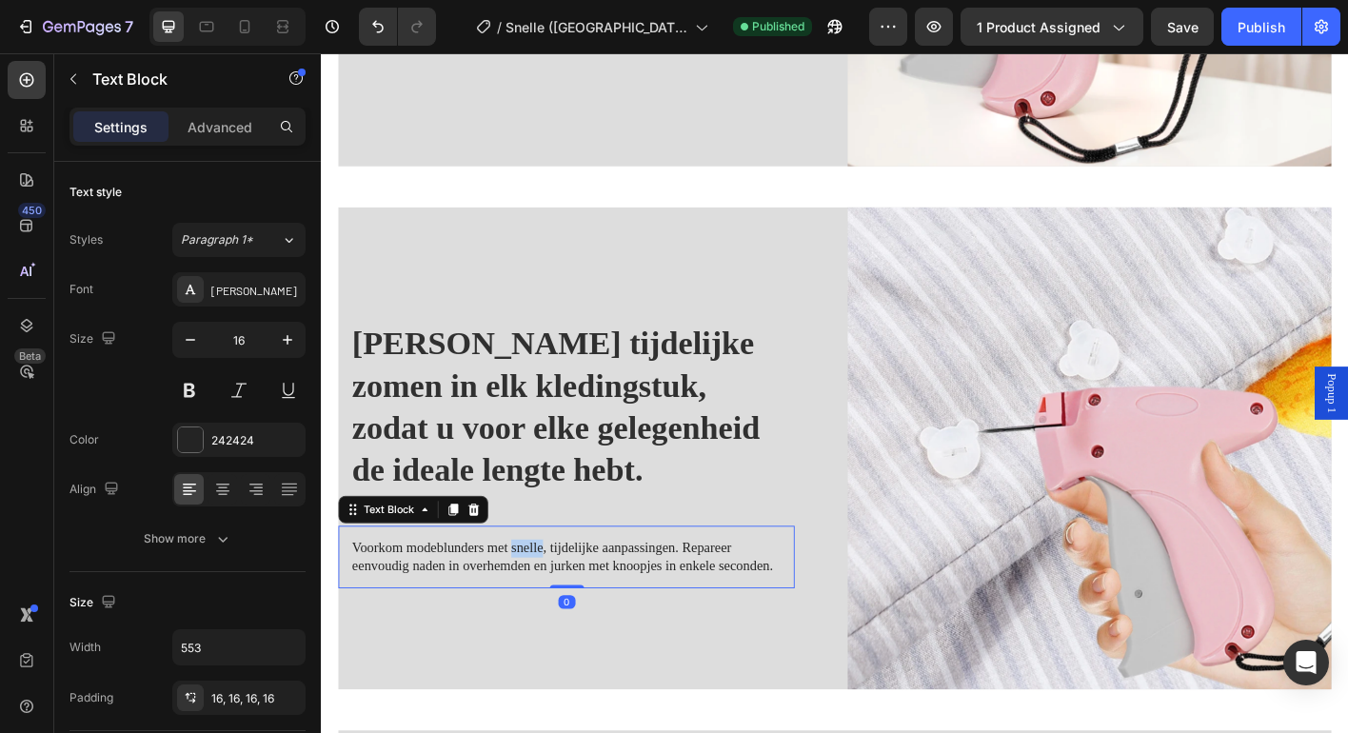
click at [550, 598] on p "Voorkom modeblunders met snelle, tijdelijke aanpassingen. Repareer eenvoudig na…" at bounding box center [593, 614] width 477 height 40
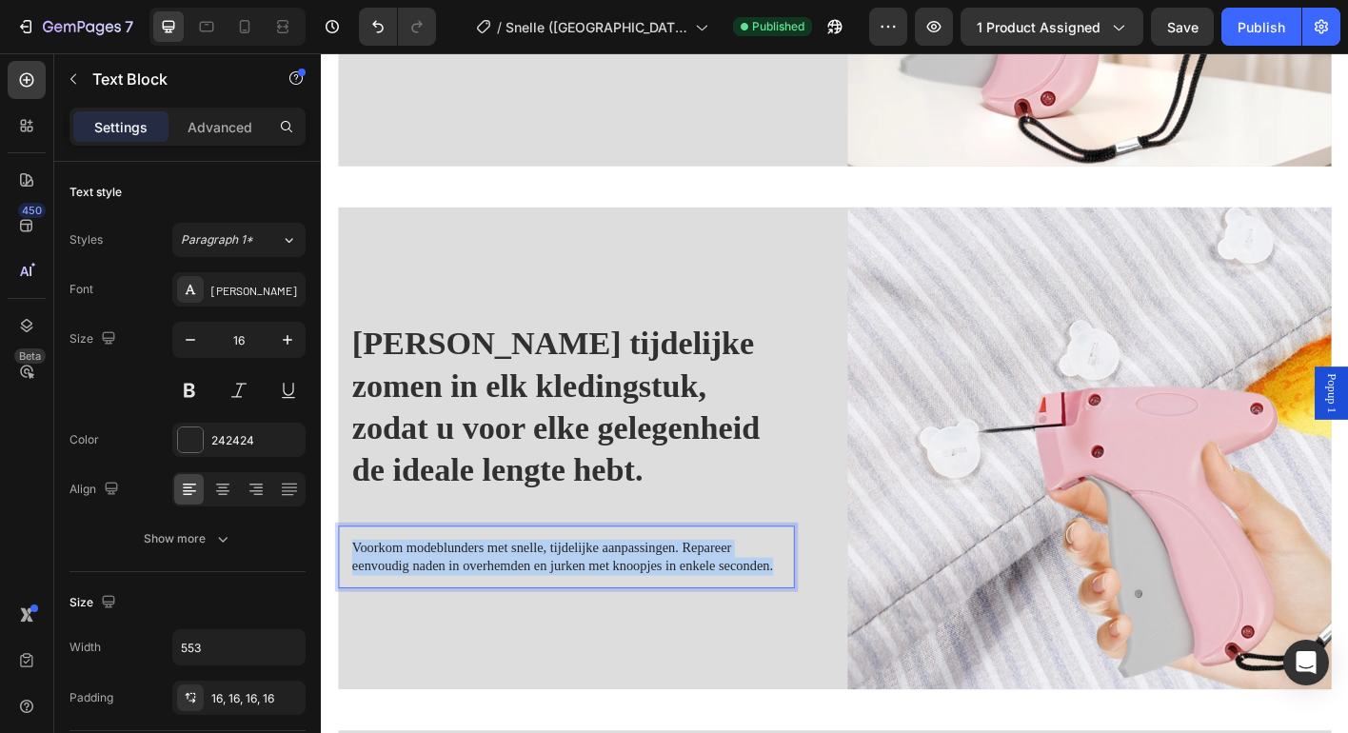
click at [550, 598] on p "Voorkom modeblunders met snelle, tijdelijke aanpassingen. Repareer eenvoudig na…" at bounding box center [593, 614] width 477 height 40
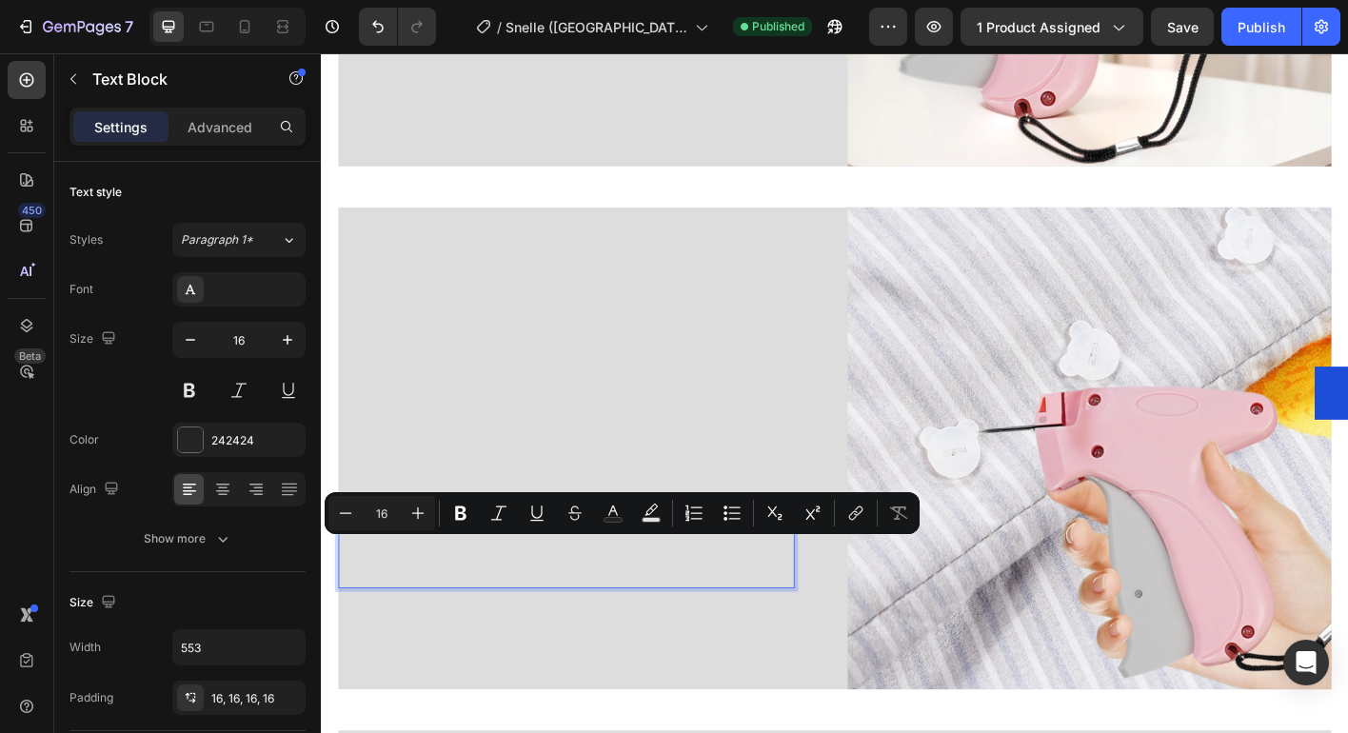
scroll to position [1440, 0]
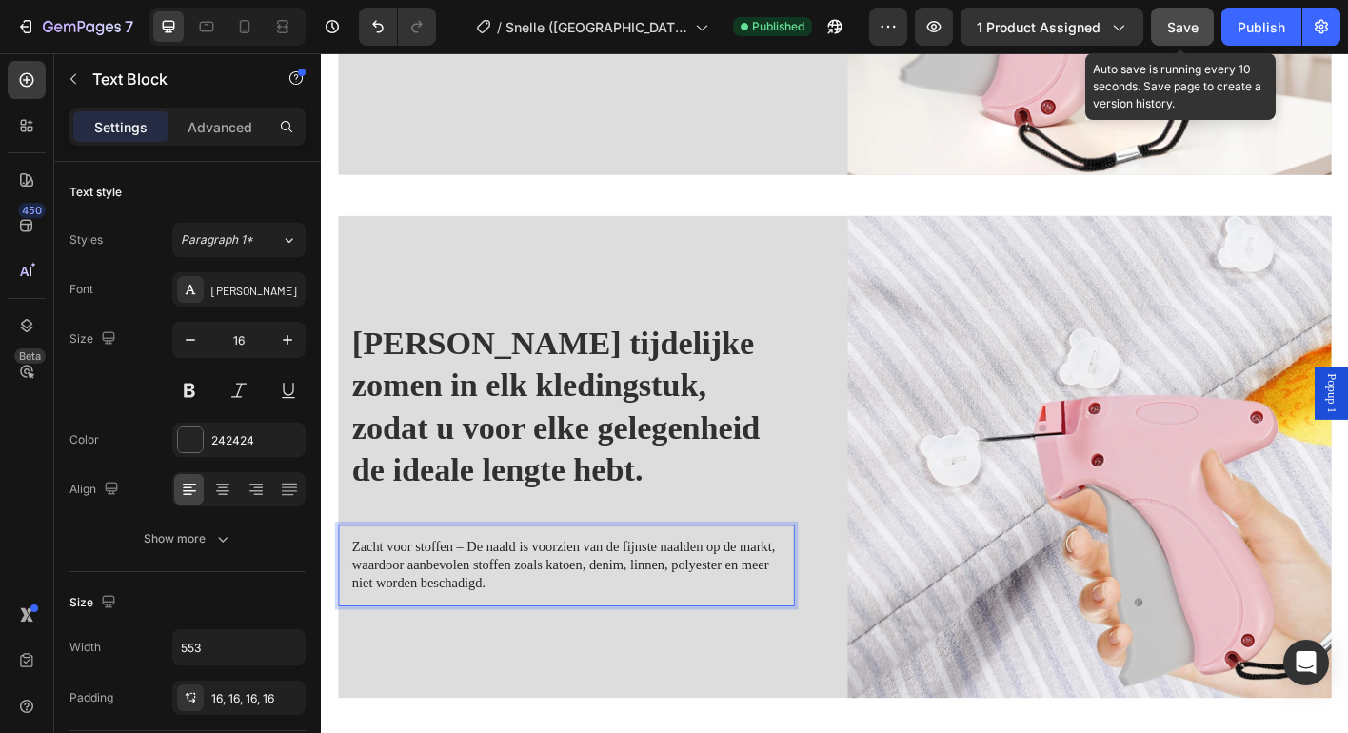
click at [1197, 39] on button "Save" at bounding box center [1182, 27] width 63 height 38
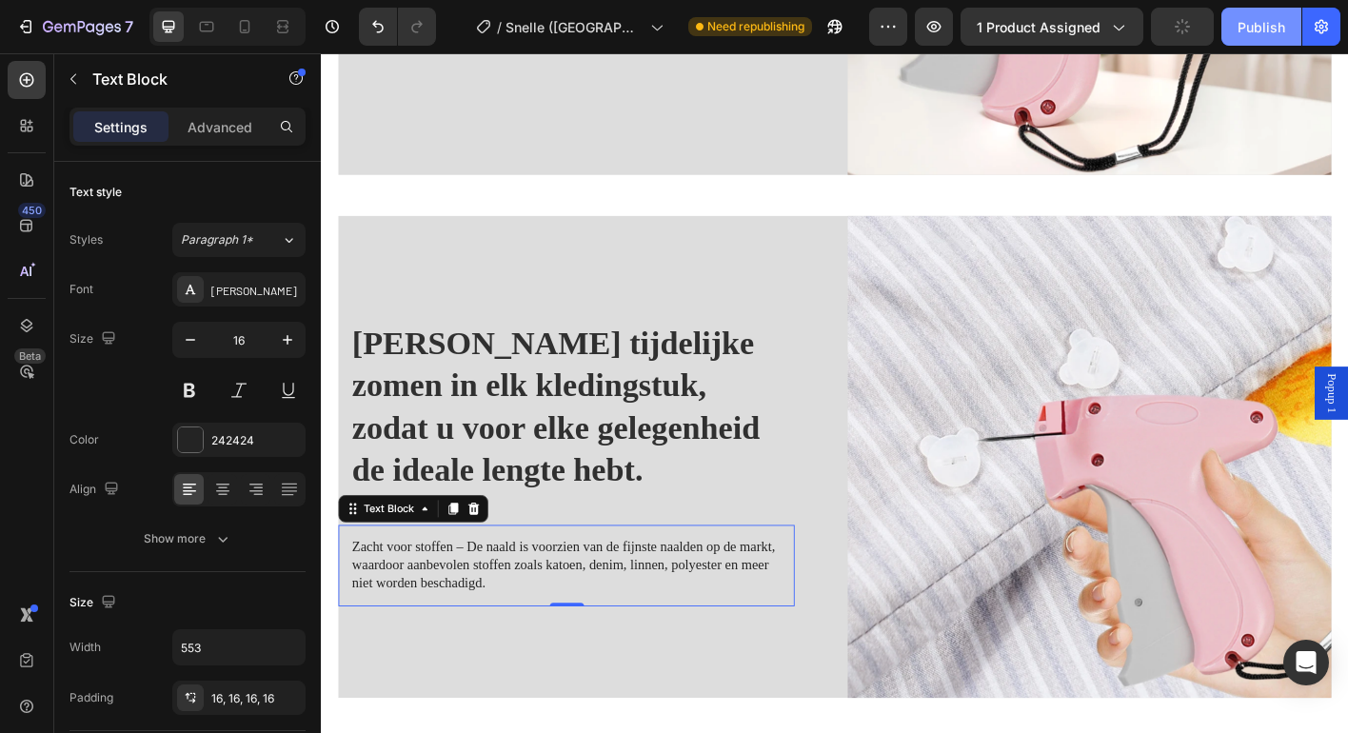
click at [1248, 25] on div "Publish" at bounding box center [1261, 27] width 48 height 20
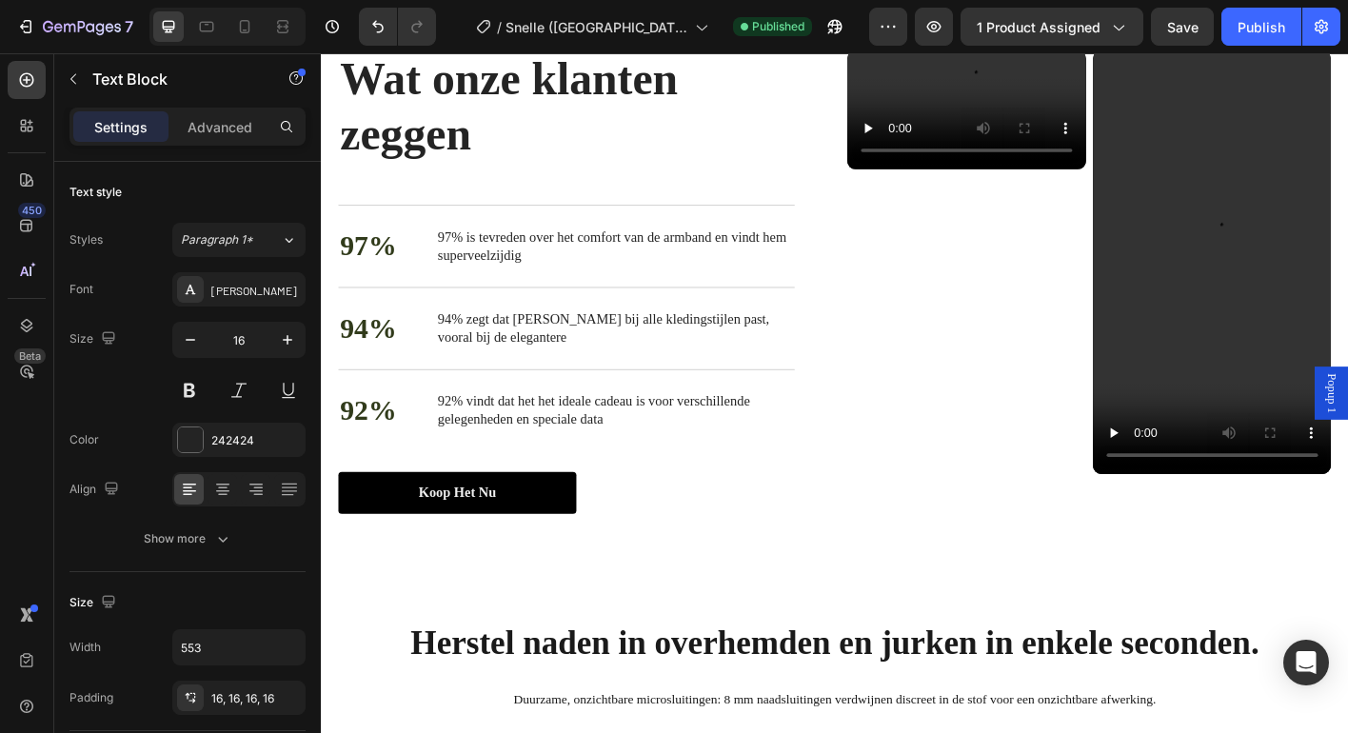
scroll to position [3599, 0]
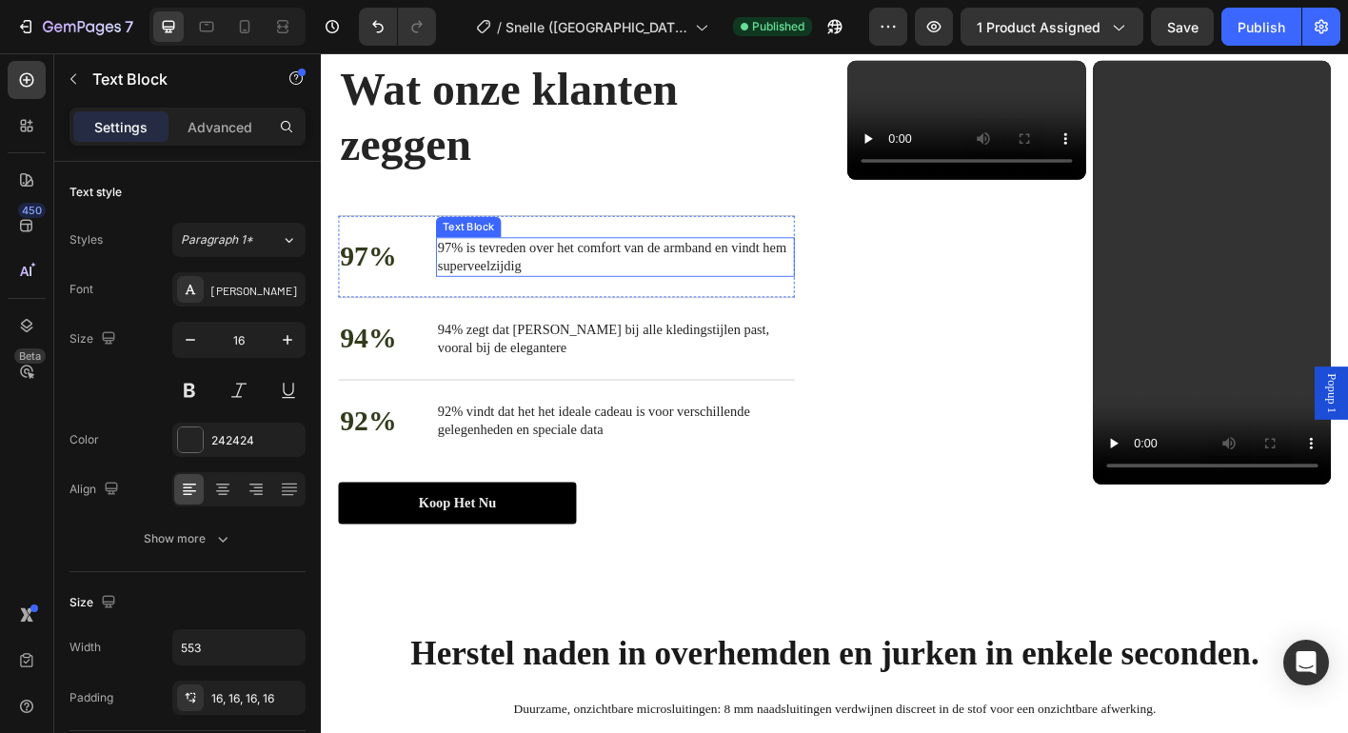
click at [671, 287] on p "97% is tevreden over het comfort van de armband en vindt hem superveelzijdig" at bounding box center [647, 280] width 395 height 40
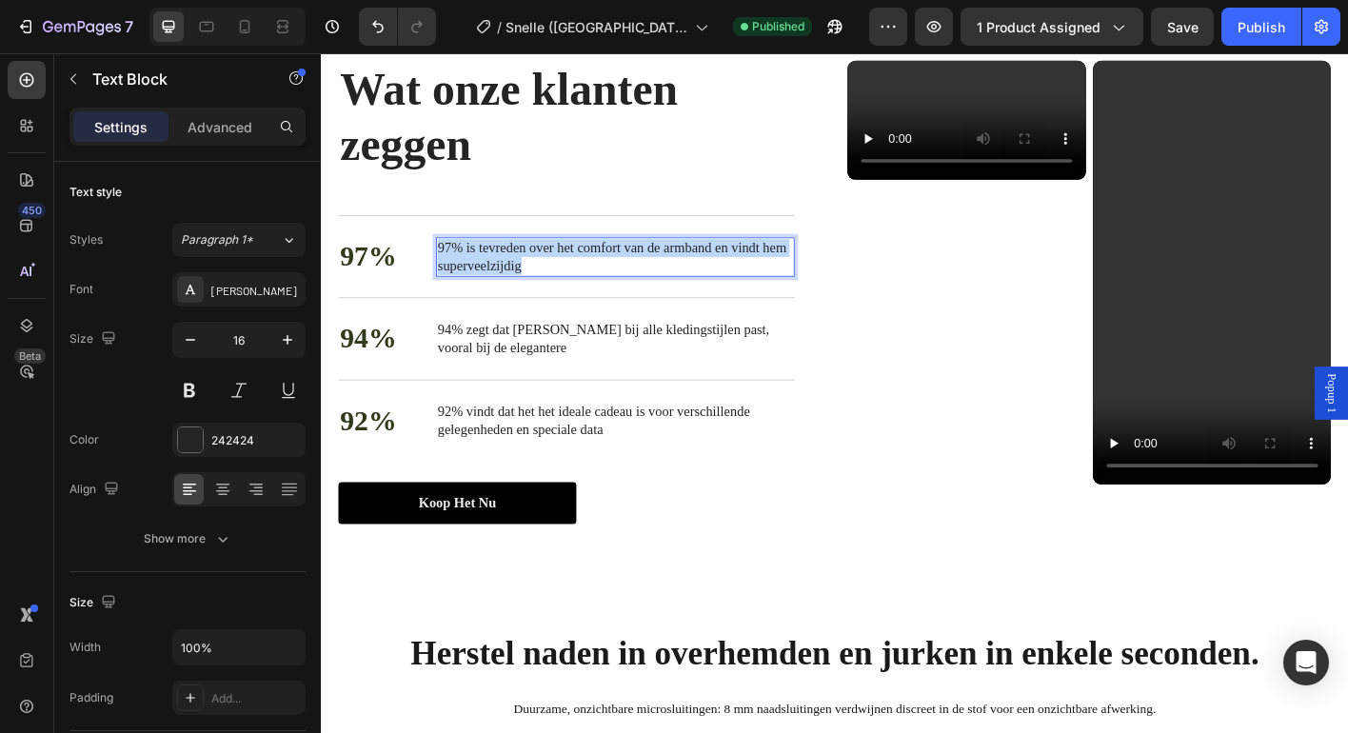
click at [671, 287] on p "97% is tevreden over het comfort van de armband en vindt hem superveelzijdig" at bounding box center [647, 280] width 395 height 40
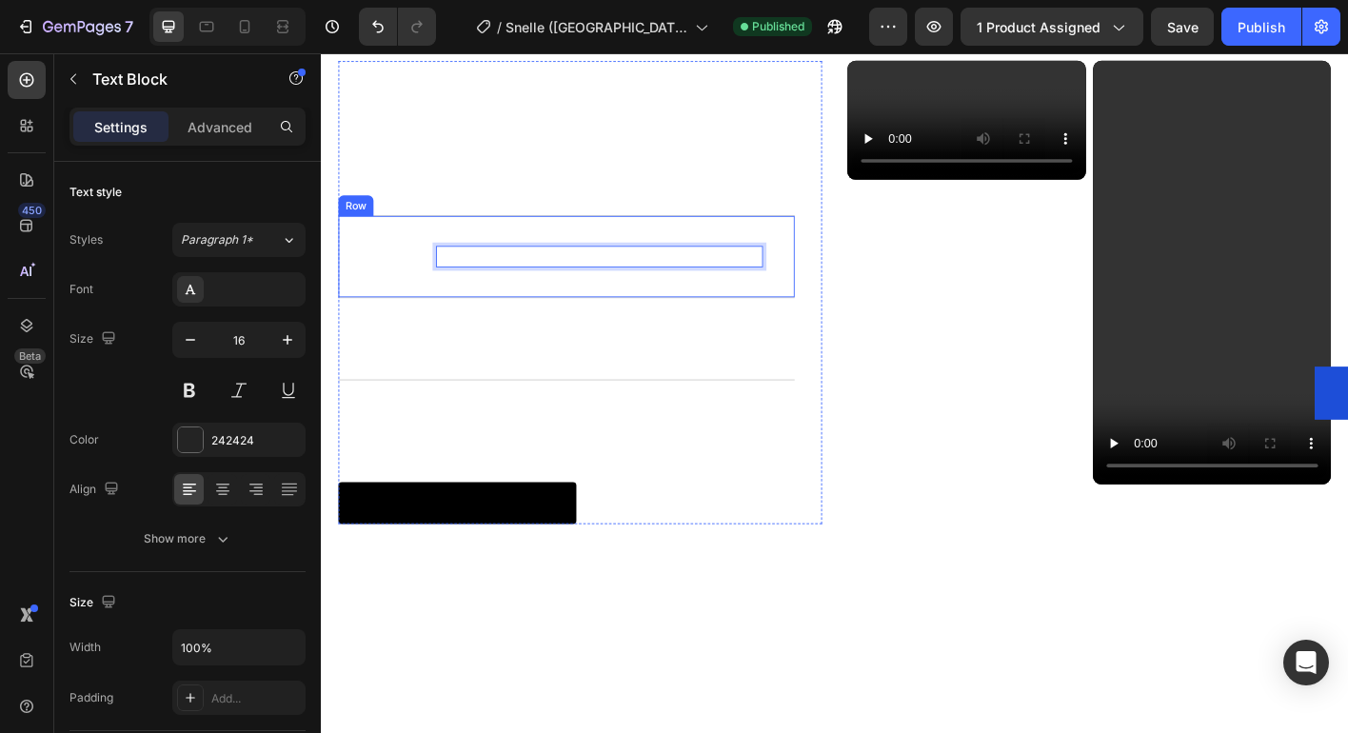
scroll to position [3609, 0]
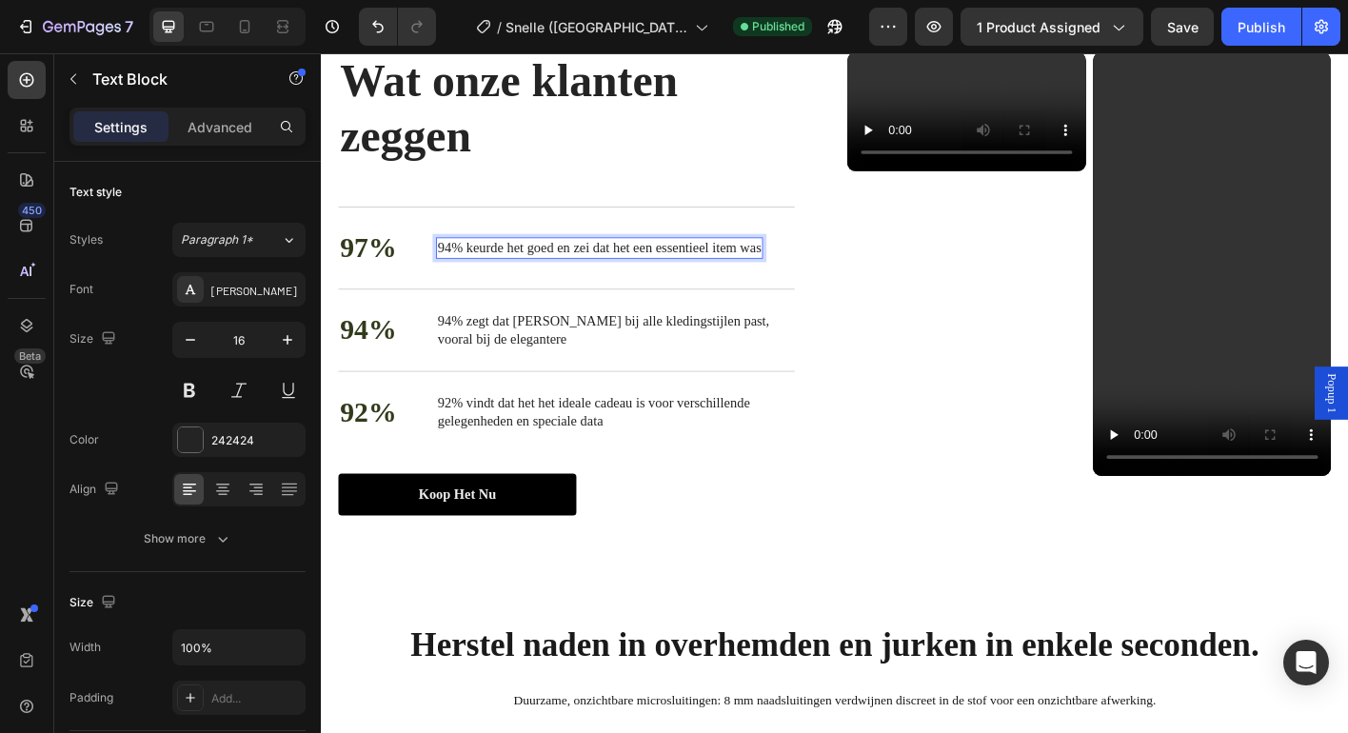
click at [467, 267] on span "94% keurde het goed en zei dat het een essentieel item was" at bounding box center [630, 269] width 360 height 16
click at [510, 434] on span "92% vindt dat het het ideale cadeau is voor verschillende gelegenheden en speci…" at bounding box center [623, 452] width 347 height 36
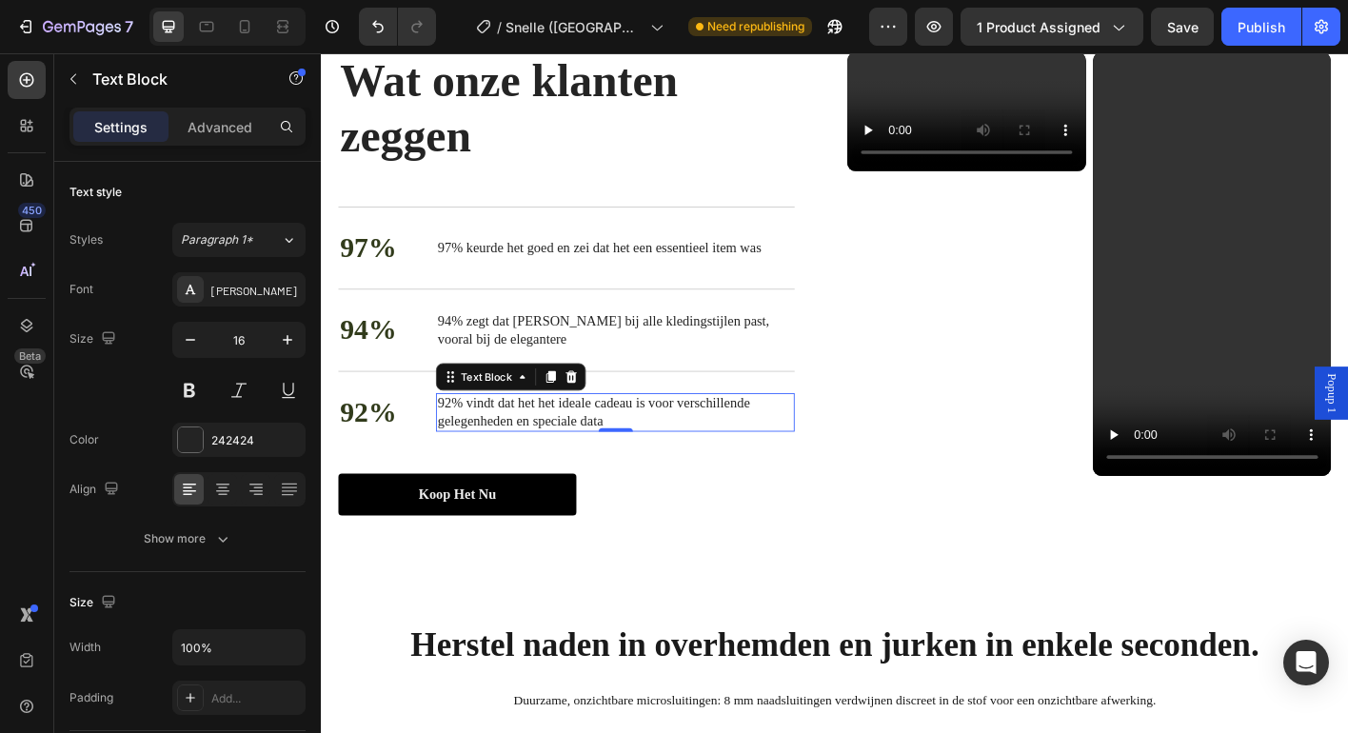
click at [510, 434] on span "92% vindt dat het het ideale cadeau is voor verschillende gelegenheden en speci…" at bounding box center [623, 452] width 347 height 36
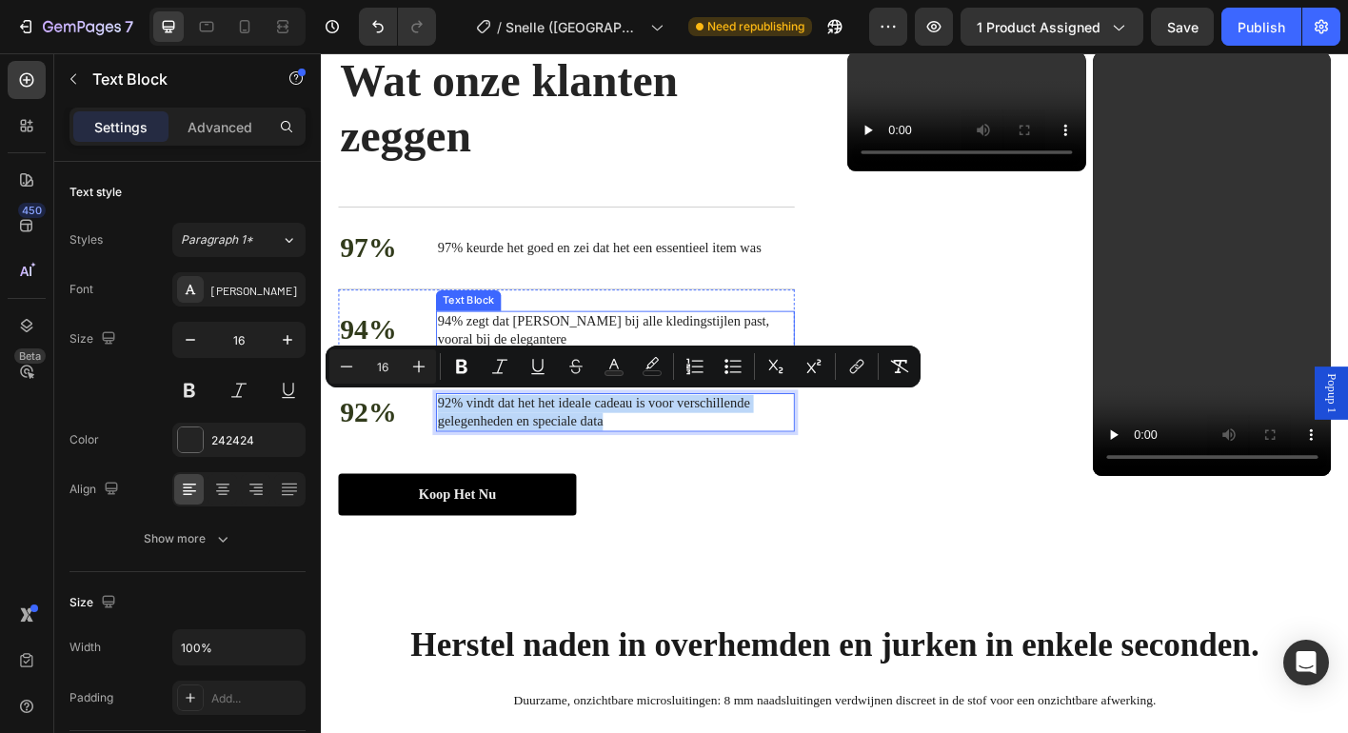
click at [487, 360] on p "94% zegt dat [PERSON_NAME] bij alle kledingstijlen past, vooral bij de elegante…" at bounding box center [647, 362] width 395 height 40
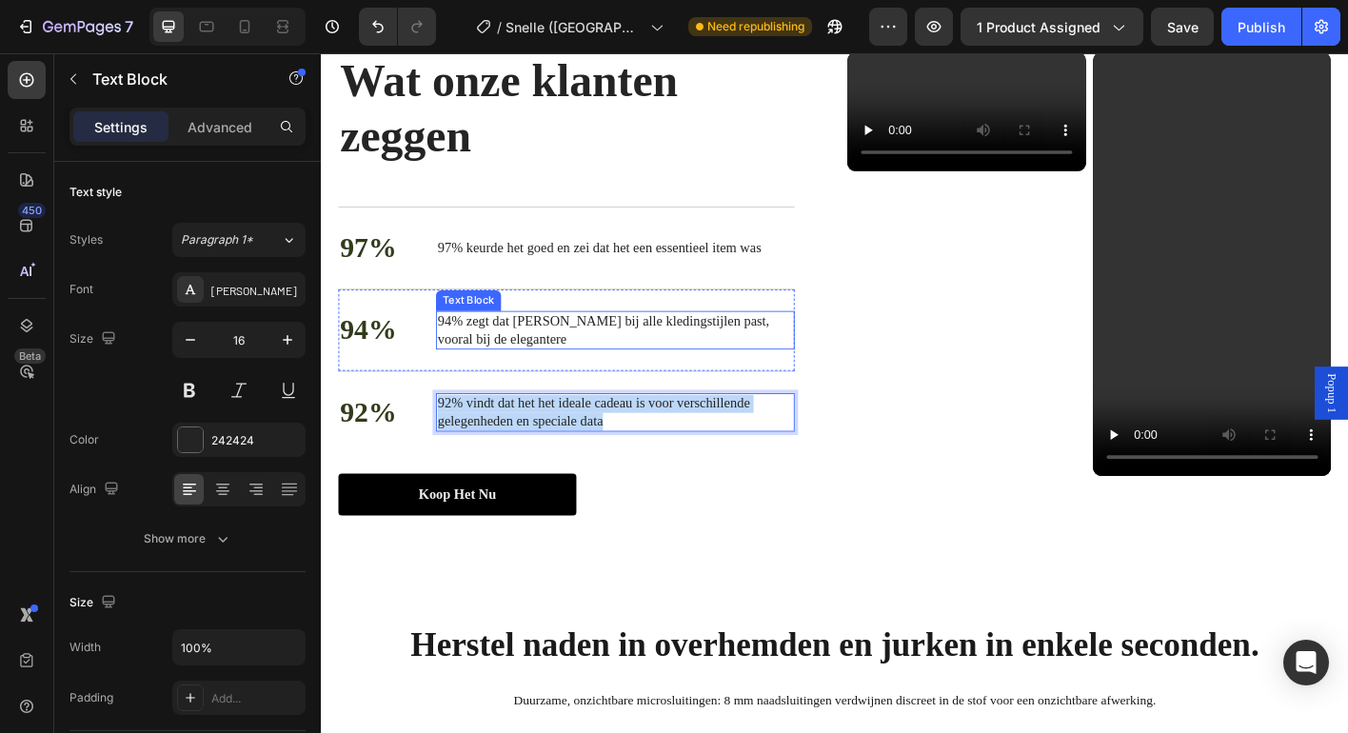
click at [487, 360] on p "94% zegt dat [PERSON_NAME] bij alle kledingstijlen past, vooral bij de elegante…" at bounding box center [647, 362] width 395 height 40
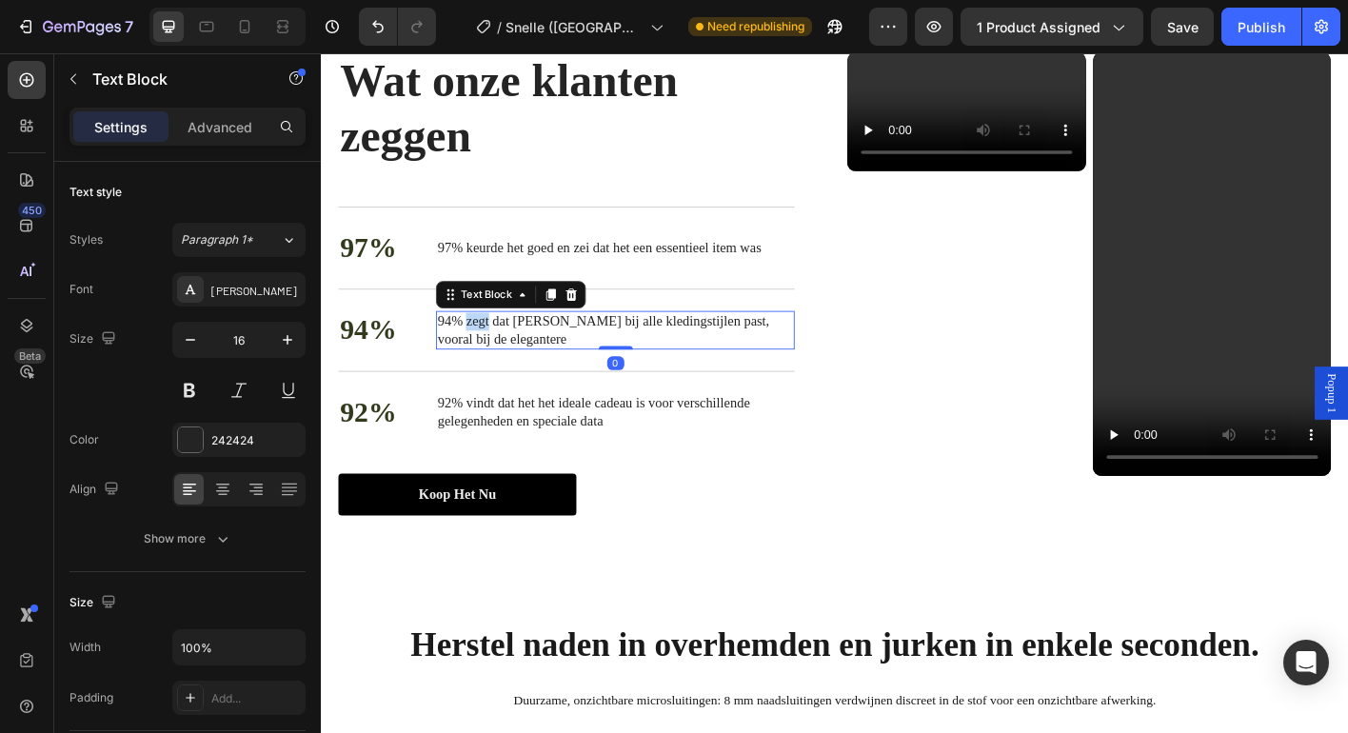
click at [487, 360] on p "94% zegt dat [PERSON_NAME] bij alle kledingstijlen past, vooral bij de elegante…" at bounding box center [647, 362] width 395 height 40
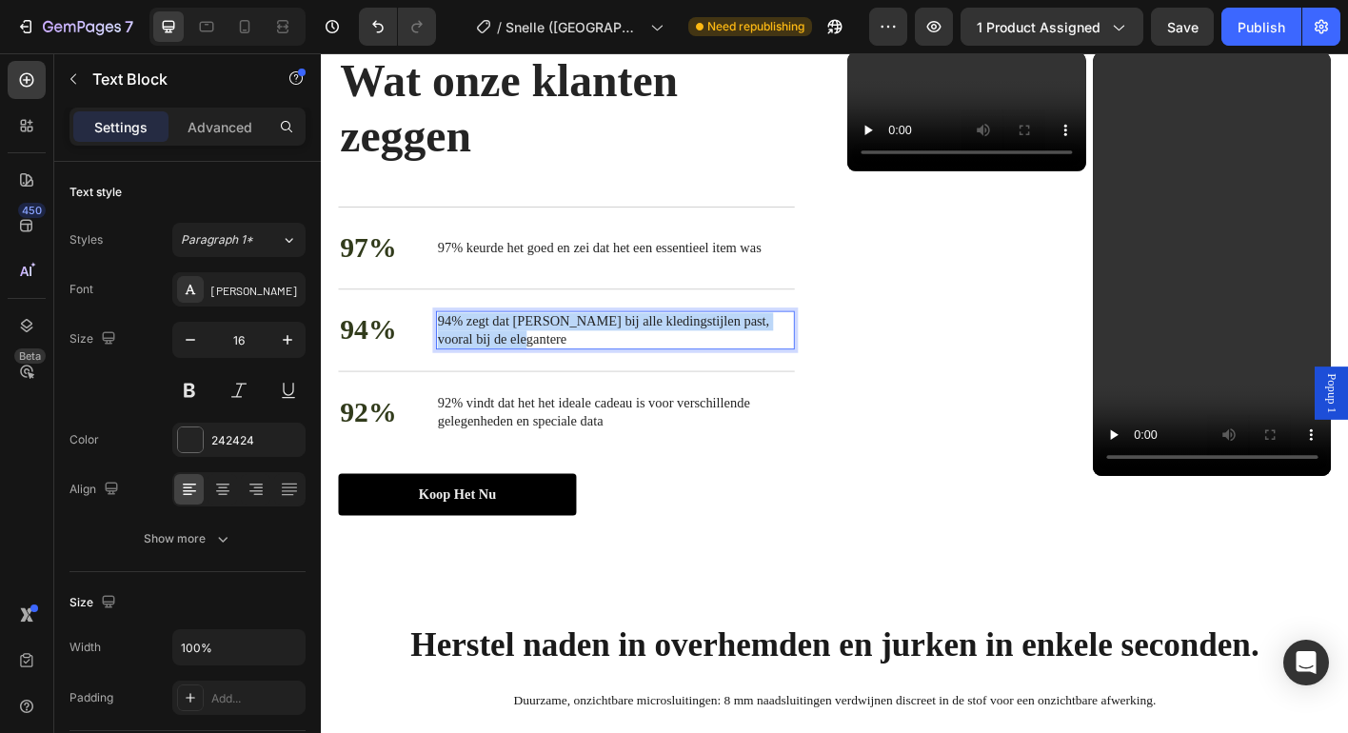
click at [487, 360] on p "94% zegt dat [PERSON_NAME] bij alle kledingstijlen past, vooral bij de elegante…" at bounding box center [647, 362] width 395 height 40
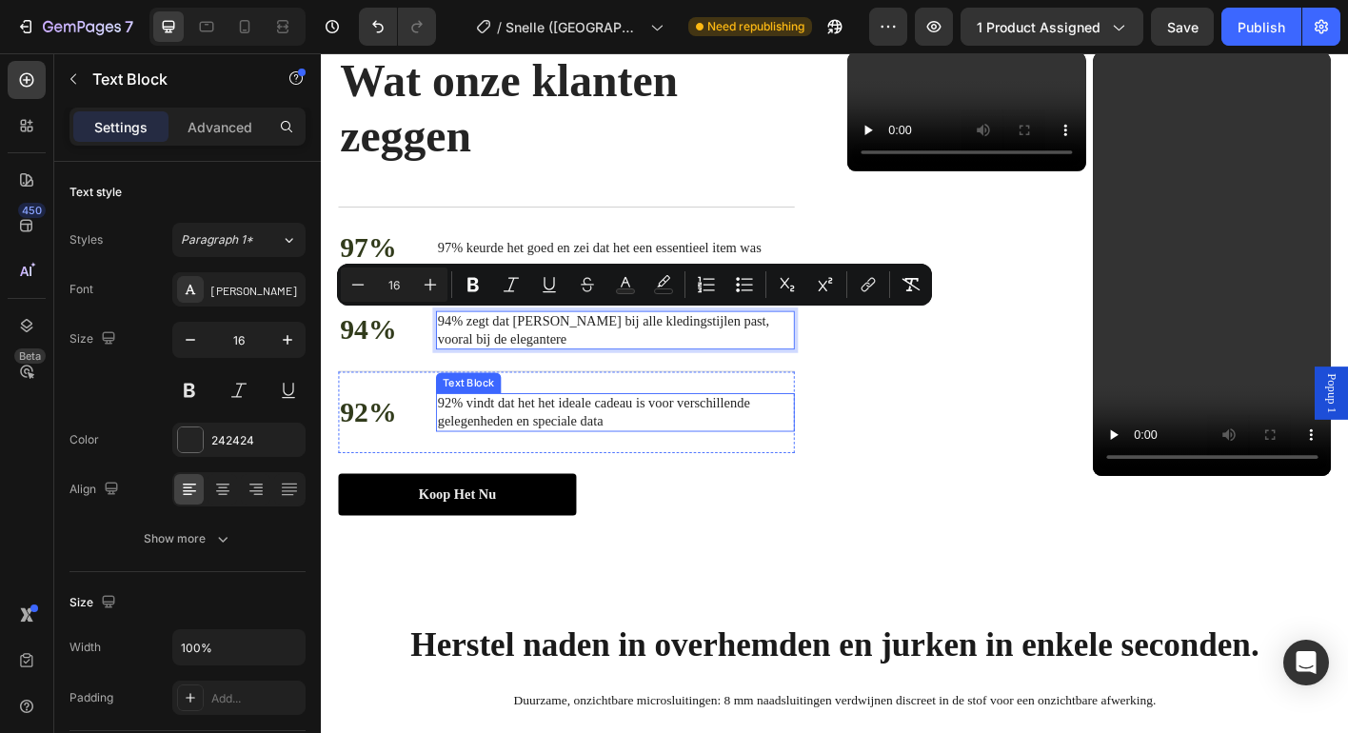
click at [507, 440] on span "92% vindt dat het het ideale cadeau is voor verschillende gelegenheden en speci…" at bounding box center [623, 452] width 347 height 36
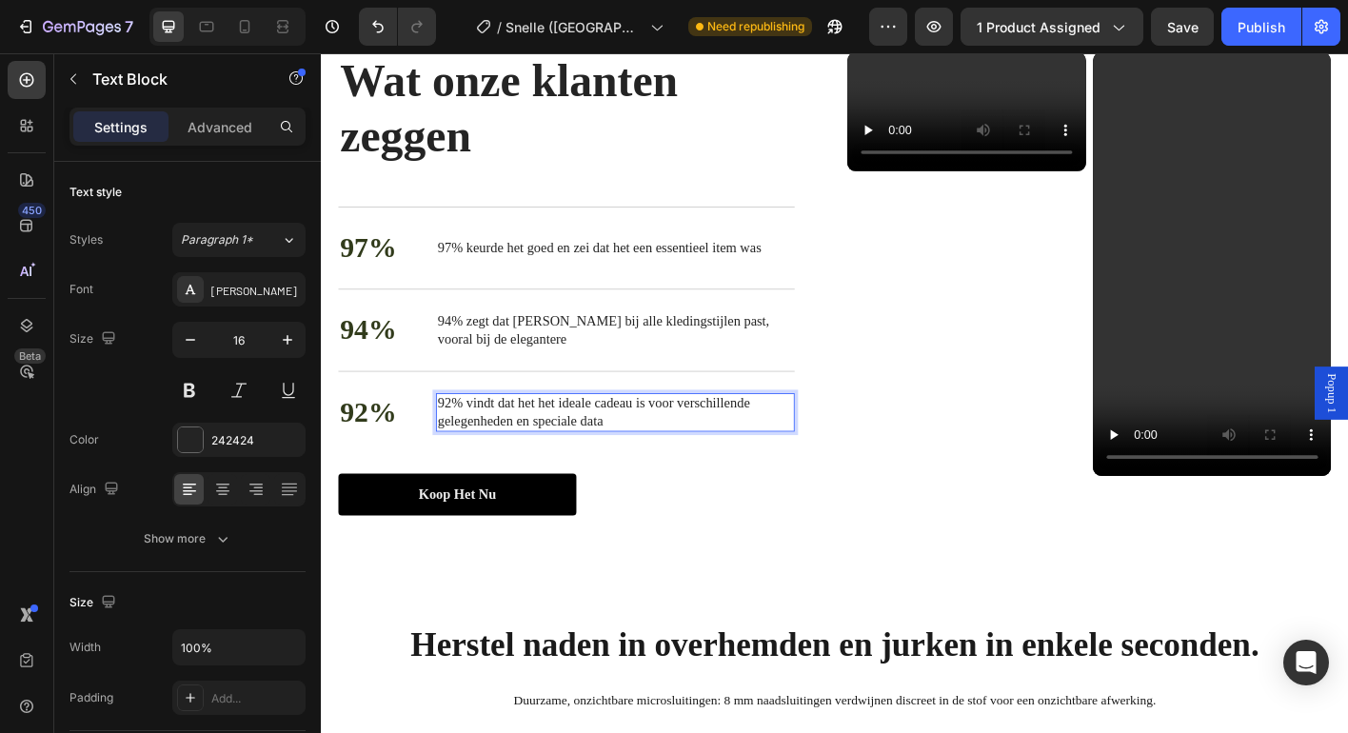
click at [507, 440] on span "92% vindt dat het het ideale cadeau is voor verschillende gelegenheden en speci…" at bounding box center [623, 452] width 347 height 36
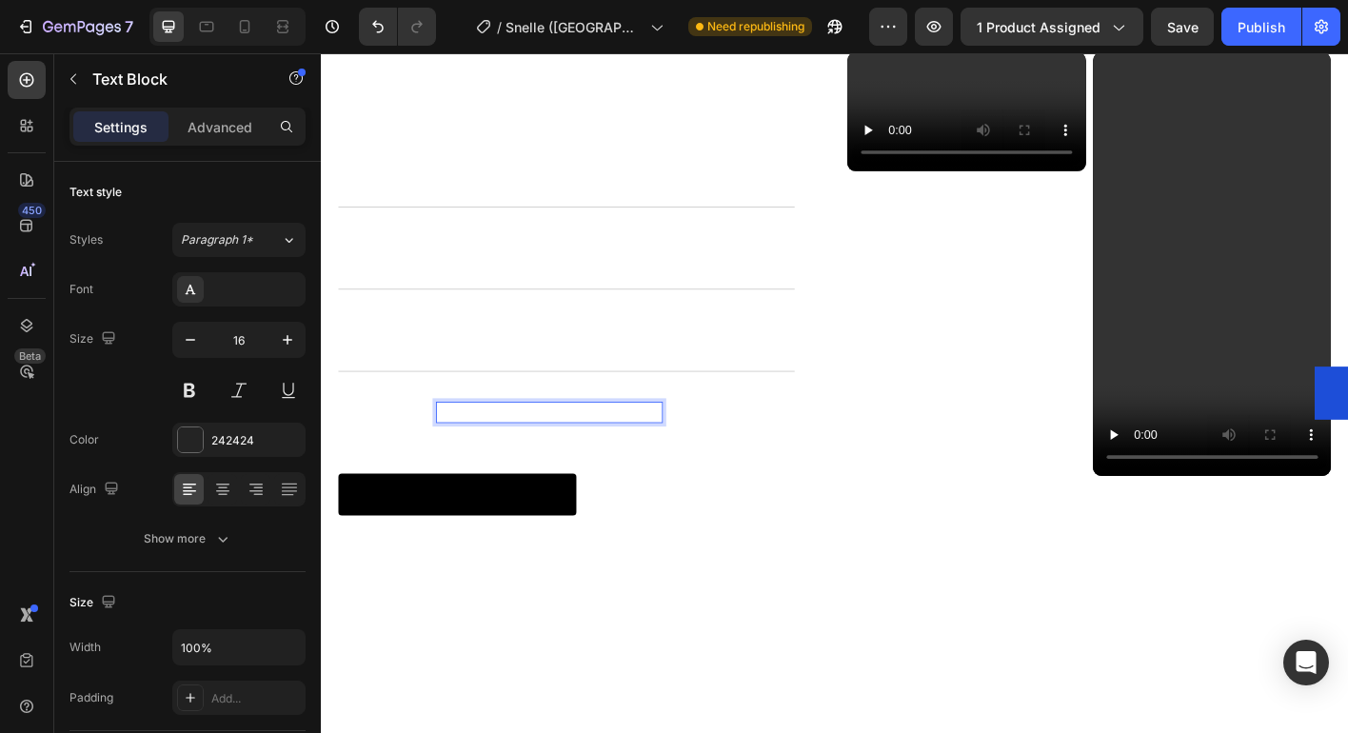
scroll to position [3618, 0]
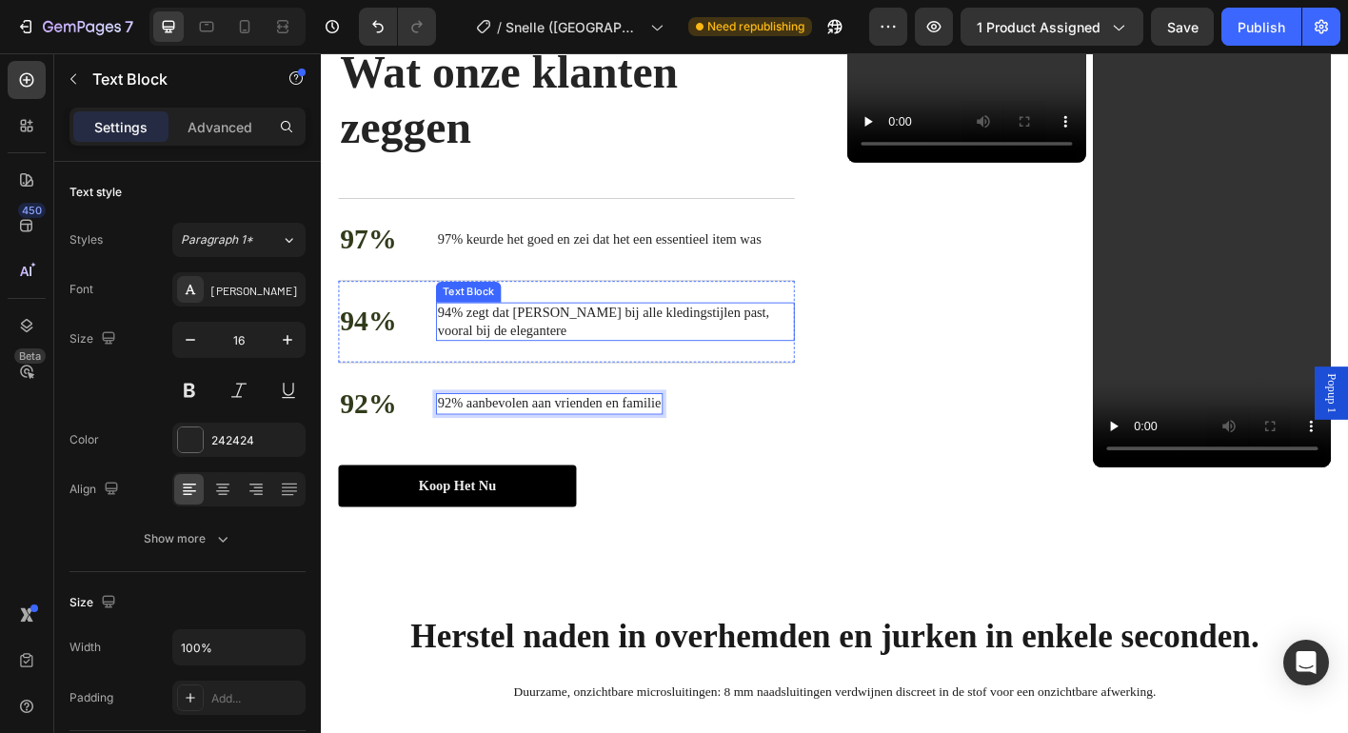
click at [517, 339] on span "94% zegt dat [PERSON_NAME] bij alle kledingstijlen past, vooral bij de elegante…" at bounding box center [634, 351] width 369 height 36
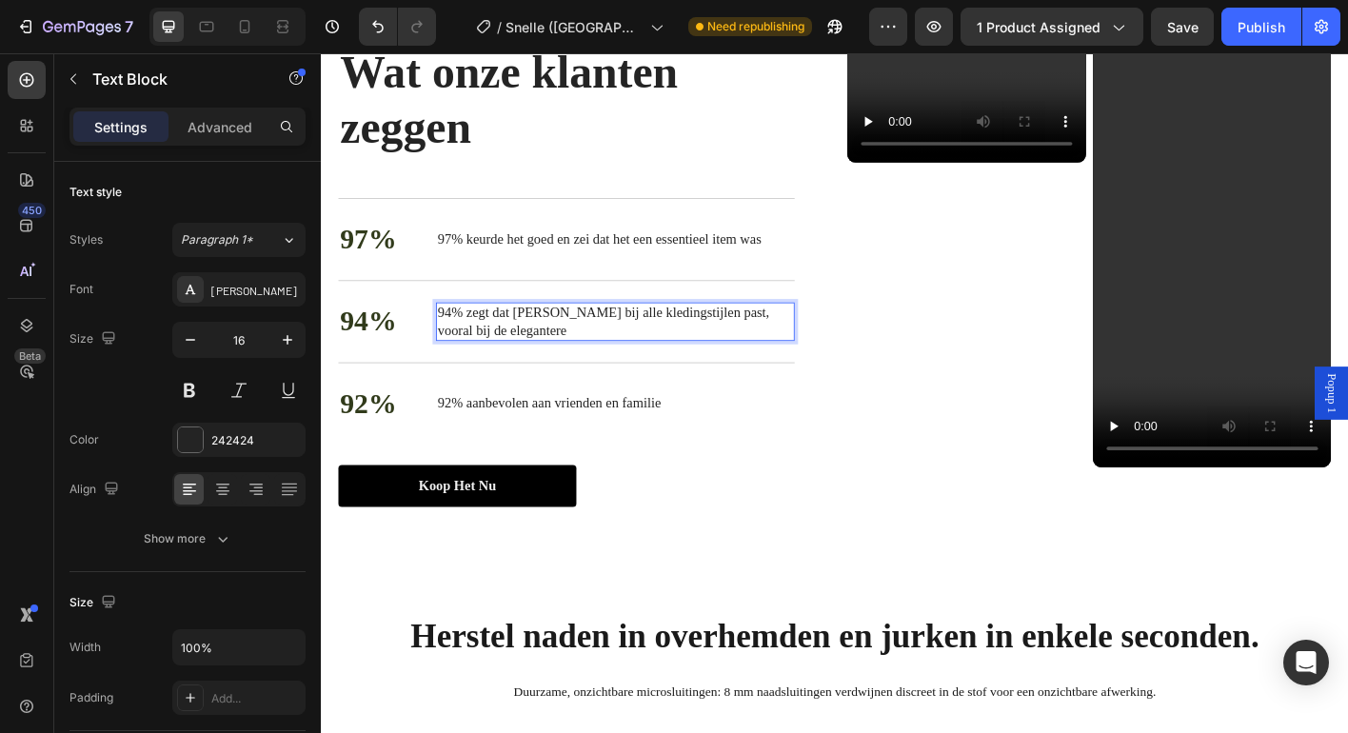
click at [517, 339] on span "94% zegt dat [PERSON_NAME] bij alle kledingstijlen past, vooral bij de elegante…" at bounding box center [634, 351] width 369 height 36
click at [1164, 28] on button "Save" at bounding box center [1182, 27] width 63 height 38
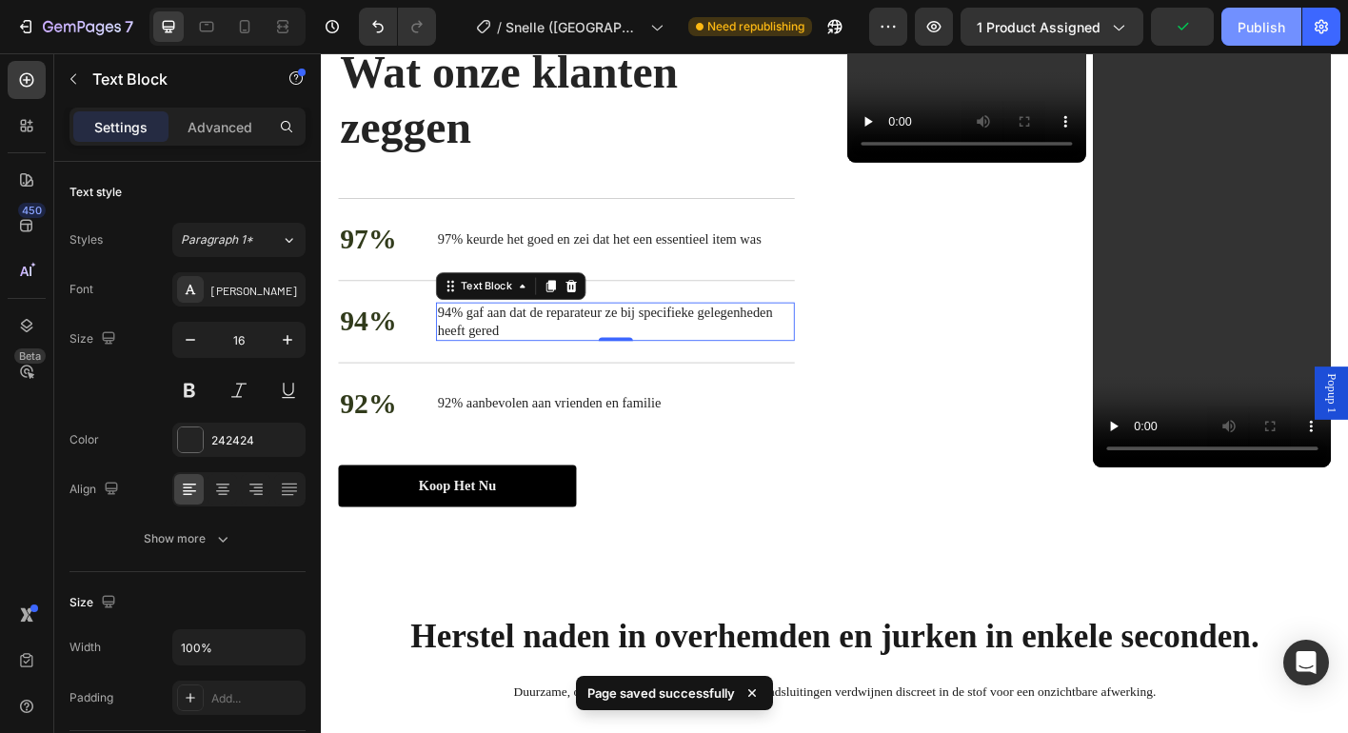
click at [1258, 31] on div "Publish" at bounding box center [1261, 27] width 48 height 20
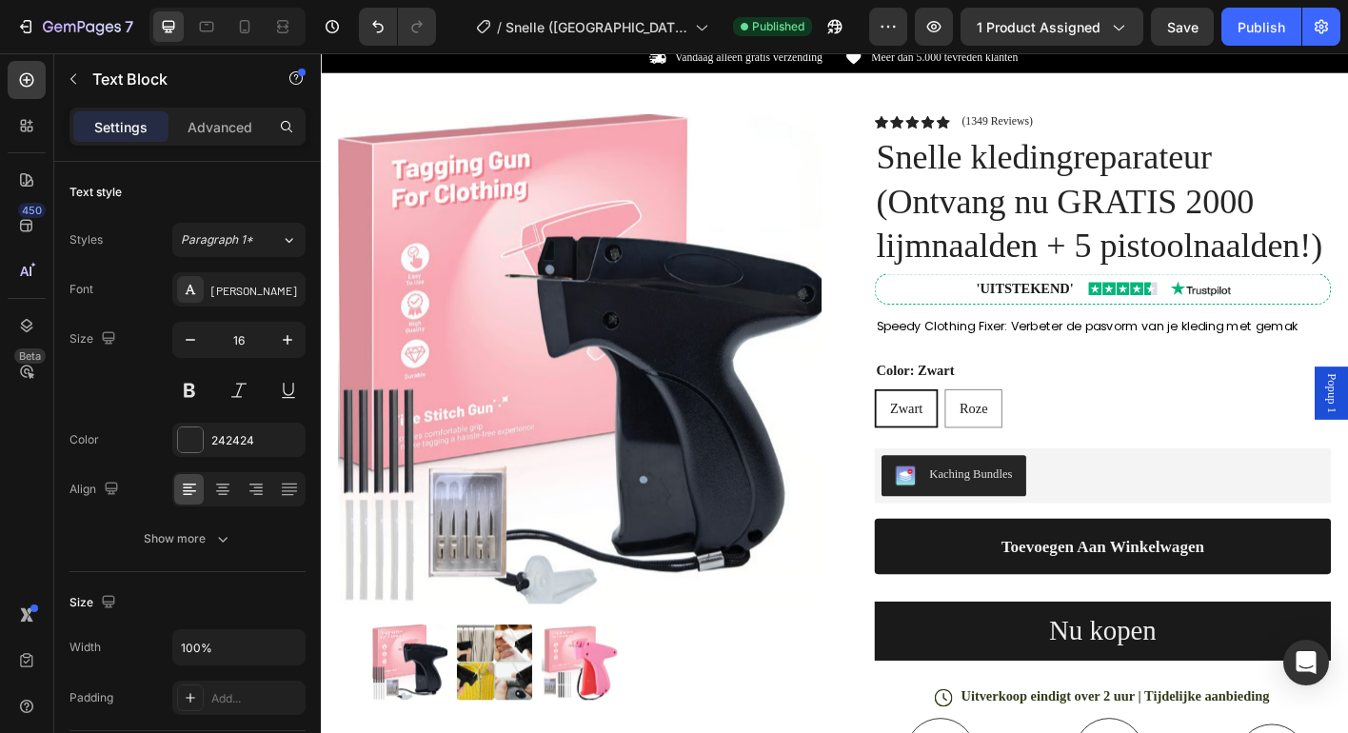
scroll to position [49, 0]
